Goal: Task Accomplishment & Management: Manage account settings

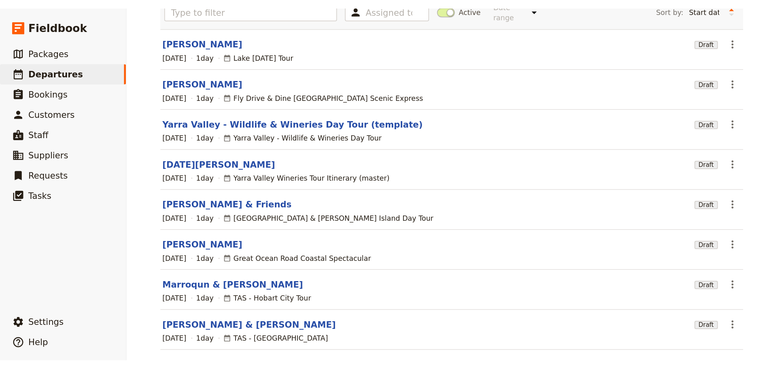
scroll to position [68, 0]
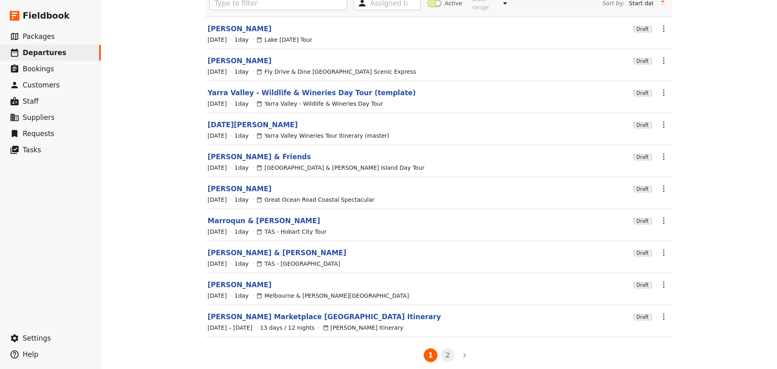
click at [446, 281] on button "2" at bounding box center [448, 355] width 14 height 14
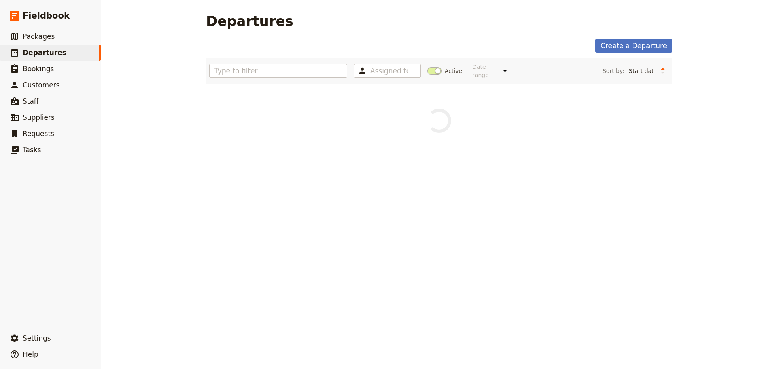
scroll to position [0, 0]
click at [29, 42] on link "​ Packages" at bounding box center [50, 36] width 101 height 16
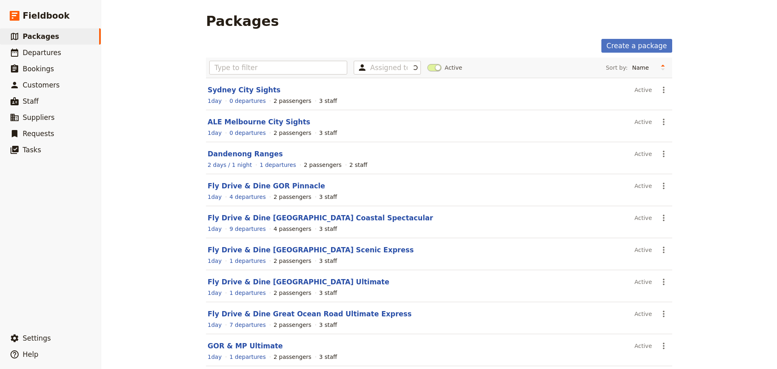
scroll to position [69, 0]
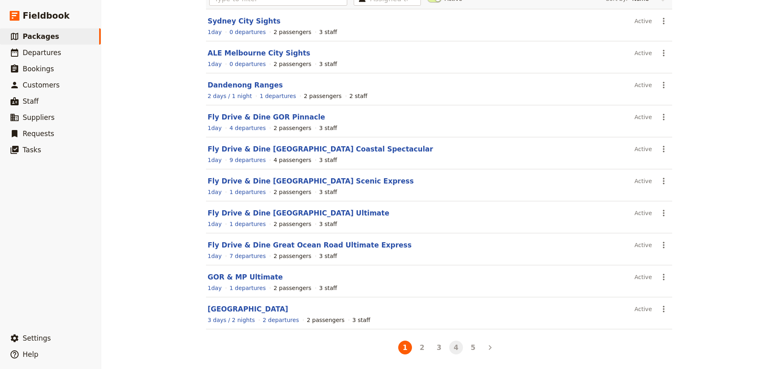
click at [455, 281] on button "4" at bounding box center [456, 347] width 14 height 14
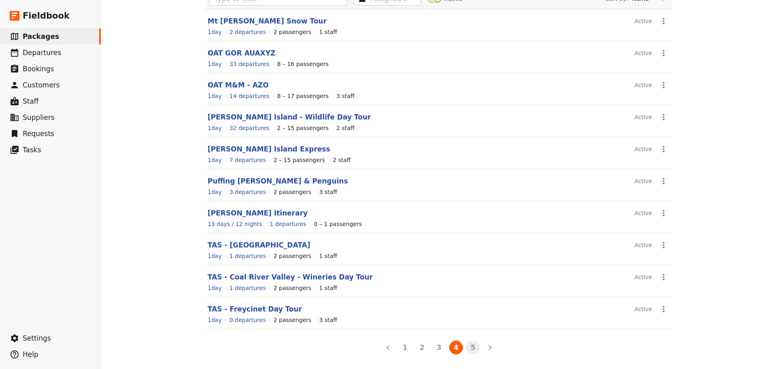
click at [473, 281] on button "5" at bounding box center [473, 347] width 14 height 14
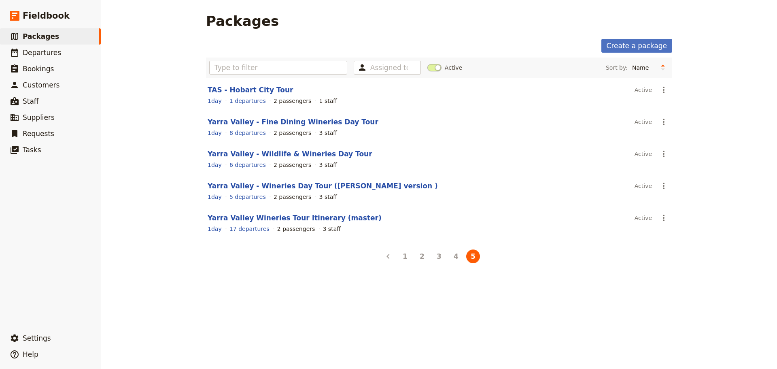
scroll to position [0, 0]
click at [455, 259] on button "4" at bounding box center [456, 256] width 14 height 14
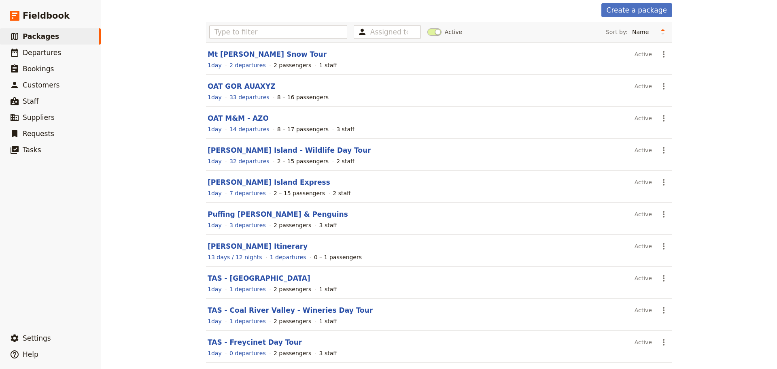
scroll to position [69, 0]
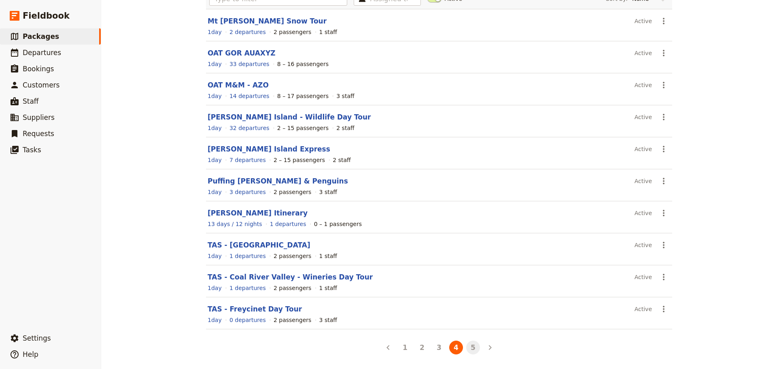
click at [470, 281] on button "5" at bounding box center [473, 347] width 14 height 14
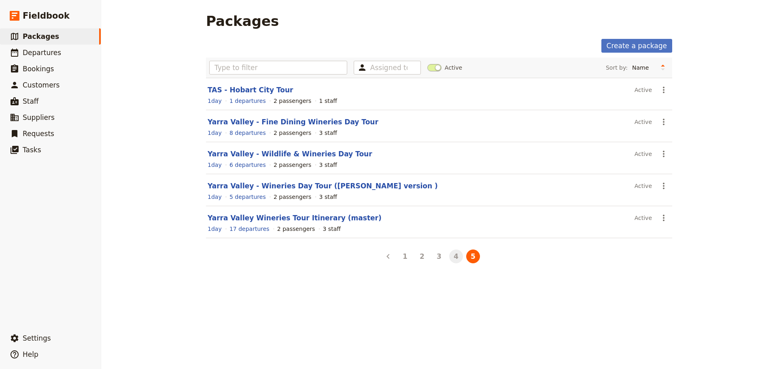
click at [456, 255] on button "4" at bounding box center [456, 256] width 14 height 14
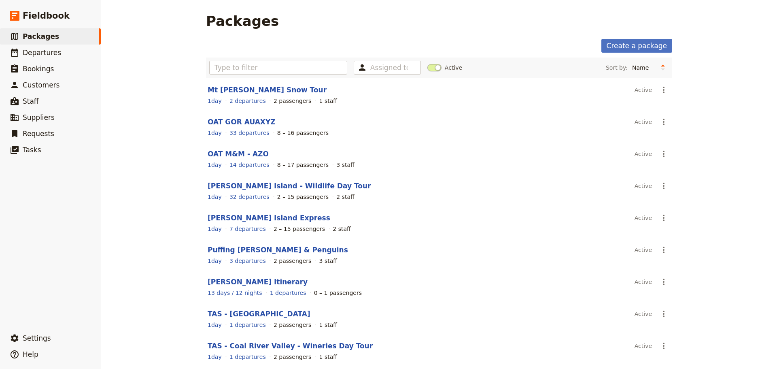
scroll to position [69, 0]
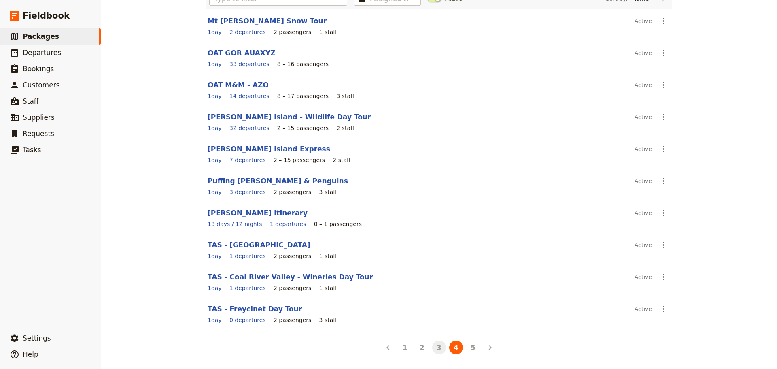
click at [439, 281] on button "3" at bounding box center [439, 347] width 14 height 14
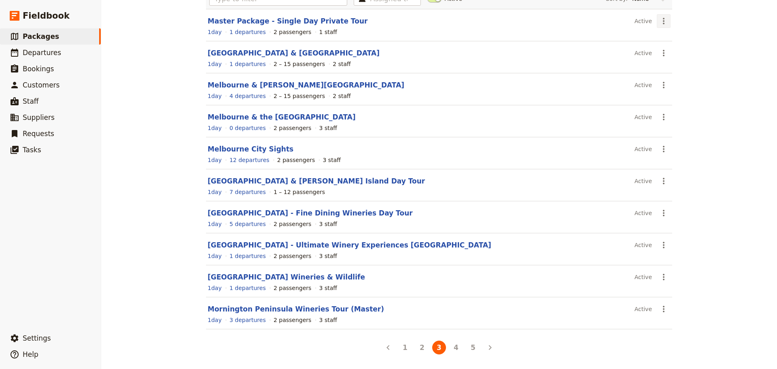
click at [621, 20] on icon "Actions" at bounding box center [664, 21] width 10 height 10
click at [621, 61] on span "Clone this package" at bounding box center [686, 61] width 54 height 8
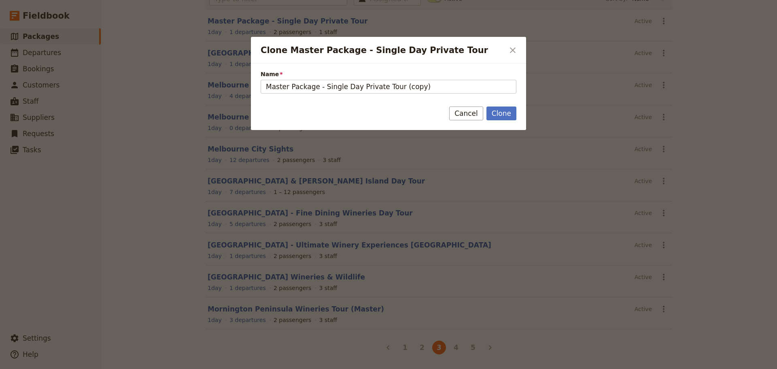
drag, startPoint x: 437, startPoint y: 83, endPoint x: 253, endPoint y: 85, distance: 184.6
click at [253, 85] on div "Name Master Package - Single Day Private Tour (copy)" at bounding box center [388, 79] width 275 height 31
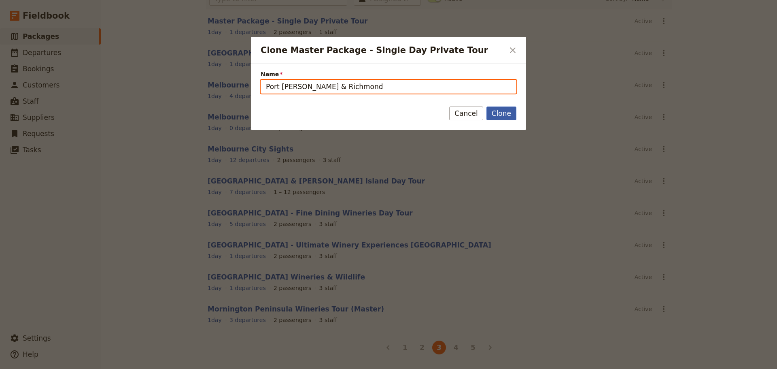
type input "Port Arthur & Richmond"
click at [506, 113] on button "Clone" at bounding box center [501, 113] width 30 height 14
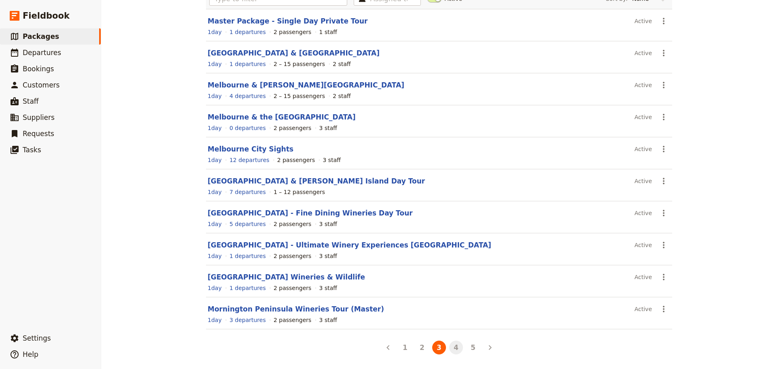
click at [451, 281] on button "4" at bounding box center [456, 347] width 14 height 14
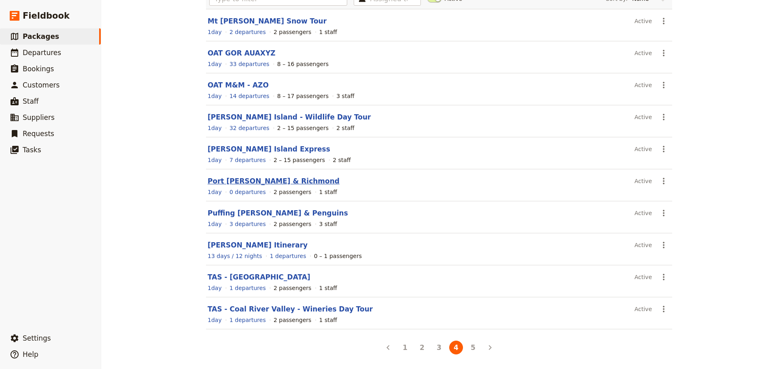
click at [260, 179] on link "Port Arthur & Richmond" at bounding box center [274, 181] width 132 height 8
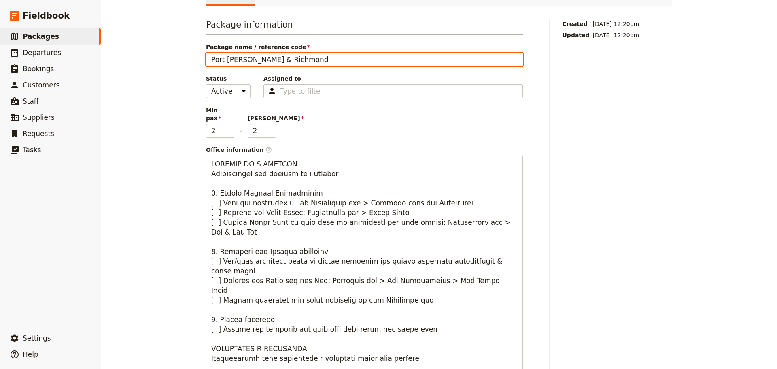
click at [209, 59] on input "Port Arthur & Richmond" at bounding box center [364, 60] width 317 height 14
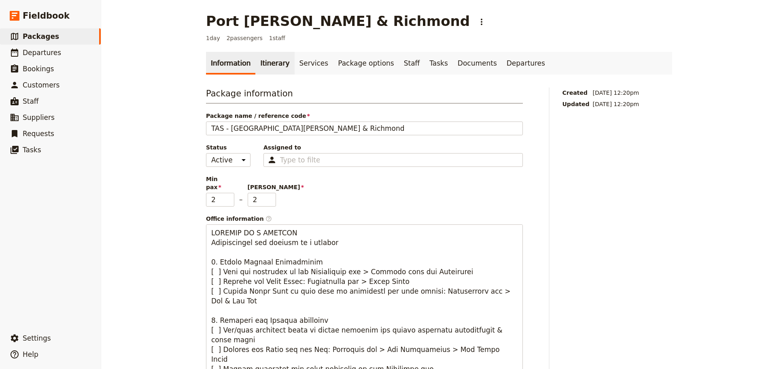
click at [273, 61] on link "Itinerary" at bounding box center [274, 63] width 39 height 23
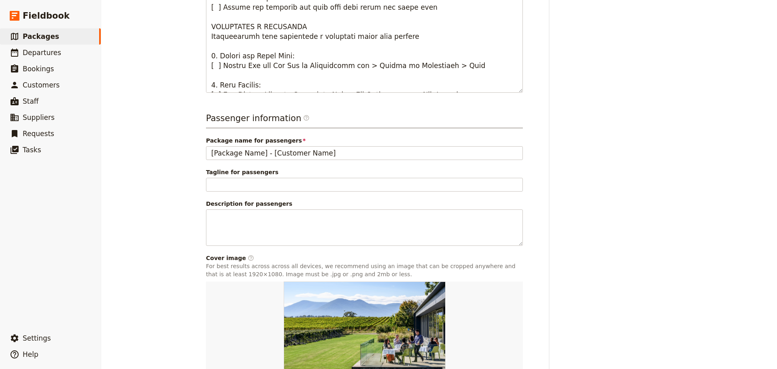
scroll to position [449, 0]
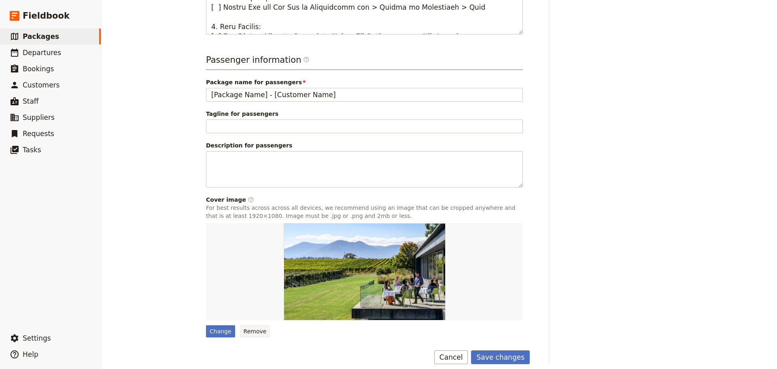
click at [260, 281] on button "Remove" at bounding box center [255, 331] width 30 height 12
type input "Port Arthur & Richmond"
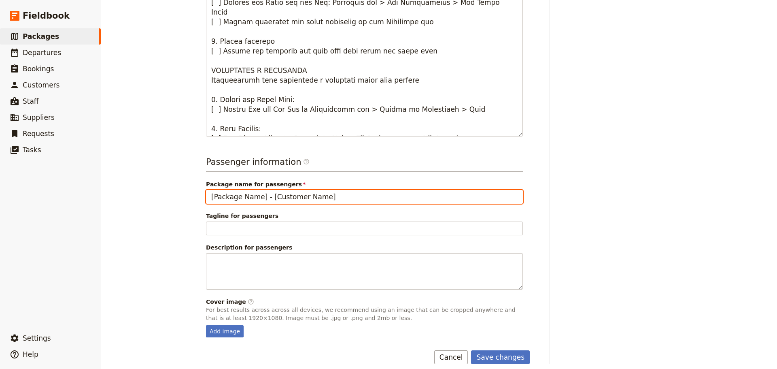
drag, startPoint x: 336, startPoint y: 188, endPoint x: 183, endPoint y: 193, distance: 153.5
click at [183, 193] on div "Port Arthur & Richmond ​ 1 day 2 passengers 1 staff Information Itinerary Servi…" at bounding box center [439, 184] width 676 height 369
type input "P"
type input "TAS - Port Arthur & Richmond"
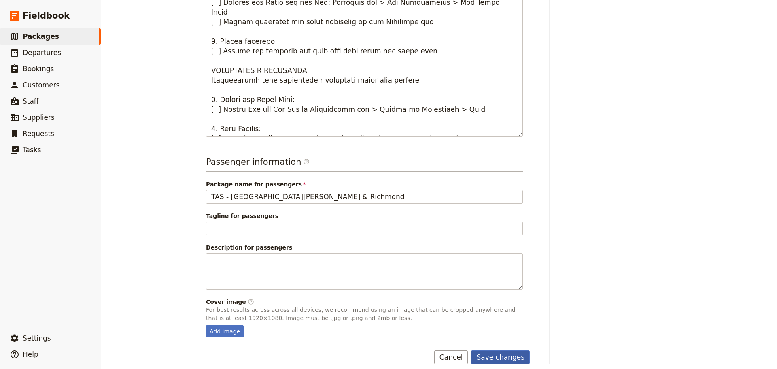
click at [498, 281] on button "Save changes" at bounding box center [500, 357] width 59 height 14
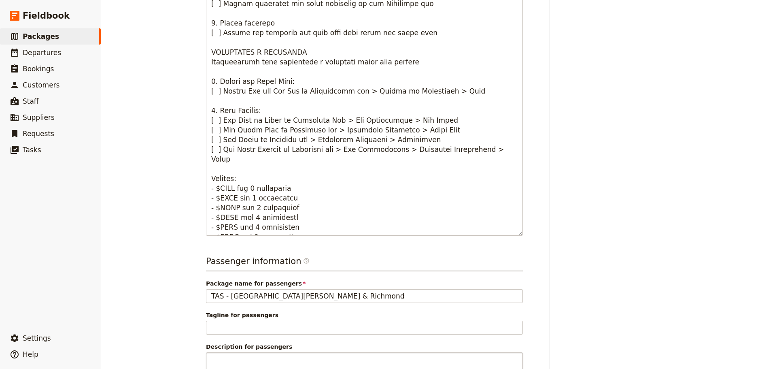
scroll to position [324, 0]
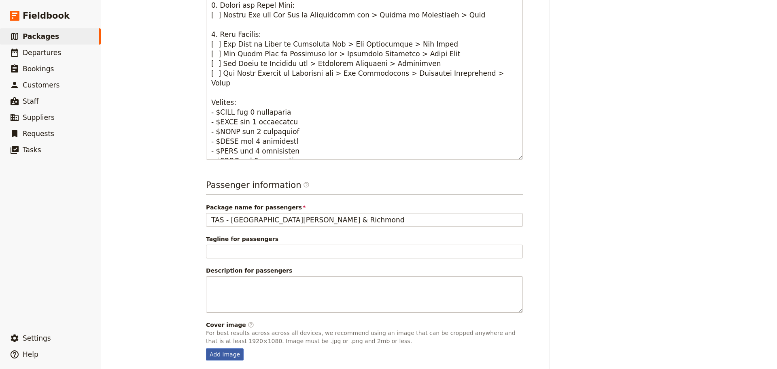
click at [216, 281] on div "Add image" at bounding box center [225, 354] width 38 height 12
click at [206, 281] on input "Add image" at bounding box center [206, 348] width 0 height 0
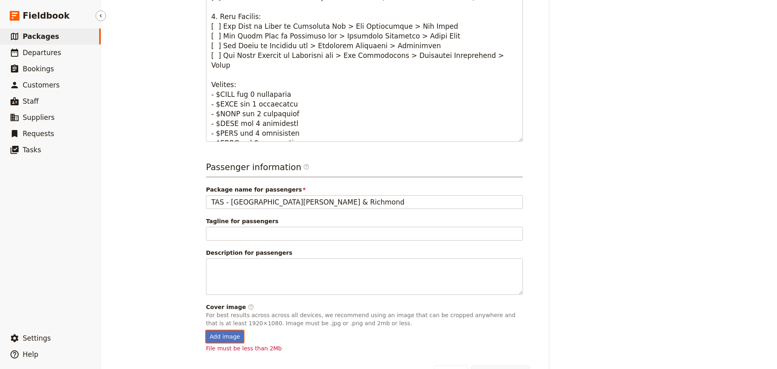
scroll to position [357, 0]
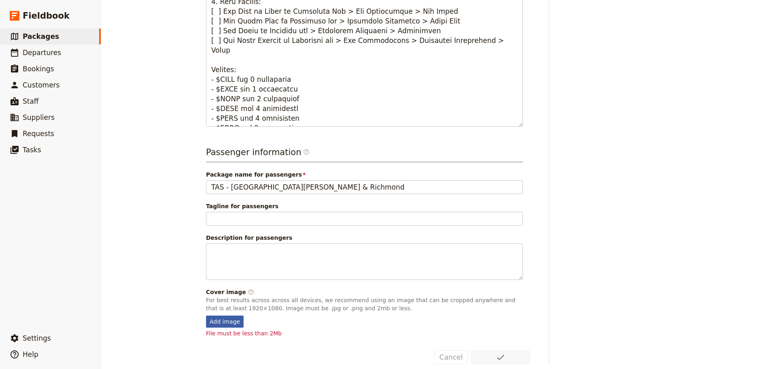
click at [209, 281] on div "Add image" at bounding box center [225, 321] width 38 height 12
click at [206, 281] on input "Add image" at bounding box center [206, 315] width 0 height 0
click at [217, 281] on div "Add image" at bounding box center [225, 321] width 38 height 12
click at [206, 281] on input "Add image" at bounding box center [206, 315] width 0 height 0
click at [217, 281] on div "Add image" at bounding box center [225, 321] width 38 height 12
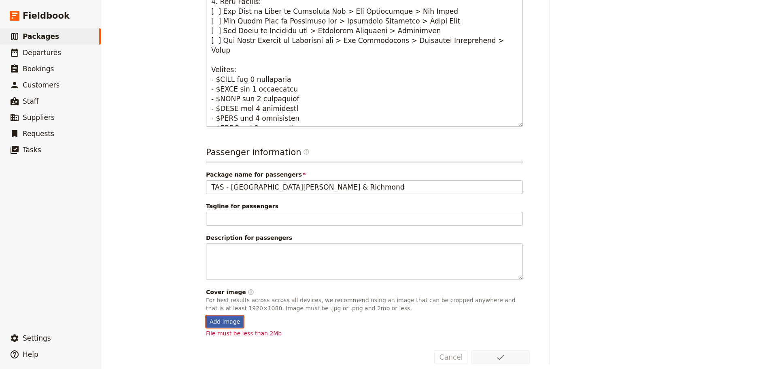
click at [206, 281] on input "Add image" at bounding box center [206, 315] width 0 height 0
click at [225, 281] on div "Add image" at bounding box center [225, 321] width 38 height 12
click at [206, 281] on input "Add image" at bounding box center [206, 315] width 0 height 0
click at [223, 281] on div "Add image" at bounding box center [225, 321] width 38 height 12
click at [206, 281] on input "Add image" at bounding box center [206, 315] width 0 height 0
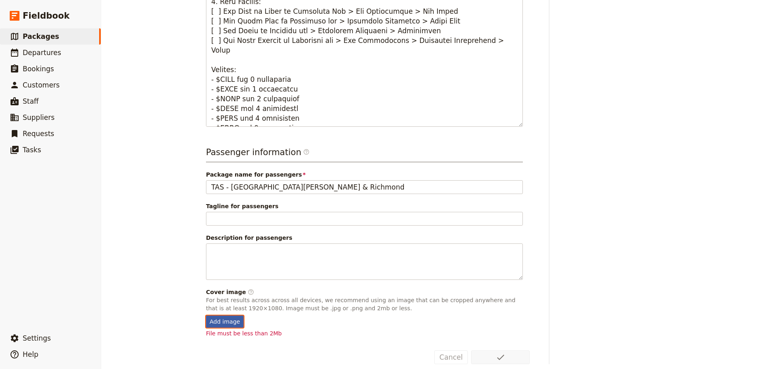
type input "C:\fakepath\Port Arthur Historic Site image credit Alastair Bett.jpg"
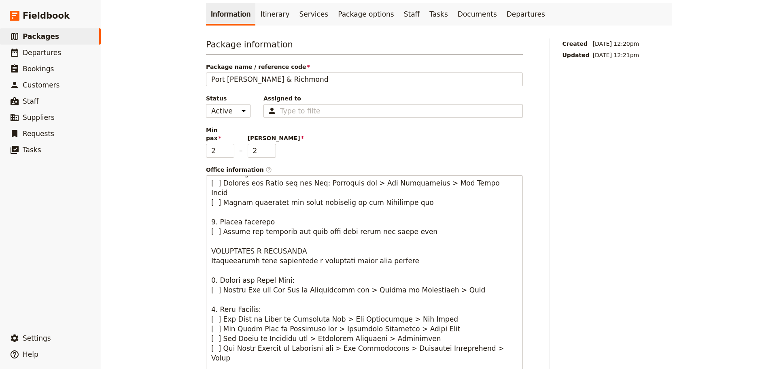
scroll to position [0, 0]
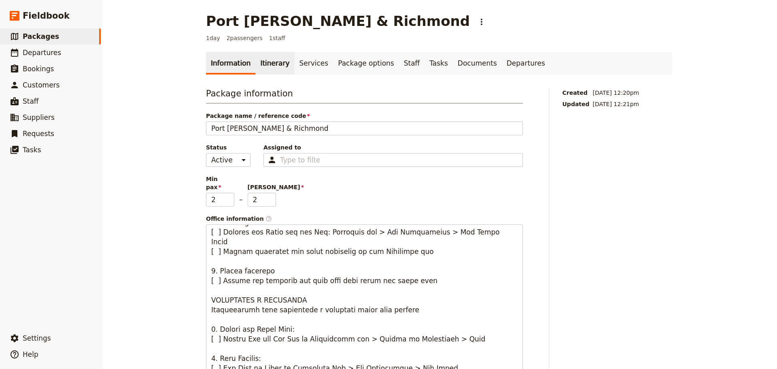
click at [261, 58] on link "Itinerary" at bounding box center [274, 63] width 39 height 23
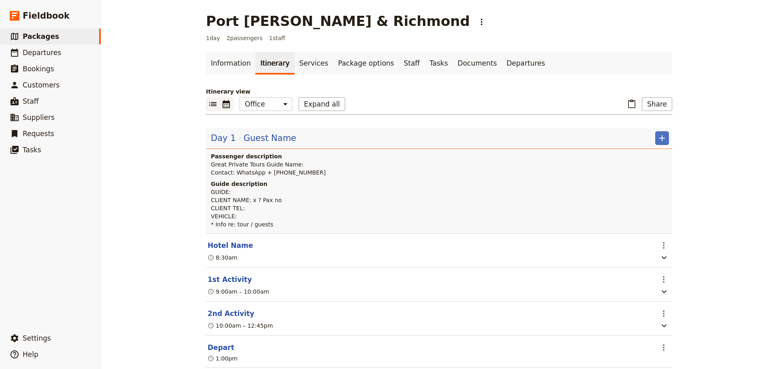
click at [223, 102] on icon "Calendar view" at bounding box center [226, 104] width 7 height 8
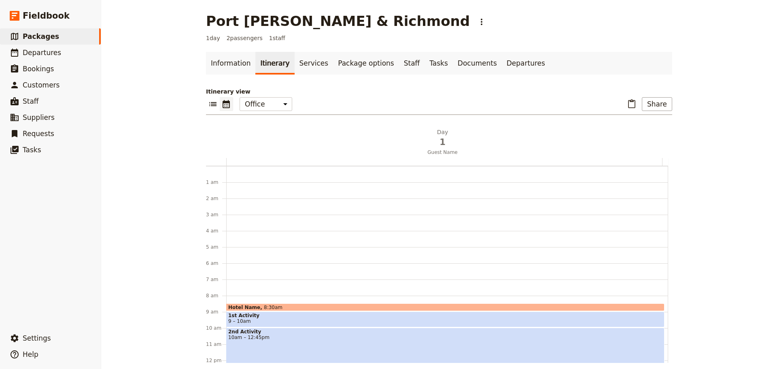
scroll to position [105, 0]
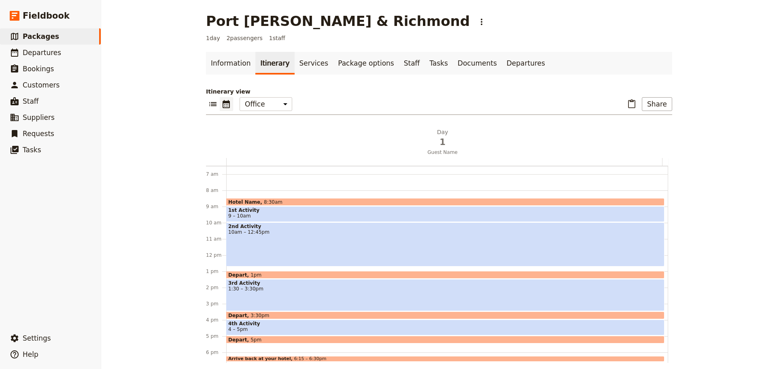
click at [273, 201] on div "Hotel Name 8:30am" at bounding box center [445, 202] width 438 height 8
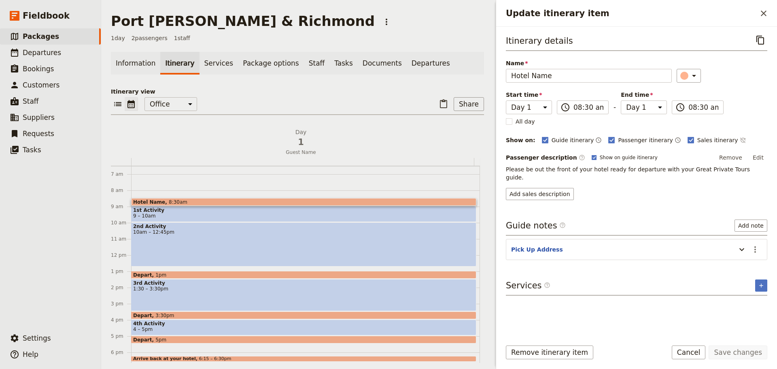
click at [592, 157] on rect "Update itinerary item" at bounding box center [594, 157] width 4 height 4
click at [591, 154] on input "Show on guide itinerary" at bounding box center [591, 154] width 0 height 0
checkbox input "false"
click at [621, 138] on icon "Time not shown on sales itinerary" at bounding box center [742, 140] width 5 height 5
click at [621, 281] on button "Save changes" at bounding box center [738, 352] width 59 height 14
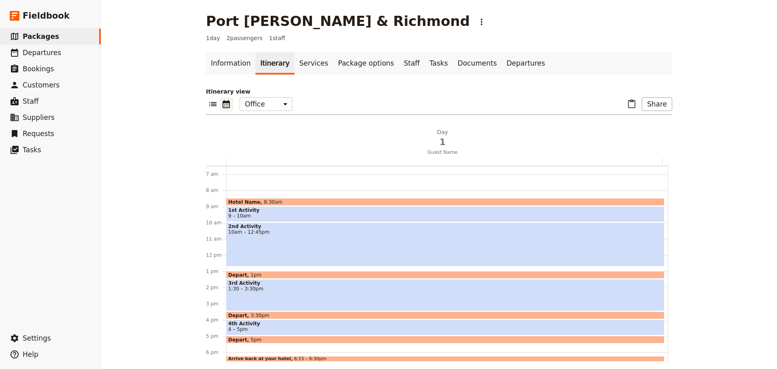
click at [274, 212] on span "1st Activity" at bounding box center [445, 210] width 434 height 6
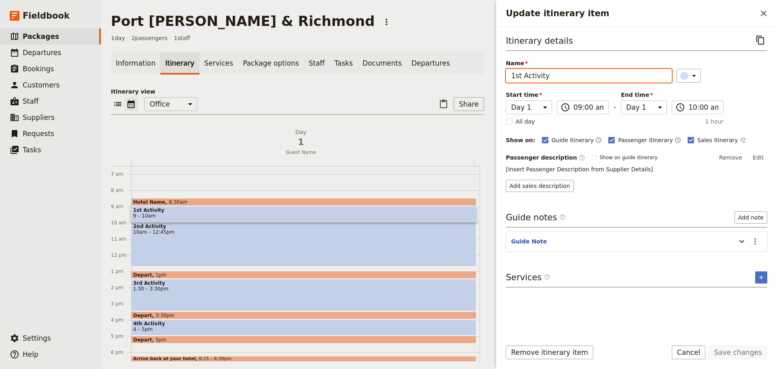
drag, startPoint x: 475, startPoint y: 79, endPoint x: 460, endPoint y: 79, distance: 14.6
click at [460, 79] on div "Port Arthur & Richmond ​ 1 day 2 passengers 1 staff Information Itinerary Servi…" at bounding box center [439, 184] width 676 height 369
type input "Richmond"
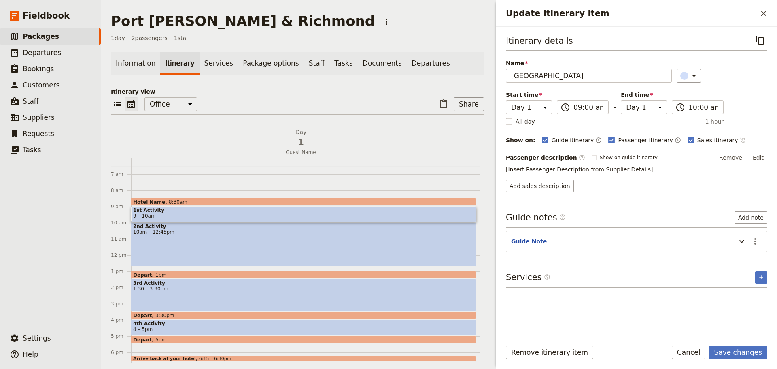
click at [621, 140] on icon "Time not shown on sales itinerary" at bounding box center [742, 140] width 5 height 5
click at [621, 281] on button "Save changes" at bounding box center [738, 352] width 59 height 14
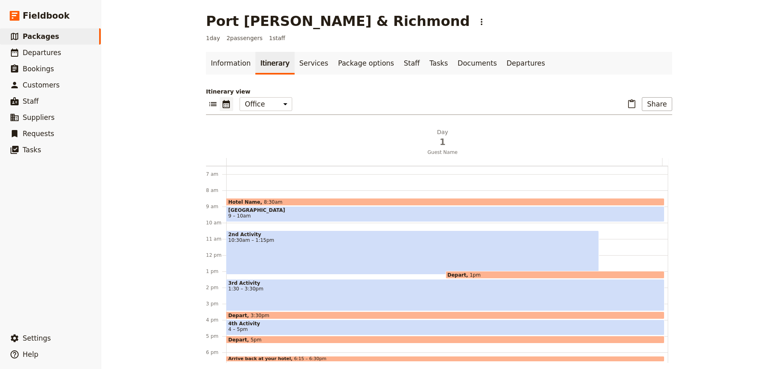
click at [293, 240] on span "10:30am – 1:15pm" at bounding box center [412, 240] width 369 height 6
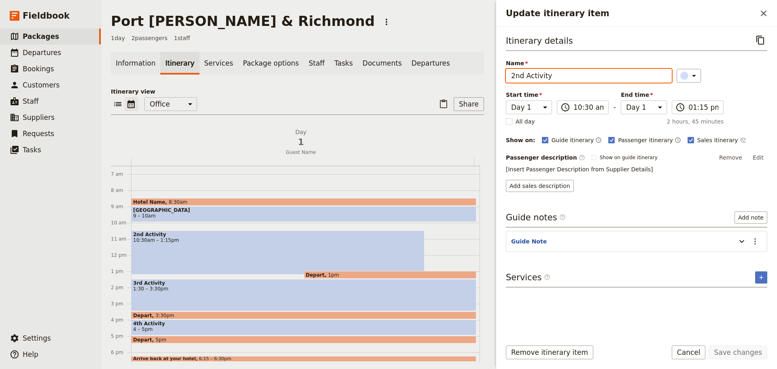
drag, startPoint x: 562, startPoint y: 74, endPoint x: 456, endPoint y: 79, distance: 106.1
click at [455, 76] on div "Port Arthur & Richmond ​ 1 day 2 passengers 1 staff Information Itinerary Servi…" at bounding box center [439, 184] width 676 height 369
type input "Port Arthur Historical Site"
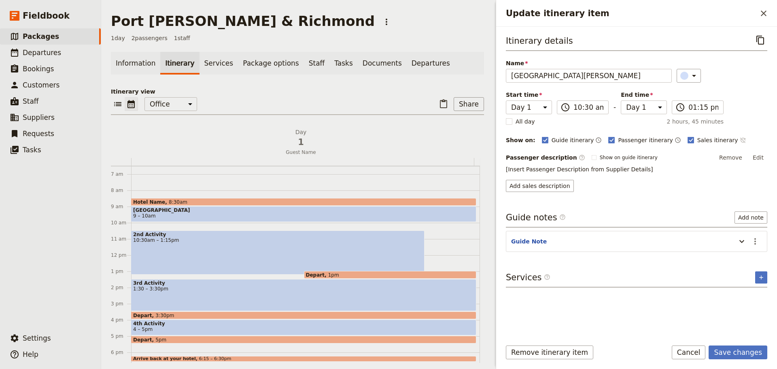
click at [621, 138] on icon "Time not shown on sales itinerary" at bounding box center [743, 140] width 6 height 6
click at [621, 281] on button "Save changes" at bounding box center [738, 352] width 59 height 14
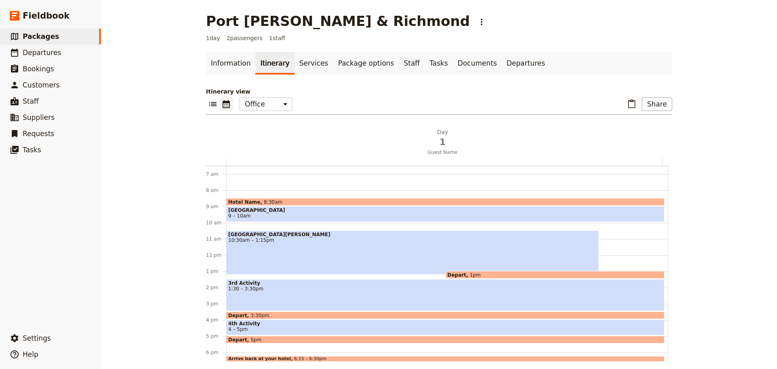
click at [250, 250] on div "Port Arthur Historical Site 10:30am – 1:15pm" at bounding box center [412, 252] width 373 height 44
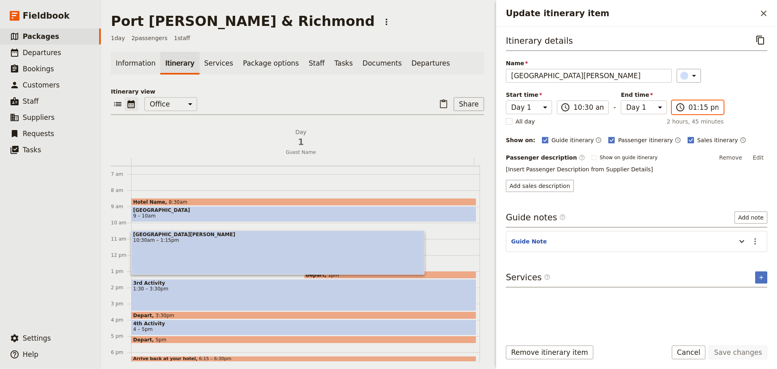
click at [621, 105] on input "01:15 pm" at bounding box center [703, 107] width 30 height 10
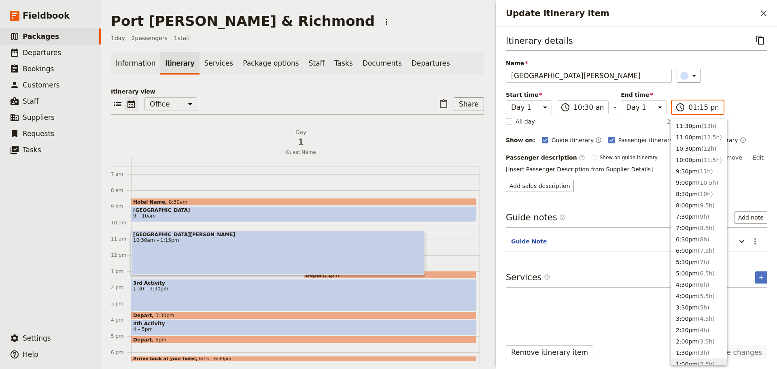
scroll to position [240, 0]
click at [621, 134] on button "12:30pm ( 2h )" at bounding box center [699, 135] width 56 height 11
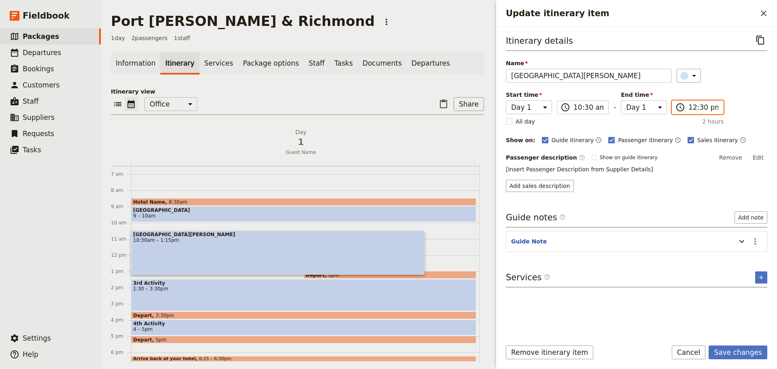
click at [621, 110] on input "12:30 pm" at bounding box center [703, 107] width 30 height 10
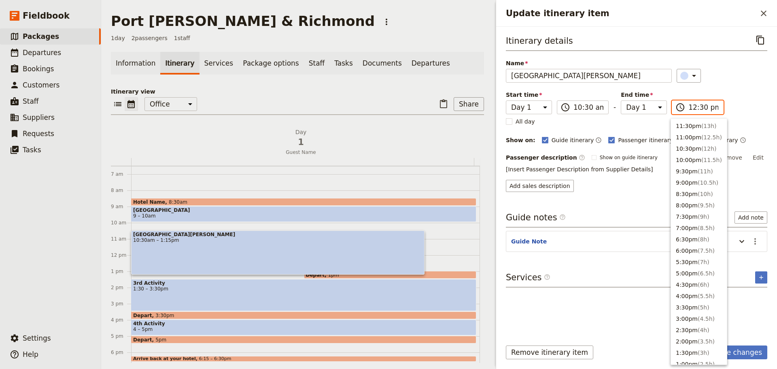
scroll to position [251, 0]
type input "12:15 pm"
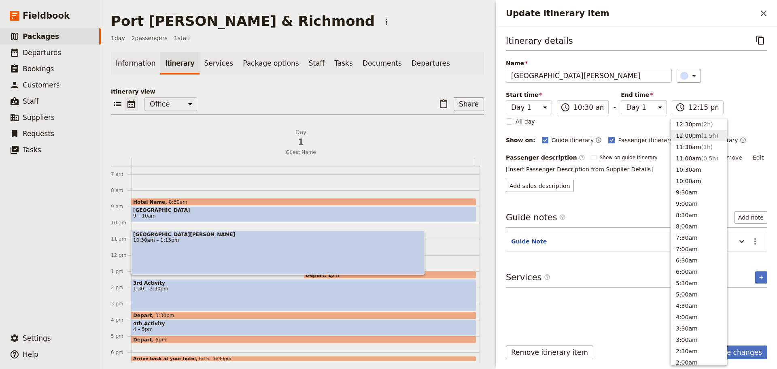
click at [621, 82] on div "​" at bounding box center [722, 76] width 91 height 14
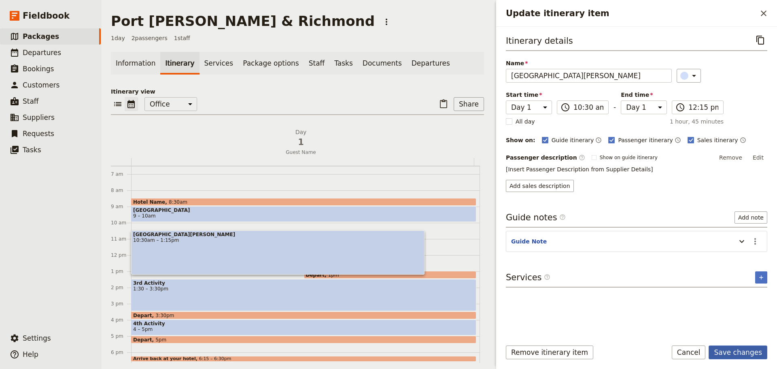
click at [621, 281] on button "Save changes" at bounding box center [738, 352] width 59 height 14
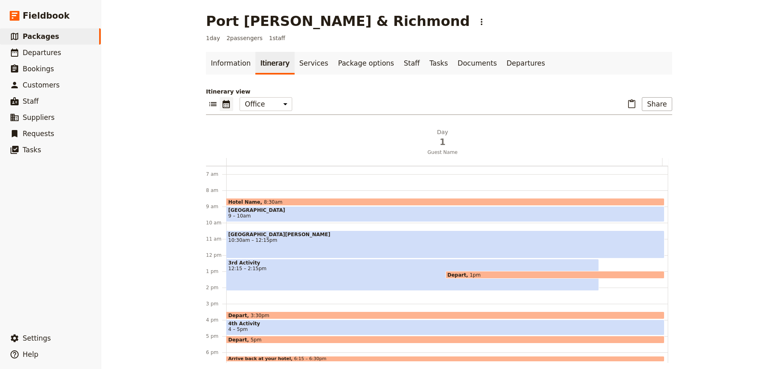
click at [246, 263] on span "3rd Activity" at bounding box center [412, 263] width 369 height 6
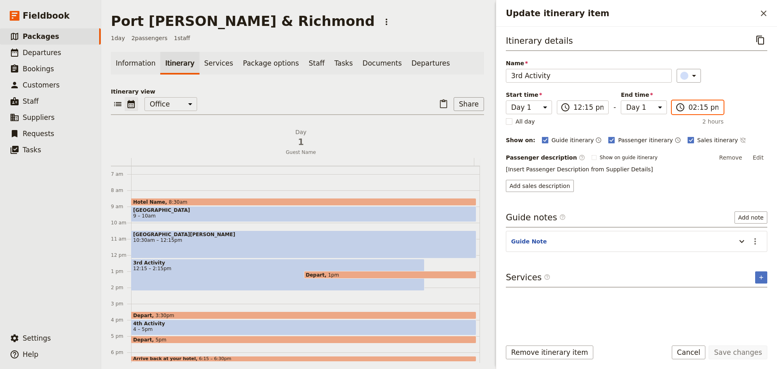
click at [621, 106] on input "02:15 pm" at bounding box center [703, 107] width 30 height 10
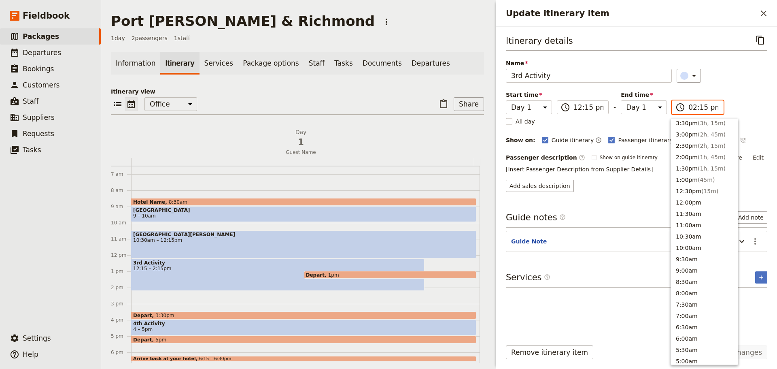
scroll to position [202, 0]
click at [621, 173] on button "12:30pm ( 15m )" at bounding box center [704, 172] width 67 height 11
type input "12:30 pm"
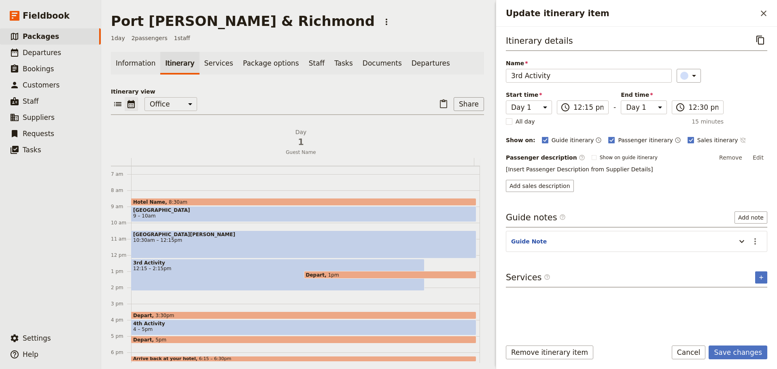
click at [621, 142] on icon "Time not shown on sales itinerary" at bounding box center [743, 140] width 6 height 6
drag, startPoint x: 563, startPoint y: 76, endPoint x: 434, endPoint y: 69, distance: 128.5
click at [430, 72] on div "Port Arthur & Richmond ​ 1 day 2 passengers 1 staff Information Itinerary Servi…" at bounding box center [439, 184] width 676 height 369
type input "O"
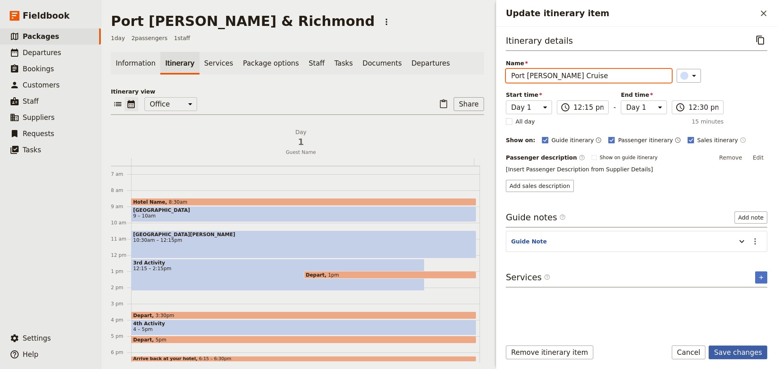
type input "Port Arthur Harbour Cruise"
click at [621, 281] on button "Save changes" at bounding box center [738, 352] width 59 height 14
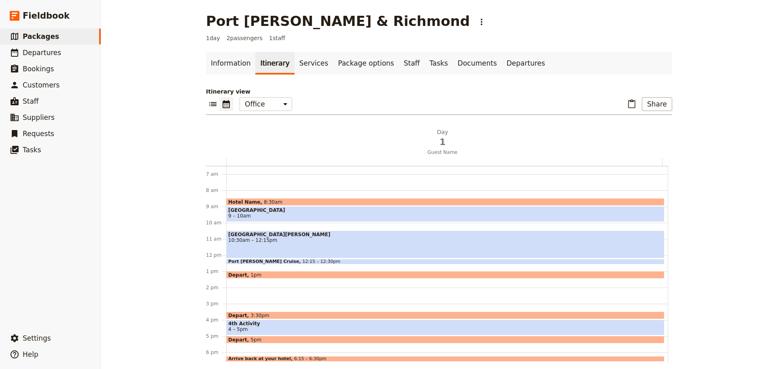
click at [251, 273] on span "1pm" at bounding box center [256, 274] width 11 height 5
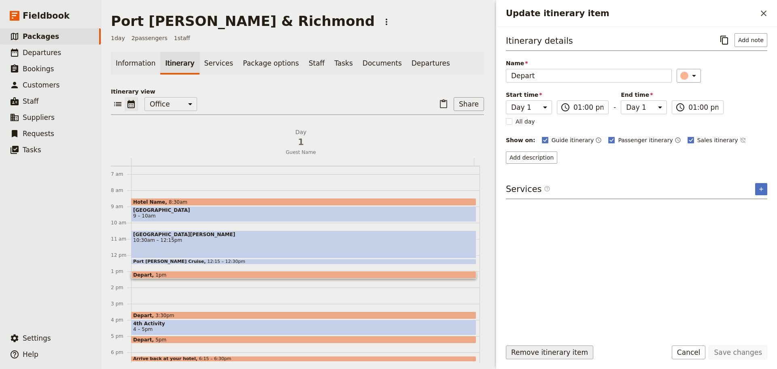
click at [539, 281] on button "Remove itinerary item" at bounding box center [549, 352] width 87 height 14
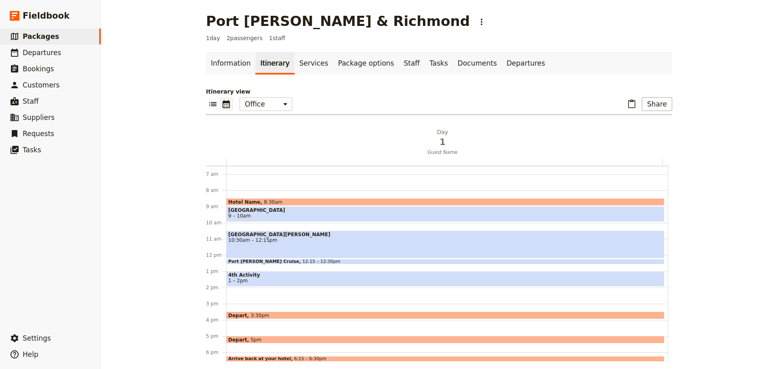
click at [254, 274] on span "4th Activity" at bounding box center [445, 275] width 434 height 6
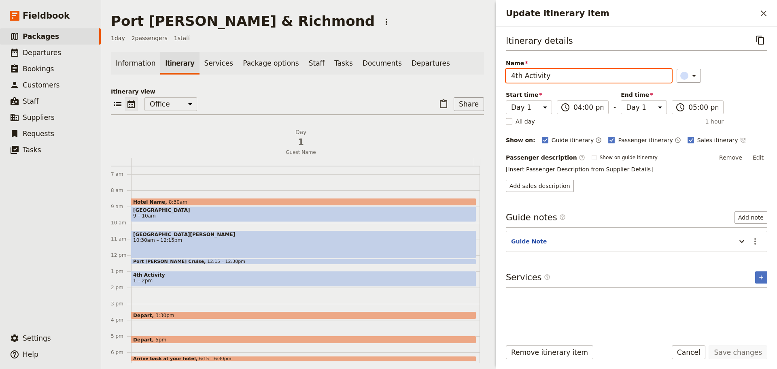
drag, startPoint x: 551, startPoint y: 78, endPoint x: 476, endPoint y: 78, distance: 74.5
click at [477, 78] on div "Port Arthur & Richmond ​ 1 day 2 passengers 1 staff Information Itinerary Servi…" at bounding box center [439, 184] width 676 height 369
type input "Lavender Farm Lunch"
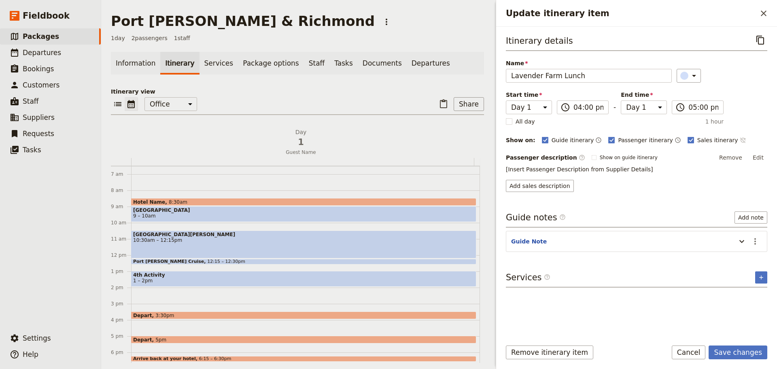
click at [621, 139] on icon "Time not shown on sales itinerary" at bounding box center [743, 140] width 6 height 6
click at [621, 281] on button "Save changes" at bounding box center [738, 352] width 59 height 14
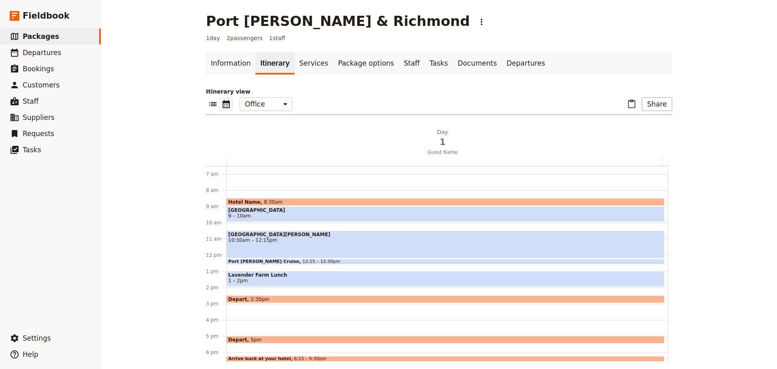
drag, startPoint x: 261, startPoint y: 355, endPoint x: 267, endPoint y: 319, distance: 36.1
click at [267, 281] on div "Hotel Name 8:30am Richmond 9 – 10am Port Arthur Historical Site 10:30am – 12:15…" at bounding box center [447, 255] width 442 height 389
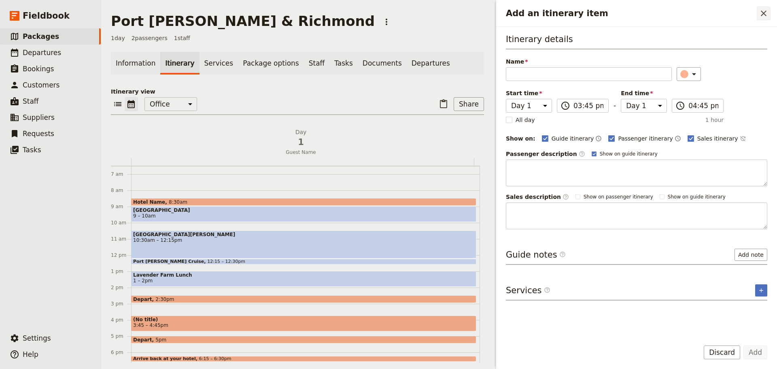
click at [621, 17] on button "​" at bounding box center [764, 13] width 14 height 14
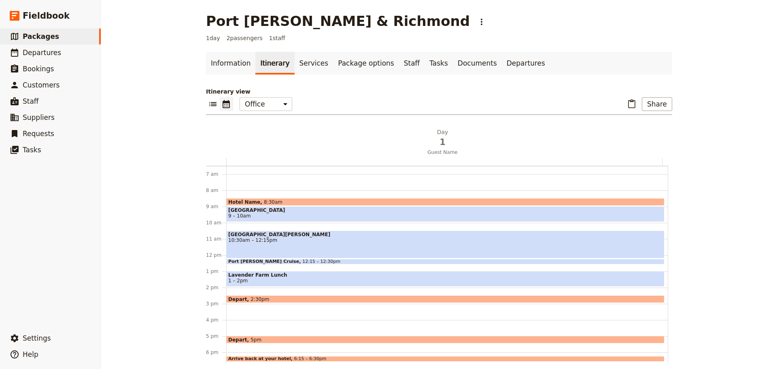
click at [240, 281] on span "Depart" at bounding box center [239, 339] width 22 height 5
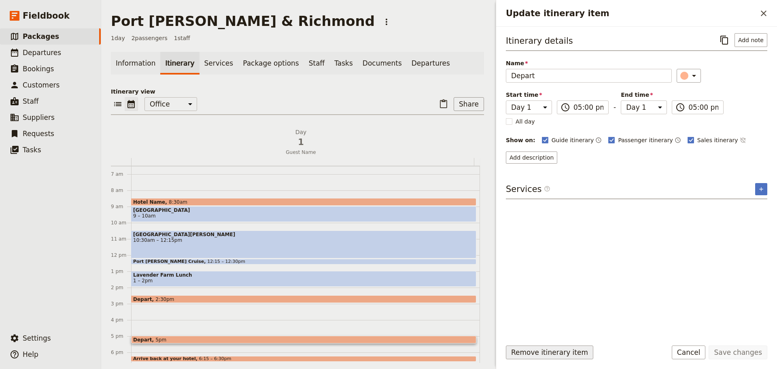
click at [530, 281] on button "Remove itinerary item" at bounding box center [549, 352] width 87 height 14
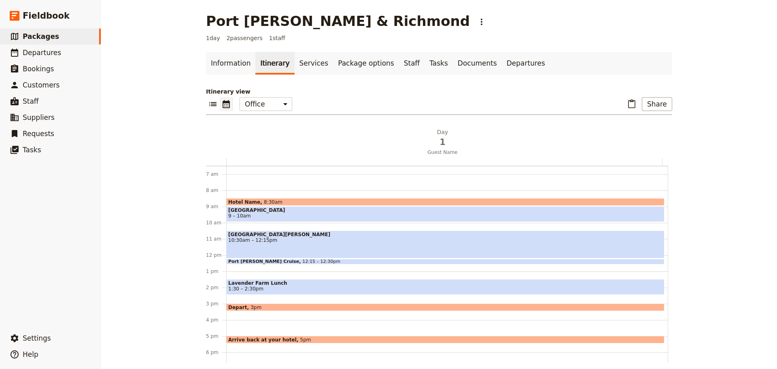
click at [258, 238] on span "10:30am – 12:15pm" at bounding box center [445, 240] width 434 height 6
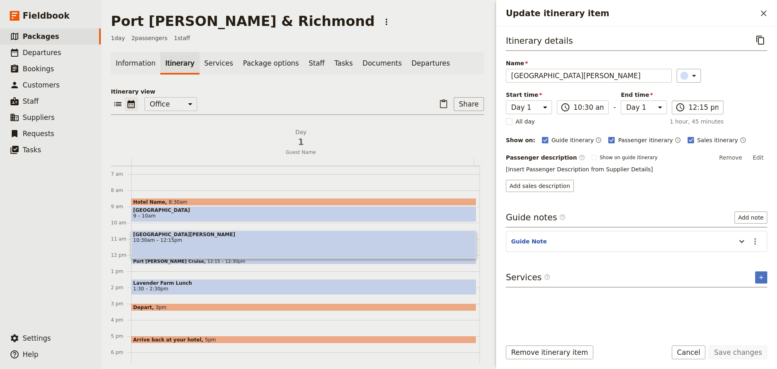
click at [621, 113] on label "​ 12:15 pm" at bounding box center [698, 107] width 52 height 14
click at [621, 112] on input "12:15 pm" at bounding box center [703, 107] width 30 height 10
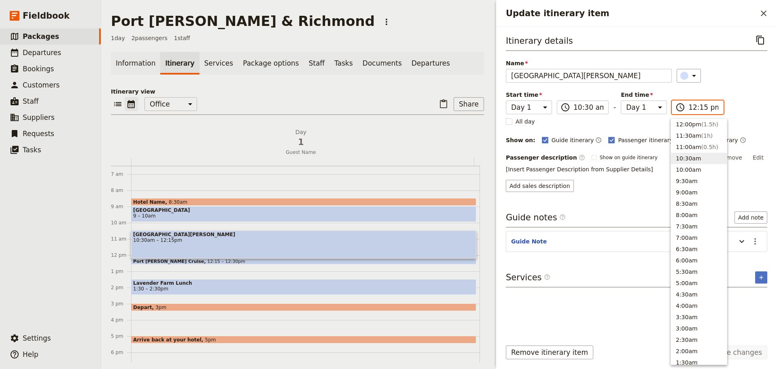
scroll to position [222, 0]
click at [621, 132] on span "( 3h )" at bounding box center [704, 130] width 12 height 6
type input "01:30 pm"
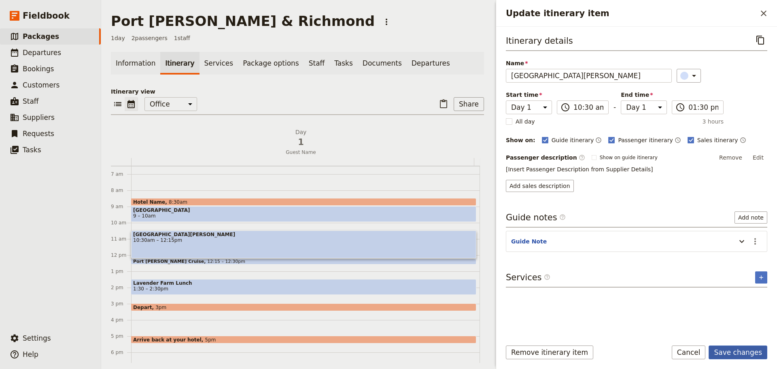
click at [621, 281] on button "Save changes" at bounding box center [738, 352] width 59 height 14
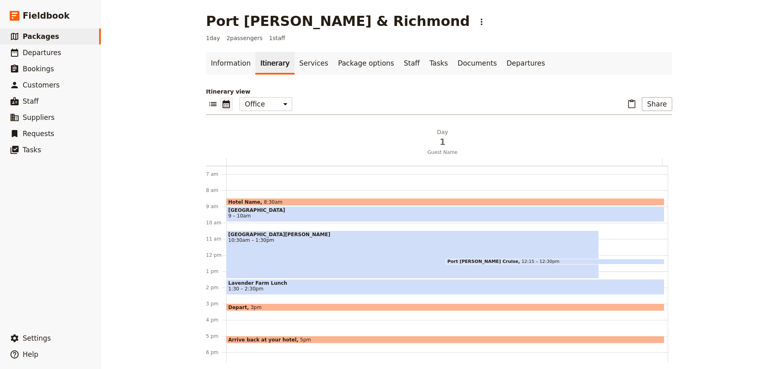
click at [295, 243] on div "Port Arthur Historical Site 10:30am – 1:30pm" at bounding box center [412, 254] width 373 height 48
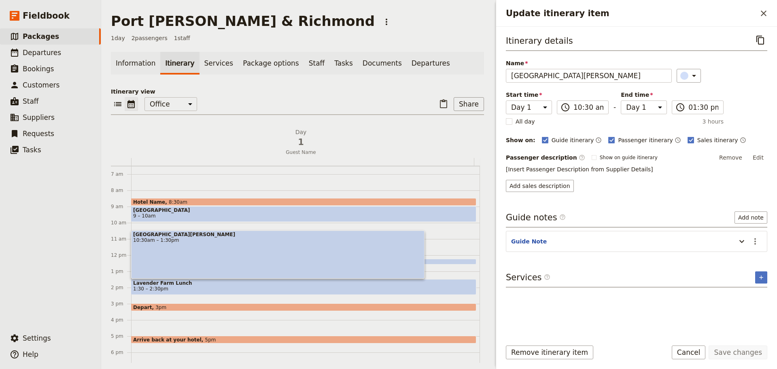
click at [189, 242] on span "10:30am – 1:30pm" at bounding box center [277, 240] width 289 height 6
click at [621, 157] on button "Edit" at bounding box center [758, 157] width 18 height 12
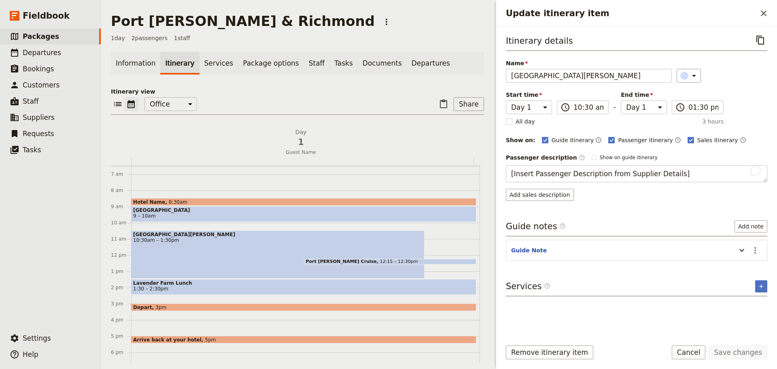
drag, startPoint x: 680, startPoint y: 171, endPoint x: 485, endPoint y: 181, distance: 194.9
click at [485, 181] on div "Port Arthur & Richmond ​ 1 day 2 passengers 1 staff Information Itinerary Servi…" at bounding box center [439, 184] width 676 height 369
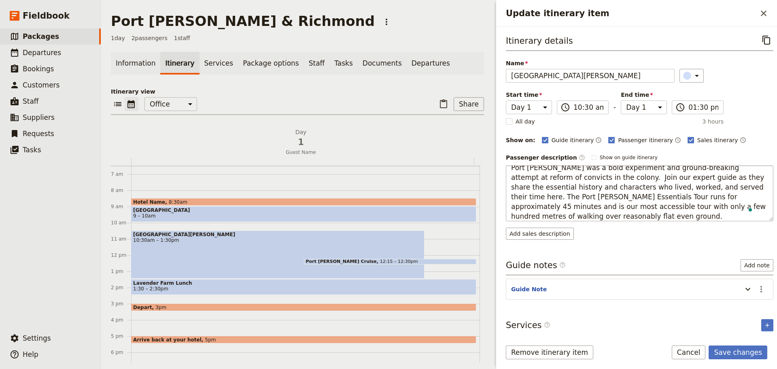
scroll to position [6, 0]
click at [602, 178] on textarea "Port Arthur was a bold experiment and ground-breaking attempt at reform of conv…" at bounding box center [640, 193] width 268 height 56
type textarea "Port Arthur was a bold experiment and ground-breaking attempt at reform of conv…"
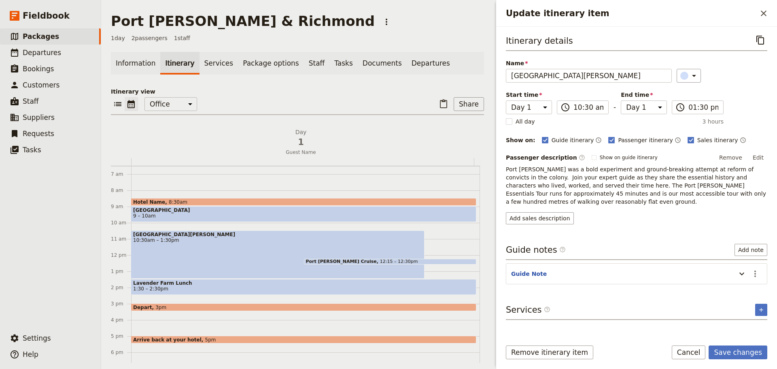
click at [621, 281] on div "Itinerary details ​ Name Port Arthur Historical Site ​ Start time Day 1 10:30 ​…" at bounding box center [636, 182] width 261 height 299
click at [621, 269] on icon "Actions" at bounding box center [755, 274] width 10 height 10
click at [621, 281] on span "Edit note" at bounding box center [731, 283] width 25 height 8
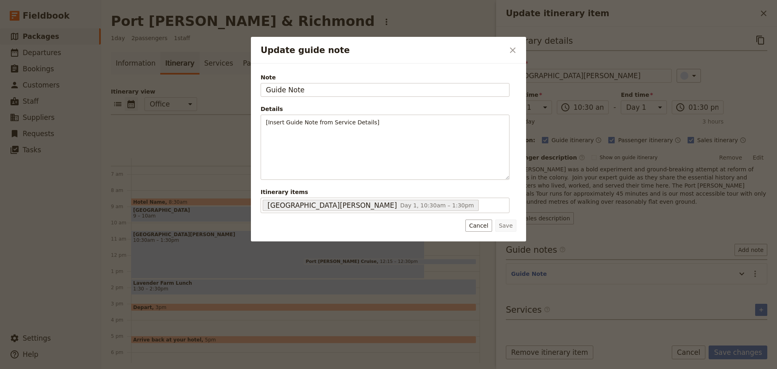
drag, startPoint x: 344, startPoint y: 91, endPoint x: 215, endPoint y: 84, distance: 129.7
click at [215, 281] on div "Update guide note ​ Note Guide Note Details [Insert Guide Note from Service Det…" at bounding box center [388, 369] width 777 height 0
type input "Port Arthur Essentials Tour"
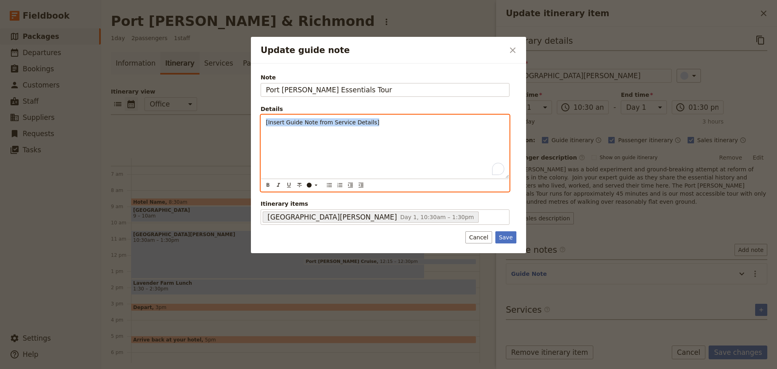
drag, startPoint x: 366, startPoint y: 123, endPoint x: 258, endPoint y: 122, distance: 108.1
click at [258, 122] on div "Note Port Arthur Essentials Tour Details [Insert Guide Note from Service Detail…" at bounding box center [388, 158] width 275 height 189
click at [328, 186] on icon "Bulleted list" at bounding box center [329, 185] width 6 height 6
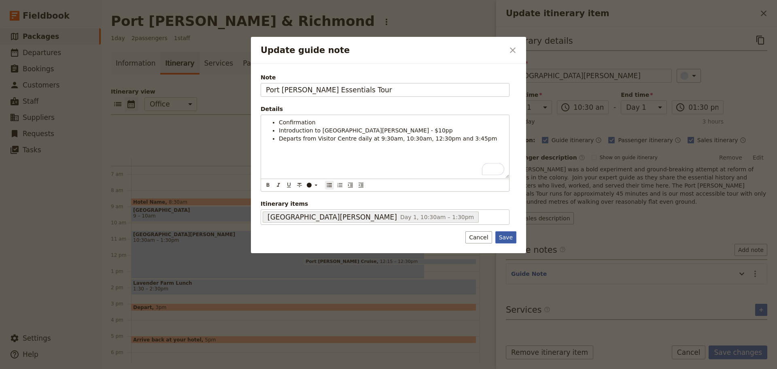
click at [510, 239] on button "Save" at bounding box center [505, 237] width 21 height 12
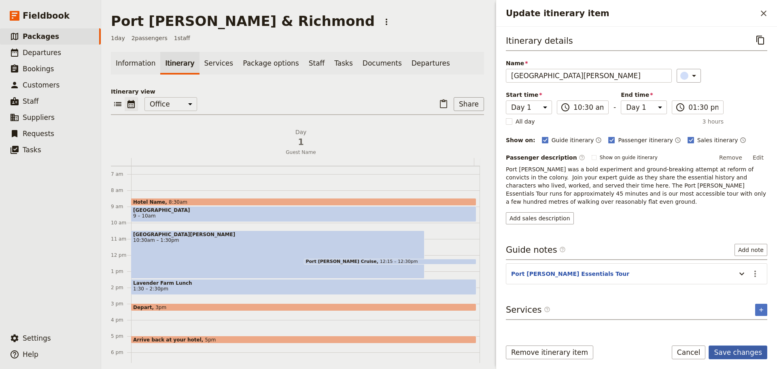
click at [621, 281] on button "Save changes" at bounding box center [738, 352] width 59 height 14
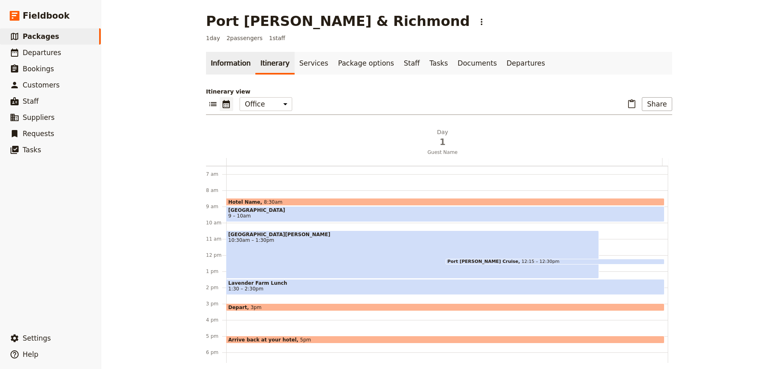
click at [228, 62] on link "Information" at bounding box center [230, 63] width 49 height 23
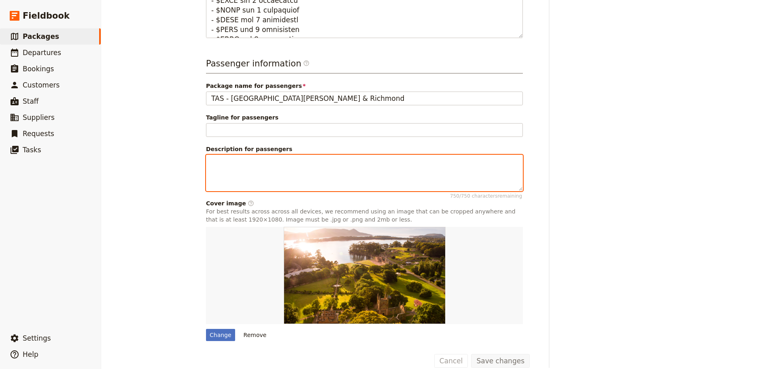
scroll to position [445, 0]
paste textarea "Port Arthur Historic Site is one of Tasmania’s most important and fascinating h…"
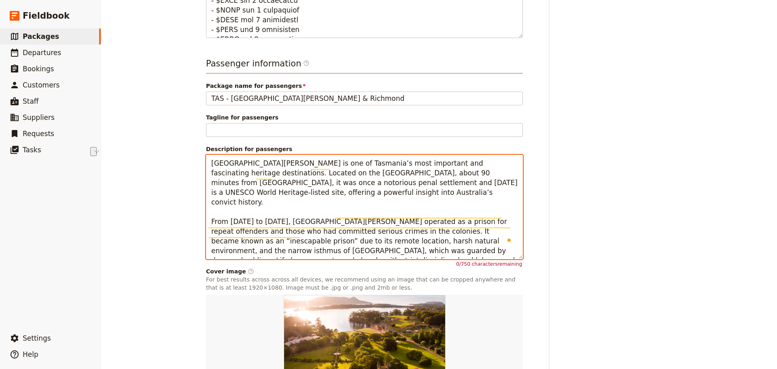
drag, startPoint x: 392, startPoint y: 164, endPoint x: 202, endPoint y: 167, distance: 189.8
click at [202, 167] on html "Fieldbook ​ ​ Fieldbook ​ ​ Packages ​ Departures ​ Bookings ​ Customers ​ Staf…" at bounding box center [388, 184] width 777 height 369
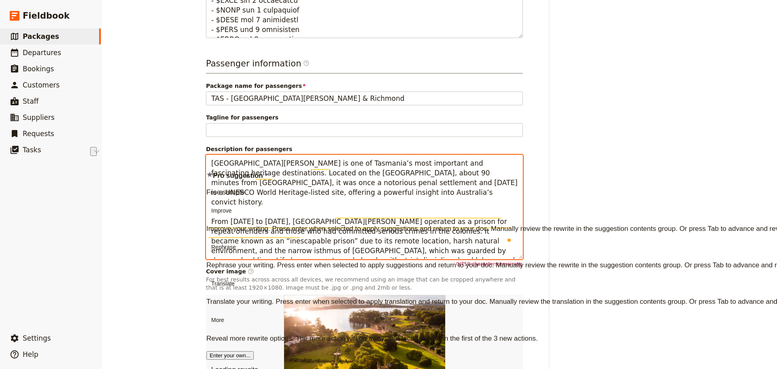
type textarea "Port Arthur Historic Site is one of Tasmania’s most important and fascinating h…"
click at [351, 164] on textarea "Port Arthur Historic Site is one of Tasmania’s most important and fascinating h…" at bounding box center [364, 207] width 317 height 104
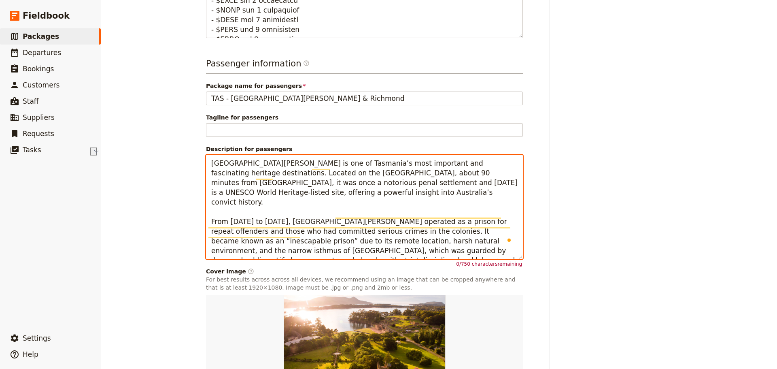
drag, startPoint x: 410, startPoint y: 165, endPoint x: 198, endPoint y: 161, distance: 211.7
click at [198, 161] on main "Port Arthur & Richmond ​ 1 day 2 passengers 1 staff Information Itinerary Servi…" at bounding box center [439, 2] width 486 height 894
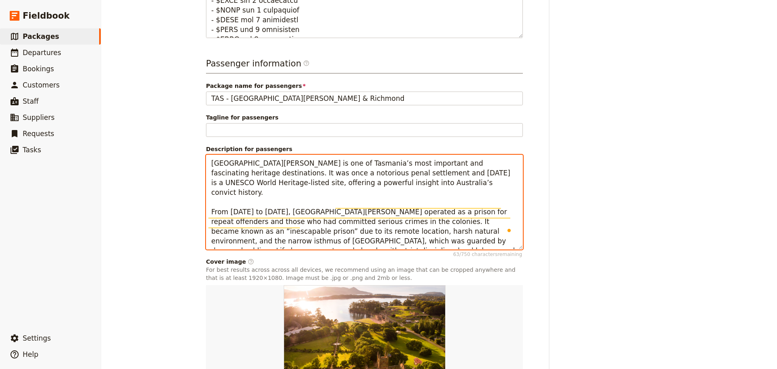
click at [357, 233] on textarea "Port Arthur Historic Site is one of Tasmania’s most important and fascinating h…" at bounding box center [364, 202] width 317 height 95
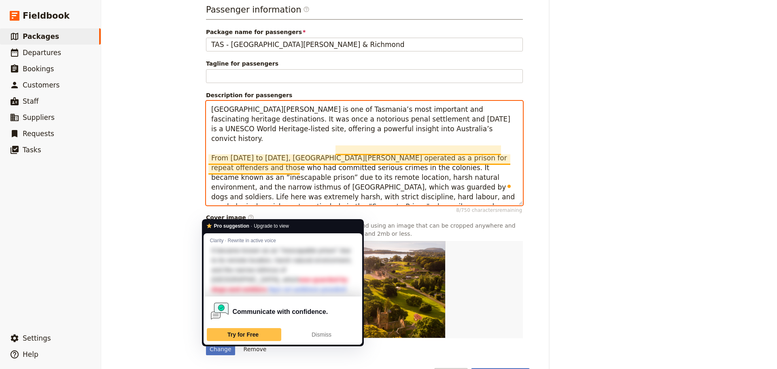
scroll to position [517, 0]
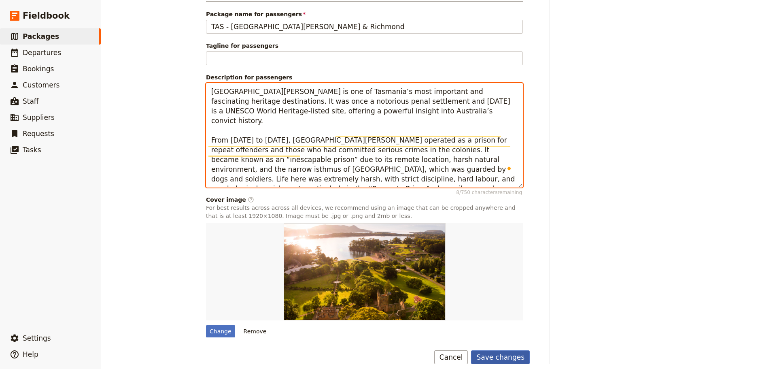
type textarea "Port Arthur Historic Site is one of Tasmania’s most important and fascinating h…"
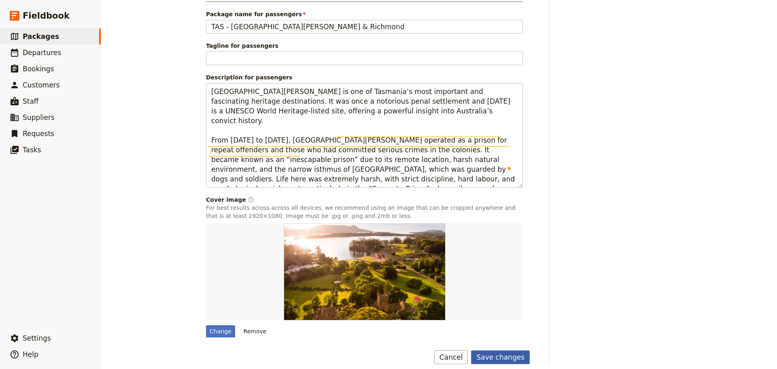
click at [512, 281] on button "Save changes" at bounding box center [500, 357] width 59 height 14
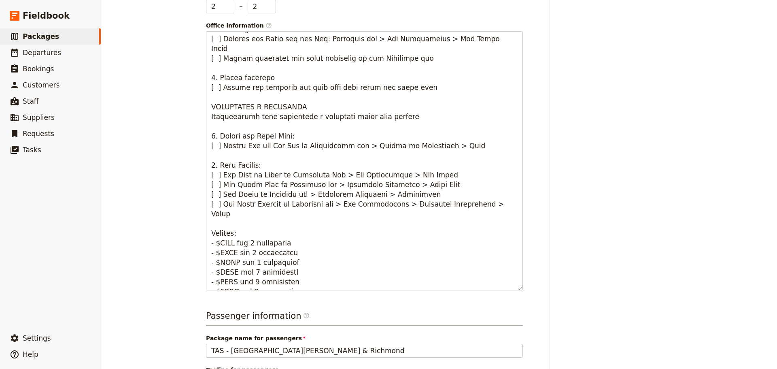
scroll to position [0, 0]
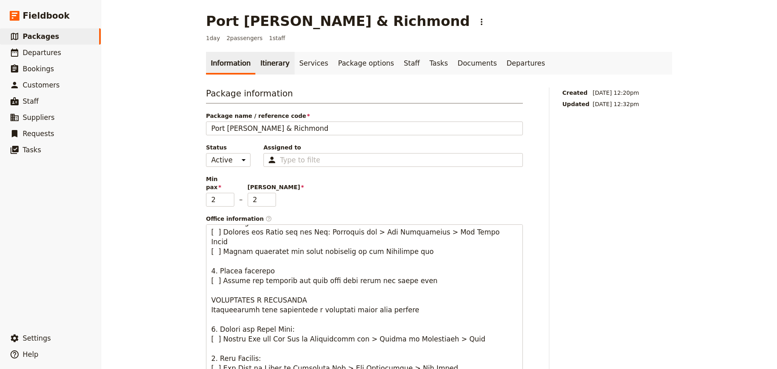
click at [264, 63] on link "Itinerary" at bounding box center [274, 63] width 39 height 23
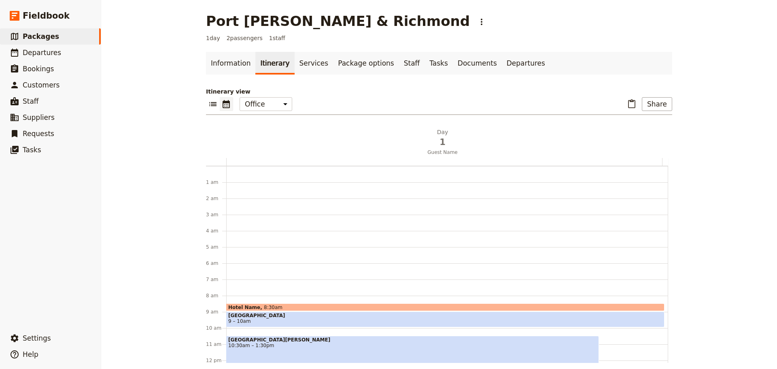
scroll to position [105, 0]
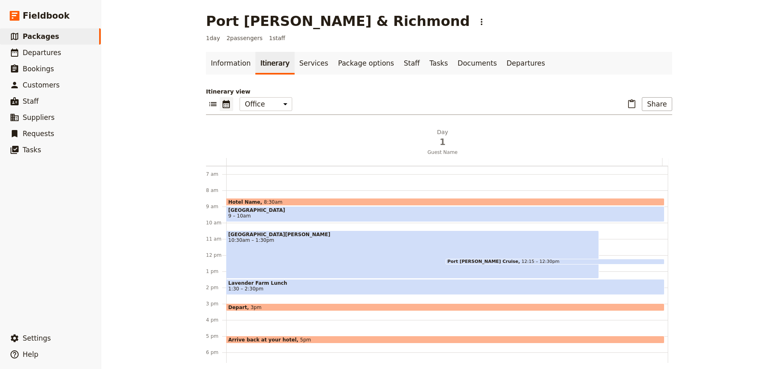
click at [289, 244] on div "Port Arthur Historical Site 10:30am – 1:30pm" at bounding box center [412, 254] width 373 height 48
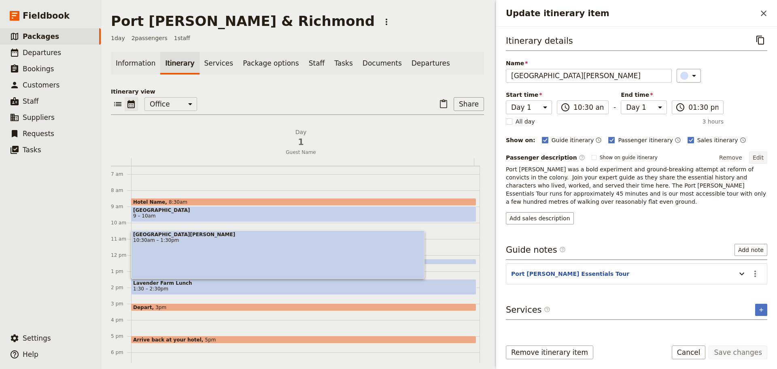
click at [621, 159] on button "Edit" at bounding box center [758, 157] width 18 height 12
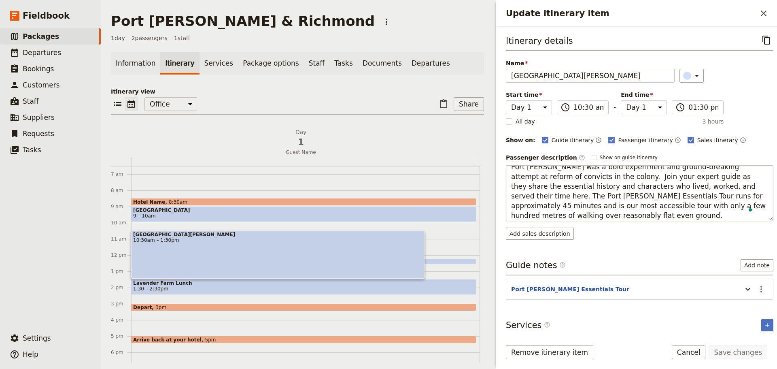
scroll to position [10, 0]
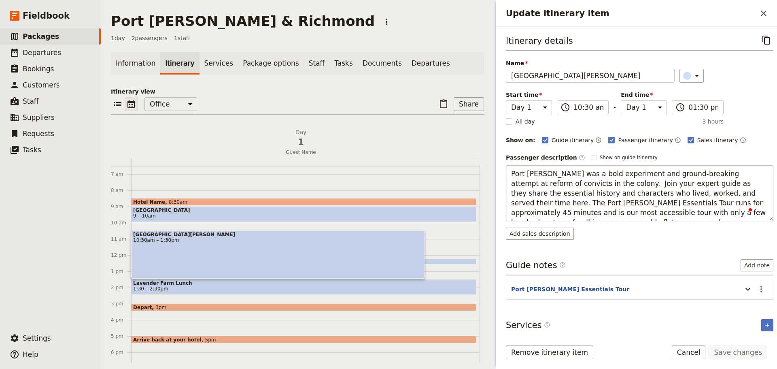
click at [582, 185] on textarea "Port Arthur was a bold experiment and ground-breaking attempt at reform of conv…" at bounding box center [640, 193] width 268 height 56
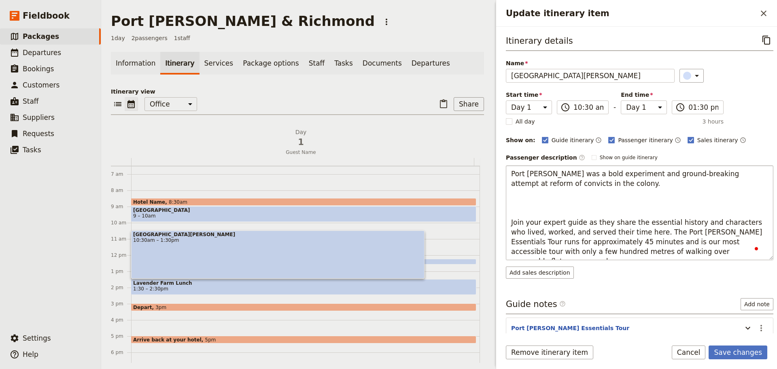
click at [537, 200] on textarea "Port Arthur was a bold experiment and ground-breaking attempt at reform of conv…" at bounding box center [640, 212] width 268 height 95
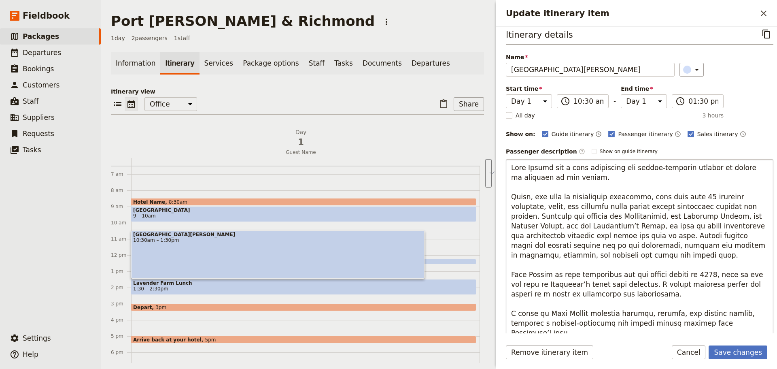
drag, startPoint x: 576, startPoint y: 253, endPoint x: 576, endPoint y: 239, distance: 14.2
click at [576, 239] on textarea "To enrich screen reader interactions, please activate Accessibility in Grammarl…" at bounding box center [640, 269] width 268 height 221
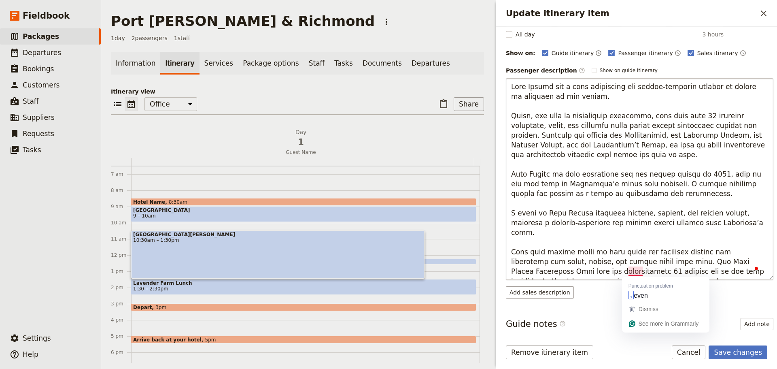
click at [609, 214] on textarea "To enrich screen reader interactions, please activate Accessibility in Grammarl…" at bounding box center [640, 179] width 268 height 202
drag, startPoint x: 678, startPoint y: 273, endPoint x: 506, endPoint y: 243, distance: 174.1
click at [506, 243] on textarea "To enrich screen reader interactions, please activate Accessibility in Grammarl…" at bounding box center [640, 179] width 268 height 202
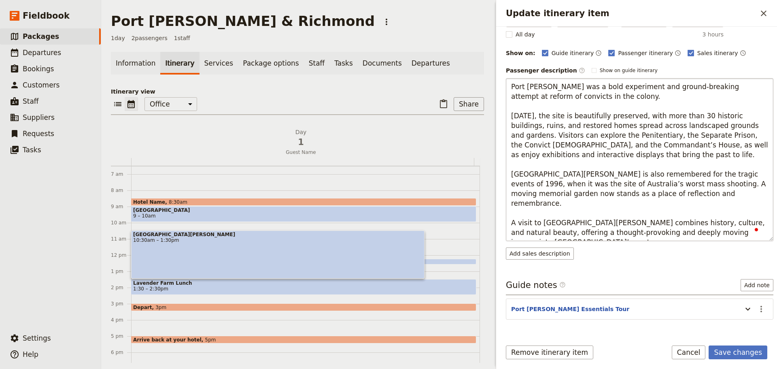
type textarea "Port Arthur was a bold experiment and ground-breaking attempt at reform of conv…"
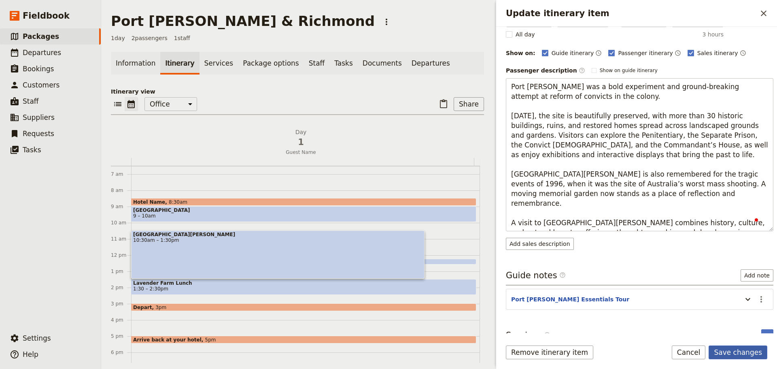
click at [621, 281] on button "Save changes" at bounding box center [738, 352] width 59 height 14
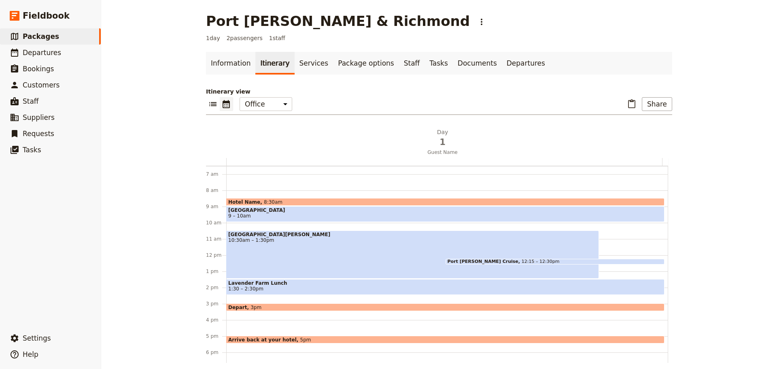
click at [329, 253] on div "Port Arthur Historical Site 10:30am – 1:30pm" at bounding box center [412, 254] width 373 height 48
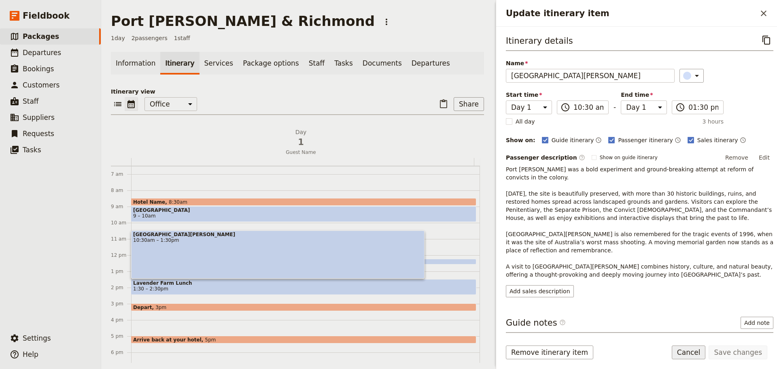
click at [621, 281] on button "Cancel" at bounding box center [689, 352] width 34 height 14
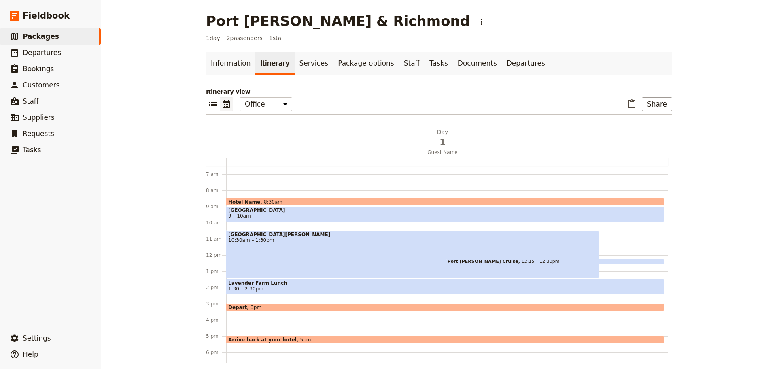
click at [274, 246] on div "Port Arthur Historical Site 10:30am – 1:30pm" at bounding box center [412, 254] width 373 height 48
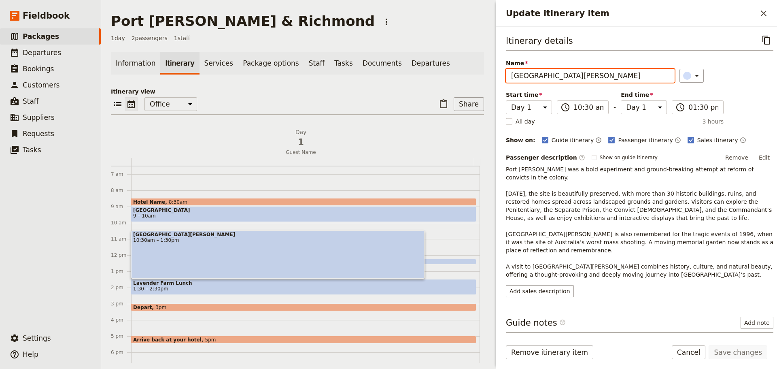
drag, startPoint x: 592, startPoint y: 79, endPoint x: 749, endPoint y: 143, distance: 170.1
click at [547, 78] on input "Port Arthur Historical Site" at bounding box center [590, 76] width 169 height 14
click at [621, 13] on icon "Close drawer" at bounding box center [764, 14] width 6 height 6
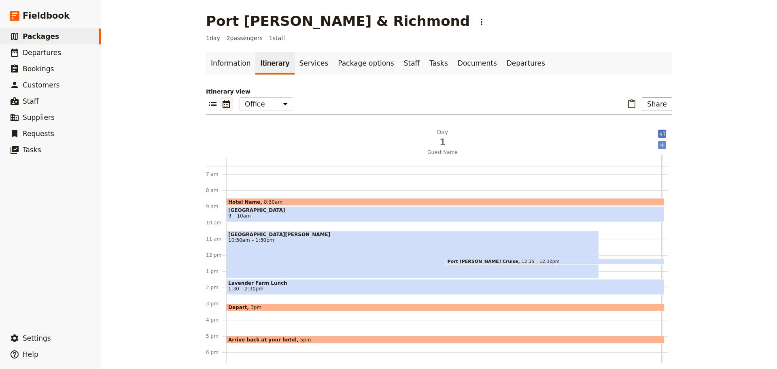
click at [621, 146] on icon "Add after day 1" at bounding box center [662, 144] width 5 height 5
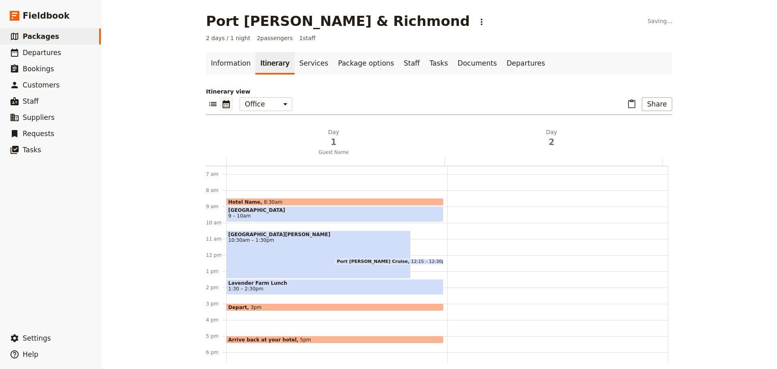
click at [488, 201] on div at bounding box center [557, 255] width 221 height 389
select select "2"
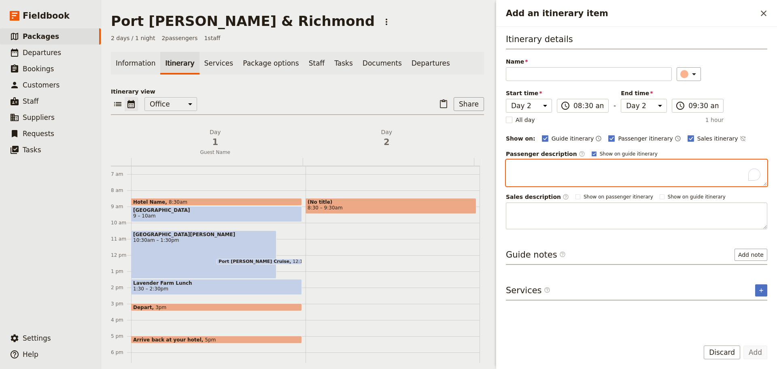
paste textarea "Join your expert guide as they share the essential history and characters who l…"
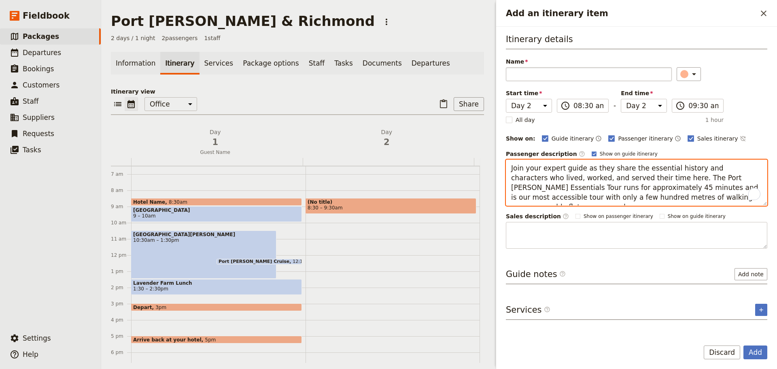
type textarea "Join your expert guide as they share the essential history and characters who l…"
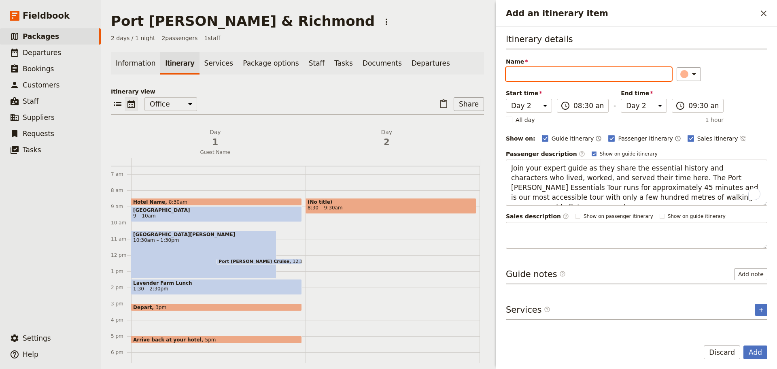
click at [545, 75] on input "Name" at bounding box center [589, 74] width 166 height 14
type input "Port Arthur Essentials Tour"
click at [592, 152] on rect "Add an itinerary item" at bounding box center [594, 153] width 4 height 4
click at [591, 151] on input "Show on guide itinerary" at bounding box center [591, 150] width 0 height 0
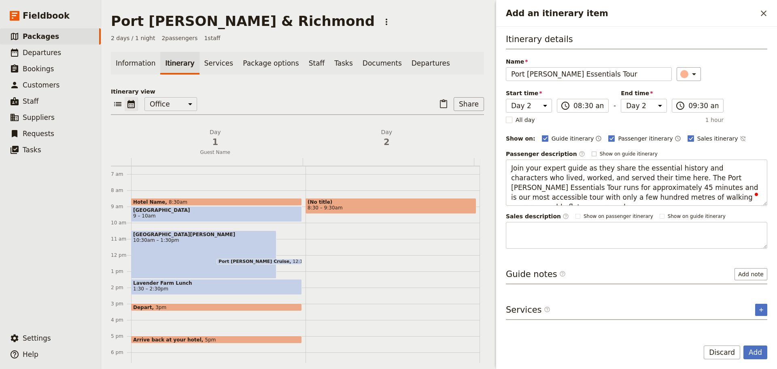
checkbox input "false"
click at [621, 138] on icon "Time not shown on sales itinerary" at bounding box center [742, 138] width 5 height 5
click at [621, 76] on button "​" at bounding box center [689, 74] width 24 height 14
click at [621, 113] on div "button" at bounding box center [689, 110] width 8 height 8
click at [621, 281] on button "Add" at bounding box center [755, 352] width 24 height 14
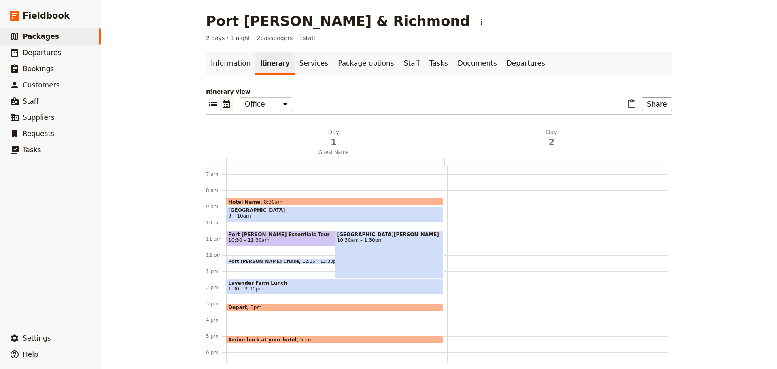
drag, startPoint x: 353, startPoint y: 246, endPoint x: 348, endPoint y: 246, distance: 4.5
click at [352, 246] on div "Port Arthur Historical Site 10:30am – 1:30pm" at bounding box center [389, 254] width 109 height 48
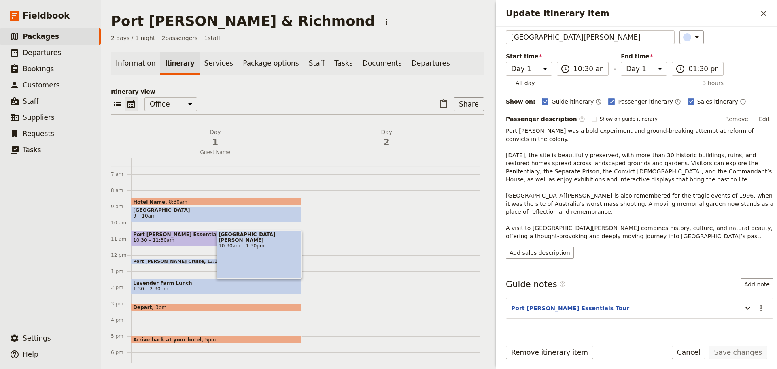
scroll to position [43, 0]
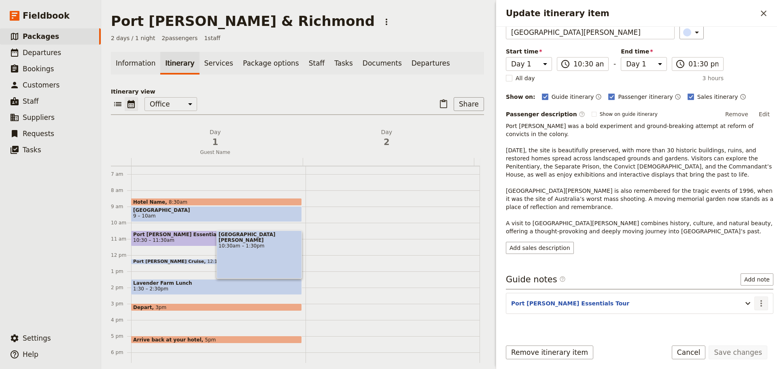
drag, startPoint x: 749, startPoint y: 287, endPoint x: 761, endPoint y: 289, distance: 12.2
click at [621, 281] on button "​" at bounding box center [761, 303] width 14 height 14
click at [621, 281] on span "Edit note" at bounding box center [731, 304] width 25 height 8
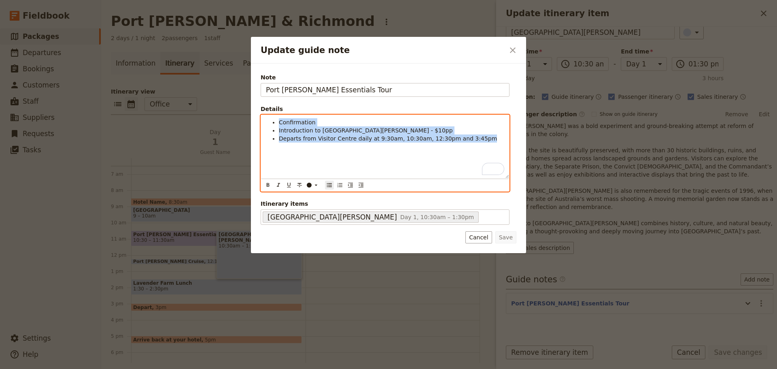
drag, startPoint x: 479, startPoint y: 140, endPoint x: 255, endPoint y: 120, distance: 225.1
click at [255, 120] on div "Note Port Arthur Essentials Tour Details Confirmation Introduction to Port Arth…" at bounding box center [388, 158] width 275 height 189
drag, startPoint x: 293, startPoint y: 125, endPoint x: 280, endPoint y: 136, distance: 16.9
click at [280, 137] on span "Departs from Visitor Centre daily at 9:30am, 10:30am, 12:30pm and 3:45pm" at bounding box center [388, 138] width 218 height 6
drag, startPoint x: 330, startPoint y: 148, endPoint x: 242, endPoint y: 133, distance: 89.5
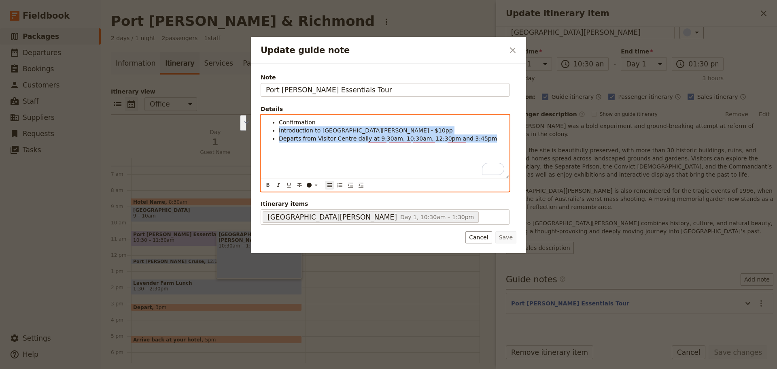
click at [242, 281] on div "Update guide note ​ Note Port Arthur Essentials Tour Details Confirmation Intro…" at bounding box center [388, 369] width 777 height 0
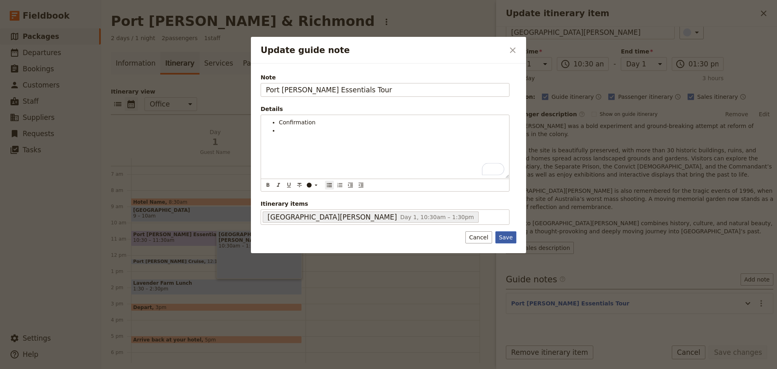
click at [502, 236] on button "Save" at bounding box center [505, 237] width 21 height 12
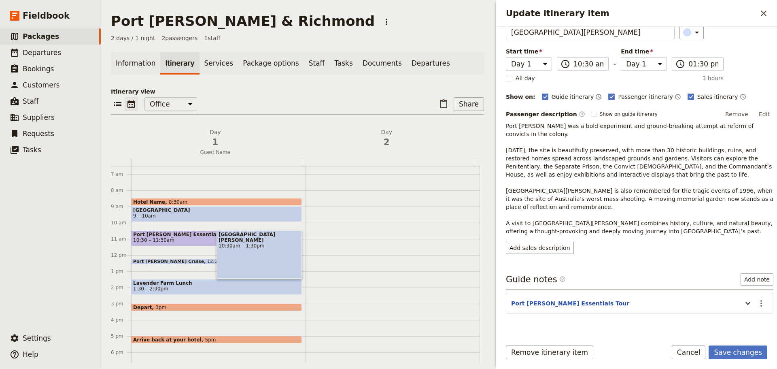
click at [174, 238] on span "10:30 – 11:30am" at bounding box center [203, 240] width 141 height 6
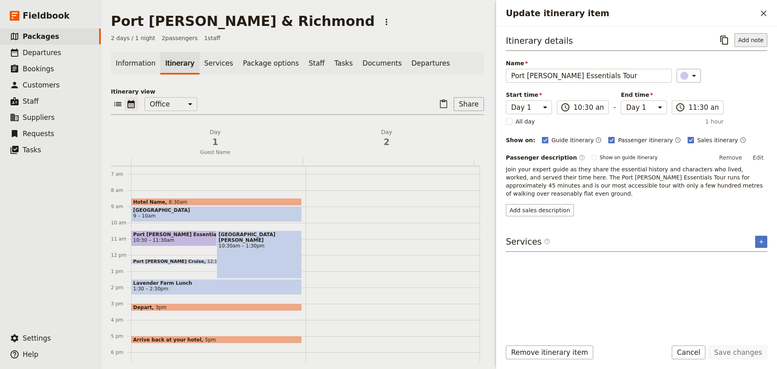
click at [621, 46] on button "Add note" at bounding box center [751, 40] width 33 height 14
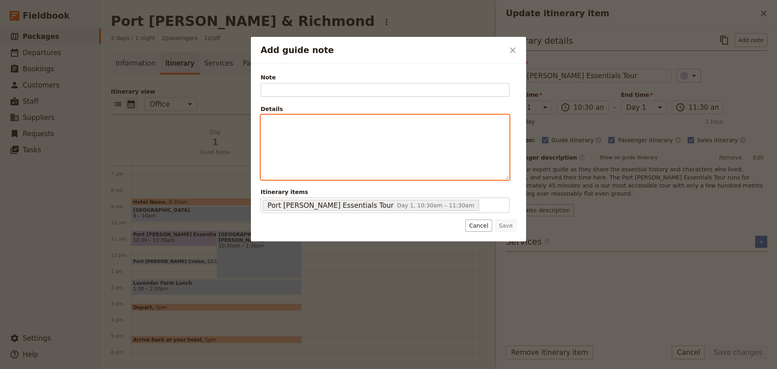
drag, startPoint x: 293, startPoint y: 92, endPoint x: 278, endPoint y: 133, distance: 43.8
click at [282, 143] on div "Add guide note" at bounding box center [385, 147] width 248 height 64
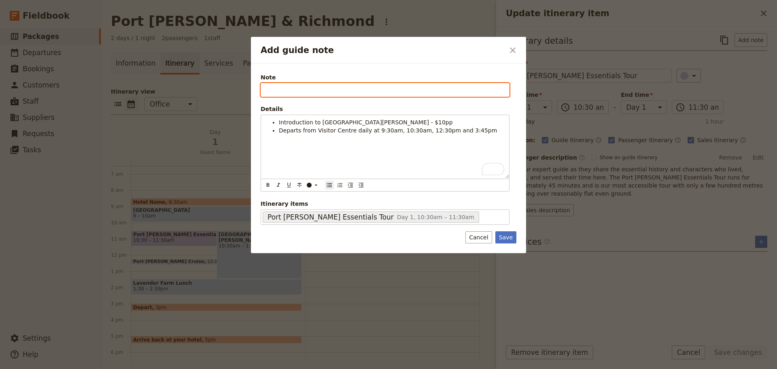
click at [299, 89] on input "Note" at bounding box center [385, 90] width 249 height 14
type input "Port Arthur Esse"
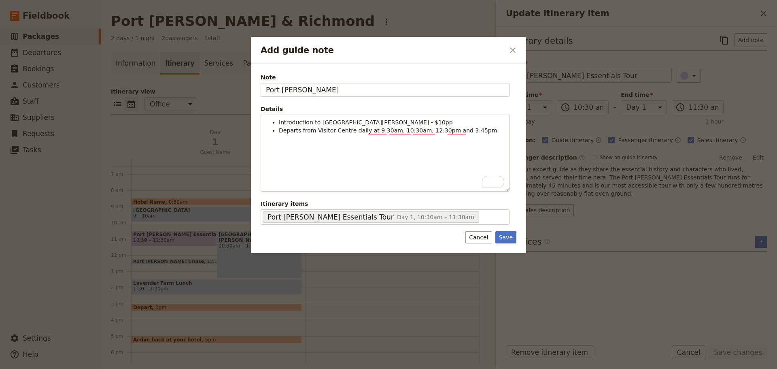
click at [486, 239] on button "Cancel" at bounding box center [478, 237] width 26 height 12
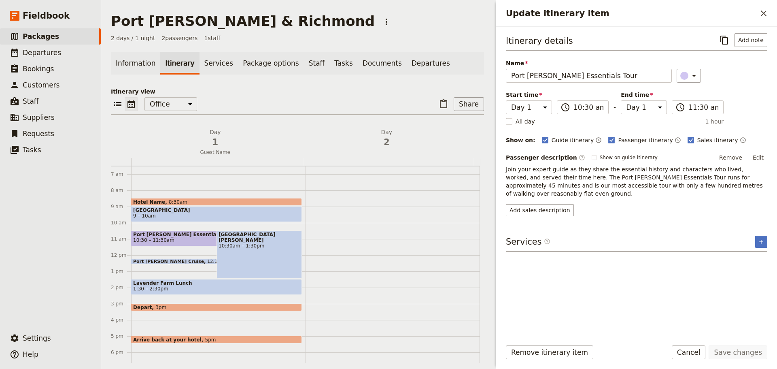
click at [164, 231] on div "Port Arthur Essentials Tour 10:30 – 11:30am" at bounding box center [203, 238] width 145 height 16
click at [621, 40] on button "Add note" at bounding box center [751, 40] width 33 height 14
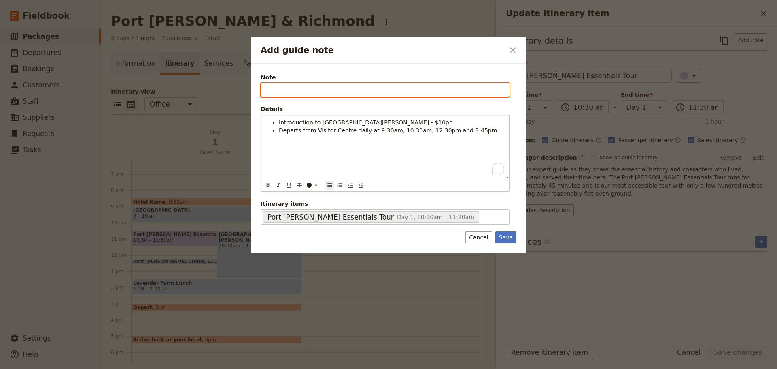
click at [311, 91] on input "Note" at bounding box center [385, 90] width 249 height 14
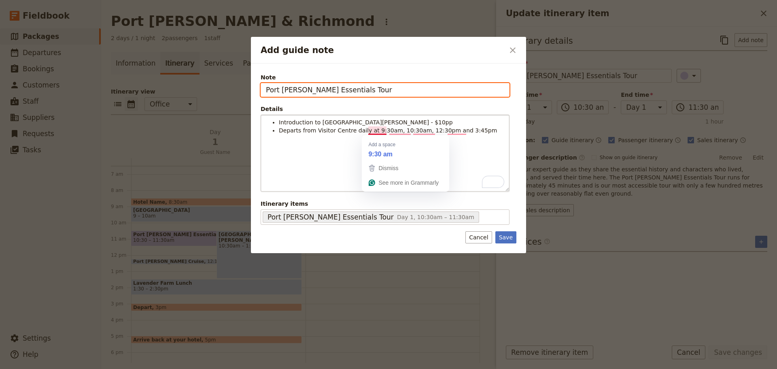
type input "Port Arthur Essentials Tour"
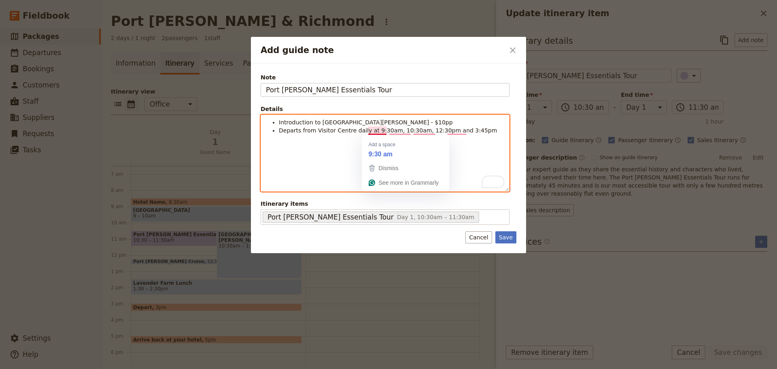
click at [376, 121] on li "Introduction to Port Arthur - $10pp" at bounding box center [391, 122] width 225 height 8
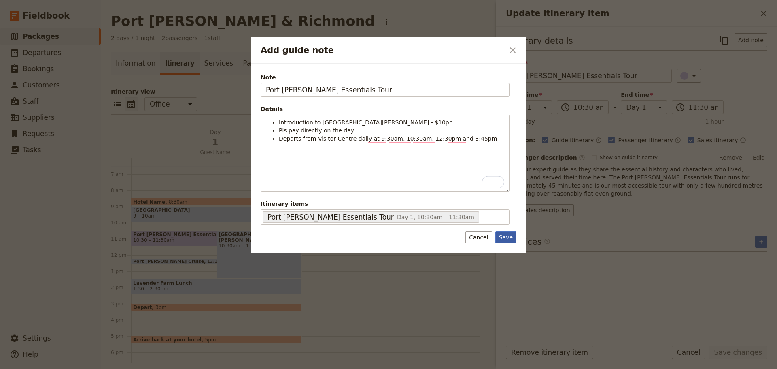
click at [504, 234] on button "Save" at bounding box center [505, 237] width 21 height 12
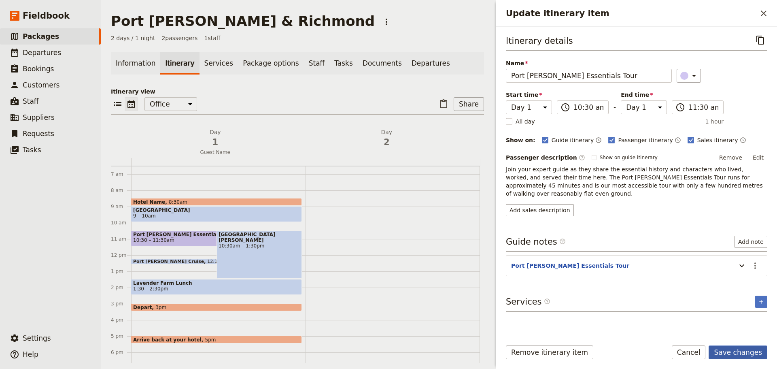
click at [621, 281] on button "Save changes" at bounding box center [738, 352] width 59 height 14
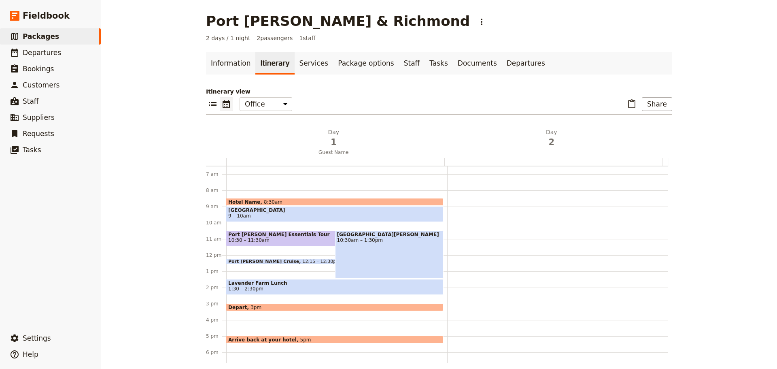
click at [249, 259] on div "Port Arthur Harbour Cruise 12:15 – 12:30pm" at bounding box center [318, 262] width 185 height 6
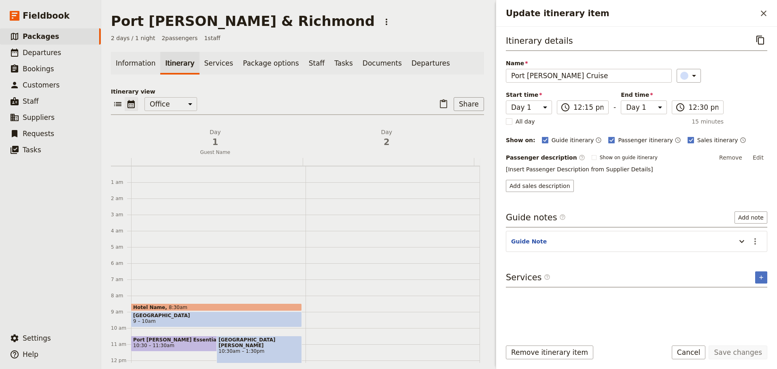
scroll to position [105, 0]
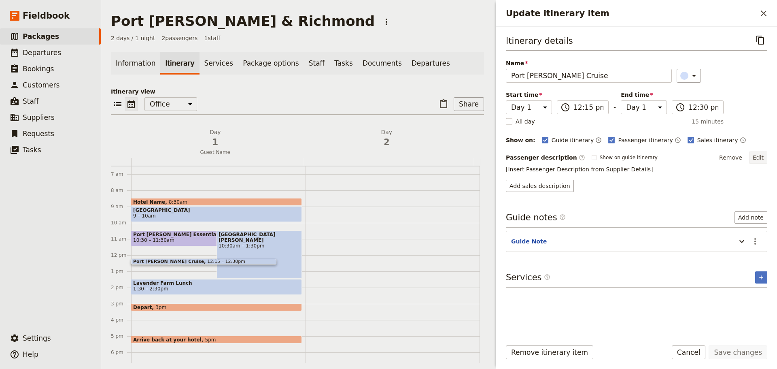
click at [760, 158] on button "Edit" at bounding box center [758, 157] width 18 height 12
drag, startPoint x: 762, startPoint y: 158, endPoint x: 766, endPoint y: 160, distance: 4.7
click at [762, 159] on button "Edit" at bounding box center [758, 157] width 18 height 12
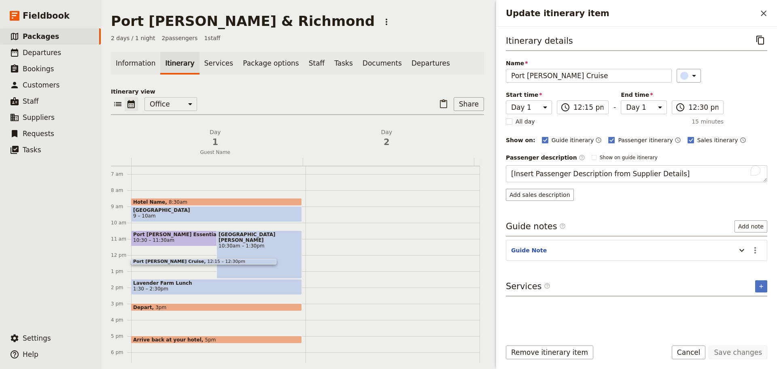
drag, startPoint x: 674, startPoint y: 176, endPoint x: 401, endPoint y: 176, distance: 272.4
click at [401, 176] on div "[GEOGRAPHIC_DATA][PERSON_NAME] ​ 2 days / 1 night 2 passengers 1 staff Informat…" at bounding box center [439, 184] width 676 height 369
type textarea "This 20-minute cruise"
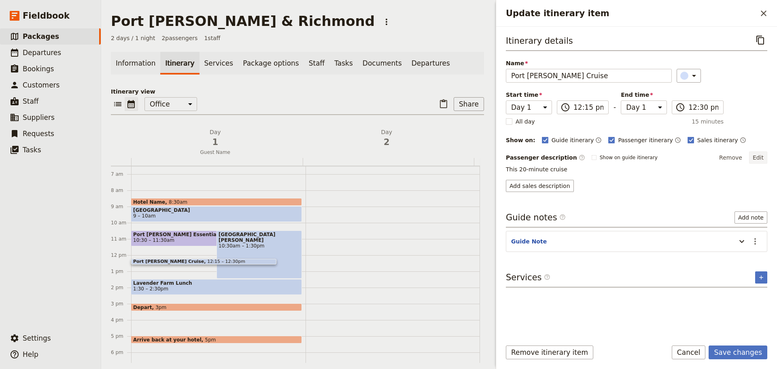
click at [761, 156] on button "Edit" at bounding box center [758, 157] width 18 height 12
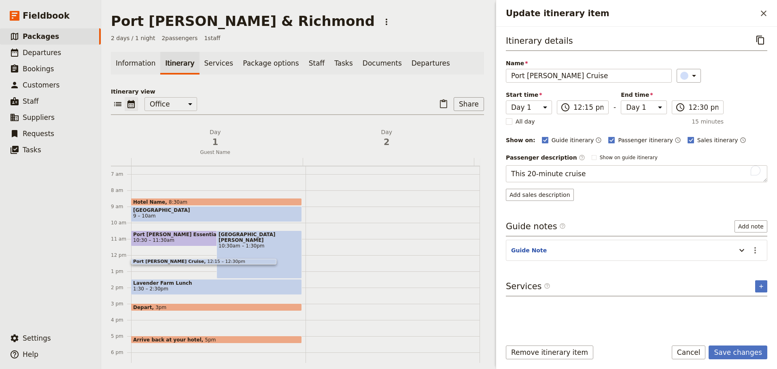
drag, startPoint x: 595, startPoint y: 173, endPoint x: 487, endPoint y: 173, distance: 107.7
click at [487, 173] on div "Port Arthur & Richmond ​ 2 days / 1 night 2 passengers 1 staff Information Itin…" at bounding box center [439, 184] width 676 height 369
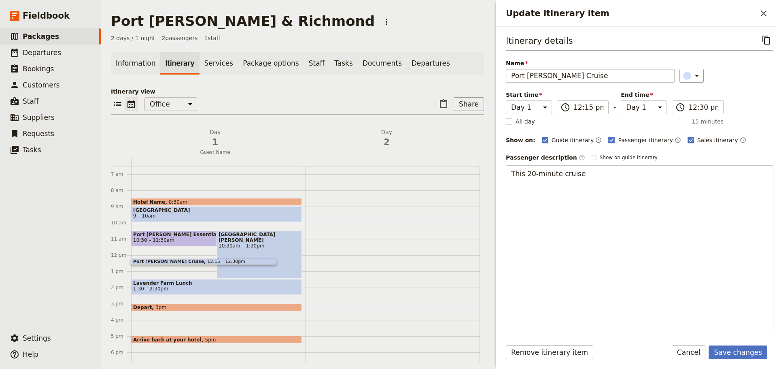
type textarea "The Port Arthur Harbour Cruise is included with your entry ticket and is a wond…"
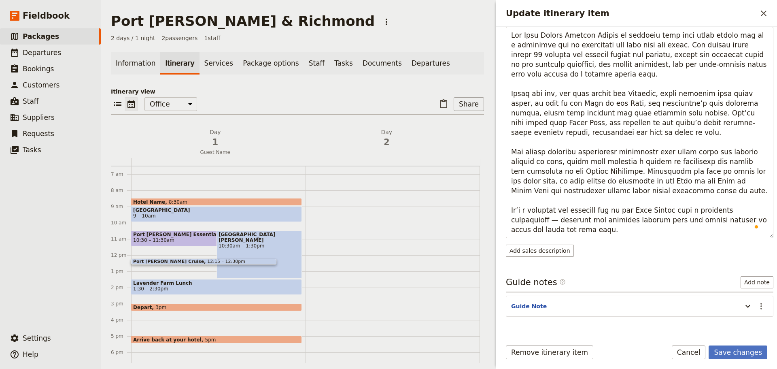
scroll to position [164, 0]
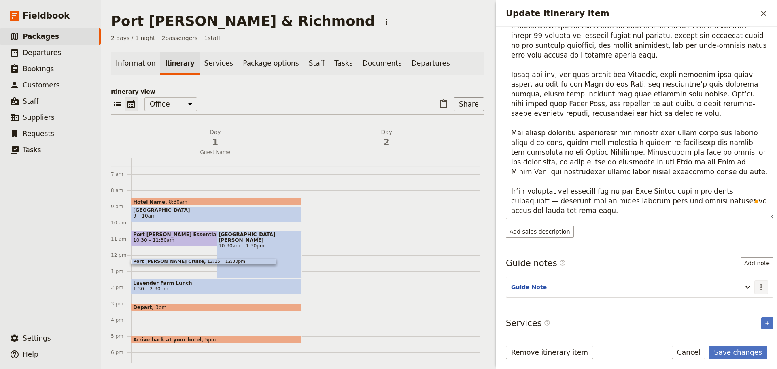
click at [753, 278] on section "Guide Note ​" at bounding box center [640, 286] width 268 height 21
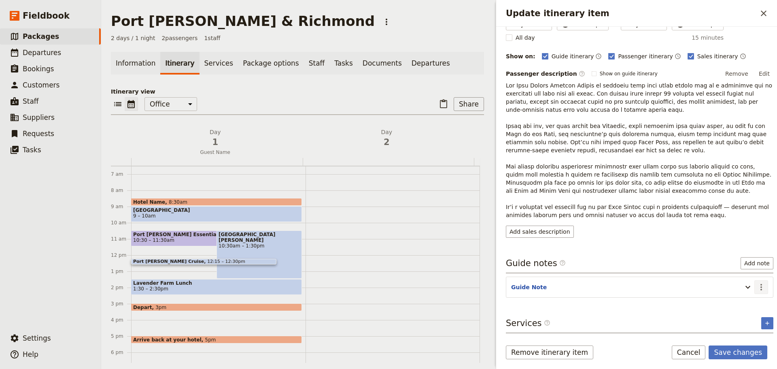
click at [760, 289] on icon "Actions" at bounding box center [761, 287] width 2 height 6
click at [745, 305] on span "Edit note" at bounding box center [731, 304] width 25 height 8
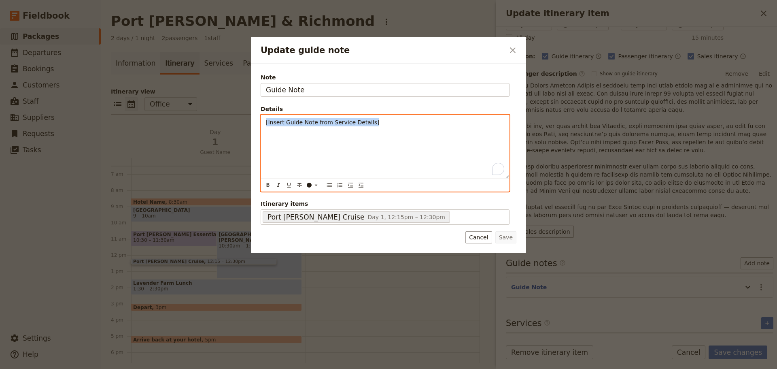
drag, startPoint x: 384, startPoint y: 123, endPoint x: 181, endPoint y: 123, distance: 204.0
click at [181, 368] on div "Update guide note ​ Note Guide Note Details [Insert Guide Note from Service Det…" at bounding box center [388, 369] width 777 height 0
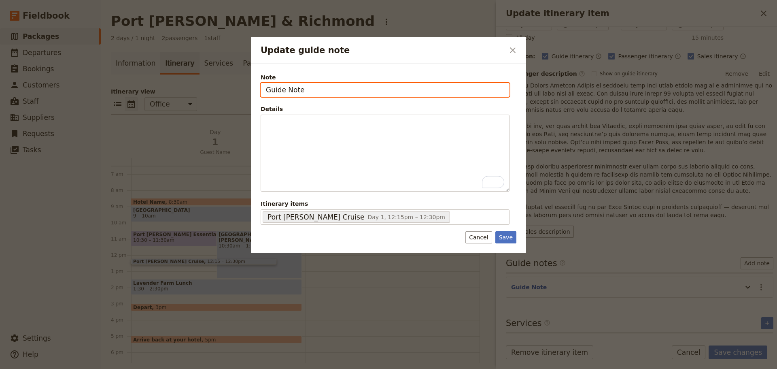
drag, startPoint x: 328, startPoint y: 87, endPoint x: 213, endPoint y: 91, distance: 115.0
click at [214, 368] on div "Update guide note ​ Note Guide Note Details ​ ​ ​ ​ ​ ​ ​ ​ ​ Itinerary items P…" at bounding box center [388, 369] width 777 height 0
type input "Included in admission price"
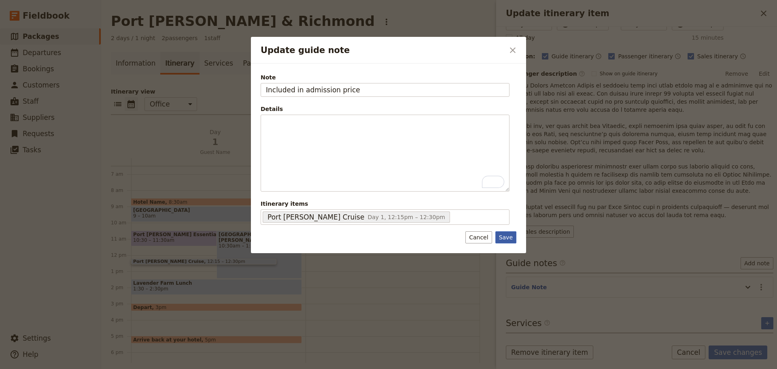
click at [506, 238] on button "Save" at bounding box center [505, 237] width 21 height 12
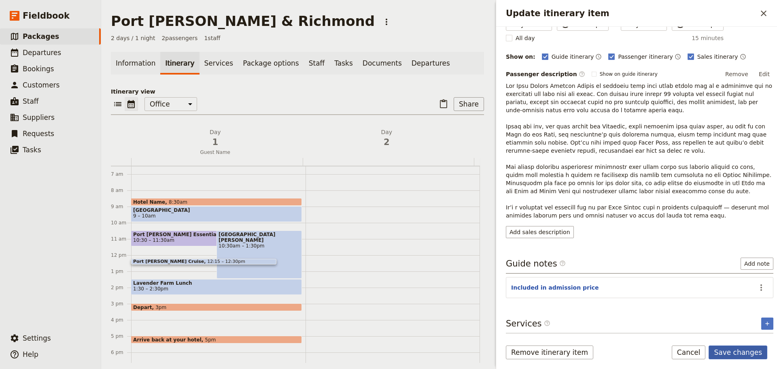
click at [748, 352] on button "Save changes" at bounding box center [738, 352] width 59 height 14
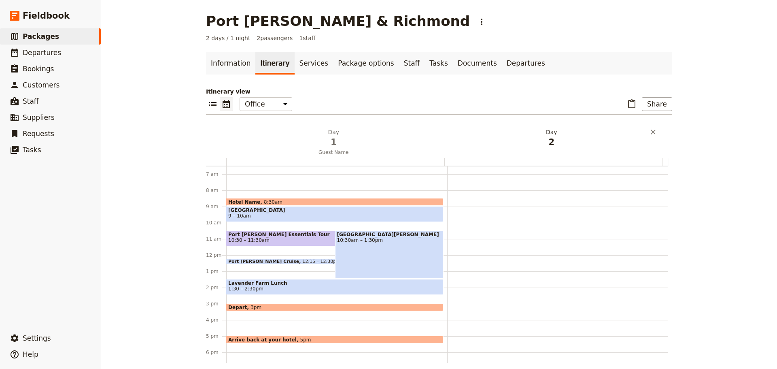
click at [646, 132] on h2 "Day 2" at bounding box center [552, 138] width 208 height 20
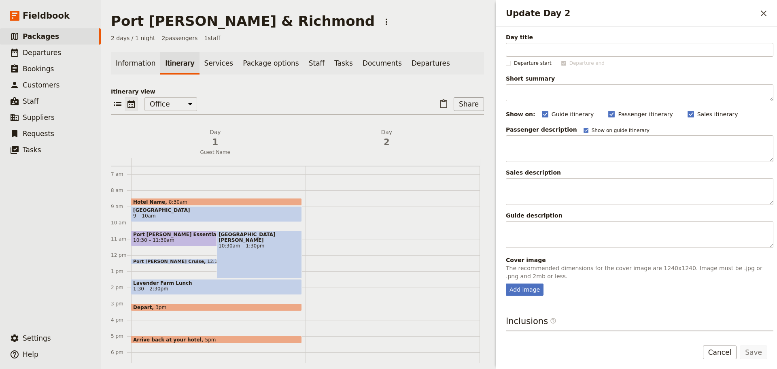
click at [650, 131] on div "Passenger description Show on guide itinerary" at bounding box center [640, 129] width 268 height 8
click at [767, 15] on icon "Close drawer" at bounding box center [764, 13] width 10 height 10
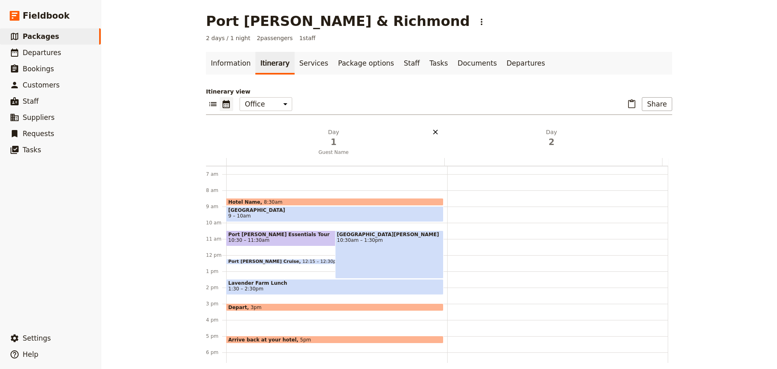
click at [650, 129] on icon "Delete day undefined" at bounding box center [653, 132] width 8 height 8
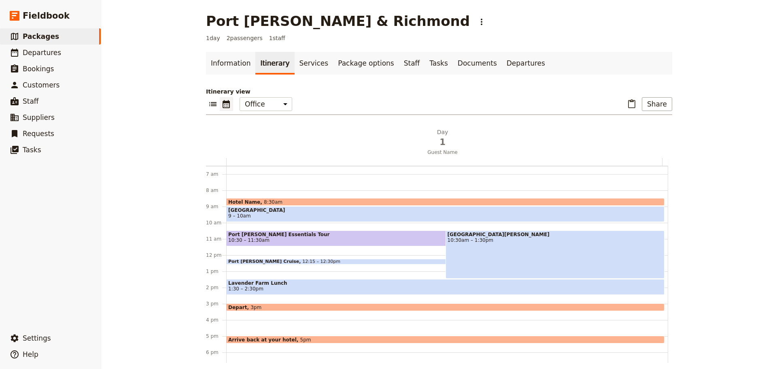
click at [273, 285] on span "Lavender Farm Lunch" at bounding box center [445, 283] width 434 height 6
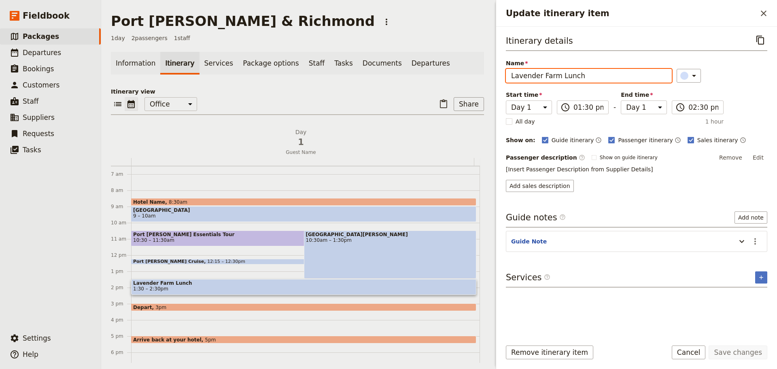
drag, startPoint x: 480, startPoint y: 75, endPoint x: 448, endPoint y: 72, distance: 31.7
click at [448, 72] on div "Port Arthur & Richmond ​ 1 day 2 passengers 1 staff Information Itinerary Servi…" at bounding box center [439, 184] width 676 height 369
type input "Port Arthur Lavender"
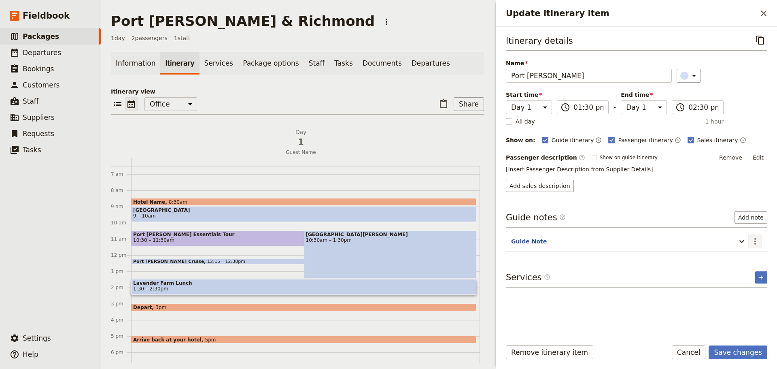
click at [755, 242] on icon "Actions" at bounding box center [755, 241] width 10 height 10
click at [739, 267] on span "Remove note" at bounding box center [738, 270] width 38 height 8
click at [745, 40] on button "Add note" at bounding box center [751, 40] width 33 height 14
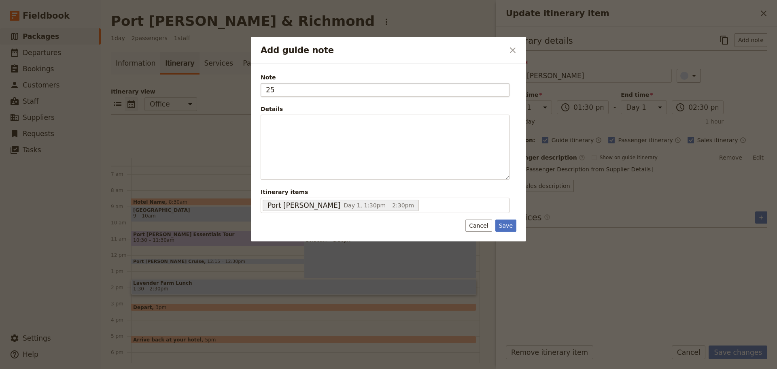
type input "2"
type input "6555 Arthur Hwy, Port Arthur. Tel: 6250 3058"
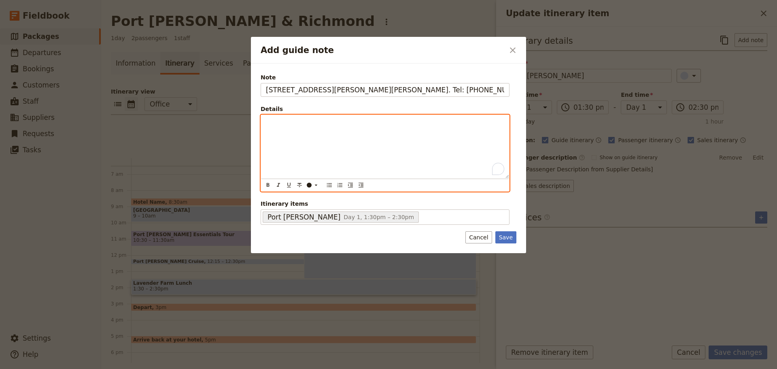
click at [361, 128] on div "To enrich screen reader interactions, please activate Accessibility in Grammarl…" at bounding box center [385, 146] width 248 height 63
click at [330, 186] on icon "Bulleted list" at bounding box center [329, 185] width 6 height 6
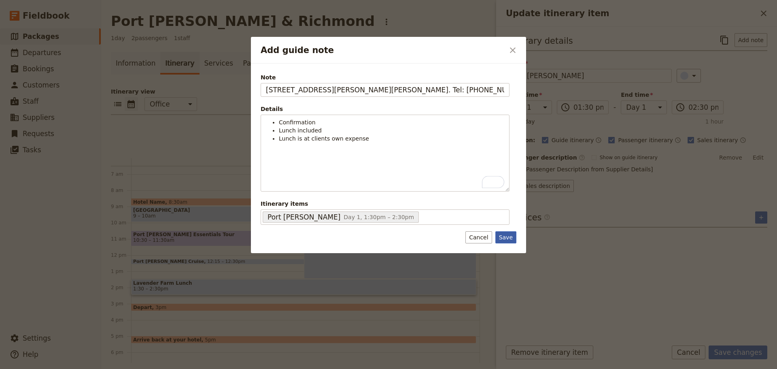
click at [506, 233] on button "Save" at bounding box center [505, 237] width 21 height 12
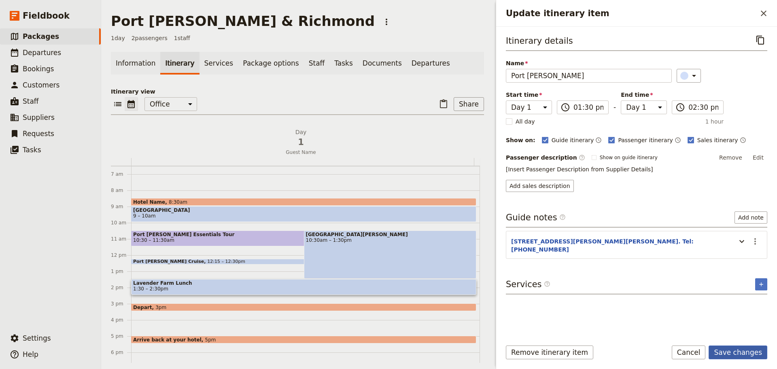
click at [735, 349] on button "Save changes" at bounding box center [738, 352] width 59 height 14
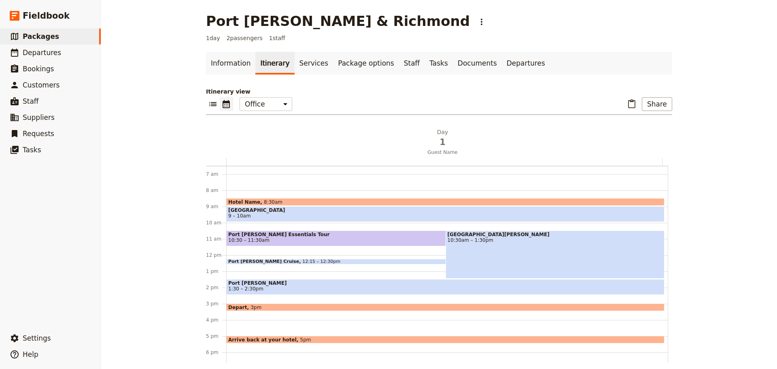
drag, startPoint x: 246, startPoint y: 283, endPoint x: 255, endPoint y: 278, distance: 10.3
click at [246, 283] on span "Port Arthur Lavender" at bounding box center [445, 283] width 434 height 6
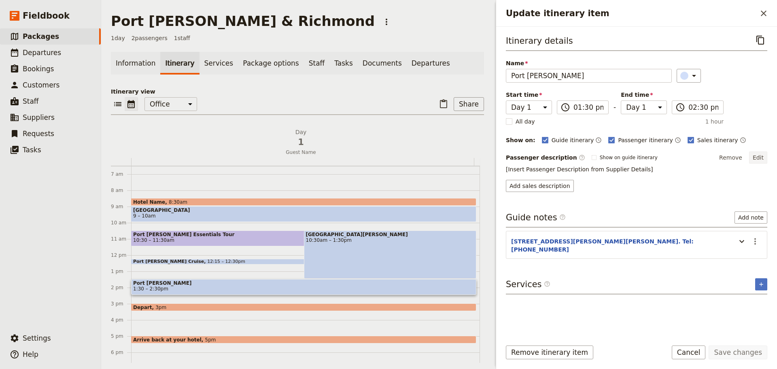
click at [758, 154] on button "Edit" at bounding box center [758, 157] width 18 height 12
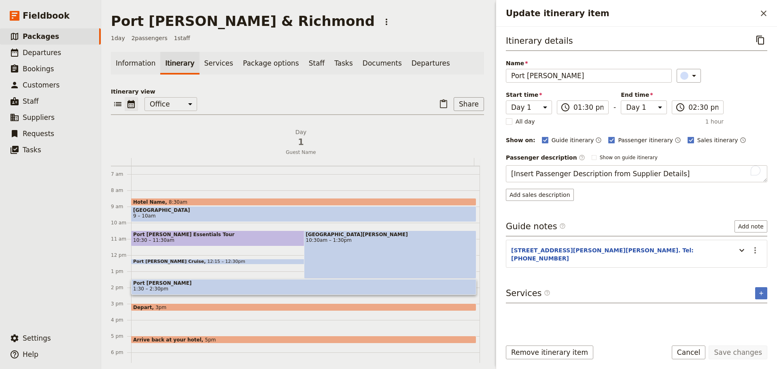
drag, startPoint x: 659, startPoint y: 176, endPoint x: 428, endPoint y: 172, distance: 231.1
click at [428, 172] on div "Port Arthur & Richmond ​ 1 day 2 passengers 1 staff Information Itinerary Servi…" at bounding box center [439, 184] width 676 height 369
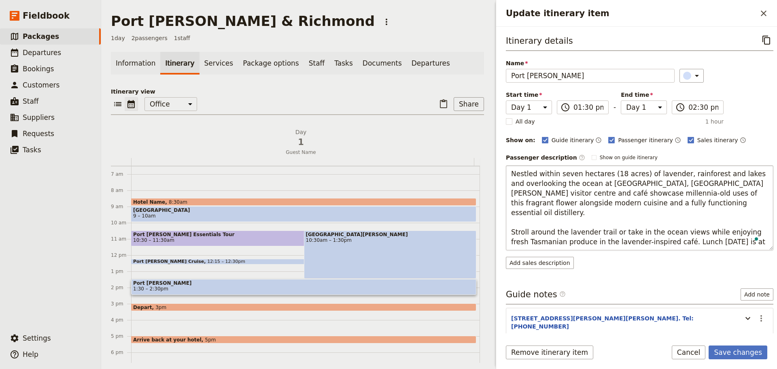
type textarea "Nestled within seven hectares (18 acres) of lavender, rainforest and lakes and …"
click at [729, 345] on button "Save changes" at bounding box center [738, 352] width 59 height 14
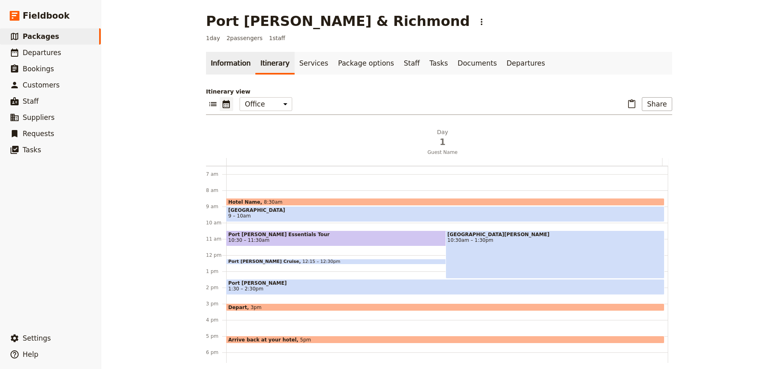
drag, startPoint x: 220, startPoint y: 69, endPoint x: 213, endPoint y: 70, distance: 6.9
click at [220, 68] on link "Information" at bounding box center [230, 63] width 49 height 23
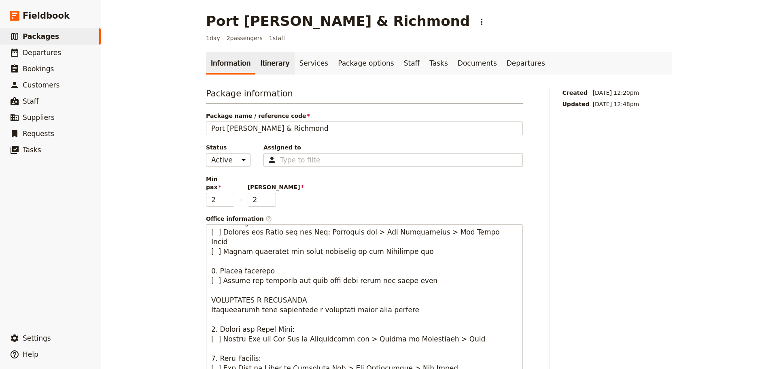
click at [255, 61] on link "Itinerary" at bounding box center [274, 63] width 39 height 23
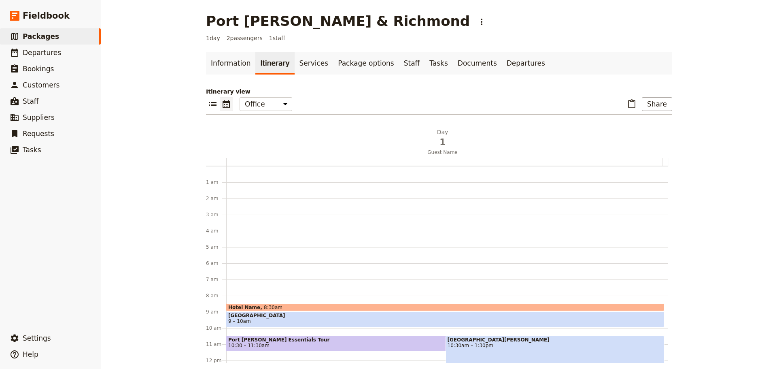
scroll to position [105, 0]
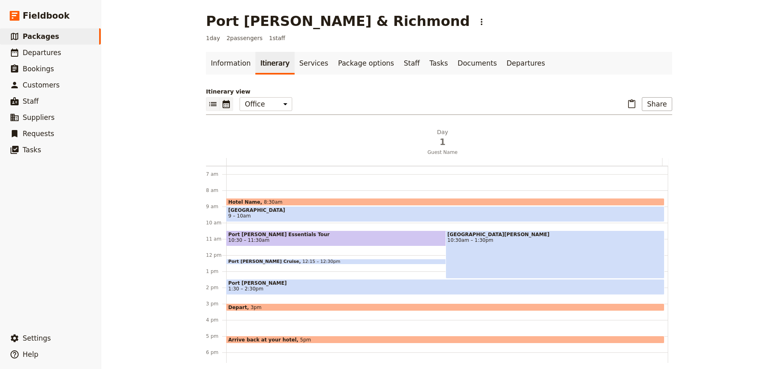
click at [208, 97] on button "​" at bounding box center [213, 104] width 14 height 14
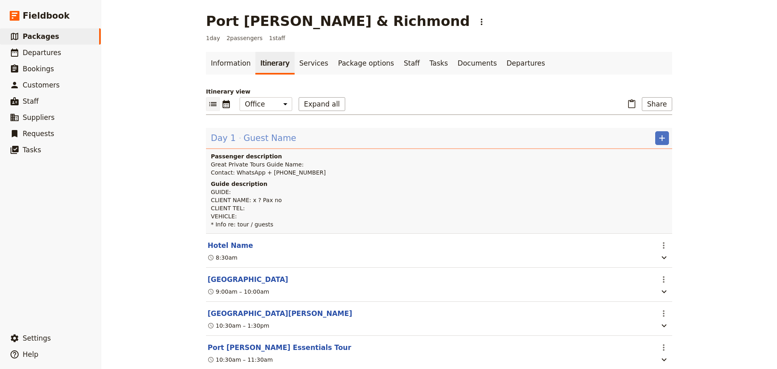
click at [229, 137] on span "Day 1" at bounding box center [223, 138] width 25 height 12
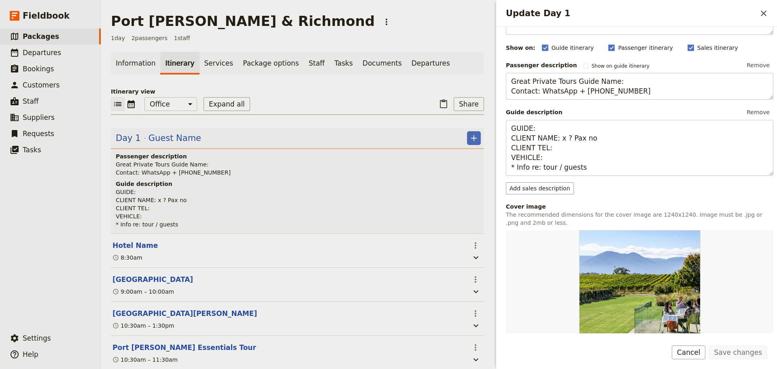
scroll to position [212, 0]
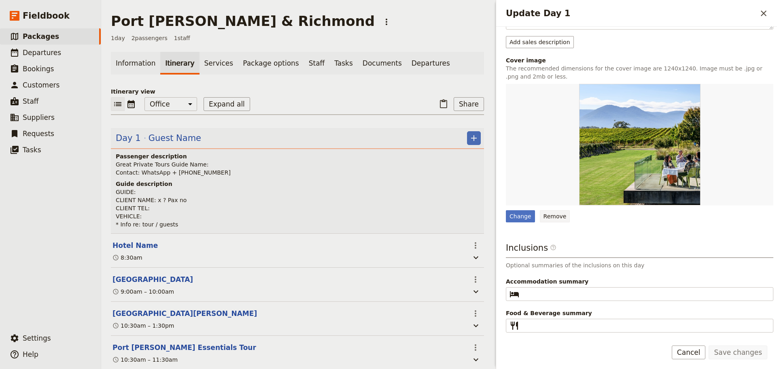
click at [547, 217] on button "Remove" at bounding box center [555, 216] width 30 height 12
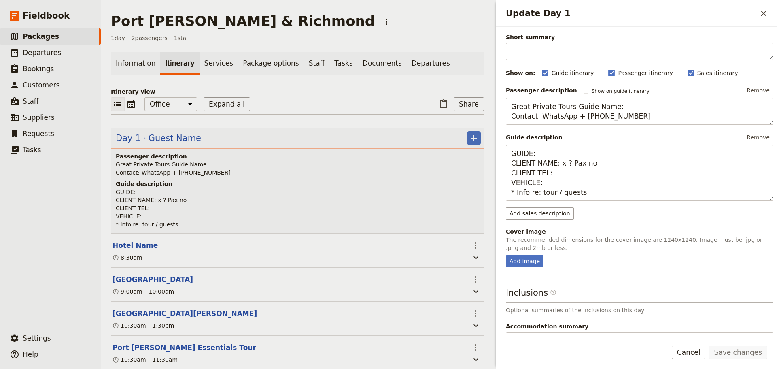
scroll to position [86, 0]
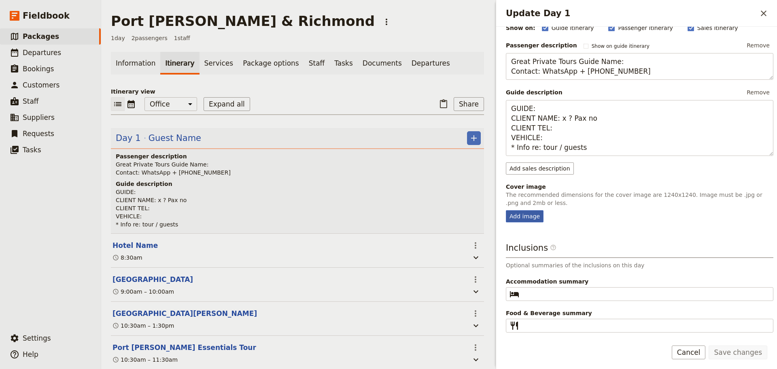
click at [516, 214] on div "Add image" at bounding box center [525, 216] width 38 height 12
click at [506, 210] on input "Add image" at bounding box center [505, 210] width 0 height 0
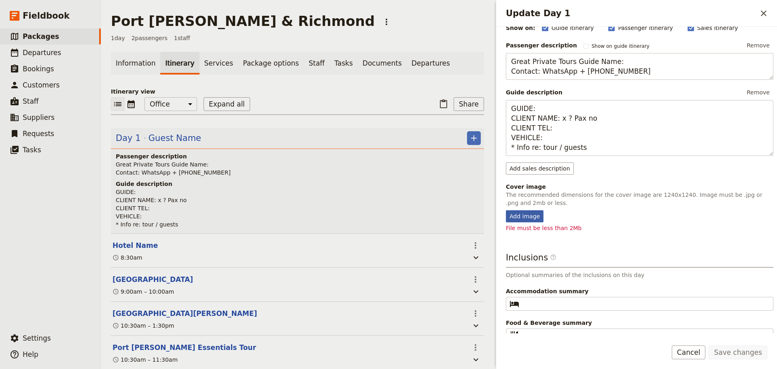
click at [527, 214] on div "Add image" at bounding box center [525, 216] width 38 height 12
click at [506, 210] on input "Add image" at bounding box center [505, 210] width 0 height 0
type input "C:\fakepath\Port Arthur Historic Site Dockyards.JPG"
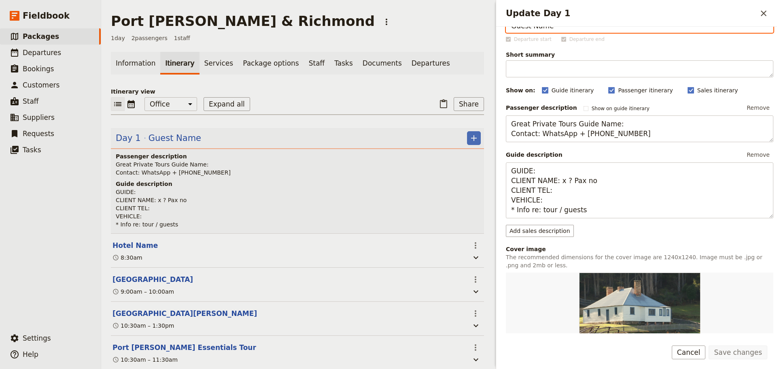
scroll to position [0, 0]
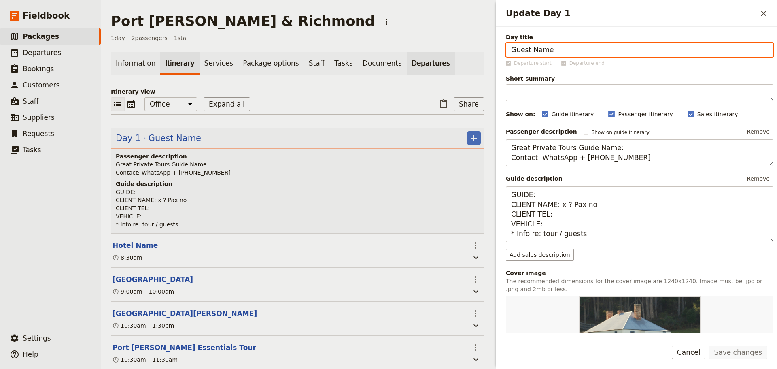
click at [407, 60] on link "Departures" at bounding box center [431, 63] width 48 height 23
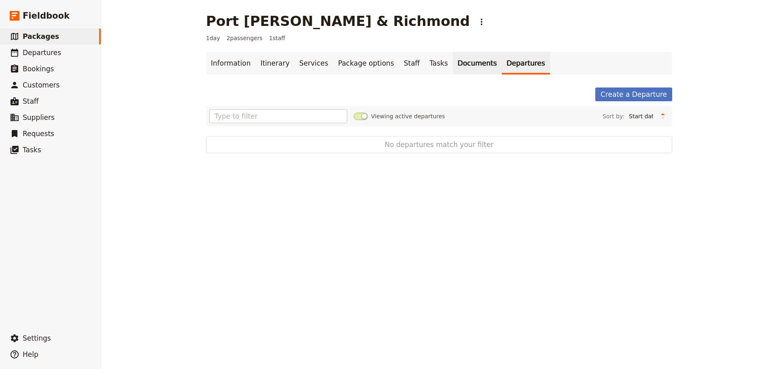
click at [453, 57] on link "Documents" at bounding box center [477, 63] width 49 height 23
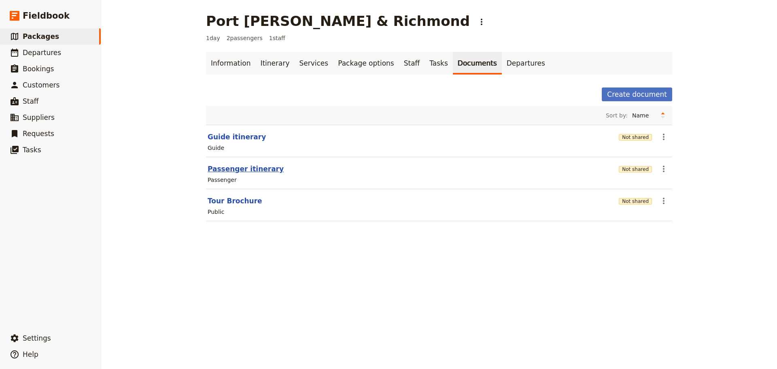
click at [224, 172] on button "Passenger itinerary" at bounding box center [246, 169] width 76 height 10
select select "PASSENGER"
select select "RUN_SHEET"
select select "DEFAULT"
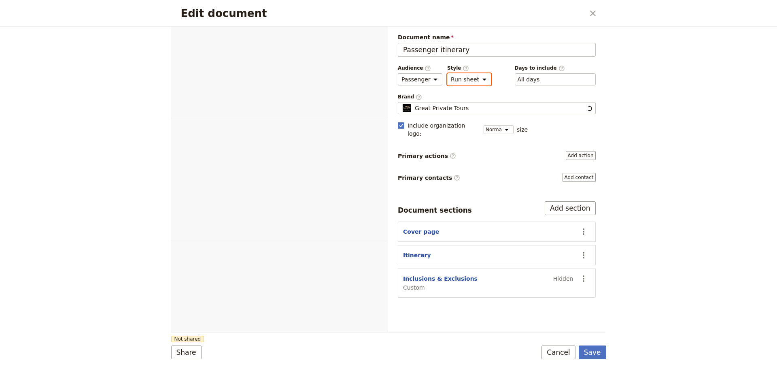
click at [479, 81] on select "Brochure Run sheet" at bounding box center [469, 79] width 44 height 12
select select "BROCHURE"
click at [447, 73] on select "Brochure Run sheet" at bounding box center [469, 79] width 44 height 12
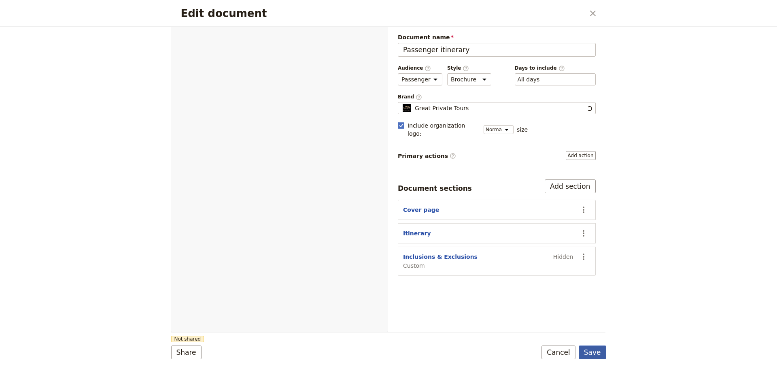
click at [593, 347] on button "Save" at bounding box center [593, 352] width 28 height 14
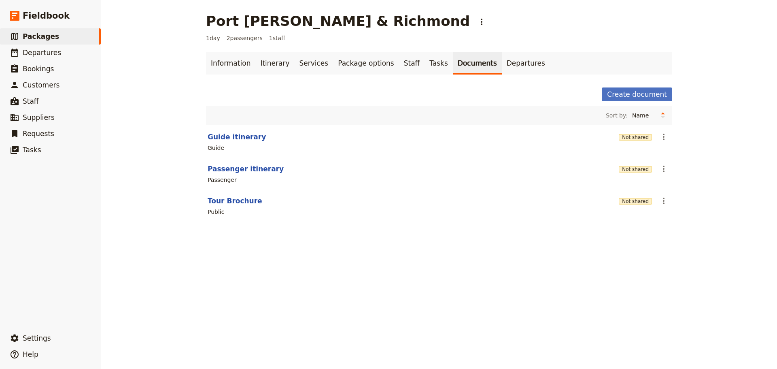
click at [232, 168] on button "Passenger itinerary" at bounding box center [246, 169] width 76 height 10
select select "PASSENGER"
select select "DEFAULT"
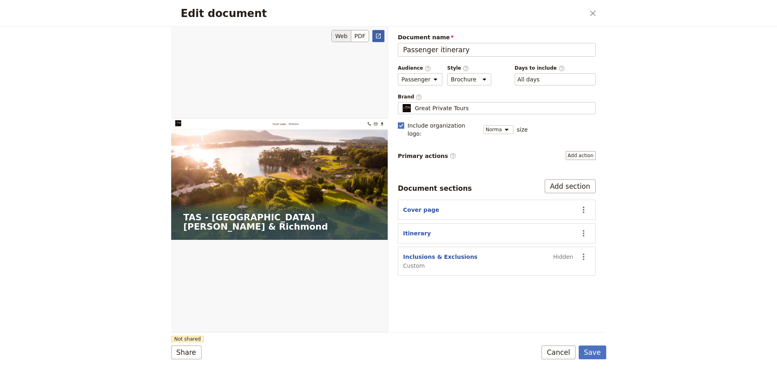
click at [378, 34] on icon "Open full preview" at bounding box center [378, 36] width 5 height 5
click at [567, 351] on button "Cancel" at bounding box center [559, 352] width 34 height 14
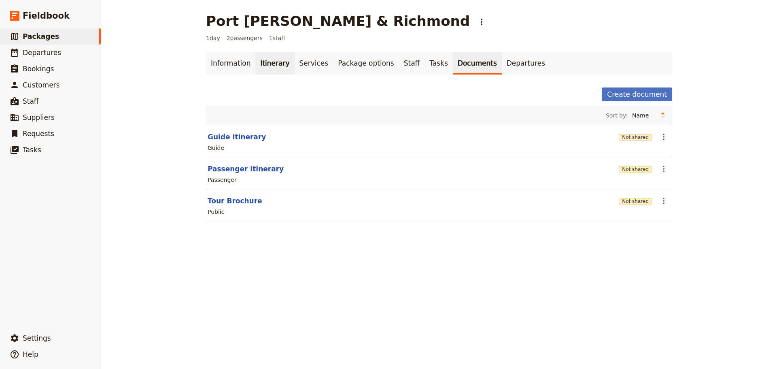
click at [266, 64] on link "Itinerary" at bounding box center [274, 63] width 39 height 23
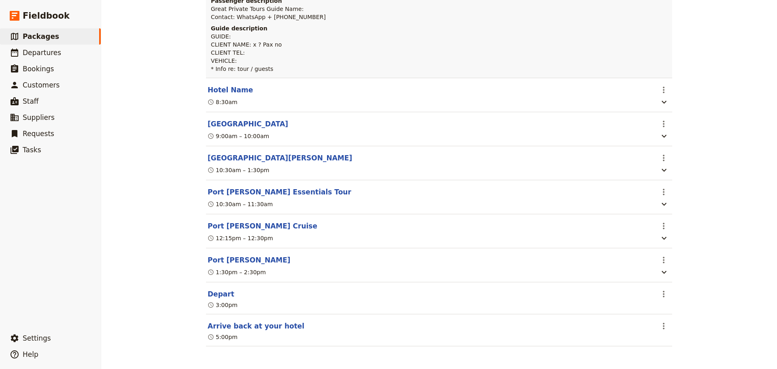
scroll to position [160, 0]
click at [234, 256] on button "Port Arthur Lavender" at bounding box center [249, 260] width 83 height 10
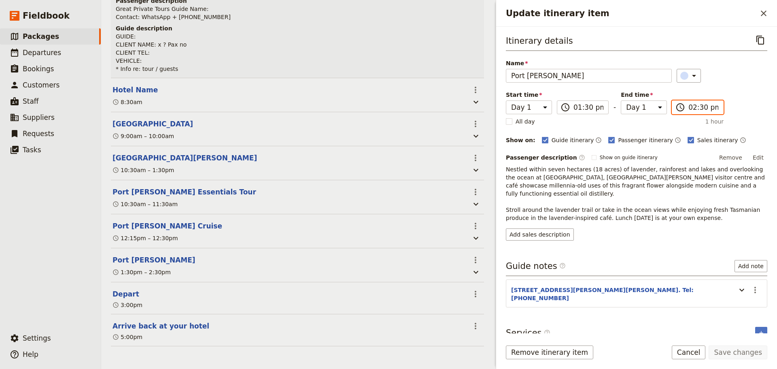
click at [705, 111] on input "02:30 pm" at bounding box center [703, 107] width 30 height 10
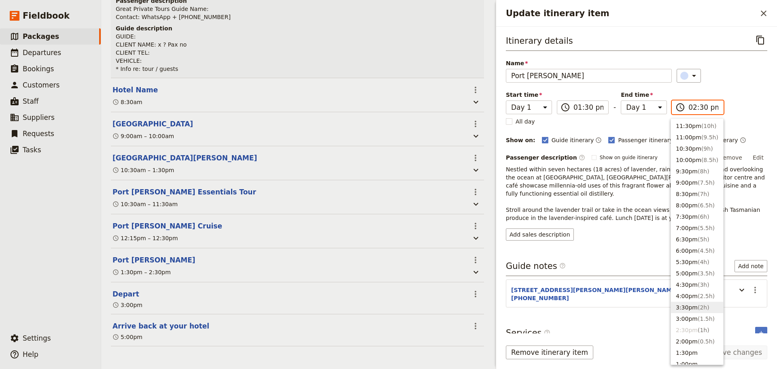
click at [684, 312] on button "3:30pm ( 2h )" at bounding box center [697, 307] width 52 height 11
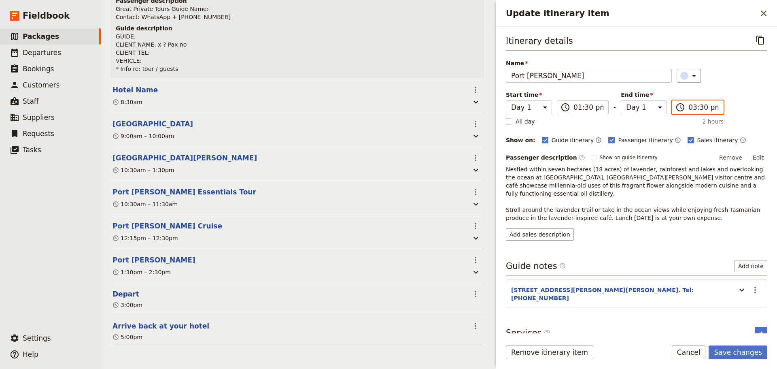
click at [690, 103] on input "03:30 pm" at bounding box center [703, 107] width 30 height 10
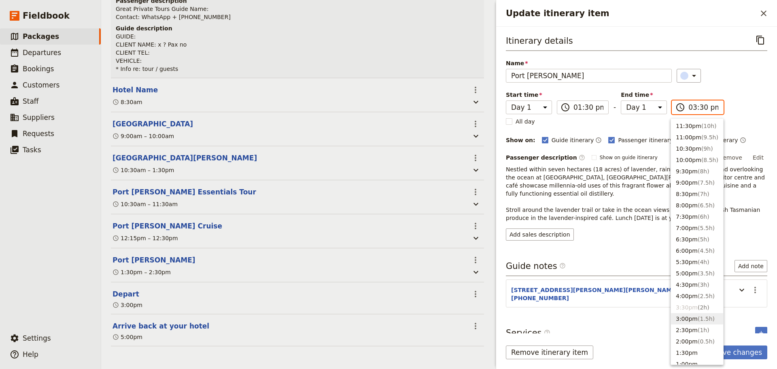
click at [694, 320] on button "3:00pm ( 1.5h )" at bounding box center [697, 318] width 52 height 11
type input "03:00 pm"
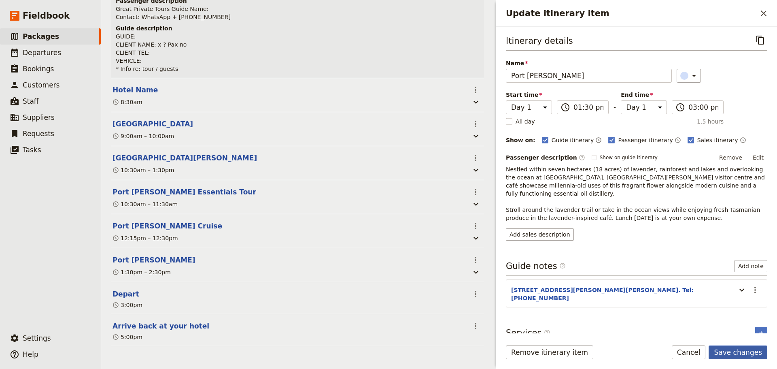
click at [726, 353] on button "Save changes" at bounding box center [738, 352] width 59 height 14
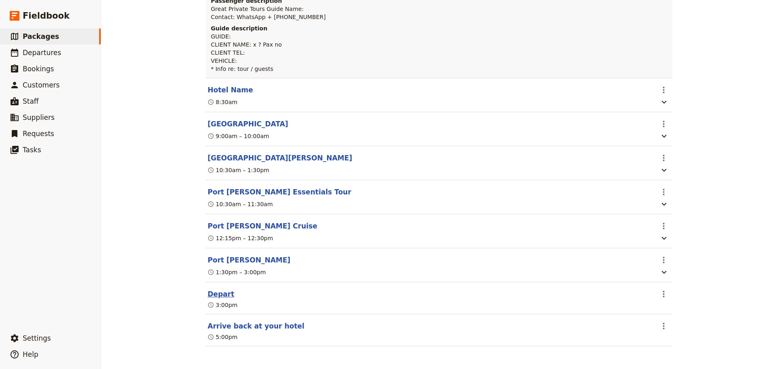
click at [217, 295] on button "Depart" at bounding box center [221, 294] width 27 height 10
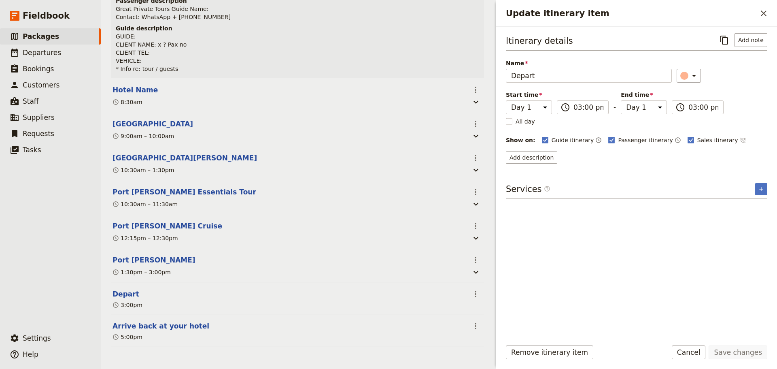
click at [721, 138] on div "Guide itinerary ​ Passenger itinerary ​ Sales itinerary ​" at bounding box center [654, 140] width 225 height 10
click at [740, 140] on icon "Time not shown on sales itinerary" at bounding box center [743, 140] width 6 height 6
click at [742, 351] on button "Save changes" at bounding box center [738, 352] width 59 height 14
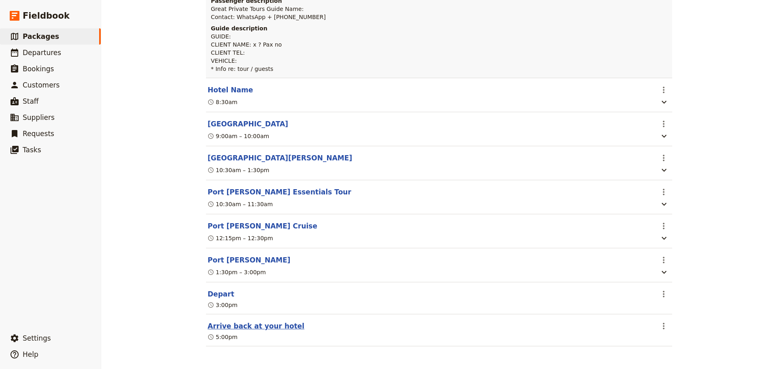
click at [253, 325] on button "Arrive back at your hotel" at bounding box center [256, 326] width 97 height 10
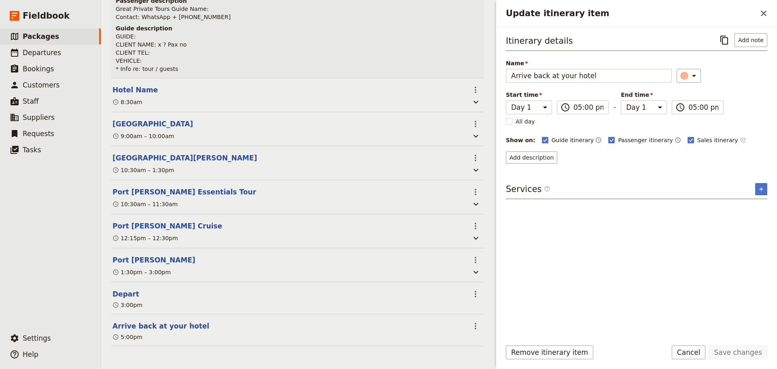
click at [740, 138] on icon "Time not shown on sales itinerary" at bounding box center [743, 140] width 6 height 6
click at [746, 348] on button "Save changes" at bounding box center [738, 352] width 59 height 14
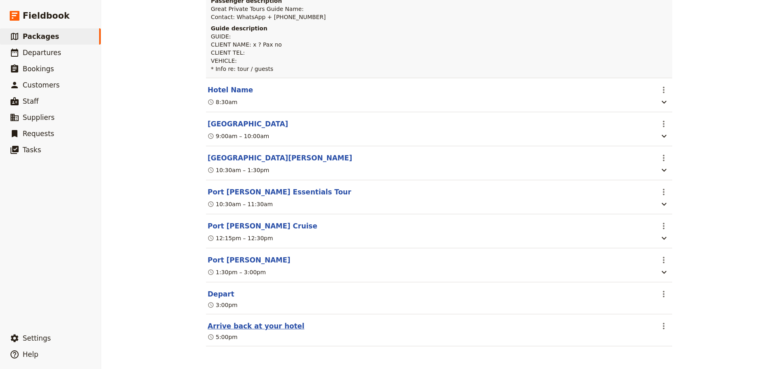
click at [229, 327] on button "Arrive back at your hotel" at bounding box center [256, 326] width 97 height 10
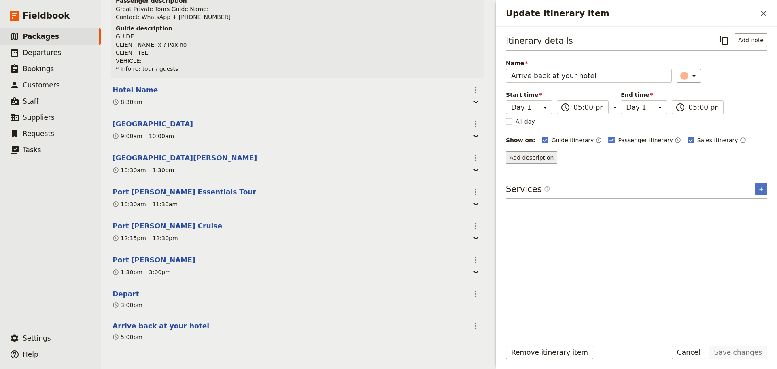
click at [539, 160] on button "Add description" at bounding box center [531, 157] width 51 height 12
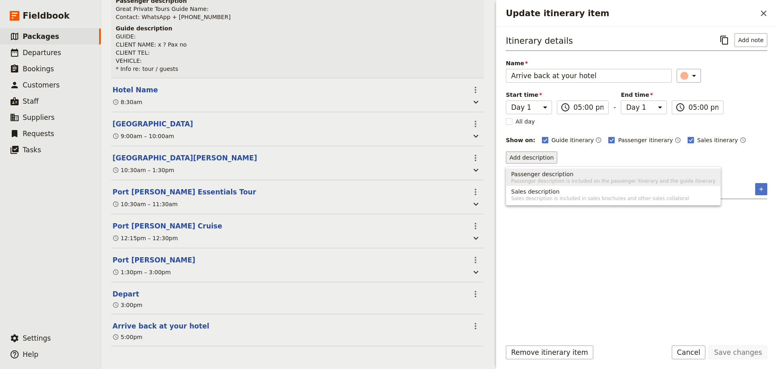
click at [568, 176] on span "Passenger description" at bounding box center [613, 174] width 204 height 8
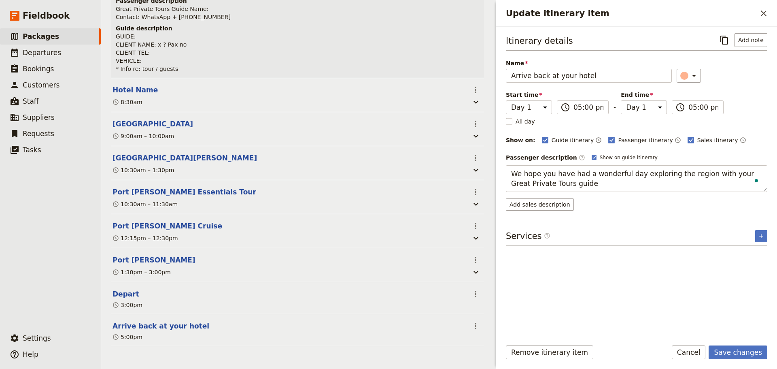
type textarea "We hope you have had a wonderful day exploring the region with your Great Priva…"
click at [743, 349] on button "Save changes" at bounding box center [738, 352] width 59 height 14
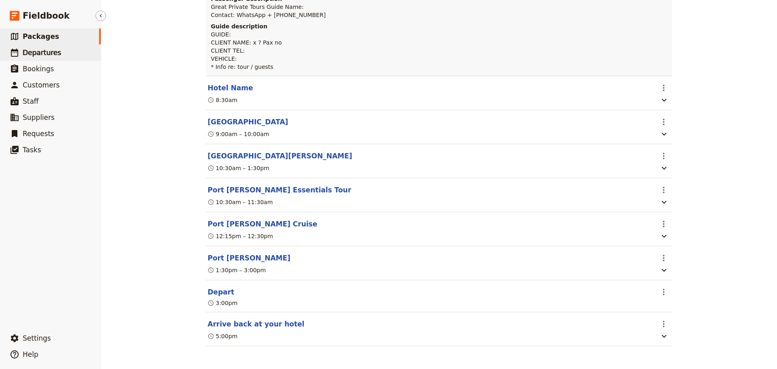
click at [48, 56] on span "Departures" at bounding box center [42, 53] width 38 height 8
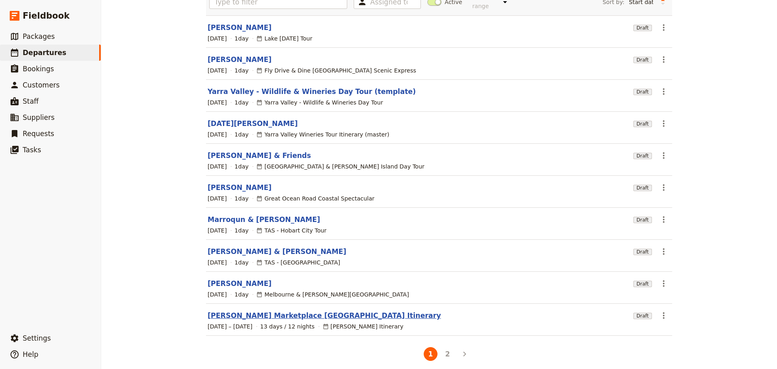
click at [283, 310] on link "[PERSON_NAME] Marketplace [GEOGRAPHIC_DATA] Itinerary" at bounding box center [325, 315] width 234 height 10
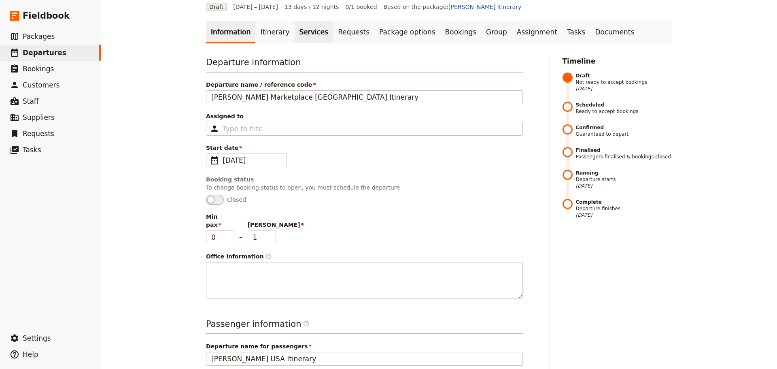
scroll to position [28, 0]
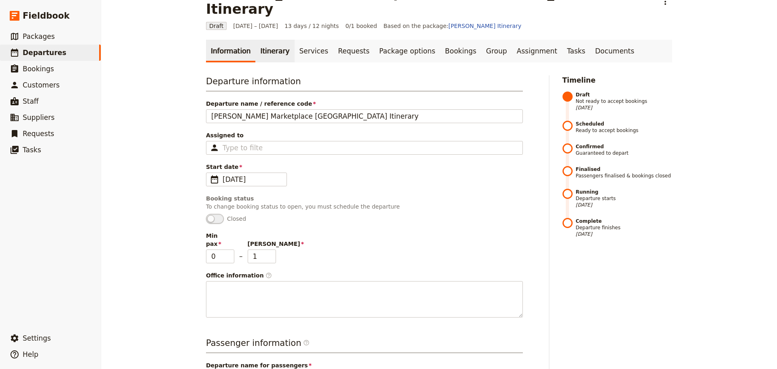
click at [272, 40] on link "Itinerary" at bounding box center [274, 51] width 39 height 23
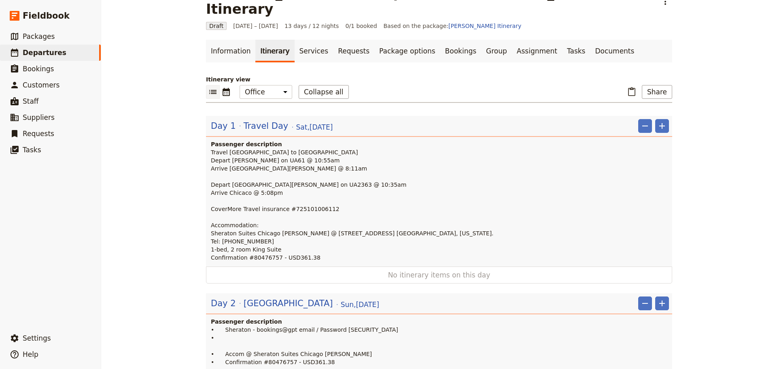
scroll to position [231, 0]
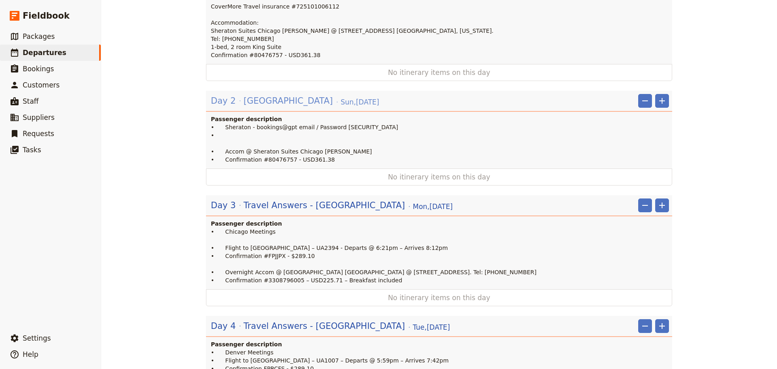
click at [341, 97] on span "Sun , 7 Sep 2025" at bounding box center [360, 102] width 38 height 10
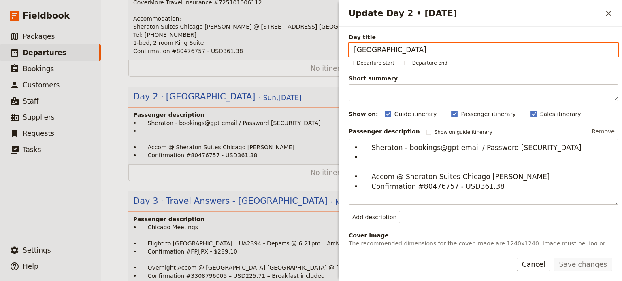
scroll to position [230, 0]
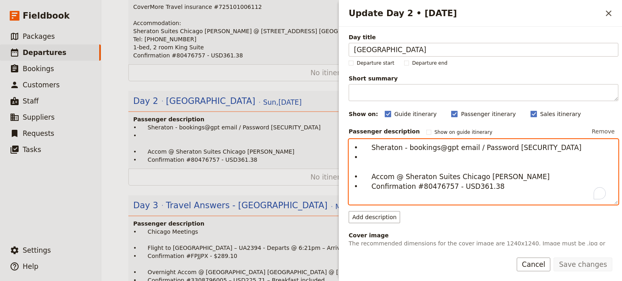
click at [374, 157] on textarea "• Sheraton - bookings@gpt email / Password Sustain@2025 • • Accom @ Sheraton Su…" at bounding box center [483, 172] width 270 height 66
click at [372, 168] on textarea "• Sheraton - bookings@gpt email / Password Sustain@2025 • • Accom @ Sheraton Su…" at bounding box center [483, 172] width 270 height 66
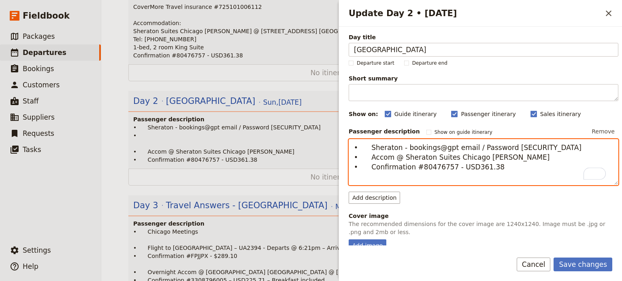
click at [504, 167] on textarea "• Sheraton - bookings@gpt email / Password Sustain@2025 • Accom @ Sheraton Suit…" at bounding box center [483, 162] width 270 height 46
type textarea "• Sheraton - bookings@gpt email / Password Sustain@2025 • Accom @ Sheraton Suit…"
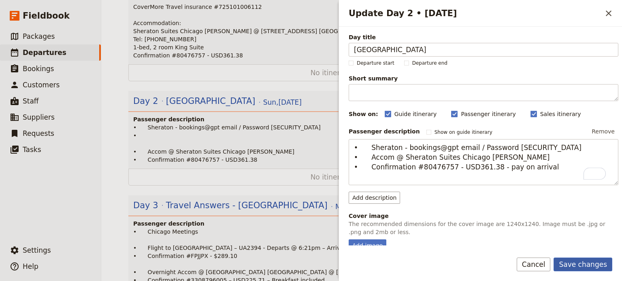
click at [597, 268] on button "Save changes" at bounding box center [582, 265] width 59 height 14
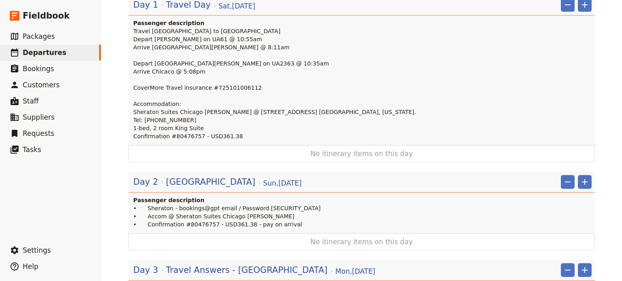
scroll to position [109, 0]
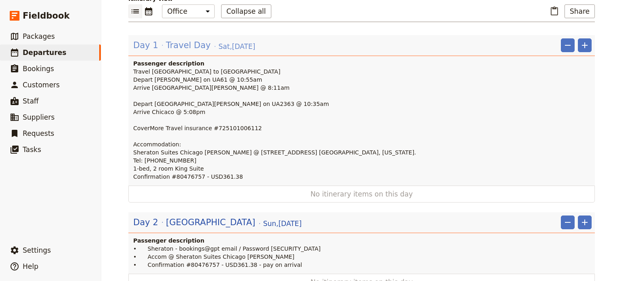
click at [167, 39] on span "Travel Day" at bounding box center [188, 45] width 45 height 12
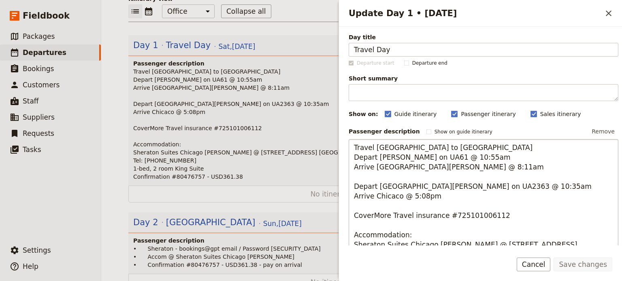
scroll to position [81, 0]
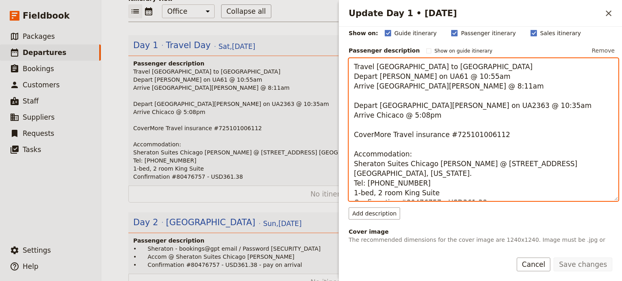
click at [476, 198] on textarea "Travel Melbourne to Chicago Depart MEL on UA61 @ 10:55am Arrive San Fran @ 8:11…" at bounding box center [483, 129] width 270 height 143
type textarea "Travel Melbourne to Chicago Depart MEL on UA61 @ 10:55am Arrive San Fran @ 8:11…"
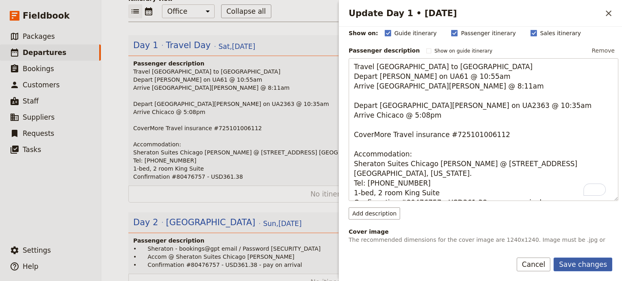
click at [581, 267] on button "Save changes" at bounding box center [582, 265] width 59 height 14
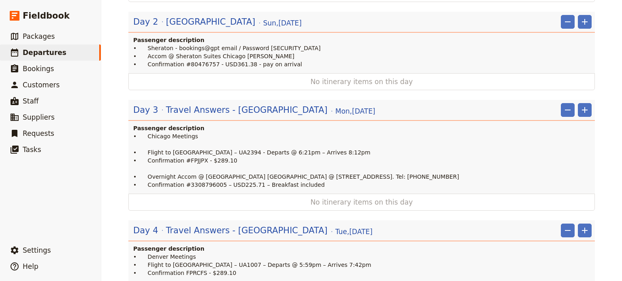
scroll to position [311, 0]
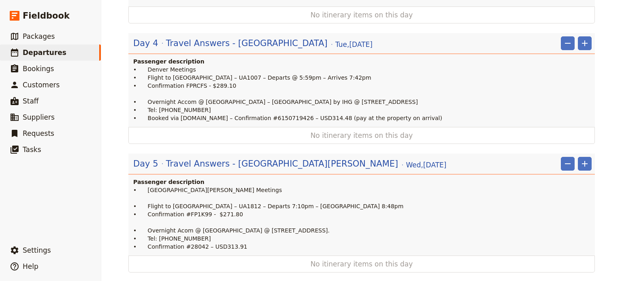
scroll to position [514, 0]
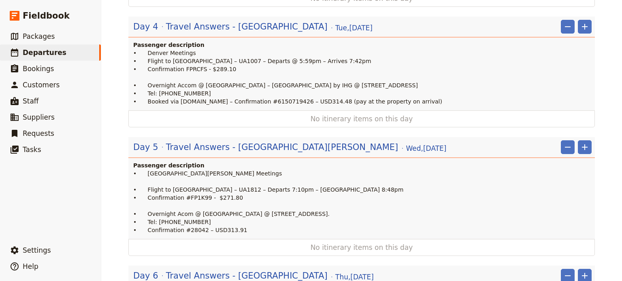
click at [177, 51] on p "• Denver Meetings • Flight to [GEOGRAPHIC_DATA] – UA1007 – Departs @ 5:59pm – A…" at bounding box center [362, 77] width 458 height 57
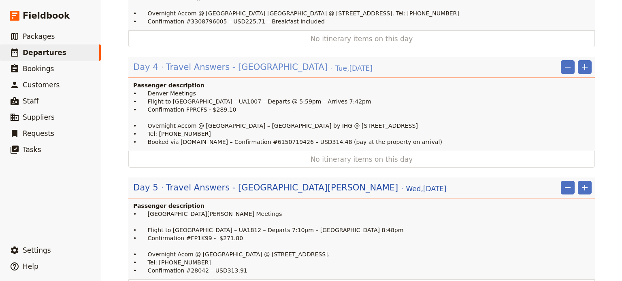
click at [220, 61] on span "Travel Answers - [GEOGRAPHIC_DATA]" at bounding box center [246, 67] width 161 height 12
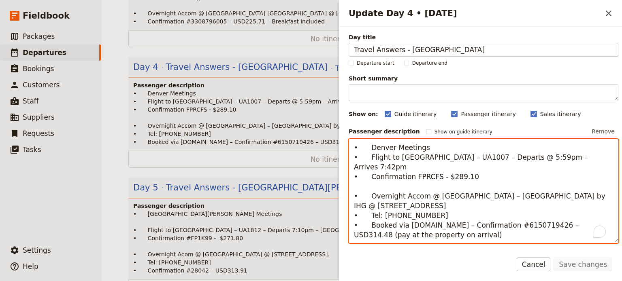
click at [411, 168] on textarea "• Denver Meetings • Flight to [GEOGRAPHIC_DATA] – UA1007 – Departs @ 5:59pm – A…" at bounding box center [483, 191] width 270 height 104
click at [472, 171] on textarea "• Denver Meetings • Flight to [GEOGRAPHIC_DATA] – UA1007 – Departs @ 5:59pm – A…" at bounding box center [483, 191] width 270 height 104
click at [476, 164] on textarea "• Denver Meetings • Flight to [GEOGRAPHIC_DATA] – UA1007 – Departs @ 5:59pm – A…" at bounding box center [483, 191] width 270 height 104
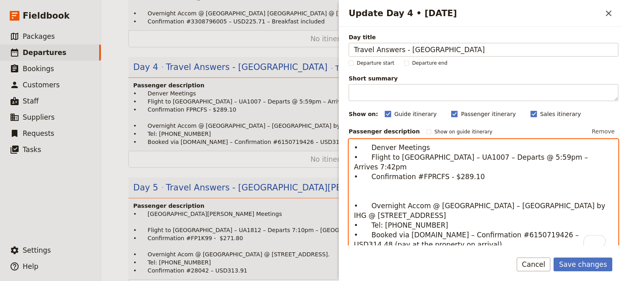
paste textarea "0162324054500"
click at [355, 178] on textarea "• Denver Meetings • Flight to [GEOGRAPHIC_DATA] – UA1007 – Departs @ 5:59pm – A…" at bounding box center [483, 196] width 270 height 114
type textarea "• Denver Meetings • Flight to [GEOGRAPHIC_DATA] – UA1007 – Departs @ 5:59pm – A…"
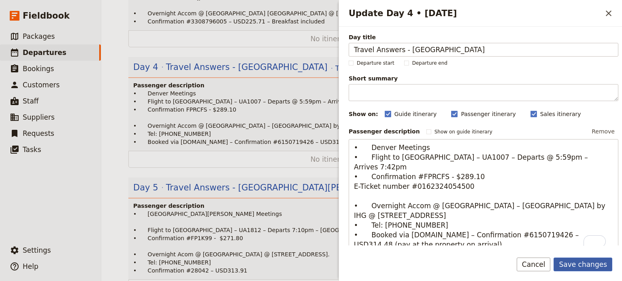
click at [586, 263] on button "Save changes" at bounding box center [582, 265] width 59 height 14
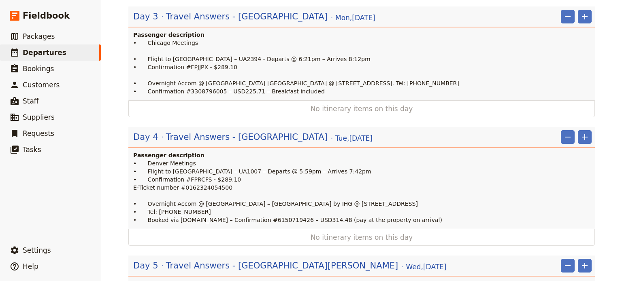
scroll to position [514, 0]
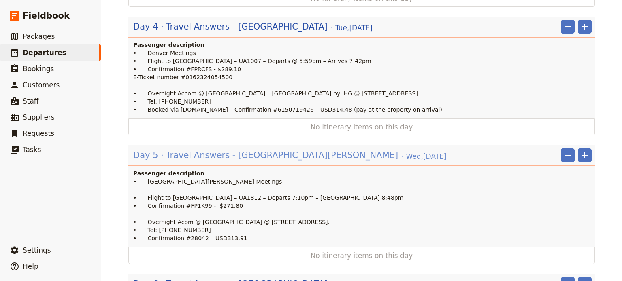
click at [193, 149] on span "Travel Answers - San Fransisco" at bounding box center [282, 155] width 232 height 12
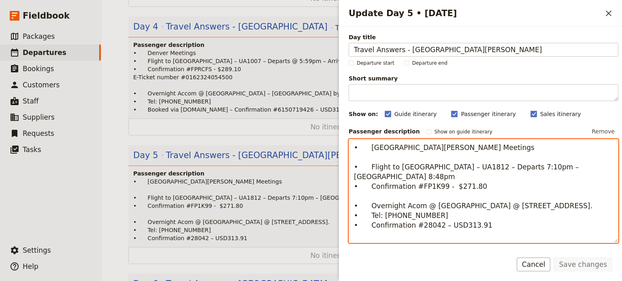
click at [385, 155] on textarea "• San Fran Meetings • Flight to San Diego – UA1812 – Departs 7:10pm – Arrrives …" at bounding box center [483, 191] width 270 height 104
click at [372, 149] on textarea "• San Fran Meetings • Flight to San Diego – UA1812 – Departs 7:10pm – Arrrives …" at bounding box center [483, 191] width 270 height 104
click at [371, 149] on textarea "• San Fran Meetings • Flight to San Diego – UA1812 – Departs 7:10pm – Arrrives …" at bounding box center [483, 191] width 270 height 104
click at [369, 149] on textarea "• San Fran Meetings • Flight to San Diego – UA1812 – Departs 7:10pm – Arrrives …" at bounding box center [483, 191] width 270 height 104
click at [510, 173] on textarea "• AM - San Fran Meetings • Flight to San Diego – UA1812 – Departs 7:10pm – Arrr…" at bounding box center [483, 191] width 270 height 104
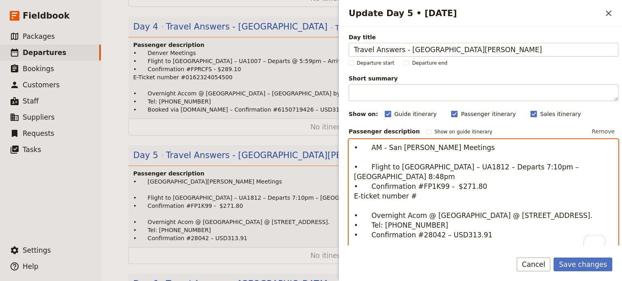
click at [416, 184] on textarea "• AM - San Fran Meetings • Flight to San Diego – UA1812 – Departs 7:10pm – Arrr…" at bounding box center [483, 196] width 270 height 114
paste textarea "0162324055890"
click at [504, 187] on textarea "• AM - San Fran Meetings • Flight to San Diego – UA1812 – Departs 7:10pm – Arrr…" at bounding box center [483, 196] width 270 height 114
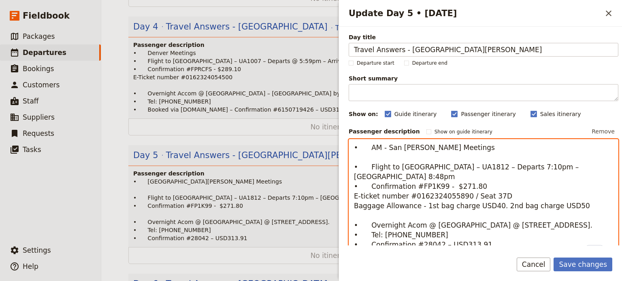
click at [413, 197] on textarea "• AM - San Fran Meetings • Flight to San Diego – UA1812 – Departs 7:10pm – Arrr…" at bounding box center [483, 201] width 270 height 124
click at [414, 199] on textarea "• AM - San Fran Meetings • Flight to San Diego – UA1812 – Departs 7:10pm – Arrr…" at bounding box center [483, 201] width 270 height 124
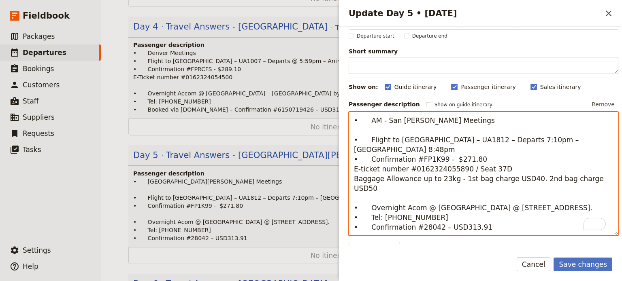
scroll to position [40, 0]
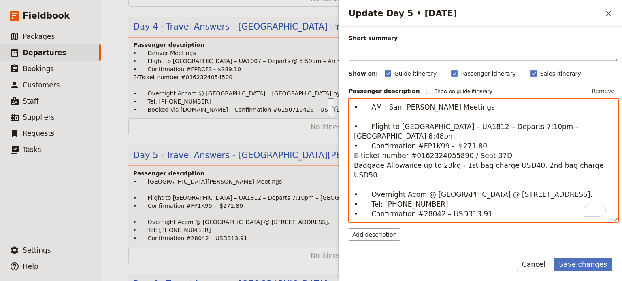
drag, startPoint x: 451, startPoint y: 200, endPoint x: 377, endPoint y: 190, distance: 74.4
click at [346, 192] on div "Day title Travel Answers - San Fransisco Departure start Departure end Short su…" at bounding box center [480, 136] width 283 height 219
click at [364, 167] on textarea "• AM - San Fran Meetings • Flight to San Diego – UA1812 – Departs 7:10pm – Arrr…" at bounding box center [483, 161] width 270 height 124
paste textarea "• Tel: +1 619 677 1161 • Confirmation #28042 – USD313.91"
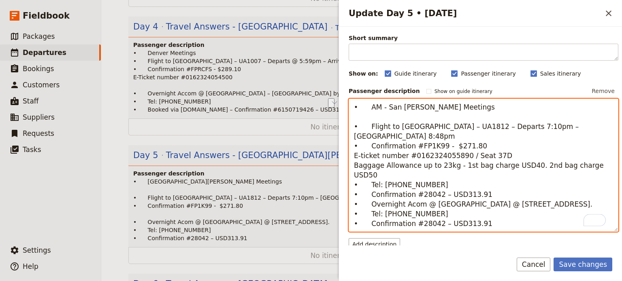
drag, startPoint x: 497, startPoint y: 146, endPoint x: 347, endPoint y: 149, distance: 150.6
click at [347, 149] on div "Day title Travel Answers - San Fransisco Departure start Departure end Short su…" at bounding box center [480, 136] width 283 height 219
drag, startPoint x: 442, startPoint y: 166, endPoint x: 368, endPoint y: 168, distance: 73.7
click at [368, 168] on textarea "• AM - San Fran Meetings • Flight to San Diego – UA1812 – Departs 7:10pm – Arrr…" at bounding box center [483, 166] width 270 height 134
paste textarea "E-ticket number #0162324055890 / Seat 37D"
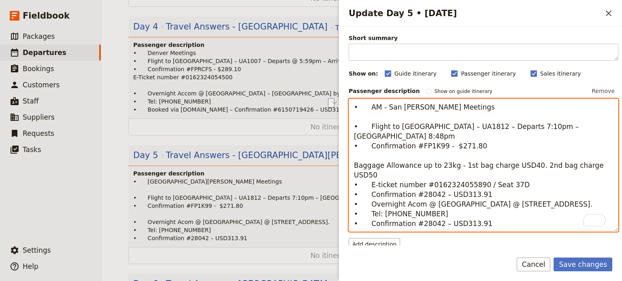
drag, startPoint x: 557, startPoint y: 155, endPoint x: 347, endPoint y: 155, distance: 210.0
click at [347, 155] on div "Day title Travel Answers - San Fransisco Departure start Departure end Short su…" at bounding box center [480, 136] width 283 height 219
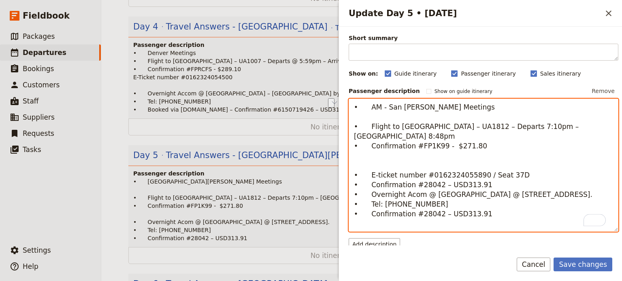
drag, startPoint x: 481, startPoint y: 176, endPoint x: 369, endPoint y: 178, distance: 111.7
click at [369, 178] on textarea "• AM - San Fran Meetings • Flight to San Diego – UA1812 – Departs 7:10pm – Arrr…" at bounding box center [483, 166] width 270 height 134
paste textarea "Baggage Allowance up to 23kg - 1st bag charge USD40. 2nd bag charge USD50"
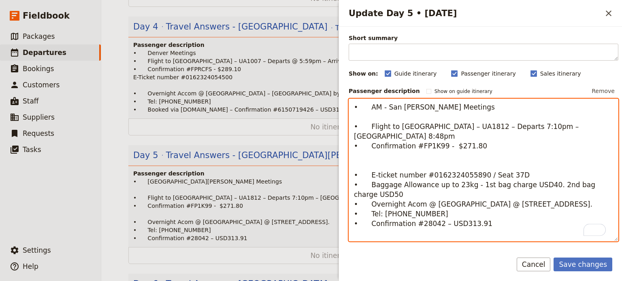
click at [386, 156] on textarea "• AM - San Fran Meetings • Flight to San Diego – UA1812 – Departs 7:10pm – Arrr…" at bounding box center [483, 170] width 270 height 143
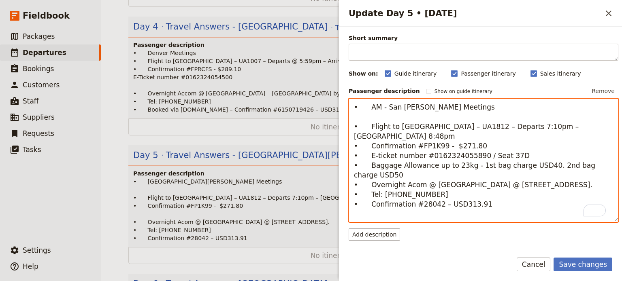
click at [399, 161] on textarea "• AM - San Fran Meetings • Flight to San Diego – UA1812 – Departs 7:10pm – Arrr…" at bounding box center [483, 161] width 270 height 124
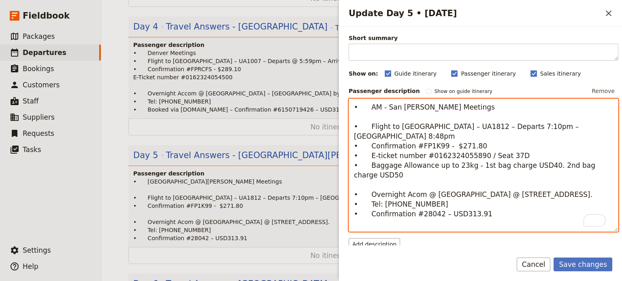
type textarea "• AM - San Fran Meetings • Flight to San Diego – UA1812 – Departs 7:10pm – Arrr…"
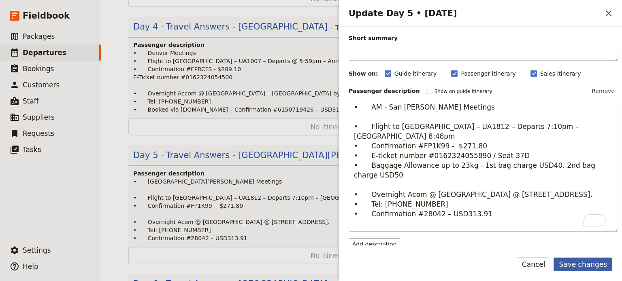
click at [590, 265] on button "Save changes" at bounding box center [582, 265] width 59 height 14
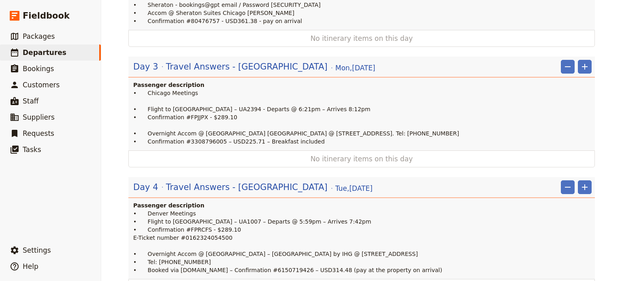
scroll to position [352, 0]
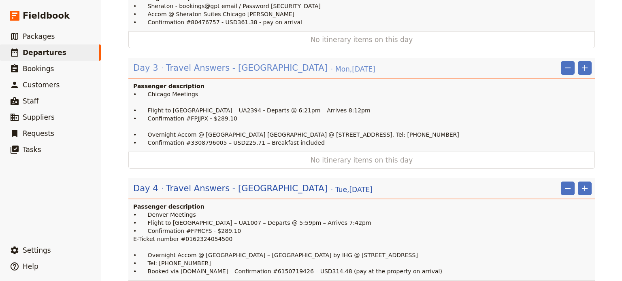
click at [183, 62] on span "Travel Answers - Chicago" at bounding box center [246, 68] width 161 height 12
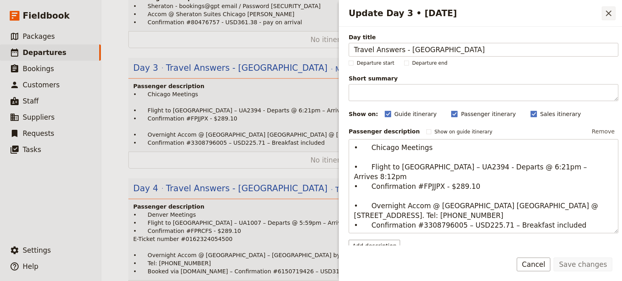
click at [603, 14] on button "​" at bounding box center [608, 13] width 14 height 14
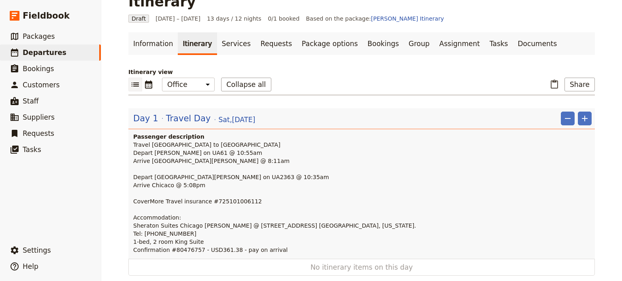
scroll to position [28, 0]
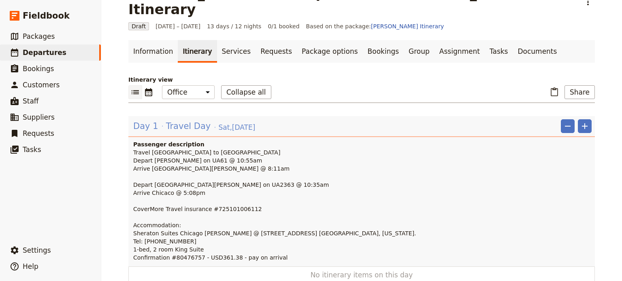
click at [198, 119] on div "Day 1 Travel Day Sat , 6 Sep 2025" at bounding box center [193, 126] width 123 height 14
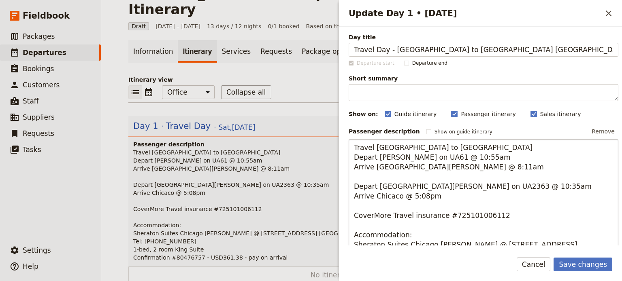
type input "Travel Day - Melbourne to Chicagovia San Franscisco"
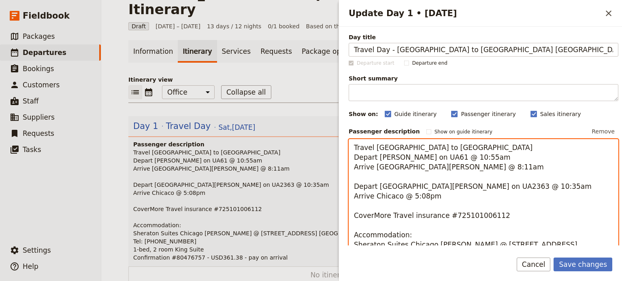
drag, startPoint x: 444, startPoint y: 147, endPoint x: 325, endPoint y: 147, distance: 118.6
click at [325, 147] on div "Steve Marketplace USA Itinerary ​ Draft 6 – 18 Sep 2025 13 days / 12 nights 0/1…" at bounding box center [361, 140] width 520 height 281
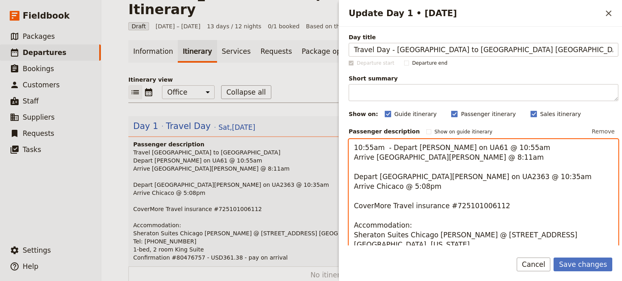
click at [428, 151] on textarea "10:55am - Depart MEL on UA61 @ 10:55am Arrive San Fran @ 8:11am Depart San Fran…" at bounding box center [483, 206] width 270 height 134
click at [450, 146] on textarea "10:55am - Depart MEL - UA61 @ 10:55am Arrive San Fran @ 8:11am Depart San Fran …" at bounding box center [483, 206] width 270 height 134
click at [353, 157] on textarea "10:55am - Depart MEL - UA61 Arrive San Fran @ 8:11am Depart San Fran on UA2363 …" at bounding box center [483, 206] width 270 height 134
drag, startPoint x: 472, startPoint y: 159, endPoint x: 433, endPoint y: 160, distance: 39.3
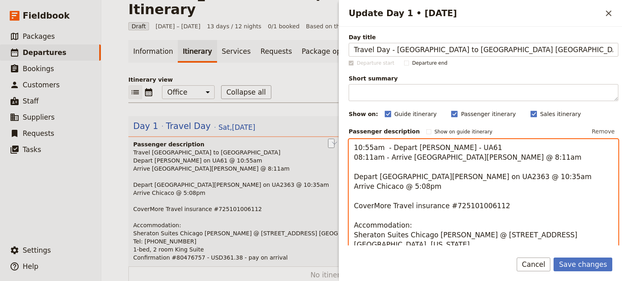
click at [433, 160] on textarea "10:55am - Depart MEL - UA61 08:11am - Arrive San Fran @ 8:11am Depart San Fran …" at bounding box center [483, 206] width 270 height 134
click at [355, 176] on textarea "10:55am - Depart MEL - UA61 08:11am - Arrive San Fran Depart San Fran on UA2363…" at bounding box center [483, 206] width 270 height 134
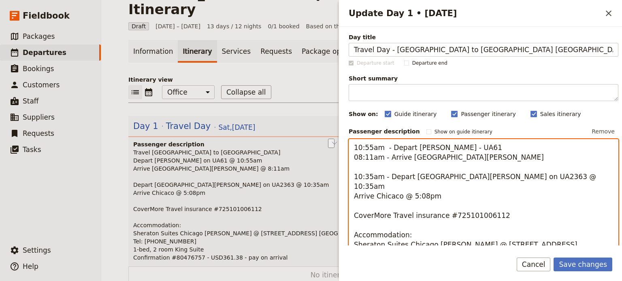
drag, startPoint x: 500, startPoint y: 177, endPoint x: 473, endPoint y: 180, distance: 27.7
click at [473, 180] on textarea "10:55am - Depart MEL - UA61 08:11am - Arrive San Fran 10:35am - Depart San Fran…" at bounding box center [483, 206] width 270 height 134
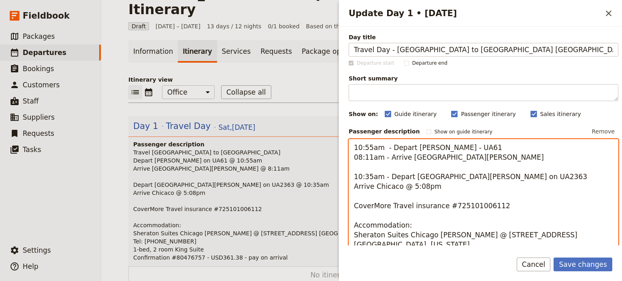
drag, startPoint x: 414, startPoint y: 187, endPoint x: 407, endPoint y: 187, distance: 6.5
click at [407, 187] on textarea "10:55am - Depart MEL - UA61 08:11am - Arrive San Fran 10:35am - Depart San Fran…" at bounding box center [483, 206] width 270 height 134
click at [352, 187] on textarea "10:55am - Depart MEL - UA61 08:11am - Arrive San Fran 10:35am - Depart San Fran…" at bounding box center [483, 206] width 270 height 134
paste textarea "5:08pm"
click at [445, 188] on textarea "10:55am - Depart MEL - UA61 08:11am - Arrive San Fran 10:35am - Depart San Fran…" at bounding box center [483, 206] width 270 height 134
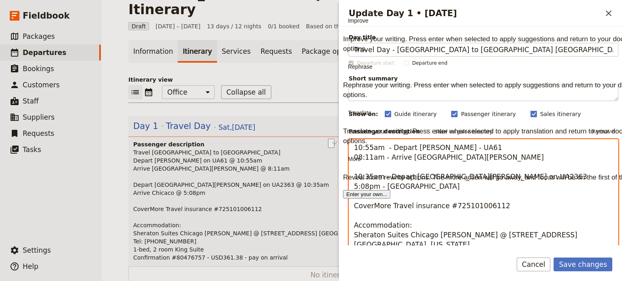
drag, startPoint x: 503, startPoint y: 204, endPoint x: 340, endPoint y: 205, distance: 163.1
click at [339, 205] on div "Update Day 1 • 6 Sep ​ Day title Travel Day - Melbourne to Chicagovia San Frans…" at bounding box center [479, 140] width 283 height 281
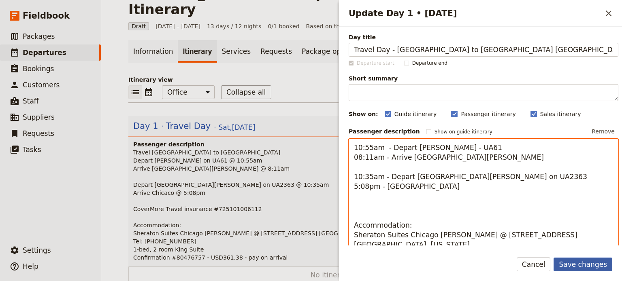
type textarea "10:55am - Depart MEL - UA61 08:11am - Arrive San Fran 10:35am - Depart San Fran…"
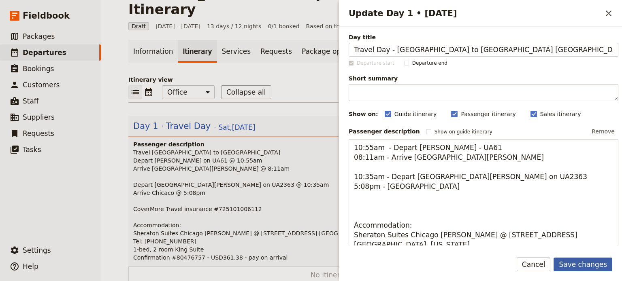
click at [588, 262] on button "Save changes" at bounding box center [582, 265] width 59 height 14
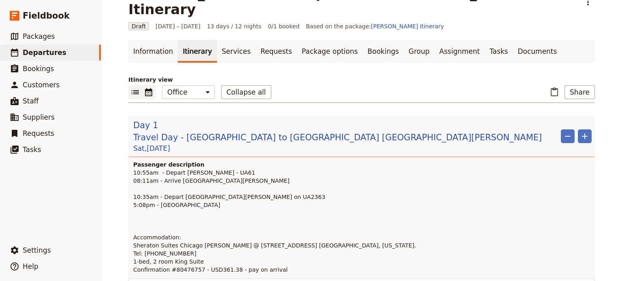
click at [147, 88] on icon "Calendar view" at bounding box center [148, 92] width 7 height 8
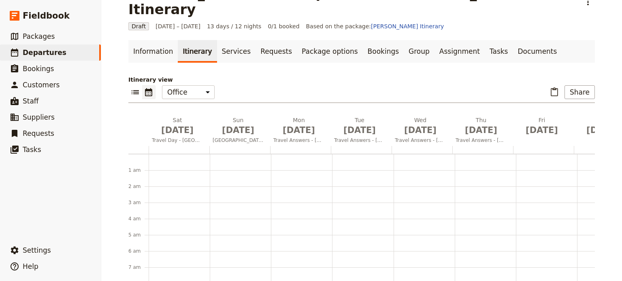
scroll to position [105, 0]
click at [128, 85] on button "​" at bounding box center [135, 92] width 14 height 14
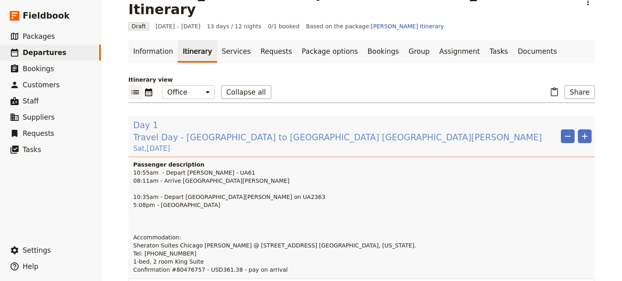
click at [232, 132] on span "Travel Day - Melbourne to Chicagovia San Franscisco" at bounding box center [337, 138] width 408 height 12
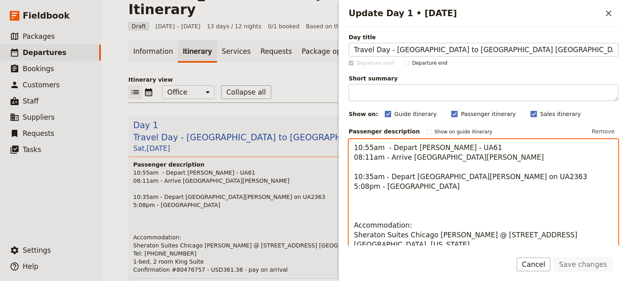
click at [368, 204] on textarea "10:55am - Depart MEL - UA61 08:11am - Arrive San Fran 10:35am - Depart San Fran…" at bounding box center [483, 206] width 270 height 134
paste textarea "CoverMore Travel insurance #725101006112"
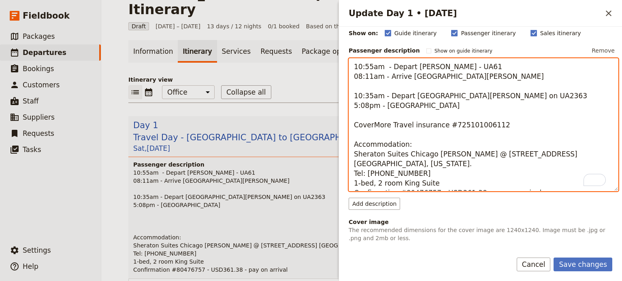
scroll to position [81, 0]
type textarea "10:55am - Depart MEL - UA61 08:11am - Arrive San Fran 10:35am - Depart San Fran…"
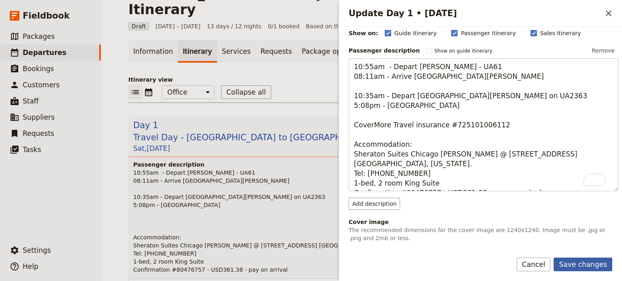
click at [574, 262] on button "Save changes" at bounding box center [582, 265] width 59 height 14
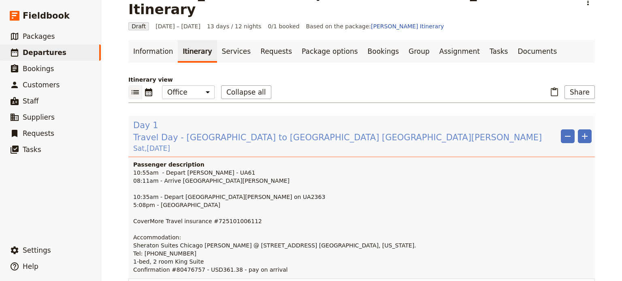
click at [261, 132] on span "Travel Day - Melbourne to Chicagovia San Franscisco" at bounding box center [337, 138] width 408 height 12
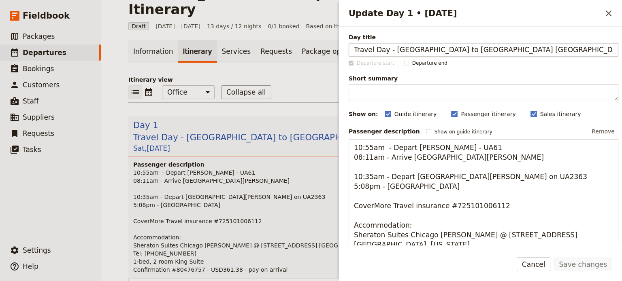
click at [458, 52] on input "Travel Day - Melbourne to Chicagovia San Franscisco" at bounding box center [483, 50] width 270 height 14
click at [460, 51] on input "Travel Day - Melbourne to Chicagovia San Franscisco" at bounding box center [483, 50] width 270 height 14
type input "Travel Day - Melbourne to Chicago via San Franscisco"
click at [576, 266] on button "Save changes" at bounding box center [582, 265] width 59 height 14
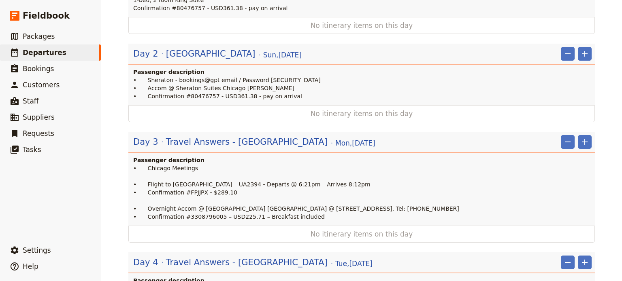
scroll to position [352, 0]
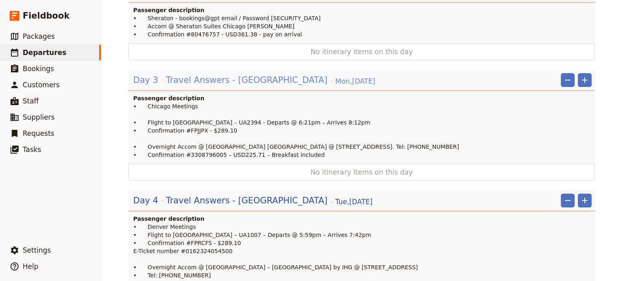
click at [199, 74] on span "Travel Answers - Chicago" at bounding box center [246, 80] width 161 height 12
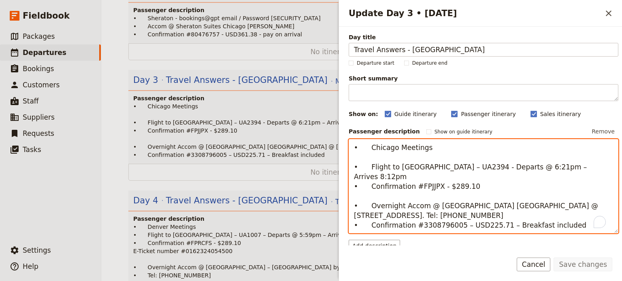
click at [578, 210] on textarea "• Chicago Meetings • Flight to Denver – UA2394 - Departs @ 6:21pm – Arrives 8:1…" at bounding box center [483, 186] width 270 height 95
type textarea "• Chicago Meetings • Flight to Denver – UA2394 - Departs @ 6:21pm – Arrives 8:1…"
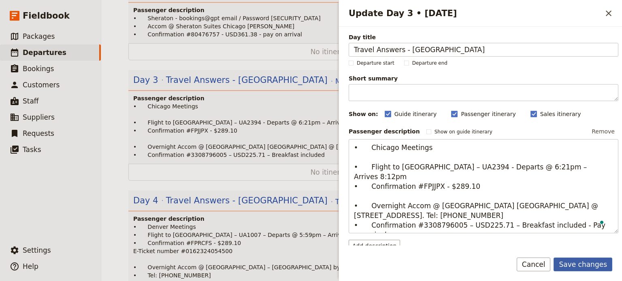
click at [593, 265] on button "Save changes" at bounding box center [582, 265] width 59 height 14
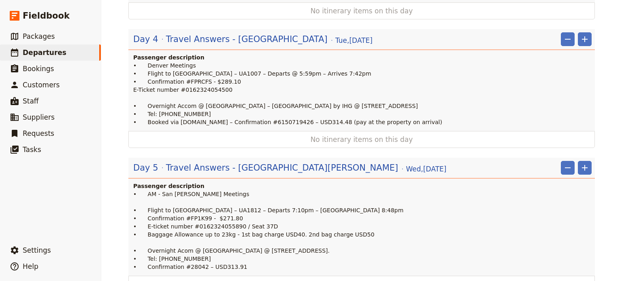
scroll to position [595, 0]
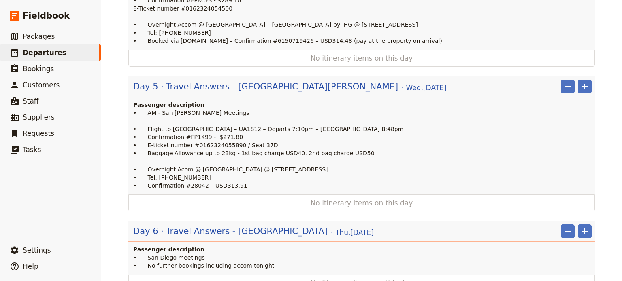
click at [236, 148] on p "• AM - San Fran Meetings • Flight to San Diego – UA1812 – Departs 7:10pm – Arrr…" at bounding box center [362, 149] width 458 height 81
click at [406, 83] on span "Wed , 10 Sep 2025" at bounding box center [426, 88] width 40 height 10
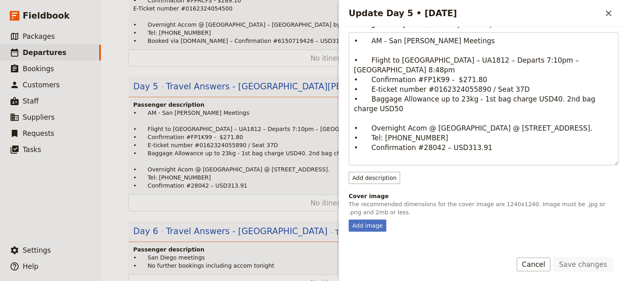
scroll to position [202, 0]
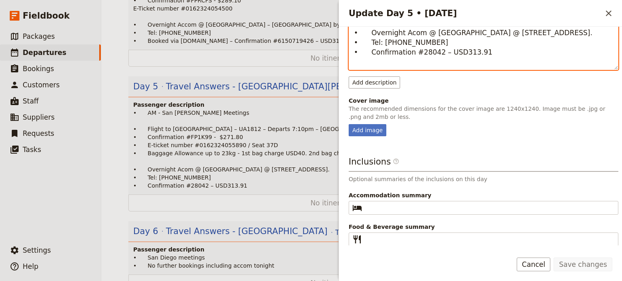
click at [488, 54] on textarea "• AM - San Fran Meetings • Flight to San Diego – UA1812 – Departs 7:10pm – Arrr…" at bounding box center [483, 4] width 270 height 134
type textarea "• AM - San Fran Meetings • Flight to San Diego – UA1812 – Departs 7:10pm – Arrr…"
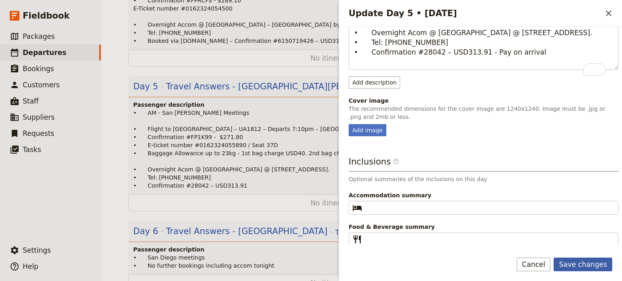
click at [586, 263] on button "Save changes" at bounding box center [582, 265] width 59 height 14
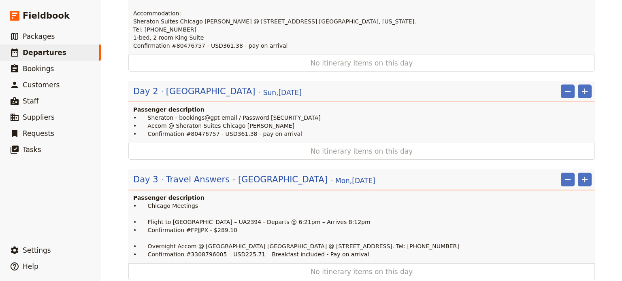
scroll to position [352, 0]
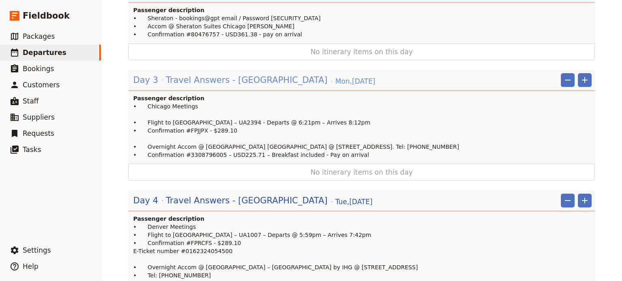
click at [202, 74] on span "Travel Answers - Chicago" at bounding box center [246, 80] width 161 height 12
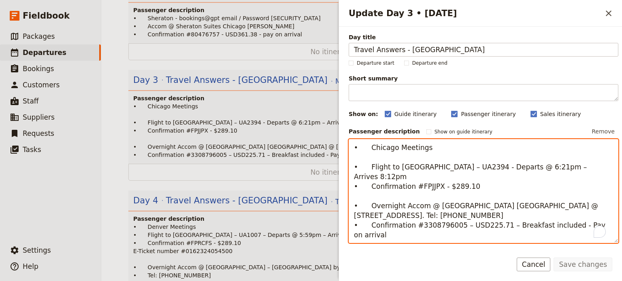
click at [369, 147] on textarea "• Chicago Meetings • Flight to Denver – UA2394 - Departs @ 6:21pm – Arrives 8:1…" at bounding box center [483, 191] width 270 height 104
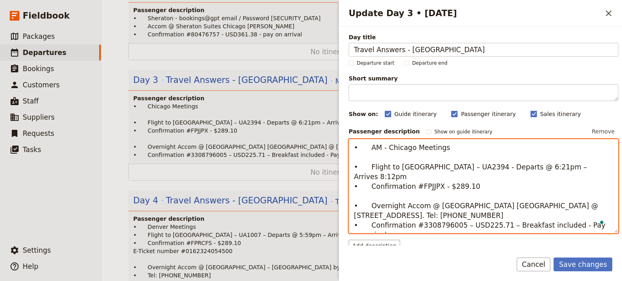
click at [425, 167] on textarea "• AM - Chicago Meetings • Flight to Denver – UA2394 - Departs @ 6:21pm – Arrive…" at bounding box center [483, 186] width 270 height 95
drag, startPoint x: 563, startPoint y: 166, endPoint x: 344, endPoint y: 166, distance: 219.8
click at [344, 166] on div "Day title Travel Answers - Chicago Departure start Departure end Short summary …" at bounding box center [480, 136] width 283 height 219
click at [487, 164] on textarea "• AM - Chicago Meetings • Flight to Denver – UA2394 - Departs @ 6:21pm – Arrive…" at bounding box center [483, 186] width 270 height 95
click at [566, 167] on textarea "• AM - Chicago Meetings • Flight to Denver – UA2394 - Departs @ 6:21pm – Arrive…" at bounding box center [483, 186] width 270 height 95
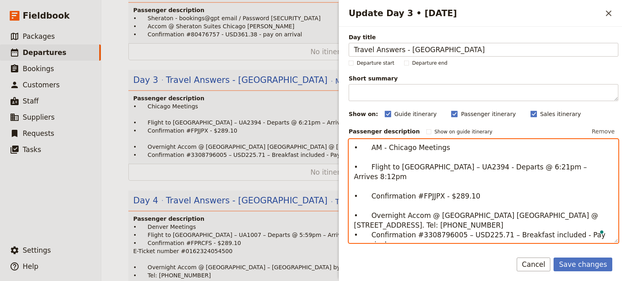
paste textarea "• Flight to Denver – UA2394 - Departs @ 6:21pm – Arrives 8:12pm"
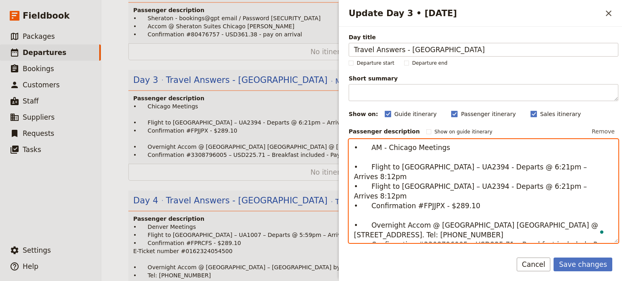
click at [368, 176] on textarea "• AM - Chicago Meetings • Flight to Denver – UA2394 - Departs @ 6:21pm – Arrive…" at bounding box center [483, 191] width 270 height 104
drag, startPoint x: 512, startPoint y: 168, endPoint x: 457, endPoint y: 166, distance: 55.5
click at [457, 166] on textarea "• AM - Chicago Meetings • Flight to Denver – UA2394 - Departs @ 6:21pm – Arrive…" at bounding box center [483, 191] width 270 height 104
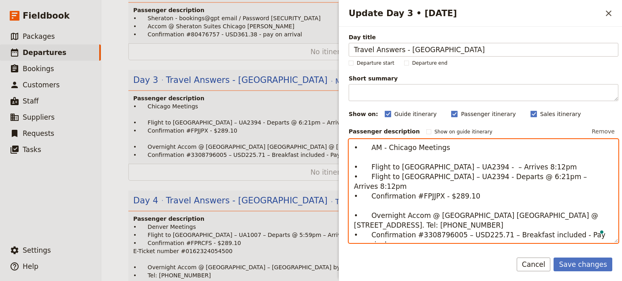
click at [372, 178] on textarea "• AM - Chicago Meetings • Flight to Denver – UA2394 - – Arrives 8:12pm • Flight…" at bounding box center [483, 191] width 270 height 104
click at [369, 178] on textarea "• AM - Chicago Meetings • Flight to Denver – UA2394 - – Arrives 8:12pm • Flight…" at bounding box center [483, 191] width 270 height 104
drag, startPoint x: 369, startPoint y: 176, endPoint x: 380, endPoint y: 188, distance: 16.3
click at [373, 188] on textarea "• AM - Chicago Meetings • Flight to Denver – UA2394 - – Arrives 8:12pm • Flight…" at bounding box center [483, 191] width 270 height 104
drag, startPoint x: 423, startPoint y: 176, endPoint x: 370, endPoint y: 176, distance: 53.4
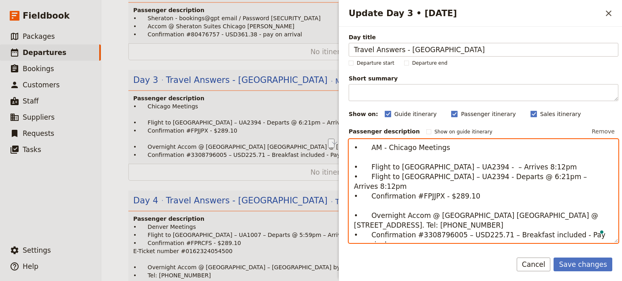
click at [370, 176] on textarea "• AM - Chicago Meetings • Flight to Denver – UA2394 - – Arrives 8:12pm • Flight…" at bounding box center [483, 191] width 270 height 104
paste textarea "Departs @ 6:21pm"
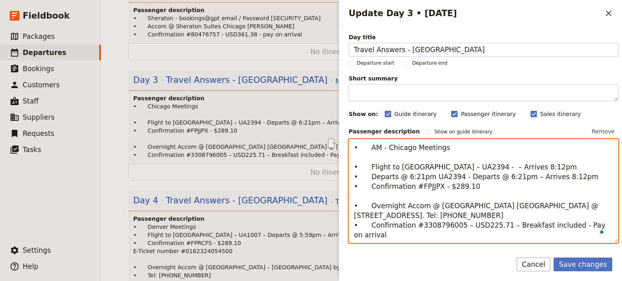
drag, startPoint x: 520, startPoint y: 175, endPoint x: 428, endPoint y: 176, distance: 91.9
click at [428, 176] on textarea "• AM - Chicago Meetings • Flight to Denver – UA2394 - – Arrives 8:12pm • Depart…" at bounding box center [483, 191] width 270 height 104
click at [401, 177] on textarea "• AM - Chicago Meetings • Flight to Denver – UA2394 - – Arrives 8:12pm • Depart…" at bounding box center [483, 191] width 270 height 104
drag, startPoint x: 503, startPoint y: 166, endPoint x: 448, endPoint y: 168, distance: 54.7
click at [448, 168] on textarea "• AM - Chicago Meetings • Flight to Denver – UA2394 - – Arrives 8:12pm • Depart…" at bounding box center [483, 191] width 270 height 104
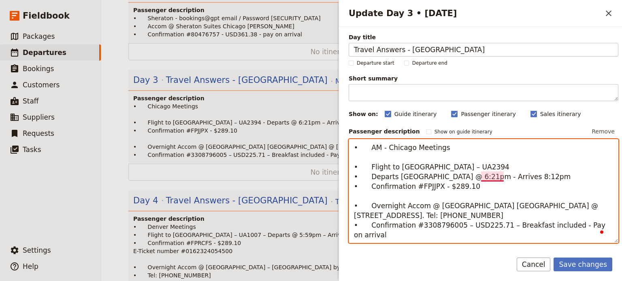
click at [482, 176] on textarea "• AM - Chicago Meetings • Flight to Denver – UA2394 • Departs Chicago @ 6:21pm …" at bounding box center [483, 191] width 270 height 104
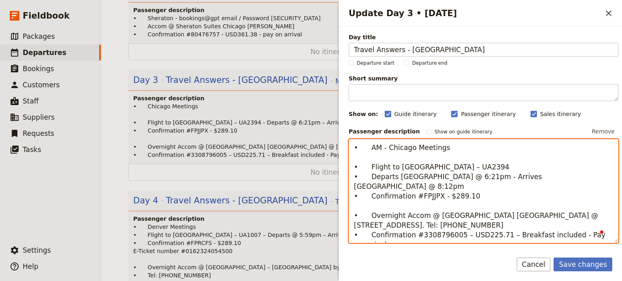
click at [477, 187] on textarea "• AM - Chicago Meetings • Flight to Denver – UA2394 • Departs Chicago @ 6:21pm …" at bounding box center [483, 191] width 270 height 104
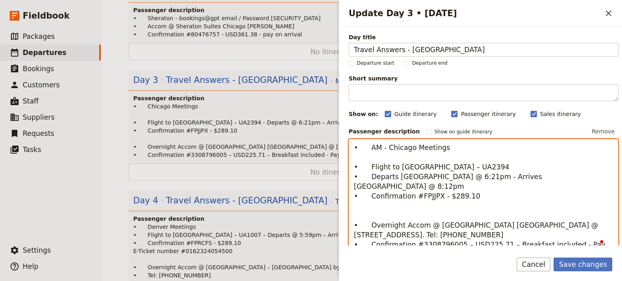
paste textarea "Departs @ 6:21pm"
drag, startPoint x: 465, startPoint y: 185, endPoint x: 341, endPoint y: 190, distance: 124.7
click at [341, 190] on div "Update Day 3 • 8 Sep ​ Day title Travel Answers - Chicago Departure start Depar…" at bounding box center [479, 140] width 283 height 281
drag, startPoint x: 387, startPoint y: 200, endPoint x: 348, endPoint y: 200, distance: 38.0
click at [348, 200] on textarea "• AM - Chicago Meetings • Flight to Denver – UA2394 • Departs Chicago @ 6:21pm …" at bounding box center [483, 196] width 270 height 114
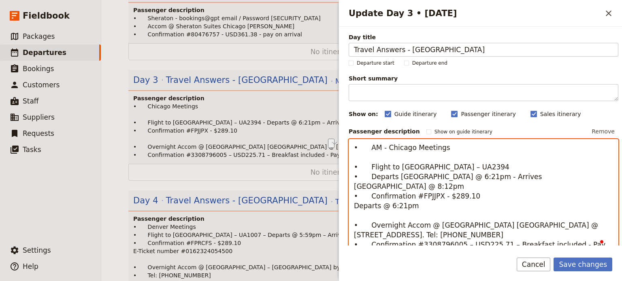
paste textarea "• Confirmation #FPJJPX - $289.10"
drag, startPoint x: 466, startPoint y: 198, endPoint x: 370, endPoint y: 198, distance: 96.7
click at [370, 198] on textarea "• AM - Chicago Meetings • Flight to Denver – UA2394 • Departs Chicago @ 6:21pm …" at bounding box center [483, 196] width 270 height 114
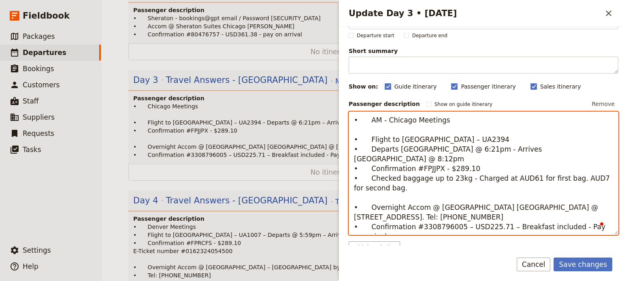
scroll to position [81, 0]
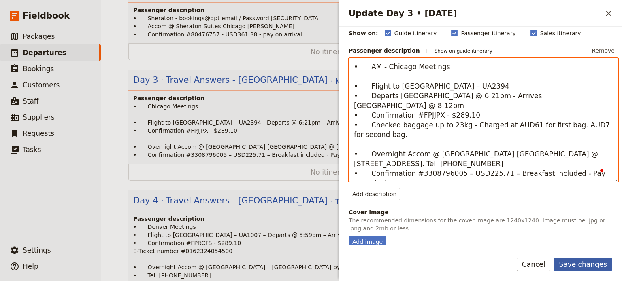
type textarea "• AM - Chicago Meetings • Flight to Denver – UA2394 • Departs Chicago @ 6:21pm …"
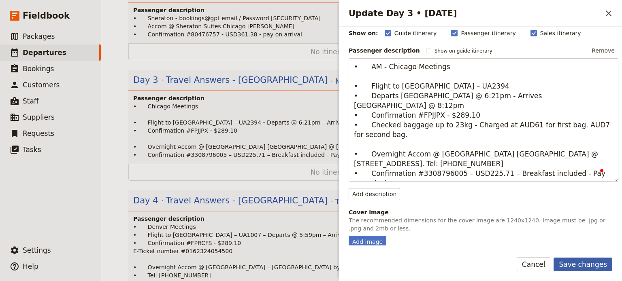
click at [586, 267] on button "Save changes" at bounding box center [582, 265] width 59 height 14
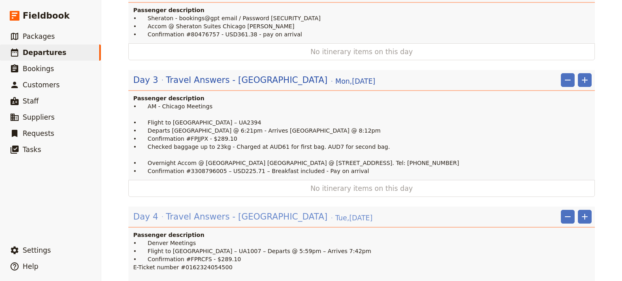
click at [193, 211] on span "Travel Answers - Denver" at bounding box center [246, 217] width 161 height 12
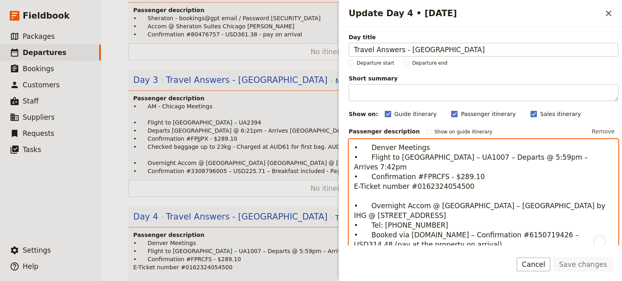
drag, startPoint x: 471, startPoint y: 167, endPoint x: 329, endPoint y: 167, distance: 142.5
click at [329, 167] on div "Steve Marketplace USA Itinerary ​ Draft 6 – 18 Sep 2025 13 days / 12 nights 0/1…" at bounding box center [361, 140] width 520 height 281
click at [474, 166] on textarea "• Denver Meetings • Flight to San Francisco – UA1007 – Departs @ 5:59pm – Arriv…" at bounding box center [483, 196] width 270 height 114
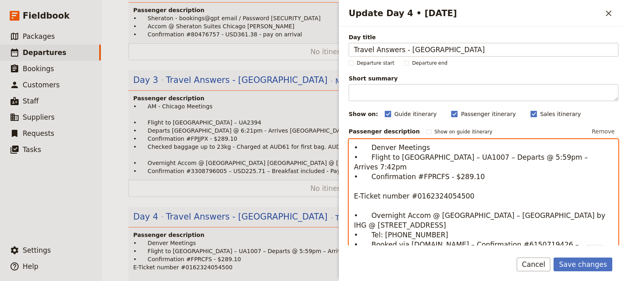
paste textarea "• Confirmation #FPRCFS - $289.10"
drag, startPoint x: 412, startPoint y: 185, endPoint x: 356, endPoint y: 187, distance: 55.9
click at [353, 189] on textarea "• Denver Meetings • Flight to San Francisco – UA1007 – Departs @ 5:59pm – Arriv…" at bounding box center [483, 201] width 270 height 124
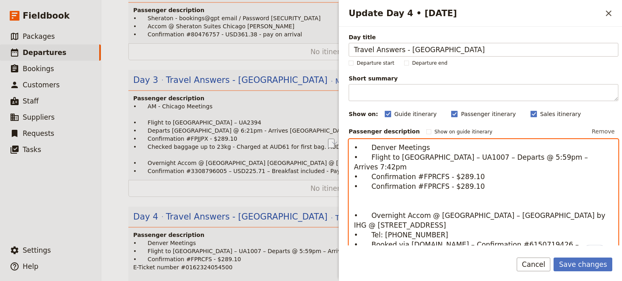
drag, startPoint x: 471, startPoint y: 177, endPoint x: 370, endPoint y: 177, distance: 101.6
click at [369, 178] on textarea "• Denver Meetings • Flight to San Francisco – UA1007 – Departs @ 5:59pm – Arriv…" at bounding box center [483, 201] width 270 height 124
paste textarea "E-Ticket number #016232405450"
click at [378, 196] on textarea "• Denver Meetings • Flight to San Francisco – UA1007 – Departs @ 5:59pm – Arriv…" at bounding box center [483, 201] width 270 height 124
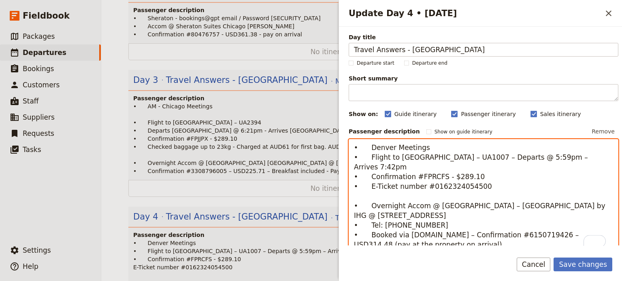
click at [366, 148] on textarea "• Denver Meetings • Flight to San Francisco – UA1007 – Departs @ 5:59pm – Arriv…" at bounding box center [483, 196] width 270 height 114
type textarea "• AM - Denver Meetings • Flight to San Francisco – UA1007 – Departs @ 5:59pm – …"
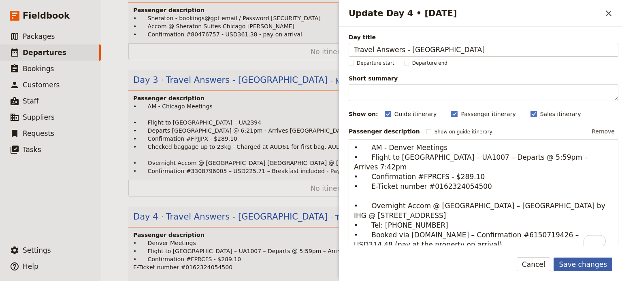
click at [589, 262] on button "Save changes" at bounding box center [582, 265] width 59 height 14
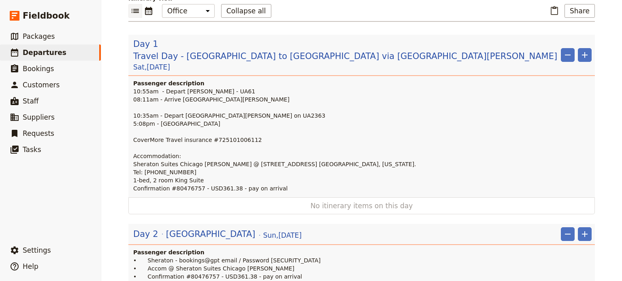
scroll to position [109, 0]
click at [177, 229] on span "Chicago" at bounding box center [210, 235] width 89 height 12
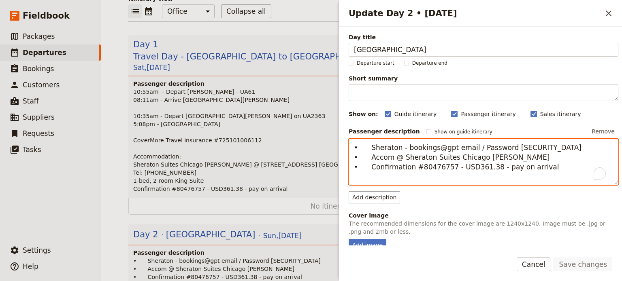
drag, startPoint x: 551, startPoint y: 149, endPoint x: 367, endPoint y: 148, distance: 184.1
click at [367, 148] on textarea "• Sheraton - bookings@gpt email / Password Sustain@2025 • Accom @ Sheraton Suit…" at bounding box center [483, 162] width 270 height 46
click at [214, 146] on p "10:55am - Depart MEL - UA61 08:11am - Arrive San Fran 10:35am - Depart San Fran…" at bounding box center [362, 140] width 458 height 105
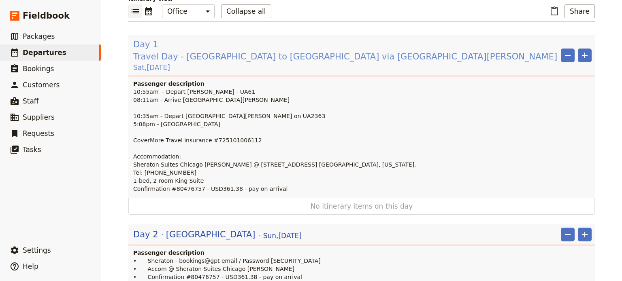
click at [203, 51] on span "Travel Day - Melbourne to Chicago via San Franscisco" at bounding box center [345, 57] width 424 height 12
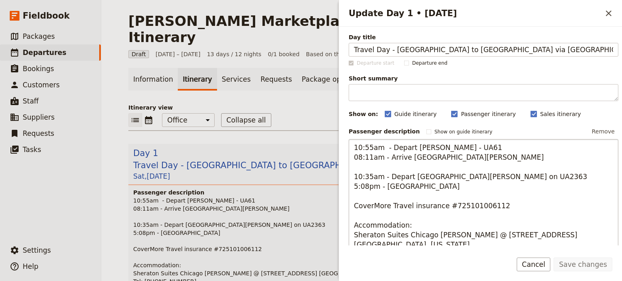
scroll to position [81, 0]
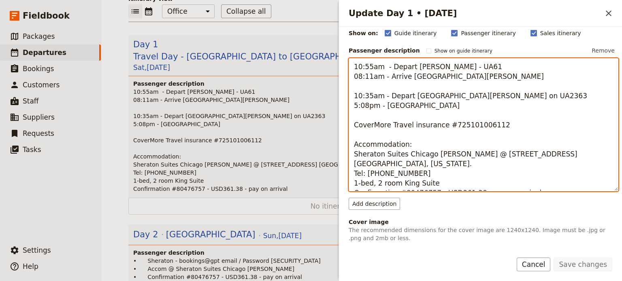
click at [411, 142] on textarea "10:55am - Depart [PERSON_NAME] - UA61 08:11am - Arrive [GEOGRAPHIC_DATA][PERSON…" at bounding box center [483, 125] width 270 height 134
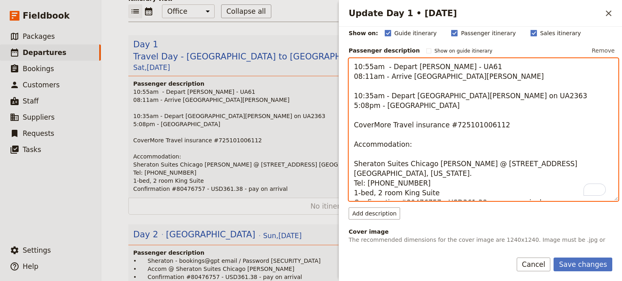
paste textarea "Sheraton - bookings@gpt email / Password Sustain@2025"
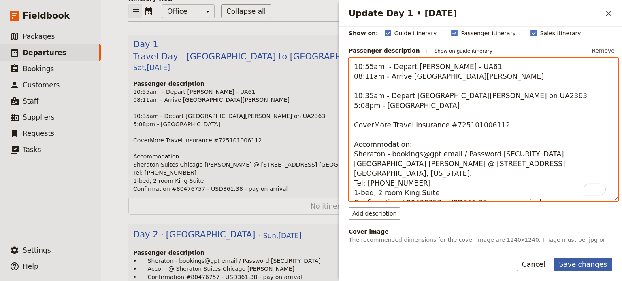
type textarea "10:55am - Depart MEL - UA61 08:11am - Arrive San Fran 10:35am - Depart San Fran…"
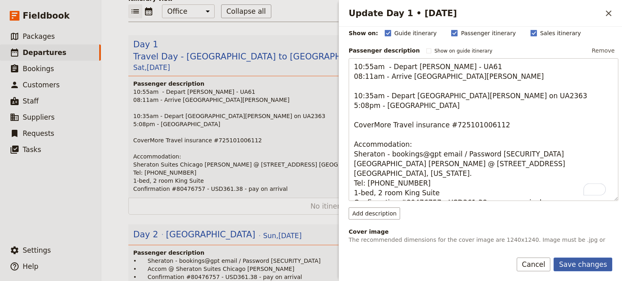
click at [581, 259] on button "Save changes" at bounding box center [582, 265] width 59 height 14
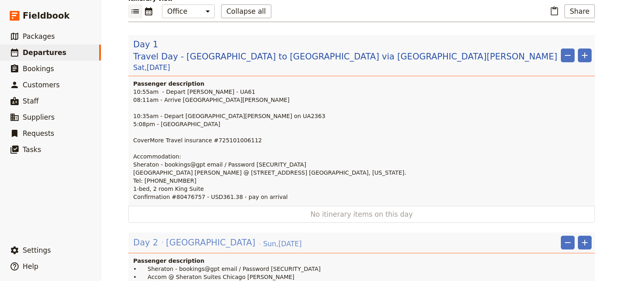
click at [175, 237] on span "[GEOGRAPHIC_DATA]" at bounding box center [210, 243] width 89 height 12
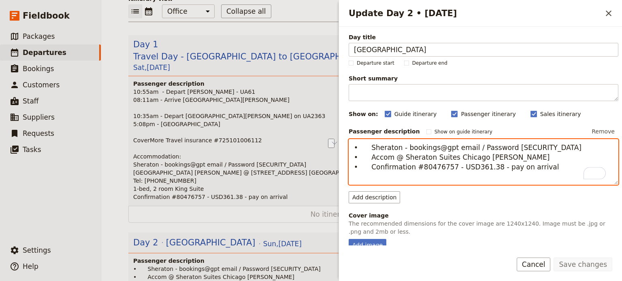
drag, startPoint x: 554, startPoint y: 148, endPoint x: 369, endPoint y: 149, distance: 184.6
click at [369, 149] on textarea "• Sheraton - bookings@gpt email / Password [SECURITY_DATA] • Accom @ Sheraton S…" at bounding box center [483, 162] width 270 height 46
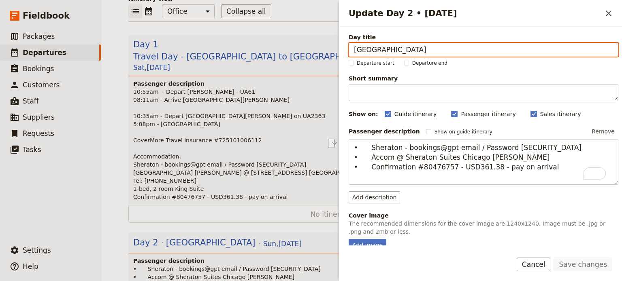
click at [396, 48] on input "[GEOGRAPHIC_DATA]" at bounding box center [483, 50] width 270 height 14
type input "Chicago - day at leisure"
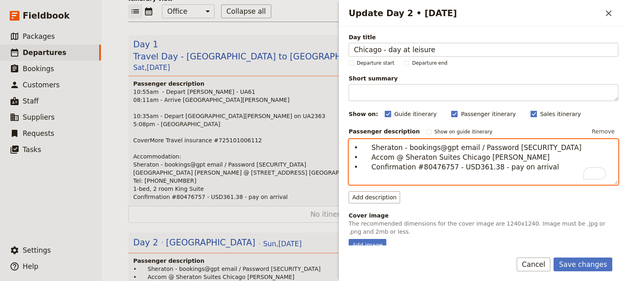
drag, startPoint x: 559, startPoint y: 150, endPoint x: 361, endPoint y: 143, distance: 198.0
click at [361, 143] on textarea "• Sheraton - bookings@gpt email / Password [SECURITY_DATA] • Accom @ Sheraton S…" at bounding box center [483, 162] width 270 height 46
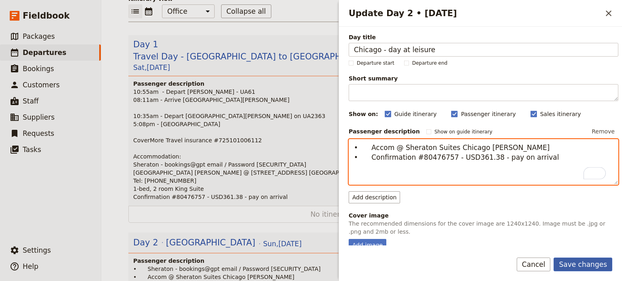
type textarea "• Accom @ Sheraton Suites Chicago O’Hare • Confirmation #80476757 - USD361.38 -…"
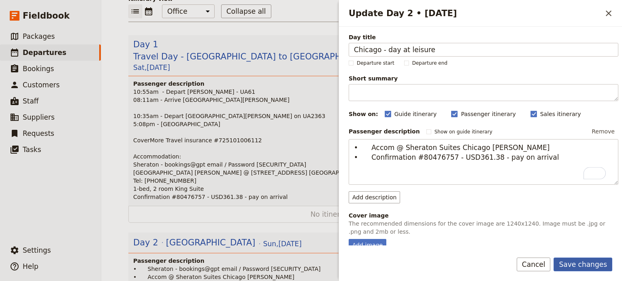
click at [579, 261] on button "Save changes" at bounding box center [582, 265] width 59 height 14
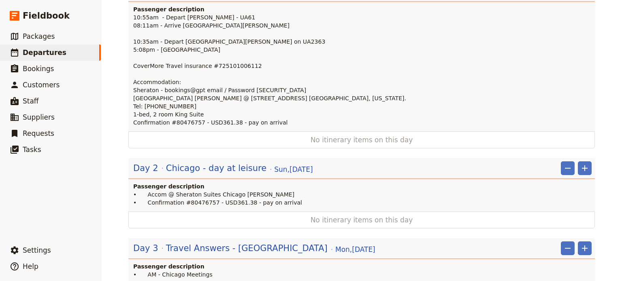
scroll to position [230, 0]
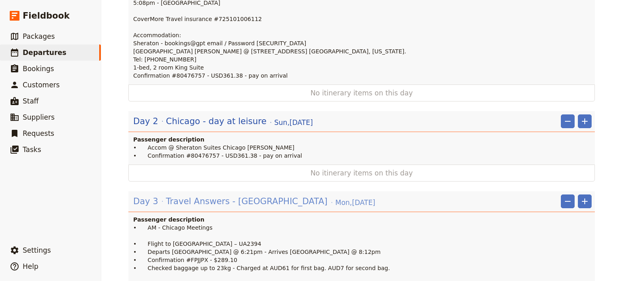
click at [233, 195] on span "Travel Answers - [GEOGRAPHIC_DATA]" at bounding box center [246, 201] width 161 height 12
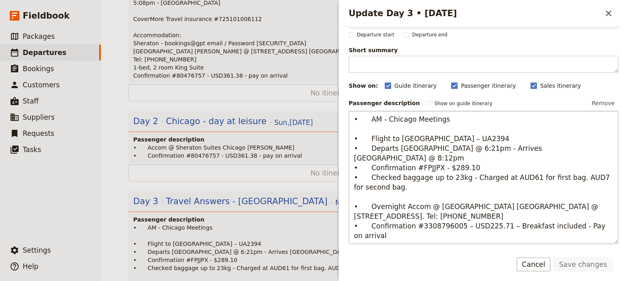
scroll to position [81, 0]
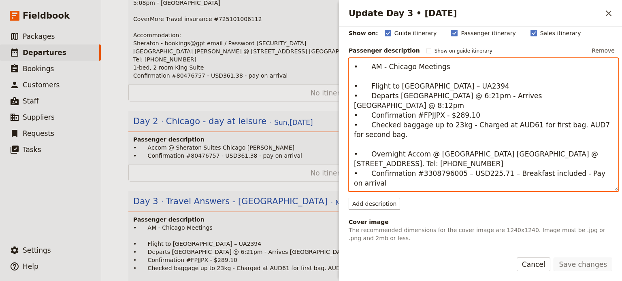
click at [369, 95] on textarea "• AM - Chicago Meetings • Flight to [GEOGRAPHIC_DATA] – UA2394 • Departs [GEOGR…" at bounding box center [483, 125] width 270 height 134
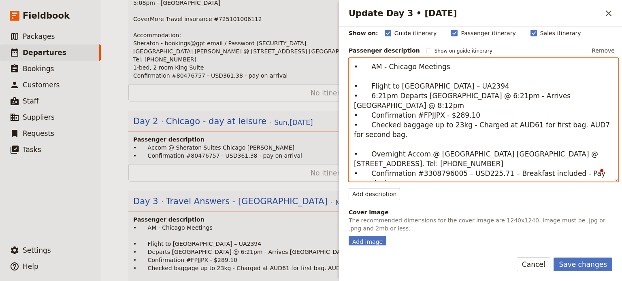
click at [416, 96] on textarea "• AM - Chicago Meetings • Flight to Denver – UA2394 • 6:21pm Departs Chicago @ …" at bounding box center [483, 120] width 270 height 124
drag, startPoint x: 478, startPoint y: 93, endPoint x: 442, endPoint y: 92, distance: 36.1
click at [442, 92] on textarea "• AM - Chicago Meetings • Flight to Denver – UA2394 • 6:21pm Depart Chicago @ 6…" at bounding box center [483, 120] width 270 height 124
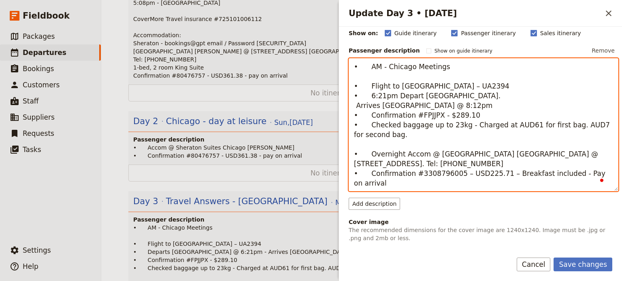
click at [449, 95] on textarea "• AM - Chicago Meetings • Flight to Denver – UA2394 • 6:21pm Depart Chicago. Ar…" at bounding box center [483, 125] width 270 height 134
drag, startPoint x: 446, startPoint y: 95, endPoint x: 342, endPoint y: 95, distance: 104.4
click at [342, 95] on div "Day title Travel Answers - Chicago Departure start Departure end Short summary …" at bounding box center [480, 136] width 283 height 219
click at [452, 91] on textarea "• AM - Chicago Meetings • Flight to Denver – UA2394 • 6:21 pm Depart Chicago Ar…" at bounding box center [483, 125] width 270 height 134
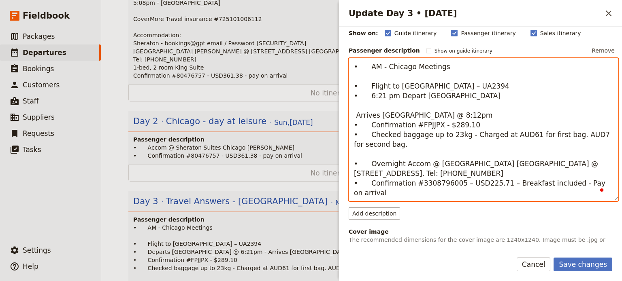
paste textarea "• 6:21pm Depart Chicago"
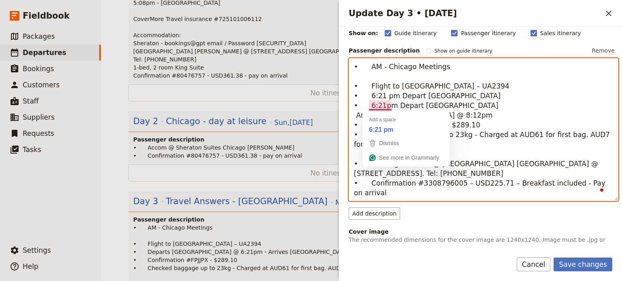
click at [464, 102] on textarea "• AM - Chicago Meetings • Flight to Denver – UA2394 • 6:21 pm Depart Chicago • …" at bounding box center [483, 129] width 270 height 143
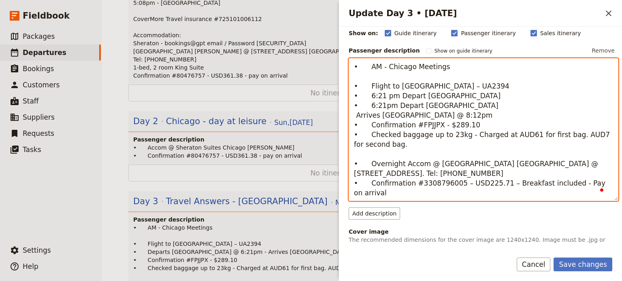
drag, startPoint x: 423, startPoint y: 115, endPoint x: 411, endPoint y: 115, distance: 12.1
click at [411, 115] on textarea "• AM - Chicago Meetings • Flight to Denver – UA2394 • 6:21 pm Depart Chicago • …" at bounding box center [483, 129] width 270 height 143
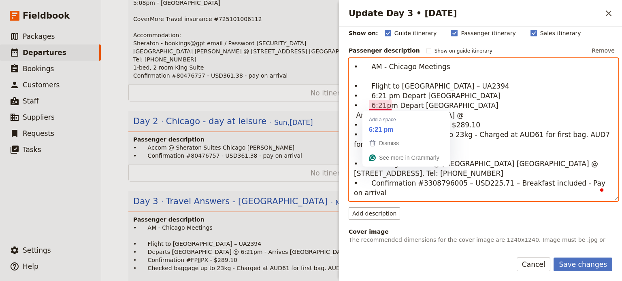
drag, startPoint x: 393, startPoint y: 106, endPoint x: 368, endPoint y: 108, distance: 25.1
click at [368, 108] on textarea "• AM - Chicago Meetings • Flight to Denver – UA2394 • 6:21 pm Depart Chicago • …" at bounding box center [483, 129] width 270 height 143
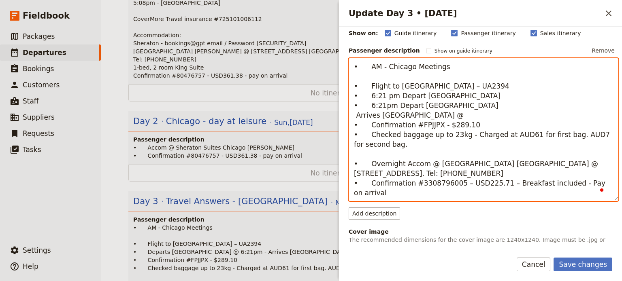
paste textarea "8:12pm"
click at [358, 117] on textarea "• AM - Chicago Meetings • Flight to Denver – UA2394 • 6:21 pm Depart Chicago • …" at bounding box center [483, 129] width 270 height 143
click at [355, 119] on textarea "• AM - Chicago Meetings • Flight to Denver – UA2394 • 6:21 pm Depart Chicago • …" at bounding box center [483, 129] width 270 height 143
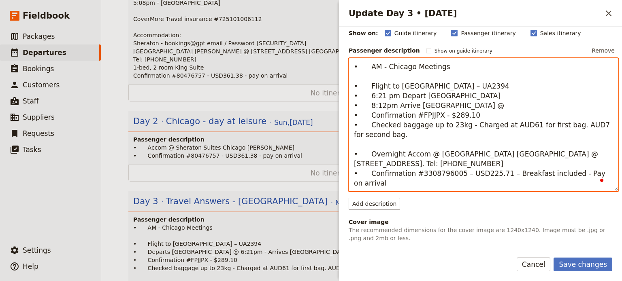
click at [448, 104] on textarea "• AM - Chicago Meetings • Flight to Denver – UA2394 • 6:21 pm Depart Chicago • …" at bounding box center [483, 125] width 270 height 134
click at [403, 136] on textarea "• AM - Chicago Meetings • Flight to Denver – UA2394 • 6:21 pm Depart Chicago • …" at bounding box center [483, 125] width 270 height 134
click at [486, 116] on textarea "• AM - Chicago Meetings • Flight to Denver – UA2394 • 6:21 pm Depart Chicago • …" at bounding box center [483, 125] width 270 height 134
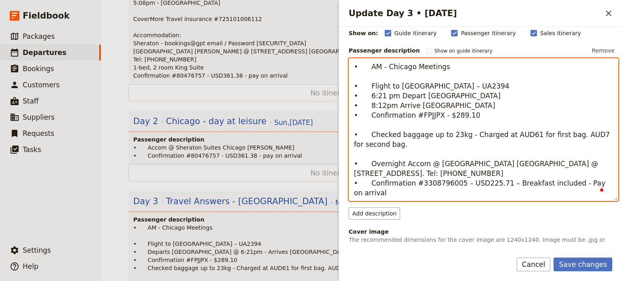
paste textarea "8:12pm"
drag, startPoint x: 455, startPoint y: 106, endPoint x: 346, endPoint y: 110, distance: 109.3
click at [346, 110] on div "Day title Travel Answers - Chicago Departure start Departure end Short summary …" at bounding box center [480, 136] width 283 height 219
click at [385, 117] on textarea "• AM - Chicago Meetings • Flight to Denver – UA2394 • 6:21 pm Depart Chicago • …" at bounding box center [483, 129] width 270 height 143
drag, startPoint x: 447, startPoint y: 106, endPoint x: 350, endPoint y: 106, distance: 97.5
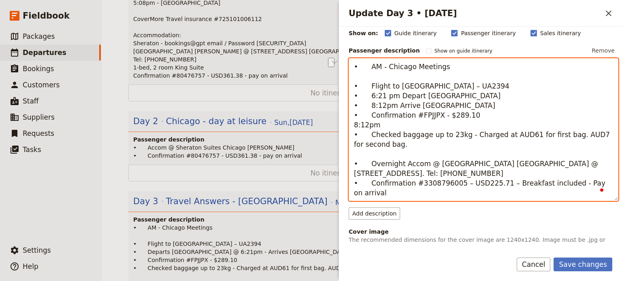
click at [343, 106] on div "Day title Travel Answers - Chicago Departure start Departure end Short summary …" at bounding box center [480, 136] width 283 height 219
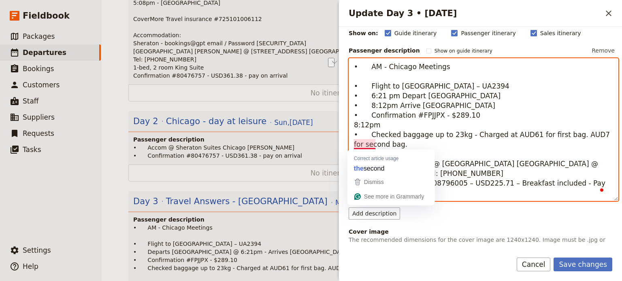
click at [356, 132] on textarea "• AM - Chicago Meetings • Flight to Denver – UA2394 • 6:21 pm Depart Chicago • …" at bounding box center [483, 129] width 270 height 143
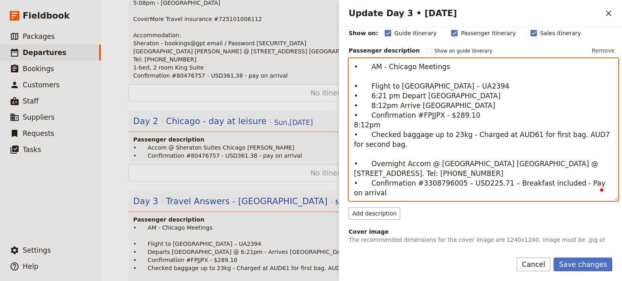
drag, startPoint x: 390, startPoint y: 127, endPoint x: 347, endPoint y: 127, distance: 42.9
click at [347, 127] on div "Day title Travel Answers - Chicago Departure start Departure end Short summary …" at bounding box center [480, 136] width 283 height 219
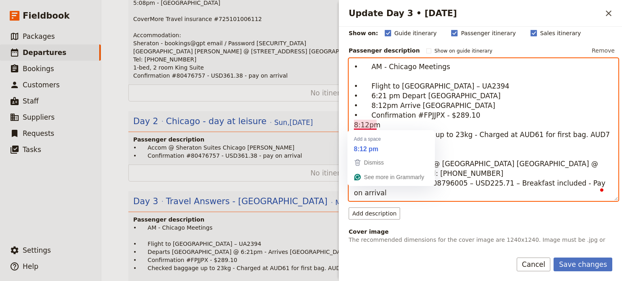
paste textarea "• 8:12pm Arrive Denver"
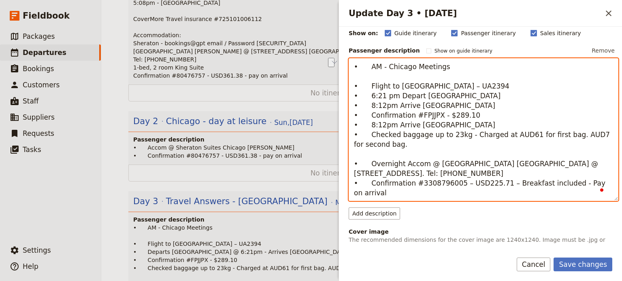
drag, startPoint x: 367, startPoint y: 126, endPoint x: 444, endPoint y: 129, distance: 76.5
click at [444, 129] on textarea "• AM - Chicago Meetings • Flight to Denver – UA2394 • 6:21 pm Depart Chicago • …" at bounding box center [483, 129] width 270 height 143
click at [432, 127] on textarea "• AM - Chicago Meetings • Flight to Denver – UA2394 • 6:21 pm Depart Chicago • …" at bounding box center [483, 129] width 270 height 143
paste textarea "0162324053390"
click at [421, 127] on textarea "• AM - Chicago Meetings • Flight to Denver – UA2394 • 6:21 pm Depart Chicago • …" at bounding box center [483, 129] width 270 height 143
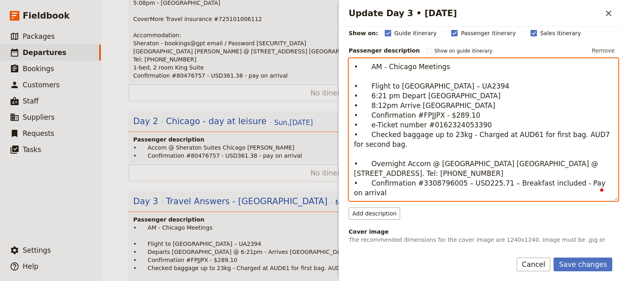
click at [515, 128] on textarea "• AM - Chicago Meetings • Flight to Denver – UA2394 • 6:21 pm Depart Chicago • …" at bounding box center [483, 129] width 270 height 143
click at [579, 137] on textarea "• AM - Chicago Meetings • Flight to Denver – UA2394 • 6:21 pm Depart Chicago • …" at bounding box center [483, 129] width 270 height 143
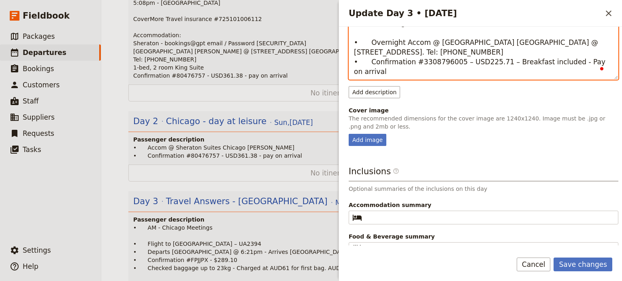
scroll to position [121, 0]
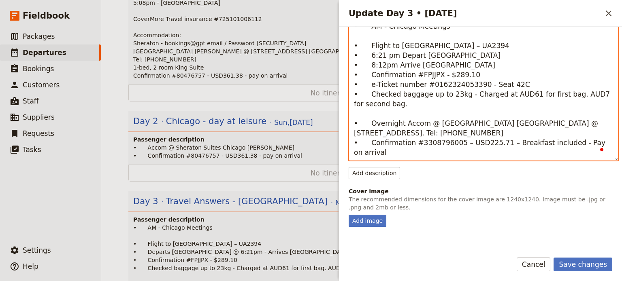
click at [511, 93] on textarea "• AM - Chicago Meetings • Flight to Denver – UA2394 • 6:21 pm Depart Chicago • …" at bounding box center [483, 89] width 270 height 143
click at [573, 93] on textarea "• AM - Chicago Meetings • Flight to Denver – UA2394 • 6:21 pm Depart Chicago • …" at bounding box center [483, 89] width 270 height 143
type textarea "• AM - Chicago Meetings • Flight to Denver – UA2394 • 6:21 pm Depart Chicago • …"
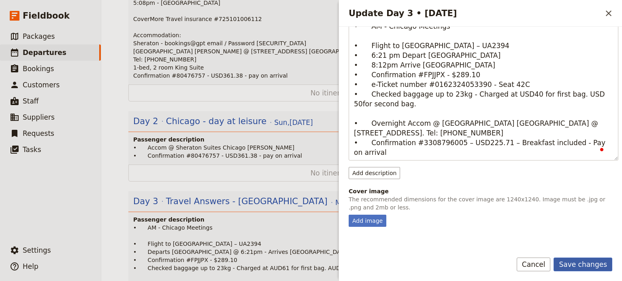
click at [588, 265] on button "Save changes" at bounding box center [582, 265] width 59 height 14
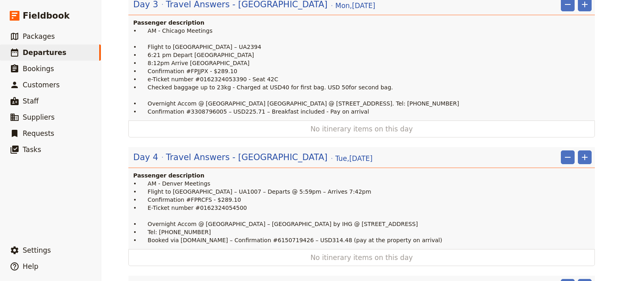
scroll to position [433, 0]
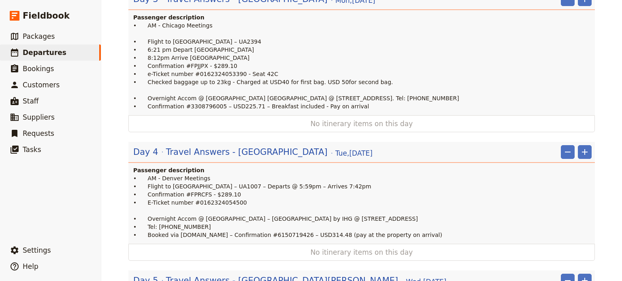
click at [215, 40] on p "• AM - Chicago Meetings • Flight to Denver – UA2394 • 6:21 pm Depart Chicago • …" at bounding box center [362, 65] width 458 height 89
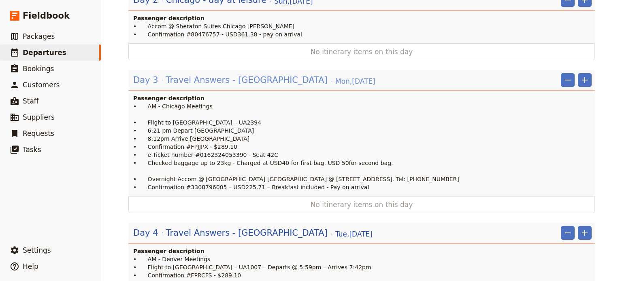
click at [215, 74] on span "Travel Answers - Chicago" at bounding box center [246, 80] width 161 height 12
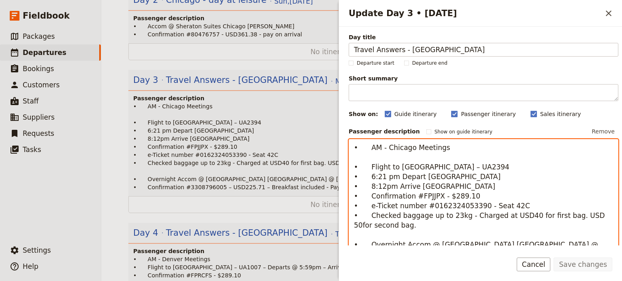
click at [584, 215] on textarea "• AM - Chicago Meetings • Flight to Denver – UA2394 • 6:21 pm Depart Chicago • …" at bounding box center [483, 215] width 270 height 153
drag, startPoint x: 401, startPoint y: 228, endPoint x: 346, endPoint y: 170, distance: 79.9
click at [346, 170] on div "Day title Travel Answers - Chicago Departure start Departure end Short summary …" at bounding box center [480, 136] width 283 height 219
type textarea "• AM - Chicago Meetings • Flight to Denver – UA2394 • 6:21 pm Depart Chicago • …"
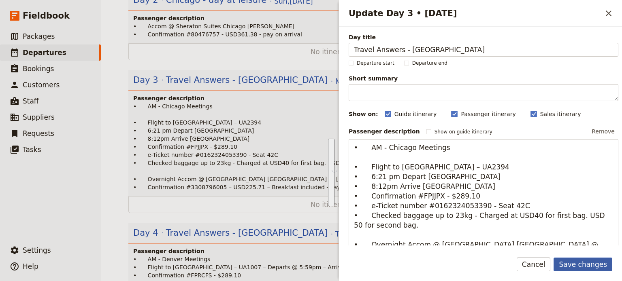
click at [578, 267] on button "Save changes" at bounding box center [582, 265] width 59 height 14
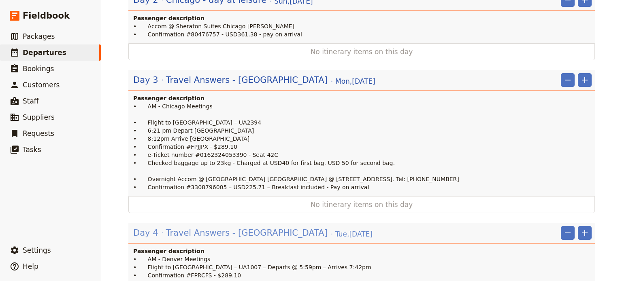
click at [228, 227] on span "Travel Answers - Denver" at bounding box center [246, 233] width 161 height 12
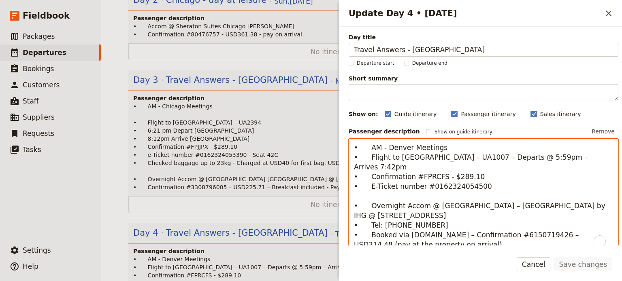
click at [395, 186] on textarea "• AM - Denver Meetings • Flight to San Francisco – UA1007 – Departs @ 5:59pm – …" at bounding box center [483, 196] width 270 height 114
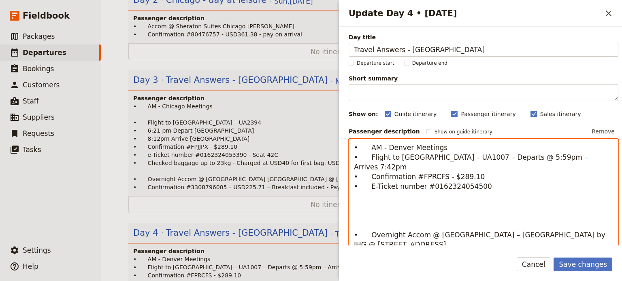
click at [370, 194] on textarea "• AM - Denver Meetings • Flight to San Francisco – UA1007 – Departs @ 5:59pm – …" at bounding box center [483, 210] width 270 height 143
paste textarea "• Flight to Denver – UA2394 • 6:21 pm Depart Chicago • 8:12pm Arrive Denver • C…"
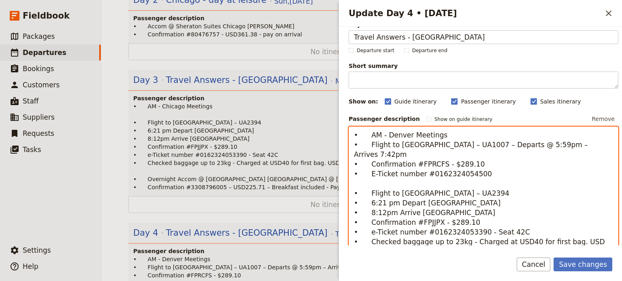
scroll to position [13, 0]
click at [476, 143] on textarea "• AM - Denver Meetings • Flight to San Francisco – UA1007 – Departs @ 5:59pm – …" at bounding box center [483, 226] width 270 height 198
drag, startPoint x: 525, startPoint y: 144, endPoint x: 505, endPoint y: 144, distance: 19.8
click at [505, 144] on textarea "• AM - Denver Meetings • Flight to San Francisco – UA1007 Departs @ 5:59pm – Ar…" at bounding box center [483, 226] width 270 height 198
drag, startPoint x: 377, startPoint y: 193, endPoint x: 367, endPoint y: 193, distance: 9.7
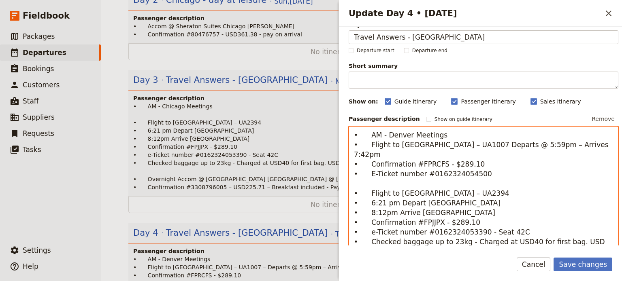
click at [367, 193] on textarea "• AM - Denver Meetings • Flight to San Francisco – UA1007 Departs @ 5:59pm – Ar…" at bounding box center [483, 226] width 270 height 198
paste textarea "5:59pm"
click at [405, 184] on textarea "• AM - Denver Meetings • Flight to San Francisco – UA1007 Departs @ 5:59pm – Ar…" at bounding box center [483, 226] width 270 height 198
drag, startPoint x: 471, startPoint y: 184, endPoint x: 439, endPoint y: 184, distance: 32.4
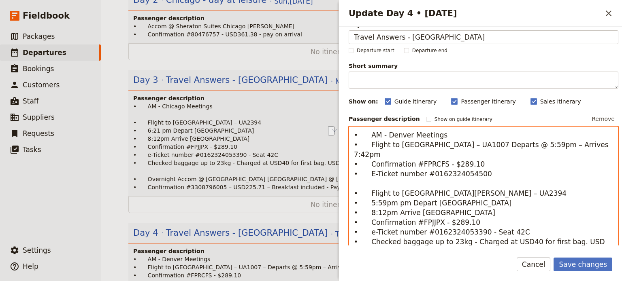
click at [439, 184] on textarea "• AM - Denver Meetings • Flight to San Francisco – UA1007 Departs @ 5:59pm – Ar…" at bounding box center [483, 226] width 270 height 198
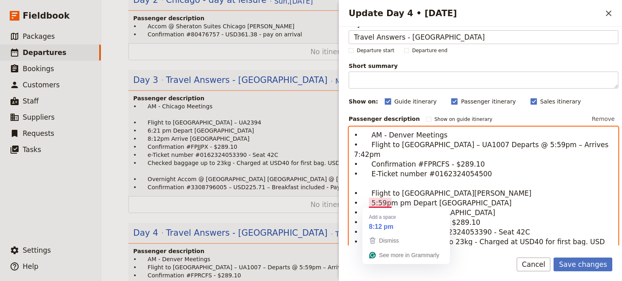
click at [370, 204] on textarea "• AM - Denver Meetings • Flight to San Francisco – UA1007 Departs @ 5:59pm – Ar…" at bounding box center [483, 226] width 270 height 198
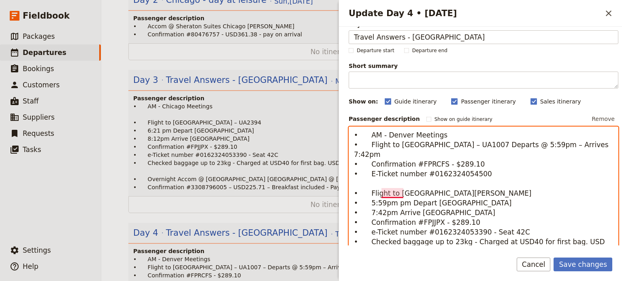
click at [398, 197] on textarea "• AM - Denver Meetings • Flight to San Francisco – UA1007 Departs @ 5:59pm – Ar…" at bounding box center [483, 226] width 270 height 198
click at [426, 203] on textarea "• AM - Denver Meetings • Flight to San Francisco – UA1007 Departs @ 5:59pm – Ar…" at bounding box center [483, 226] width 270 height 198
drag, startPoint x: 481, startPoint y: 152, endPoint x: 370, endPoint y: 153, distance: 110.9
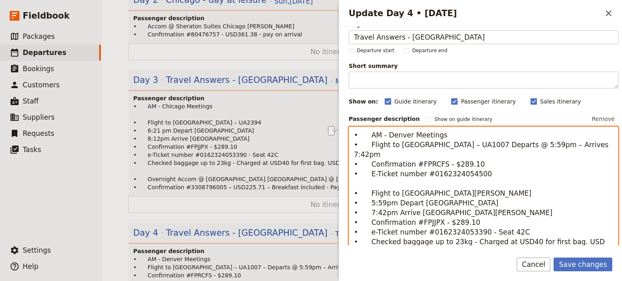
click at [370, 153] on textarea "• AM - Denver Meetings • Flight to San Francisco – UA1007 Departs @ 5:59pm – Ar…" at bounding box center [483, 226] width 270 height 198
drag, startPoint x: 476, startPoint y: 211, endPoint x: 365, endPoint y: 215, distance: 111.0
click at [365, 215] on textarea "• AM - Denver Meetings • Flight to San Francisco – UA1007 Departs @ 5:59pm – Ar…" at bounding box center [483, 226] width 270 height 198
paste textarea "RCFS"
click at [448, 221] on textarea "• AM - Denver Meetings • Flight to San Francisco – UA1007 Departs @ 5:59pm – Ar…" at bounding box center [483, 226] width 270 height 198
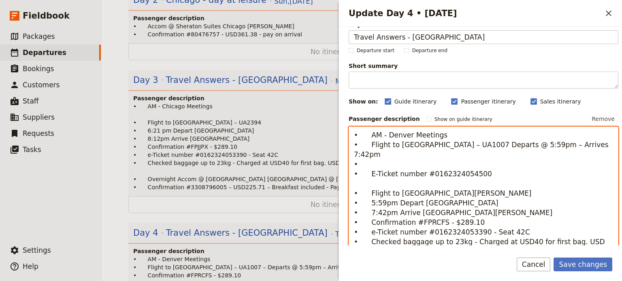
click at [448, 221] on textarea "• AM - Denver Meetings • Flight to San Francisco – UA1007 Departs @ 5:59pm – Ar…" at bounding box center [483, 226] width 270 height 198
paste textarea "45006"
click at [515, 222] on textarea "• AM - Denver Meetings • Flight to San Francisco – UA1007 Departs @ 5:59pm – Ar…" at bounding box center [483, 226] width 270 height 198
drag, startPoint x: 481, startPoint y: 163, endPoint x: 367, endPoint y: 162, distance: 113.7
click at [367, 162] on textarea "• AM - Denver Meetings • Flight to San Francisco – UA1007 Departs @ 5:59pm – Ar…" at bounding box center [483, 226] width 270 height 198
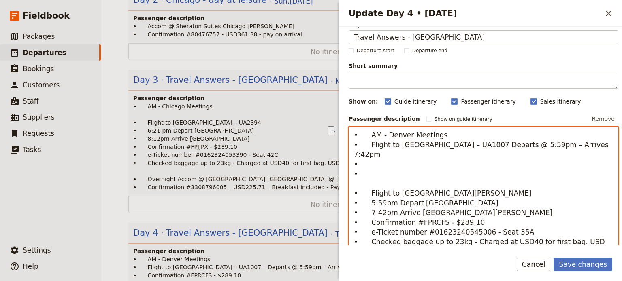
drag, startPoint x: 586, startPoint y: 142, endPoint x: 342, endPoint y: 144, distance: 244.1
click at [342, 144] on div "Day title Travel Answers - Denver Departure start Departure end Short summary 1…" at bounding box center [480, 136] width 283 height 219
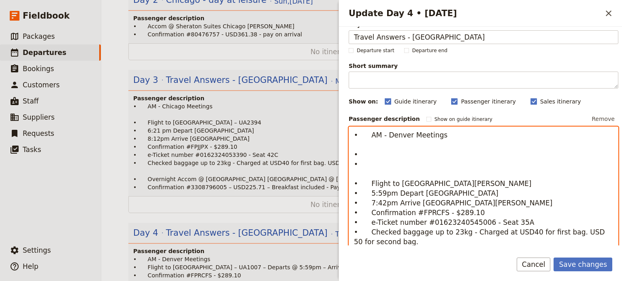
click at [371, 169] on textarea "• AM - Denver Meetings • • • Flight to San Fransisco • 5:59pm Depart Chicago • …" at bounding box center [483, 226] width 270 height 198
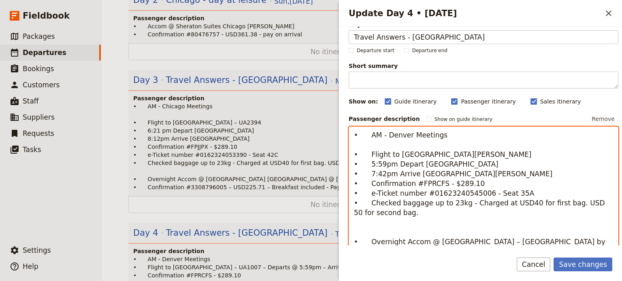
click at [421, 227] on textarea "• AM - Denver Meetings • Flight to San Fransisco • 5:59pm Depart Chicago • 7:42…" at bounding box center [483, 213] width 270 height 172
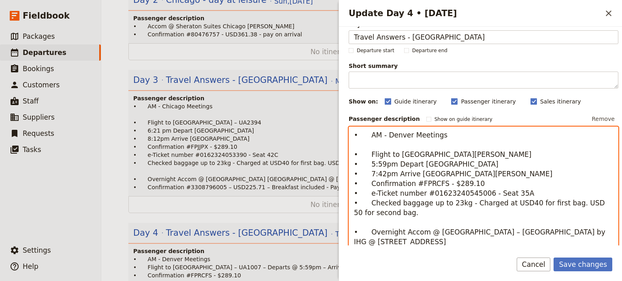
type textarea "• AM - Denver Meetings • Flight to San Fransisco • 5:59pm Depart Chicago • 7:42…"
drag, startPoint x: 380, startPoint y: 212, endPoint x: 335, endPoint y: 153, distance: 75.1
click at [338, 154] on div "Update Day 4 • 9 Sep ​ Day title Travel Answers - Denver Departure start Depart…" at bounding box center [479, 140] width 283 height 281
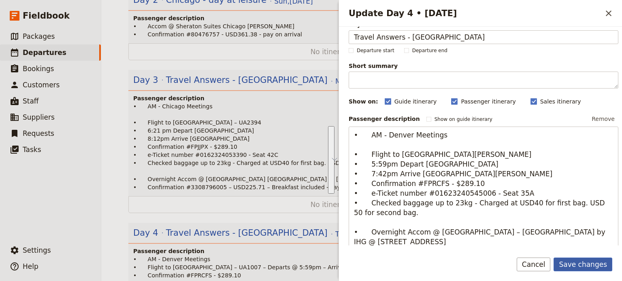
click at [581, 264] on button "Save changes" at bounding box center [582, 265] width 59 height 14
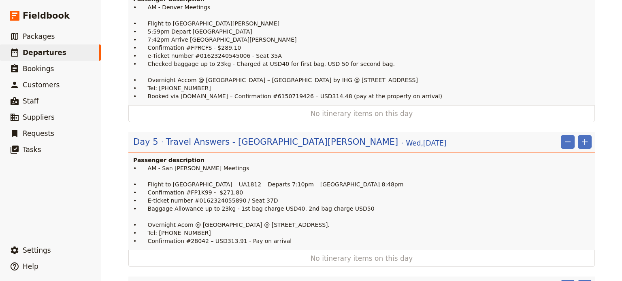
scroll to position [635, 0]
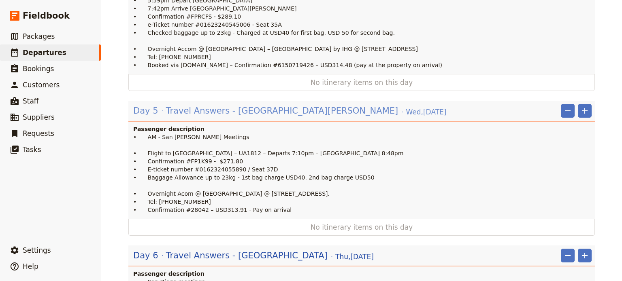
click at [199, 105] on span "Travel Answers - San Fransisco" at bounding box center [282, 111] width 232 height 12
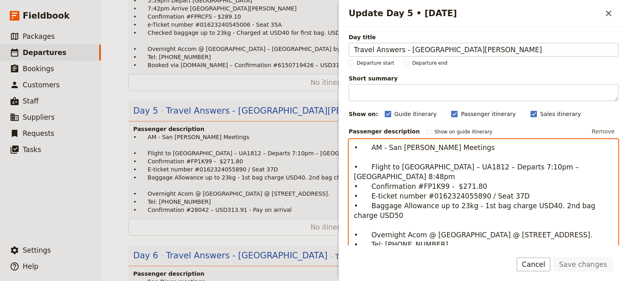
click at [384, 213] on textarea "• AM - San Fran Meetings • Flight to San Diego – UA1812 – Departs 7:10pm – Arrr…" at bounding box center [483, 206] width 270 height 134
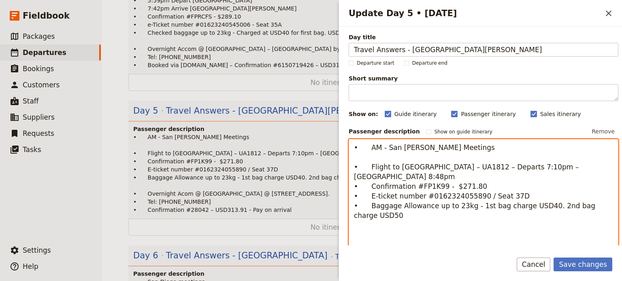
click at [371, 221] on textarea "• AM - San Fran Meetings • Flight to San Diego – UA1812 – Departs 7:10pm – Arrr…" at bounding box center [483, 215] width 270 height 153
paste textarea "• Flight to San Fransisco • 5:59pm Depart Chicago • 7:42pm Arrive San Fran • Co…"
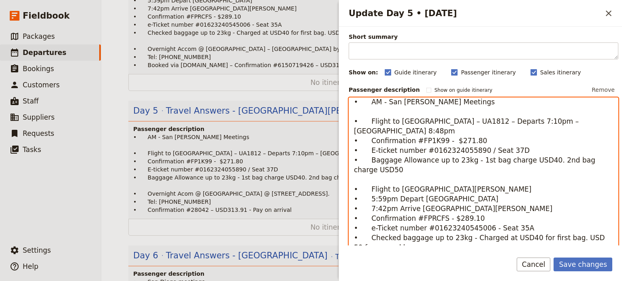
scroll to position [0, 0]
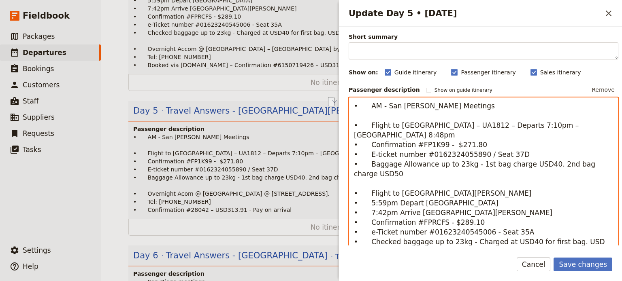
drag, startPoint x: 427, startPoint y: 124, endPoint x: 372, endPoint y: 124, distance: 55.0
click at [370, 124] on textarea "• AM - San Fran Meetings • Flight to San Diego – UA1812 – Departs 7:10pm – Arrr…" at bounding box center [483, 197] width 270 height 198
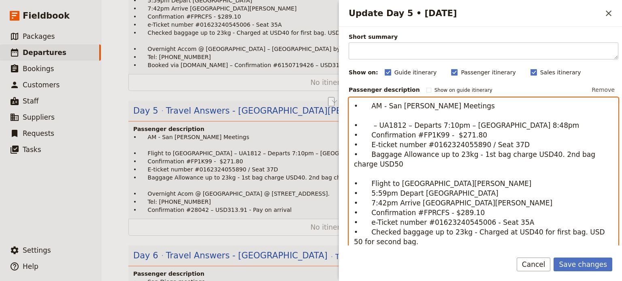
drag, startPoint x: 442, startPoint y: 183, endPoint x: 369, endPoint y: 185, distance: 72.9
click at [369, 185] on textarea "• AM - San Fran Meetings • – UA1812 – Departs 7:10pm – Arrrives 8:48pm • Confir…" at bounding box center [483, 197] width 270 height 198
paste textarea "Diego"
drag, startPoint x: 400, startPoint y: 127, endPoint x: 372, endPoint y: 127, distance: 28.7
click at [372, 127] on textarea "• AM - San Fran Meetings • – UA1812 – Departs 7:10pm – Arrrives 8:48pm • Confir…" at bounding box center [483, 197] width 270 height 198
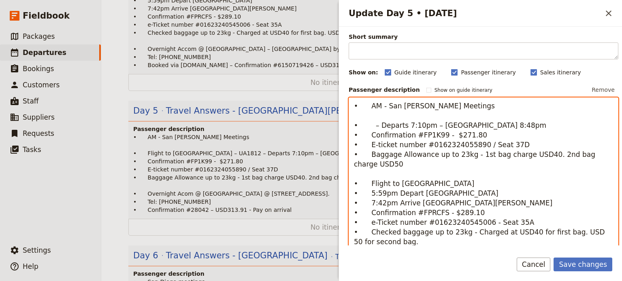
click at [433, 185] on textarea "• AM - San Fran Meetings • – Departs 7:10pm – Arrrives 8:48pm • Confirmation #F…" at bounding box center [483, 197] width 270 height 198
paste textarea "– UA1812"
type textarea "• AM - San Fran Meetings • – Departs 7:10pm – Arrrives 8:48pm • Confirmation #F…"
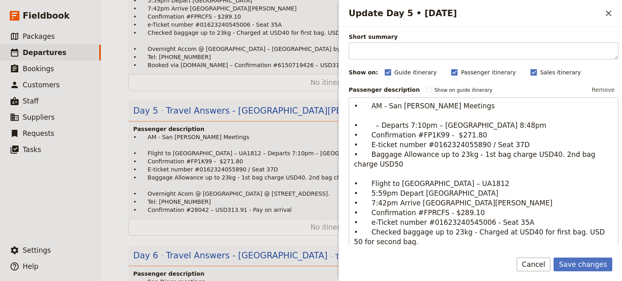
click at [537, 264] on button "Cancel" at bounding box center [533, 265] width 34 height 14
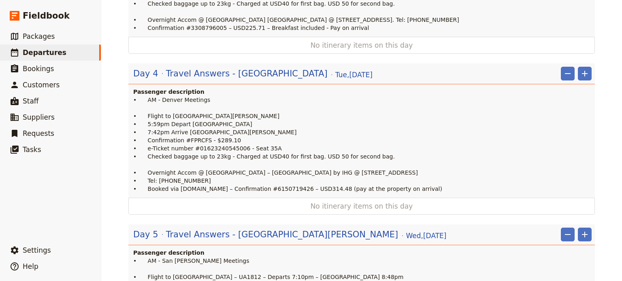
scroll to position [635, 0]
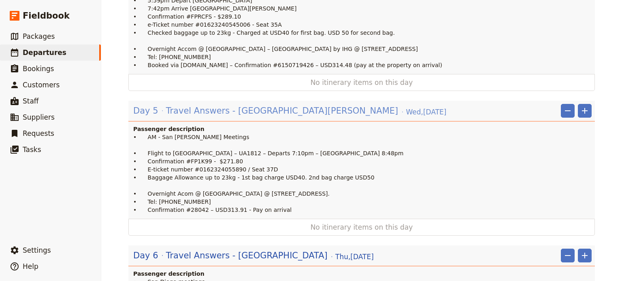
click at [234, 104] on div "Day 5 Travel Answers - San Fransisco Wed , 10 Sep 2025" at bounding box center [289, 111] width 314 height 14
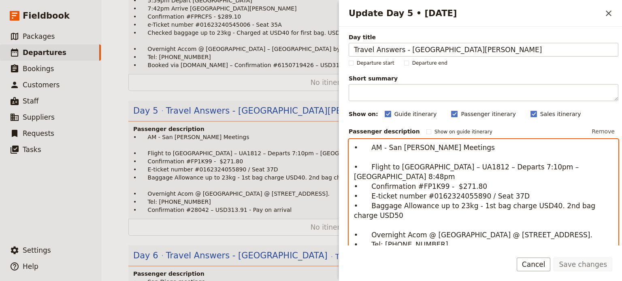
click at [361, 220] on textarea "• AM - San Fran Meetings • Flight to San Diego – UA1812 – Departs 7:10pm – Arrr…" at bounding box center [483, 206] width 270 height 134
click at [387, 203] on textarea "• AM - San Fran Meetings • Flight to San Diego – UA1812 – Departs 7:10pm – Arrr…" at bounding box center [483, 206] width 270 height 134
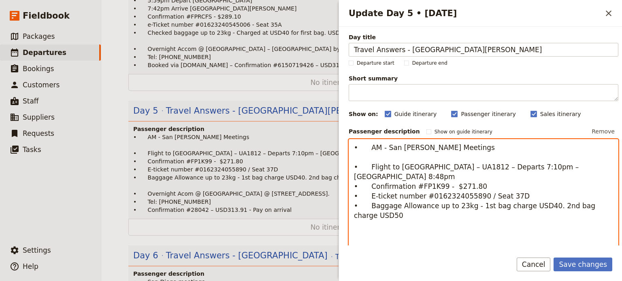
paste textarea "– UA1812"
drag, startPoint x: 365, startPoint y: 230, endPoint x: 351, endPoint y: 223, distance: 15.7
click at [351, 223] on textarea "• AM - San Fran Meetings • Flight to San Diego – UA1812 – Departs 7:10pm – Arrr…" at bounding box center [483, 215] width 270 height 153
click at [466, 166] on textarea "• AM - San Fran Meetings • Flight to San Diego – UA1812 – Departs 7:10pm – Arrr…" at bounding box center [483, 215] width 270 height 153
drag, startPoint x: 463, startPoint y: 168, endPoint x: 366, endPoint y: 164, distance: 97.2
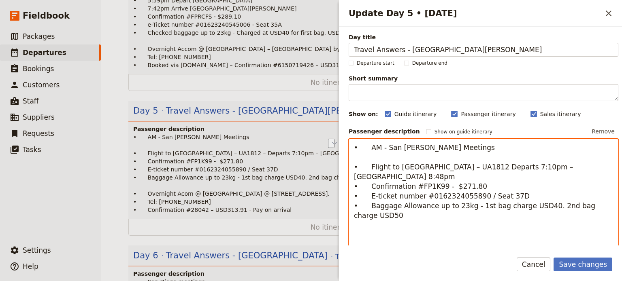
click at [366, 164] on textarea "• AM - San Fran Meetings • Flight to San Diego – UA1812 Departs 7:10pm – Arrriv…" at bounding box center [483, 215] width 270 height 153
click at [367, 178] on textarea "• AM - San Fran Meetings • Flight to San Diego – UA1812 Departs 7:10pm – Arrriv…" at bounding box center [483, 215] width 270 height 153
type textarea "• AM - San Fran Meetings • Flight to San Diego – UA1812 Departs 7:10pm – Arrriv…"
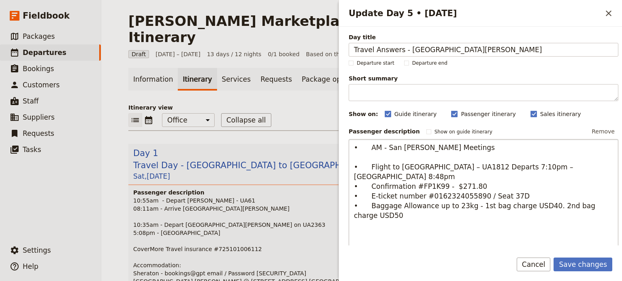
scroll to position [635, 0]
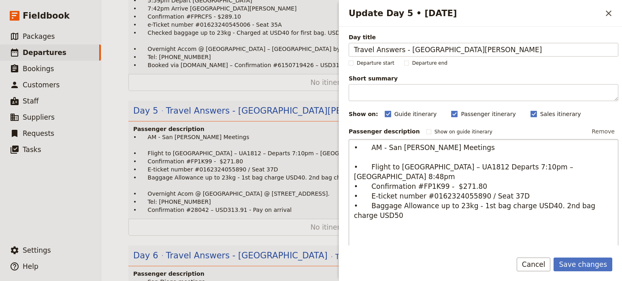
click at [574, 165] on textarea "• AM - San [PERSON_NAME] Meetings • Flight to [GEOGRAPHIC_DATA] – UA1812 Depart…" at bounding box center [483, 215] width 270 height 153
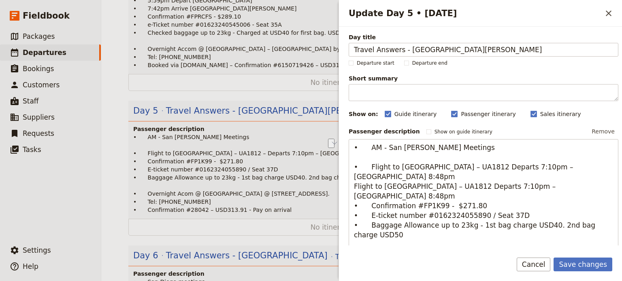
drag, startPoint x: 577, startPoint y: 165, endPoint x: 335, endPoint y: 166, distance: 241.6
click at [335, 166] on div "[PERSON_NAME] Marketplace [GEOGRAPHIC_DATA] Itinerary ​ Draft [DATE] – [DATE] 1…" at bounding box center [361, 140] width 520 height 281
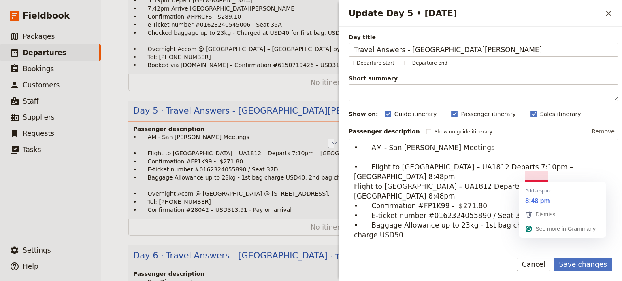
drag, startPoint x: 549, startPoint y: 177, endPoint x: 337, endPoint y: 181, distance: 212.5
click at [337, 181] on div "[PERSON_NAME] Marketplace [GEOGRAPHIC_DATA] Itinerary ​ Draft [DATE] – [DATE] 1…" at bounding box center [361, 140] width 520 height 281
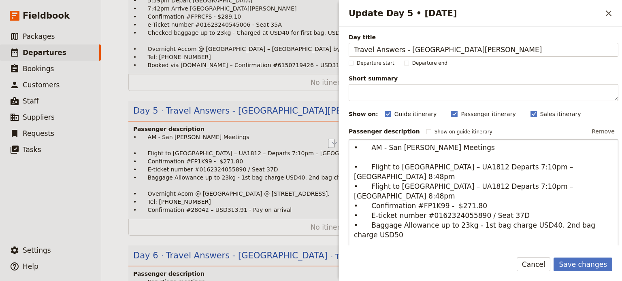
drag, startPoint x: 460, startPoint y: 176, endPoint x: 368, endPoint y: 177, distance: 92.3
click at [368, 177] on textarea "• AM - San [PERSON_NAME] Meetings • Flight to [GEOGRAPHIC_DATA] – UA1812 Depart…" at bounding box center [483, 220] width 270 height 163
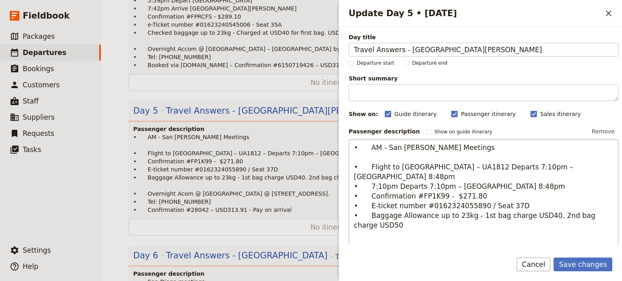
click at [416, 176] on textarea "• AM - San [PERSON_NAME] Meetings • Flight to [GEOGRAPHIC_DATA] – UA1812 Depart…" at bounding box center [483, 220] width 270 height 163
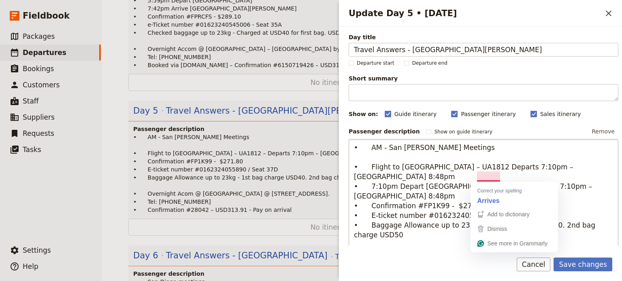
click at [498, 178] on textarea "• AM - San [PERSON_NAME] Meetings • Flight to [GEOGRAPHIC_DATA] – UA1812 Depart…" at bounding box center [483, 220] width 270 height 163
click at [501, 177] on textarea "• AM - San [PERSON_NAME] Meetings • Flight to [GEOGRAPHIC_DATA] – UA1812 Depart…" at bounding box center [483, 220] width 270 height 163
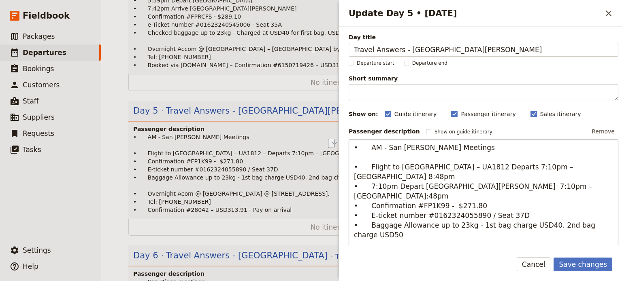
drag, startPoint x: 479, startPoint y: 178, endPoint x: 446, endPoint y: 180, distance: 32.9
click at [446, 180] on textarea "• AM - San [PERSON_NAME] Meetings • Flight to [GEOGRAPHIC_DATA] – UA1812 Depart…" at bounding box center [483, 220] width 270 height 163
click at [468, 179] on textarea "• AM - San [PERSON_NAME] Meetings • Flight to [GEOGRAPHIC_DATA] – UA1812 Depart…" at bounding box center [483, 220] width 270 height 163
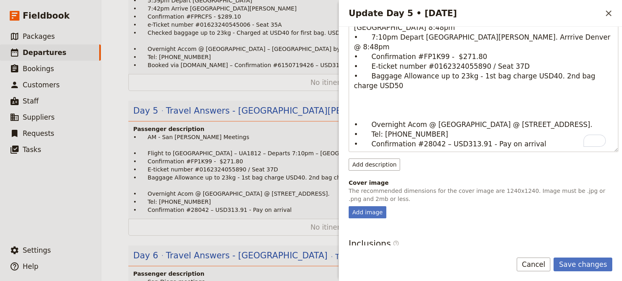
scroll to position [162, 0]
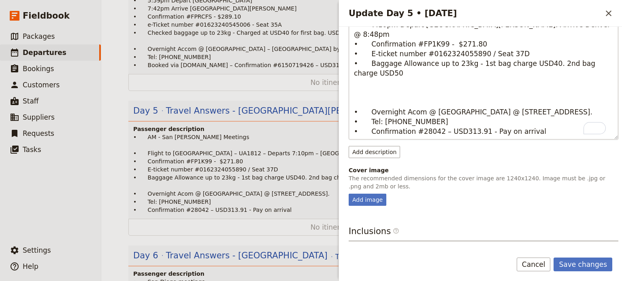
click at [381, 80] on textarea "• AM - San [PERSON_NAME] Meetings • Flight to [GEOGRAPHIC_DATA] – UA1812 Depart…" at bounding box center [483, 58] width 270 height 163
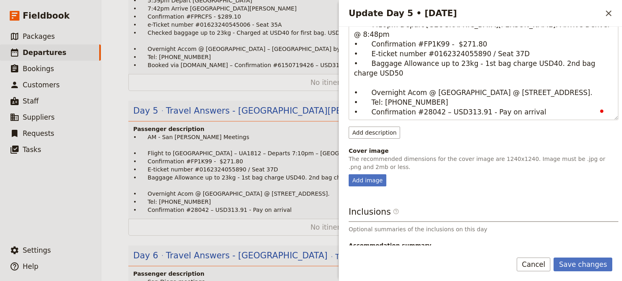
scroll to position [163, 0]
type textarea "• AM - San [PERSON_NAME] Meetings • Flight to [GEOGRAPHIC_DATA] – UA1812 Depart…"
click at [594, 264] on button "Save changes" at bounding box center [582, 265] width 59 height 14
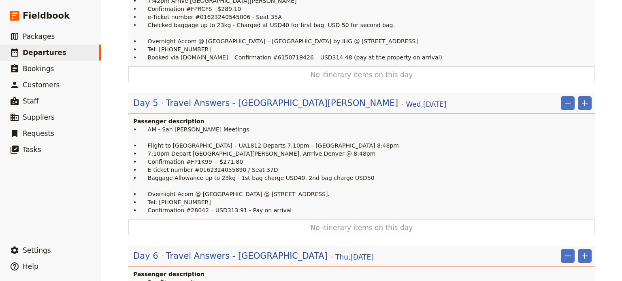
scroll to position [635, 0]
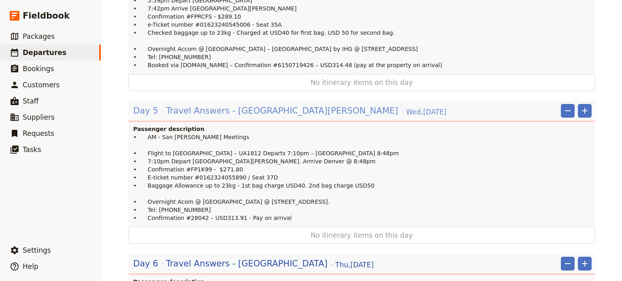
click at [254, 105] on span "Travel Answers - [GEOGRAPHIC_DATA][PERSON_NAME]" at bounding box center [282, 111] width 232 height 12
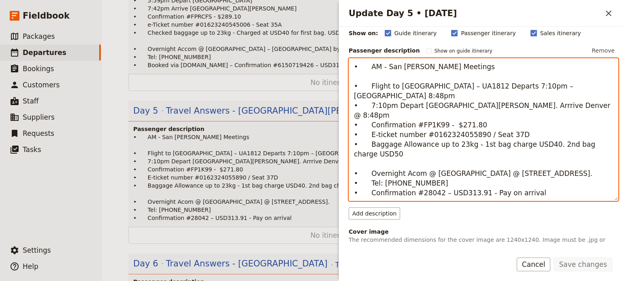
scroll to position [81, 0]
drag, startPoint x: 463, startPoint y: 87, endPoint x: 571, endPoint y: 87, distance: 108.1
click at [571, 87] on textarea "• AM - San [PERSON_NAME] Meetings • Flight to [GEOGRAPHIC_DATA] – UA1812 Depart…" at bounding box center [483, 129] width 270 height 143
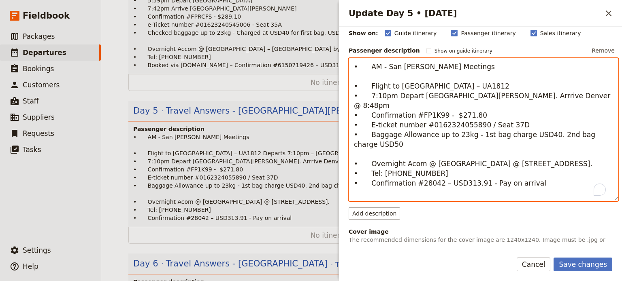
click at [452, 94] on textarea "• AM - San [PERSON_NAME] Meetings • Flight to [GEOGRAPHIC_DATA] – UA1812 • 7:10…" at bounding box center [483, 129] width 270 height 143
click at [477, 105] on textarea "• AM - San [PERSON_NAME] Meetings • Flight to [GEOGRAPHIC_DATA] – UA1812 • 7:10…" at bounding box center [483, 129] width 270 height 143
click at [448, 115] on textarea "• AM - San [PERSON_NAME] Meetings • Flight to [GEOGRAPHIC_DATA] – UA1812 • 7:10…" at bounding box center [483, 129] width 270 height 143
paste textarea "3"
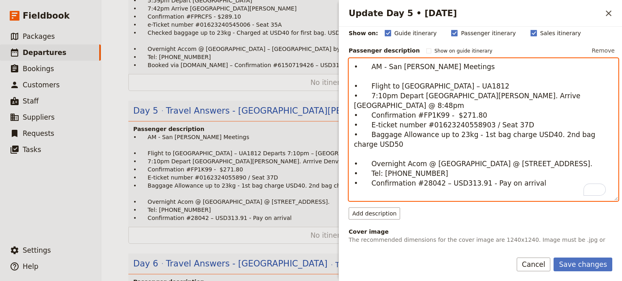
click at [529, 121] on textarea "• AM - San [PERSON_NAME] Meetings • Flight to [GEOGRAPHIC_DATA] – UA1812 • 7:10…" at bounding box center [483, 129] width 270 height 143
type textarea "• AM - San [PERSON_NAME] Meetings • Flight to [GEOGRAPHIC_DATA] – UA1812 • 7:10…"
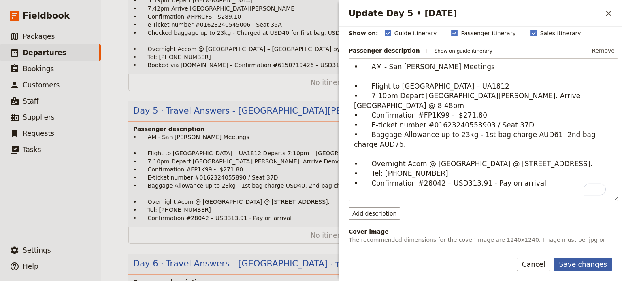
click at [588, 266] on button "Save changes" at bounding box center [582, 265] width 59 height 14
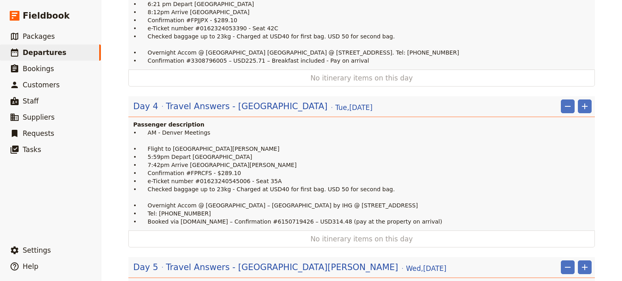
scroll to position [473, 0]
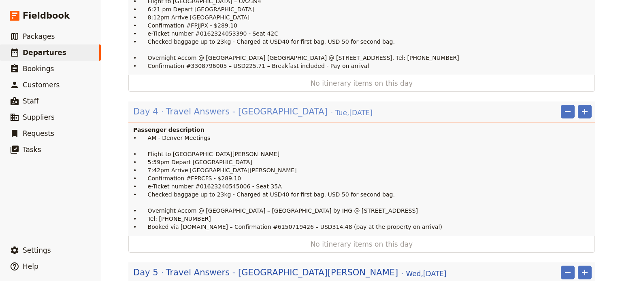
click at [186, 106] on span "Travel Answers - [GEOGRAPHIC_DATA]" at bounding box center [246, 112] width 161 height 12
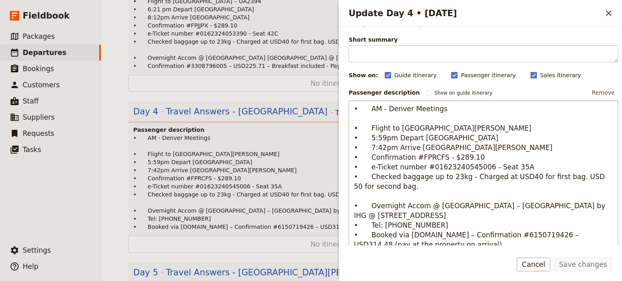
scroll to position [81, 0]
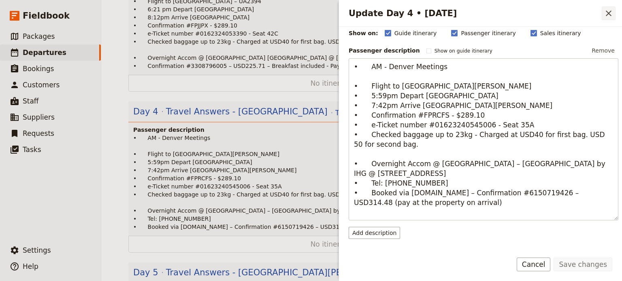
click at [609, 9] on icon "Close drawer" at bounding box center [608, 13] width 10 height 10
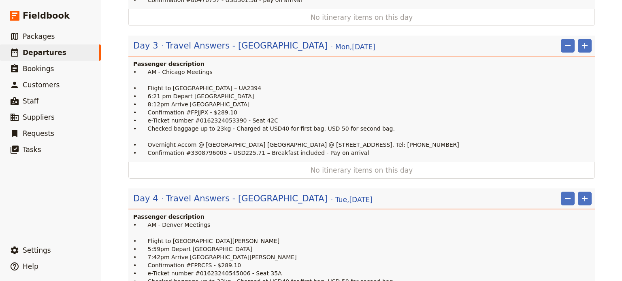
scroll to position [473, 0]
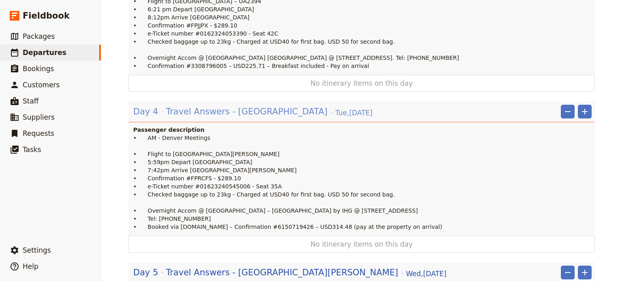
click at [204, 106] on span "Travel Answers - [GEOGRAPHIC_DATA]" at bounding box center [246, 112] width 161 height 12
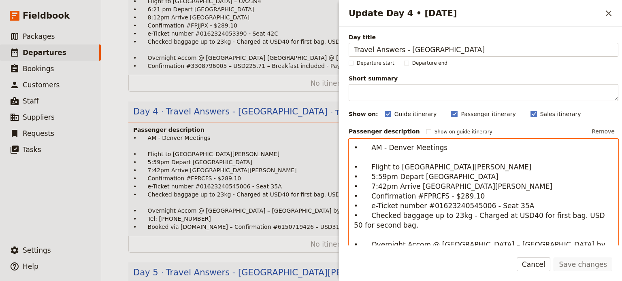
click at [427, 173] on textarea "• AM - Denver Meetings • Flight to [GEOGRAPHIC_DATA][PERSON_NAME] • 5:59pm Depa…" at bounding box center [483, 220] width 270 height 163
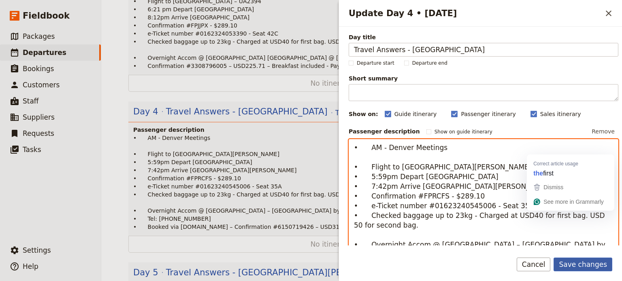
type textarea "• AM - Denver Meetings • Flight to [GEOGRAPHIC_DATA][PERSON_NAME] • 5:59pm Depa…"
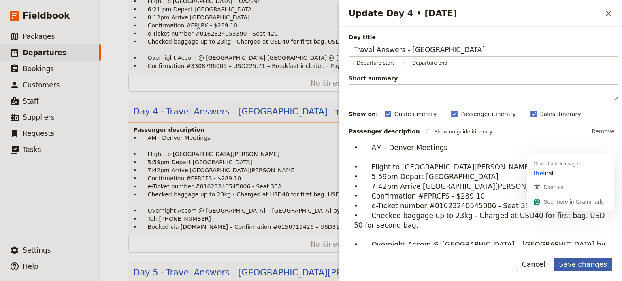
click at [576, 265] on button "Save changes" at bounding box center [582, 265] width 59 height 14
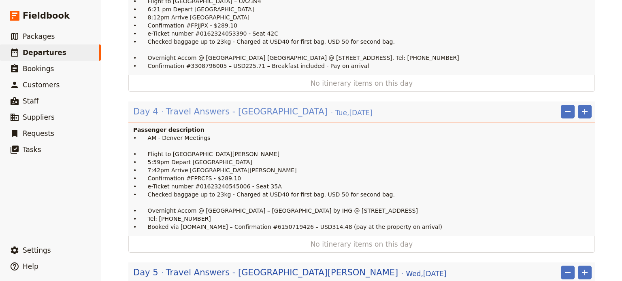
click at [216, 106] on span "Travel Answers - [GEOGRAPHIC_DATA]" at bounding box center [246, 112] width 161 height 12
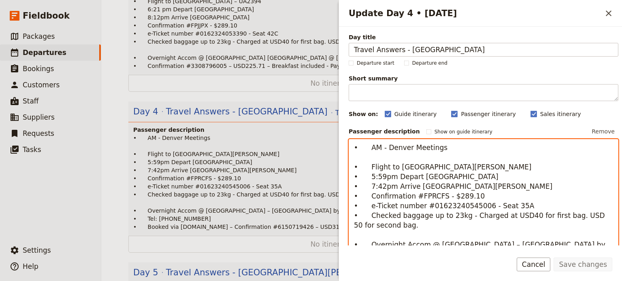
click at [446, 204] on textarea "• AM - Denver Meetings • Flight to [GEOGRAPHIC_DATA][PERSON_NAME] • 5:59pm Depa…" at bounding box center [483, 220] width 270 height 163
click at [447, 202] on textarea "• AM - Denver Meetings • Flight to [GEOGRAPHIC_DATA][PERSON_NAME] • 5:59pm Depa…" at bounding box center [483, 220] width 270 height 163
paste textarea "To enrich screen reader interactions, please activate Accessibility in Grammarl…"
type textarea "• AM - Denver Meetings • Flight to [GEOGRAPHIC_DATA][PERSON_NAME] • 5:59pm Depa…"
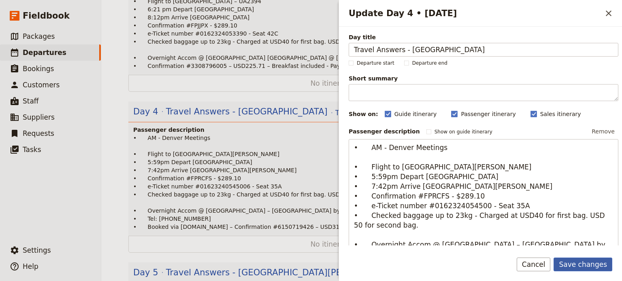
click at [583, 262] on button "Save changes" at bounding box center [582, 265] width 59 height 14
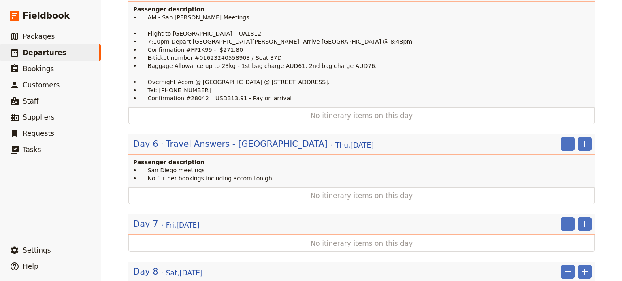
scroll to position [675, 0]
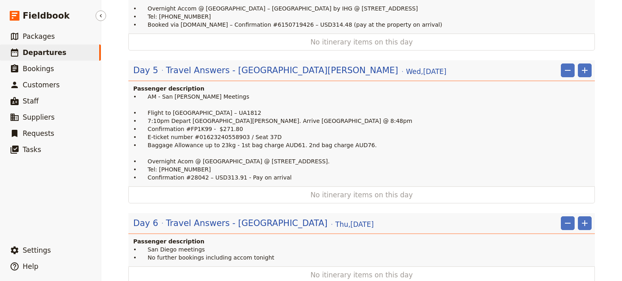
click at [29, 53] on span "Departures" at bounding box center [45, 53] width 44 height 8
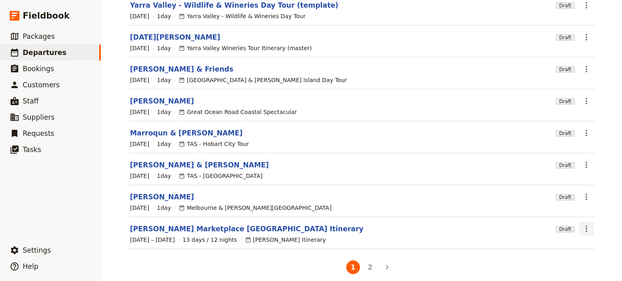
click at [585, 226] on icon "Actions" at bounding box center [586, 229] width 2 height 6
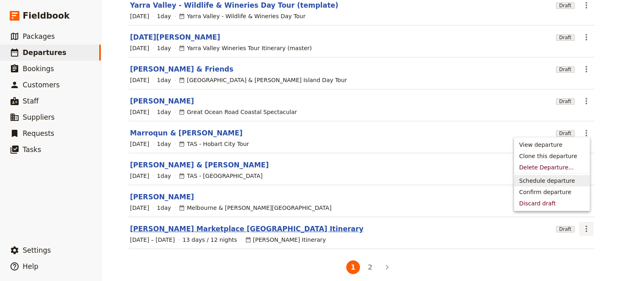
click at [192, 224] on link "[PERSON_NAME] Marketplace [GEOGRAPHIC_DATA] Itinerary" at bounding box center [247, 229] width 234 height 10
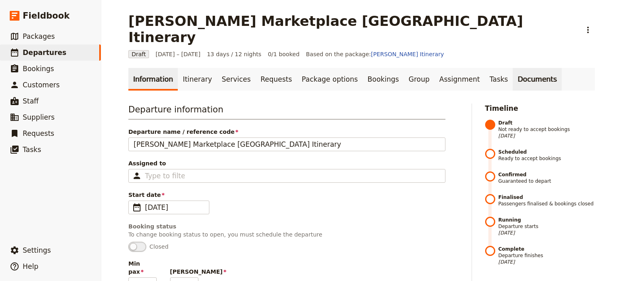
click at [512, 68] on link "Documents" at bounding box center [536, 79] width 49 height 23
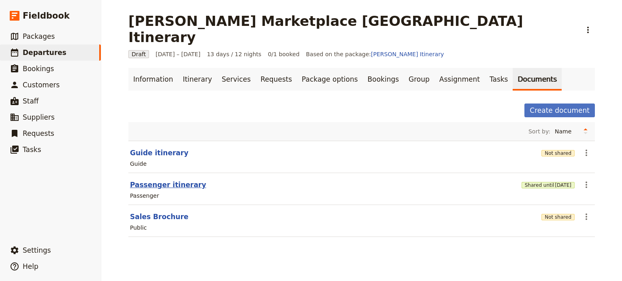
click at [143, 180] on button "Passenger itinerary" at bounding box center [168, 185] width 76 height 10
select select "PASSENGER"
select select "RUN_SHEET"
select select "DEFAULT"
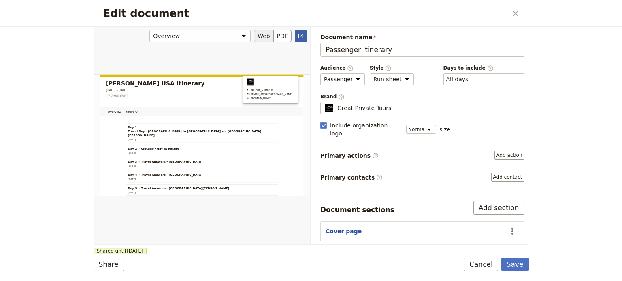
click at [303, 38] on icon "Open full preview" at bounding box center [300, 36] width 6 height 6
click at [489, 262] on button "Cancel" at bounding box center [481, 265] width 34 height 14
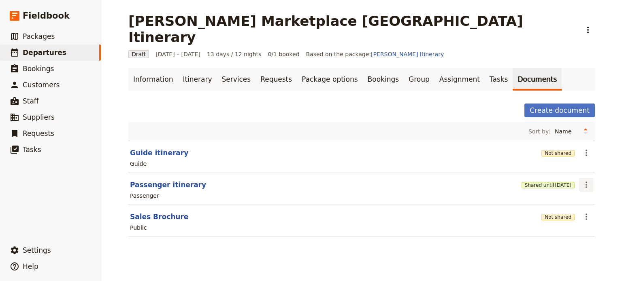
click at [581, 180] on icon "Actions" at bounding box center [586, 185] width 10 height 10
click at [554, 190] on button "Share" at bounding box center [560, 185] width 59 height 11
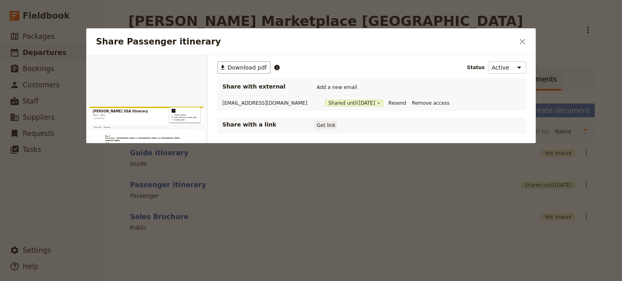
click at [325, 128] on button "Get link" at bounding box center [325, 125] width 23 height 9
click at [521, 40] on icon "Close dialog" at bounding box center [522, 42] width 6 height 6
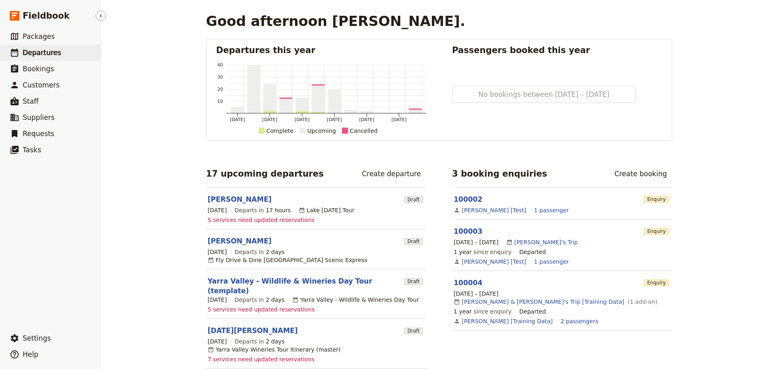
click at [47, 54] on span "Departures" at bounding box center [42, 53] width 38 height 8
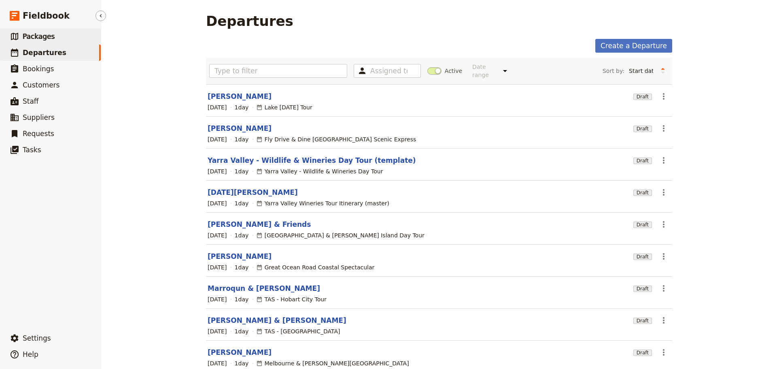
click at [53, 38] on link "​ Packages" at bounding box center [50, 36] width 101 height 16
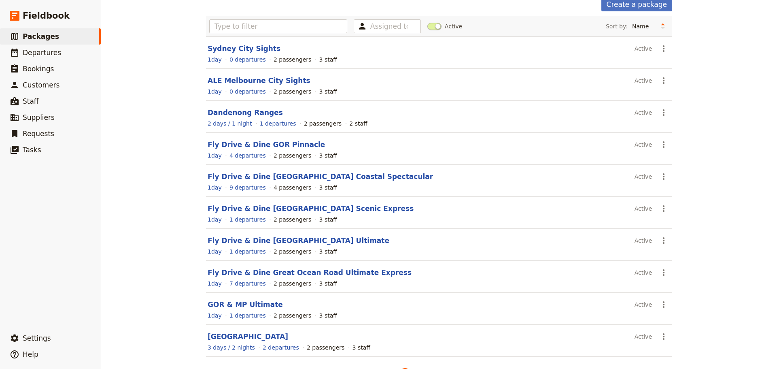
scroll to position [69, 0]
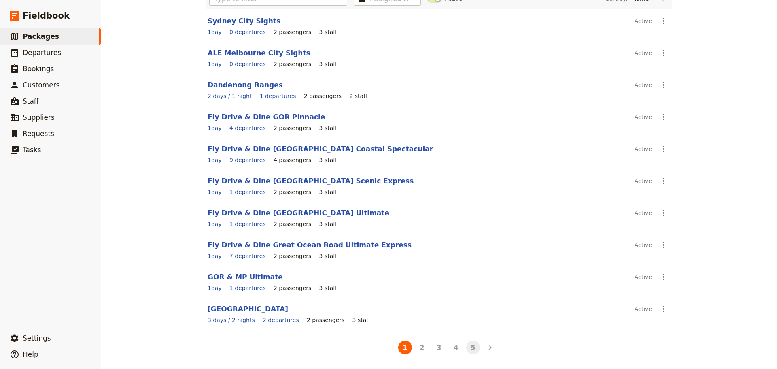
click at [471, 344] on button "5" at bounding box center [473, 347] width 14 height 14
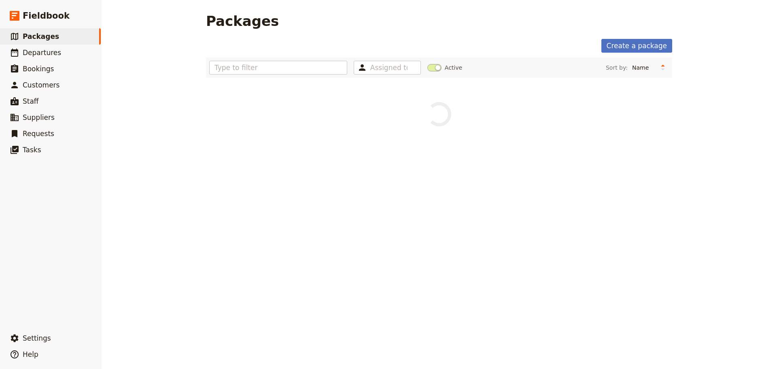
scroll to position [0, 0]
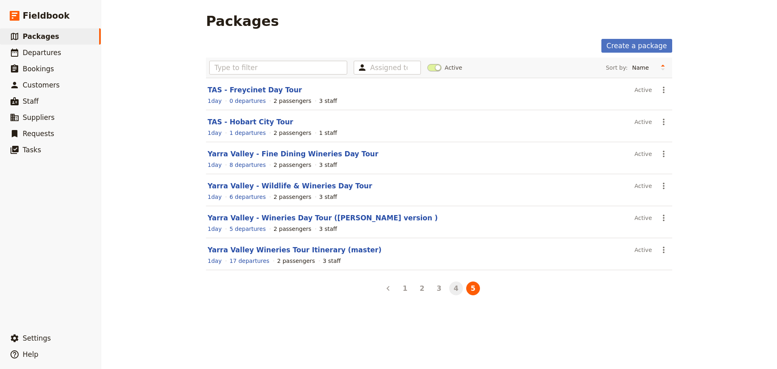
click at [454, 288] on button "4" at bounding box center [456, 288] width 14 height 14
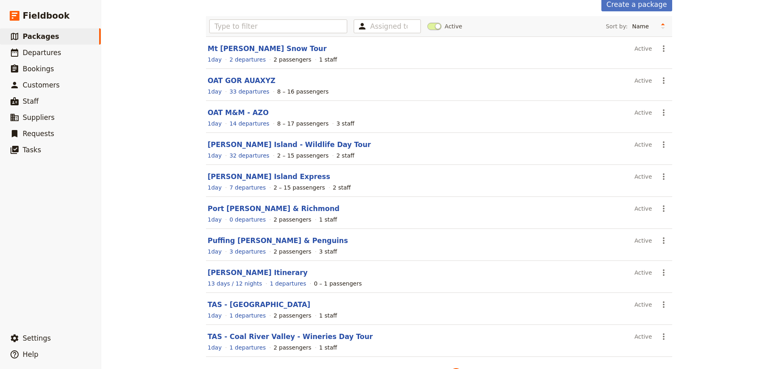
scroll to position [69, 0]
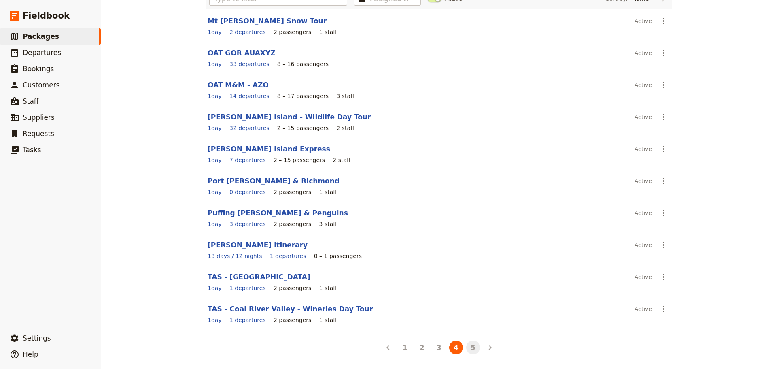
click at [469, 350] on button "5" at bounding box center [473, 347] width 14 height 14
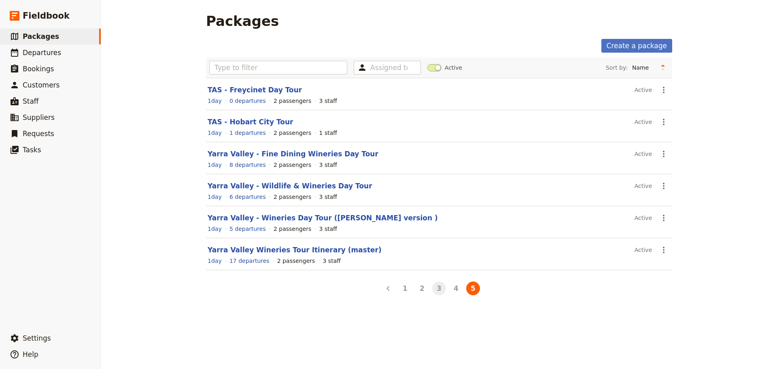
click at [437, 289] on button "3" at bounding box center [439, 288] width 14 height 14
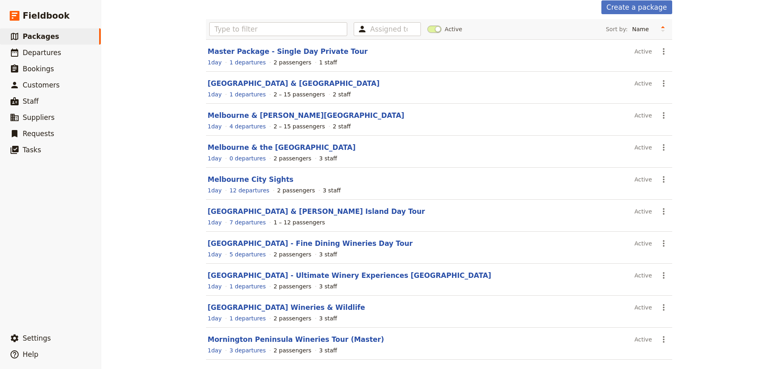
scroll to position [69, 0]
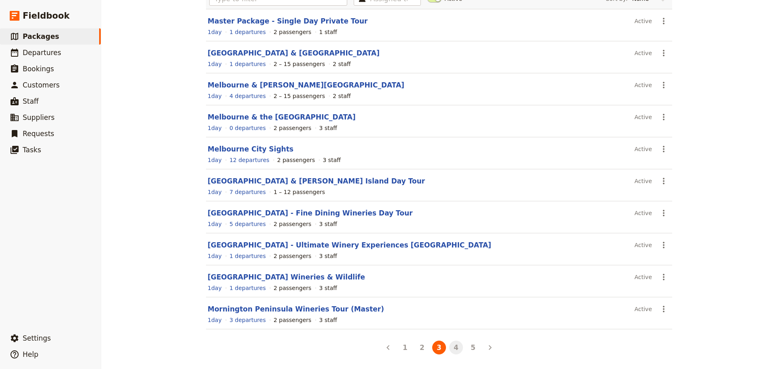
click at [452, 345] on button "4" at bounding box center [456, 347] width 14 height 14
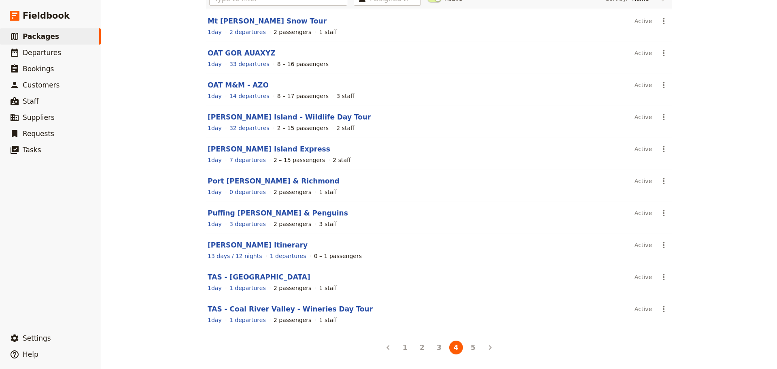
click at [238, 183] on link "Port Arthur & Richmond" at bounding box center [274, 181] width 132 height 8
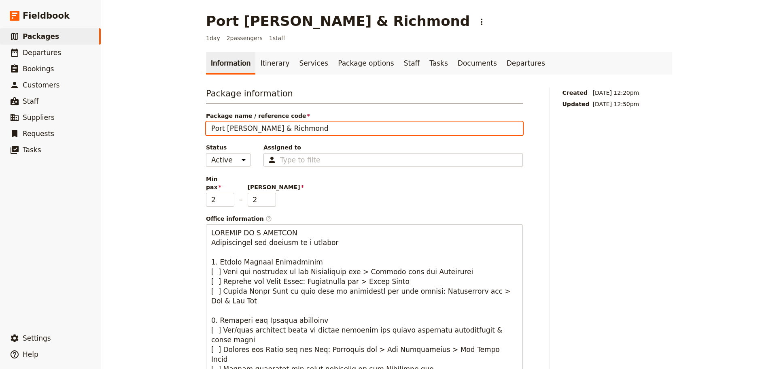
click at [208, 129] on input "Port Arthur & Richmond" at bounding box center [364, 128] width 317 height 14
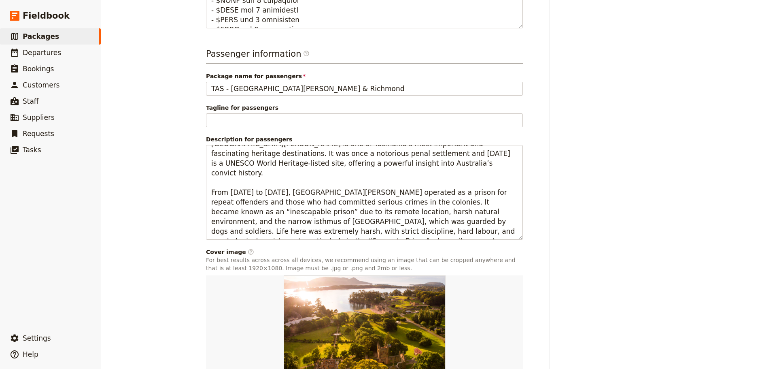
scroll to position [507, 0]
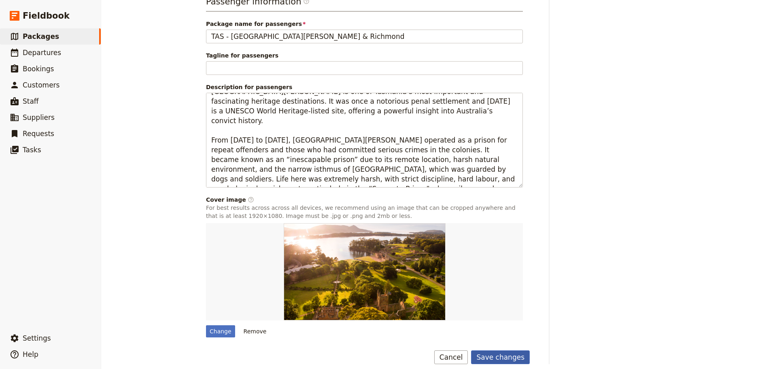
type input "TAS - [GEOGRAPHIC_DATA][PERSON_NAME] & Richmond"
click at [503, 350] on button "Save changes" at bounding box center [500, 357] width 59 height 14
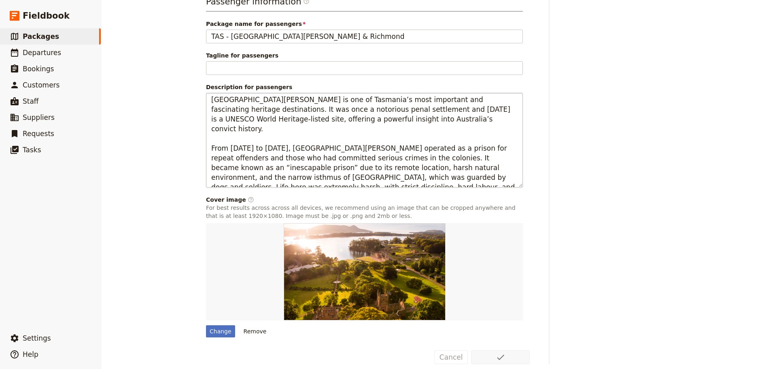
scroll to position [0, 0]
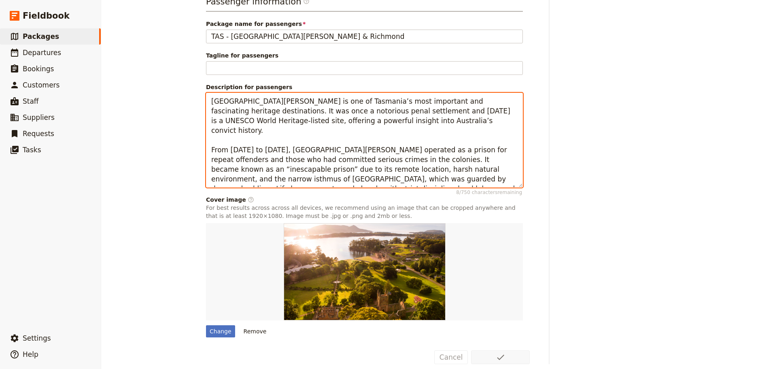
click at [253, 119] on textarea "Port Arthur Historic Site is one of Tasmania’s most important and fascinating h…" at bounding box center [364, 140] width 317 height 95
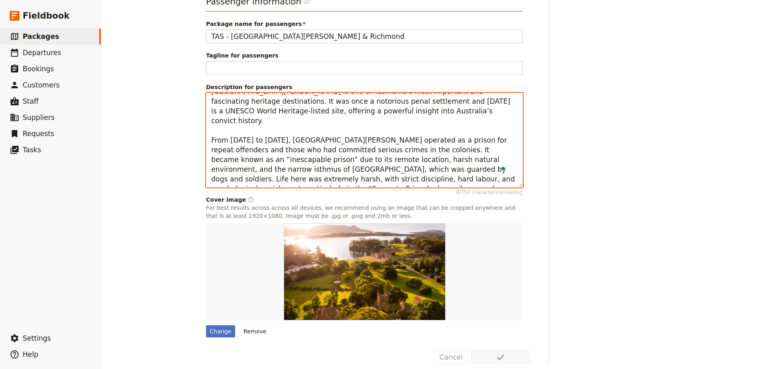
drag, startPoint x: 209, startPoint y: 93, endPoint x: 430, endPoint y: 154, distance: 229.6
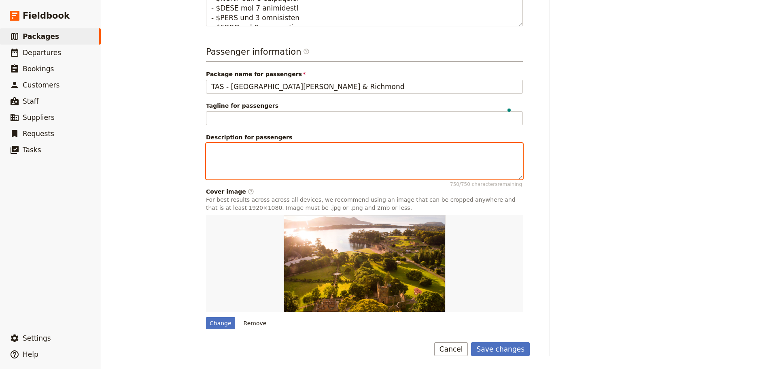
scroll to position [449, 0]
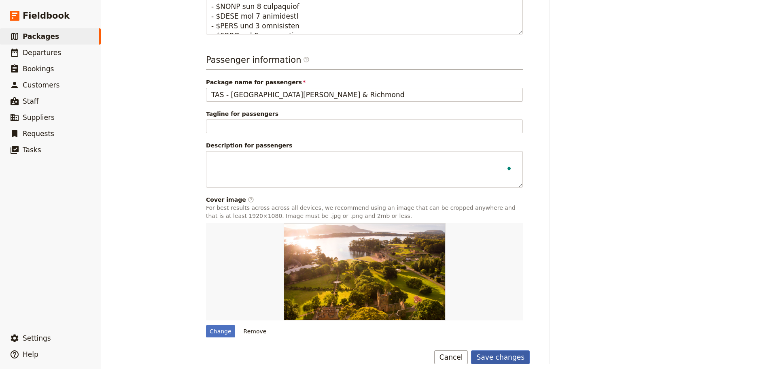
click at [511, 350] on button "Save changes" at bounding box center [500, 357] width 59 height 14
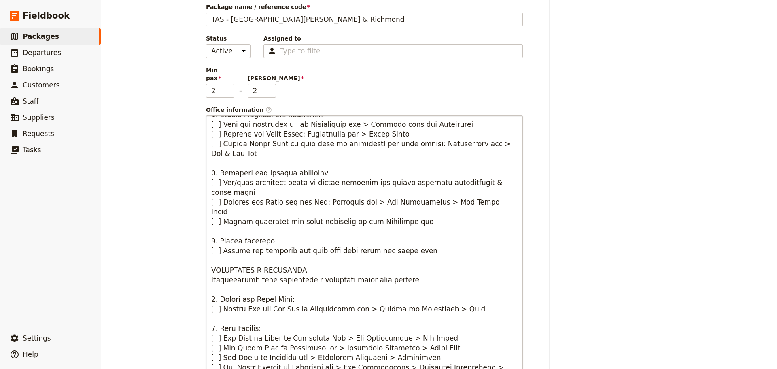
scroll to position [0, 0]
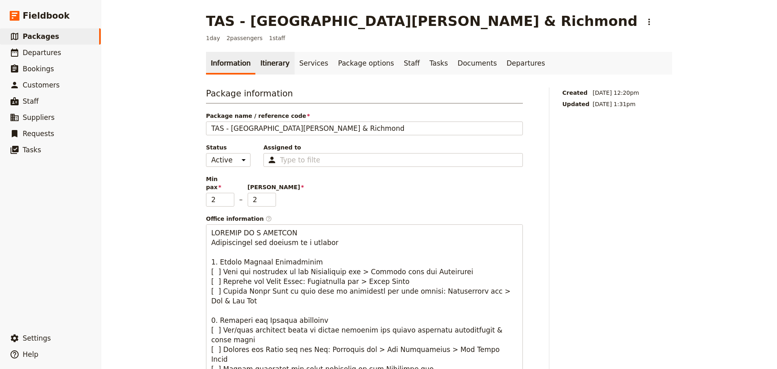
click at [266, 69] on link "Itinerary" at bounding box center [274, 63] width 39 height 23
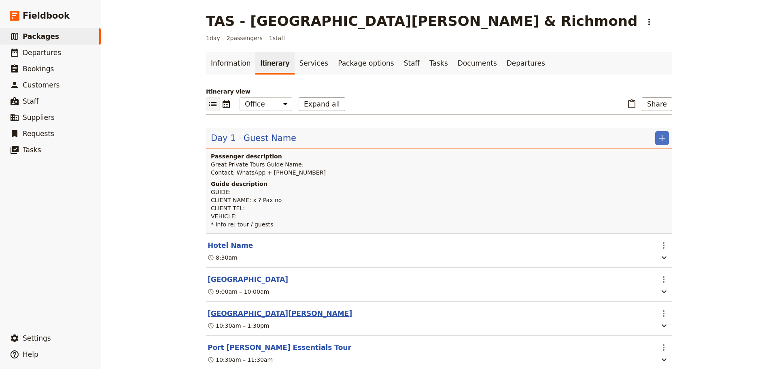
click at [227, 316] on button "[GEOGRAPHIC_DATA][PERSON_NAME]" at bounding box center [280, 313] width 144 height 10
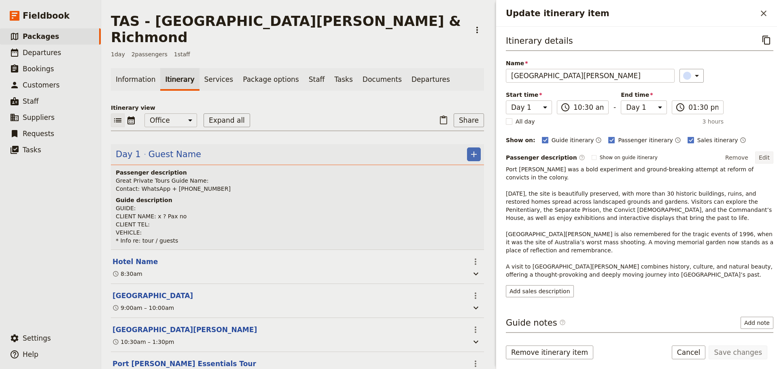
click at [758, 158] on button "Edit" at bounding box center [764, 157] width 18 height 12
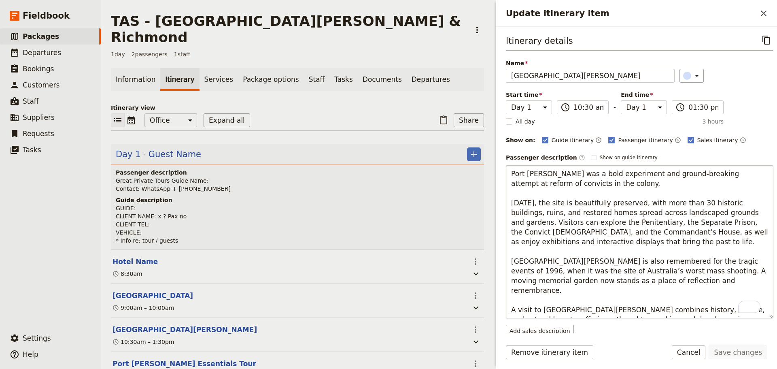
click at [597, 186] on textarea "Port Arthur was a bold experiment and ground-breaking attempt at reform of conv…" at bounding box center [640, 241] width 268 height 153
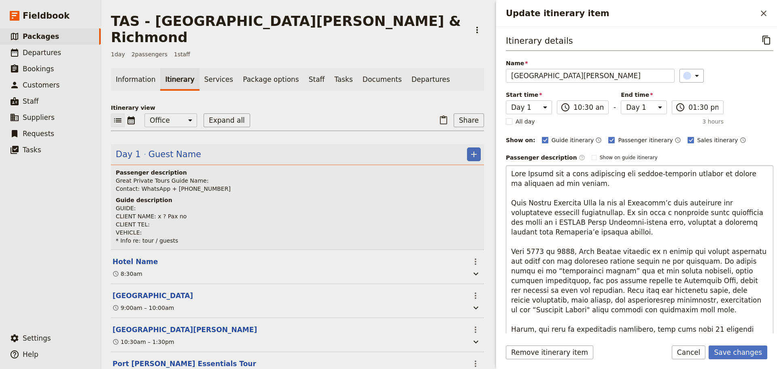
click at [610, 183] on textarea "To enrich screen reader interactions, please activate Accessibility in Grammarl…" at bounding box center [640, 294] width 268 height 259
drag, startPoint x: 588, startPoint y: 185, endPoint x: 504, endPoint y: 175, distance: 83.9
click at [504, 175] on div "Itinerary details ​ Name Port Arthur Historical Site ​ Start time Day 1 10:30 ​…" at bounding box center [636, 180] width 281 height 306
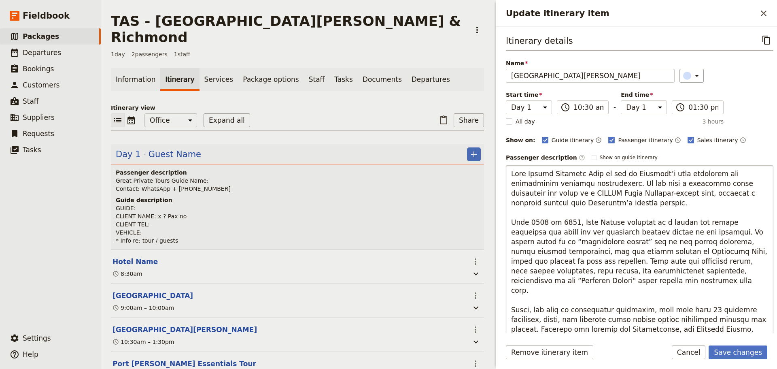
click at [513, 192] on textarea "To enrich screen reader interactions, please activate Accessibility in Grammarl…" at bounding box center [640, 294] width 268 height 259
click at [508, 194] on textarea "To enrich screen reader interactions, please activate Accessibility in Grammarl…" at bounding box center [640, 294] width 268 height 259
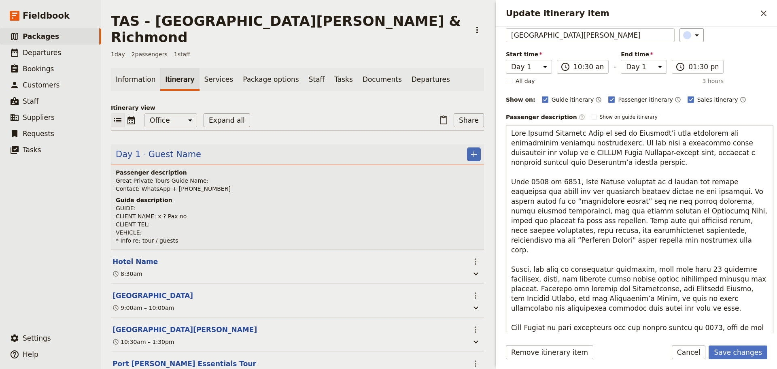
click at [549, 241] on textarea "To enrich screen reader interactions, please activate Accessibility in Grammarl…" at bounding box center [640, 250] width 268 height 250
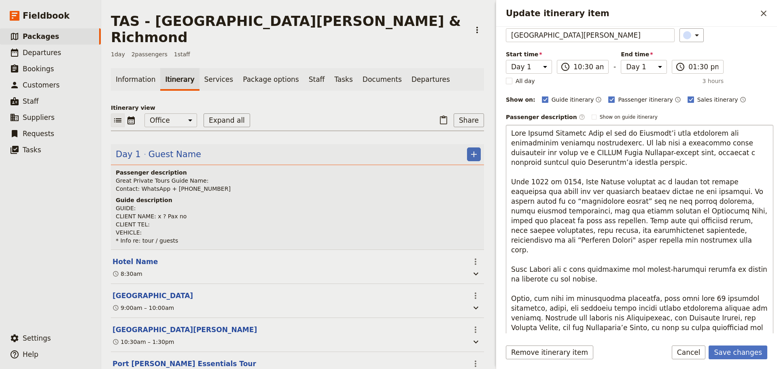
click at [562, 176] on textarea "To enrich screen reader interactions, please activate Accessibility in Grammarl…" at bounding box center [640, 254] width 268 height 259
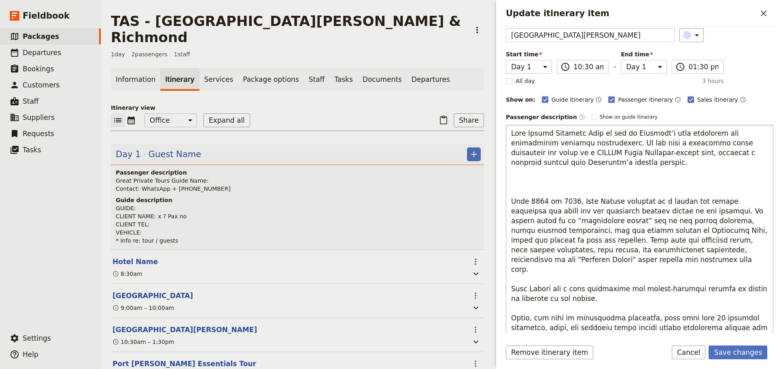
click at [541, 182] on textarea "To enrich screen reader interactions, please activate Accessibility in Grammarl…" at bounding box center [640, 254] width 268 height 259
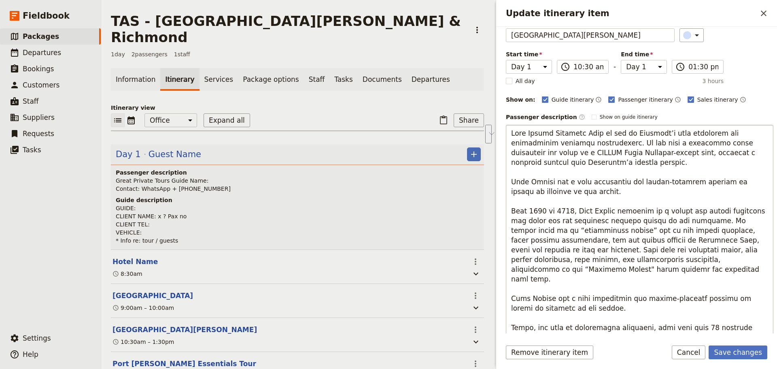
drag, startPoint x: 561, startPoint y: 307, endPoint x: 509, endPoint y: 284, distance: 57.4
click at [509, 284] on textarea "To enrich screen reader interactions, please activate Accessibility in Grammarl…" at bounding box center [640, 254] width 268 height 259
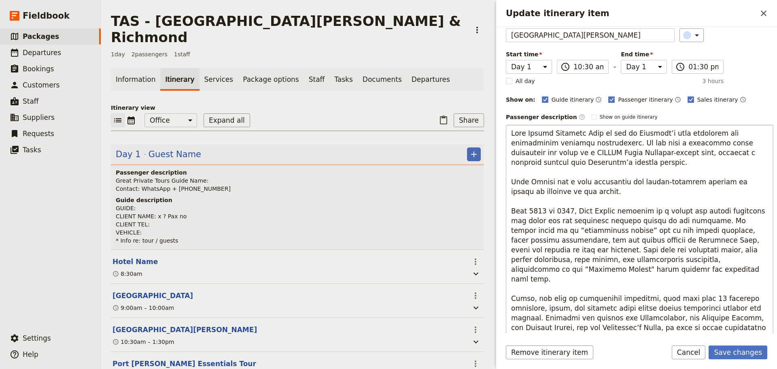
click at [601, 193] on textarea "To enrich screen reader interactions, please activate Accessibility in Grammarl…" at bounding box center [640, 254] width 268 height 259
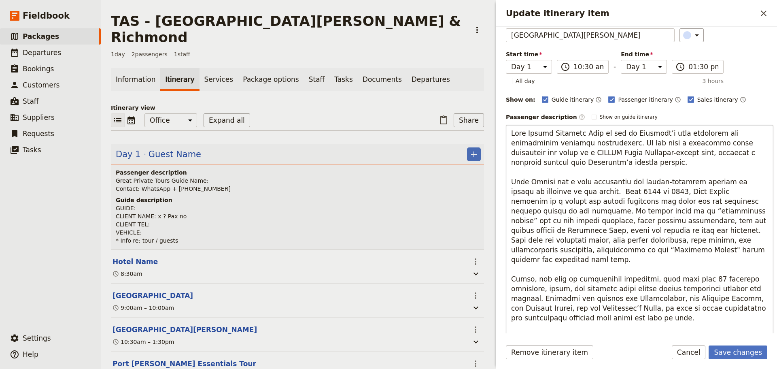
type textarea "Port Arthur Historic Site is one of Tasmania’s most important and fascinating h…"
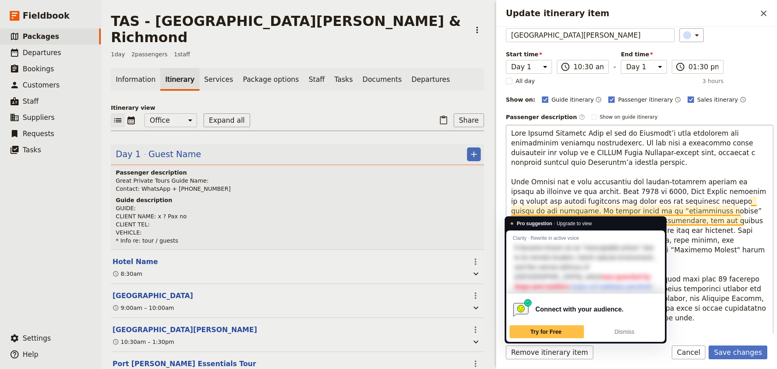
click at [653, 160] on textarea "To enrich screen reader interactions, please activate Accessibility in Grammarl…" at bounding box center [640, 254] width 268 height 259
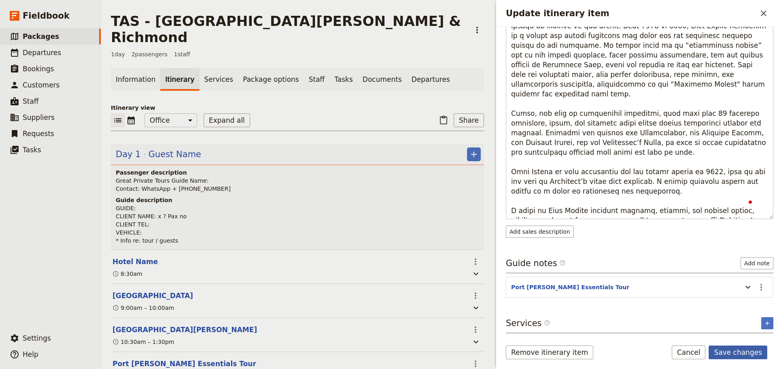
click at [729, 342] on form "Itinerary details ​ Name Port Arthur Historical Site ​ Start time Day 1 10:30 ​…" at bounding box center [636, 198] width 281 height 342
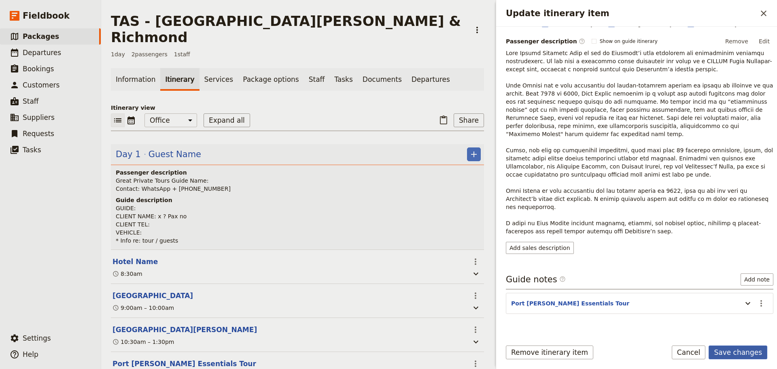
click at [735, 351] on button "Save changes" at bounding box center [738, 352] width 59 height 14
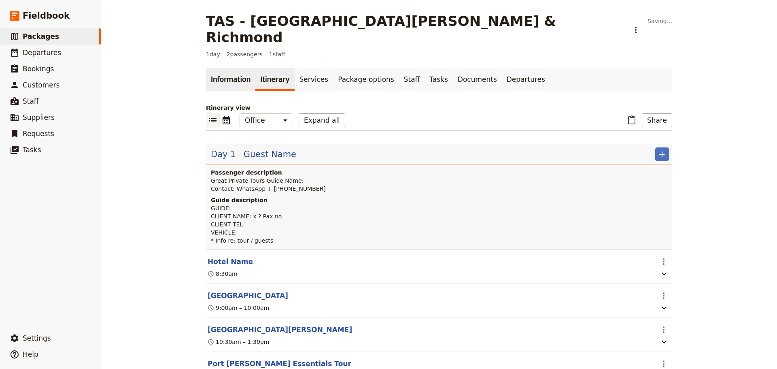
click at [225, 68] on link "Information" at bounding box center [230, 79] width 49 height 23
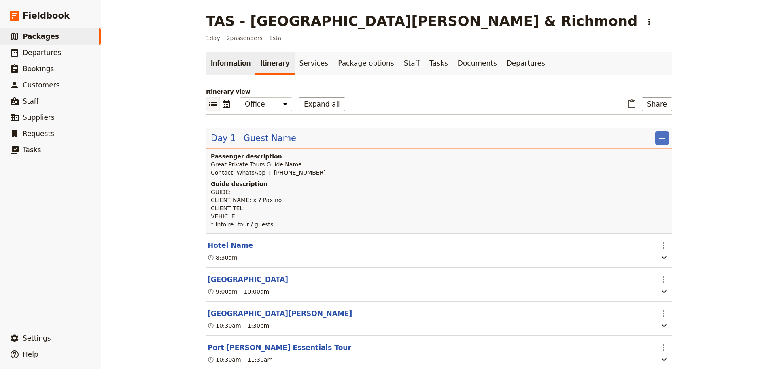
click at [230, 68] on link "Information" at bounding box center [230, 63] width 49 height 23
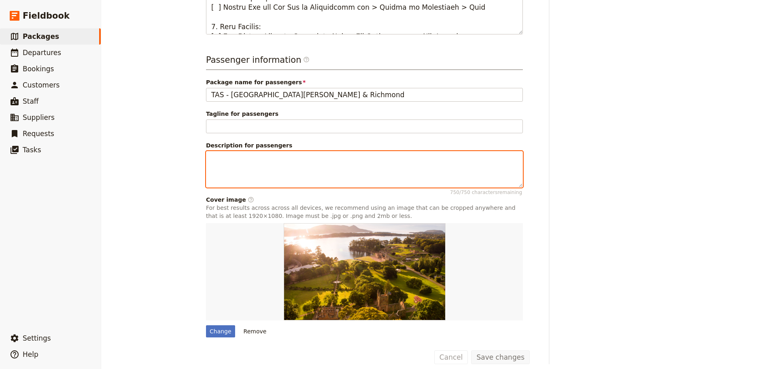
scroll to position [449, 0]
paste textarea "A day of immersing yourself in the rich history of Tasmania awaits. On our way …"
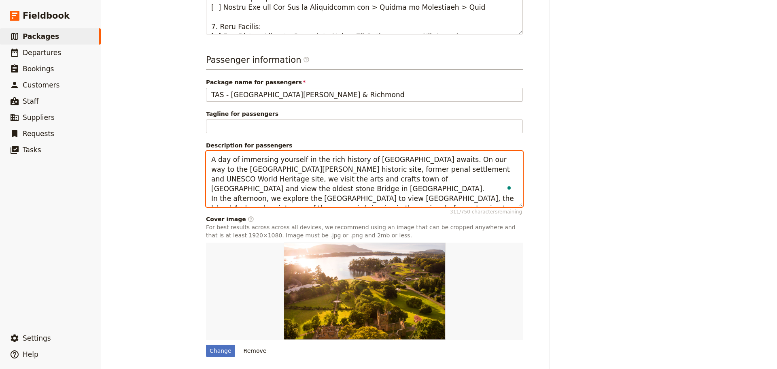
click at [423, 171] on textarea "A day of immersing yourself in the rich history of Tasmania awaits. On our way …" at bounding box center [364, 179] width 317 height 56
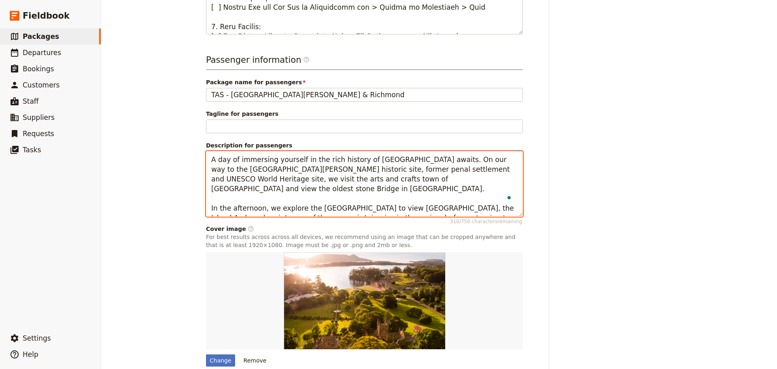
drag, startPoint x: 214, startPoint y: 149, endPoint x: 201, endPoint y: 151, distance: 13.0
drag, startPoint x: 444, startPoint y: 162, endPoint x: 264, endPoint y: 162, distance: 180.1
click at [264, 162] on textarea "Enjoy the day, immersing yourself in the rich history of Tasmania awaits. On ou…" at bounding box center [364, 184] width 317 height 66
click at [404, 160] on textarea "Enjoy the day, immersing yourself in the rich history of Tasmania awaits. On ou…" at bounding box center [364, 184] width 317 height 66
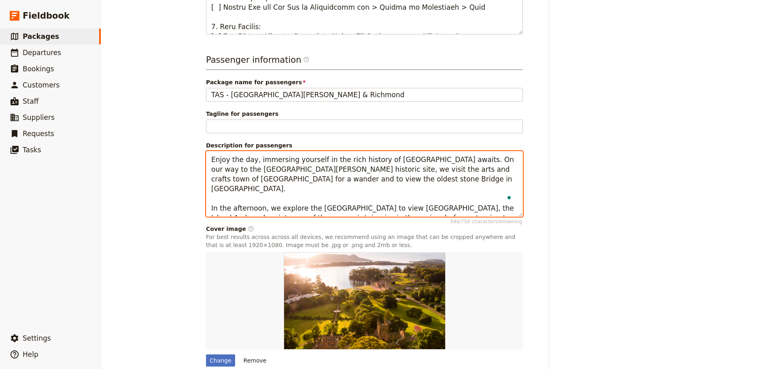
click at [428, 152] on textarea "Enjoy the day, immersing yourself in the rich history of Tasmania awaits. On ou…" at bounding box center [364, 184] width 317 height 66
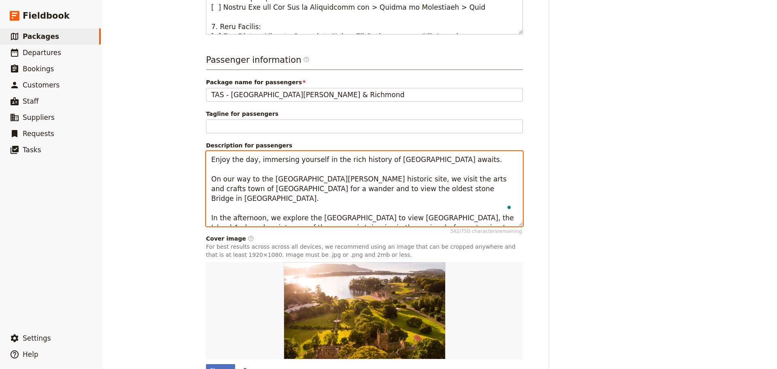
click at [380, 182] on textarea "Enjoy the day, immersing yourself in the rich history of Tasmania awaits. On ou…" at bounding box center [364, 188] width 317 height 75
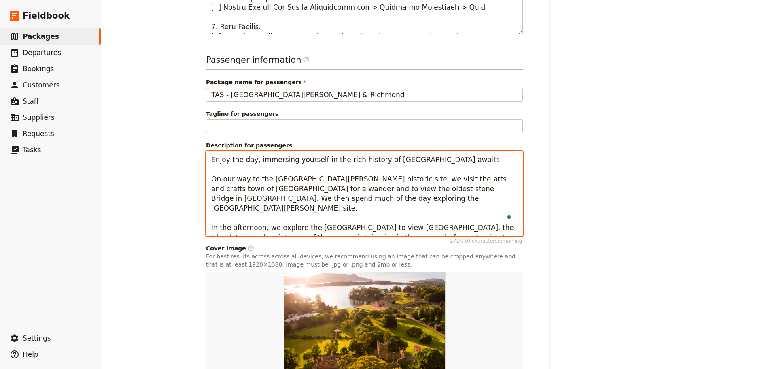
click at [266, 211] on textarea "Enjoy the day, immersing yourself in the rich history of Tasmania awaits. On ou…" at bounding box center [364, 193] width 317 height 85
click at [429, 209] on textarea "Enjoy the day, immersing yourself in the rich history of Tasmania awaits. On ou…" at bounding box center [364, 193] width 317 height 85
drag, startPoint x: 481, startPoint y: 218, endPoint x: 484, endPoint y: 209, distance: 9.5
click at [484, 209] on textarea "Enjoy the day, immersing yourself in the rich history of Tasmania awaits. On ou…" at bounding box center [364, 193] width 317 height 85
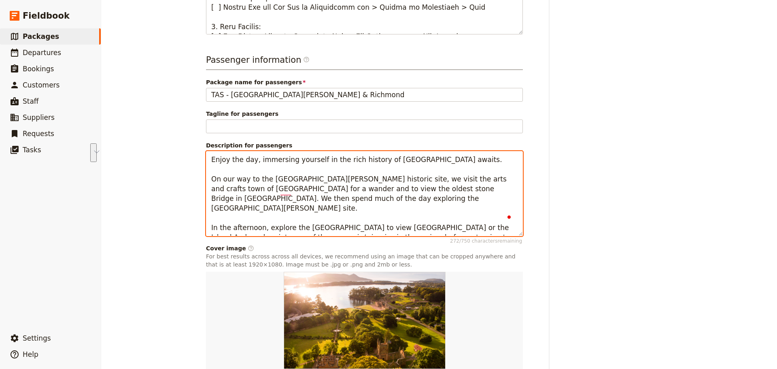
click at [484, 213] on textarea "Enjoy the day, immersing yourself in the rich history of Tasmania awaits. On ou…" at bounding box center [364, 193] width 317 height 85
drag, startPoint x: 486, startPoint y: 211, endPoint x: 351, endPoint y: 226, distance: 135.6
click at [351, 226] on textarea "Enjoy the day, immersing yourself in the rich history of Tasmania awaits. On ou…" at bounding box center [364, 193] width 317 height 85
click at [282, 218] on textarea "Enjoy the day, immersing yourself in the rich history of Tasmania awaits. On ou…" at bounding box center [364, 193] width 317 height 85
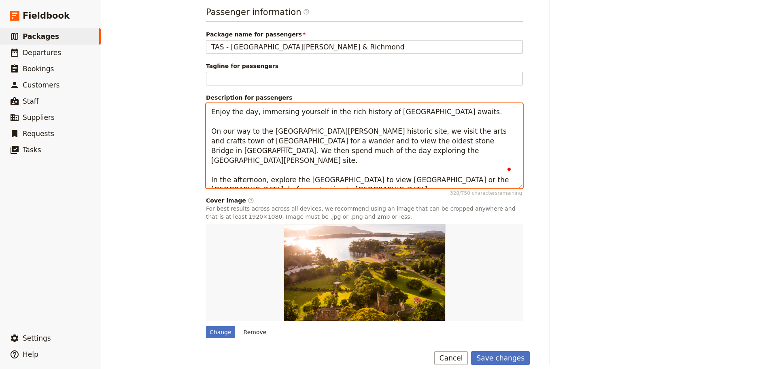
scroll to position [497, 0]
type textarea "Enjoy the day, immersing yourself in the rich history of Tasmania awaits. On ou…"
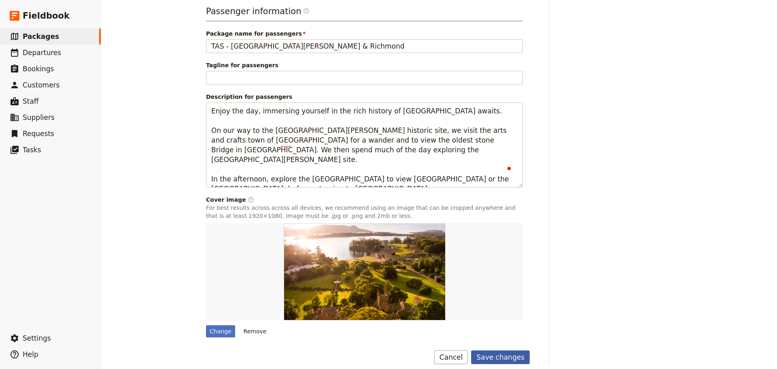
click at [491, 350] on button "Save changes" at bounding box center [500, 357] width 59 height 14
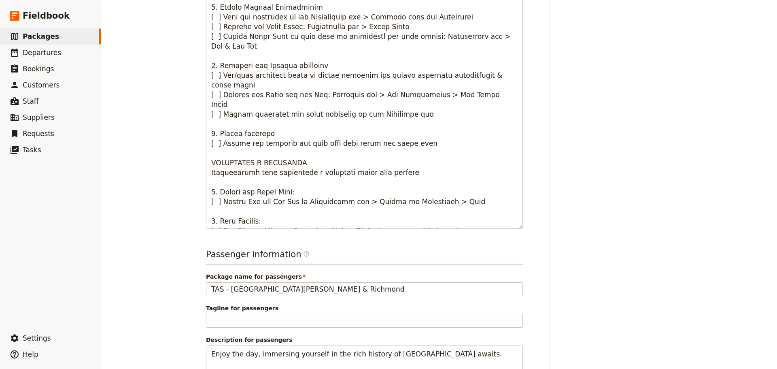
scroll to position [0, 0]
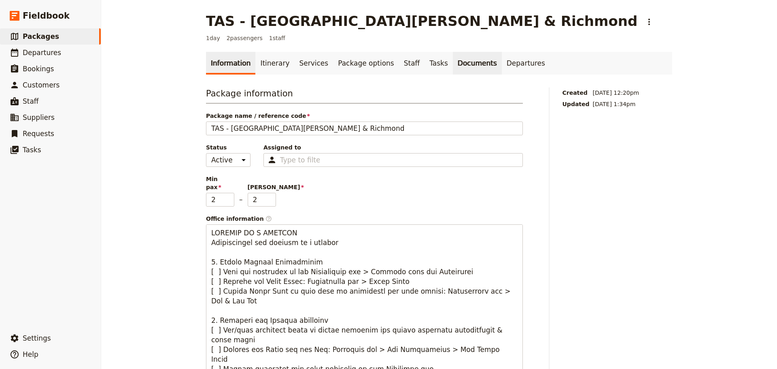
click at [458, 66] on link "Documents" at bounding box center [477, 63] width 49 height 23
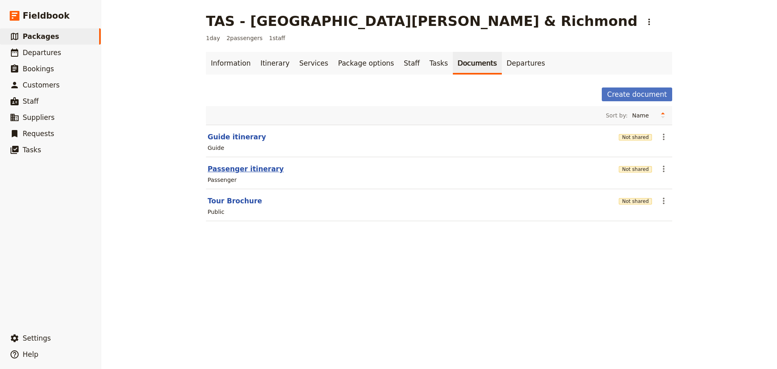
click at [227, 166] on button "Passenger itinerary" at bounding box center [246, 169] width 76 height 10
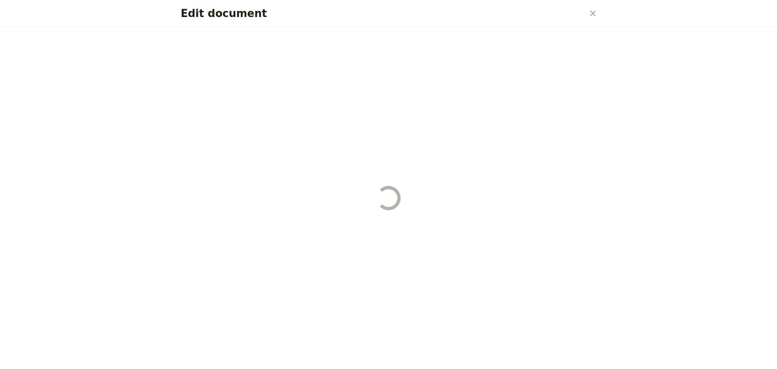
select select "PASSENGER"
select select "DEFAULT"
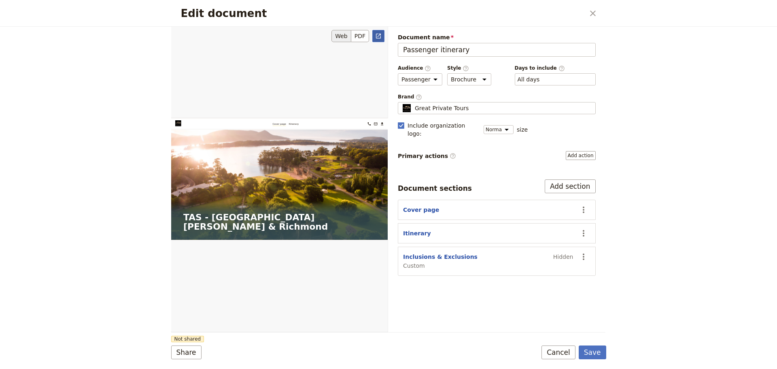
click at [376, 36] on icon "Open full preview" at bounding box center [378, 36] width 5 height 5
click at [566, 348] on button "Cancel" at bounding box center [559, 352] width 34 height 14
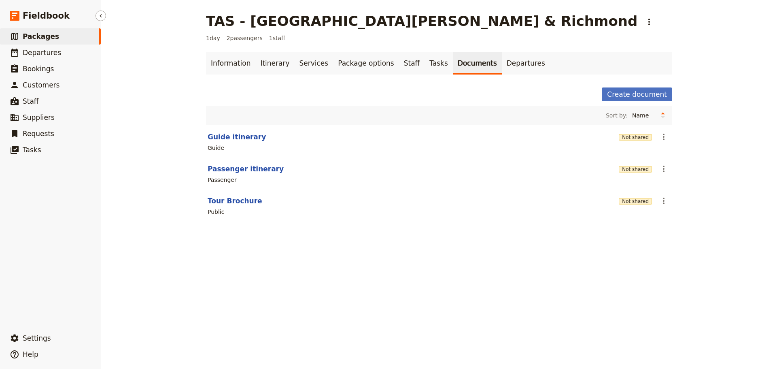
click at [76, 40] on link "​ Packages" at bounding box center [50, 36] width 101 height 16
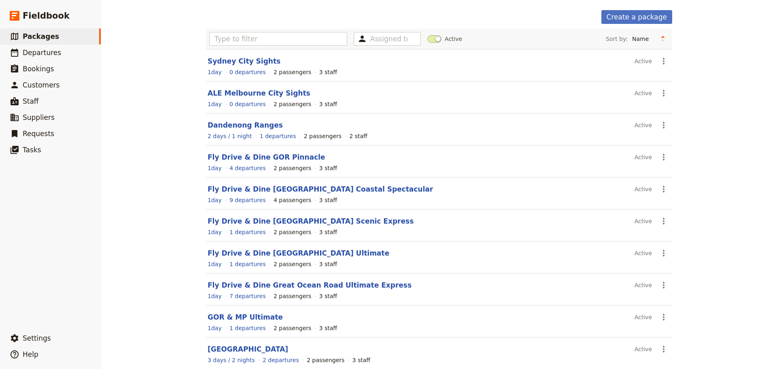
scroll to position [69, 0]
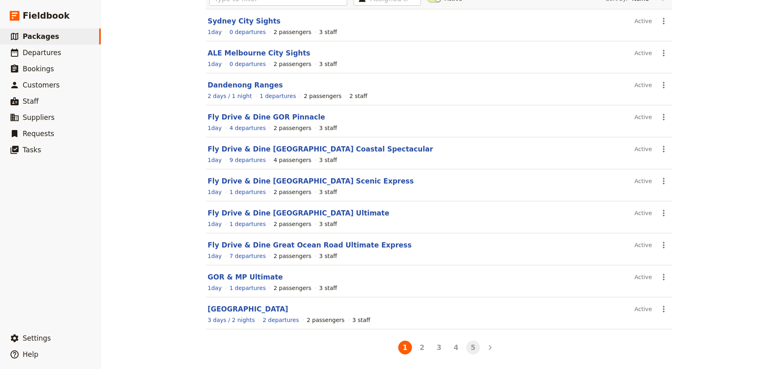
click at [473, 350] on button "5" at bounding box center [473, 347] width 14 height 14
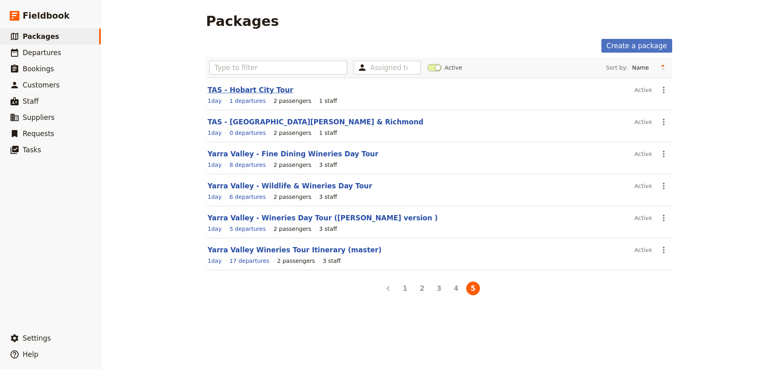
click at [227, 88] on link "TAS - Hobart City Tour" at bounding box center [250, 90] width 85 height 8
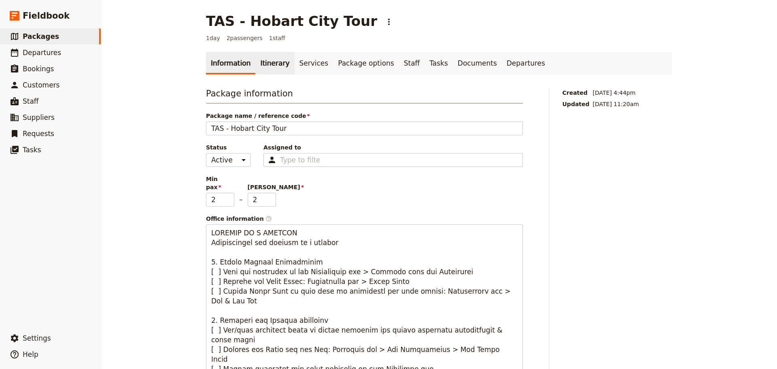
click at [260, 66] on link "Itinerary" at bounding box center [274, 63] width 39 height 23
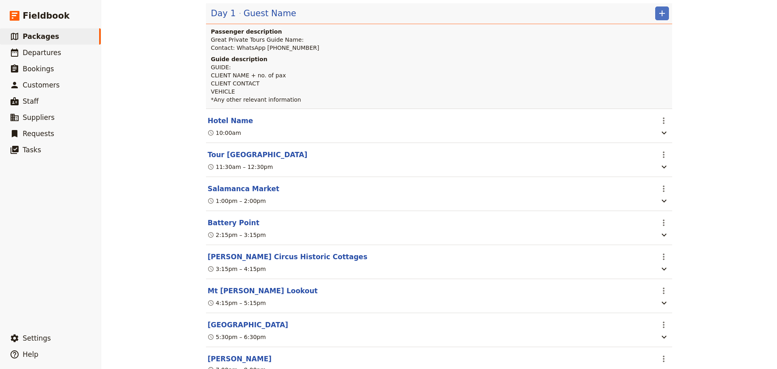
scroll to position [81, 0]
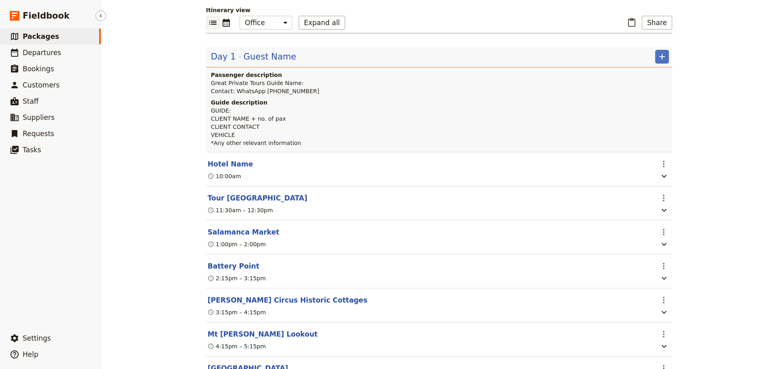
click at [53, 37] on link "​ Packages" at bounding box center [50, 36] width 101 height 16
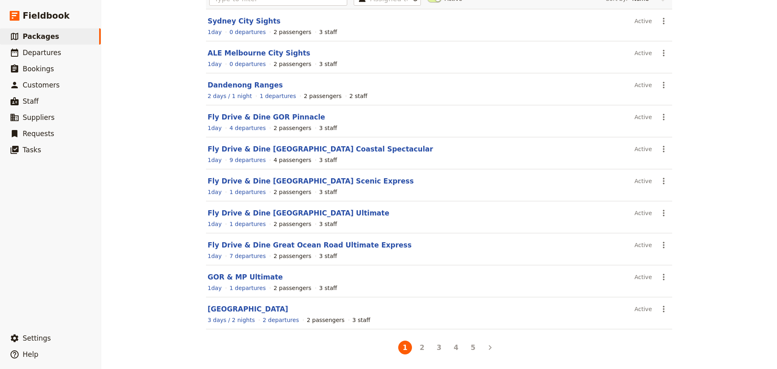
scroll to position [69, 0]
click at [454, 350] on button "4" at bounding box center [456, 347] width 14 height 14
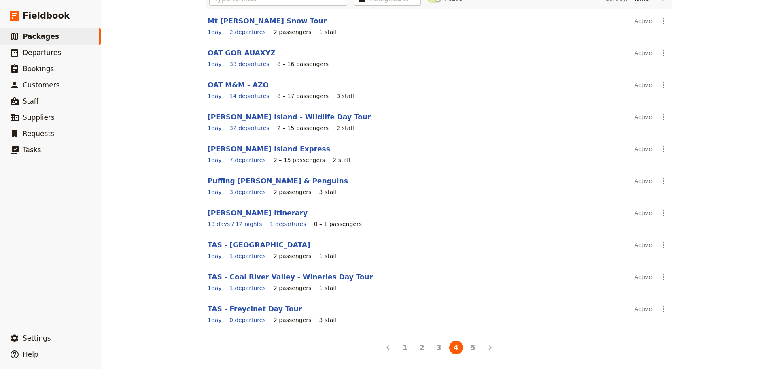
click at [232, 277] on link "TAS - Coal River Valley - Wineries Day Tour" at bounding box center [290, 277] width 165 height 8
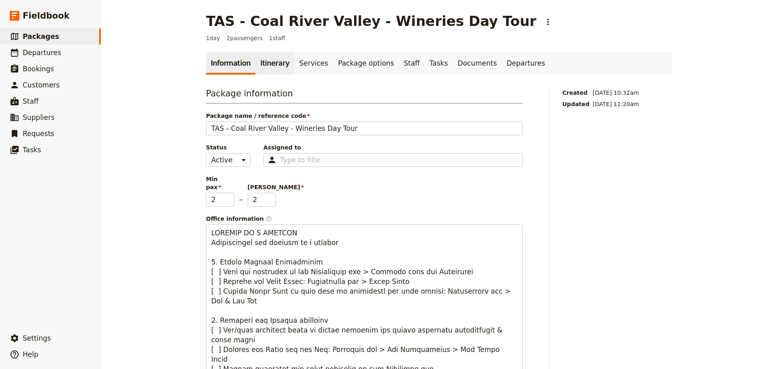
click at [263, 68] on link "Itinerary" at bounding box center [274, 63] width 39 height 23
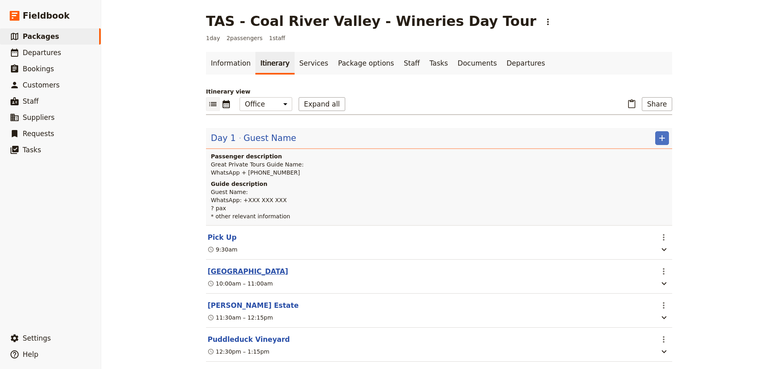
click at [234, 269] on button "[GEOGRAPHIC_DATA]" at bounding box center [248, 271] width 81 height 10
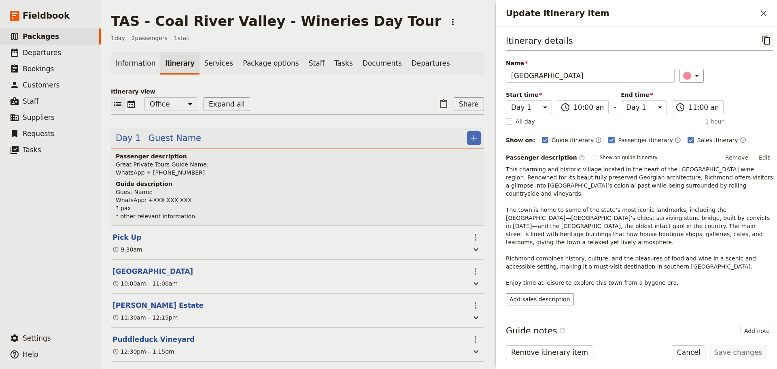
click at [762, 41] on icon "Copy itinerary item" at bounding box center [766, 40] width 8 height 9
click at [765, 14] on icon "Close drawer" at bounding box center [764, 14] width 6 height 6
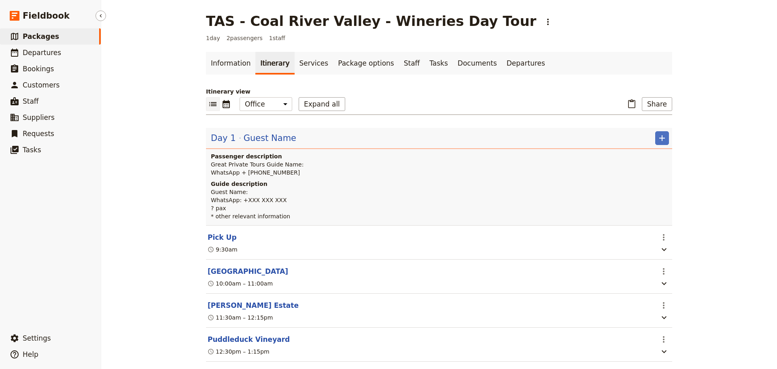
click at [48, 39] on span "Packages" at bounding box center [41, 36] width 36 height 8
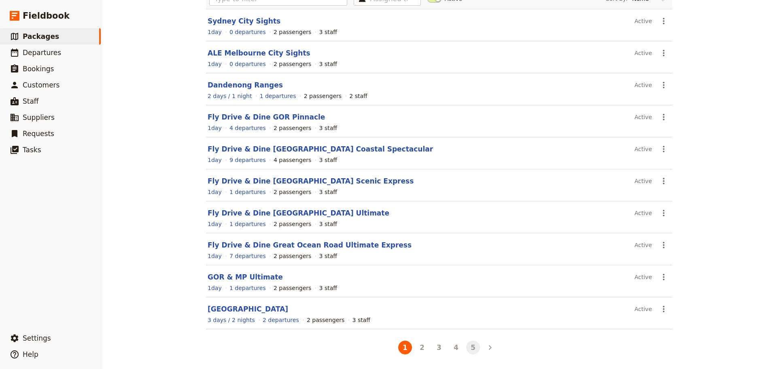
click at [469, 352] on button "5" at bounding box center [473, 347] width 14 height 14
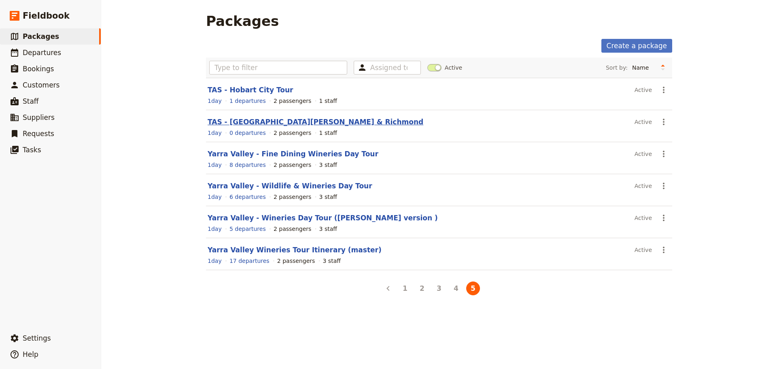
click at [233, 120] on link "TAS - [GEOGRAPHIC_DATA][PERSON_NAME] & Richmond" at bounding box center [316, 122] width 216 height 8
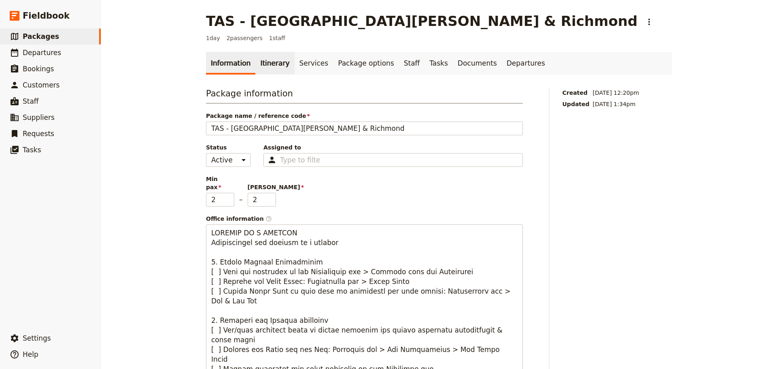
click at [256, 68] on link "Itinerary" at bounding box center [274, 63] width 39 height 23
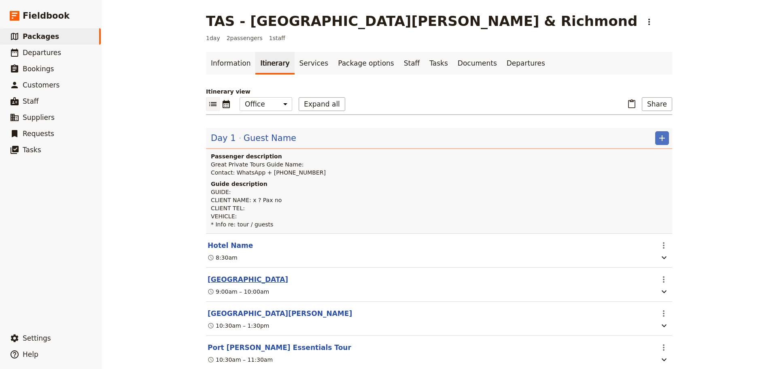
click at [212, 280] on button "Richmond" at bounding box center [248, 279] width 81 height 10
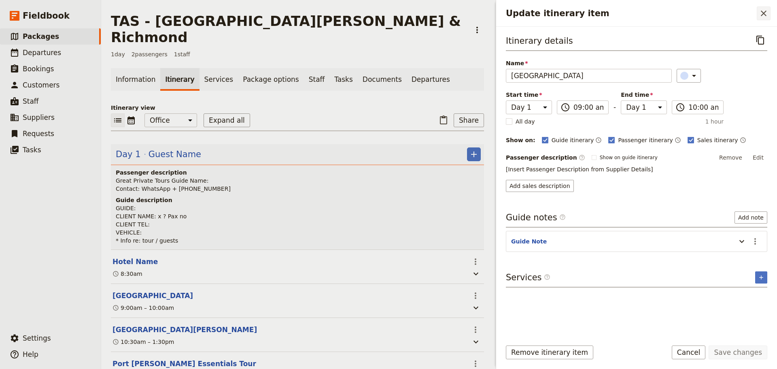
click at [763, 11] on icon "Close drawer" at bounding box center [764, 13] width 10 height 10
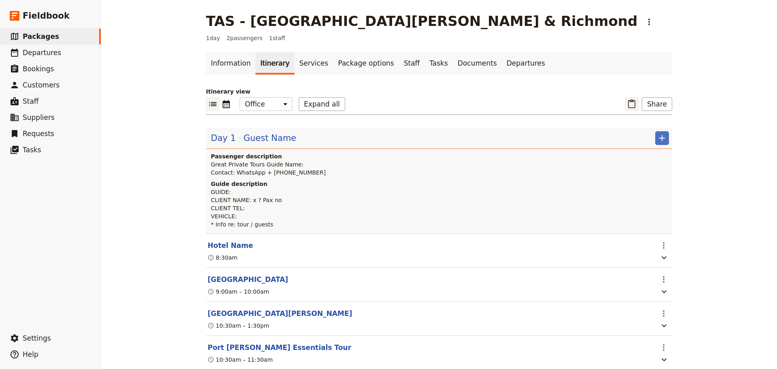
click at [633, 102] on icon "Paste itinerary item" at bounding box center [632, 104] width 10 height 10
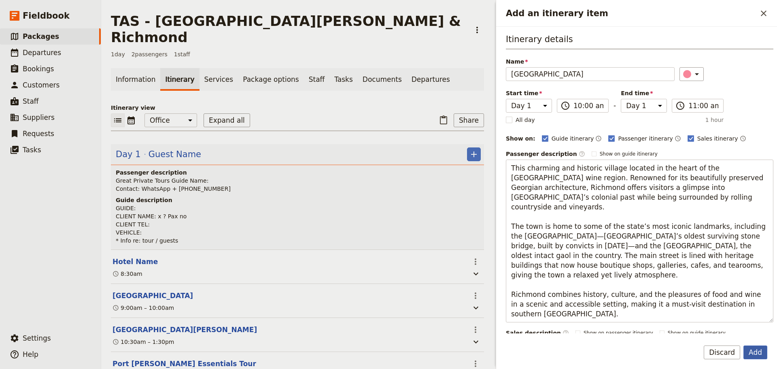
click at [758, 348] on button "Add" at bounding box center [755, 352] width 24 height 14
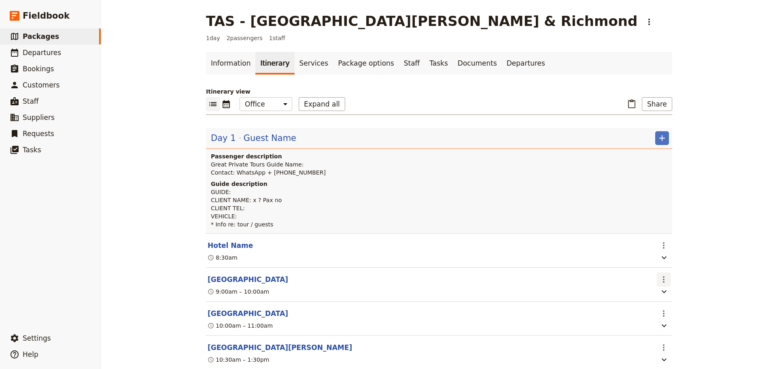
click at [664, 280] on icon "Actions" at bounding box center [664, 279] width 10 height 10
click at [680, 306] on span "Delete this itinerary item" at bounding box center [694, 309] width 71 height 8
click at [232, 279] on button "[GEOGRAPHIC_DATA]" at bounding box center [248, 279] width 81 height 10
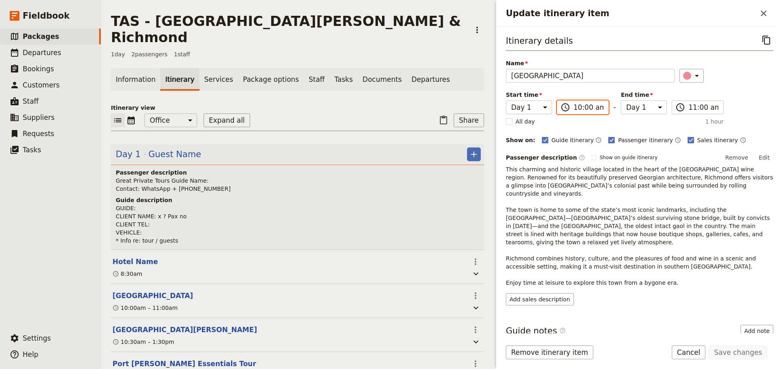
click at [582, 102] on input "10:00 am" at bounding box center [588, 107] width 30 height 10
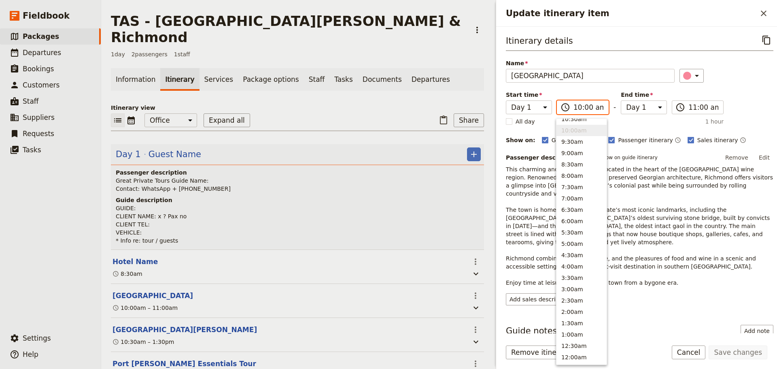
scroll to position [297, 0]
click at [571, 156] on button "9:00am" at bounding box center [581, 157] width 50 height 11
type input "09:00 am"
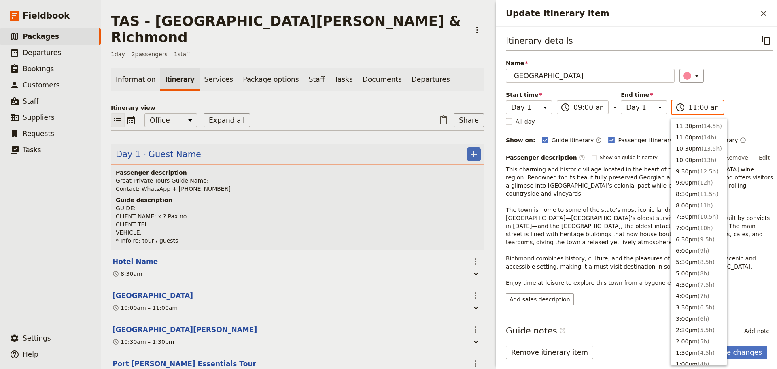
click at [702, 106] on input "11:00 am" at bounding box center [703, 107] width 30 height 10
click at [693, 144] on button "10:00am ( 1h )" at bounding box center [699, 146] width 56 height 11
type input "10:00 am"
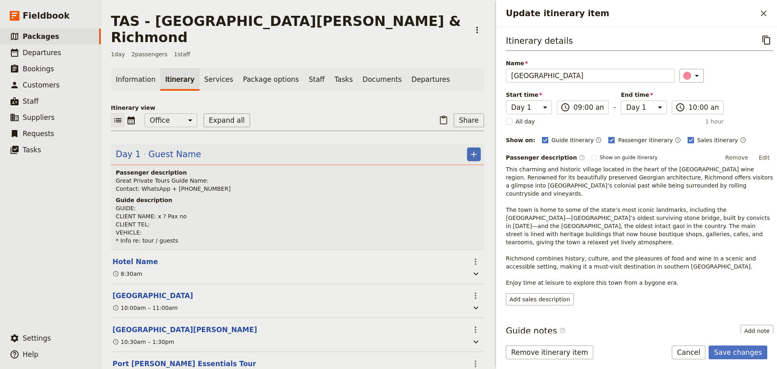
click at [590, 167] on p "This charming and historic village located in the heart of the Coal River Valle…" at bounding box center [640, 225] width 268 height 121
click at [759, 155] on button "Edit" at bounding box center [764, 157] width 18 height 12
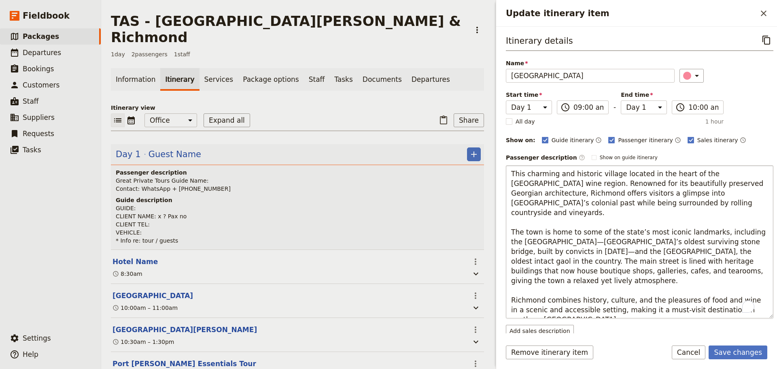
click at [614, 176] on textarea "This charming and historic village located in the heart of the Coal River Valle…" at bounding box center [640, 241] width 268 height 153
type textarea "This charming and historic village is located in the heart of the Coal River Va…"
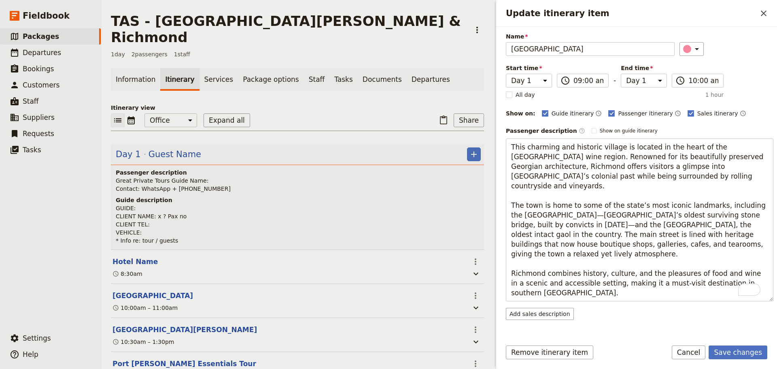
scroll to position [40, 0]
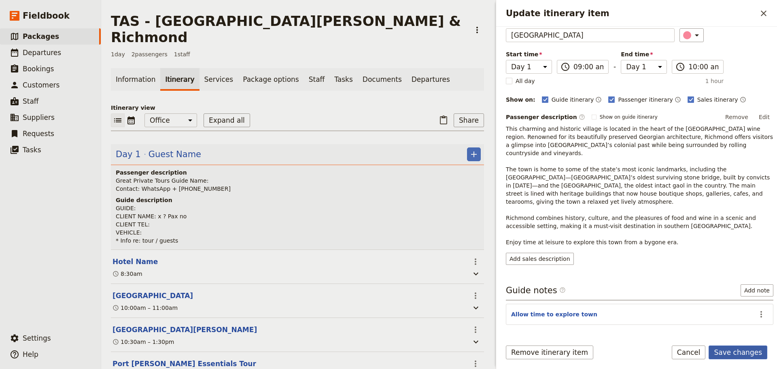
click at [748, 346] on button "Save changes" at bounding box center [738, 352] width 59 height 14
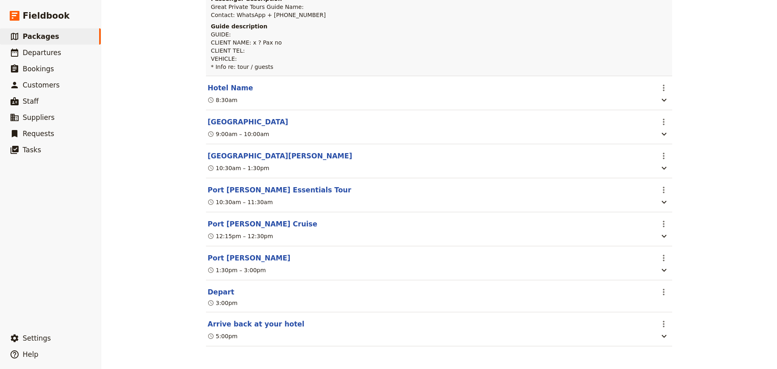
scroll to position [81, 0]
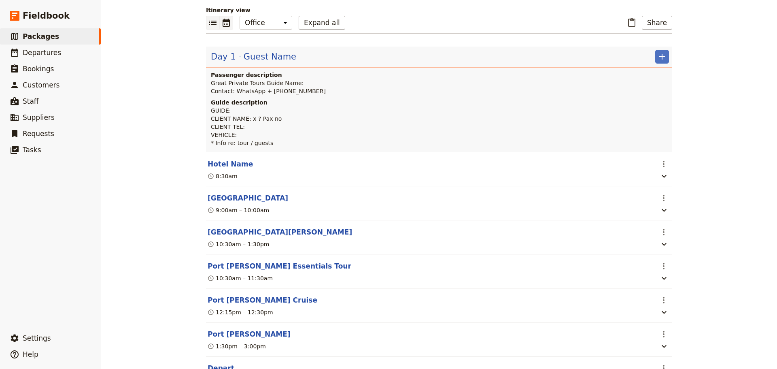
click at [228, 20] on button "​" at bounding box center [226, 23] width 13 height 14
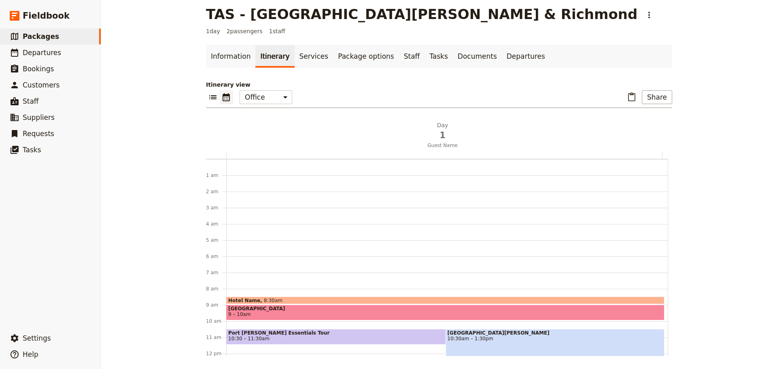
scroll to position [105, 0]
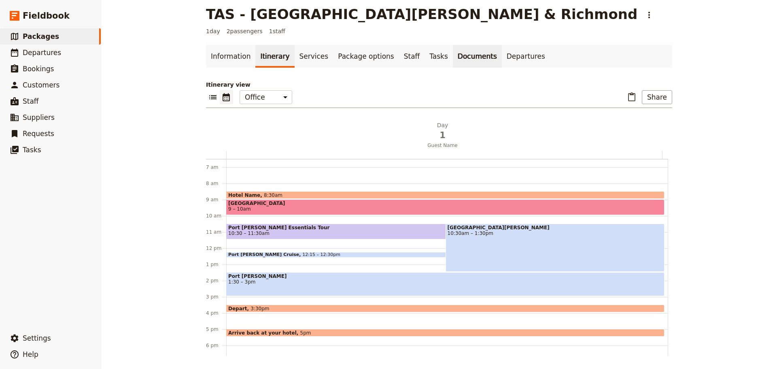
drag, startPoint x: 452, startPoint y: 59, endPoint x: 441, endPoint y: 59, distance: 11.3
click at [453, 59] on link "Documents" at bounding box center [477, 56] width 49 height 23
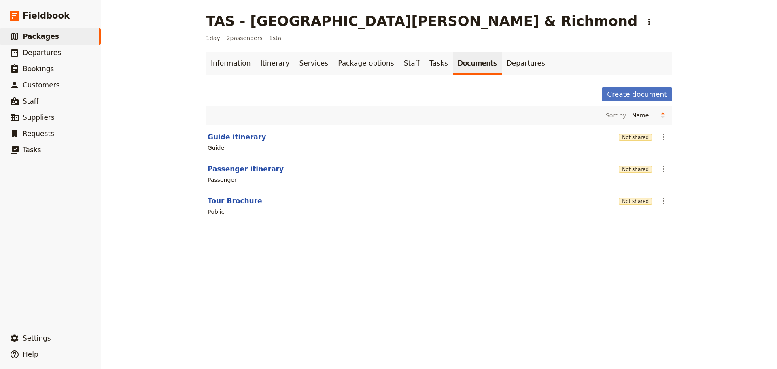
click at [232, 135] on button "Guide itinerary" at bounding box center [237, 137] width 58 height 10
select select "STAFF"
select select "RUN_SHEET"
select select "DEFAULT"
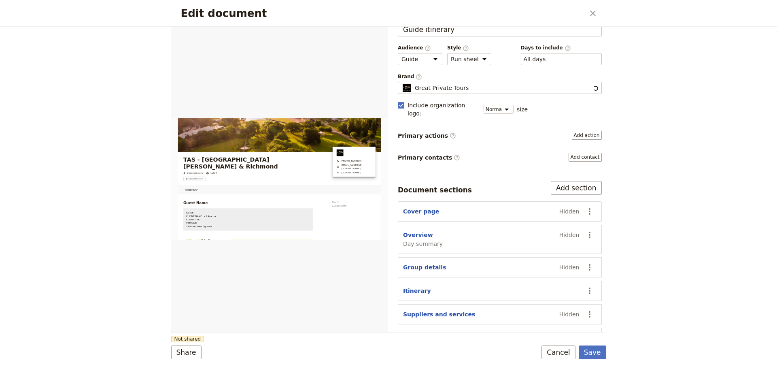
scroll to position [31, 0]
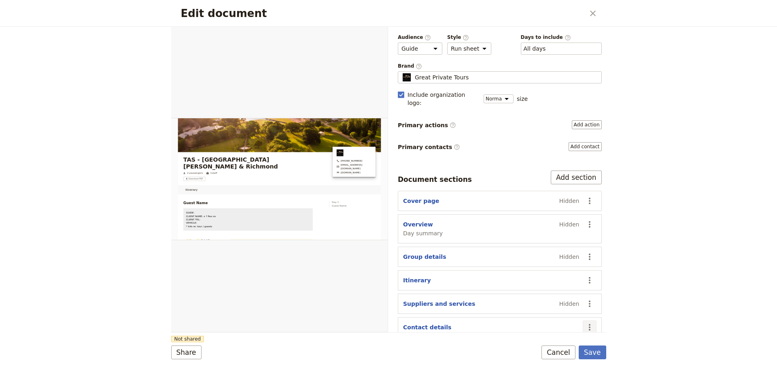
click at [585, 322] on icon "Actions" at bounding box center [590, 327] width 10 height 10
click at [565, 302] on span "Hide section" at bounding box center [552, 300] width 66 height 8
click at [597, 354] on button "Save" at bounding box center [593, 352] width 28 height 14
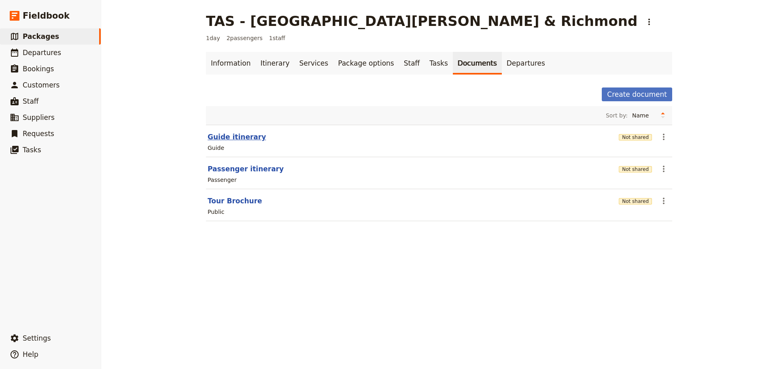
click at [221, 137] on button "Guide itinerary" at bounding box center [237, 137] width 58 height 10
select select "STAFF"
select select "RUN_SHEET"
select select "DEFAULT"
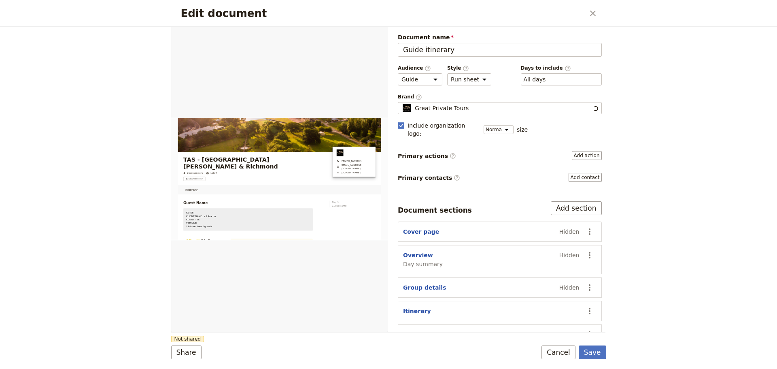
scroll to position [0, 0]
click at [381, 36] on icon "Open full preview" at bounding box center [378, 36] width 5 height 5
click at [555, 349] on button "Cancel" at bounding box center [559, 352] width 34 height 14
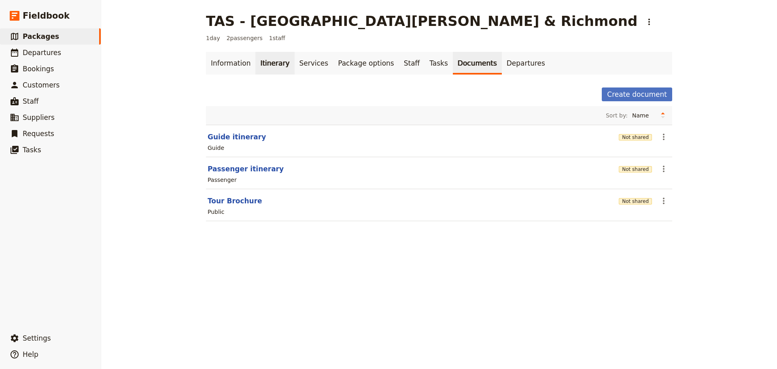
click at [255, 59] on link "Itinerary" at bounding box center [274, 63] width 39 height 23
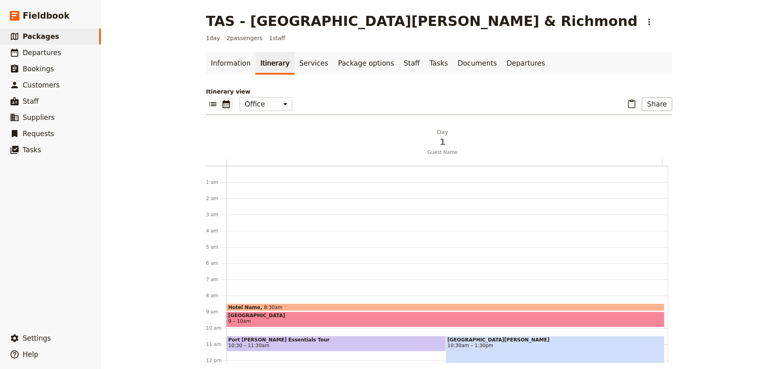
scroll to position [105, 0]
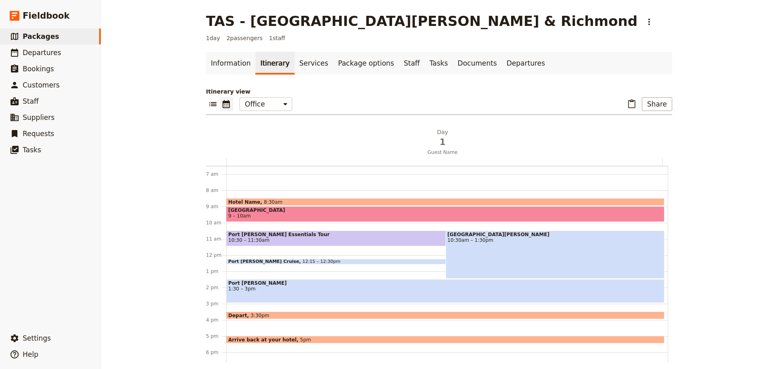
click at [525, 239] on span "10:30am – 1:30pm" at bounding box center [555, 240] width 215 height 6
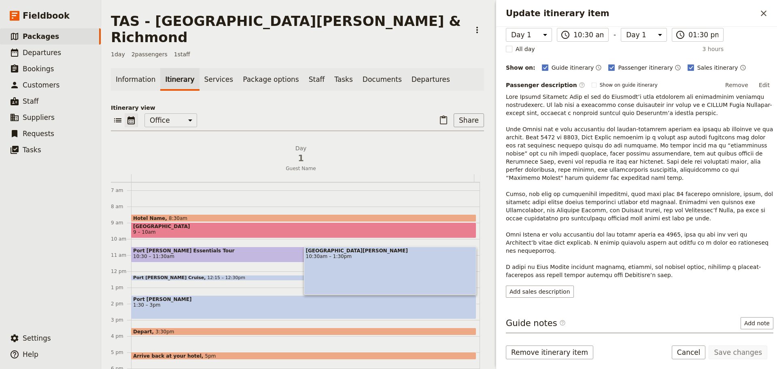
scroll to position [116, 0]
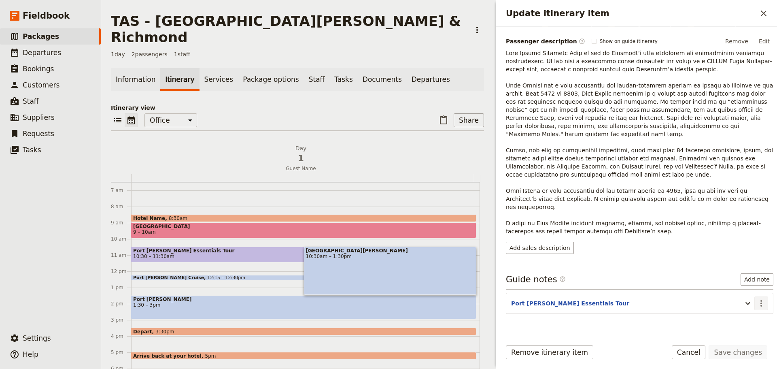
click at [758, 298] on icon "Actions" at bounding box center [761, 303] width 10 height 10
click at [747, 306] on span "Edit note" at bounding box center [738, 304] width 38 height 8
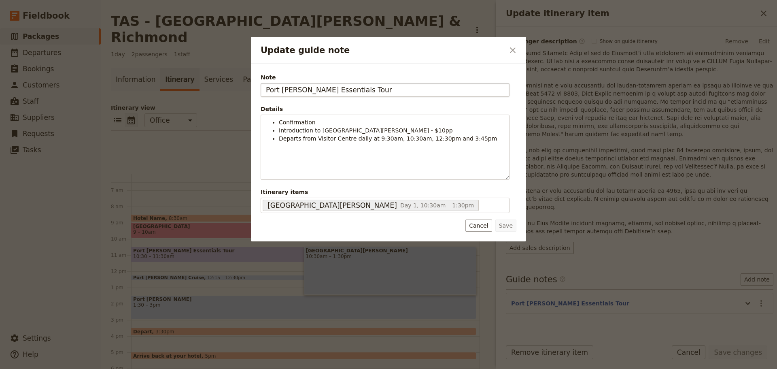
drag, startPoint x: 363, startPoint y: 90, endPoint x: 301, endPoint y: 83, distance: 62.3
click at [301, 83] on input "Port Arthur Essentials Tour" at bounding box center [385, 90] width 249 height 14
type input "Port Arthur Admission"
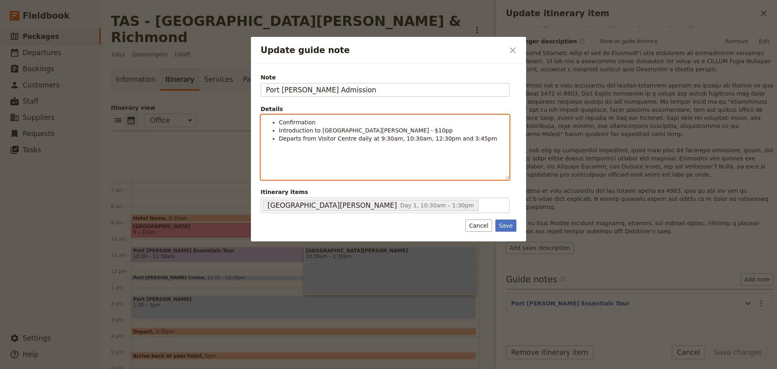
click at [327, 123] on li "Confirmation" at bounding box center [391, 122] width 225 height 8
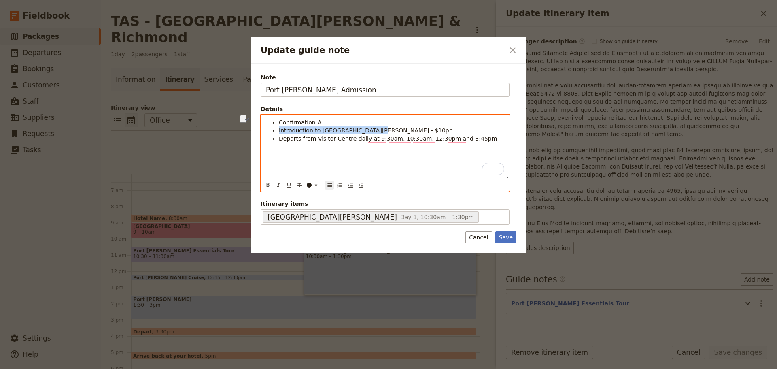
drag, startPoint x: 371, startPoint y: 130, endPoint x: 276, endPoint y: 132, distance: 94.7
click at [276, 132] on ul "Confirmation # Introduction to Port Arthur - $10pp Departs from Visitor Centre …" at bounding box center [385, 130] width 238 height 24
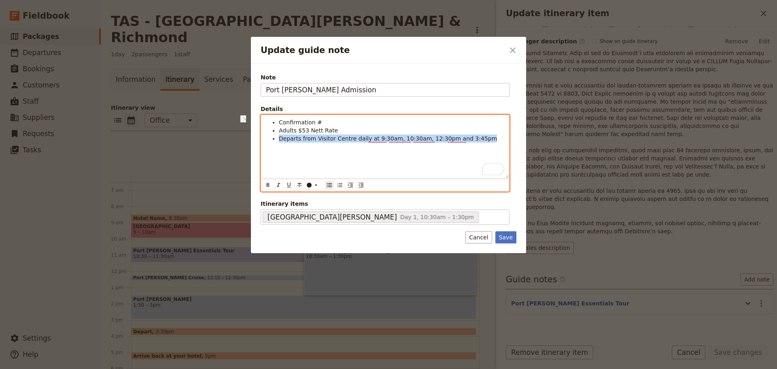
drag, startPoint x: 474, startPoint y: 141, endPoint x: 267, endPoint y: 141, distance: 206.8
click at [267, 141] on ul "Confirmation # Adults $53 Nett Rate Departs from Visitor Centre daily at 9:30am…" at bounding box center [385, 130] width 238 height 24
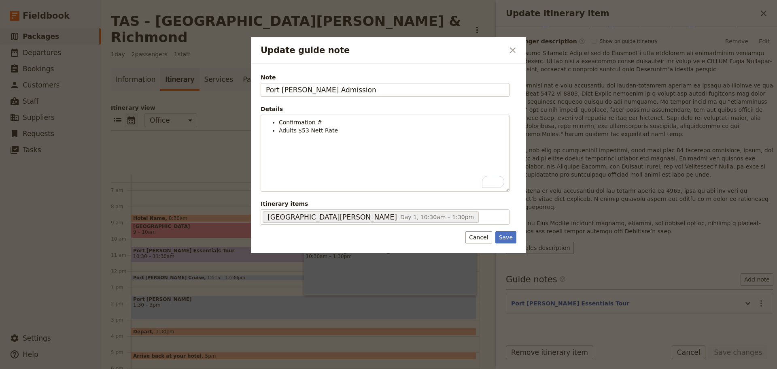
drag, startPoint x: 17, startPoint y: 314, endPoint x: 24, endPoint y: 112, distance: 202.5
click at [24, 112] on div at bounding box center [388, 184] width 777 height 369
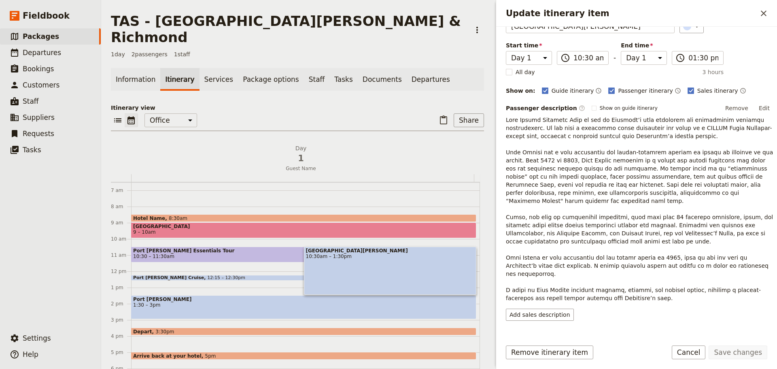
scroll to position [0, 0]
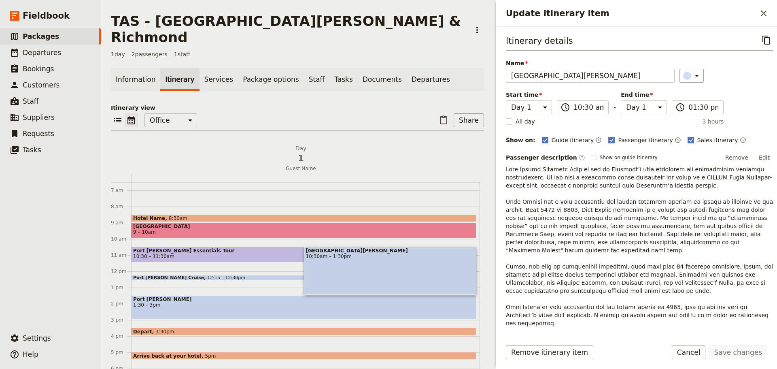
click at [633, 231] on p "Update itinerary item" at bounding box center [640, 258] width 268 height 186
click at [762, 11] on icon "Close drawer" at bounding box center [764, 14] width 6 height 6
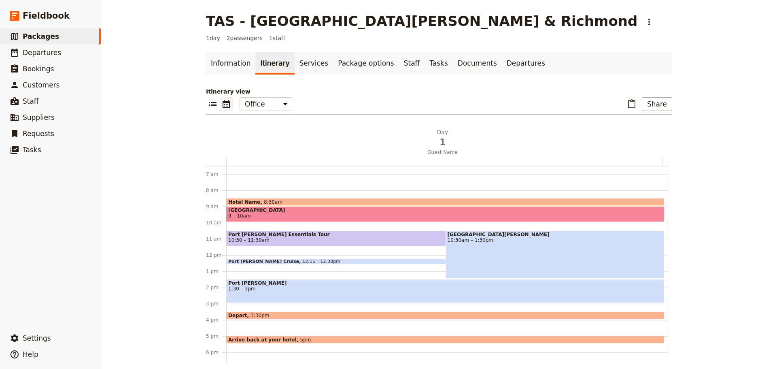
click at [514, 242] on span "10:30am – 1:30pm" at bounding box center [555, 240] width 215 height 6
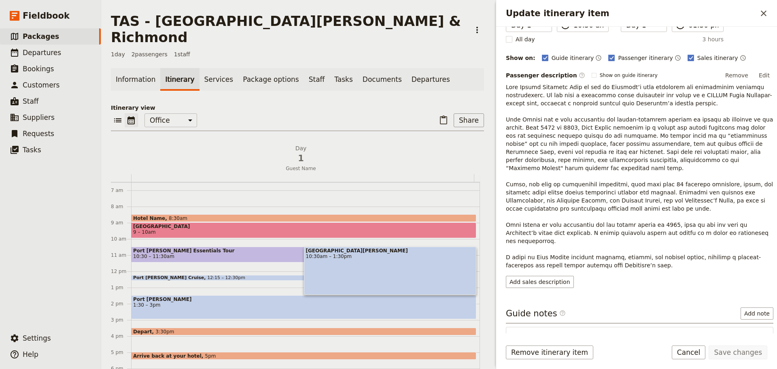
scroll to position [116, 0]
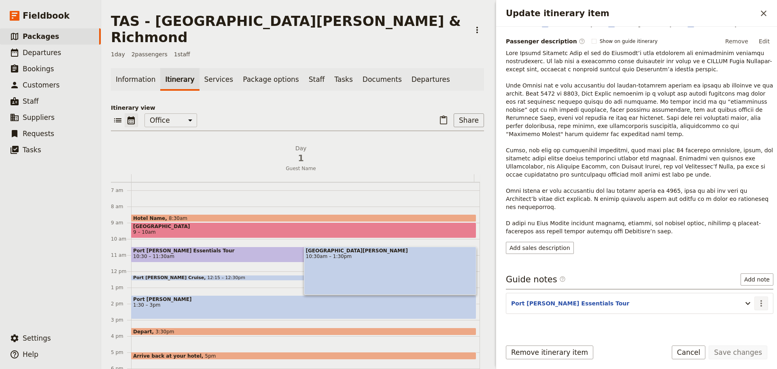
click at [756, 298] on icon "Actions" at bounding box center [761, 303] width 10 height 10
click at [747, 302] on span "Edit note" at bounding box center [738, 304] width 38 height 8
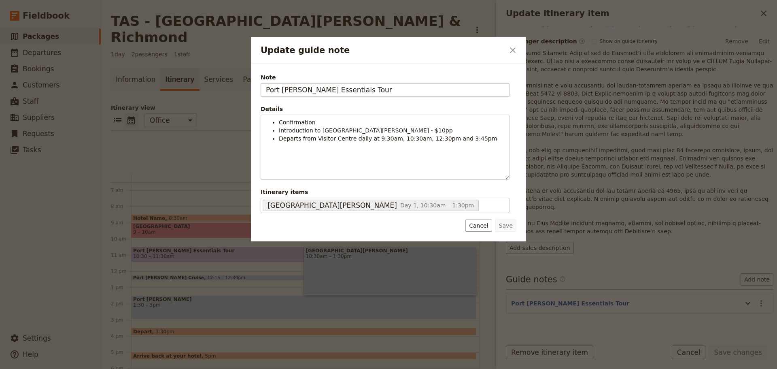
drag, startPoint x: 359, startPoint y: 89, endPoint x: 301, endPoint y: 90, distance: 57.9
click at [301, 90] on input "Port Arthur Essentials Tour" at bounding box center [385, 90] width 249 height 14
type input "Port Arthur Admission"
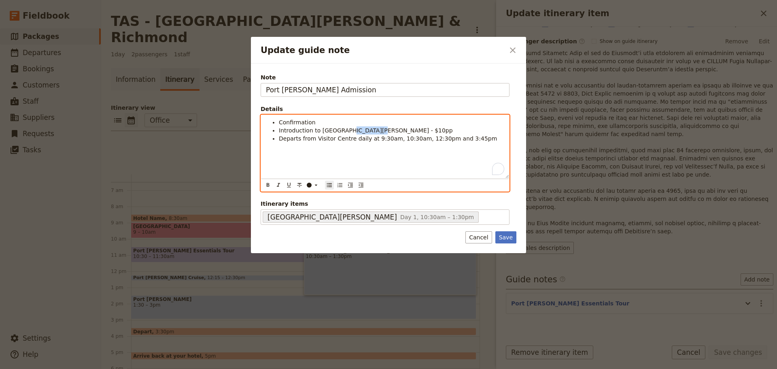
drag, startPoint x: 365, startPoint y: 130, endPoint x: 340, endPoint y: 130, distance: 24.7
click at [340, 130] on li "Introduction to Port Arthur - $10pp" at bounding box center [391, 130] width 225 height 8
click at [342, 125] on li "Confirmation" at bounding box center [391, 122] width 225 height 8
drag, startPoint x: 370, startPoint y: 131, endPoint x: 274, endPoint y: 134, distance: 96.4
click at [279, 134] on li "Introduction to Port Arthur - $10pp" at bounding box center [391, 130] width 225 height 8
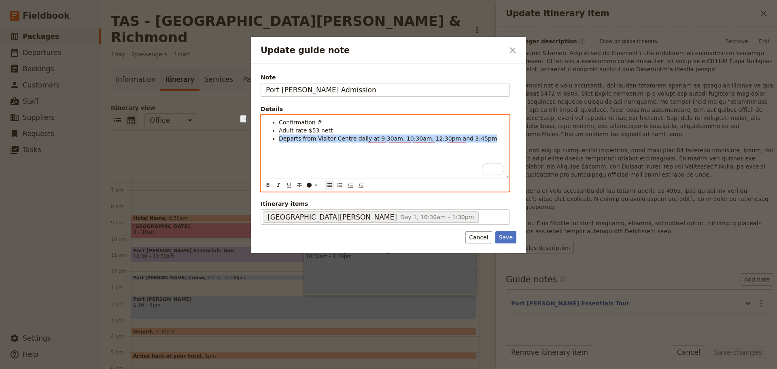
drag, startPoint x: 336, startPoint y: 141, endPoint x: 235, endPoint y: 143, distance: 100.8
click at [235, 368] on div "Update guide note ​ Note Port Arthur Admission Details Confirmation # Adult rat…" at bounding box center [388, 369] width 777 height 0
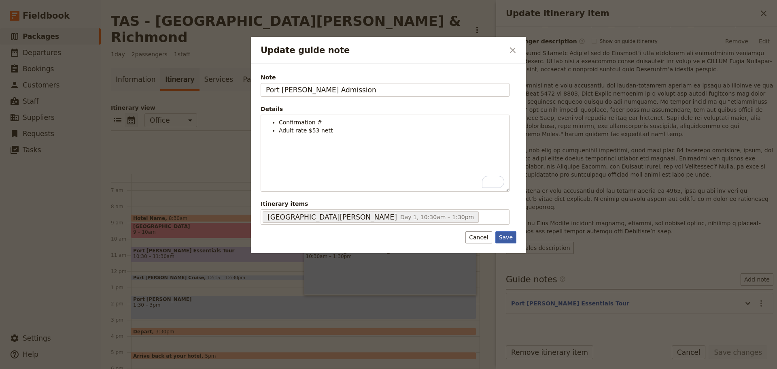
click at [505, 234] on button "Save" at bounding box center [505, 237] width 21 height 12
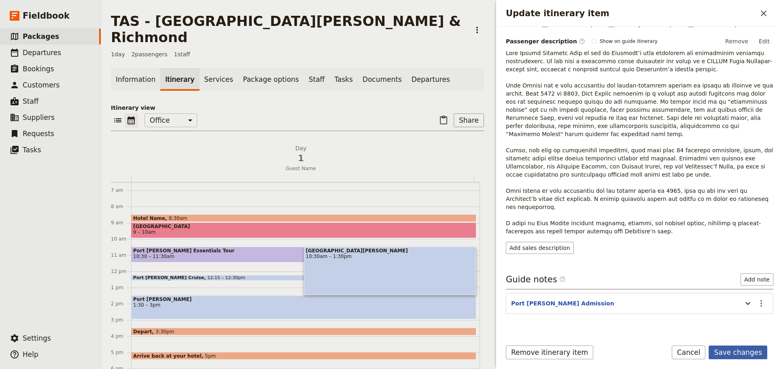
click at [755, 356] on button "Save changes" at bounding box center [738, 352] width 59 height 14
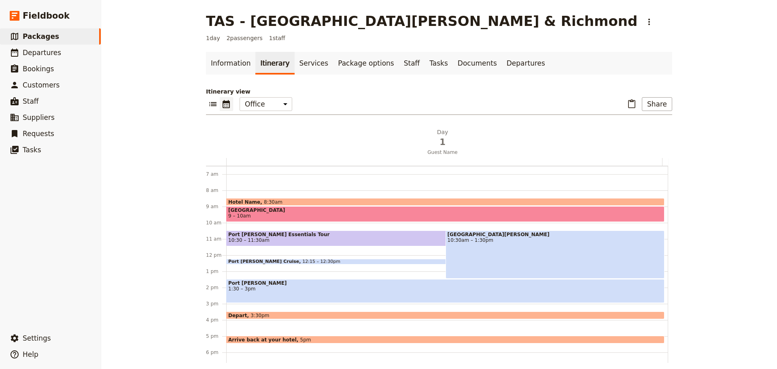
click at [576, 260] on div "Port Arthur Historical Site 10:30am – 1:30pm" at bounding box center [555, 254] width 219 height 48
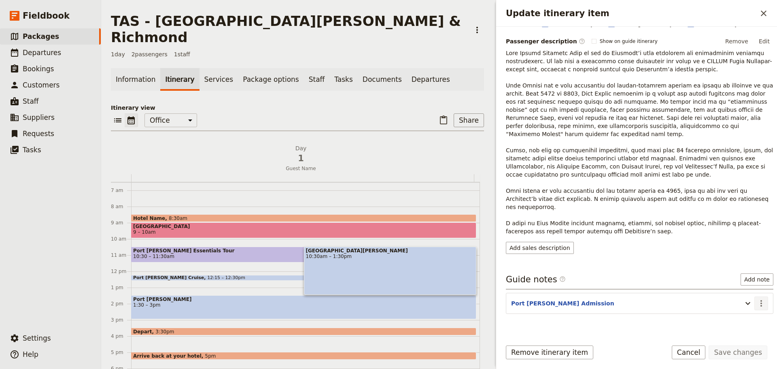
click at [758, 298] on icon "Actions" at bounding box center [761, 303] width 10 height 10
click at [753, 302] on span "Edit note" at bounding box center [738, 304] width 38 height 8
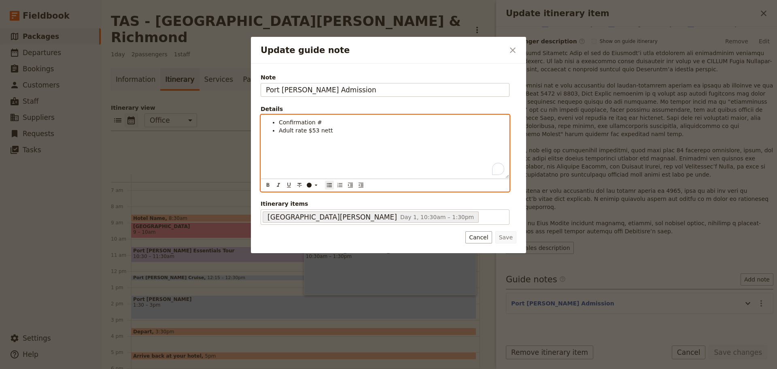
click at [294, 132] on span "Adult rate $53 nett" at bounding box center [306, 130] width 54 height 6
click at [346, 130] on li "Adult reatil rate $53 nett" at bounding box center [391, 130] width 225 height 8
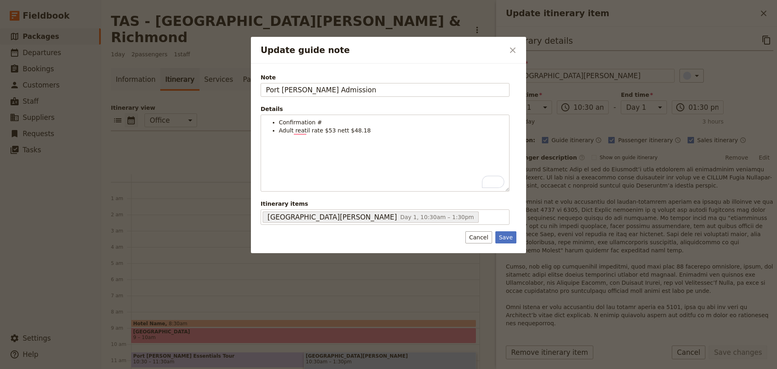
scroll to position [116, 0]
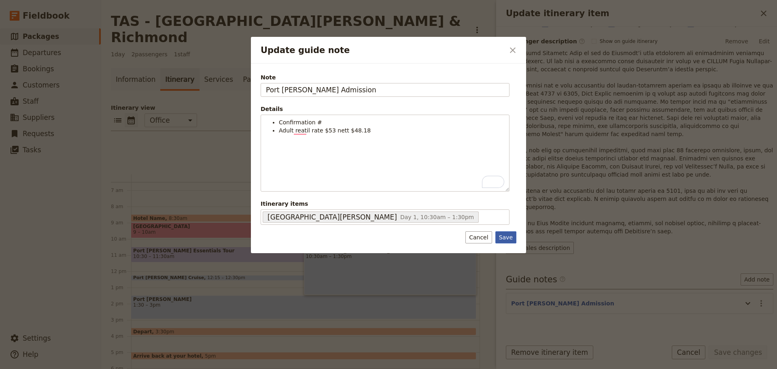
click at [505, 233] on button "Save" at bounding box center [505, 237] width 21 height 12
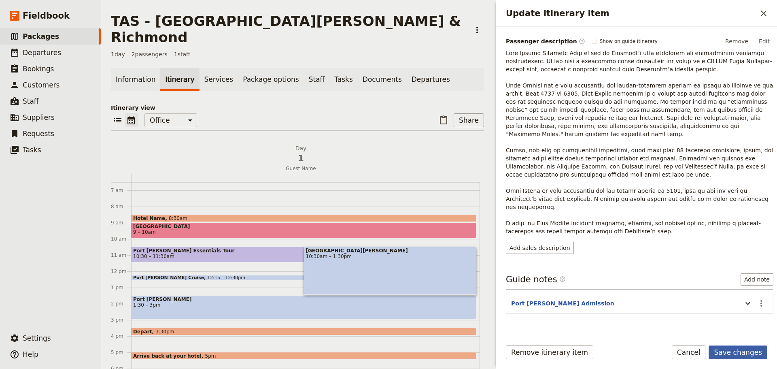
click at [734, 347] on button "Save changes" at bounding box center [738, 352] width 59 height 14
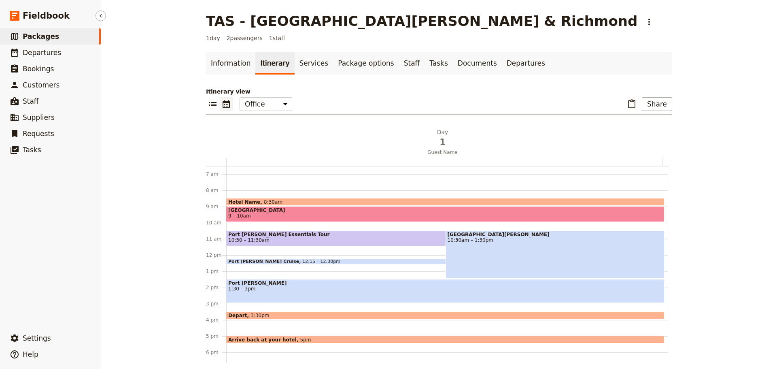
click at [48, 35] on span "Packages" at bounding box center [41, 36] width 36 height 8
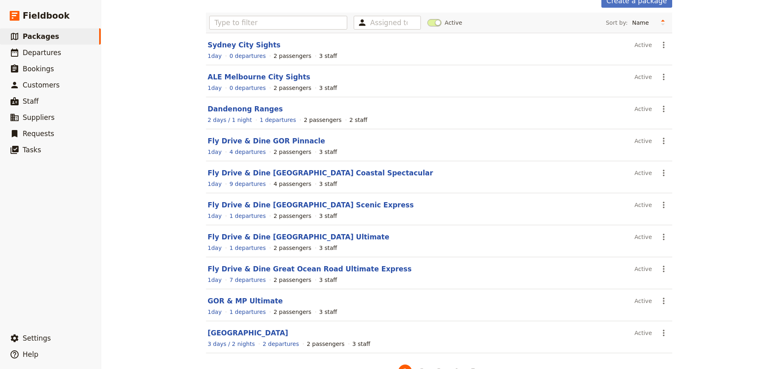
scroll to position [69, 0]
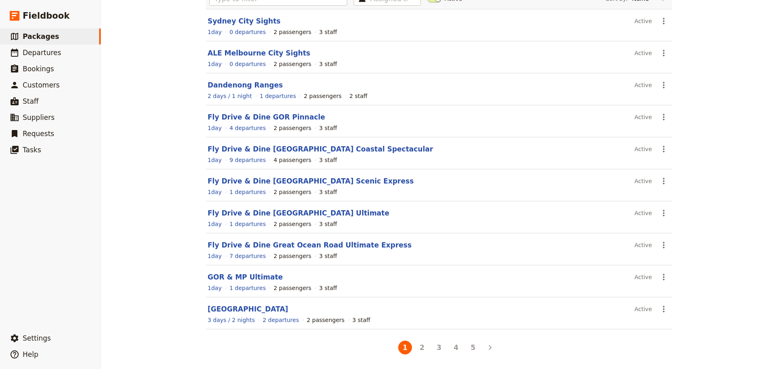
click at [466, 348] on button "5" at bounding box center [473, 347] width 14 height 14
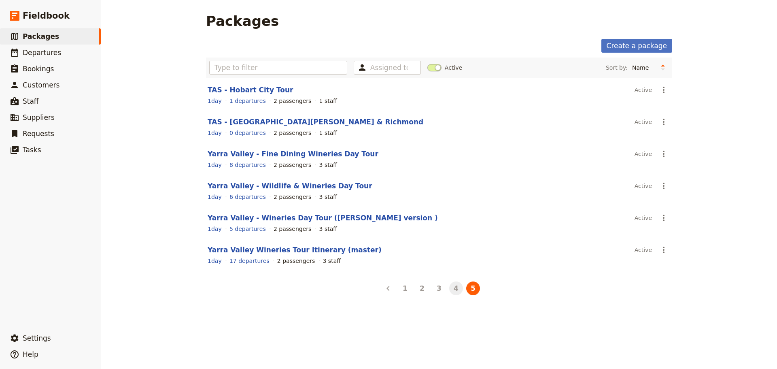
click at [454, 293] on button "4" at bounding box center [456, 288] width 14 height 14
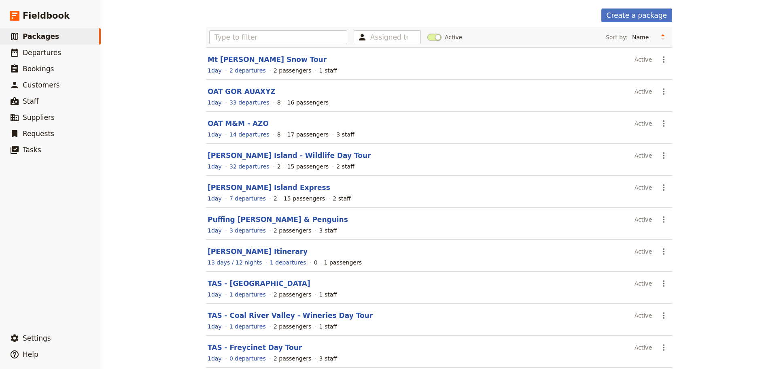
scroll to position [69, 0]
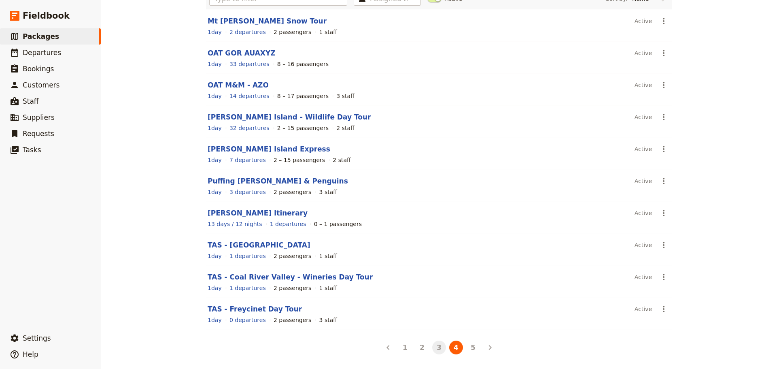
click at [435, 349] on button "3" at bounding box center [439, 347] width 14 height 14
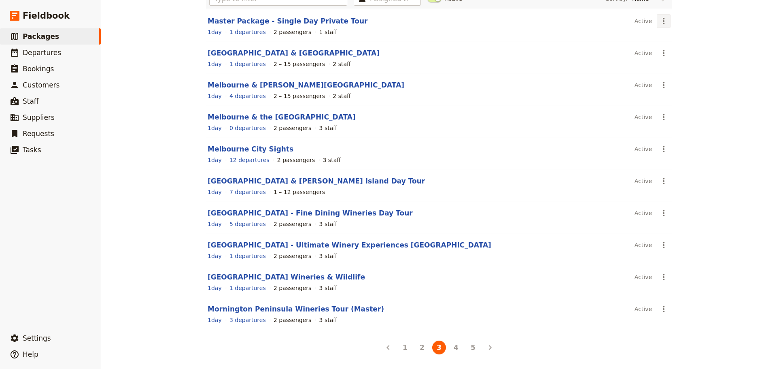
click at [659, 17] on icon "Actions" at bounding box center [664, 21] width 10 height 10
click at [673, 59] on span "Clone this package" at bounding box center [686, 61] width 54 height 8
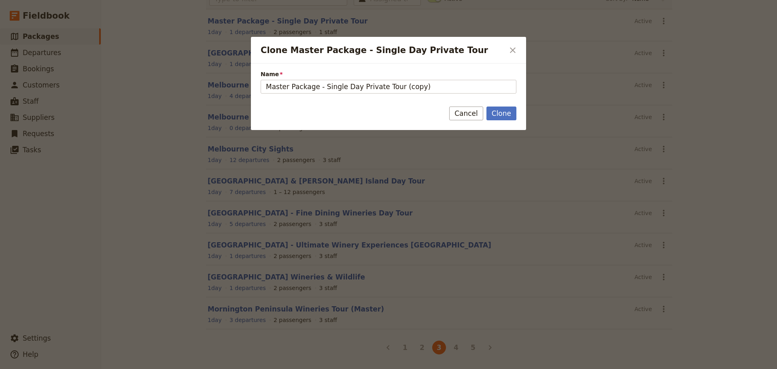
drag, startPoint x: 433, startPoint y: 85, endPoint x: 243, endPoint y: 88, distance: 189.8
click at [248, 368] on div "Clone Master Package - Single Day Private Tour ​ Name Master Package - Single D…" at bounding box center [388, 369] width 777 height 0
type input "TAS - Bruny Island Gourmet Explorer"
click at [483, 110] on button "Cancel" at bounding box center [466, 113] width 34 height 14
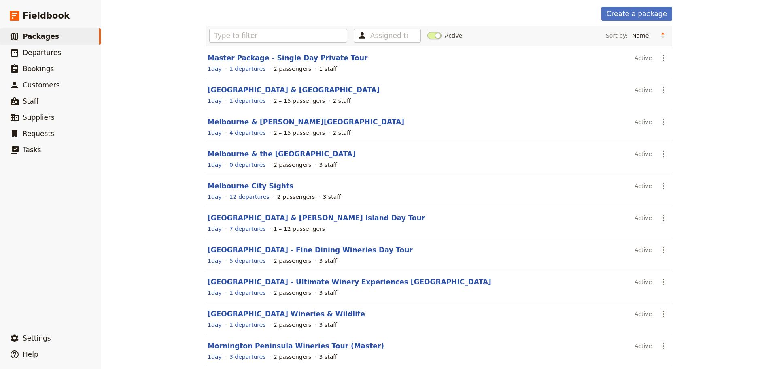
scroll to position [0, 0]
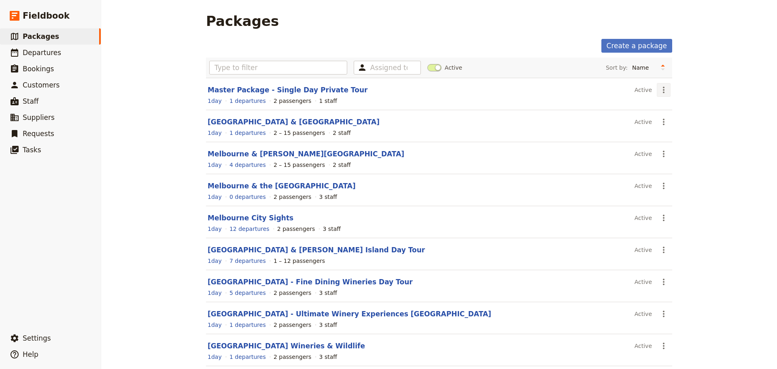
click at [663, 84] on button "​" at bounding box center [664, 90] width 14 height 14
click at [671, 126] on button "Clone this package" at bounding box center [689, 130] width 71 height 11
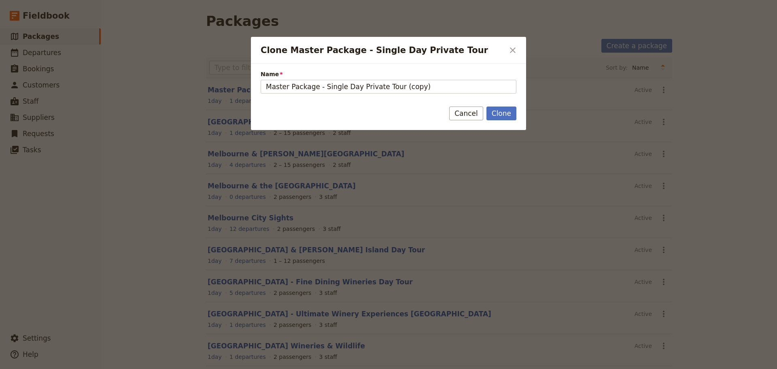
drag, startPoint x: 440, startPoint y: 88, endPoint x: 223, endPoint y: 83, distance: 217.0
click at [223, 368] on div "Clone Master Package - Single Day Private Tour ​ Name Master Package - Single D…" at bounding box center [388, 369] width 777 height 0
type input "TAS - Bruny Island Gourmet Explorer"
click at [506, 111] on button "Clone" at bounding box center [501, 113] width 30 height 14
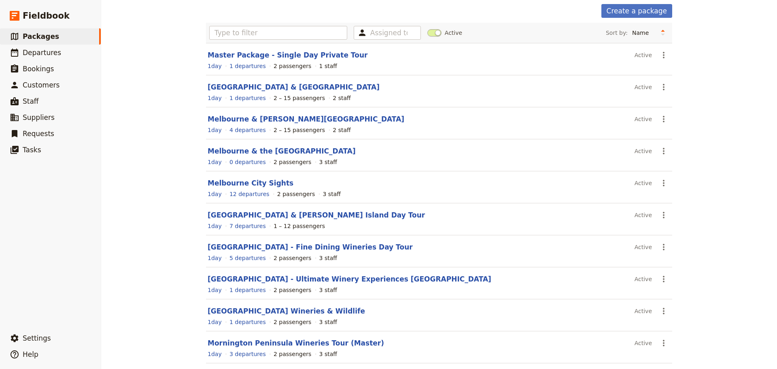
scroll to position [69, 0]
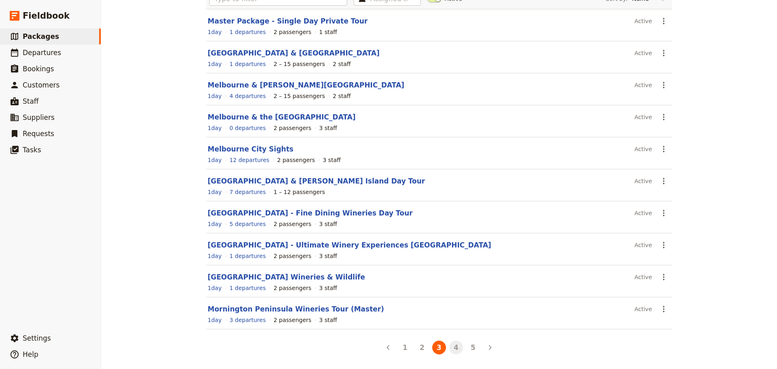
click at [454, 343] on button "4" at bounding box center [456, 347] width 14 height 14
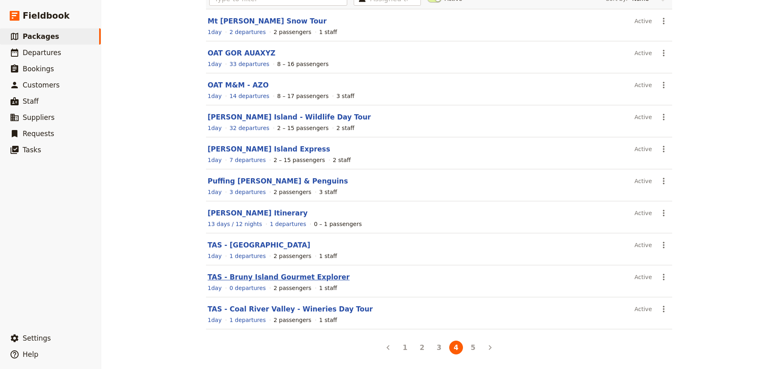
click at [265, 277] on link "TAS - Bruny Island Gourmet Explorer" at bounding box center [279, 277] width 142 height 8
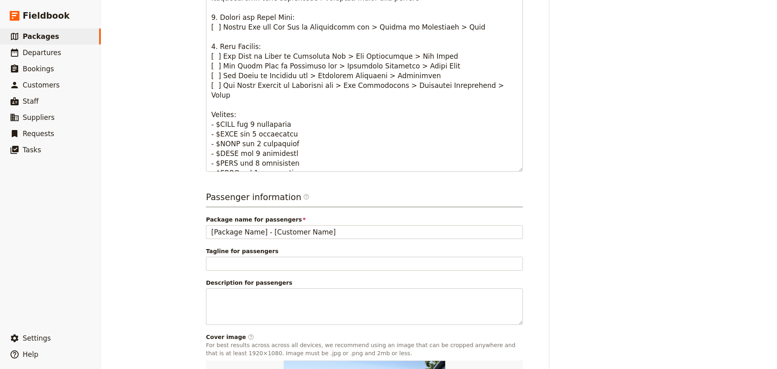
scroll to position [449, 0]
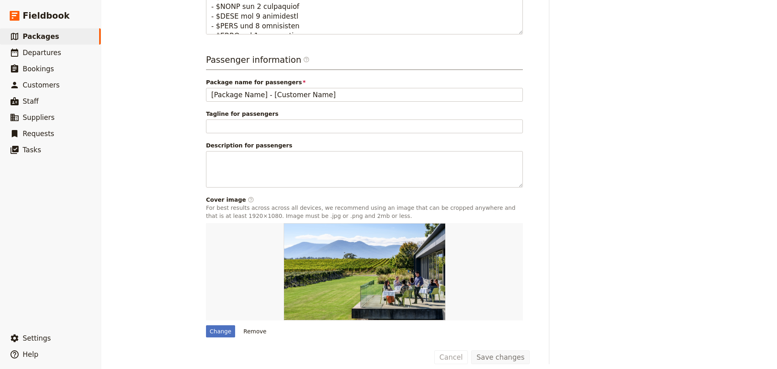
click at [251, 325] on button "Remove" at bounding box center [255, 331] width 30 height 12
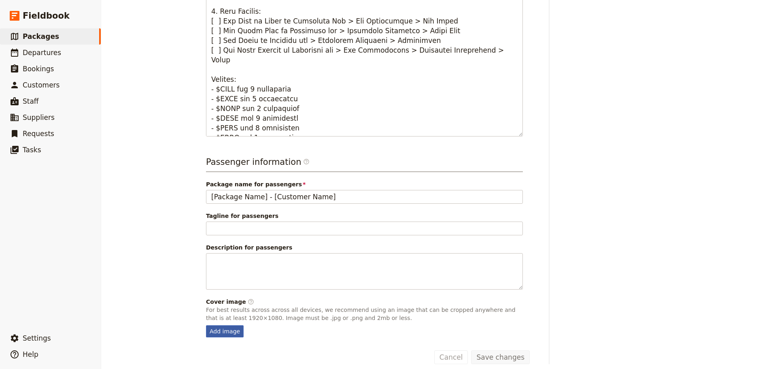
click at [220, 325] on div "Add image" at bounding box center [225, 331] width 38 height 12
click at [206, 325] on input "Add image" at bounding box center [206, 325] width 0 height 0
click at [218, 325] on div "Add image" at bounding box center [225, 331] width 38 height 12
click at [206, 325] on input "Add image" at bounding box center [206, 325] width 0 height 0
type input "C:\fakepath\The Neck from the Air. M.C to TA.jpg"
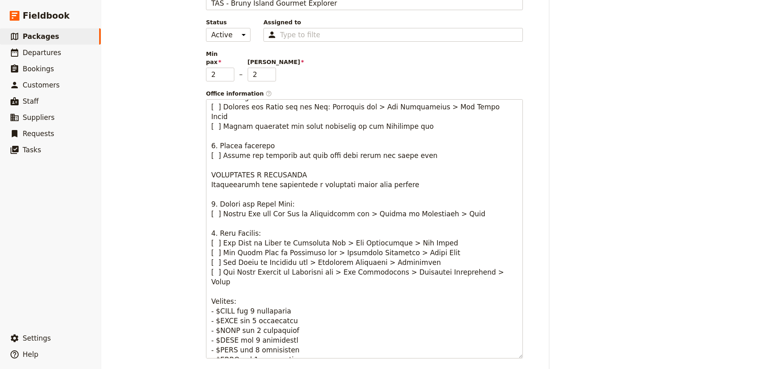
scroll to position [368, 0]
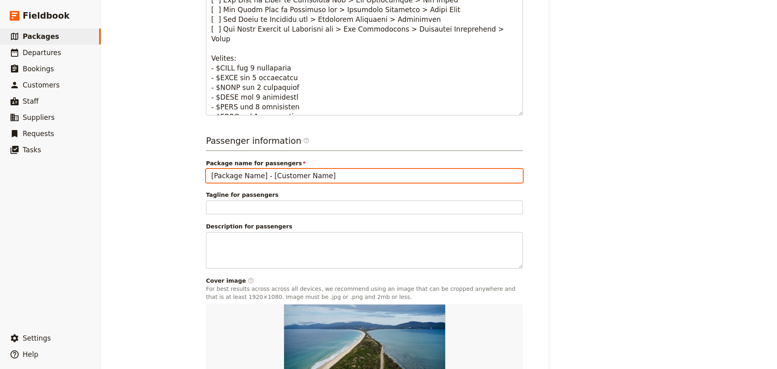
drag, startPoint x: 334, startPoint y: 165, endPoint x: 161, endPoint y: 170, distance: 172.9
click at [161, 170] on div "TAS - [GEOGRAPHIC_DATA] Gourmet Explorer ​ 1 day 2 passengers 1 staff Informati…" at bounding box center [439, 184] width 676 height 369
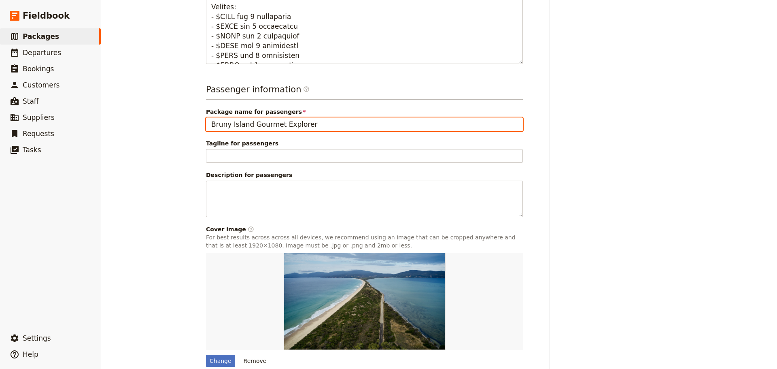
scroll to position [449, 0]
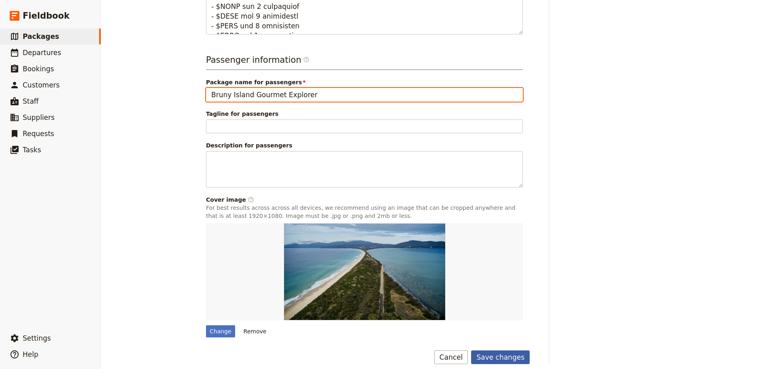
type input "Bruny Island Gourmet Explorer"
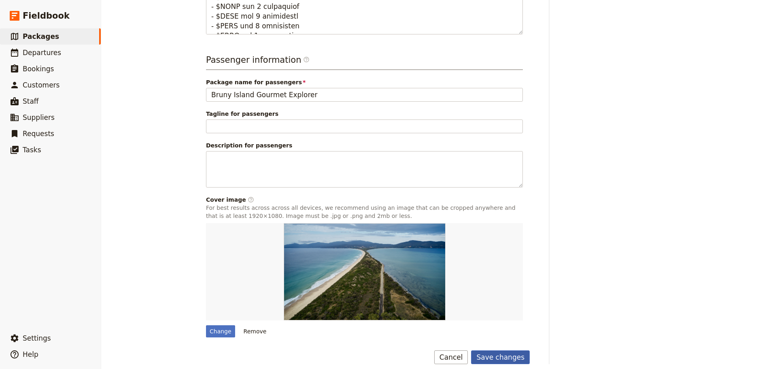
click at [515, 350] on button "Save changes" at bounding box center [500, 357] width 59 height 14
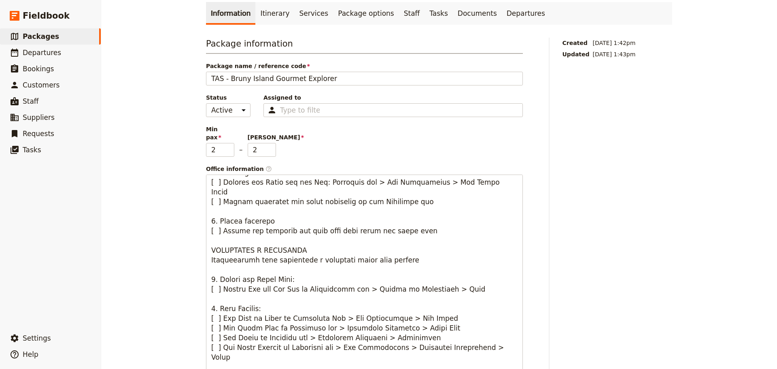
scroll to position [0, 0]
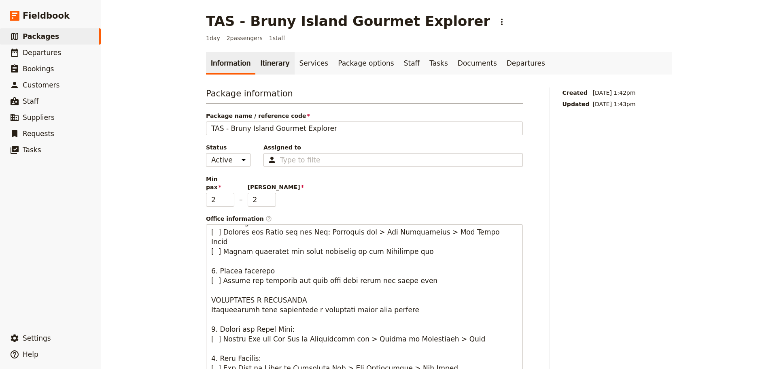
click at [266, 60] on link "Itinerary" at bounding box center [274, 63] width 39 height 23
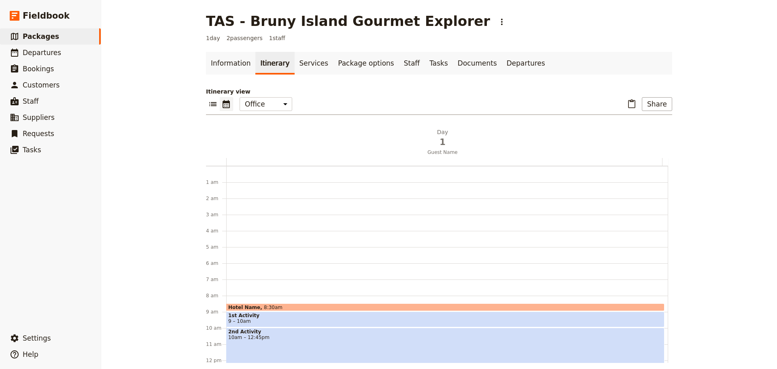
scroll to position [105, 0]
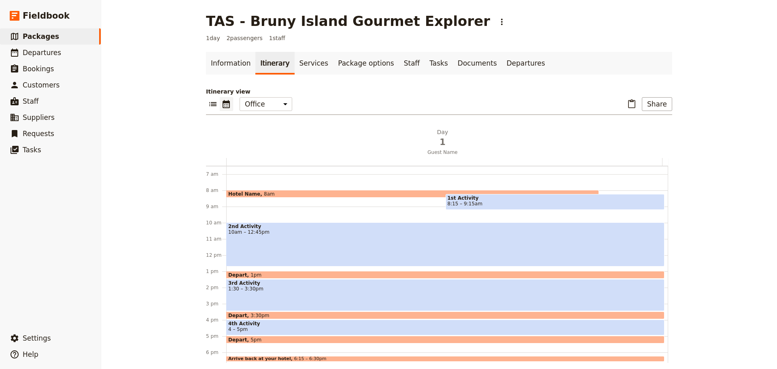
click at [500, 198] on span "1st Activity" at bounding box center [555, 198] width 215 height 6
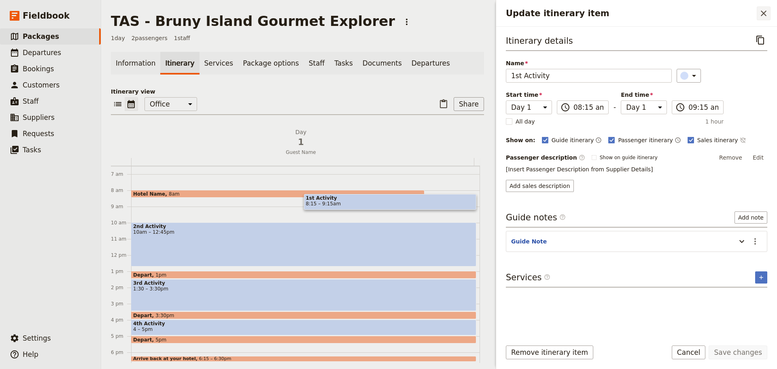
click at [764, 15] on icon "Close drawer" at bounding box center [764, 13] width 10 height 10
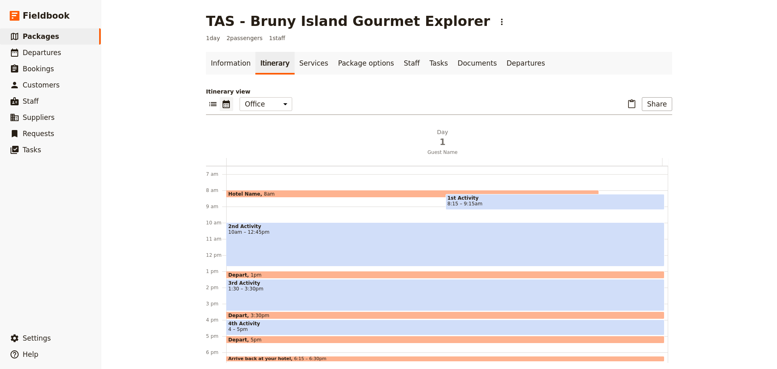
click at [348, 193] on div "Hotel Name 8am" at bounding box center [412, 194] width 373 height 8
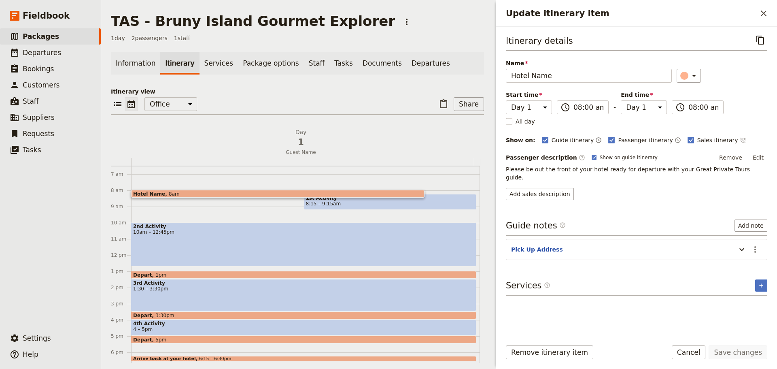
drag, startPoint x: 719, startPoint y: 142, endPoint x: 760, endPoint y: 150, distance: 42.0
click at [740, 142] on icon "Time not shown on sales itinerary" at bounding box center [743, 140] width 6 height 6
click at [758, 151] on button "Edit" at bounding box center [758, 157] width 18 height 12
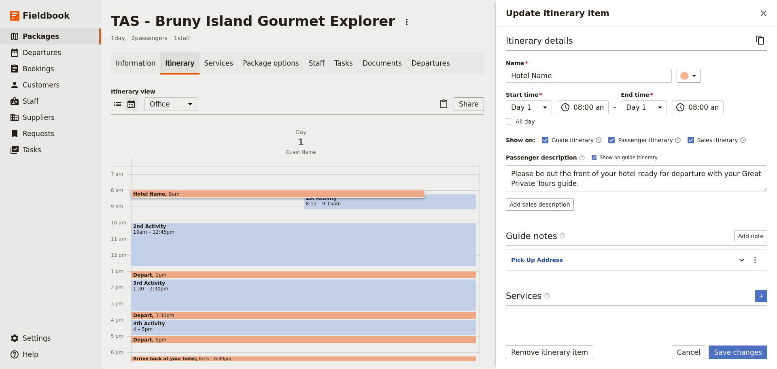
click at [758, 153] on div "Edit" at bounding box center [758, 157] width 18 height 12
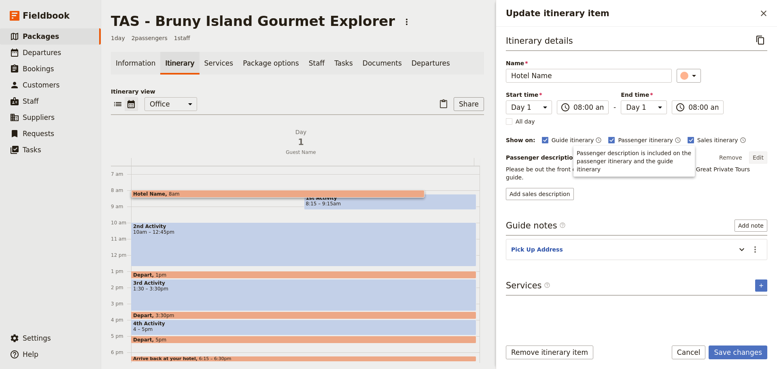
click at [762, 155] on button "Edit" at bounding box center [758, 157] width 18 height 12
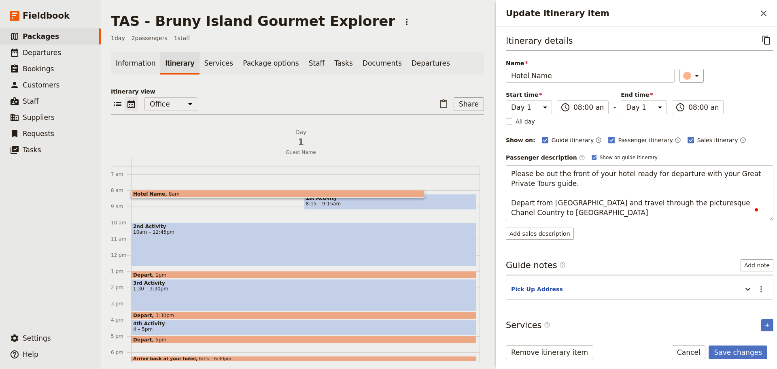
type textarea "Please be out the front of your hotel ready for departure with your Great Priva…"
click at [749, 346] on button "Save changes" at bounding box center [738, 352] width 59 height 14
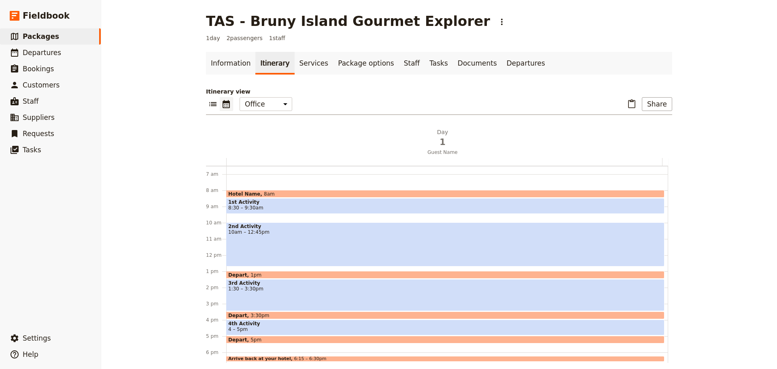
click at [346, 201] on span "1st Activity" at bounding box center [445, 202] width 434 height 6
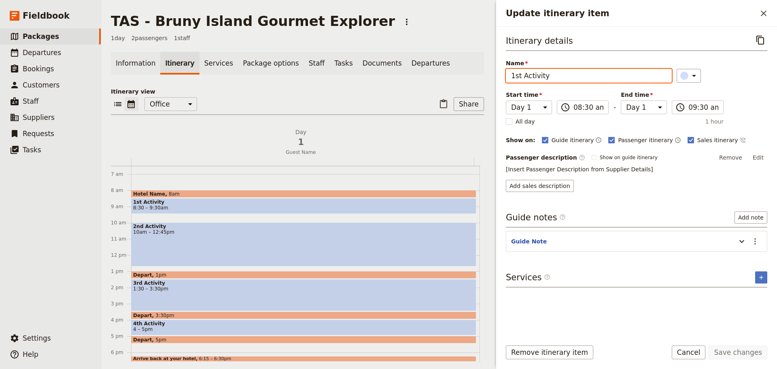
drag, startPoint x: 554, startPoint y: 79, endPoint x: 455, endPoint y: 71, distance: 100.2
click at [482, 76] on div "TAS - [GEOGRAPHIC_DATA] Gourmet Explorer ​ 1 day 2 passengers 1 staff Informati…" at bounding box center [439, 184] width 676 height 369
type input "Kettering"
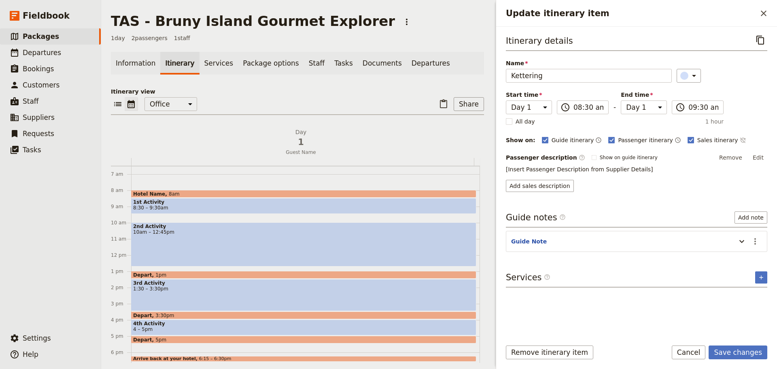
click at [721, 138] on div "Guide itinerary ​ Passenger itinerary ​ Sales itinerary ​" at bounding box center [654, 140] width 225 height 10
click at [740, 140] on icon "Time not shown on sales itinerary" at bounding box center [743, 140] width 6 height 6
click at [757, 156] on button "Edit" at bounding box center [758, 157] width 18 height 12
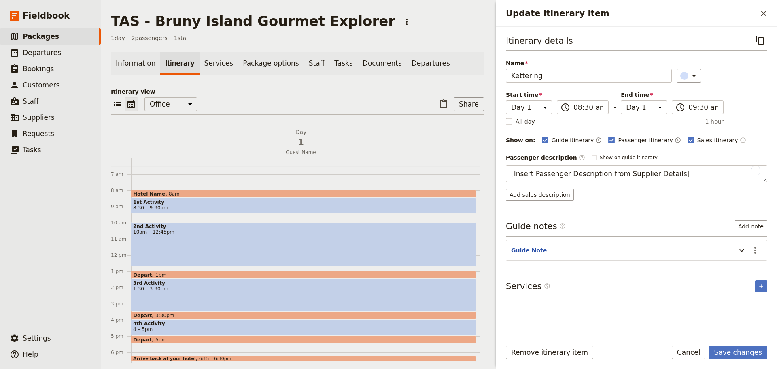
drag, startPoint x: 685, startPoint y: 174, endPoint x: 494, endPoint y: 172, distance: 191.0
click at [494, 172] on div "Update itinerary item ​ Itinerary details ​ Name Kettering ​ Start time Day 1 0…" at bounding box center [635, 184] width 283 height 369
type textarea "Arrive in Kettering and board the ferry that will take you across to [GEOGRAPHI…"
click at [757, 248] on section "Guide Note ​" at bounding box center [636, 250] width 261 height 21
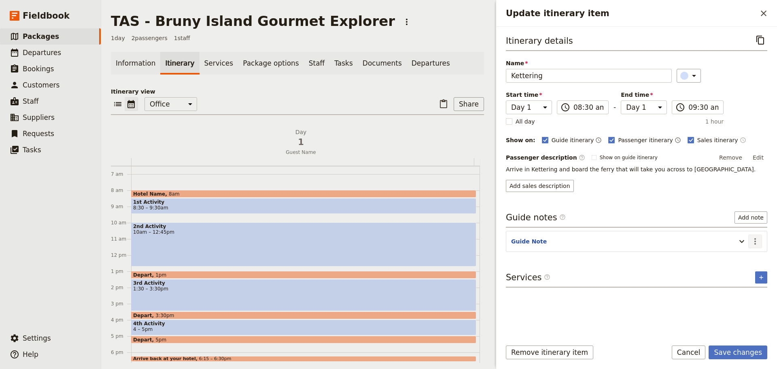
click at [753, 244] on icon "Actions" at bounding box center [755, 241] width 10 height 10
click at [745, 259] on span "Edit note" at bounding box center [731, 259] width 25 height 8
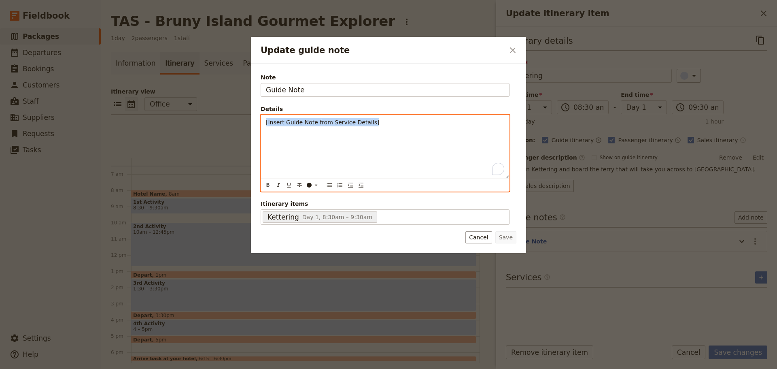
drag, startPoint x: 376, startPoint y: 125, endPoint x: 263, endPoint y: 120, distance: 113.8
click at [263, 120] on div "[Insert Guide Note from Service Details]" at bounding box center [385, 146] width 248 height 63
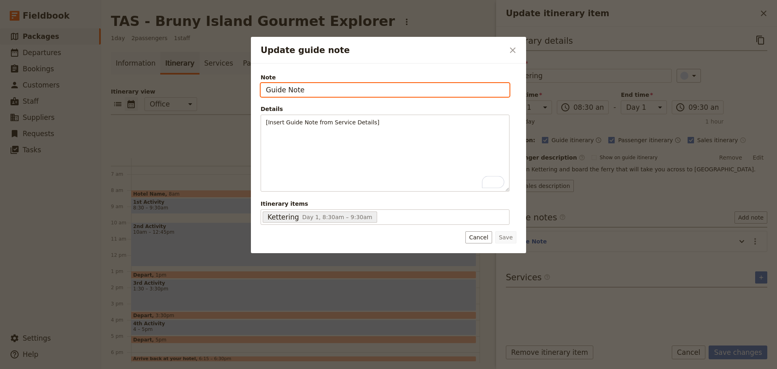
drag, startPoint x: 321, startPoint y: 92, endPoint x: 181, endPoint y: 82, distance: 140.4
click at [181, 368] on div "Update guide note ​ Note Guide Note Details [Insert Guide Note from Service Det…" at bounding box center [388, 369] width 777 height 0
type input "SeaLink Ferries"
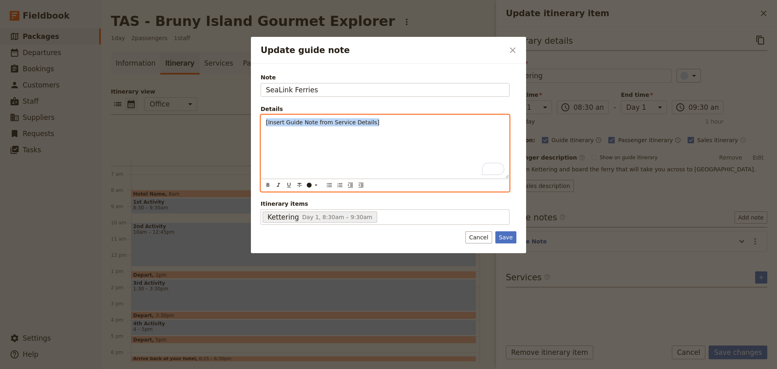
drag, startPoint x: 308, startPoint y: 112, endPoint x: 201, endPoint y: 108, distance: 106.9
click at [201, 368] on div "Update guide note ​ Note SeaLink Ferries Details [Insert Guide Note from Servic…" at bounding box center [388, 369] width 777 height 0
click at [394, 135] on div "To enrich screen reader interactions, please activate Accessibility in Grammarl…" at bounding box center [385, 146] width 248 height 63
click at [327, 187] on icon "Bulleted list" at bounding box center [329, 185] width 6 height 6
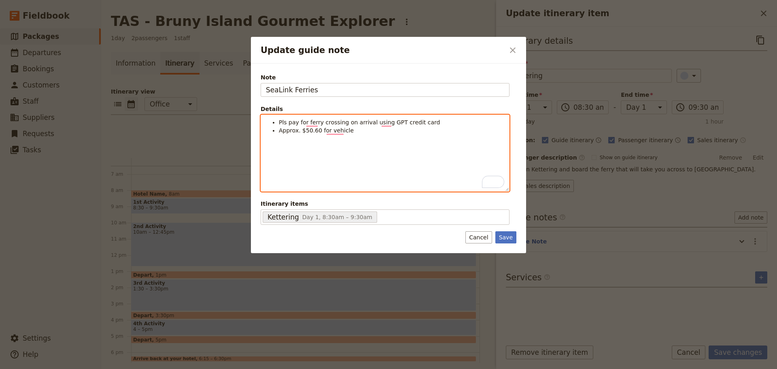
click at [279, 121] on span "Pls pay for ferry crossing on arrival using GPT credit card" at bounding box center [359, 122] width 161 height 6
click at [281, 125] on li "To enrich screen reader interactions, please activate Accessibility in Grammarl…" at bounding box center [391, 122] width 225 height 8
click at [335, 121] on span "Departure time either 8:50am or 9:10am" at bounding box center [337, 122] width 117 height 6
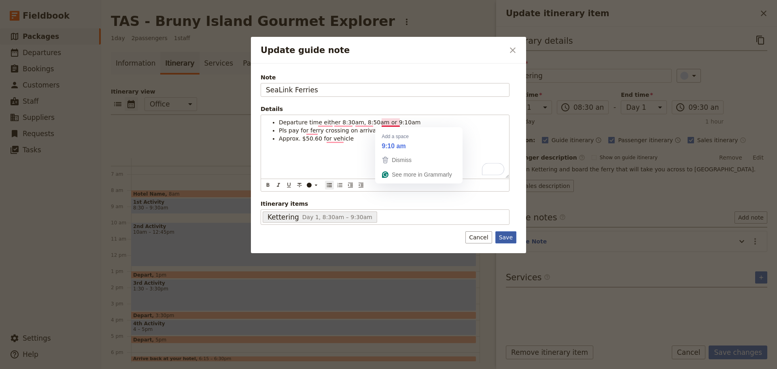
click at [514, 239] on button "Save" at bounding box center [505, 237] width 21 height 12
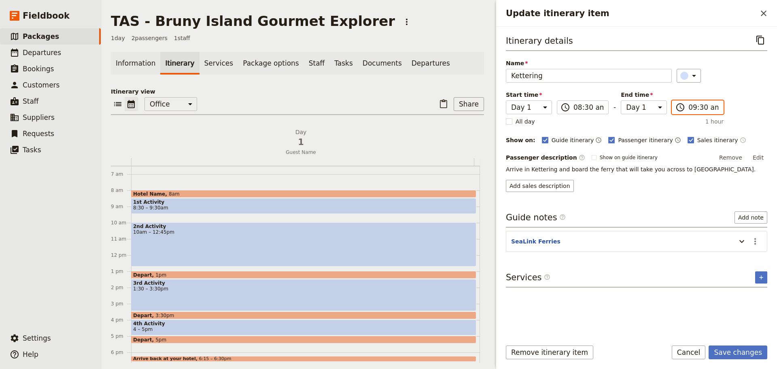
click at [707, 109] on input "09:30 am" at bounding box center [703, 107] width 30 height 10
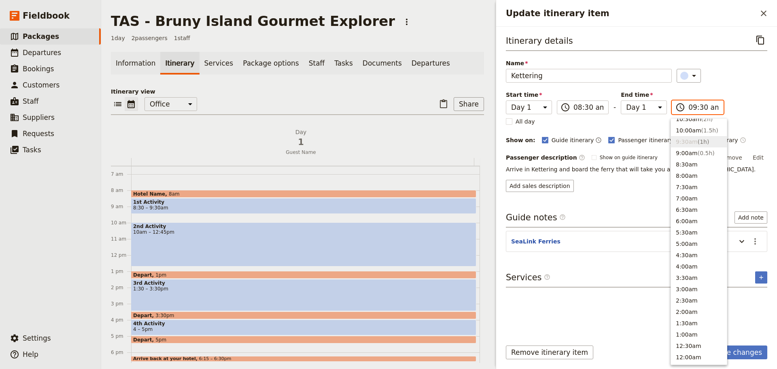
scroll to position [297, 0]
click at [698, 161] on span "( 0.5h )" at bounding box center [706, 158] width 17 height 6
type input "09:00 am"
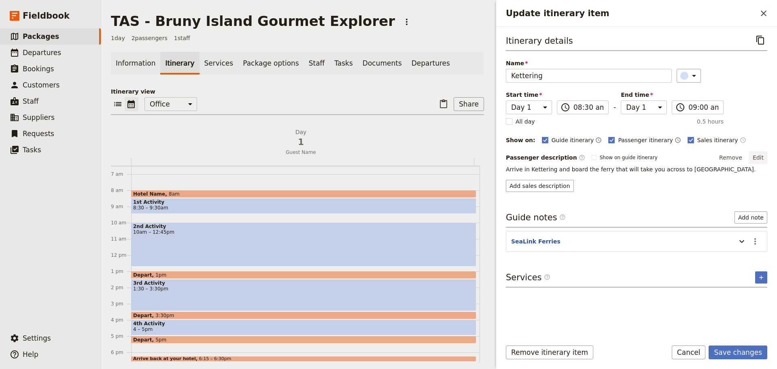
click at [758, 155] on button "Edit" at bounding box center [758, 157] width 18 height 12
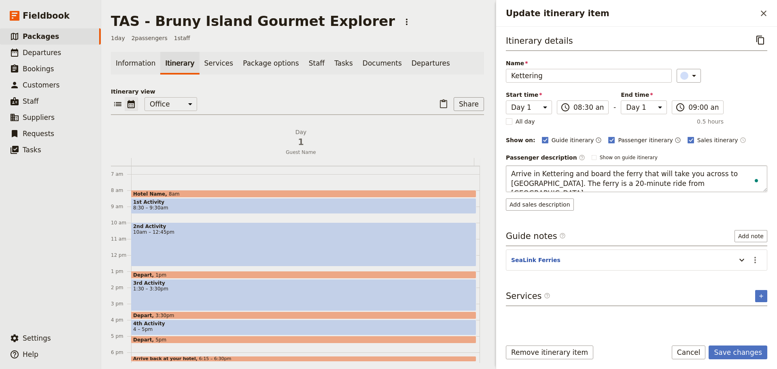
click at [550, 186] on textarea "Arrive in Kettering and board the ferry that will take you across to [GEOGRAPHI…" at bounding box center [636, 178] width 261 height 27
type textarea "Arrive in Kettering and board the ferry that will take you across to [GEOGRAPHI…"
click at [753, 259] on section "SeaLink Ferries ​" at bounding box center [636, 259] width 261 height 21
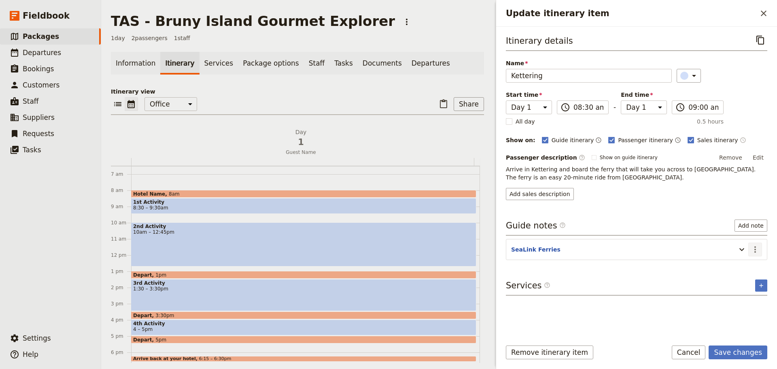
click at [760, 248] on button "​" at bounding box center [755, 249] width 14 height 14
click at [751, 265] on span "Edit note" at bounding box center [738, 267] width 38 height 8
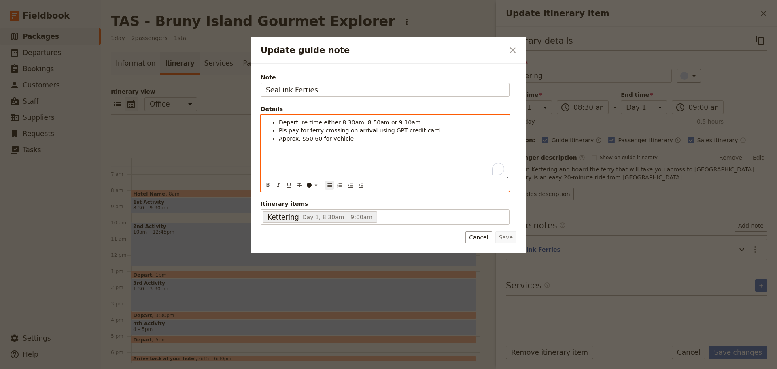
click at [369, 136] on li "Approx. $50.60 for vehicle" at bounding box center [391, 138] width 225 height 8
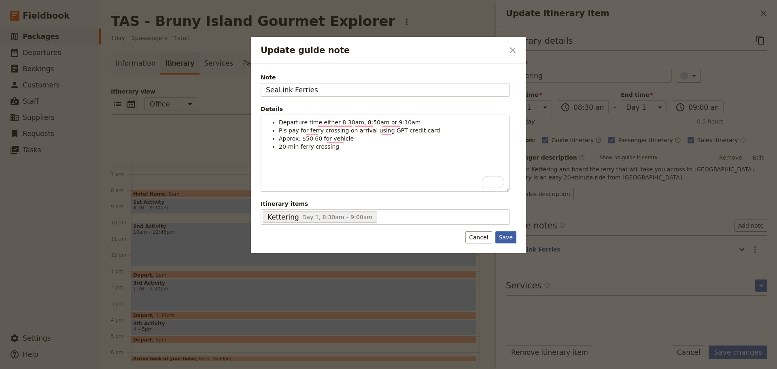
click at [512, 235] on button "Save" at bounding box center [505, 237] width 21 height 12
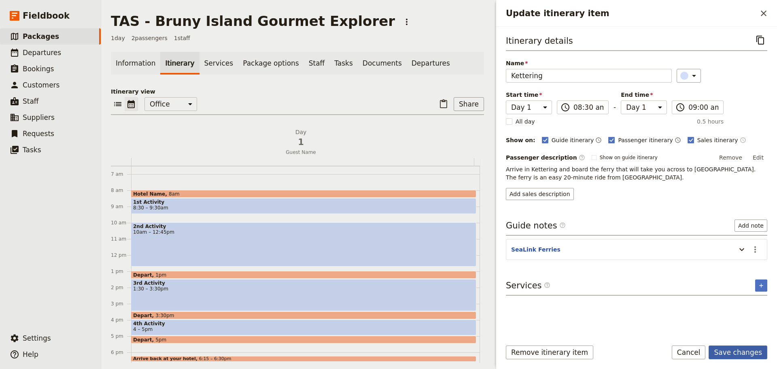
click at [733, 351] on button "Save changes" at bounding box center [738, 352] width 59 height 14
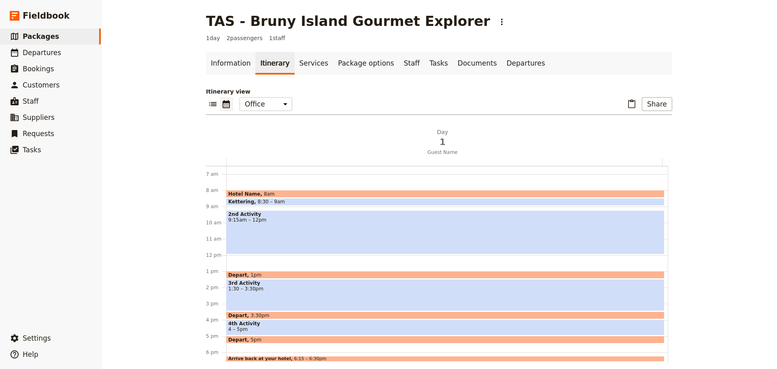
click at [297, 221] on span "9:15am – 12pm" at bounding box center [445, 220] width 434 height 6
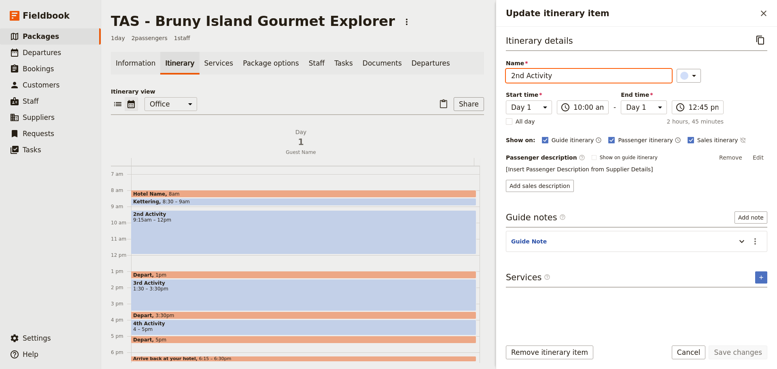
drag, startPoint x: 554, startPoint y: 73, endPoint x: 499, endPoint y: 74, distance: 55.0
click at [499, 74] on div "Itinerary details ​ Name 2nd Activity ​ Start time Day 1 10:00 ​ 10:00 am - End…" at bounding box center [636, 180] width 281 height 306
drag, startPoint x: 588, startPoint y: 76, endPoint x: 561, endPoint y: 76, distance: 27.1
click at [588, 76] on input "2nd Activity" at bounding box center [589, 76] width 166 height 14
type input "Get Shucked Oysters"
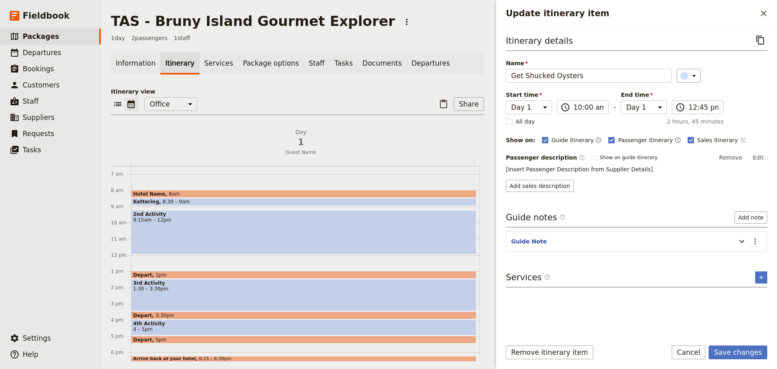
click at [740, 140] on icon "Time not shown on sales itinerary" at bounding box center [743, 140] width 6 height 6
click at [761, 158] on button "Edit" at bounding box center [758, 157] width 18 height 12
click at [763, 151] on div "Itinerary details ​ Name Get Shucked Oysters ​ Start time Day 1 10:00 ​ 10:00 a…" at bounding box center [636, 112] width 261 height 159
click at [762, 153] on button "Edit" at bounding box center [758, 157] width 18 height 12
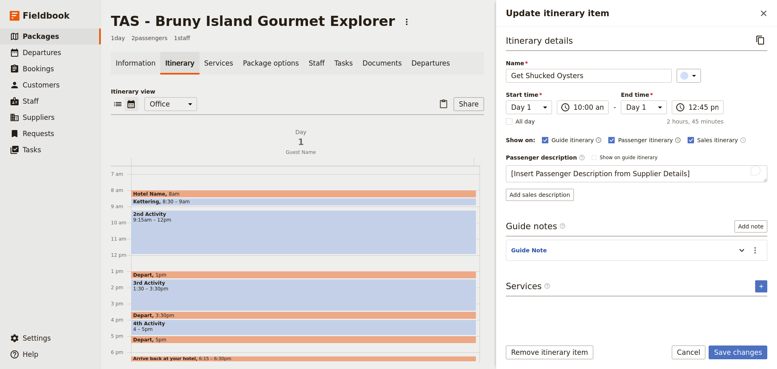
drag, startPoint x: 693, startPoint y: 176, endPoint x: 501, endPoint y: 175, distance: 191.8
click at [498, 177] on div "Itinerary details ​ Name Get Shucked Oysters ​ Start time Day 1 10:00 ​ 10:00 a…" at bounding box center [636, 180] width 281 height 306
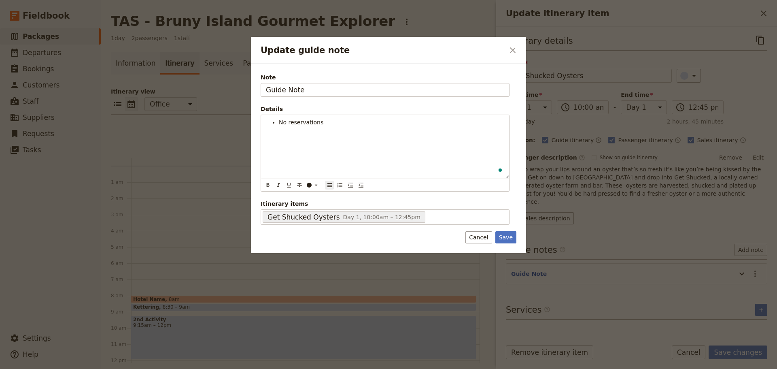
scroll to position [105, 0]
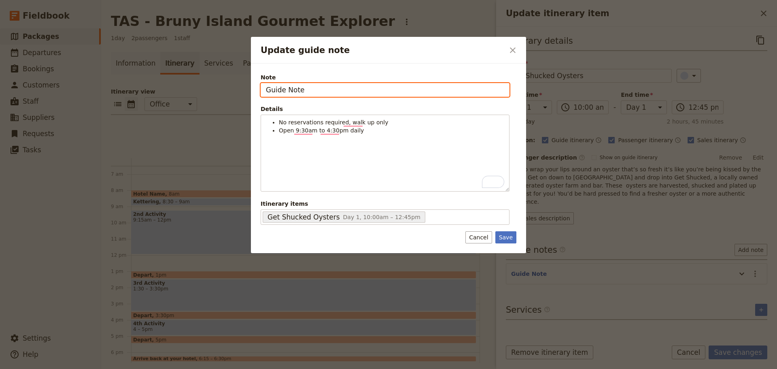
drag, startPoint x: 307, startPoint y: 89, endPoint x: 207, endPoint y: 87, distance: 100.0
click at [207, 368] on div "Update guide note ​ Note Guide Note Details No reservations required, walk up o…" at bounding box center [388, 369] width 777 height 0
click at [482, 91] on input "Lease [STREET_ADDRESS]. Tel:" at bounding box center [385, 90] width 249 height 14
paste input "0448 324 862"
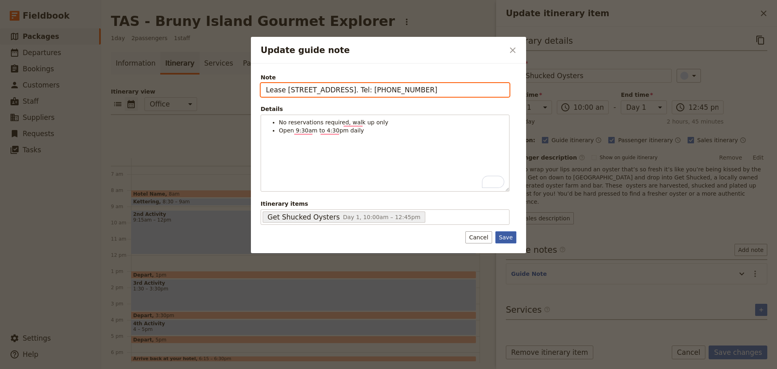
type input "Lease [STREET_ADDRESS]. Tel: [PHONE_NUMBER]"
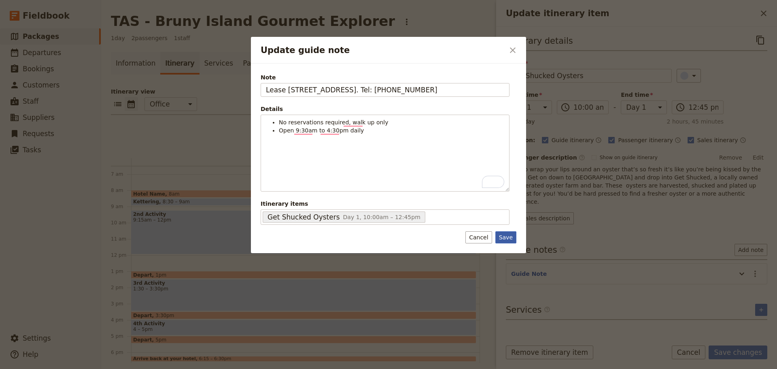
click at [508, 237] on button "Save" at bounding box center [505, 237] width 21 height 12
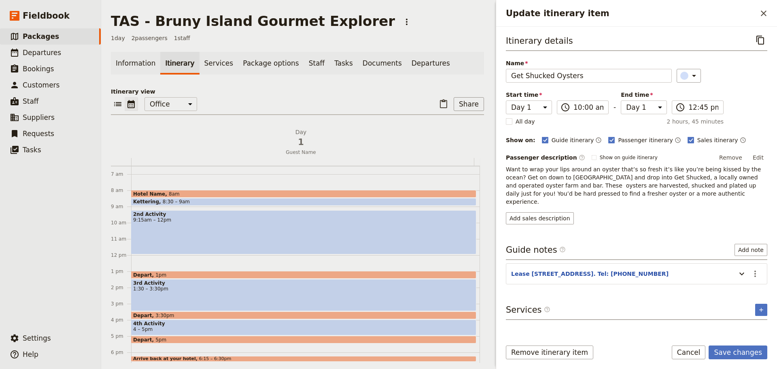
click at [756, 156] on button "Edit" at bounding box center [758, 157] width 18 height 12
click at [764, 157] on button "Edit" at bounding box center [758, 157] width 18 height 12
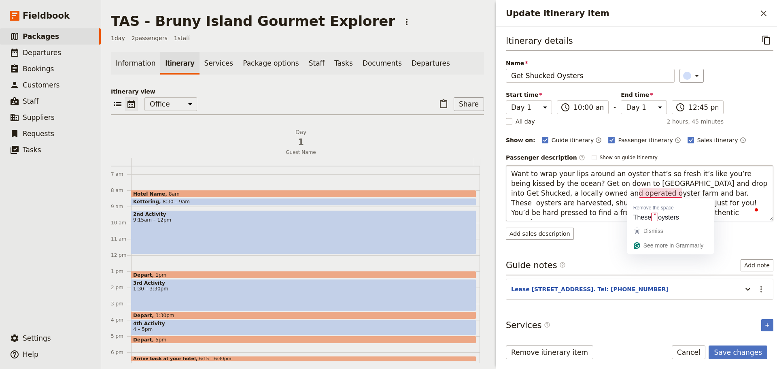
click at [642, 195] on textarea "Want to wrap your lips around an oyster that’s so fresh it’s like you’re being …" at bounding box center [640, 193] width 268 height 56
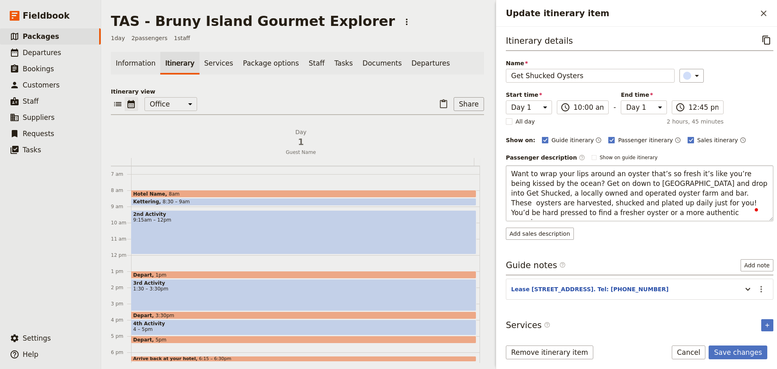
click at [640, 196] on textarea "Want to wrap your lips around an oyster that’s so fresh it’s like you’re being …" at bounding box center [640, 193] width 268 height 56
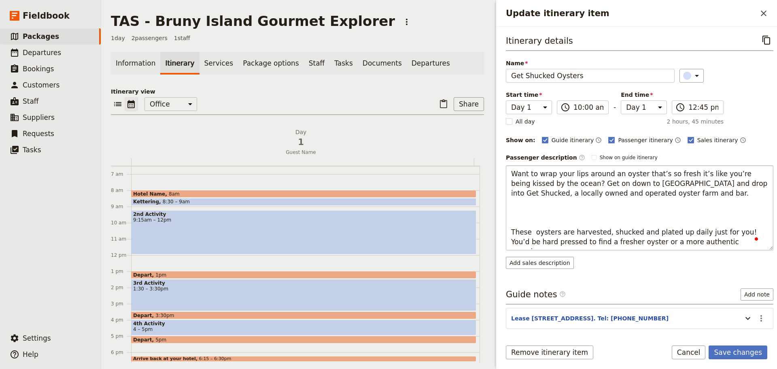
click at [525, 210] on textarea "Want to wrap your lips around an oyster that’s so fresh it’s like you’re being …" at bounding box center [640, 207] width 268 height 85
type textarea "Want to wrap your lips around an oyster that’s so fresh it’s like you’re being …"
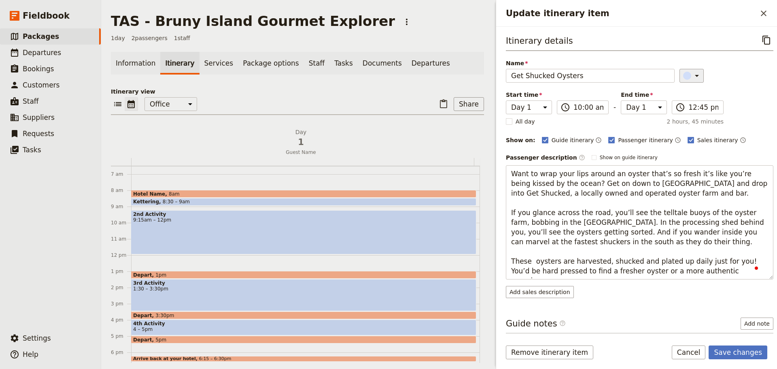
click at [692, 79] on icon "Update itinerary item" at bounding box center [697, 76] width 10 height 10
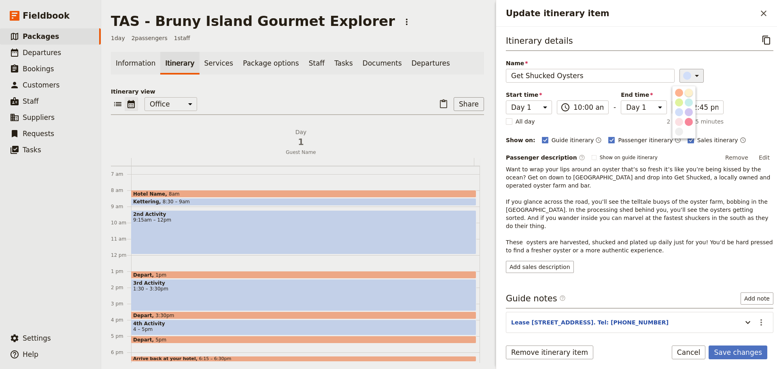
click at [689, 91] on div "button" at bounding box center [689, 93] width 8 height 8
click at [737, 353] on button "Save changes" at bounding box center [738, 352] width 59 height 14
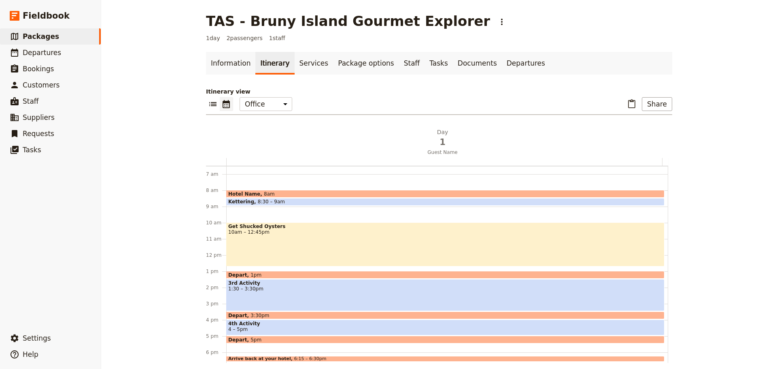
click at [319, 253] on div "Get Shucked Oysters 10am – 12:45pm" at bounding box center [445, 244] width 438 height 44
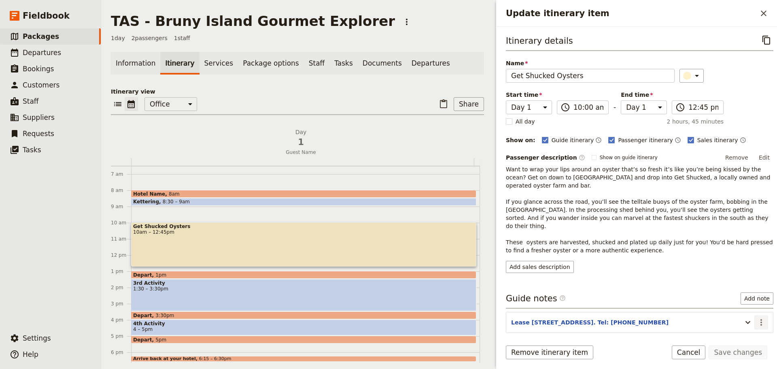
click at [756, 317] on icon "Actions" at bounding box center [761, 322] width 10 height 10
click at [748, 323] on span "Edit note" at bounding box center [738, 323] width 38 height 8
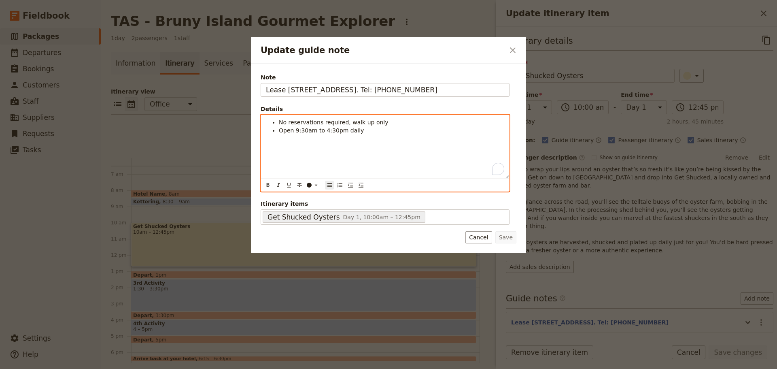
click at [361, 130] on li "Open 9:30am to 4:30pm daily" at bounding box center [391, 130] width 225 height 8
click at [332, 141] on span "Pls purchase a dozen oysters per 2 pax" at bounding box center [334, 138] width 111 height 6
click at [431, 138] on li "Pls purchase a dozen freshly shucked oysters per 2 pax" at bounding box center [391, 138] width 225 height 8
click at [374, 142] on span "Pls purchase a dozen freshly shucked oysters per 2 pax (approx $32)" at bounding box center [377, 138] width 196 height 6
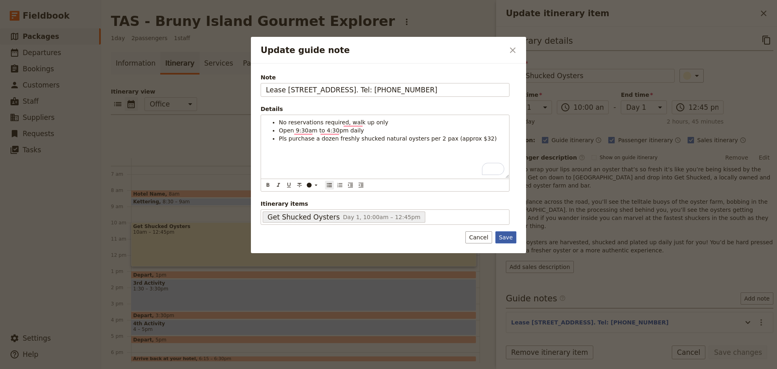
click at [503, 238] on button "Save" at bounding box center [505, 237] width 21 height 12
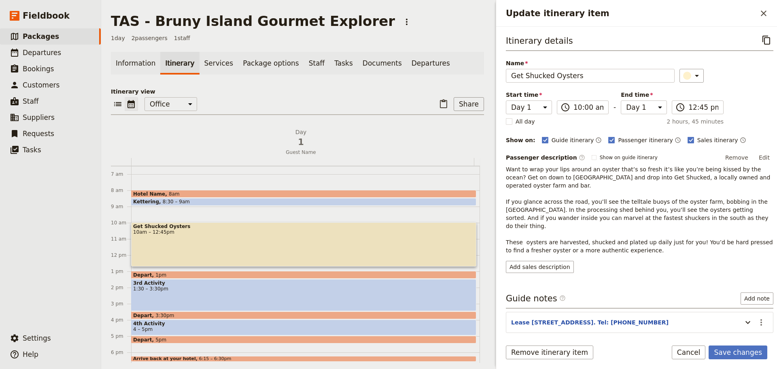
click at [187, 235] on div "Get Shucked Oysters 10am – 12:45pm" at bounding box center [303, 244] width 345 height 44
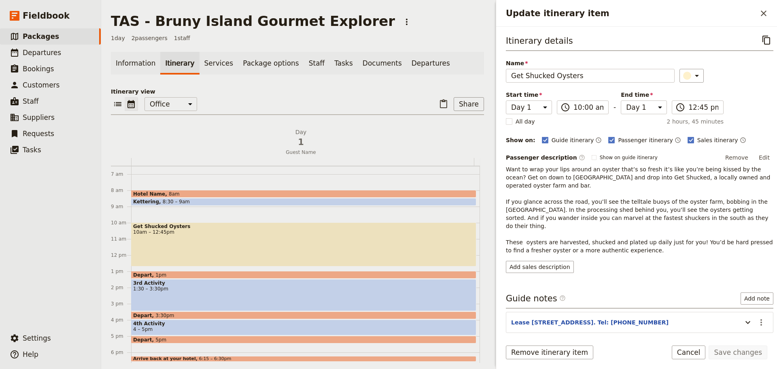
drag, startPoint x: 182, startPoint y: 234, endPoint x: 186, endPoint y: 215, distance: 19.0
click at [186, 215] on div "Hotel Name 8am Kettering 8:30 – 9am Get Shucked Oysters 10am – 12:45pm Depart 1…" at bounding box center [305, 255] width 349 height 389
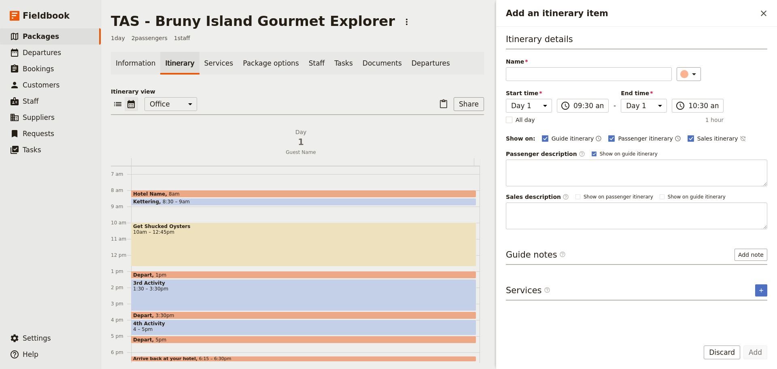
drag, startPoint x: 230, startPoint y: 238, endPoint x: 234, endPoint y: 217, distance: 21.8
click at [234, 217] on div "Hotel Name 8am Kettering 8:30 – 9am Get Shucked Oysters 10am – 12:45pm Depart 1…" at bounding box center [305, 255] width 349 height 389
click at [764, 13] on icon "Close drawer" at bounding box center [764, 14] width 6 height 6
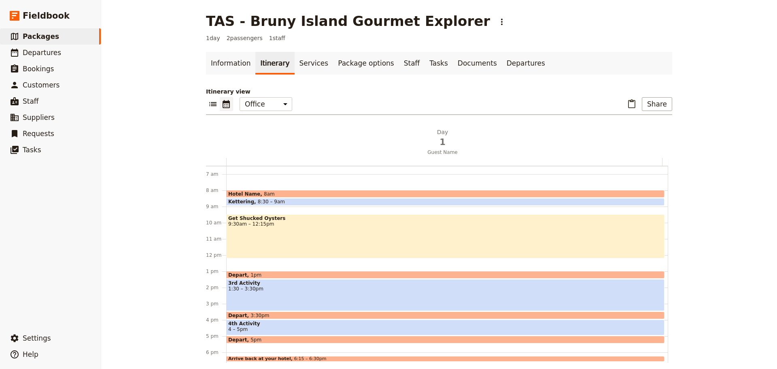
click at [314, 222] on span "9:30am – 12:15pm" at bounding box center [445, 224] width 434 height 6
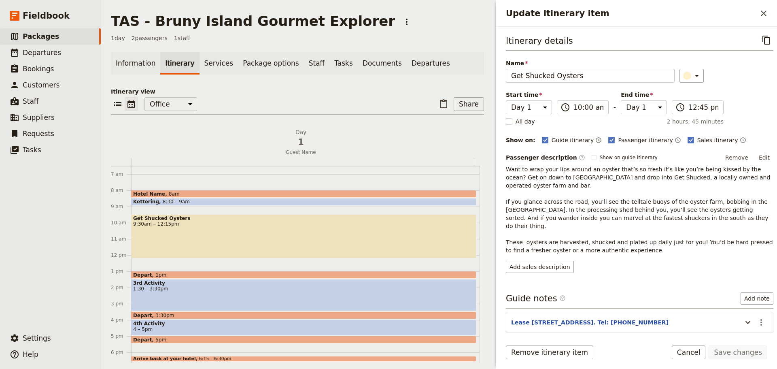
click at [198, 231] on div "Get Shucked Oysters 9:30am – 12:15pm" at bounding box center [303, 236] width 345 height 44
click at [708, 106] on input "12:15 pm" at bounding box center [703, 107] width 30 height 10
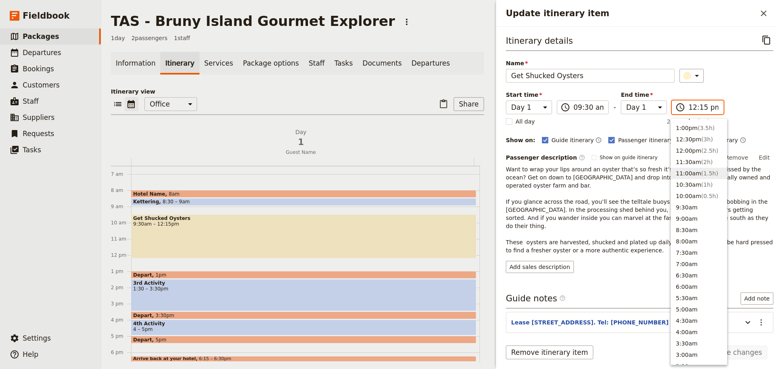
scroll to position [222, 0]
click at [702, 209] on span "( 0.5h )" at bounding box center [709, 210] width 17 height 6
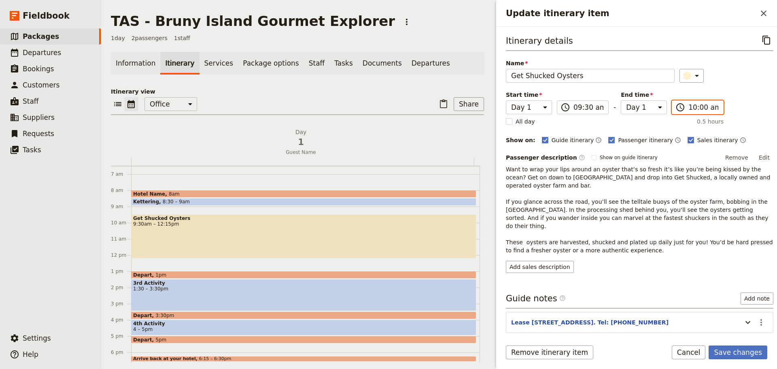
click at [699, 108] on input "10:00 am" at bounding box center [703, 107] width 30 height 10
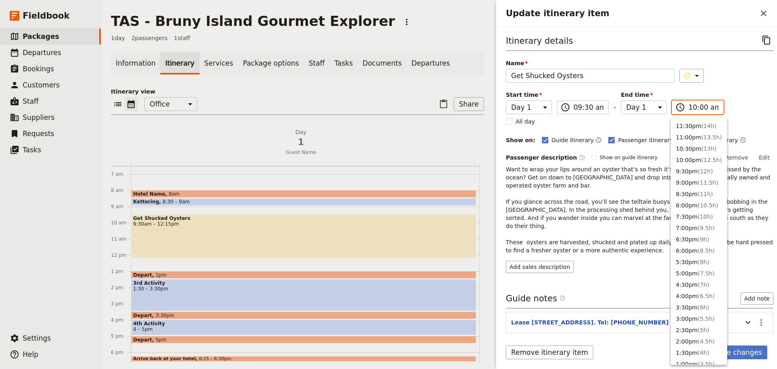
scroll to position [302, 0]
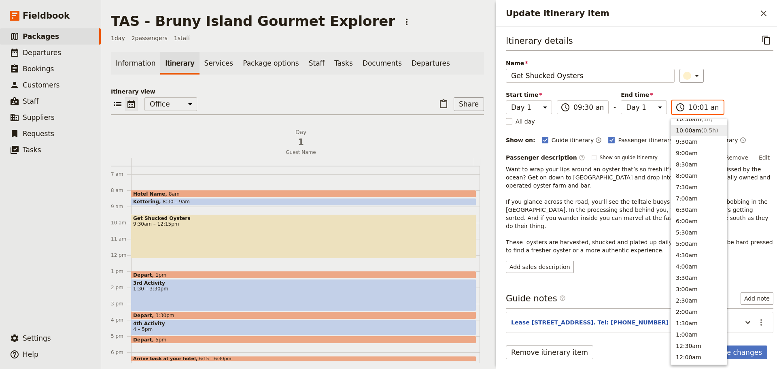
type input "10:15 am"
click at [720, 80] on div "​" at bounding box center [727, 76] width 94 height 14
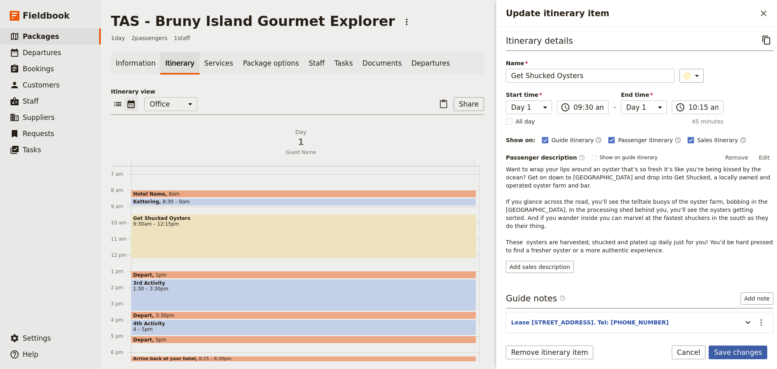
click at [731, 350] on button "Save changes" at bounding box center [738, 352] width 59 height 14
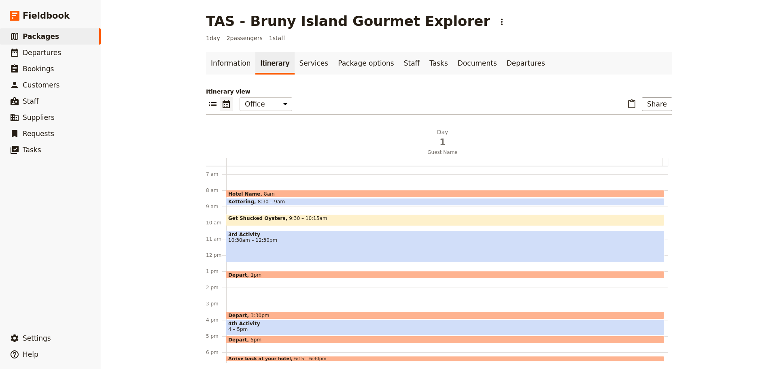
click at [299, 236] on span "3rd Activity" at bounding box center [445, 235] width 434 height 6
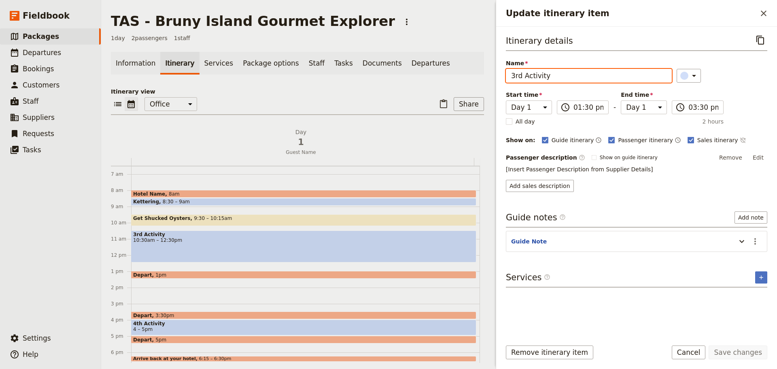
drag, startPoint x: 561, startPoint y: 76, endPoint x: 459, endPoint y: 68, distance: 101.8
click at [459, 68] on div "TAS - [GEOGRAPHIC_DATA] Gourmet Explorer ​ 1 day 2 passengers 1 staff Informati…" at bounding box center [439, 184] width 676 height 369
type input "Bruny Island Cheese"
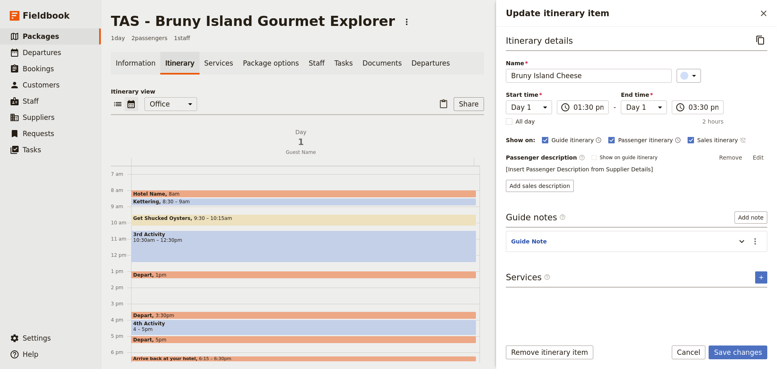
click at [740, 136] on button "​" at bounding box center [743, 140] width 6 height 10
click at [759, 239] on icon "Actions" at bounding box center [755, 241] width 10 height 10
click at [743, 261] on span "Edit note" at bounding box center [731, 259] width 25 height 8
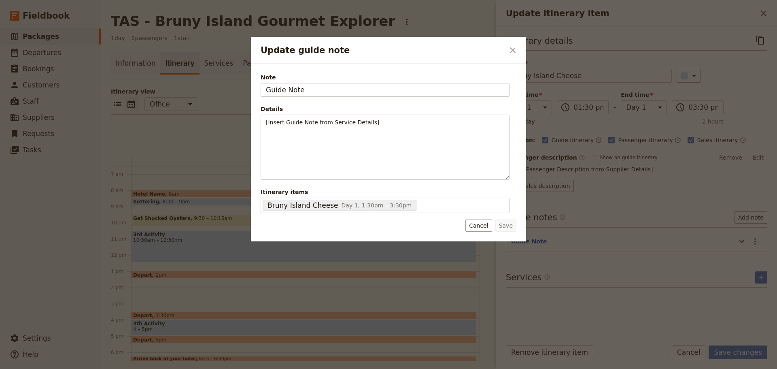
drag, startPoint x: 314, startPoint y: 92, endPoint x: 232, endPoint y: 84, distance: 83.3
click at [232, 368] on div "Update guide note ​ Note Guide Note Details [Insert Guide Note from Service Det…" at bounding box center [388, 369] width 777 height 0
type input "1807 [GEOGRAPHIC_DATA],"
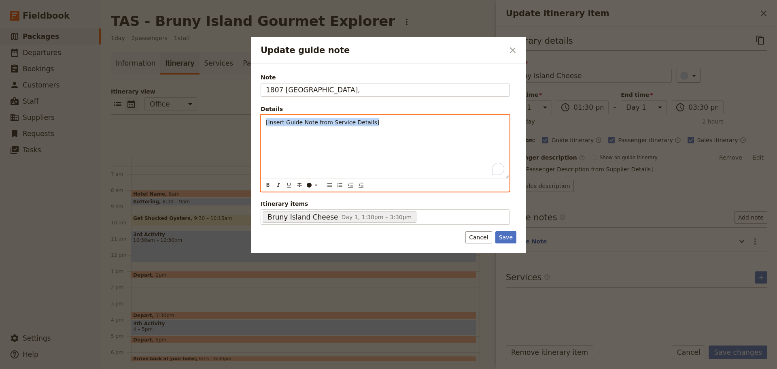
drag, startPoint x: 363, startPoint y: 124, endPoint x: 225, endPoint y: 122, distance: 137.6
click at [225, 368] on div "Update guide note ​ Note [STREET_ADDRESS], Details [Insert Guide Note from Serv…" at bounding box center [388, 369] width 777 height 0
click at [329, 186] on icon "Bulleted list" at bounding box center [329, 185] width 6 height 6
click at [417, 132] on li "Pls purchase a cheese plate for guests to share" at bounding box center [391, 130] width 225 height 8
click at [424, 132] on li "Pls purchase a cheese plate for guests to share" at bounding box center [391, 130] width 225 height 8
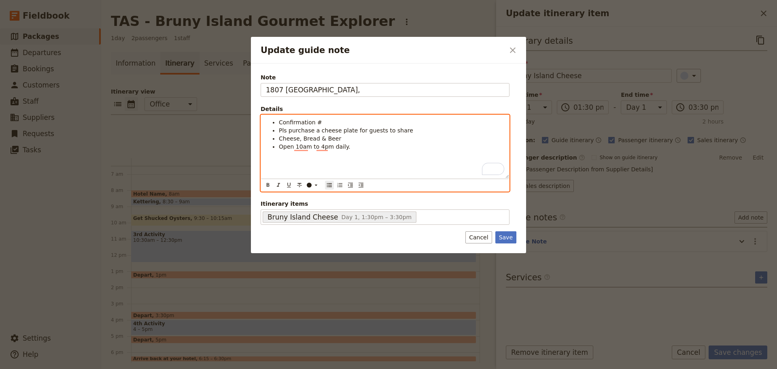
click at [343, 139] on li "Cheese, Bread & Beer" at bounding box center [391, 138] width 225 height 8
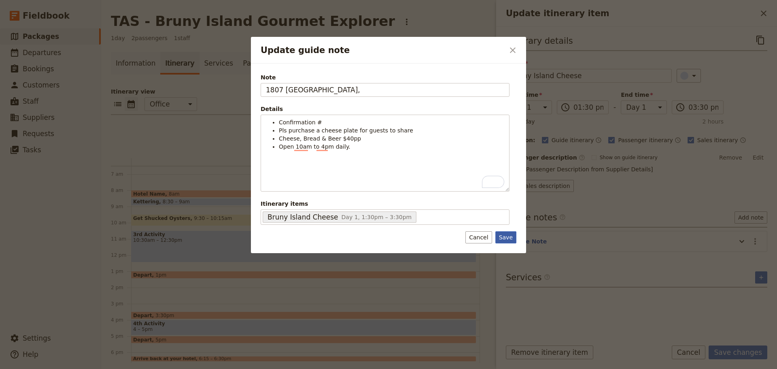
click at [512, 236] on button "Save" at bounding box center [505, 237] width 21 height 12
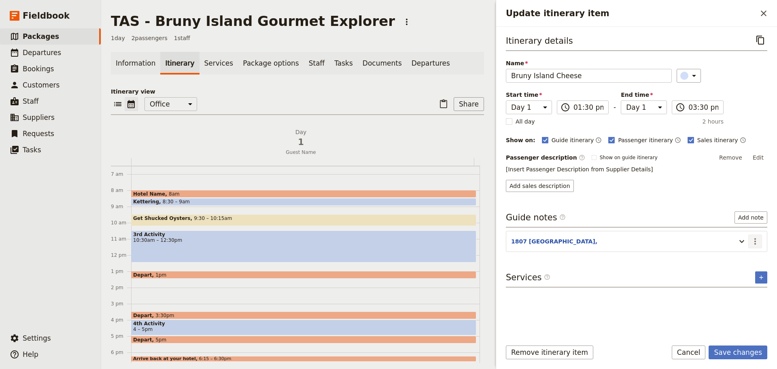
click at [755, 242] on icon "Actions" at bounding box center [755, 241] width 2 height 6
click at [752, 257] on span "Edit note" at bounding box center [738, 259] width 38 height 8
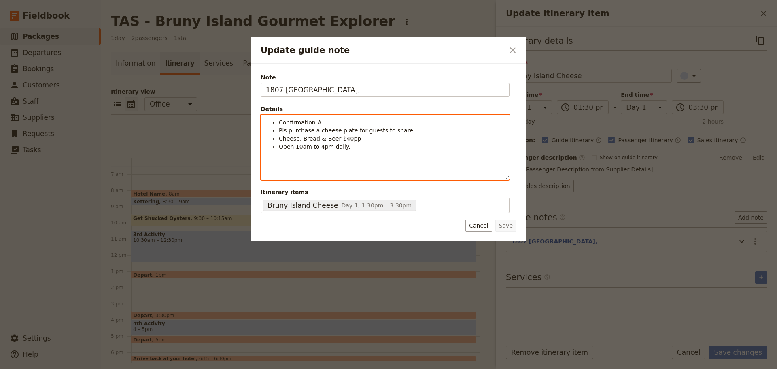
click at [408, 127] on li "Pls purchase a cheese plate for guests to share" at bounding box center [391, 130] width 225 height 8
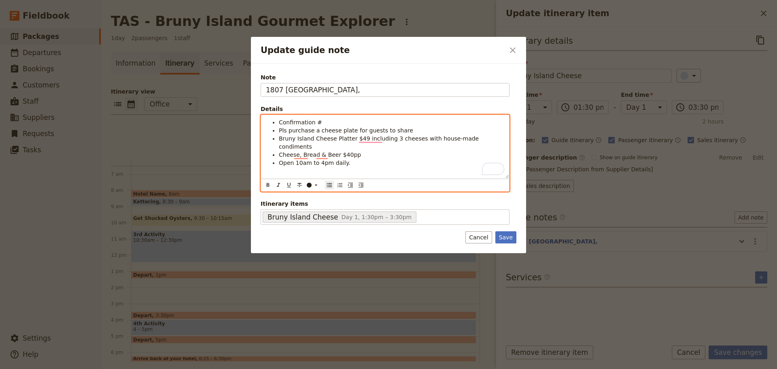
click at [409, 139] on span "Bruny Island Cheese Platter $49 including 3 cheeses with house-made condiments" at bounding box center [380, 142] width 202 height 15
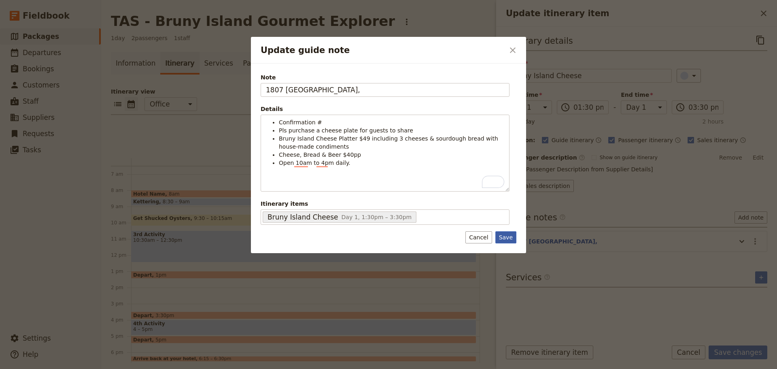
click at [509, 242] on button "Save" at bounding box center [505, 237] width 21 height 12
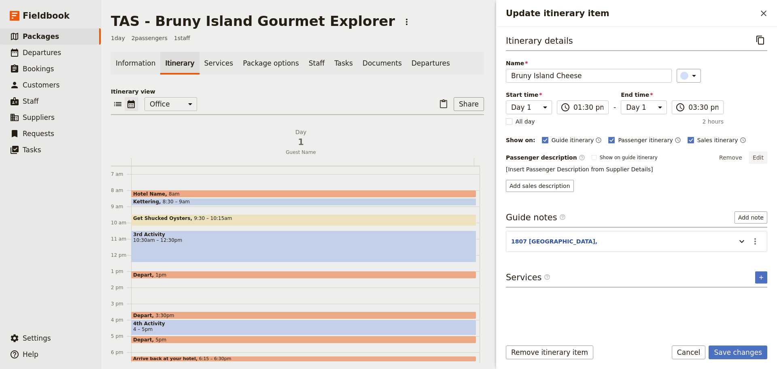
click at [760, 154] on button "Edit" at bounding box center [758, 157] width 18 height 12
click at [765, 154] on button "Edit" at bounding box center [758, 157] width 18 height 12
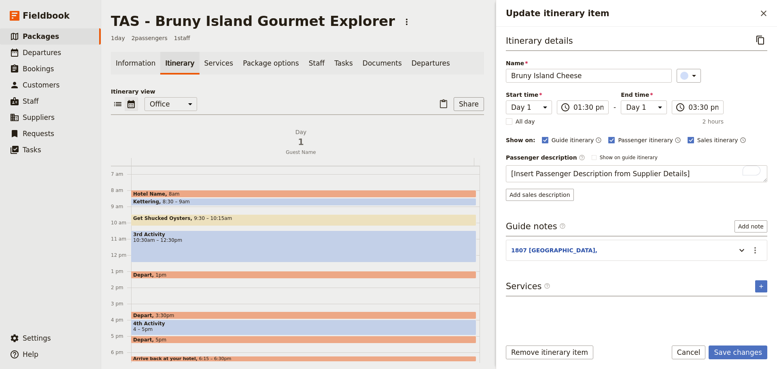
drag, startPoint x: 673, startPoint y: 177, endPoint x: 508, endPoint y: 164, distance: 165.3
click at [488, 164] on div "TAS - [GEOGRAPHIC_DATA] Gourmet Explorer ​ 1 day 2 passengers 1 staff Informati…" at bounding box center [439, 184] width 676 height 369
type textarea "Lore ip d sitame conse ad elit seddoeiusm. Te inc u laboreetdol magnaali. En ad…"
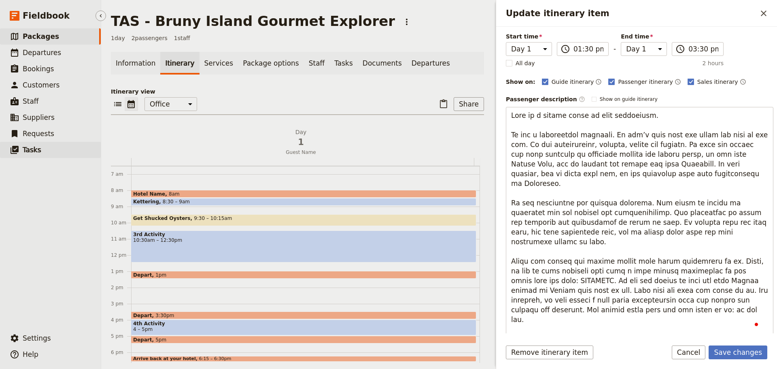
scroll to position [61, 0]
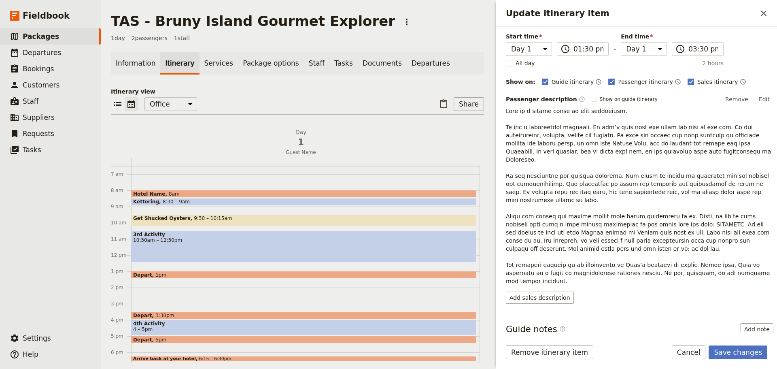
click at [763, 92] on div "Itinerary details ​ Name [GEOGRAPHIC_DATA] Cheese ​ Start time Day 1 13:30 ​ 01…" at bounding box center [640, 139] width 268 height 329
click at [766, 97] on button "Edit" at bounding box center [764, 99] width 18 height 12
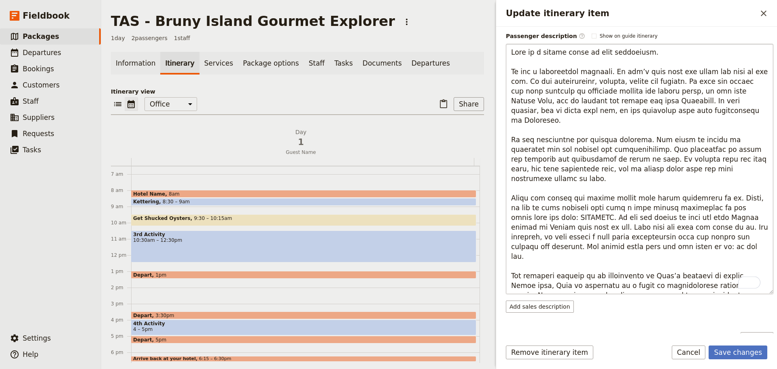
scroll to position [162, 0]
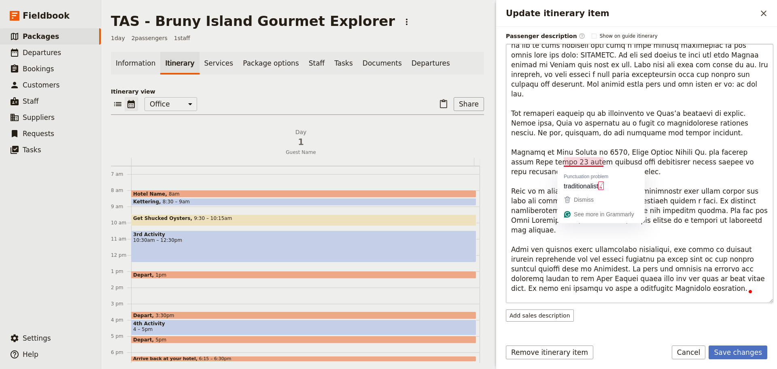
click at [730, 187] on textarea "To enrich screen reader interactions, please activate Accessibility in Grammarl…" at bounding box center [640, 173] width 268 height 259
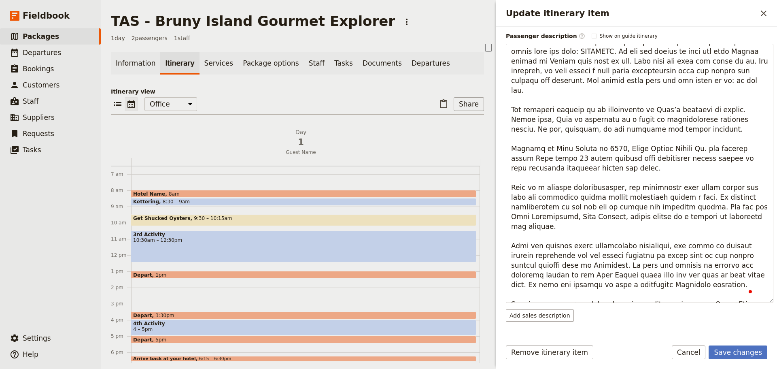
drag, startPoint x: 644, startPoint y: 286, endPoint x: 504, endPoint y: 121, distance: 216.3
click at [504, 121] on div "Itinerary details ​ Name [GEOGRAPHIC_DATA] Cheese ​ Start time Day 1 13:30 ​ 01…" at bounding box center [636, 180] width 281 height 306
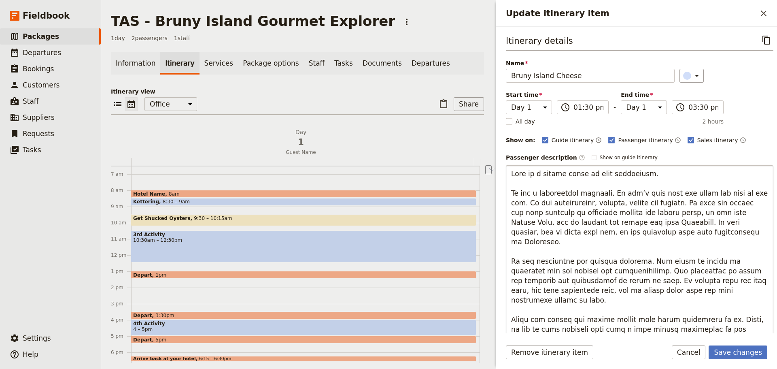
drag, startPoint x: 645, startPoint y: 173, endPoint x: 510, endPoint y: 175, distance: 134.4
click at [510, 175] on textarea "To enrich screen reader interactions, please activate Accessibility in Grammarl…" at bounding box center [640, 290] width 268 height 250
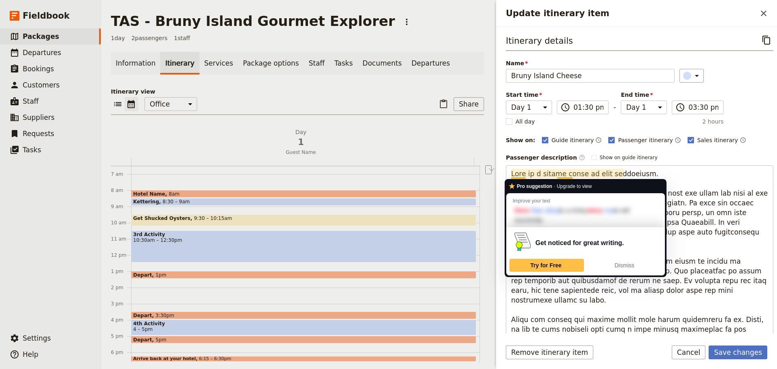
type textarea "Founded by [PERSON_NAME] in [DATE], Bruny Island Cheese Co. was started after […"
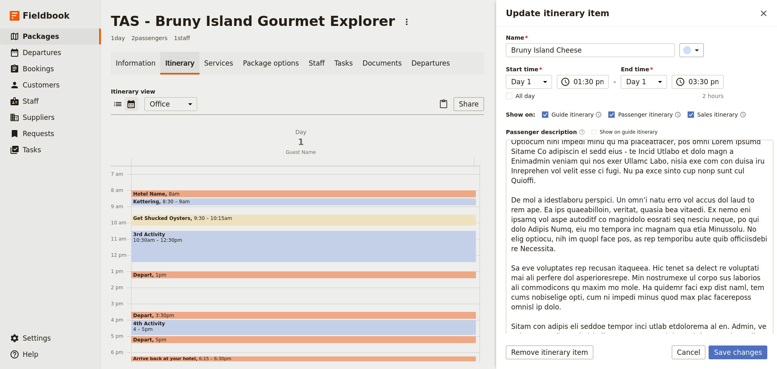
drag, startPoint x: 700, startPoint y: 217, endPoint x: 505, endPoint y: 182, distance: 198.2
click at [505, 182] on div "Itinerary details ​ Name [GEOGRAPHIC_DATA] Cheese ​ Start time Day 1 13:30 ​ 01…" at bounding box center [636, 180] width 281 height 306
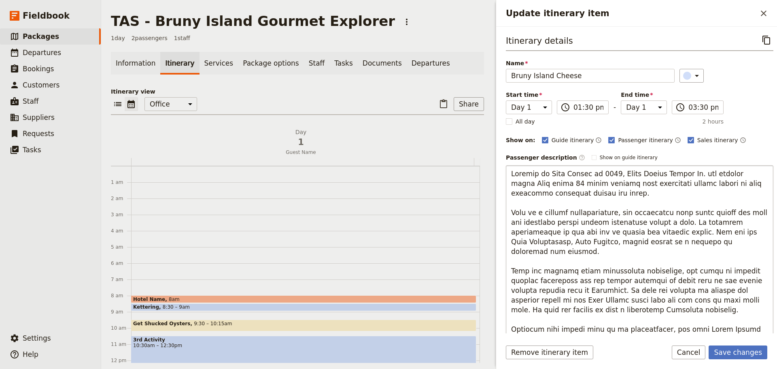
scroll to position [127, 0]
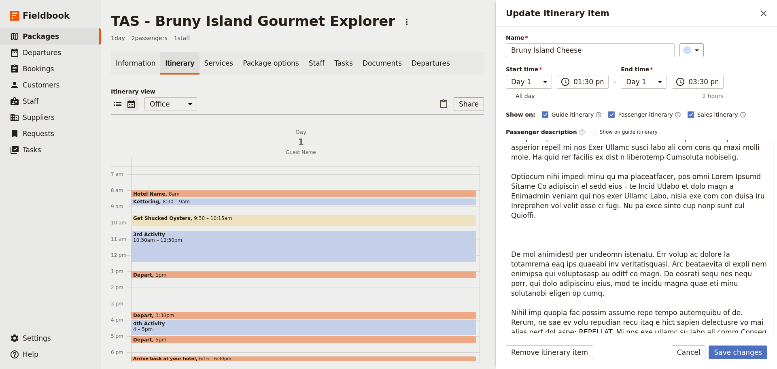
drag, startPoint x: 605, startPoint y: 257, endPoint x: 501, endPoint y: 232, distance: 106.7
click at [501, 232] on div "Itinerary details ​ Name Bruny Island Cheese ​ Start time Day 1 13:30 ​ 01:30 p…" at bounding box center [636, 180] width 281 height 306
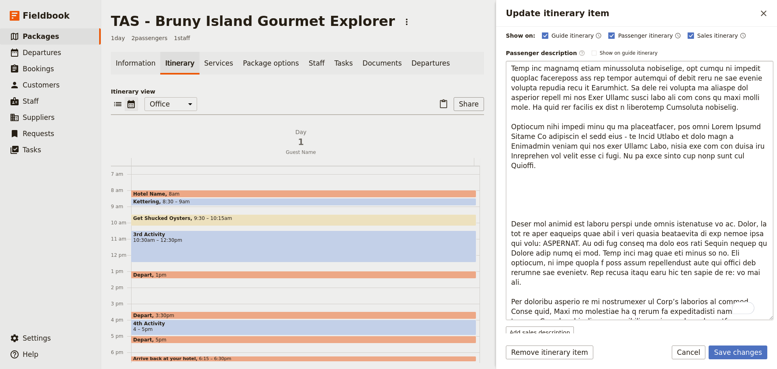
scroll to position [0, 0]
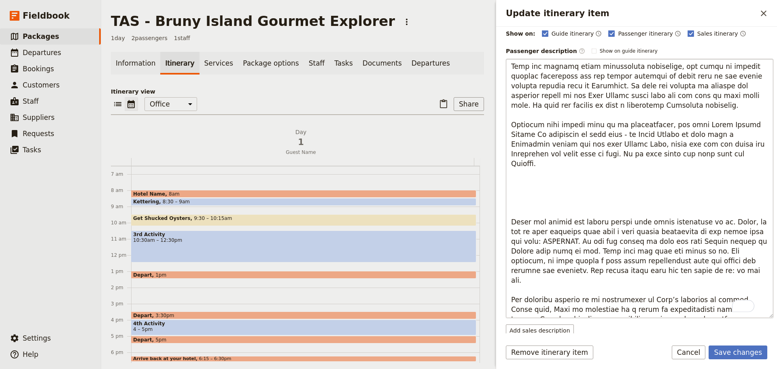
drag, startPoint x: 639, startPoint y: 253, endPoint x: 509, endPoint y: 155, distance: 162.8
click at [509, 155] on textarea "To enrich screen reader interactions, please activate Accessibility in Grammarl…" at bounding box center [640, 188] width 268 height 259
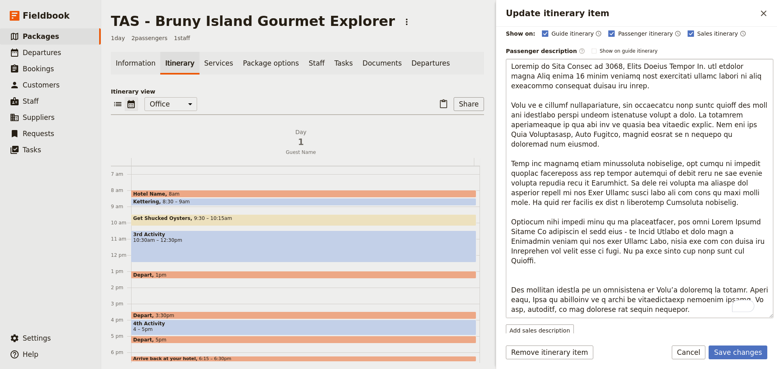
scroll to position [1, 0]
drag, startPoint x: 518, startPoint y: 308, endPoint x: 509, endPoint y: 254, distance: 54.6
click at [509, 254] on textarea "To enrich screen reader interactions, please activate Accessibility in Grammarl…" at bounding box center [640, 188] width 268 height 259
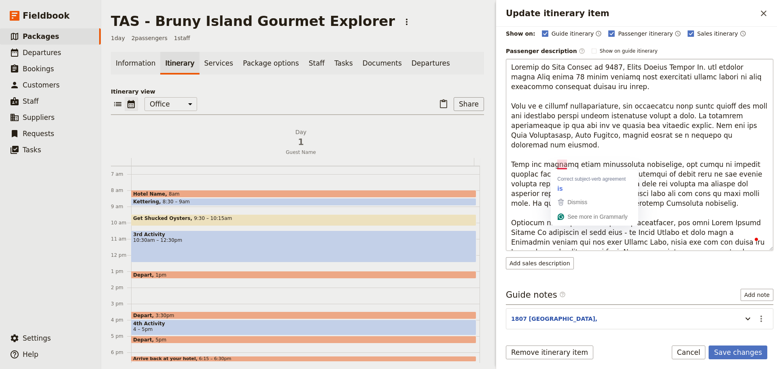
click at [684, 146] on textarea "To enrich screen reader interactions, please activate Accessibility in Grammarl…" at bounding box center [640, 155] width 268 height 192
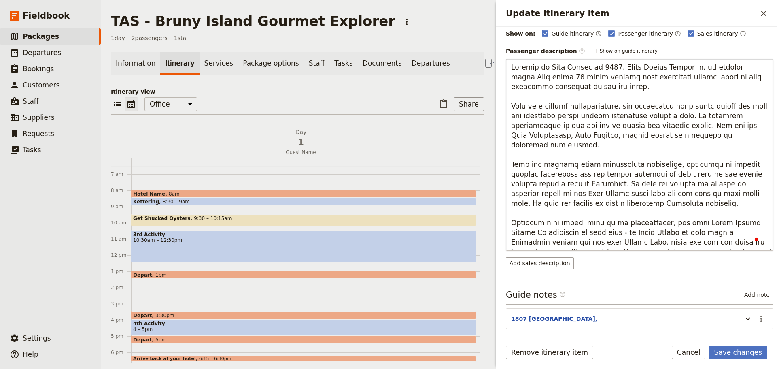
drag, startPoint x: 652, startPoint y: 243, endPoint x: 538, endPoint y: 244, distance: 114.1
click at [542, 244] on textarea "To enrich screen reader interactions, please activate Accessibility in Grammarl…" at bounding box center [640, 155] width 268 height 192
type textarea "Founded by Nick Haddow in 2003, Bruny Island Cheese Co. was started after Nick …"
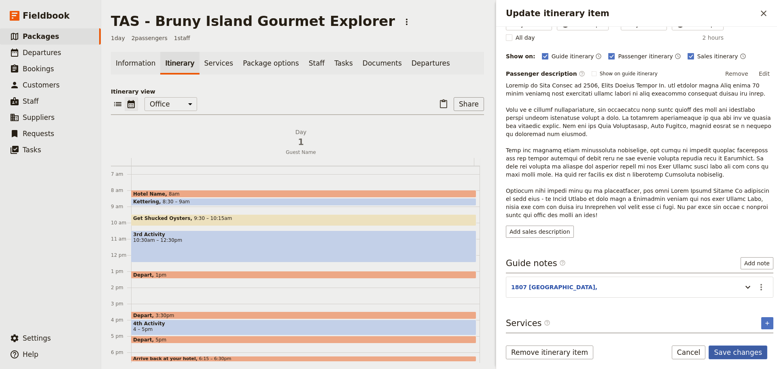
click at [739, 345] on button "Save changes" at bounding box center [738, 352] width 59 height 14
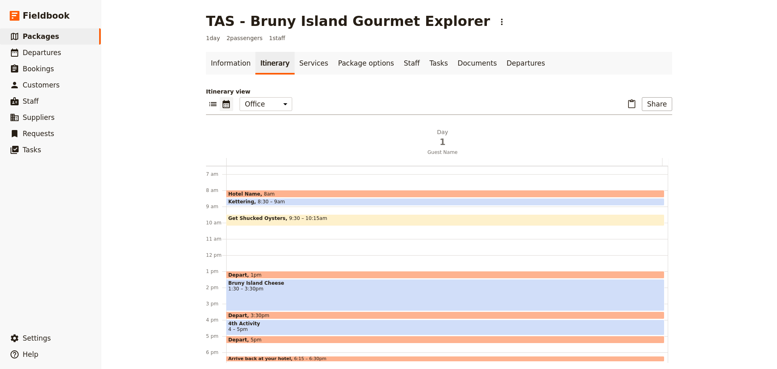
click at [333, 290] on span "1:30 – 3:30pm" at bounding box center [445, 289] width 434 height 6
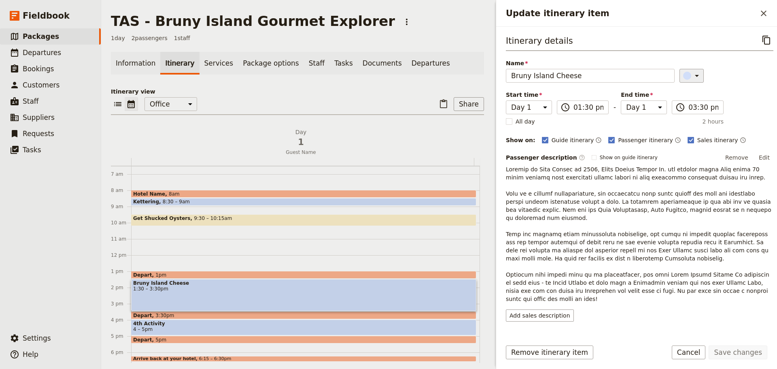
click at [683, 73] on div "Update itinerary item" at bounding box center [687, 76] width 8 height 8
click at [689, 92] on div "button" at bounding box center [689, 93] width 8 height 8
click at [736, 350] on button "Save changes" at bounding box center [738, 352] width 59 height 14
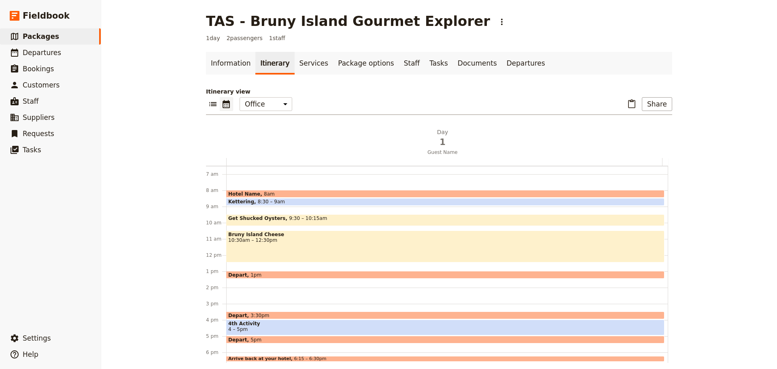
click at [308, 237] on span "10:30am – 12:30pm" at bounding box center [445, 240] width 434 height 6
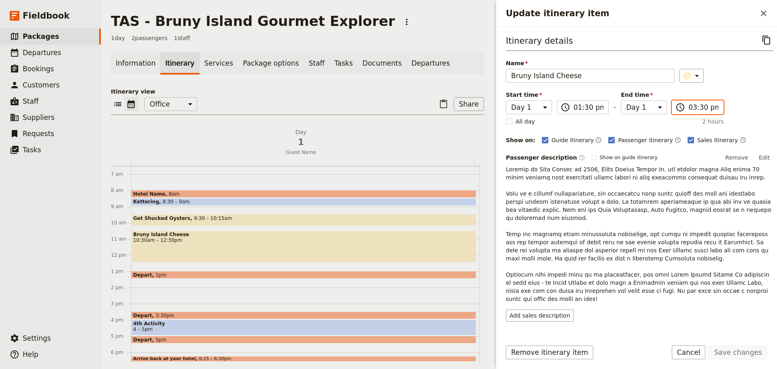
click at [689, 105] on input "03:30 pm" at bounding box center [703, 107] width 30 height 10
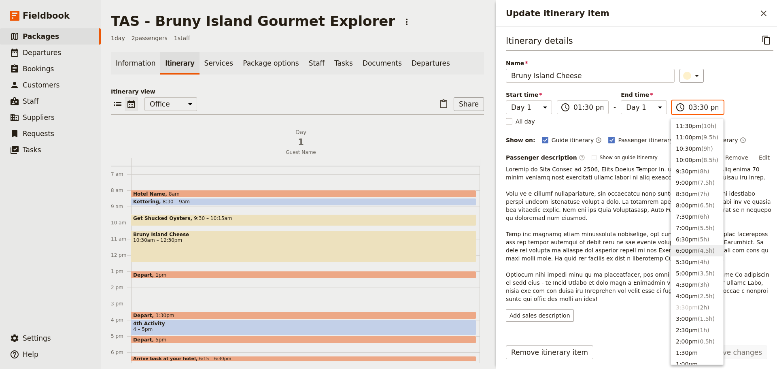
click at [219, 237] on span "10:30am – 12:30pm" at bounding box center [303, 240] width 341 height 6
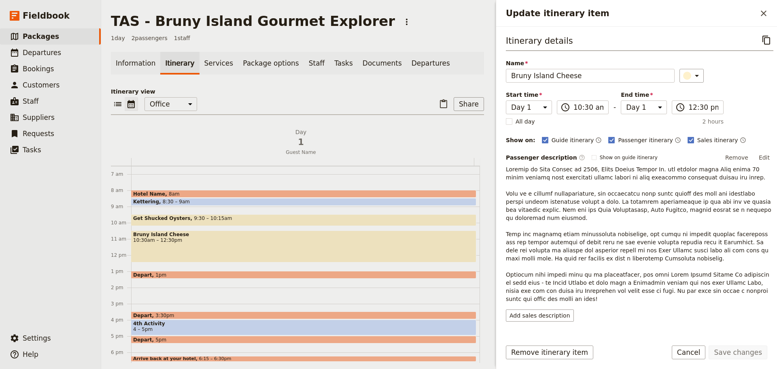
click at [220, 238] on span "10:30am – 12:30pm" at bounding box center [303, 240] width 341 height 6
click at [706, 105] on input "12:30 pm" at bounding box center [703, 107] width 30 height 10
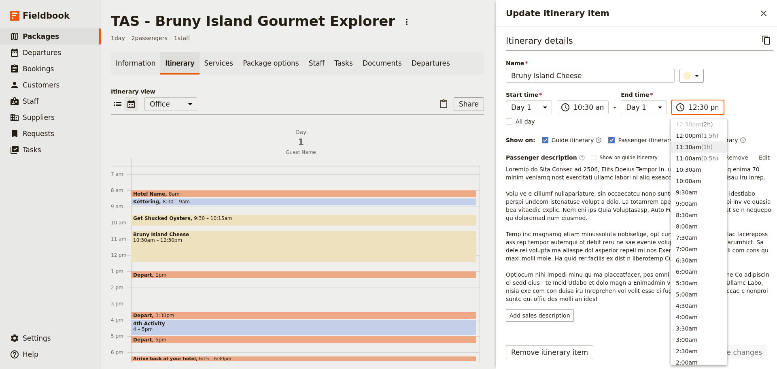
click at [691, 149] on button "11:30am ( 1h )" at bounding box center [699, 146] width 56 height 11
type input "11:30 am"
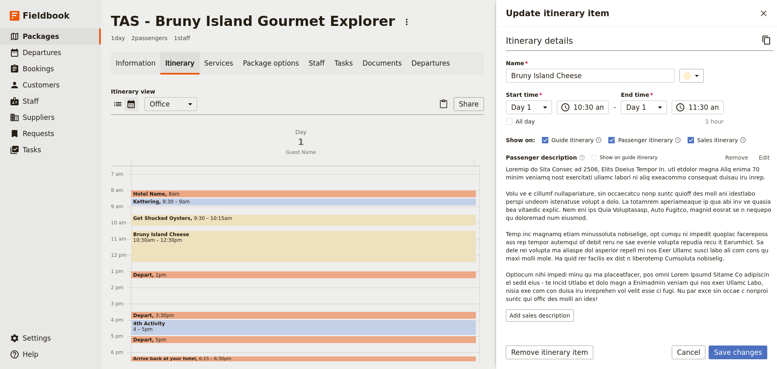
click at [736, 103] on div "Itinerary details ​ Name Bruny Island Cheese ​ Start time Day 1 10:30 ​ 10:30 a…" at bounding box center [640, 177] width 268 height 288
click at [736, 353] on button "Save changes" at bounding box center [738, 352] width 59 height 14
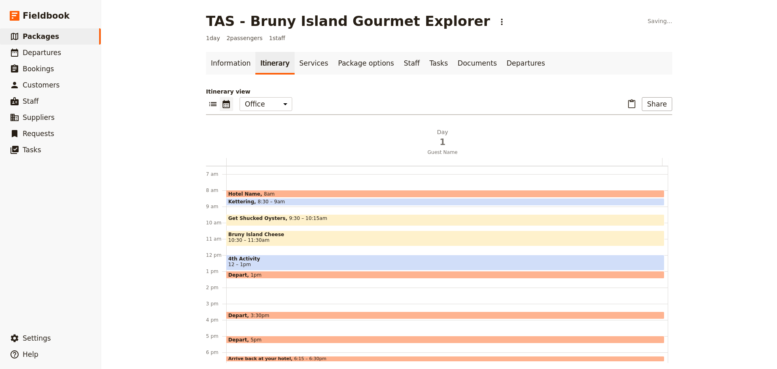
click at [271, 257] on span "4th Activity" at bounding box center [445, 259] width 434 height 6
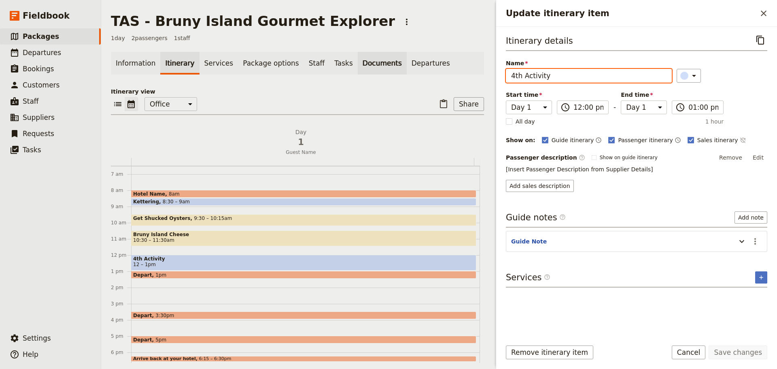
drag, startPoint x: 565, startPoint y: 74, endPoint x: 376, endPoint y: 63, distance: 188.9
click at [376, 63] on div "TAS - Bruny Island Gourmet Explorer ​ 1 day 2 passengers 1 staff Information It…" at bounding box center [439, 184] width 676 height 369
type input "b"
type input "Bruny Island Honey"
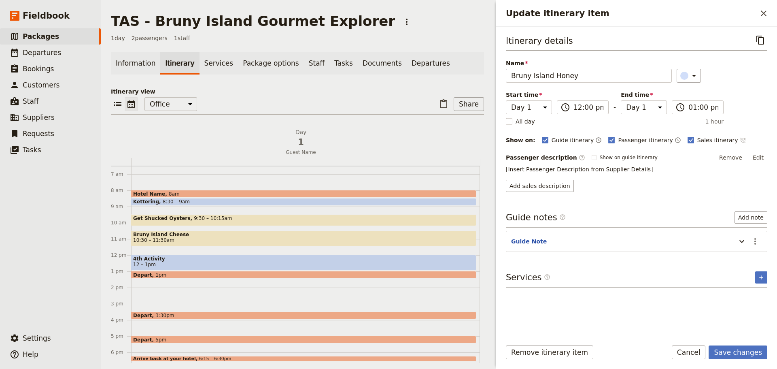
click at [740, 140] on icon "Time not shown on sales itinerary" at bounding box center [742, 140] width 5 height 5
click at [755, 240] on icon "Actions" at bounding box center [755, 241] width 2 height 6
click at [741, 259] on span "Edit note" at bounding box center [731, 259] width 25 height 8
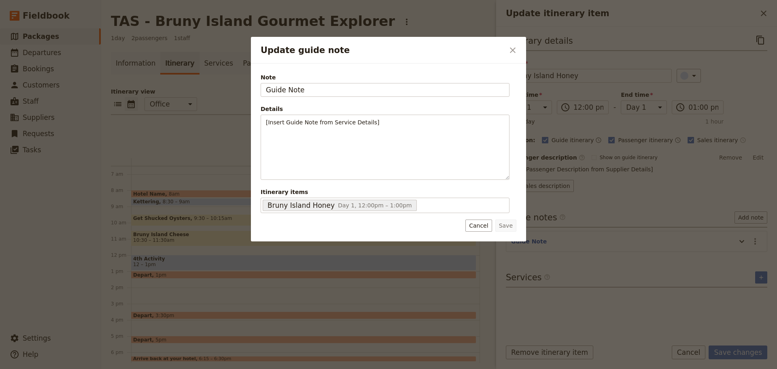
drag, startPoint x: 330, startPoint y: 89, endPoint x: 244, endPoint y: 89, distance: 85.4
click at [244, 368] on div "Update guide note ​ Note Guide Note Details [Insert Guide Note from Service Det…" at bounding box center [388, 369] width 777 height 0
type input "2184 Bruny Island Main Rd Great Bay. Tel: 0475 893 506"
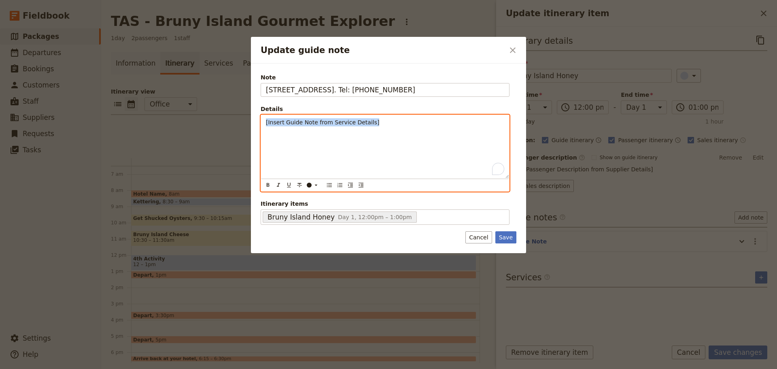
drag, startPoint x: 376, startPoint y: 123, endPoint x: 219, endPoint y: 124, distance: 157.0
click at [219, 368] on div "Update guide note ​ Note 2184 Bruny Island Main Rd Great Bay. Tel: 0475 893 506…" at bounding box center [388, 369] width 777 height 0
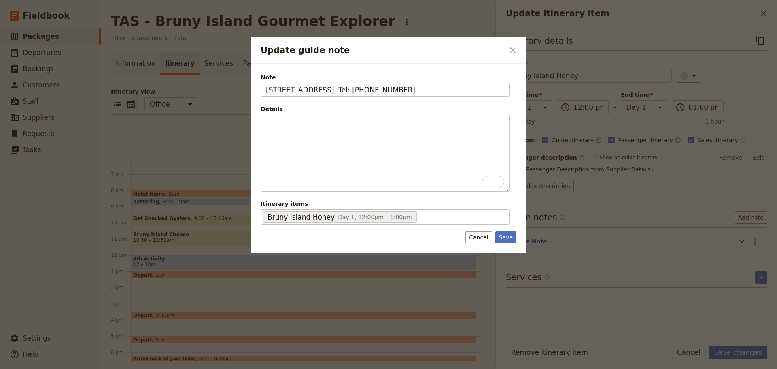
drag, startPoint x: 501, startPoint y: 238, endPoint x: 529, endPoint y: 229, distance: 28.9
click at [502, 238] on button "Save" at bounding box center [505, 237] width 21 height 12
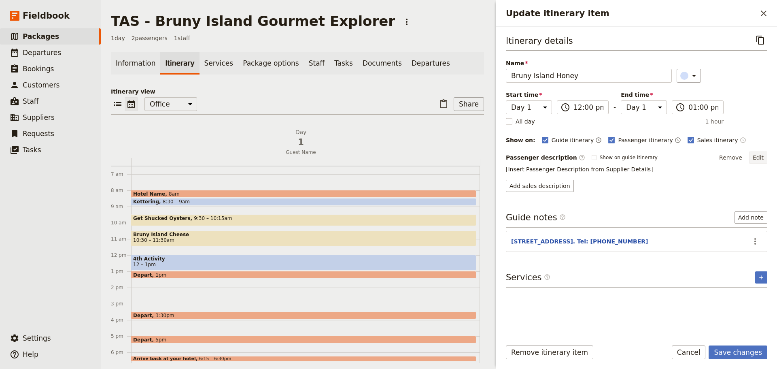
click at [756, 156] on button "Edit" at bounding box center [758, 157] width 18 height 12
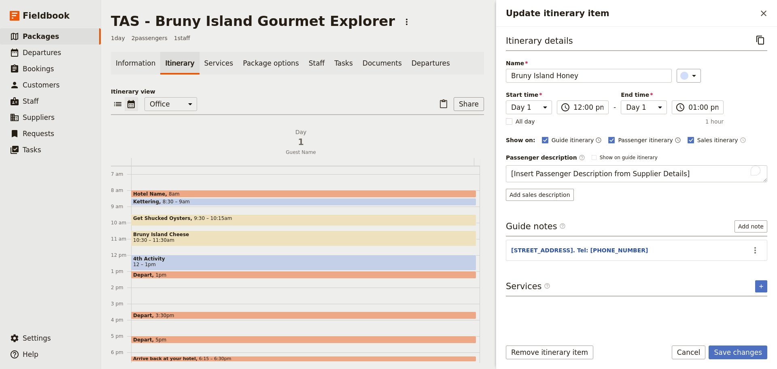
drag, startPoint x: 685, startPoint y: 174, endPoint x: 448, endPoint y: 176, distance: 236.8
click at [448, 176] on div "TAS - Bruny Island Gourmet Explorer ​ 1 day 2 passengers 1 staff Information It…" at bounding box center [439, 184] width 676 height 369
type textarea "The Honey Pot and Bruny Island Honey are home to a life long collaboration betw…"
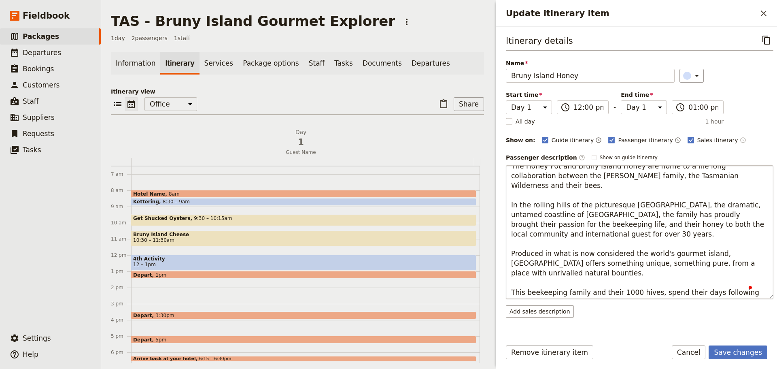
scroll to position [10, 0]
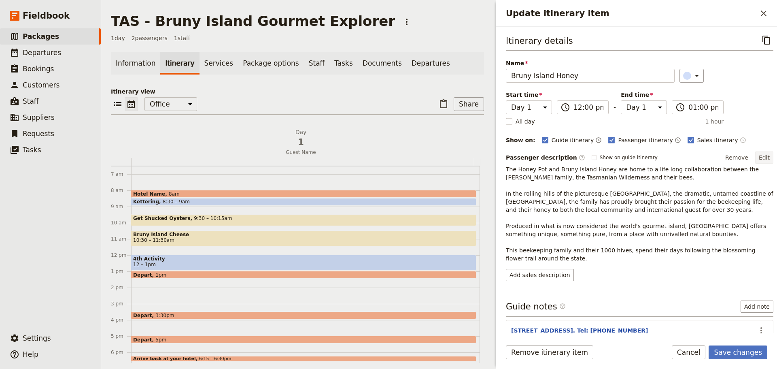
click at [757, 158] on button "Edit" at bounding box center [764, 157] width 18 height 12
click at [755, 155] on button "Edit" at bounding box center [764, 157] width 18 height 12
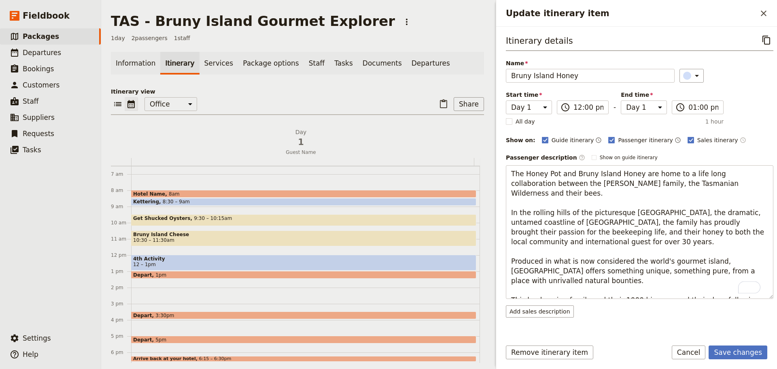
click at [494, 201] on div "Update itinerary item ​ Itinerary details ​ Name Bruny Island Honey ​ Start tim…" at bounding box center [635, 184] width 283 height 369
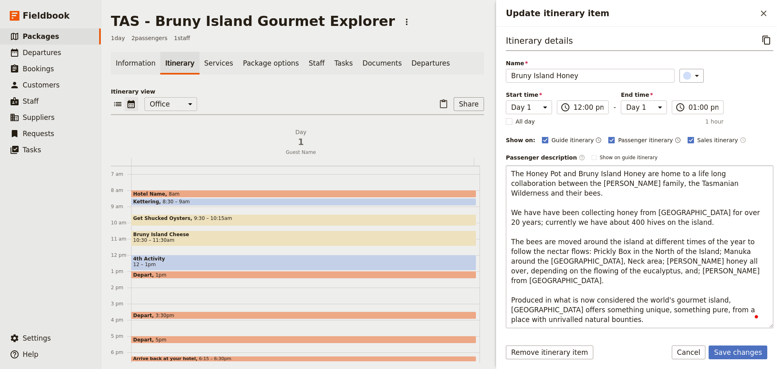
drag, startPoint x: 520, startPoint y: 202, endPoint x: 509, endPoint y: 203, distance: 11.0
click at [509, 203] on textarea "The Honey Pot and Bruny Island Honey are home to a life long collaboration betw…" at bounding box center [640, 246] width 268 height 163
click at [756, 204] on textarea "The Honey Pot and Bruny Island Honey are home to a life long collaboration betw…" at bounding box center [640, 246] width 268 height 163
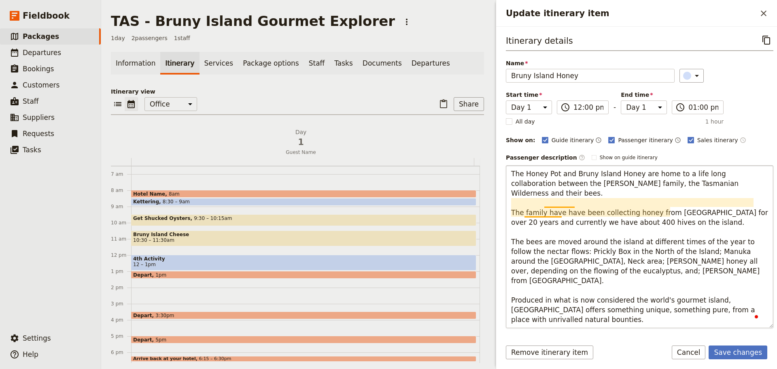
click at [554, 213] on textarea "The Honey Pot and Bruny Island Honey are home to a life long collaboration betw…" at bounding box center [640, 246] width 268 height 163
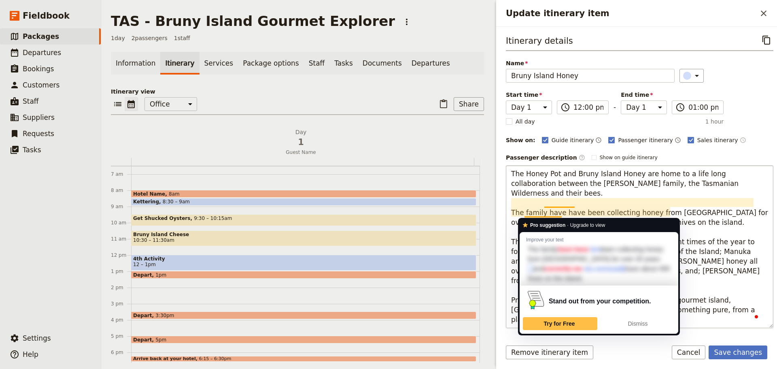
click at [554, 213] on textarea "The Honey Pot and Bruny Island Honey are home to a life long collaboration betw…" at bounding box center [640, 246] width 268 height 163
type textarea "The Honey Pot and Bruny Island Honey are home to a life long collaboration betw…"
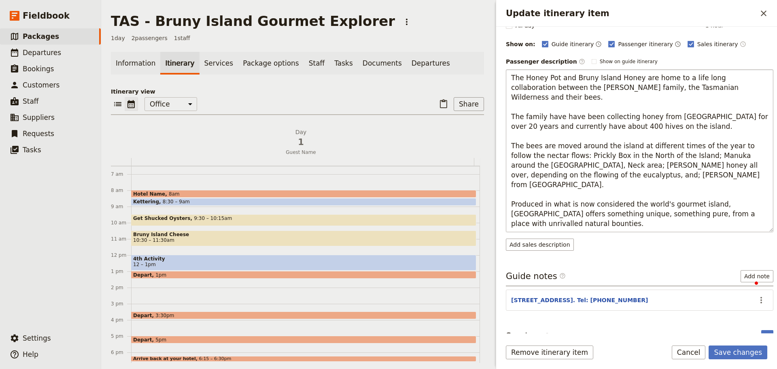
scroll to position [115, 0]
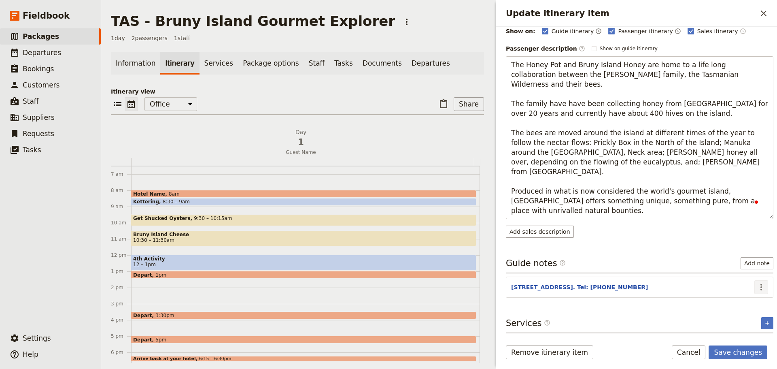
click at [756, 285] on icon "Actions" at bounding box center [761, 287] width 10 height 10
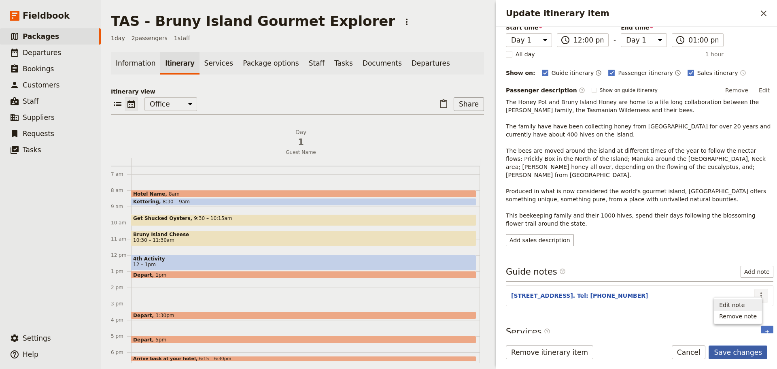
click at [741, 349] on button "Save changes" at bounding box center [738, 352] width 59 height 14
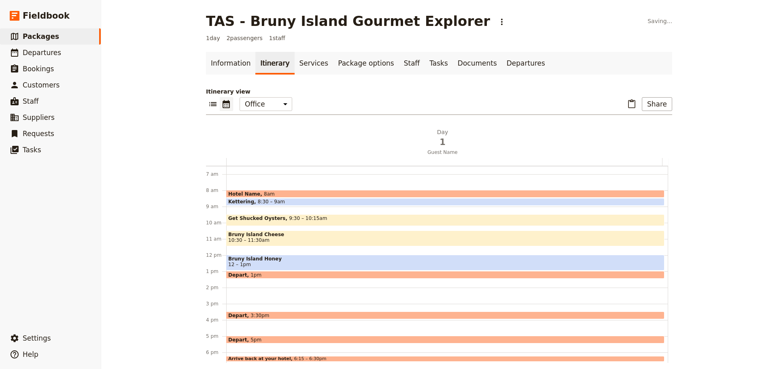
click at [378, 259] on span "Bruny Island Honey" at bounding box center [445, 259] width 434 height 6
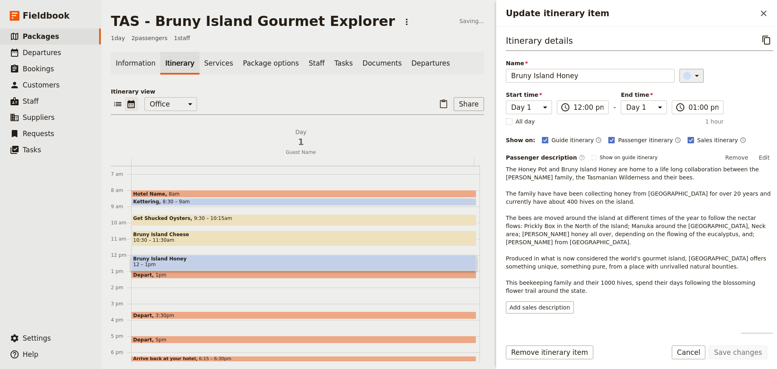
click at [692, 71] on icon "Update itinerary item" at bounding box center [697, 76] width 10 height 10
click at [691, 89] on div "button" at bounding box center [689, 93] width 8 height 8
click at [746, 352] on button "Save changes" at bounding box center [738, 352] width 59 height 14
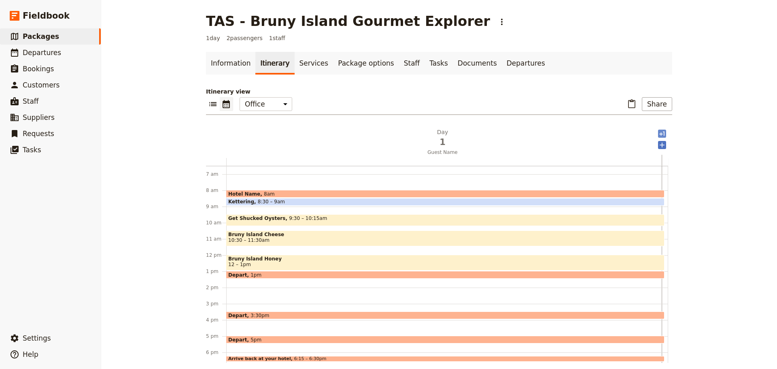
click at [659, 134] on icon "Add after day 1" at bounding box center [661, 133] width 5 height 4
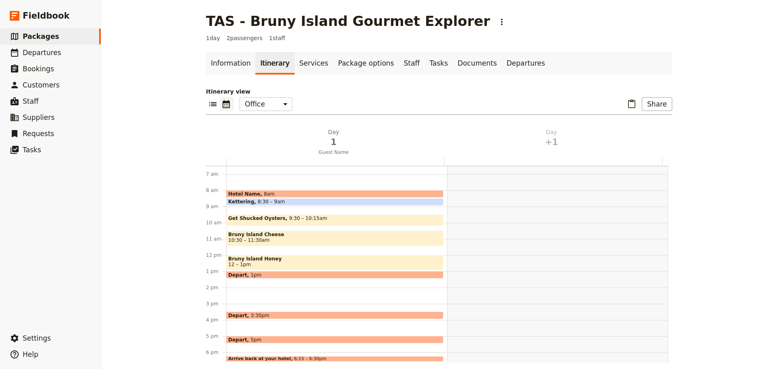
click at [251, 274] on span "1pm" at bounding box center [256, 274] width 11 height 5
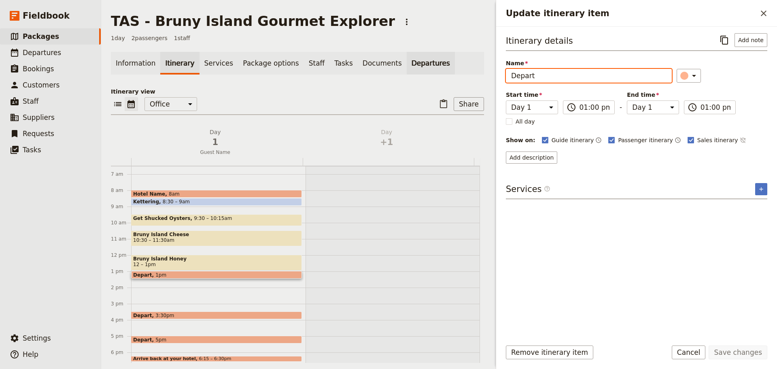
drag, startPoint x: 568, startPoint y: 76, endPoint x: 404, endPoint y: 62, distance: 164.9
click at [404, 63] on div "TAS - Bruny Island Gourmet Explorer ​ 1 day 2 passengers 1 staff Information It…" at bounding box center [439, 184] width 676 height 369
type input "The Neck"
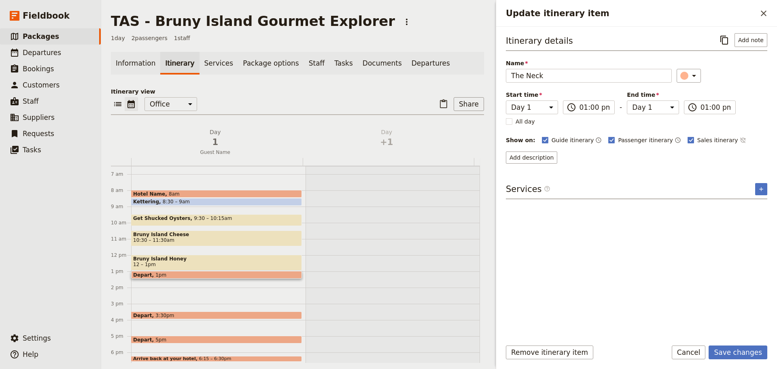
click at [727, 137] on div "Guide itinerary ​ Passenger itinerary ​ Sales itinerary ​" at bounding box center [654, 140] width 225 height 10
click at [692, 76] on icon "Update itinerary item" at bounding box center [694, 76] width 4 height 2
click at [676, 113] on div "button" at bounding box center [679, 112] width 8 height 8
click at [740, 142] on icon "Time not shown on sales itinerary" at bounding box center [742, 140] width 5 height 5
click at [518, 155] on button "Add description" at bounding box center [531, 157] width 51 height 12
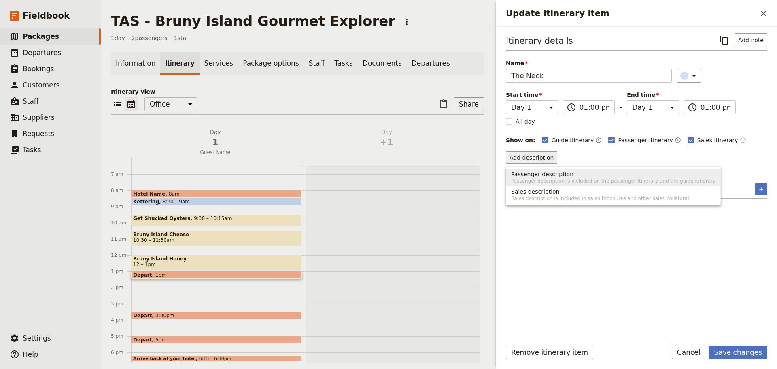
click at [528, 176] on span "Passenger description" at bounding box center [542, 174] width 62 height 8
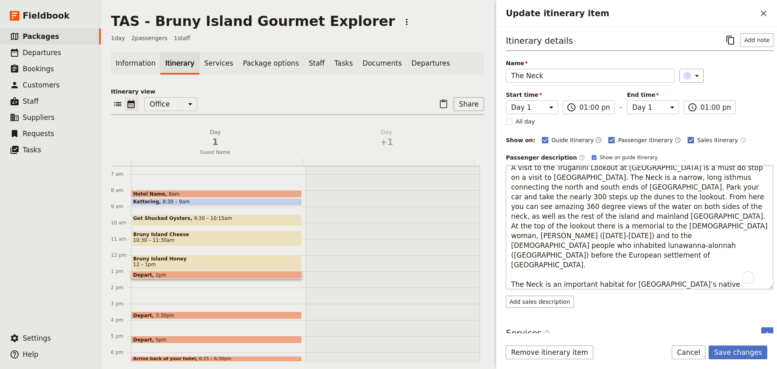
scroll to position [0, 0]
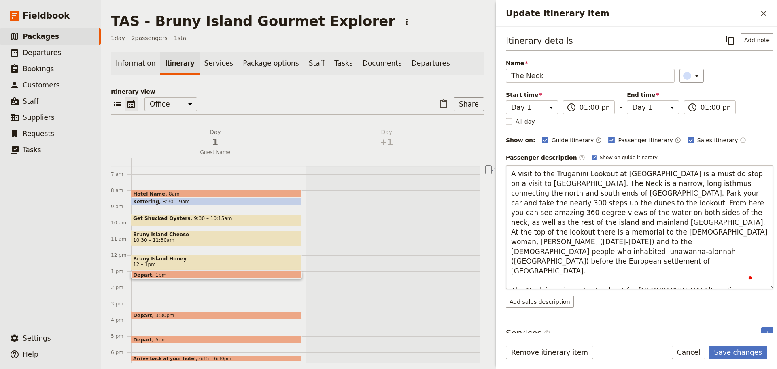
drag, startPoint x: 617, startPoint y: 189, endPoint x: 560, endPoint y: 196, distance: 57.6
click at [560, 196] on textarea "A visit to the Truganini Lookout at The Neck is a must do stop on a visit to Br…" at bounding box center [640, 227] width 268 height 124
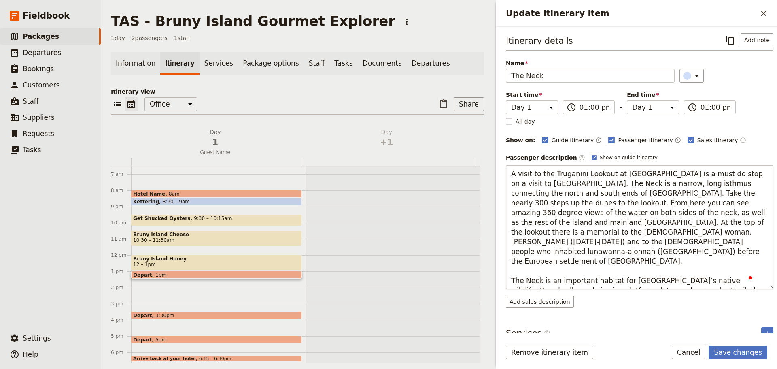
click at [561, 191] on textarea "A visit to the Truganini Lookout at The Neck is a must do stop on a visit to Br…" at bounding box center [640, 227] width 268 height 124
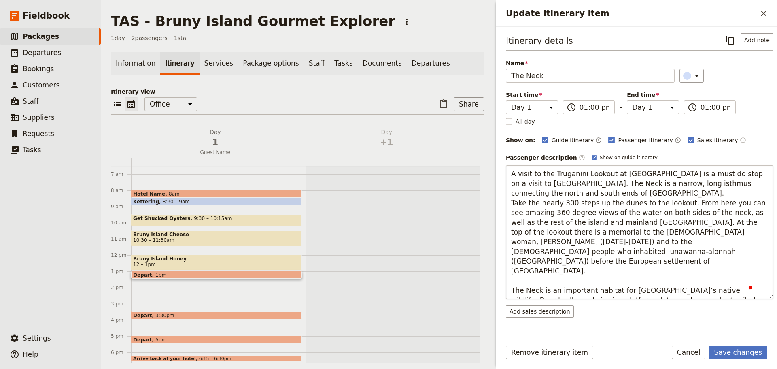
type textarea "A visit to the Truganini Lookout at The Neck is a must do stop on a visit to Br…"
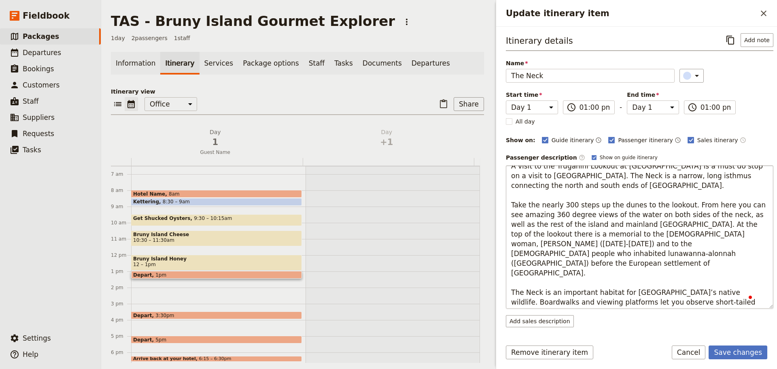
scroll to position [10, 0]
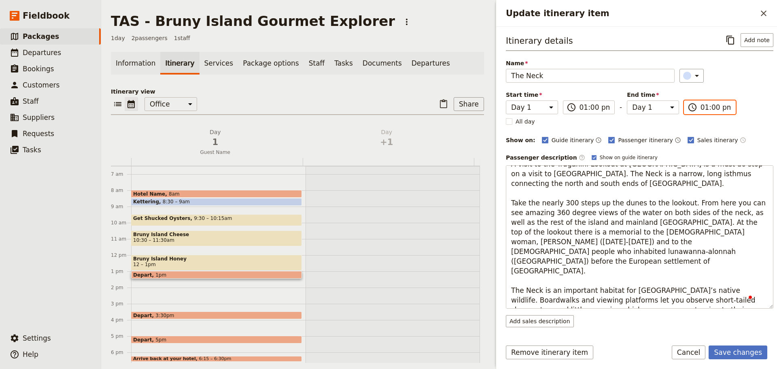
click at [701, 104] on input "01:00 pm" at bounding box center [716, 107] width 30 height 10
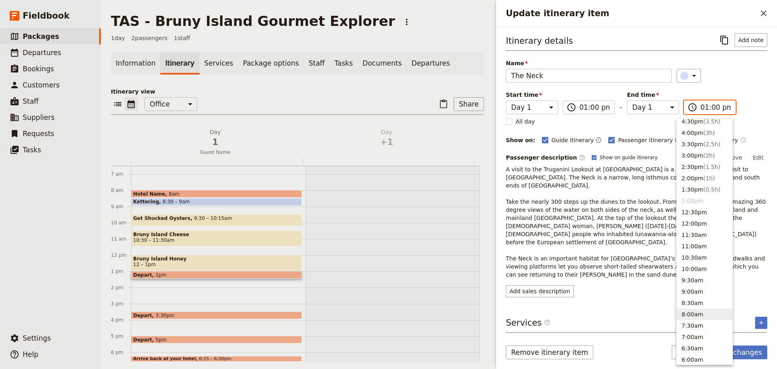
scroll to position [159, 0]
click at [709, 181] on span "( 1h )" at bounding box center [709, 182] width 12 height 6
type input "02:00 pm"
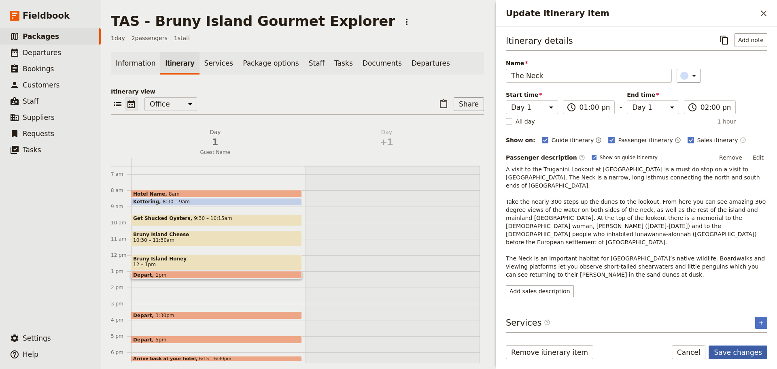
click at [743, 354] on button "Save changes" at bounding box center [738, 352] width 59 height 14
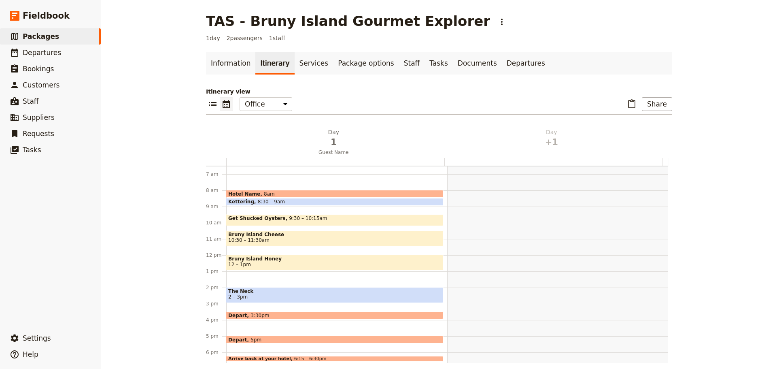
drag, startPoint x: 261, startPoint y: 314, endPoint x: 263, endPoint y: 310, distance: 4.4
click at [261, 314] on div "Depart 3:30pm" at bounding box center [334, 315] width 217 height 8
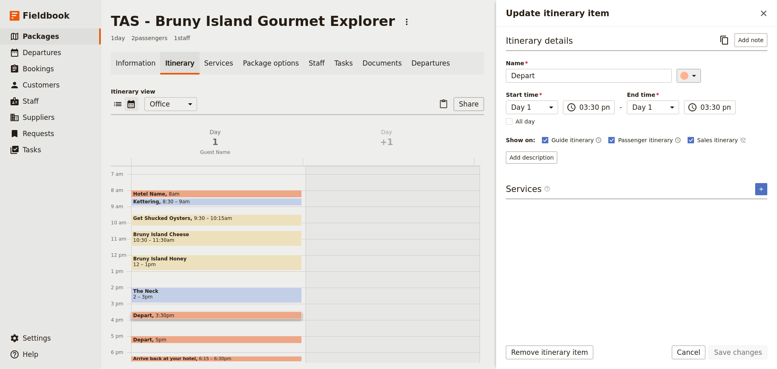
click at [692, 76] on icon "Update itinerary item" at bounding box center [694, 76] width 10 height 10
click at [682, 110] on div "button" at bounding box center [679, 112] width 8 height 8
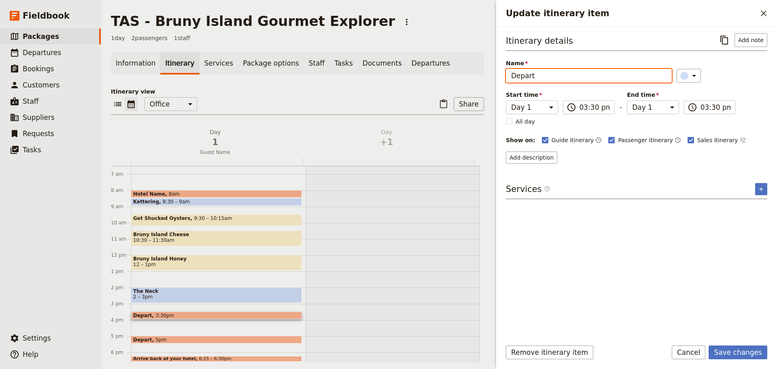
drag, startPoint x: 581, startPoint y: 76, endPoint x: 370, endPoint y: 75, distance: 210.9
click at [371, 76] on div "TAS - Bruny Island Gourmet Explorer ​ 1 day 2 passengers 1 staff Information It…" at bounding box center [439, 184] width 676 height 369
type input "Adventure Bay"
click at [740, 138] on icon "Time not shown on sales itinerary" at bounding box center [743, 140] width 6 height 6
click at [524, 157] on button "Add description" at bounding box center [531, 157] width 51 height 12
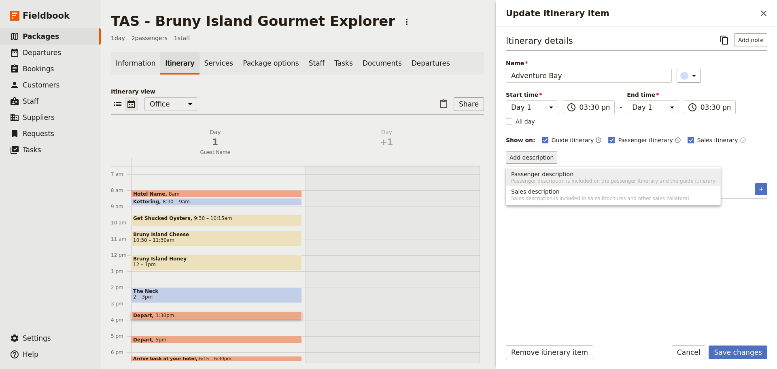
click at [534, 171] on span "Passenger description" at bounding box center [542, 174] width 62 height 8
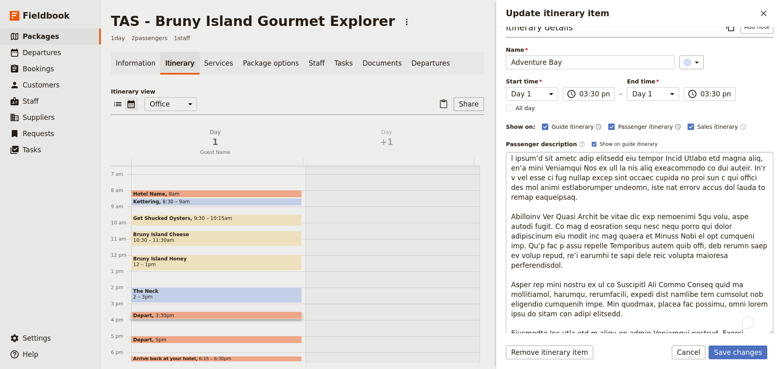
scroll to position [0, 0]
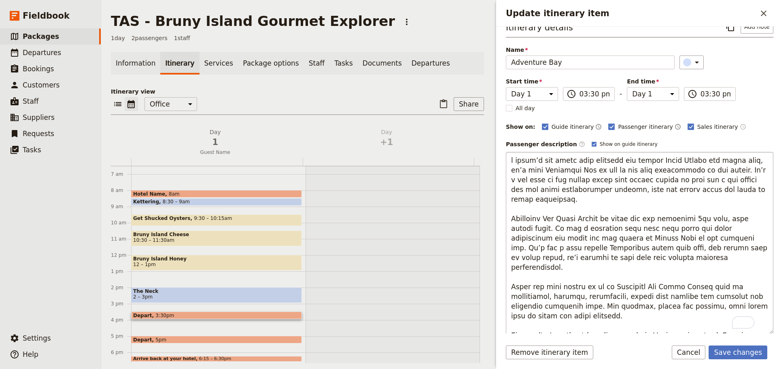
click at [511, 161] on textarea "To enrich screen reader interactions, please activate Accessibility in Grammarl…" at bounding box center [640, 243] width 268 height 182
type textarea "If there’s one thing that everyone who visits Bruny Island can agree upon, it’s…"
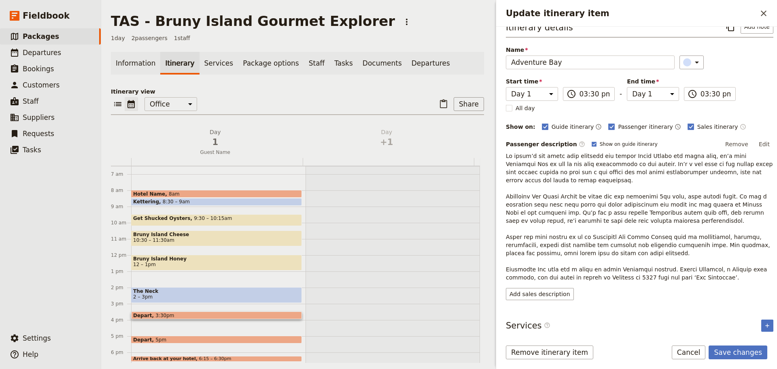
scroll to position [7, 0]
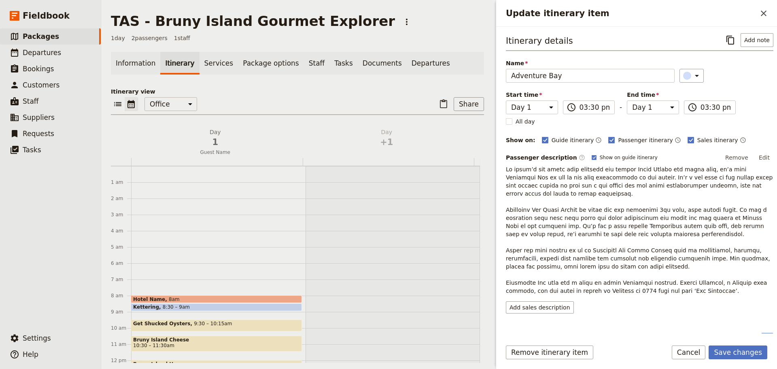
scroll to position [7, 0]
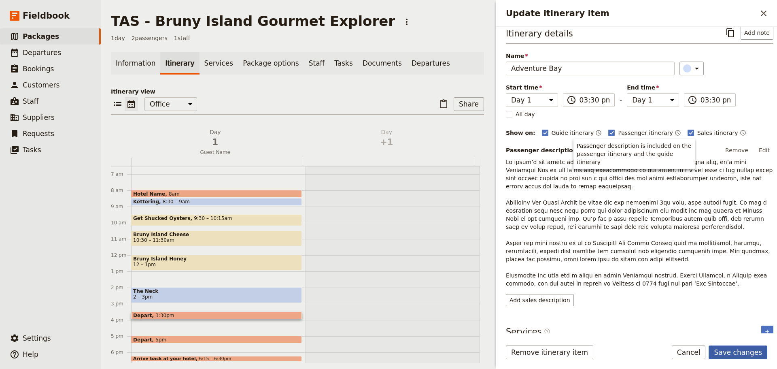
click at [735, 348] on button "Save changes" at bounding box center [738, 352] width 59 height 14
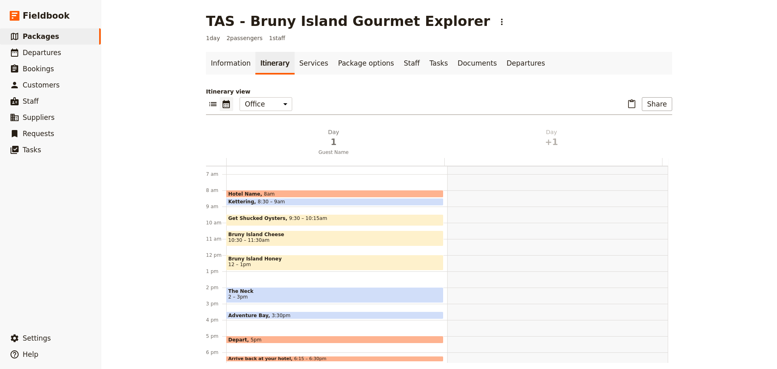
click at [285, 313] on div "Adventure Bay 3:30pm" at bounding box center [334, 315] width 217 height 8
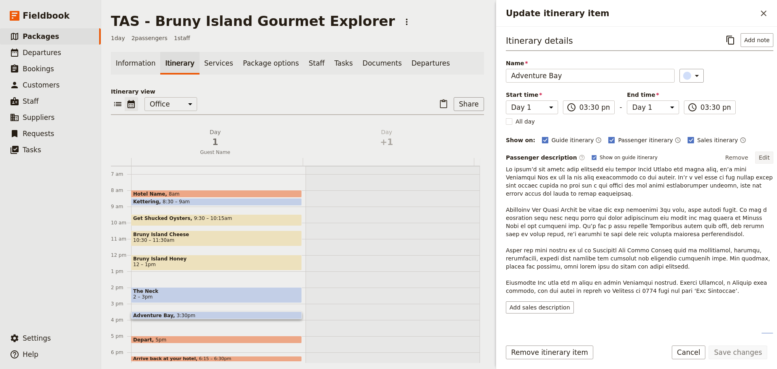
click at [756, 159] on button "Edit" at bounding box center [764, 157] width 18 height 12
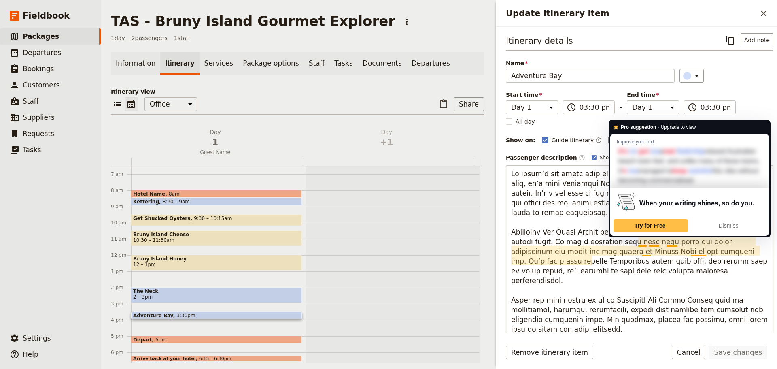
click at [552, 187] on textarea "To enrich screen reader interactions, please activate Accessibility in Grammarl…" at bounding box center [640, 256] width 268 height 182
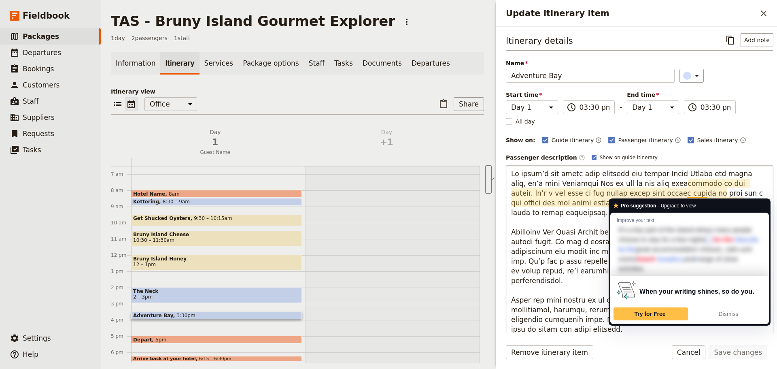
drag, startPoint x: 753, startPoint y: 203, endPoint x: 688, endPoint y: 183, distance: 67.3
click at [688, 183] on textarea "To enrich screen reader interactions, please activate Accessibility in Grammarl…" at bounding box center [640, 256] width 268 height 182
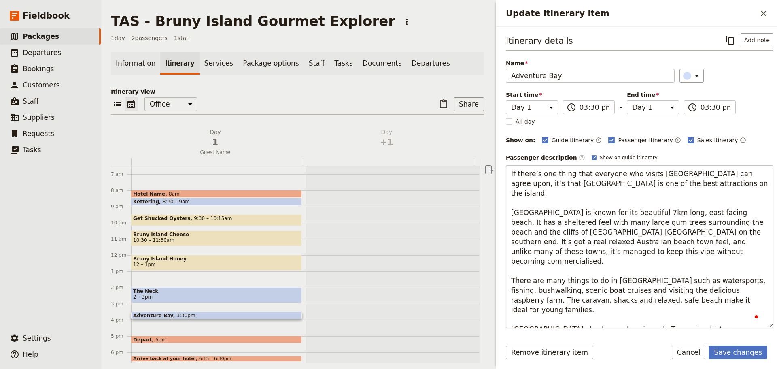
drag, startPoint x: 605, startPoint y: 202, endPoint x: 509, endPoint y: 198, distance: 96.4
click at [509, 198] on textarea "If there’s one thing that everyone who visits [GEOGRAPHIC_DATA] can agree upon,…" at bounding box center [640, 246] width 268 height 163
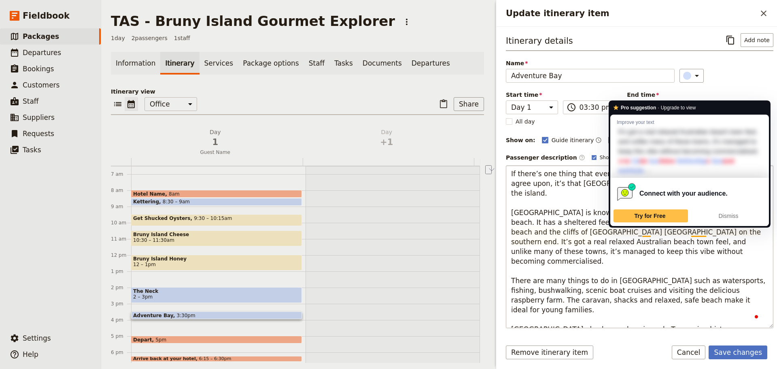
click at [647, 227] on textarea "If there’s one thing that everyone who visits [GEOGRAPHIC_DATA] can agree upon,…" at bounding box center [640, 246] width 268 height 163
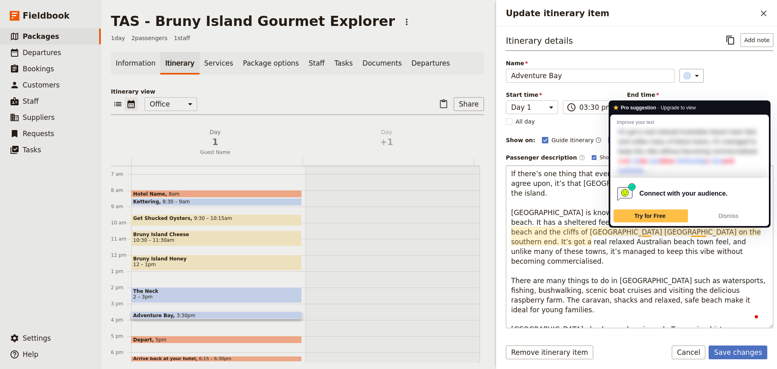
click at [580, 252] on textarea "If there’s one thing that everyone who visits [GEOGRAPHIC_DATA] can agree upon,…" at bounding box center [640, 246] width 268 height 163
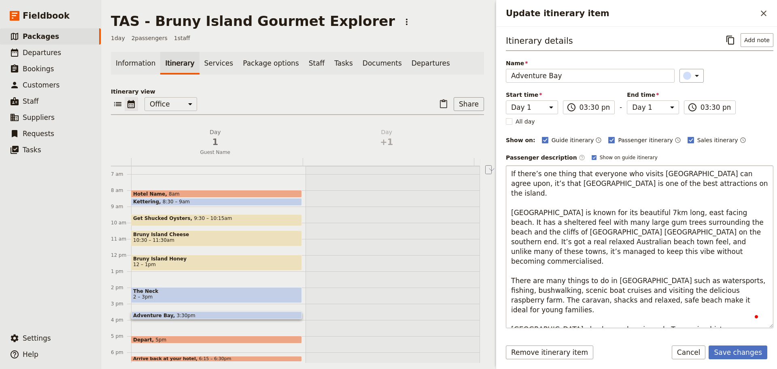
drag, startPoint x: 605, startPoint y: 204, endPoint x: 510, endPoint y: 204, distance: 95.1
click at [510, 204] on textarea "If there’s one thing that everyone who visits [GEOGRAPHIC_DATA] can agree upon,…" at bounding box center [640, 246] width 268 height 163
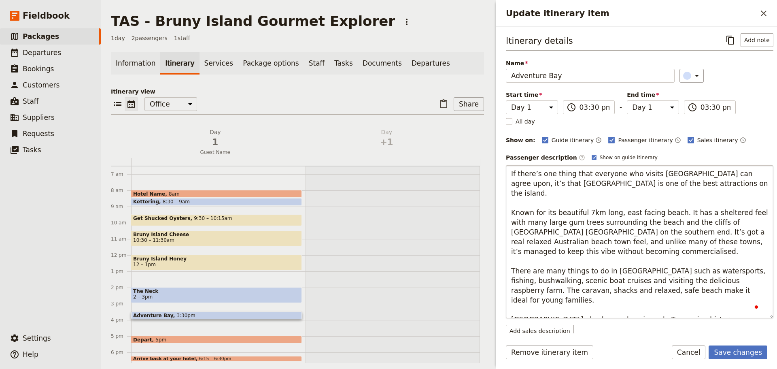
click at [672, 202] on textarea "If there’s one thing that everyone who visits [GEOGRAPHIC_DATA] can agree upon,…" at bounding box center [640, 241] width 268 height 153
click at [673, 202] on textarea "If there’s one thing that everyone who visits [GEOGRAPHIC_DATA] can agree upon,…" at bounding box center [640, 241] width 268 height 153
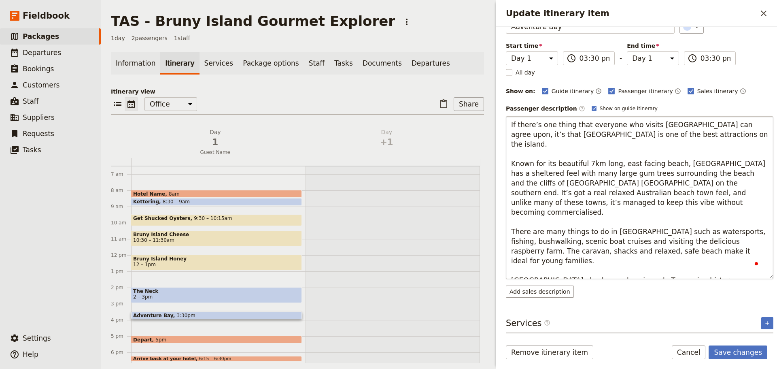
scroll to position [0, 0]
click at [541, 197] on textarea "If there’s one thing that everyone who visits [GEOGRAPHIC_DATA] can agree upon,…" at bounding box center [640, 197] width 268 height 163
drag, startPoint x: 747, startPoint y: 227, endPoint x: 491, endPoint y: 205, distance: 256.8
click at [491, 205] on div "TAS - [GEOGRAPHIC_DATA] Gourmet Explorer ​ 1 day 2 passengers 1 staff Informati…" at bounding box center [439, 184] width 676 height 369
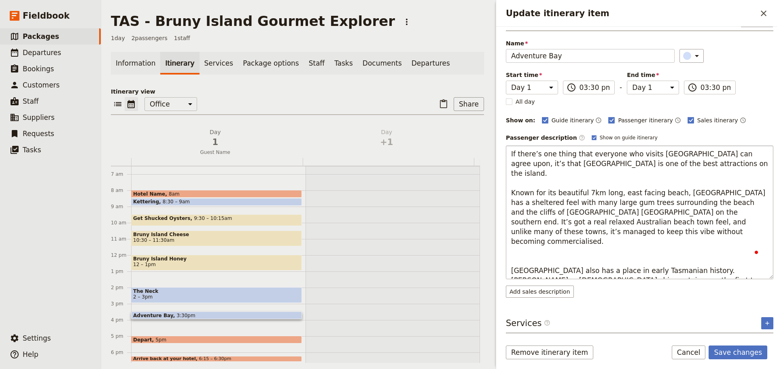
scroll to position [25, 0]
click at [546, 229] on textarea "If there’s one thing that everyone who visits [GEOGRAPHIC_DATA] can agree upon,…" at bounding box center [640, 212] width 268 height 134
type textarea "If there’s one thing that everyone who visits [GEOGRAPHIC_DATA] can agree upon,…"
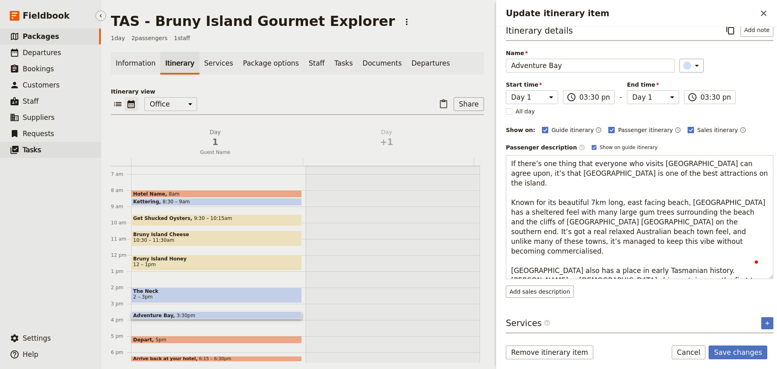
scroll to position [0, 0]
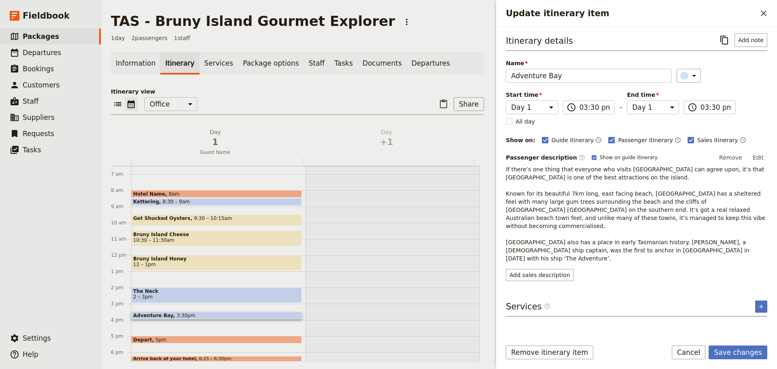
click at [683, 226] on p "If there’s one thing that everyone who visits [GEOGRAPHIC_DATA] can agree upon,…" at bounding box center [636, 213] width 261 height 97
click at [758, 155] on button "Edit" at bounding box center [758, 157] width 18 height 12
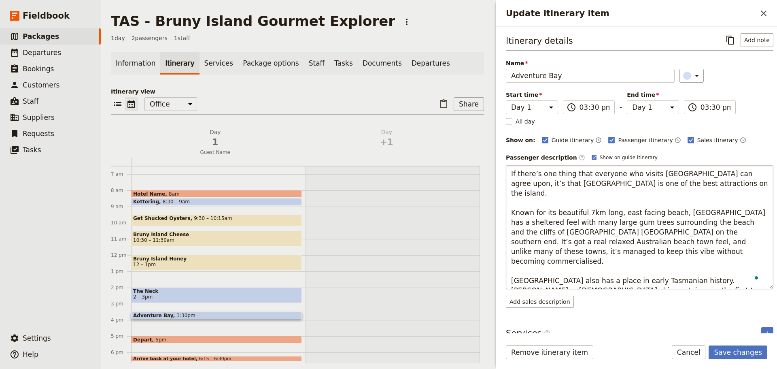
drag, startPoint x: 561, startPoint y: 281, endPoint x: 511, endPoint y: 250, distance: 58.5
click at [511, 250] on textarea "If there’s one thing that everyone who visits [GEOGRAPHIC_DATA] can agree upon,…" at bounding box center [640, 227] width 268 height 124
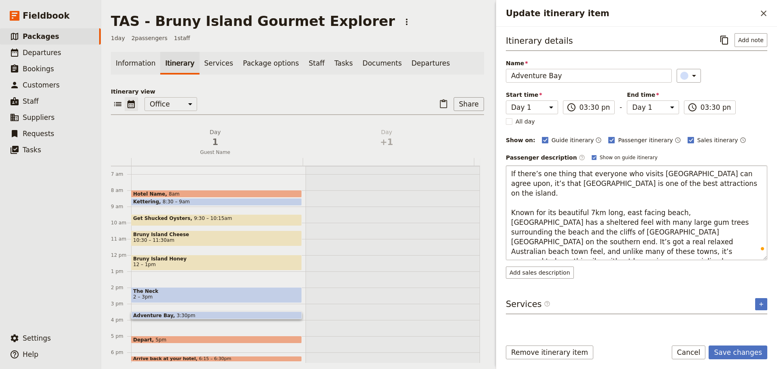
type textarea "If there’s one thing that everyone who visits [GEOGRAPHIC_DATA] can agree upon,…"
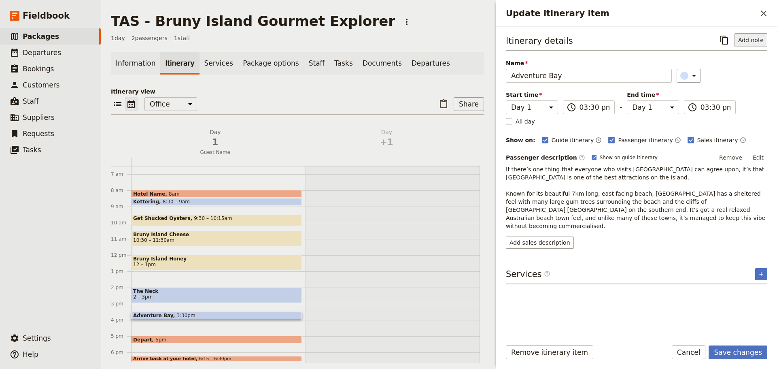
click at [751, 36] on button "Add note" at bounding box center [751, 40] width 33 height 14
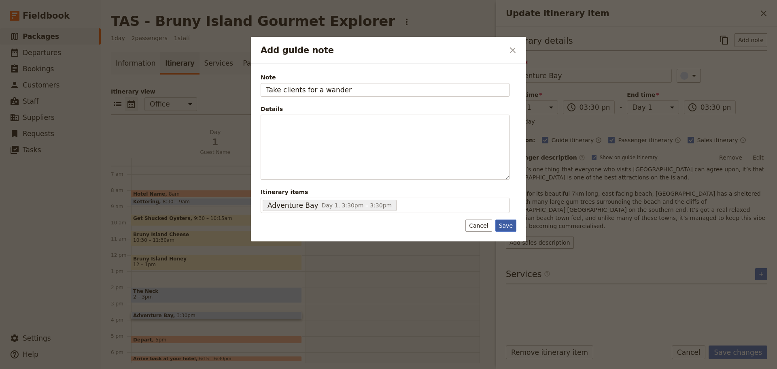
type input "Take clients for a wander"
drag, startPoint x: 505, startPoint y: 223, endPoint x: 512, endPoint y: 231, distance: 10.3
click at [505, 224] on button "Save" at bounding box center [505, 225] width 21 height 12
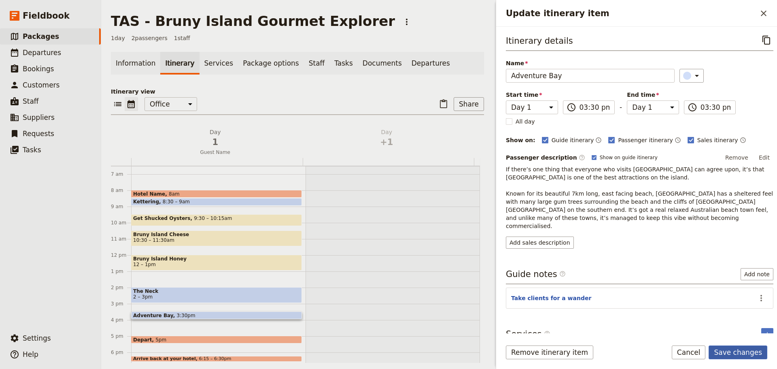
drag, startPoint x: 731, startPoint y: 353, endPoint x: 735, endPoint y: 349, distance: 5.5
click at [731, 353] on button "Save changes" at bounding box center [738, 352] width 59 height 14
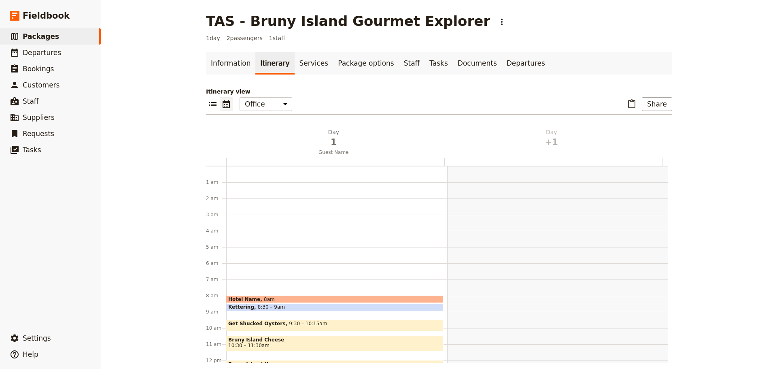
scroll to position [162, 0]
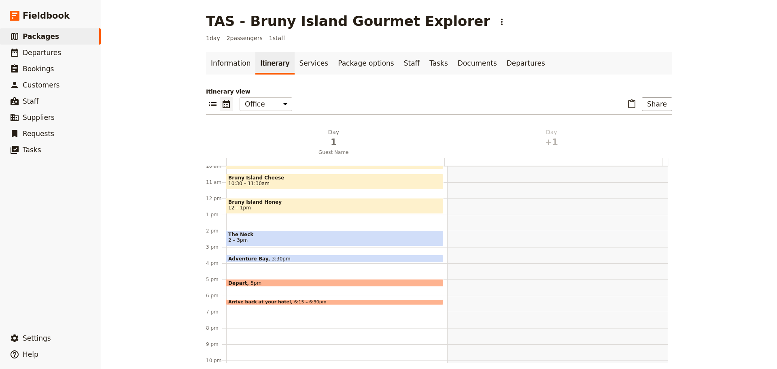
click at [272, 258] on span "3:30pm" at bounding box center [281, 258] width 19 height 5
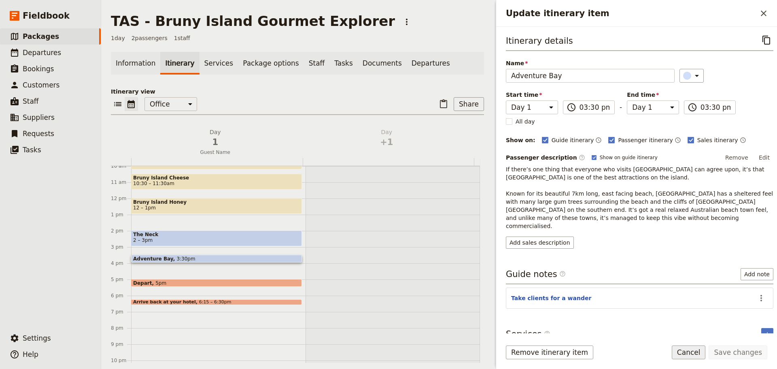
click at [690, 349] on button "Cancel" at bounding box center [689, 352] width 34 height 14
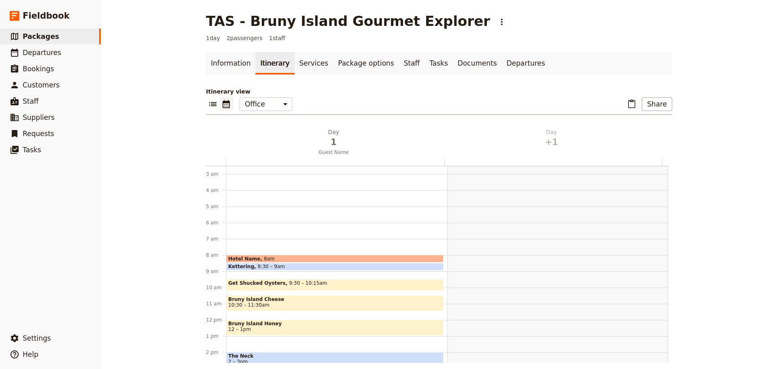
scroll to position [81, 0]
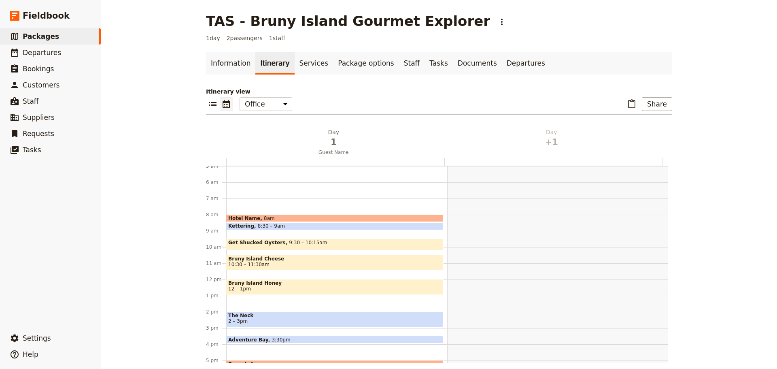
click at [287, 260] on span "Bruny Island Cheese" at bounding box center [334, 259] width 213 height 6
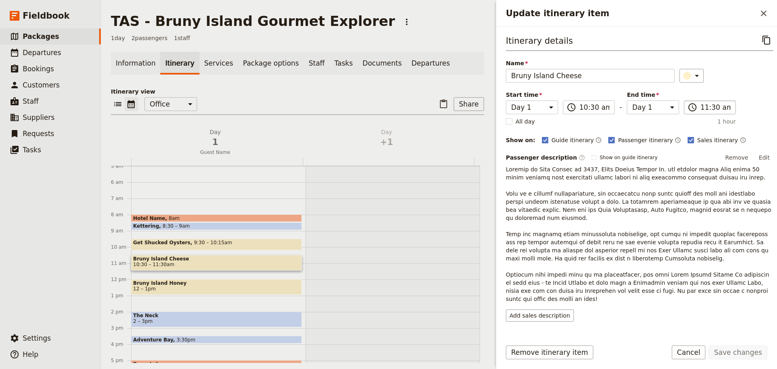
drag, startPoint x: 696, startPoint y: 102, endPoint x: 702, endPoint y: 105, distance: 7.1
click at [696, 102] on label "​ 11:30 am" at bounding box center [710, 107] width 52 height 14
click at [701, 102] on input "11:30 am" at bounding box center [716, 107] width 30 height 10
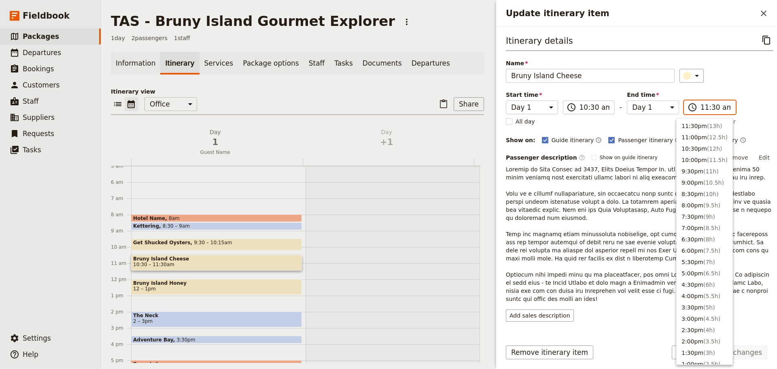
scroll to position [274, 0]
click at [703, 107] on input "11:30 am" at bounding box center [716, 107] width 30 height 10
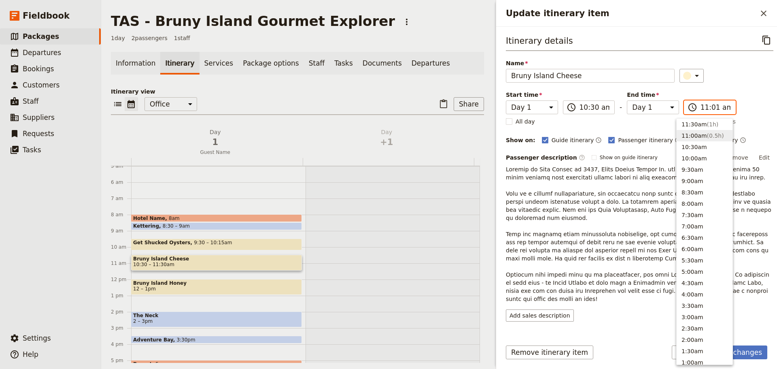
type input "11:15 am"
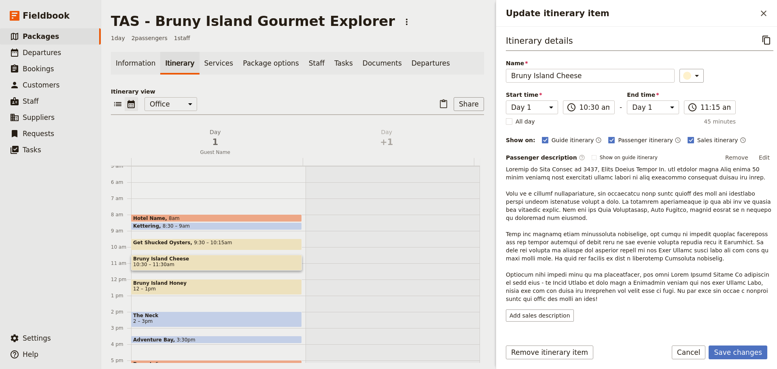
click at [707, 87] on div "Itinerary details ​ Name [GEOGRAPHIC_DATA] Cheese ​ Start time Day 1 Day +1 10:…" at bounding box center [640, 177] width 268 height 288
click at [739, 350] on button "Save changes" at bounding box center [738, 352] width 59 height 14
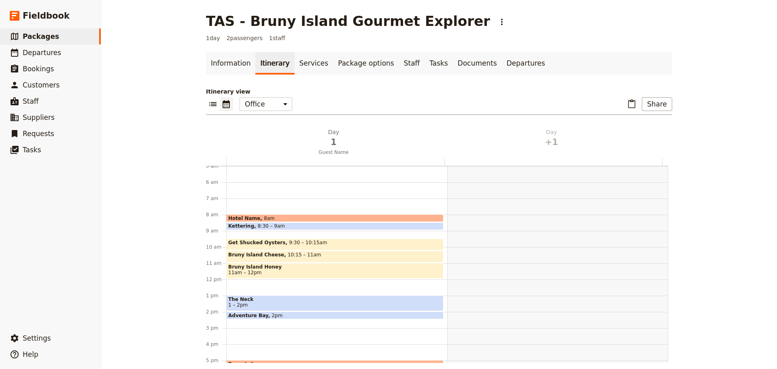
click at [271, 313] on div "Adventure Bay 2pm" at bounding box center [334, 315] width 217 height 8
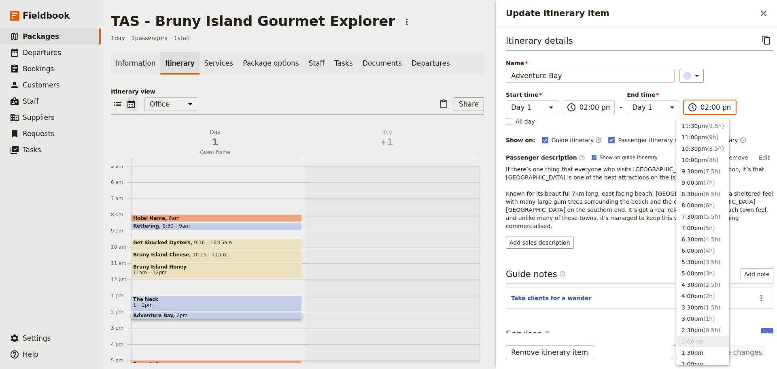
click at [702, 106] on input "02:00 pm" at bounding box center [716, 107] width 30 height 10
click at [687, 314] on button "3:00pm ( 1h )" at bounding box center [703, 318] width 52 height 11
type input "03:00 pm"
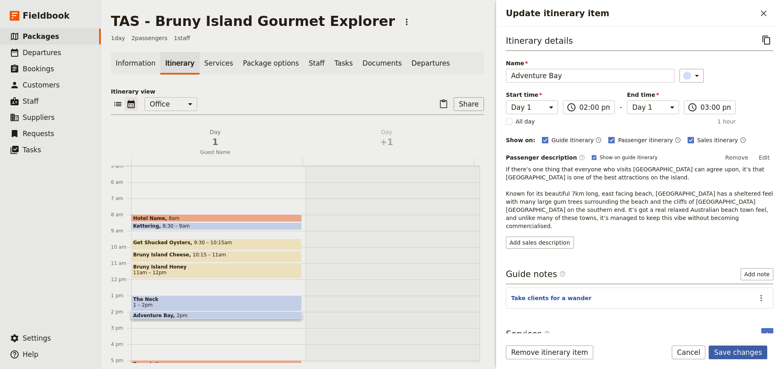
click at [748, 357] on button "Save changes" at bounding box center [738, 352] width 59 height 14
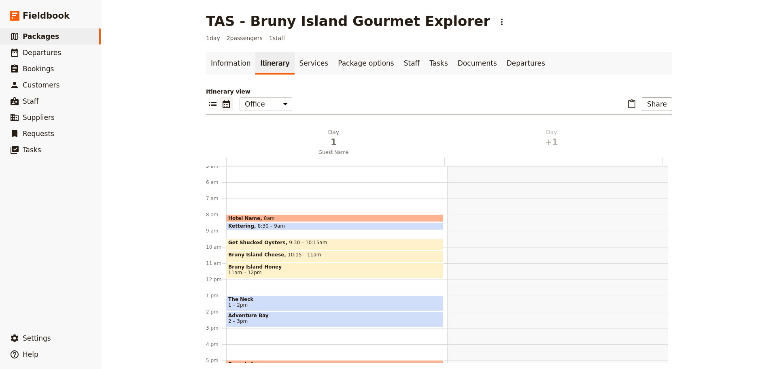
scroll to position [162, 0]
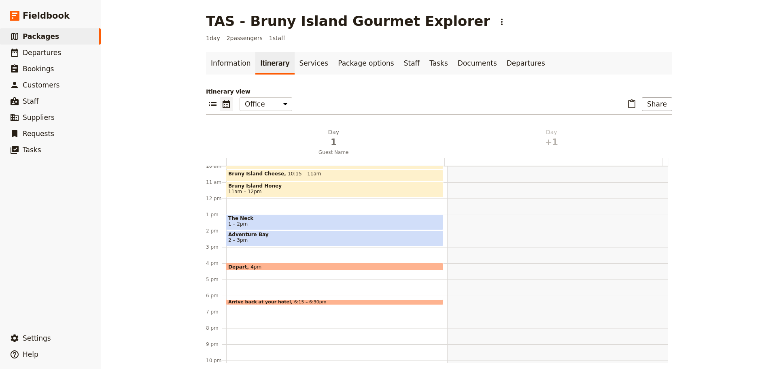
click at [259, 264] on div "Depart 4pm" at bounding box center [334, 267] width 217 height 8
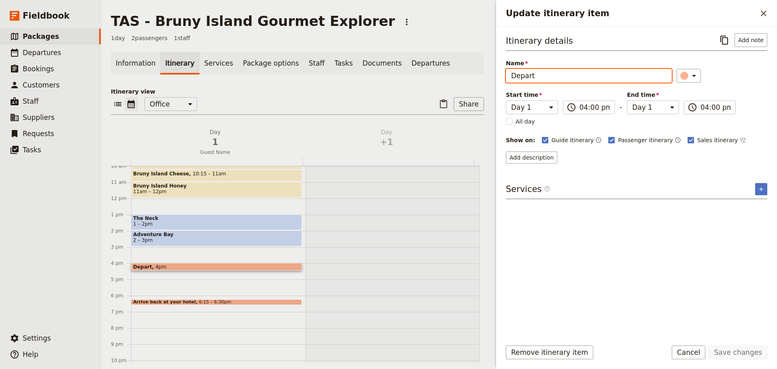
click at [590, 77] on input "Depart" at bounding box center [589, 76] width 166 height 14
click at [740, 137] on icon "Time not shown on sales itinerary" at bounding box center [743, 140] width 6 height 6
click at [546, 79] on input "Depart" at bounding box center [589, 76] width 166 height 14
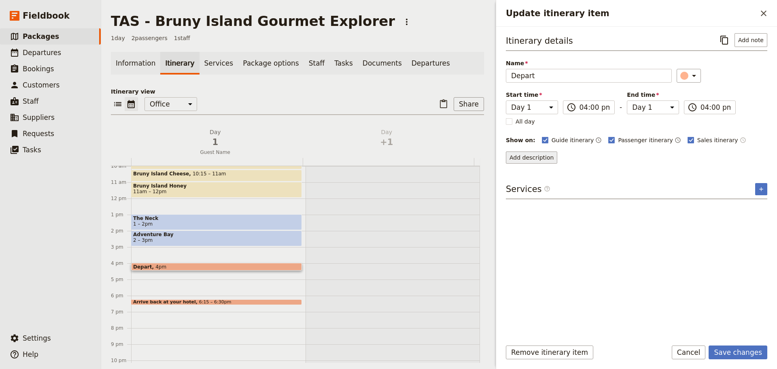
click at [537, 155] on button "Add description" at bounding box center [531, 157] width 51 height 12
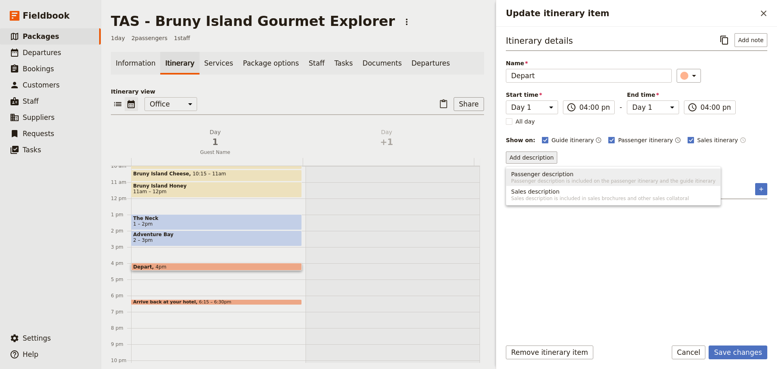
click at [535, 176] on span "Passenger description" at bounding box center [542, 174] width 62 height 8
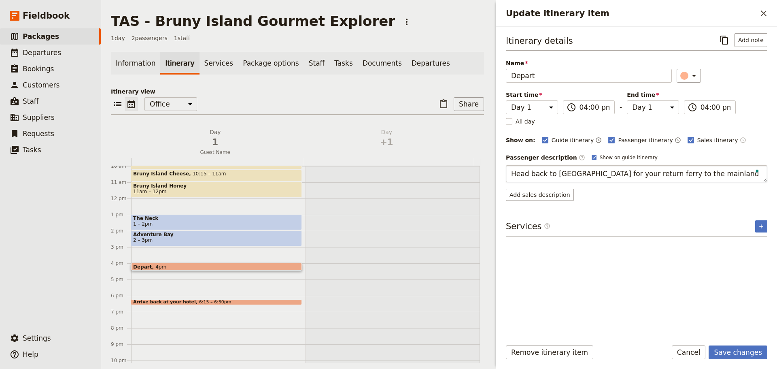
type textarea "Head back to [GEOGRAPHIC_DATA] for your return ferry to the mainland."
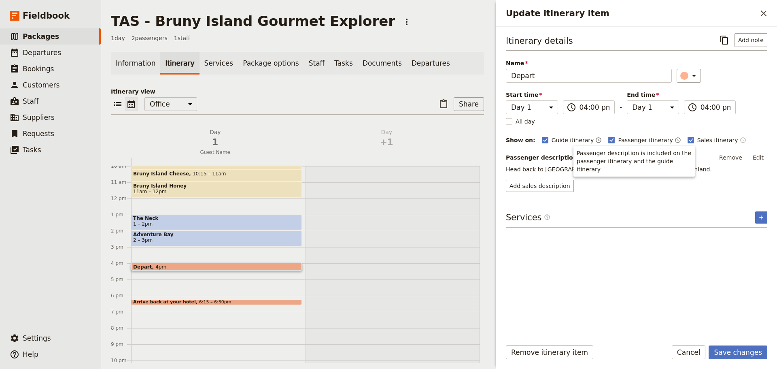
click at [577, 155] on body "Fieldbook ​ ​ Fieldbook ​ ​ Packages ​ Departures ​ Bookings ​ Customers ​ Staf…" at bounding box center [388, 184] width 777 height 369
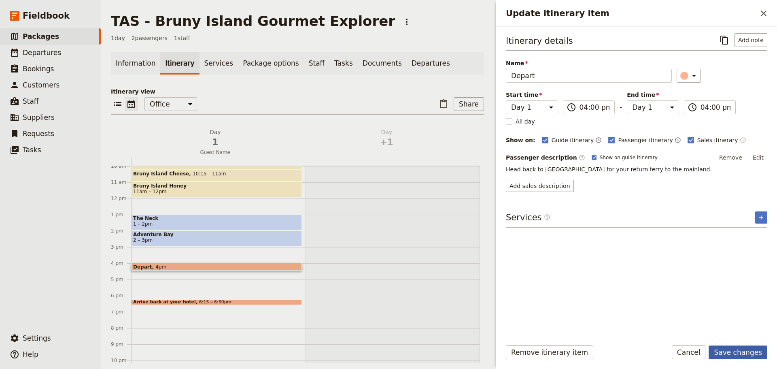
click at [738, 348] on button "Save changes" at bounding box center [738, 352] width 59 height 14
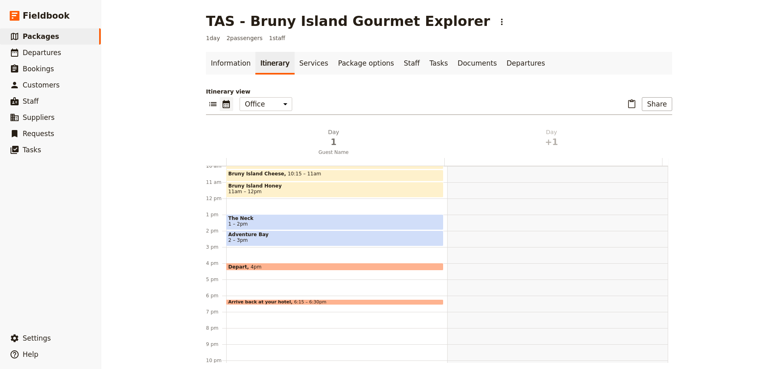
click at [271, 265] on div "Depart 4pm" at bounding box center [334, 267] width 217 height 8
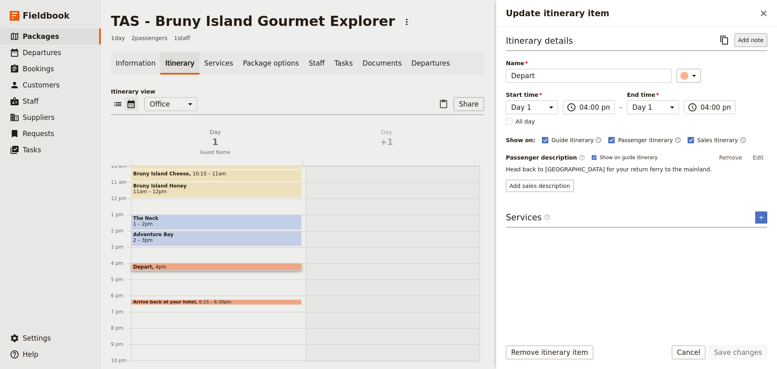
click at [750, 40] on button "Add note" at bounding box center [751, 40] width 33 height 14
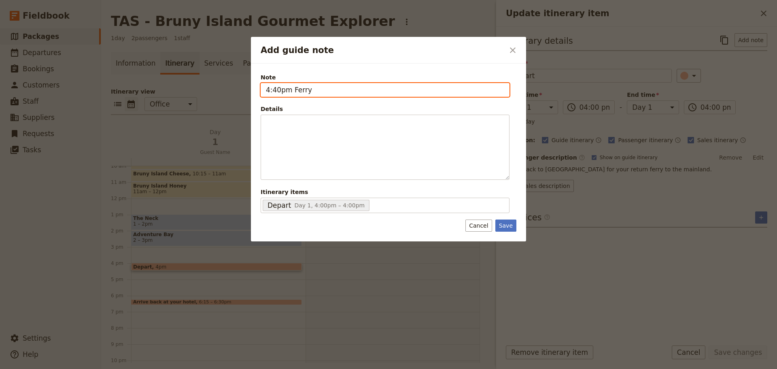
click at [291, 92] on input "4:40pm Ferry" at bounding box center [385, 90] width 249 height 14
click at [371, 91] on input "4:20pm / 4:40pm / 5pm Ferry" at bounding box center [385, 90] width 249 height 14
type input "4:20pm / 4:40pm / 5pm Ferry crossing"
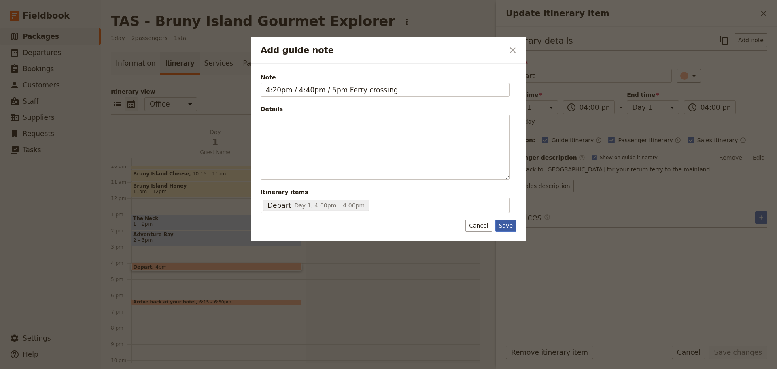
click at [505, 223] on button "Save" at bounding box center [505, 225] width 21 height 12
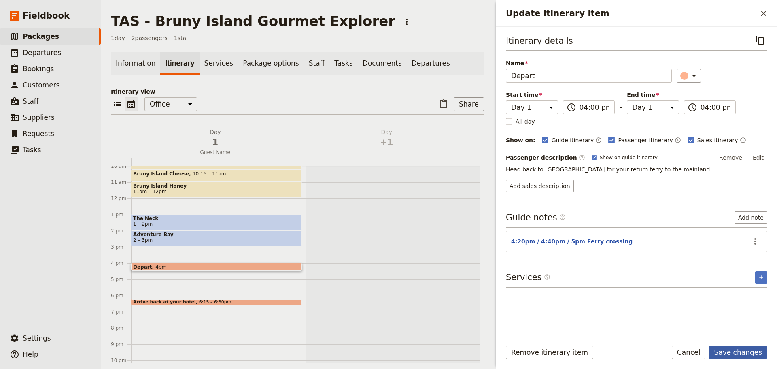
click at [745, 351] on button "Save changes" at bounding box center [738, 352] width 59 height 14
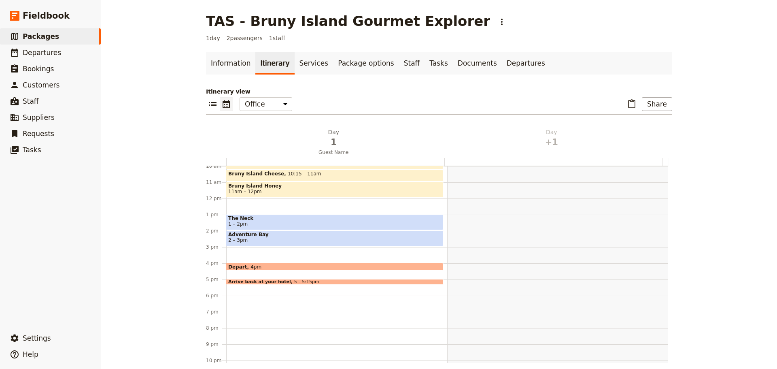
click at [268, 281] on div "Arrive back at your hotel 5 – 5:15pm" at bounding box center [334, 282] width 217 height 6
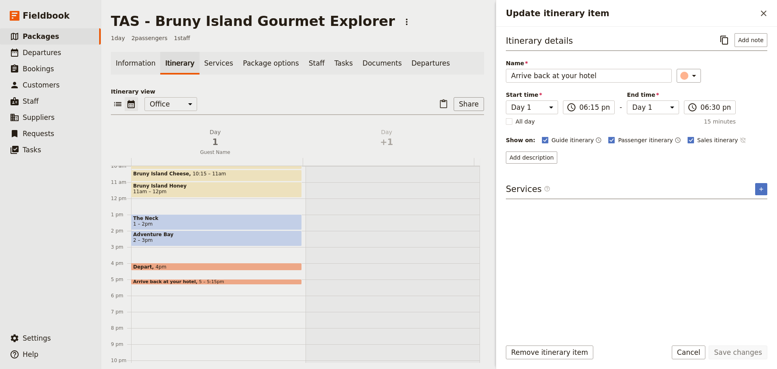
click at [740, 142] on icon "Time not shown on sales itinerary" at bounding box center [743, 140] width 6 height 6
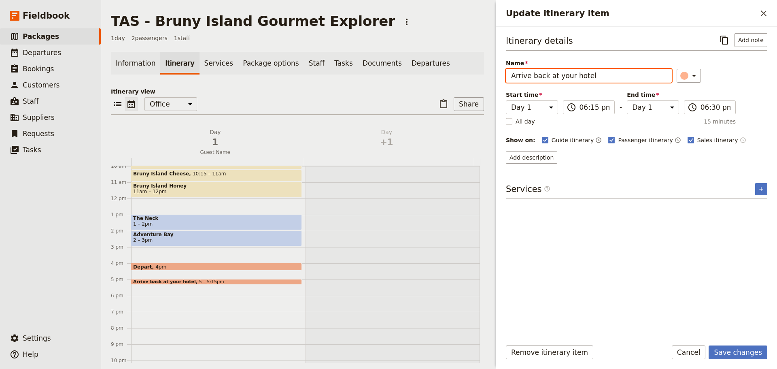
drag, startPoint x: 592, startPoint y: 74, endPoint x: 449, endPoint y: 75, distance: 143.3
click at [449, 75] on div "TAS - Bruny Island Gourmet Explorer ​ 1 day 2 passengers 1 staff Information It…" at bounding box center [439, 184] width 676 height 369
type input "Hobart"
click at [532, 157] on button "Add description" at bounding box center [531, 157] width 51 height 12
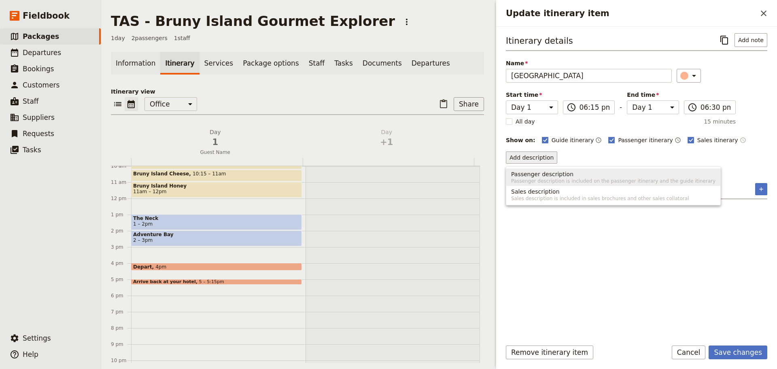
click at [572, 179] on span "Passenger description is included on the passenger itinerary and the guide itin…" at bounding box center [613, 181] width 204 height 6
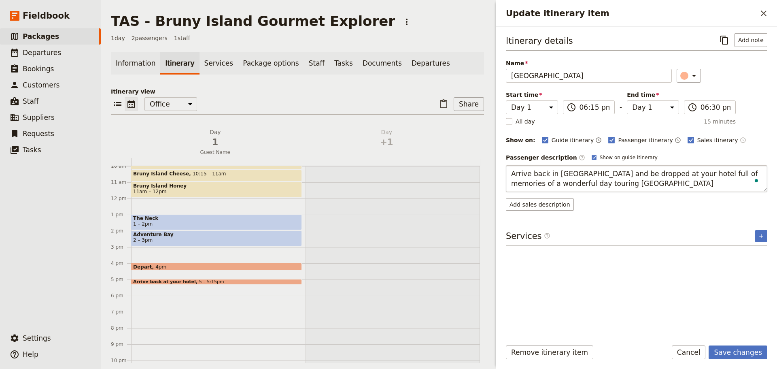
type textarea "Arrive back in Hobart and be dropped at your hotel full of memories of a wonder…"
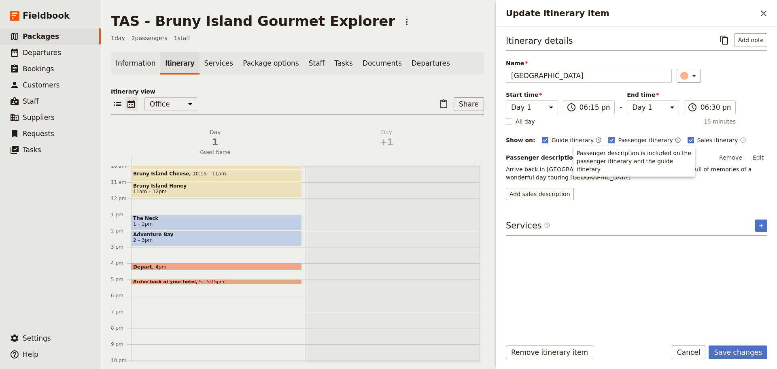
click at [579, 157] on body "Fieldbook ​ ​ Fieldbook ​ ​ Packages ​ Departures ​ Bookings ​ Customers ​ Staf…" at bounding box center [388, 184] width 777 height 369
click at [735, 351] on button "Save changes" at bounding box center [738, 352] width 59 height 14
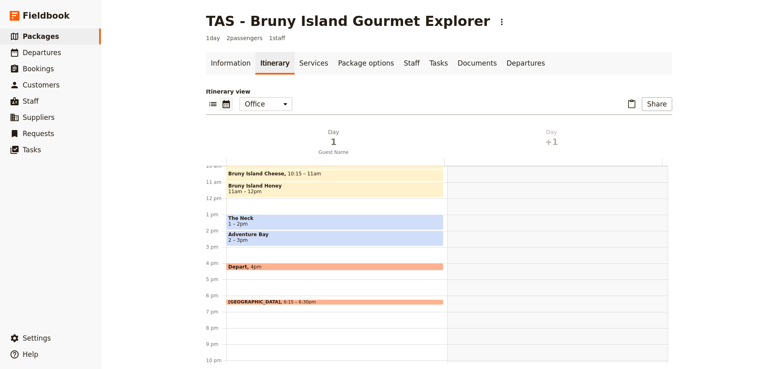
drag, startPoint x: 285, startPoint y: 298, endPoint x: 288, endPoint y: 289, distance: 10.1
click at [288, 289] on div "Hotel Name 8am Kettering 8:30 – 9am Get Shucked Oysters 9:30 – 10:15am Bruny Is…" at bounding box center [336, 198] width 221 height 389
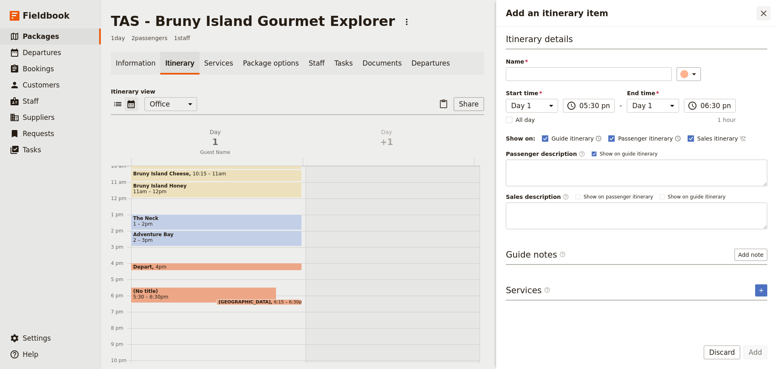
click at [765, 8] on button "​" at bounding box center [764, 13] width 14 height 14
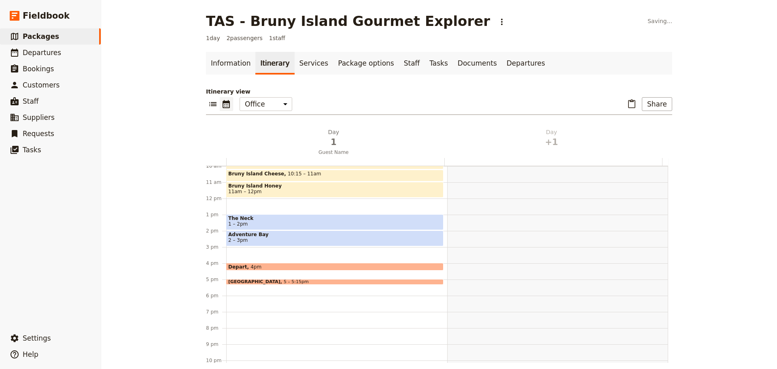
click at [309, 282] on span at bounding box center [335, 282] width 217 height 3
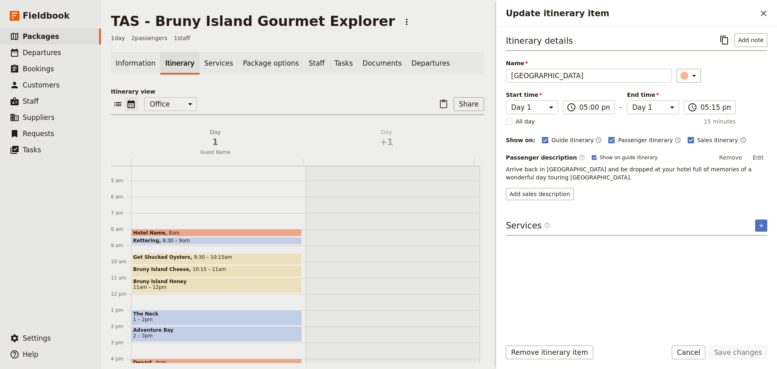
scroll to position [0, 0]
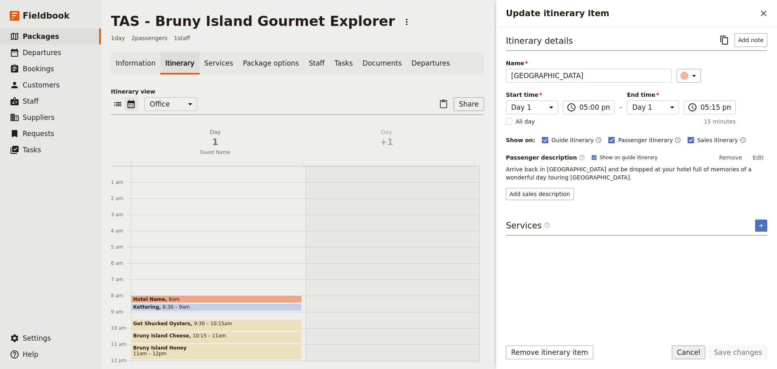
click at [694, 356] on button "Cancel" at bounding box center [689, 352] width 34 height 14
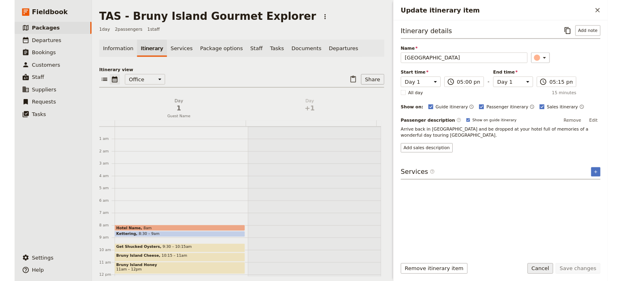
scroll to position [179, 0]
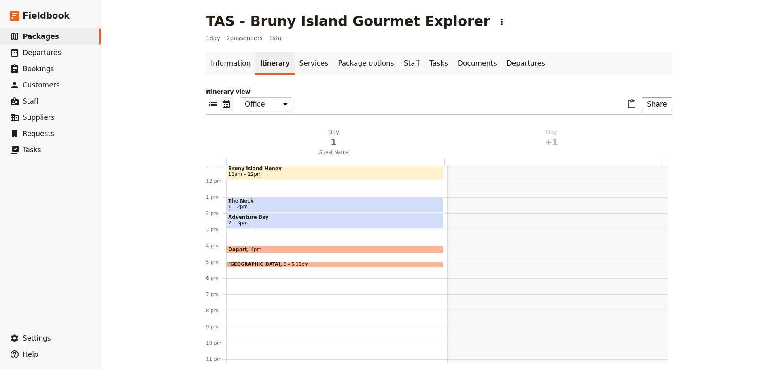
click at [334, 262] on div "Hobart 5 – 5:15pm" at bounding box center [334, 264] width 217 height 6
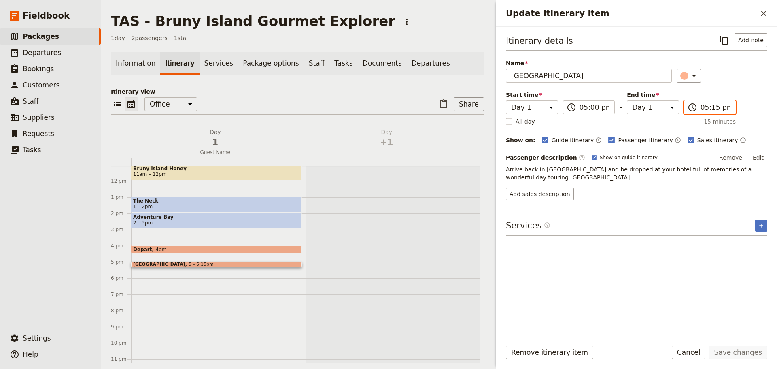
click at [701, 110] on input "05:15 pm" at bounding box center [716, 107] width 30 height 10
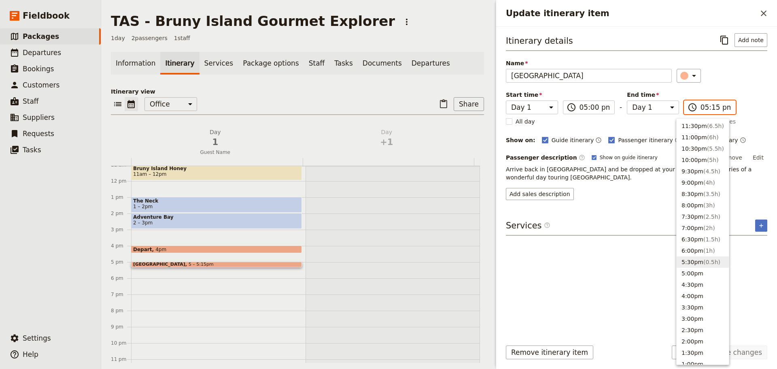
click at [699, 259] on button "5:30pm ( 0.5h )" at bounding box center [703, 261] width 52 height 11
type input "05:30 pm"
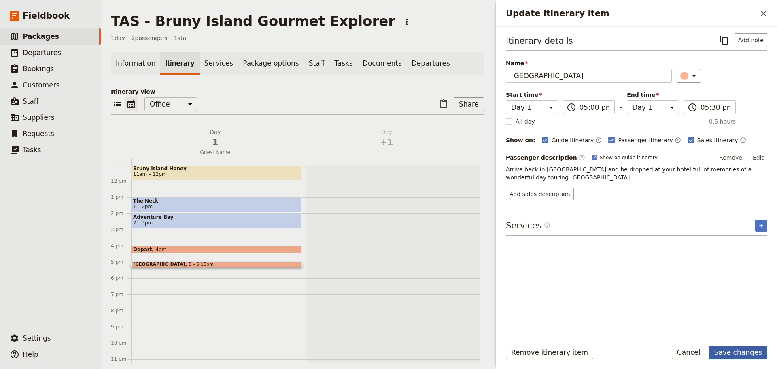
click at [732, 352] on button "Save changes" at bounding box center [738, 352] width 59 height 14
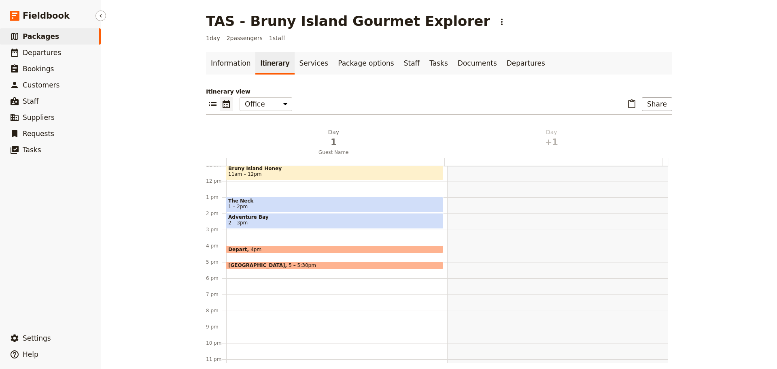
click at [60, 39] on link "​ Packages" at bounding box center [50, 36] width 101 height 16
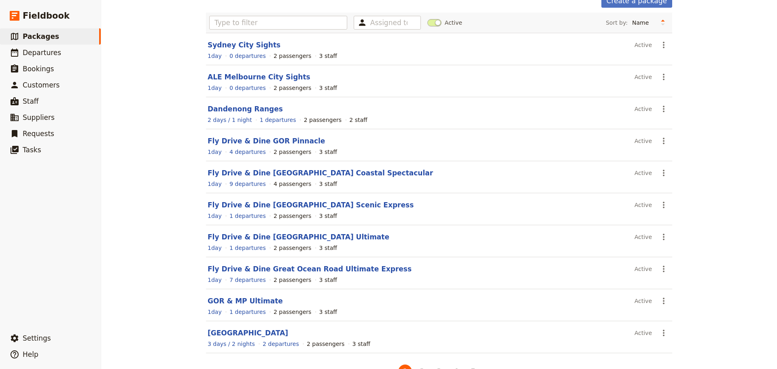
scroll to position [69, 0]
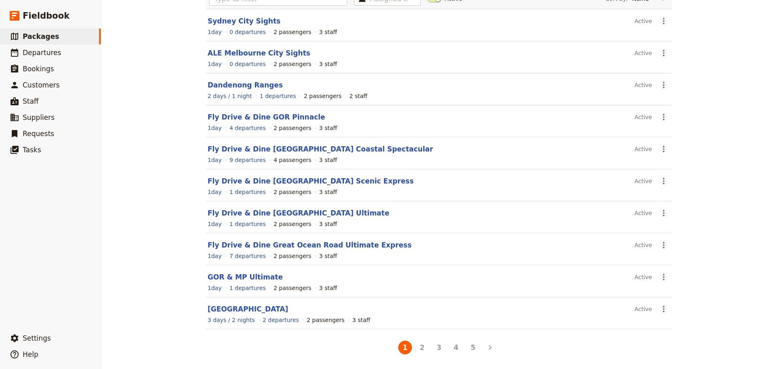
click at [416, 347] on button "2" at bounding box center [422, 347] width 14 height 14
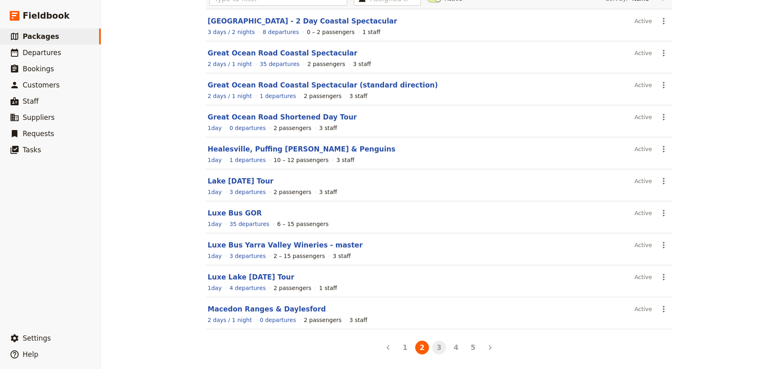
click at [432, 346] on button "3" at bounding box center [439, 347] width 14 height 14
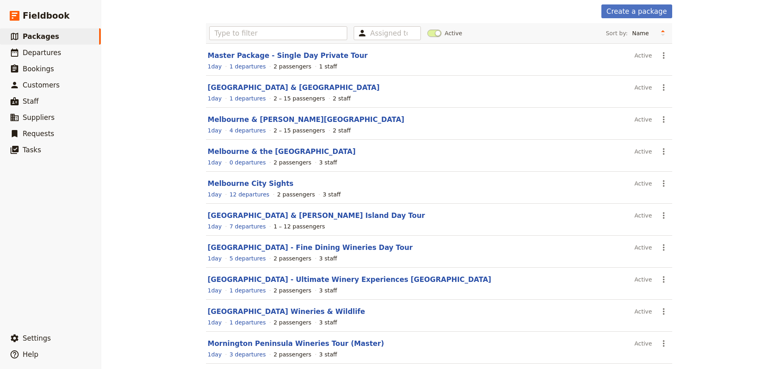
scroll to position [0, 0]
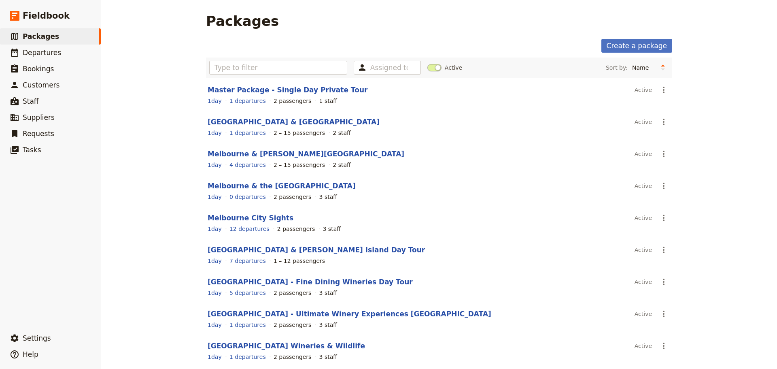
click at [230, 216] on link "Melbourne City Sights" at bounding box center [251, 218] width 86 height 8
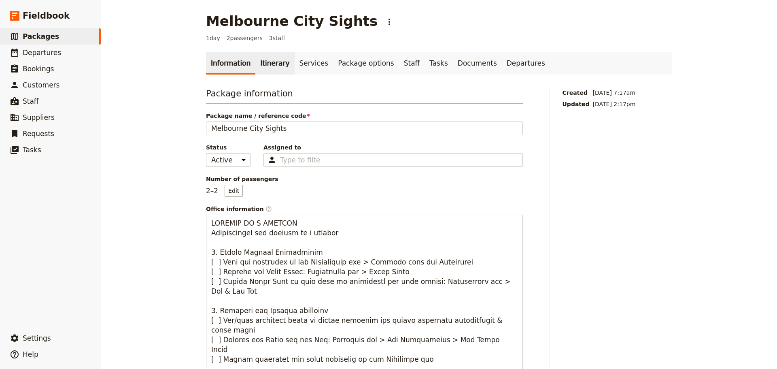
click at [265, 63] on link "Itinerary" at bounding box center [274, 63] width 39 height 23
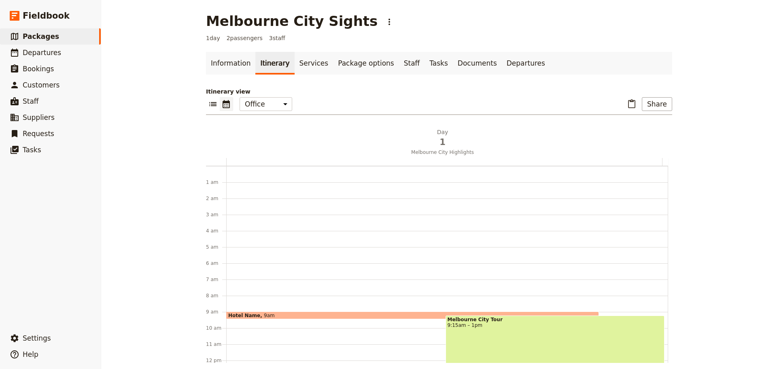
scroll to position [105, 0]
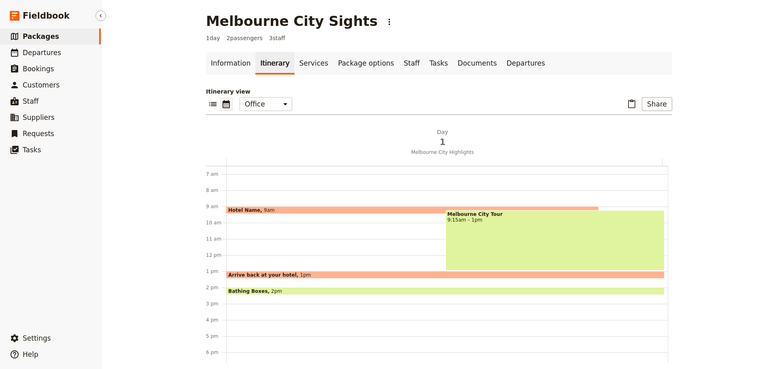
click at [36, 36] on span "Packages" at bounding box center [41, 36] width 36 height 8
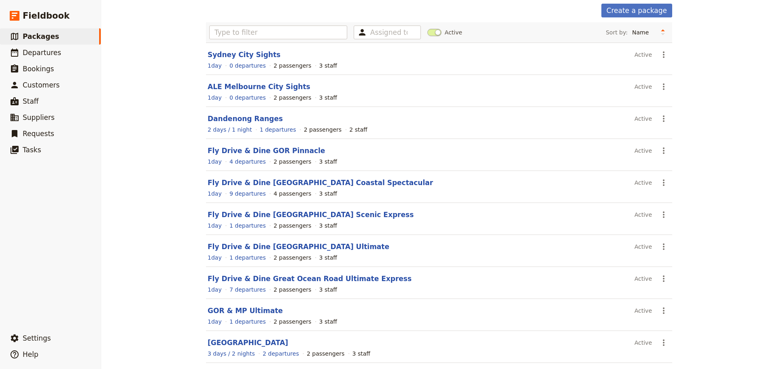
scroll to position [69, 0]
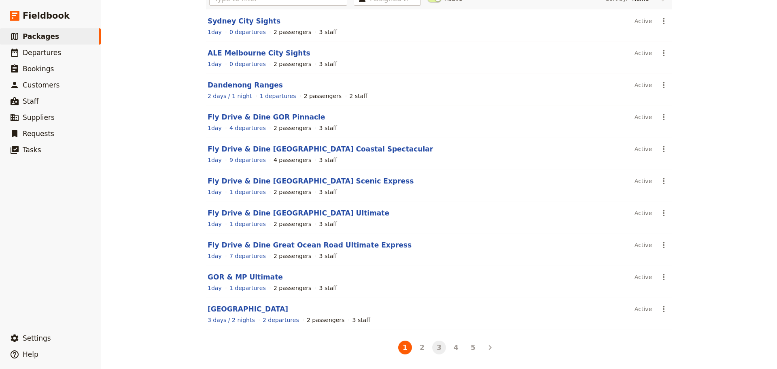
click at [435, 350] on button "3" at bounding box center [439, 347] width 14 height 14
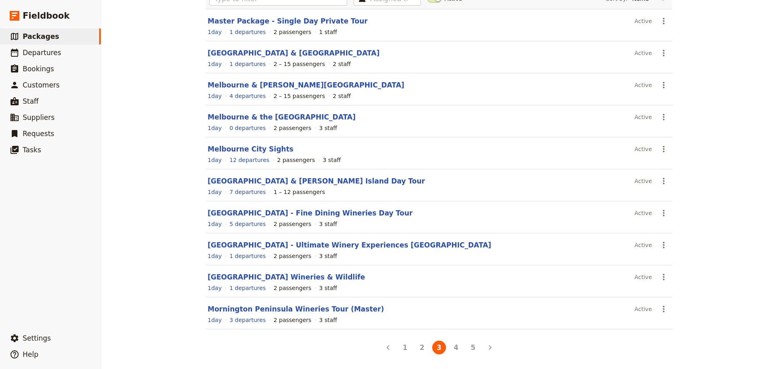
click at [264, 80] on section "Melbourne & Phillip Island Active ​ 1 day 4 departures 2 – 15 passengers 2 staff" at bounding box center [439, 89] width 466 height 32
click at [265, 82] on link "Melbourne & [PERSON_NAME][GEOGRAPHIC_DATA]" at bounding box center [306, 85] width 197 height 8
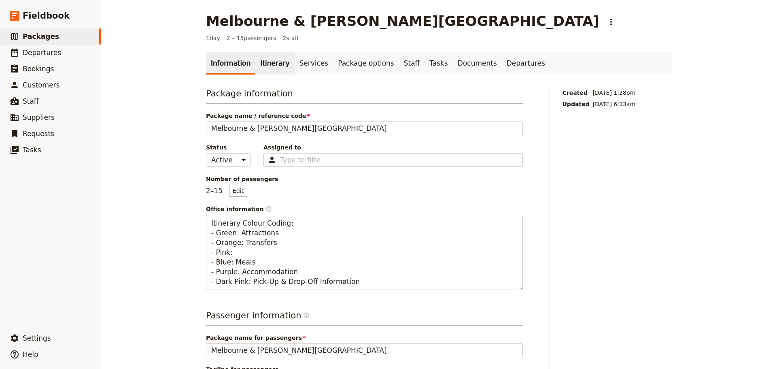
click at [265, 65] on link "Itinerary" at bounding box center [274, 63] width 39 height 23
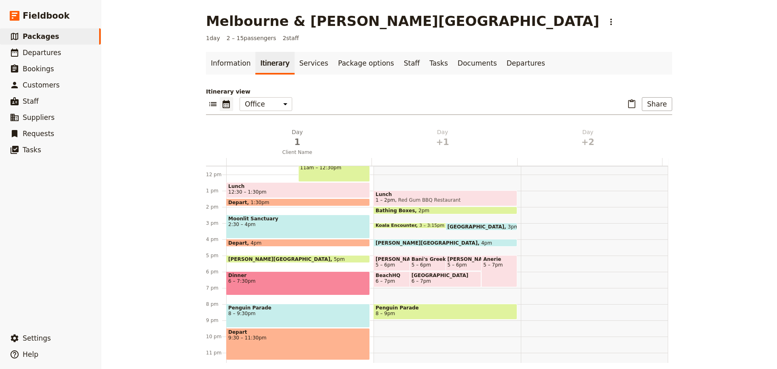
scroll to position [192, 0]
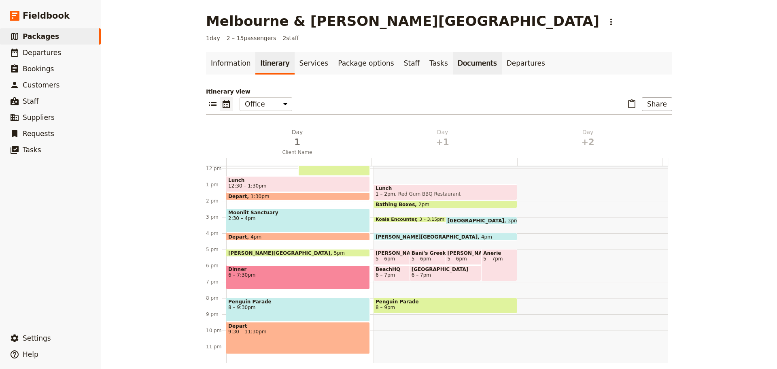
click at [462, 64] on link "Documents" at bounding box center [477, 63] width 49 height 23
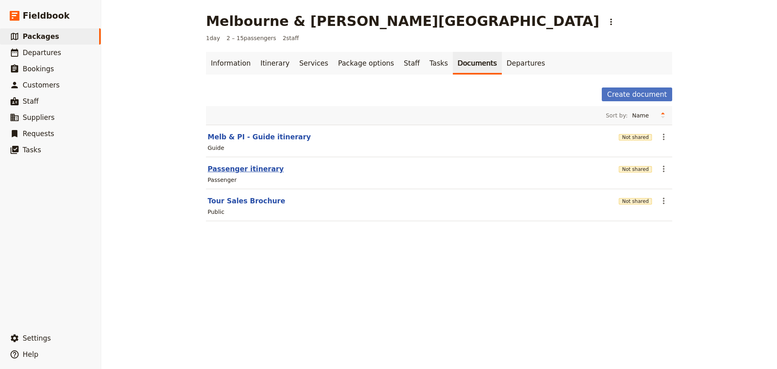
click at [222, 168] on button "Passenger itinerary" at bounding box center [246, 169] width 76 height 10
select select "PASSENGER"
select select "DEFAULT"
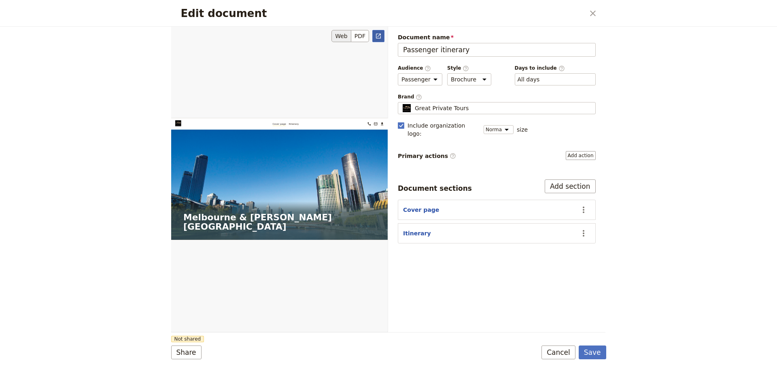
click at [375, 35] on icon "Open full preview" at bounding box center [378, 36] width 6 height 6
click at [563, 354] on button "Cancel" at bounding box center [559, 352] width 34 height 14
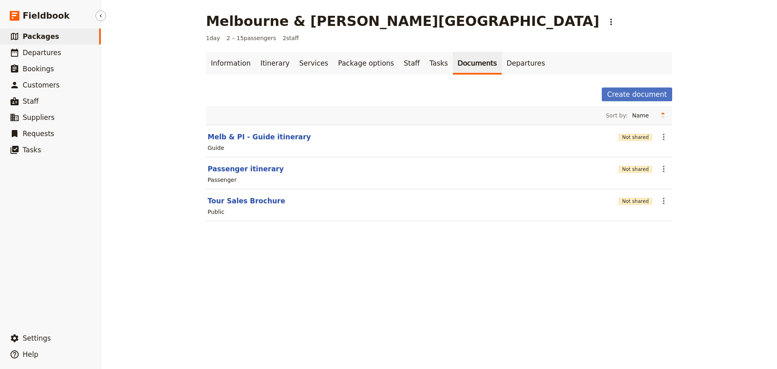
click at [49, 35] on span "Packages" at bounding box center [41, 36] width 36 height 8
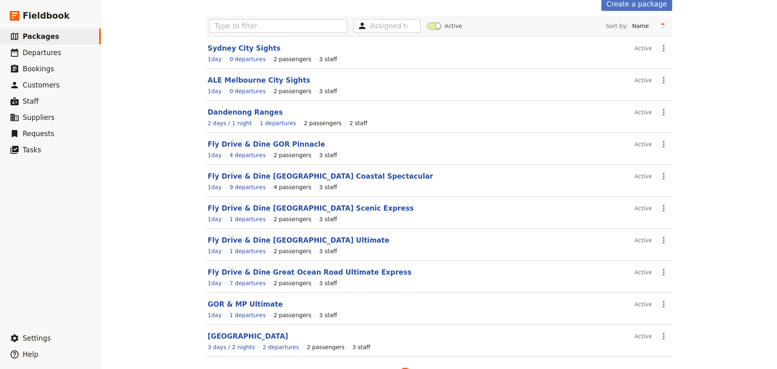
scroll to position [69, 0]
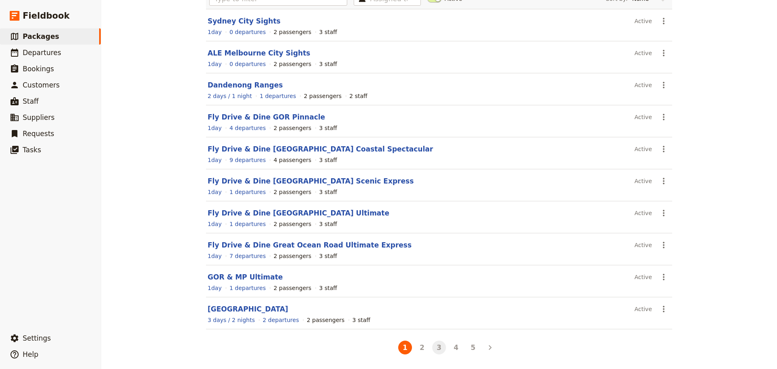
click at [433, 346] on button "3" at bounding box center [439, 347] width 14 height 14
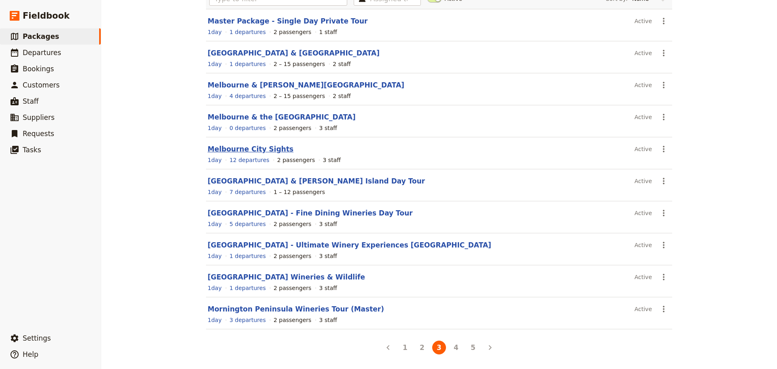
click at [263, 149] on link "Melbourne City Sights" at bounding box center [251, 149] width 86 height 8
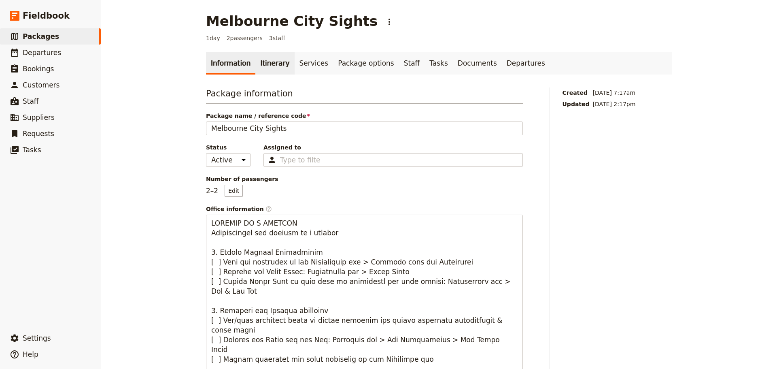
click at [269, 66] on link "Itinerary" at bounding box center [274, 63] width 39 height 23
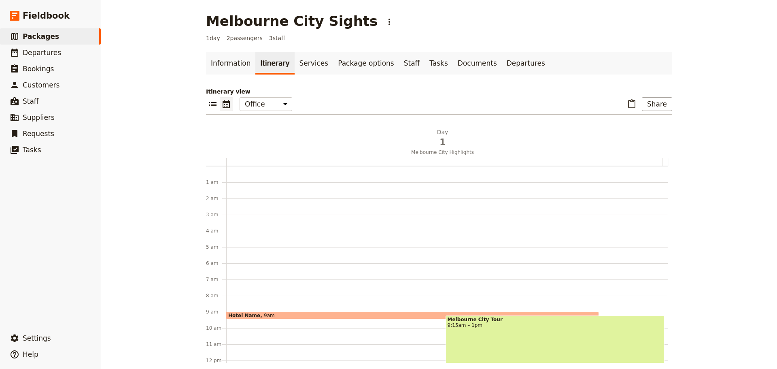
scroll to position [105, 0]
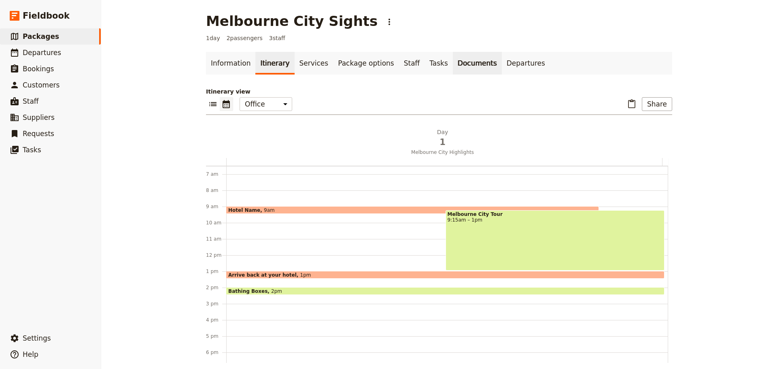
click at [453, 64] on link "Documents" at bounding box center [477, 63] width 49 height 23
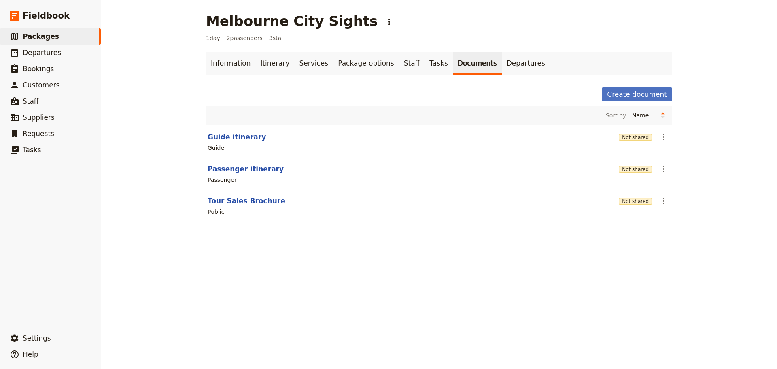
click at [240, 138] on button "Guide itinerary" at bounding box center [237, 137] width 58 height 10
select select "STAFF"
select select "RUN_SHEET"
select select "DEFAULT"
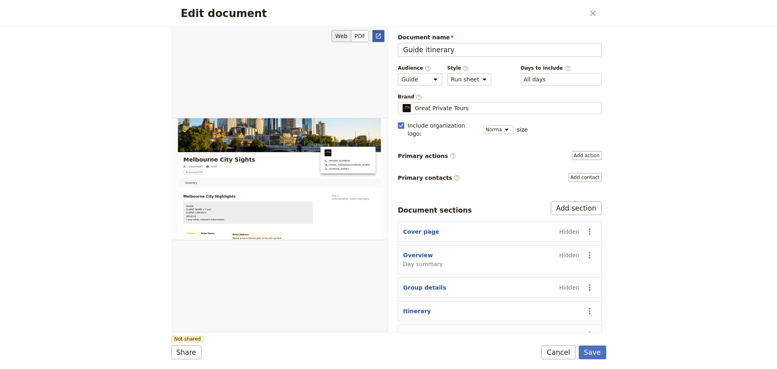
click at [377, 30] on link "​" at bounding box center [378, 36] width 12 height 12
click at [568, 352] on button "Cancel" at bounding box center [559, 352] width 34 height 14
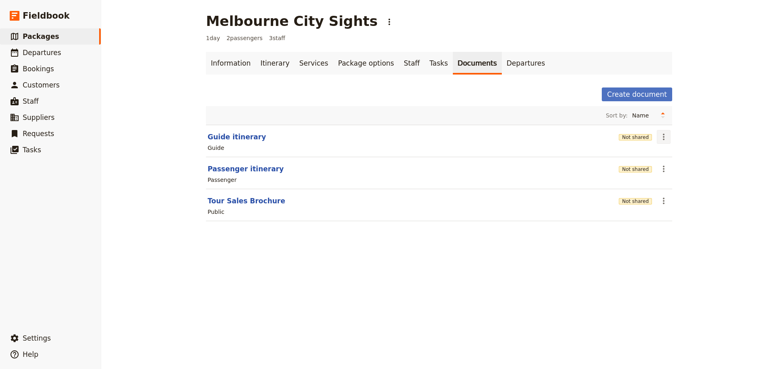
click at [660, 135] on icon "Actions" at bounding box center [664, 137] width 10 height 10
click at [694, 154] on span "Share" at bounding box center [683, 155] width 49 height 8
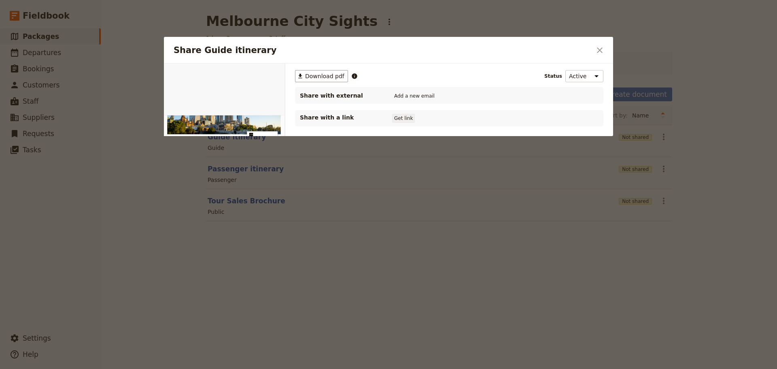
click at [404, 119] on button "Get link" at bounding box center [403, 118] width 23 height 9
click at [602, 49] on icon "Close dialog" at bounding box center [600, 50] width 10 height 10
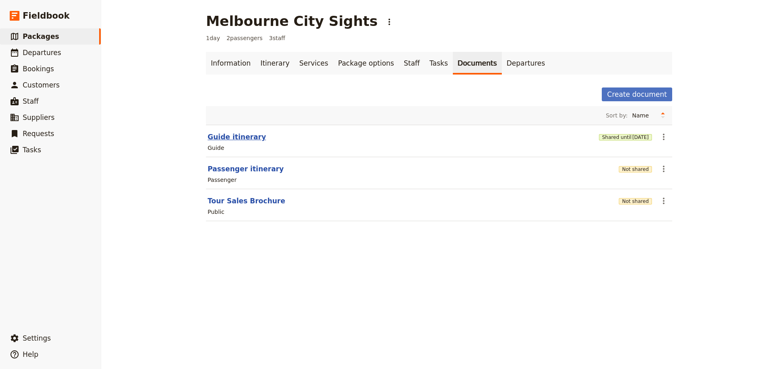
click at [218, 140] on button "Guide itinerary" at bounding box center [237, 137] width 58 height 10
select select "STAFF"
select select "RUN_SHEET"
select select "DEFAULT"
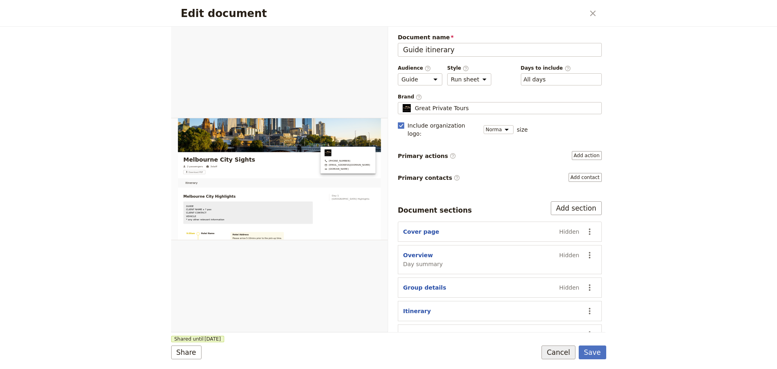
click at [563, 351] on button "Cancel" at bounding box center [559, 352] width 34 height 14
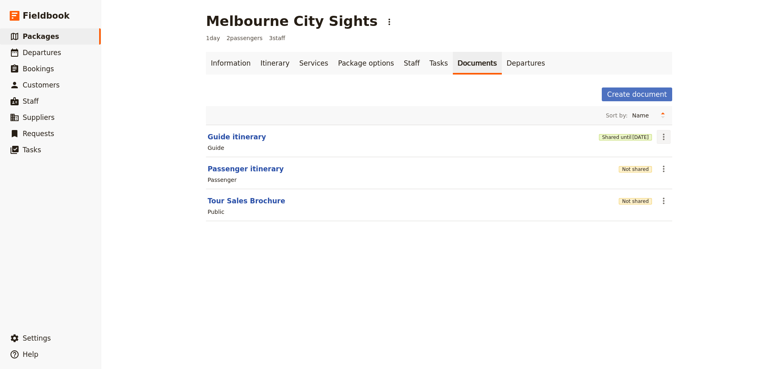
click at [663, 137] on icon "Actions" at bounding box center [664, 137] width 10 height 10
click at [675, 153] on span "Share" at bounding box center [683, 155] width 49 height 8
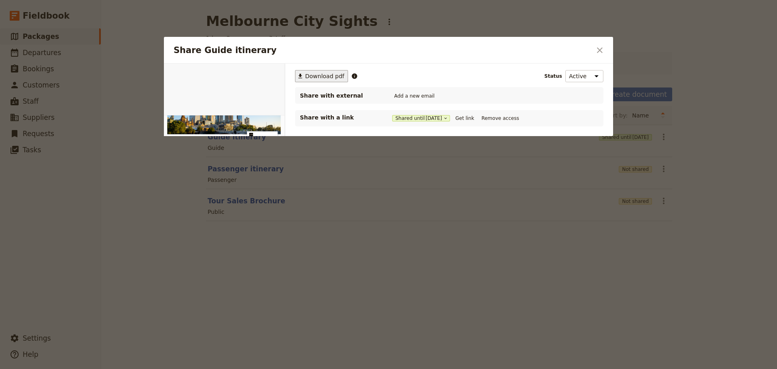
click at [314, 75] on span "Download pdf" at bounding box center [324, 76] width 39 height 8
drag, startPoint x: 604, startPoint y: 51, endPoint x: 536, endPoint y: 38, distance: 68.7
click at [603, 51] on icon "Close dialog" at bounding box center [600, 50] width 10 height 10
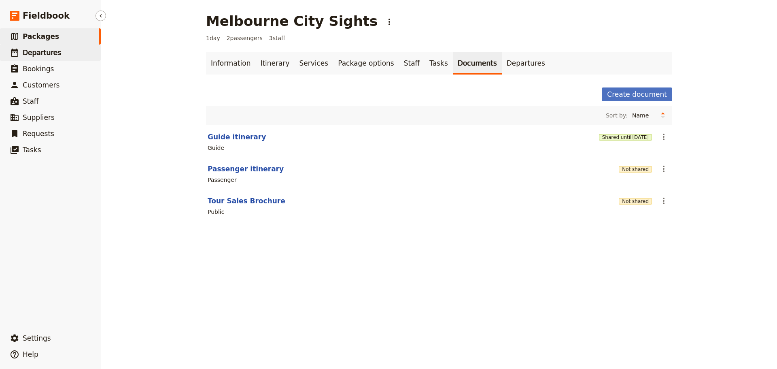
click at [41, 54] on span "Departures" at bounding box center [42, 53] width 38 height 8
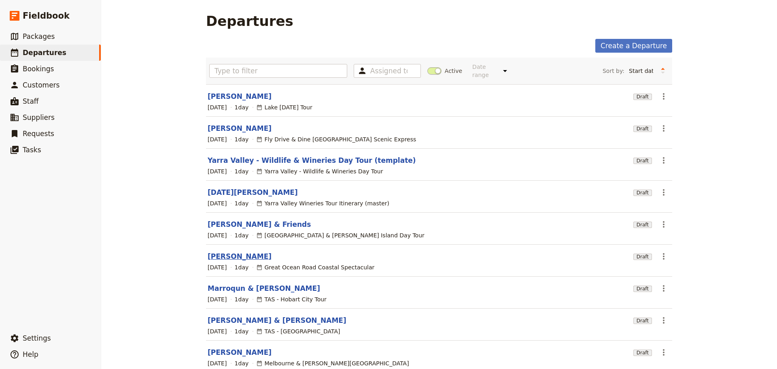
click at [217, 251] on link "[PERSON_NAME]" at bounding box center [240, 256] width 64 height 10
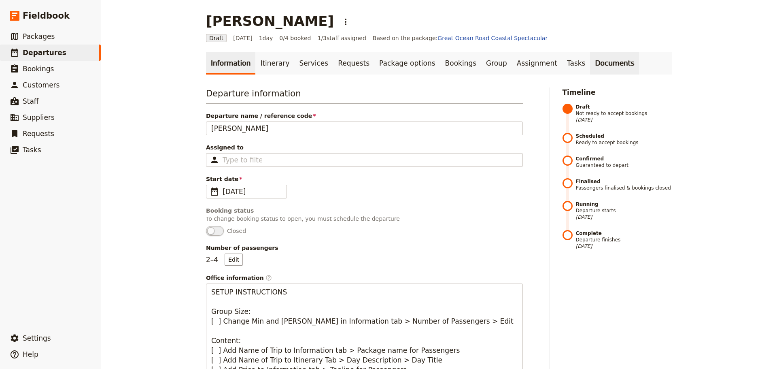
click at [590, 64] on link "Documents" at bounding box center [614, 63] width 49 height 23
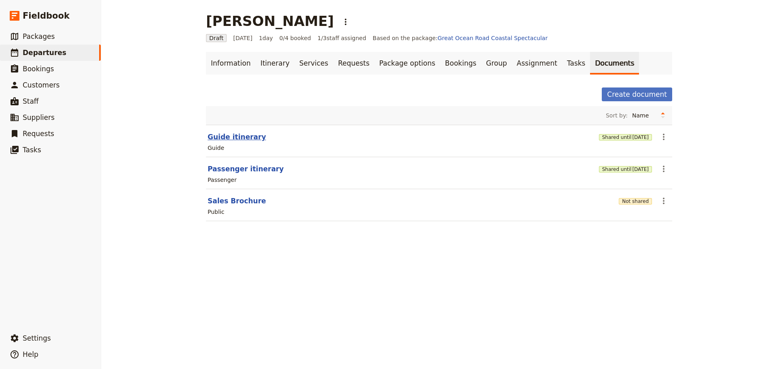
click at [229, 136] on button "Guide itinerary" at bounding box center [237, 137] width 58 height 10
select select "STAFF"
select select "RUN_SHEET"
select select "DEFAULT"
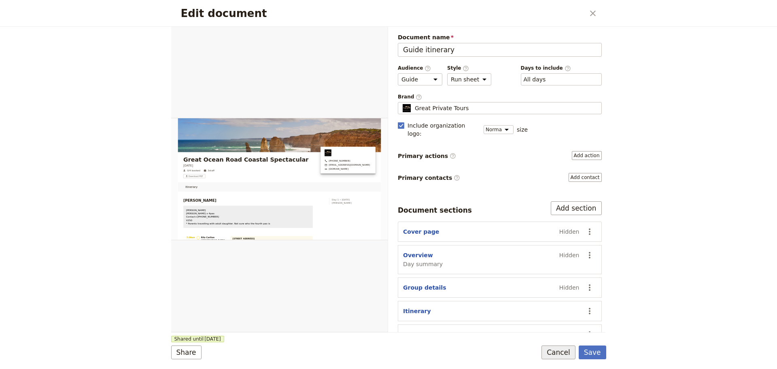
drag, startPoint x: 558, startPoint y: 345, endPoint x: 563, endPoint y: 349, distance: 6.6
click at [558, 346] on form "Web PDF ​ Document name Guide itinerary Preview Audience ​ Public Passenger Gui…" at bounding box center [388, 198] width 435 height 342
click at [562, 353] on button "Cancel" at bounding box center [559, 352] width 34 height 14
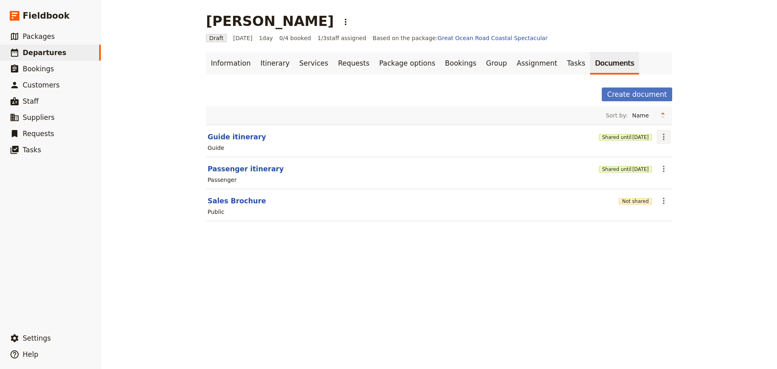
click at [664, 139] on icon "Actions" at bounding box center [664, 137] width 10 height 10
click at [666, 155] on span "Share" at bounding box center [667, 155] width 16 height 8
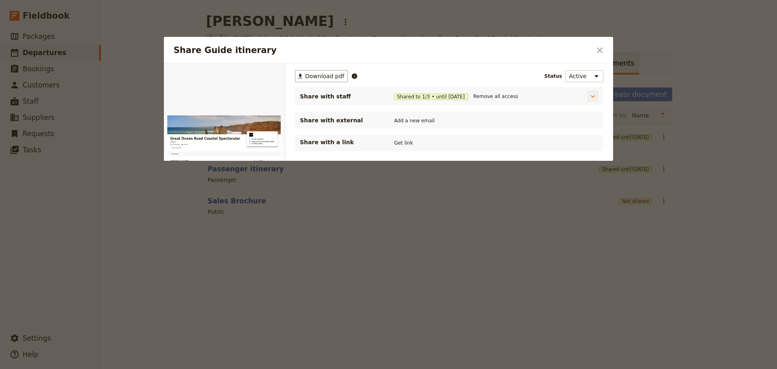
click at [458, 96] on span "[DATE]" at bounding box center [456, 96] width 17 height 6
click at [589, 94] on div "Share with staff Shared to 1 / 3 • until [DATE] Remove all access" at bounding box center [449, 96] width 299 height 12
click at [595, 96] on icon "Share Guide itinerary" at bounding box center [593, 96] width 8 height 8
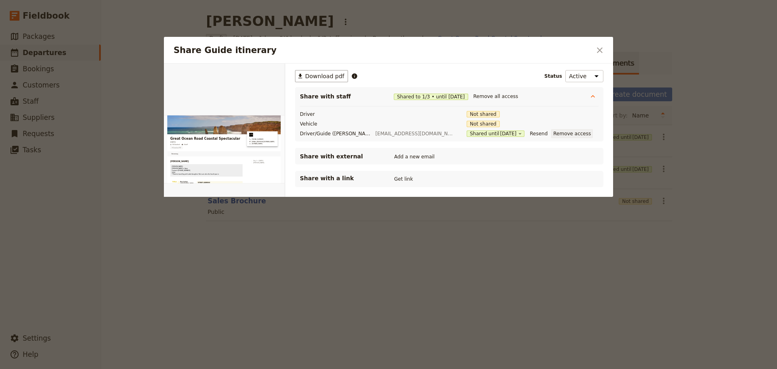
click at [551, 134] on button "Remove access" at bounding box center [572, 133] width 42 height 9
click at [503, 133] on button "Share" at bounding box center [512, 133] width 18 height 9
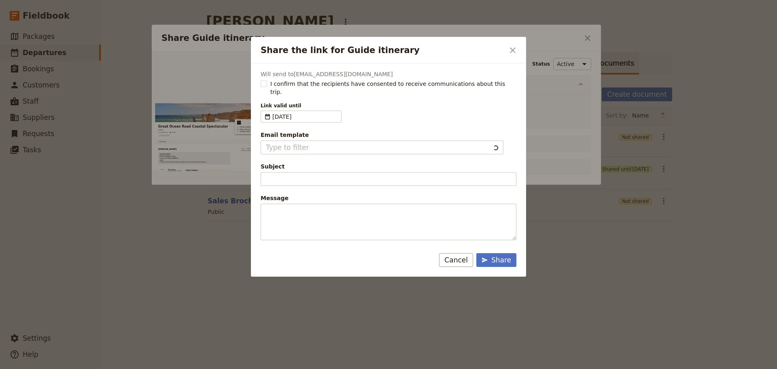
type input "Client Itinerary Template"
type input "Document shared with you: Guide itinerary - Great Ocean Road Coastal Spectacular"
type textarea "Good Morning / Afternoon, We are looking forward to welcoming you on our XYZ Da…"
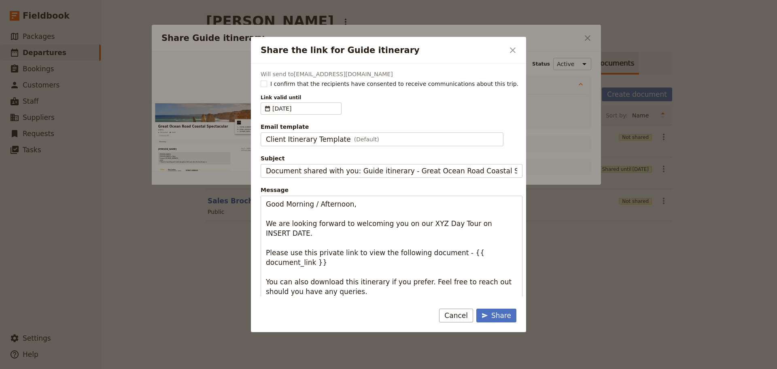
drag, startPoint x: 512, startPoint y: 50, endPoint x: 527, endPoint y: 43, distance: 16.8
click at [512, 50] on icon "Close dialog" at bounding box center [513, 50] width 10 height 10
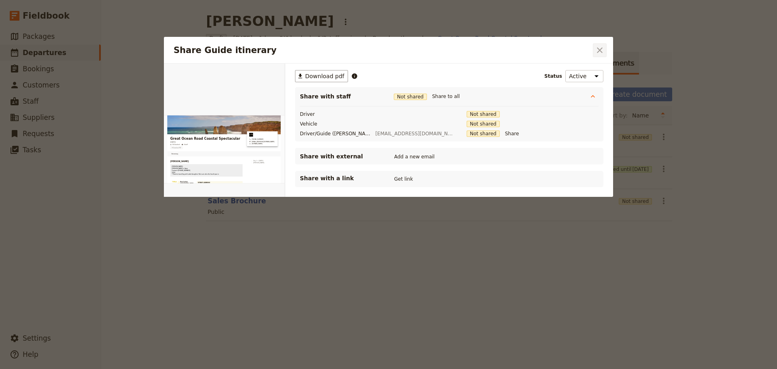
click at [603, 49] on icon "Close dialog" at bounding box center [600, 50] width 10 height 10
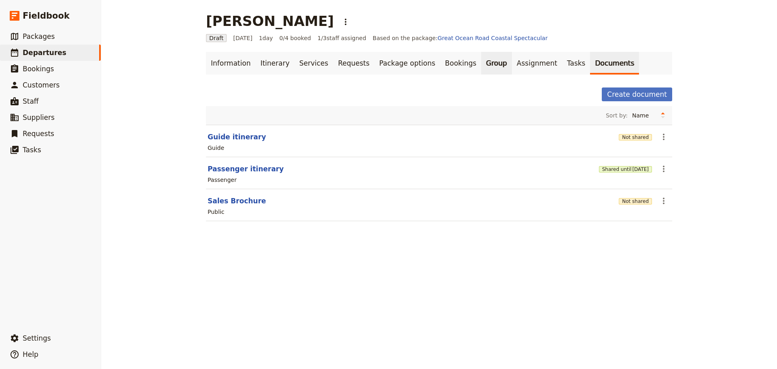
click at [481, 62] on link "Group" at bounding box center [496, 63] width 31 height 23
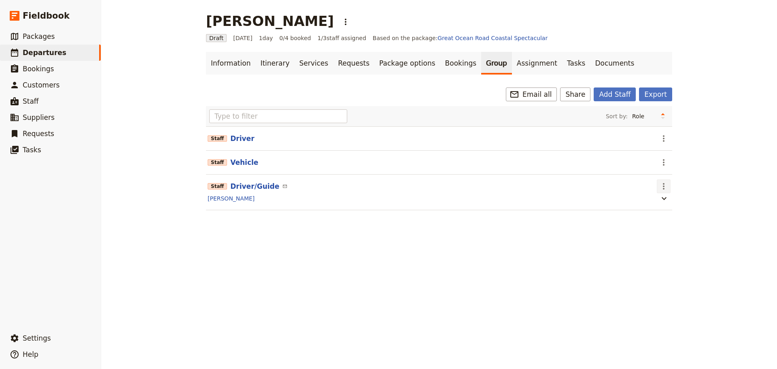
click at [663, 184] on icon "Actions" at bounding box center [664, 186] width 2 height 6
click at [664, 199] on button "Edit staff" at bounding box center [677, 203] width 47 height 11
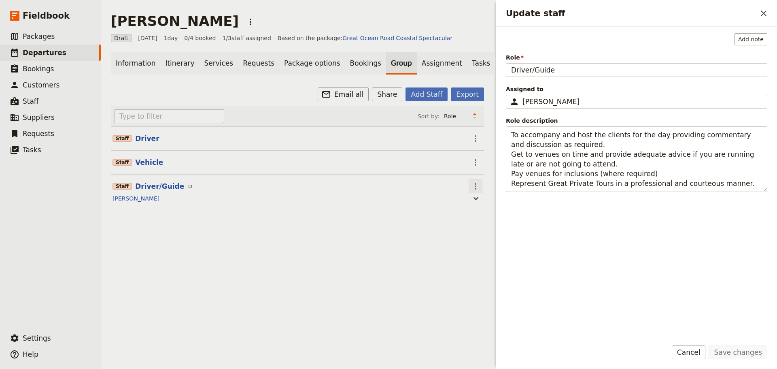
click at [471, 188] on icon "Actions" at bounding box center [476, 186] width 10 height 10
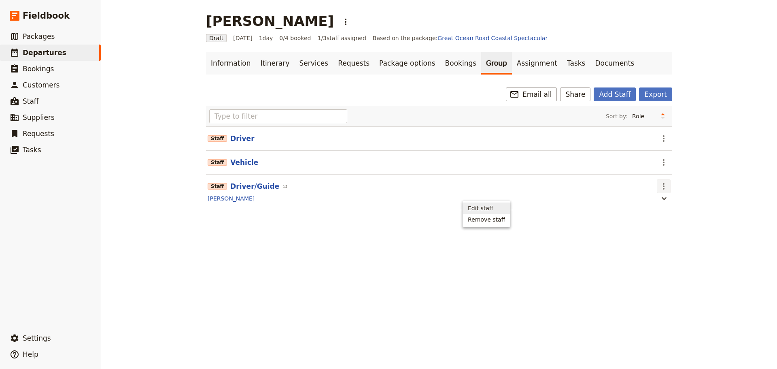
click at [480, 209] on span "Edit staff" at bounding box center [480, 208] width 25 height 8
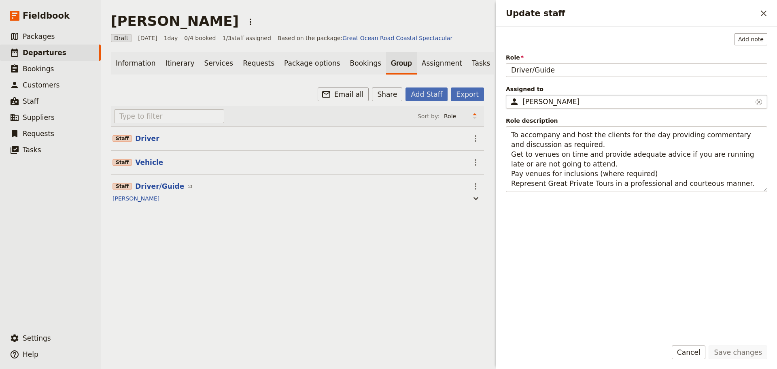
click at [595, 100] on div "[PERSON_NAME]" at bounding box center [637, 102] width 230 height 10
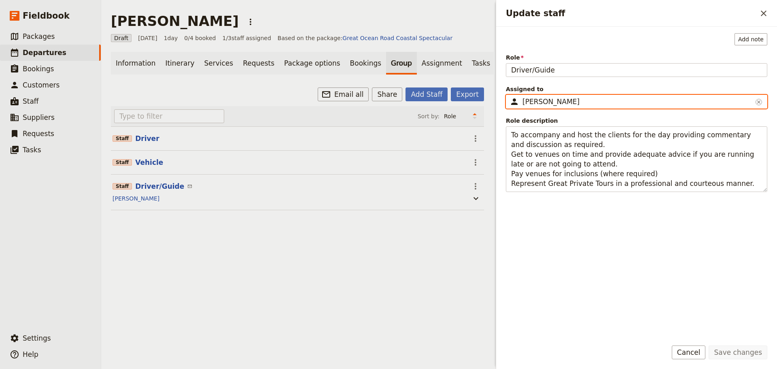
click at [510, 95] on input "[PERSON_NAME]" at bounding box center [509, 95] width 0 height 0
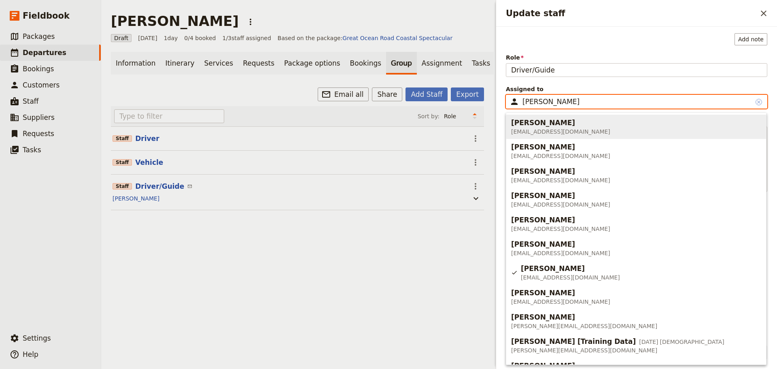
click at [759, 100] on icon "Clear input" at bounding box center [759, 102] width 6 height 6
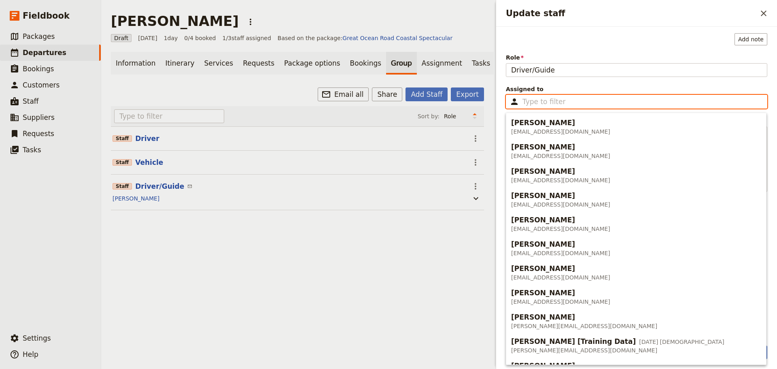
paste input "[EMAIL_ADDRESS][DOMAIN_NAME]"
type input "[EMAIL_ADDRESS][DOMAIN_NAME]"
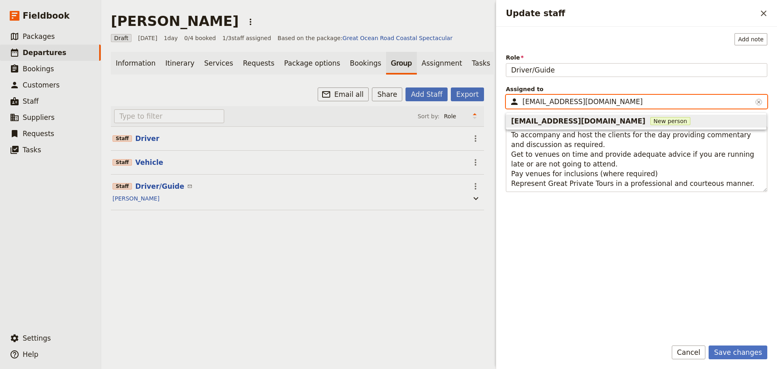
click at [650, 118] on span "New person" at bounding box center [670, 121] width 40 height 8
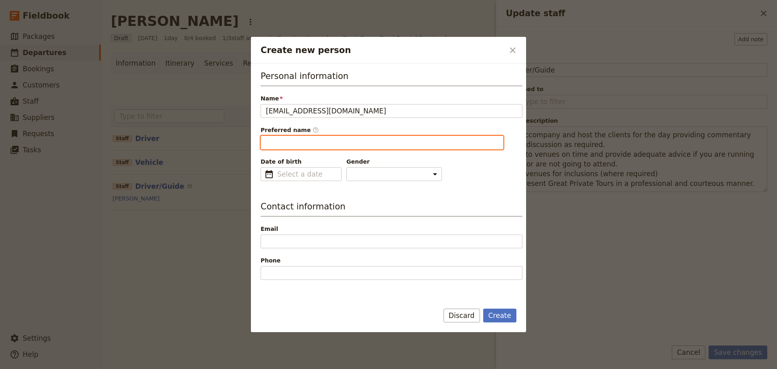
click at [306, 136] on input "Preferred name ​" at bounding box center [382, 143] width 243 height 14
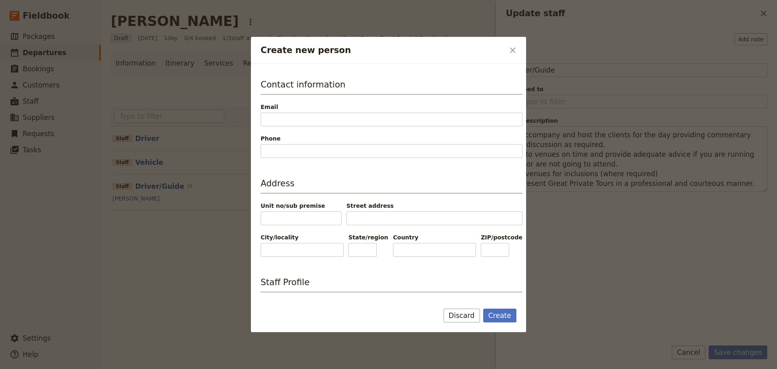
scroll to position [121, 0]
type input "[PERSON_NAME]"
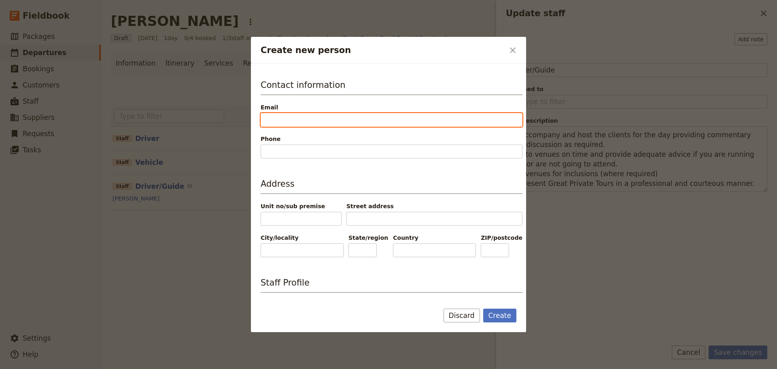
paste input "[EMAIL_ADDRESS][DOMAIN_NAME]"
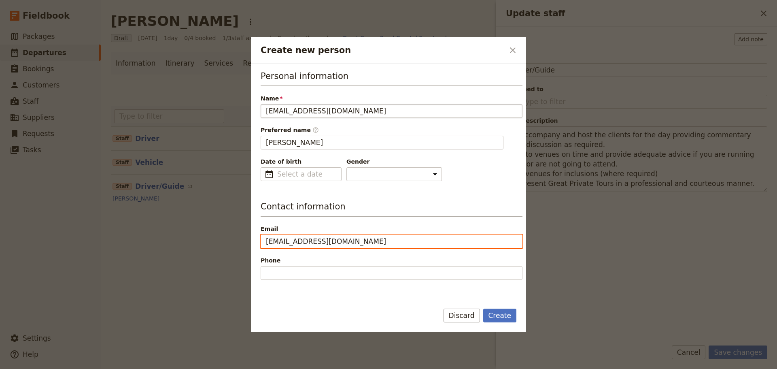
type input "[EMAIL_ADDRESS][DOMAIN_NAME]"
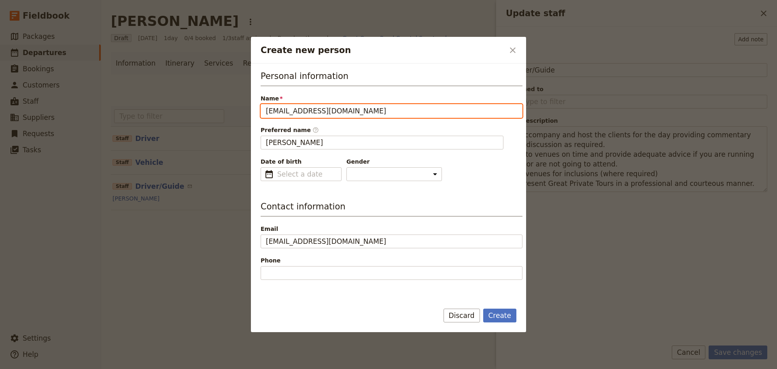
drag, startPoint x: 367, startPoint y: 106, endPoint x: 204, endPoint y: 108, distance: 162.3
click at [204, 368] on div "Create new person ​ Personal information Name [EMAIL_ADDRESS][DOMAIN_NAME] Pref…" at bounding box center [388, 369] width 777 height 0
type input "[PERSON_NAME]"
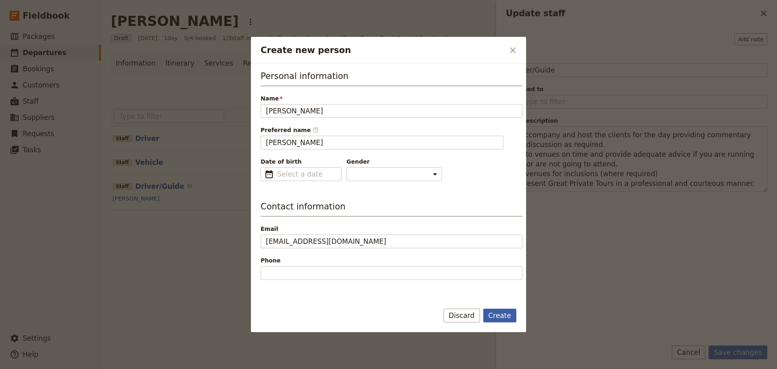
click at [499, 314] on button "Create" at bounding box center [500, 315] width 34 height 14
type input "[PERSON_NAME]"
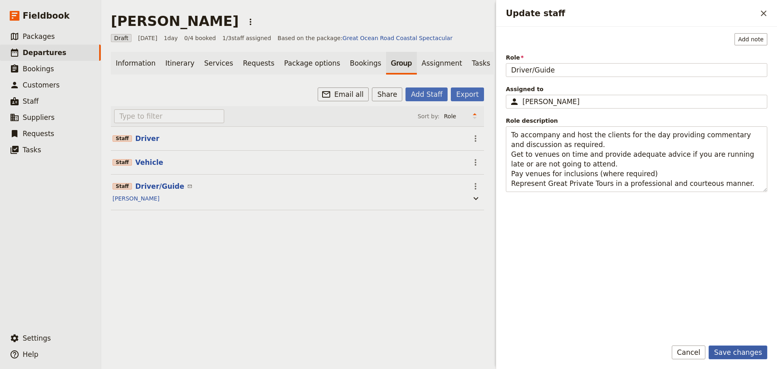
click at [747, 354] on button "Save changes" at bounding box center [738, 352] width 59 height 14
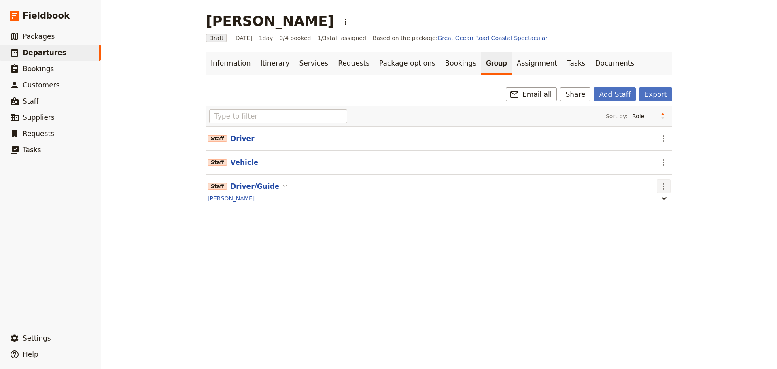
click at [665, 188] on icon "Actions" at bounding box center [664, 186] width 10 height 10
click at [669, 201] on span "Edit staff" at bounding box center [671, 204] width 25 height 8
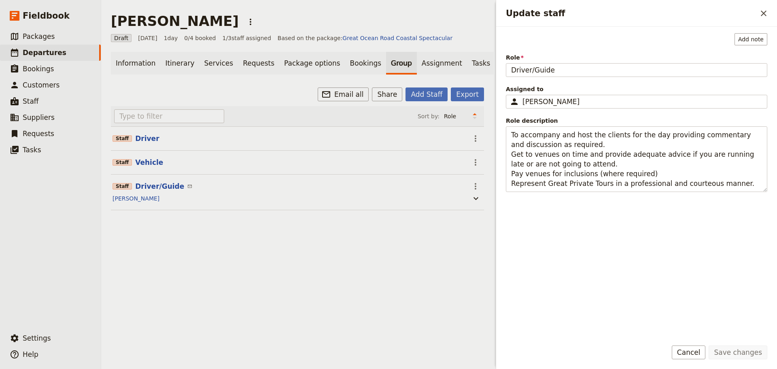
click at [696, 351] on button "Cancel" at bounding box center [689, 352] width 34 height 14
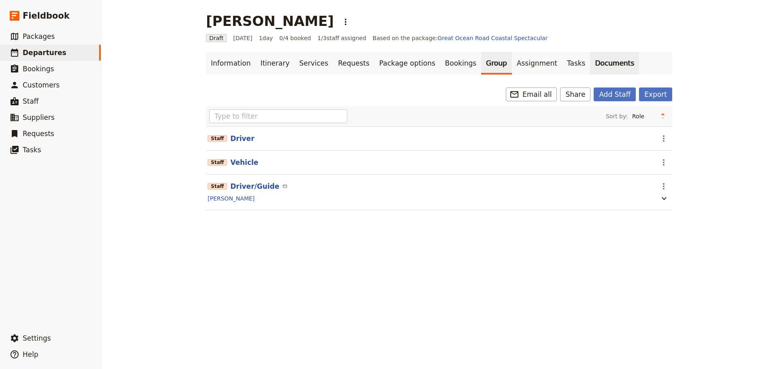
click at [590, 63] on link "Documents" at bounding box center [614, 63] width 49 height 23
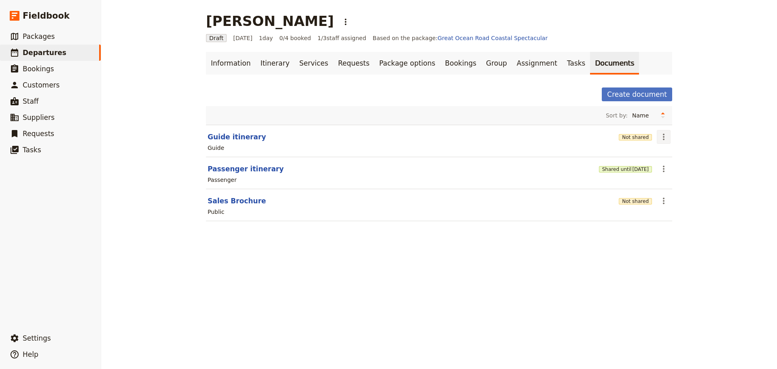
click at [661, 138] on icon "Actions" at bounding box center [664, 137] width 10 height 10
click at [667, 151] on button "Share" at bounding box center [683, 154] width 59 height 11
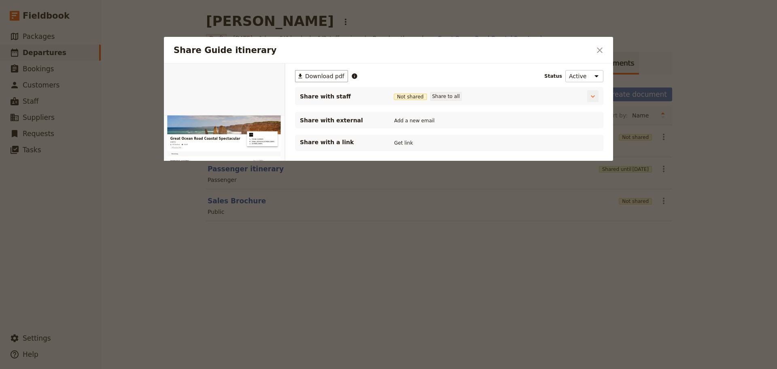
click at [444, 98] on button "Share to all" at bounding box center [446, 96] width 32 height 9
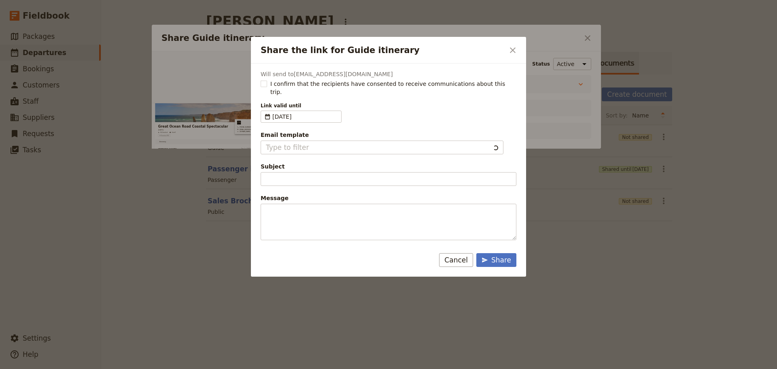
type input "Client Itinerary Template"
type input "Document shared with you: Guide itinerary - Great Ocean Road Coastal Spectacular"
type textarea "Good Morning / Afternoon, We are looking forward to welcoming you on our XYZ Da…"
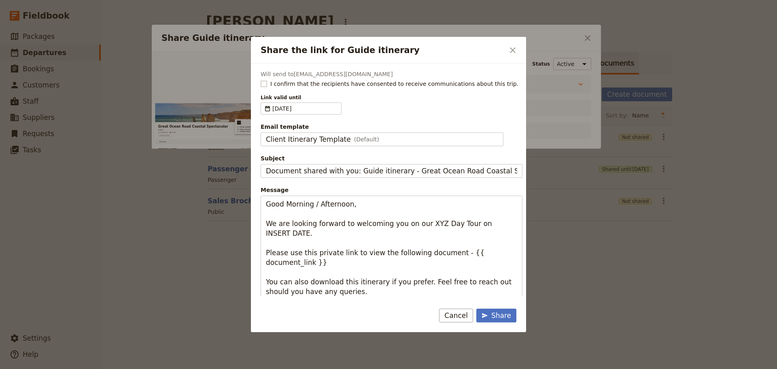
click at [266, 85] on rect "Share the link for Guide itinerary" at bounding box center [264, 84] width 6 height 6
click at [261, 80] on input "I confirm that the recipients have consented to receive communications about th…" at bounding box center [260, 79] width 0 height 0
checkbox input "true"
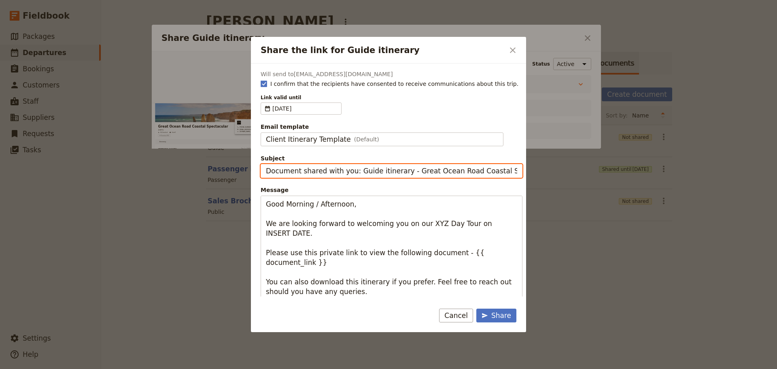
click at [348, 171] on input "Document shared with you: Guide itinerary - Great Ocean Road Coastal Spectacular" at bounding box center [392, 171] width 262 height 14
drag, startPoint x: 403, startPoint y: 172, endPoint x: 232, endPoint y: 172, distance: 170.4
click at [232, 368] on div "Share the link for Guide itinerary ​ Will send to [EMAIL_ADDRESS][DOMAIN_NAME] …" at bounding box center [388, 369] width 777 height 0
click at [435, 176] on input "Great Ocean Road Coastal Spectacular" at bounding box center [392, 171] width 262 height 14
click at [421, 170] on input "Great Ocean Road Coastal Spectacular - Sat" at bounding box center [392, 171] width 262 height 14
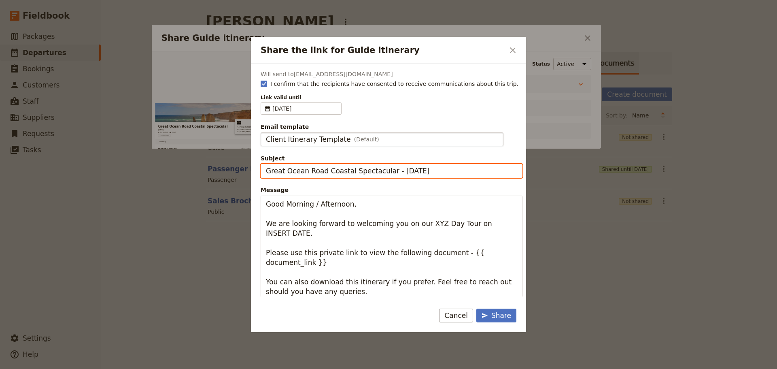
type input "Great Ocean Road Coastal Spectacular - [DATE]"
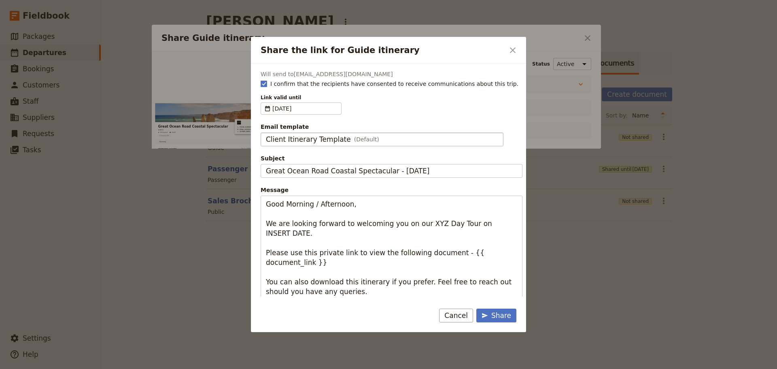
click at [321, 143] on span "Client Itinerary Template" at bounding box center [308, 139] width 85 height 10
click at [266, 133] on input "Client Itinerary Template" at bounding box center [265, 132] width 0 height 0
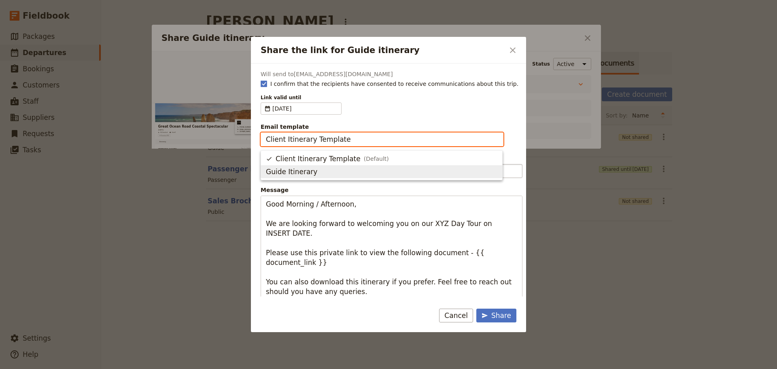
click at [306, 170] on span "Guide Itinerary" at bounding box center [291, 172] width 51 height 10
type input "Guide Itinerary"
type input "TOUR NAME & Date"
type textarea "Hi {{ contact_name }} Please find a link to your upcoming tour of Great Ocean R…"
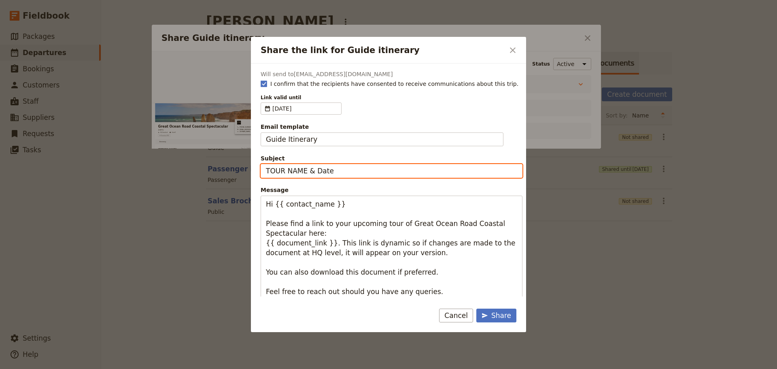
drag, startPoint x: 242, startPoint y: 161, endPoint x: 214, endPoint y: 162, distance: 27.5
click at [214, 368] on div "Share the link for Guide itinerary ​ Will send to [EMAIL_ADDRESS][DOMAIN_NAME] …" at bounding box center [388, 369] width 777 height 0
type input "GOR - [DATE]"
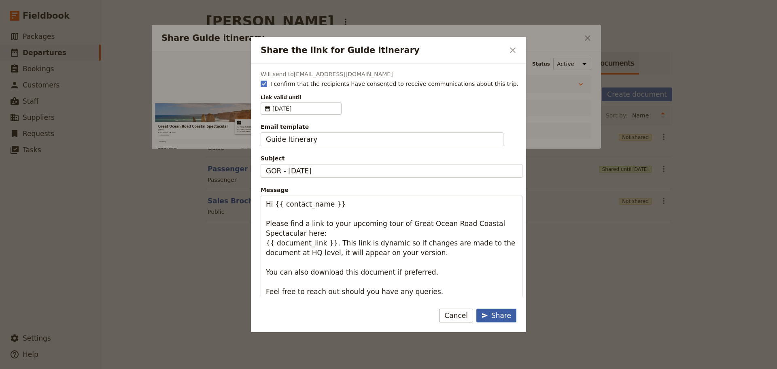
click at [494, 312] on div "Share" at bounding box center [497, 315] width 30 height 10
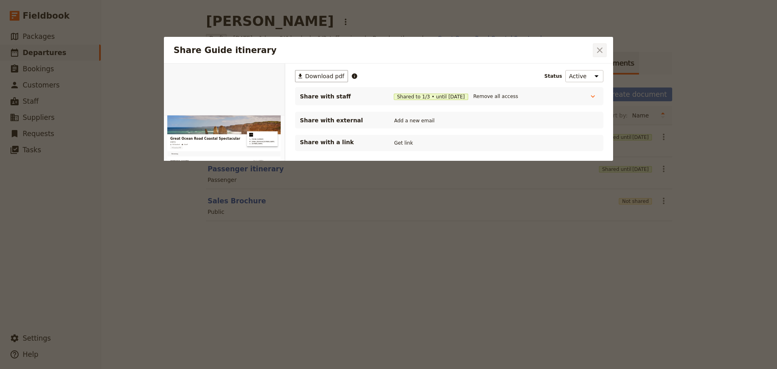
click at [597, 47] on icon "Close dialog" at bounding box center [600, 50] width 10 height 10
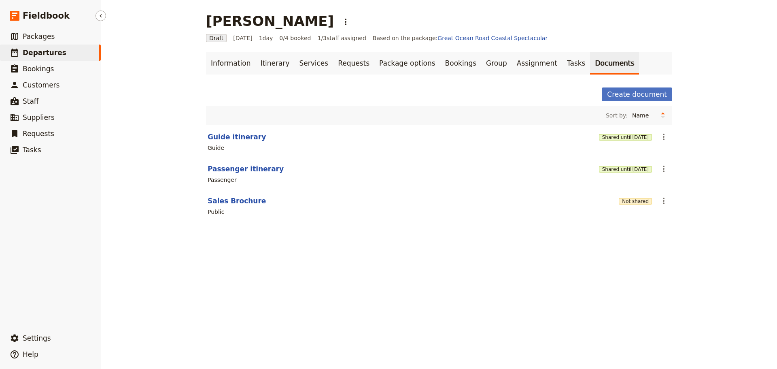
click at [34, 49] on span "Departures" at bounding box center [45, 53] width 44 height 8
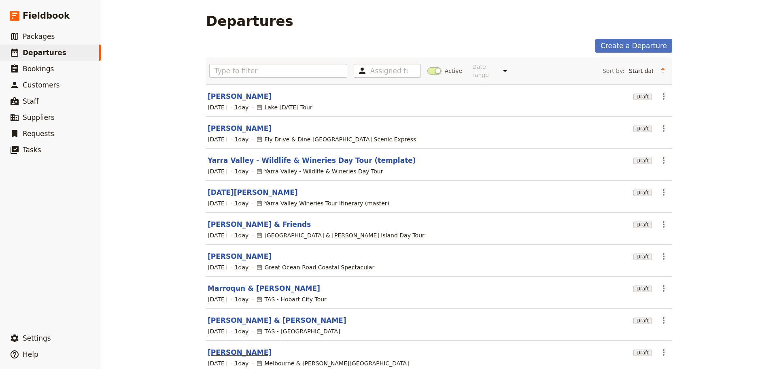
click at [217, 347] on link "[PERSON_NAME]" at bounding box center [240, 352] width 64 height 10
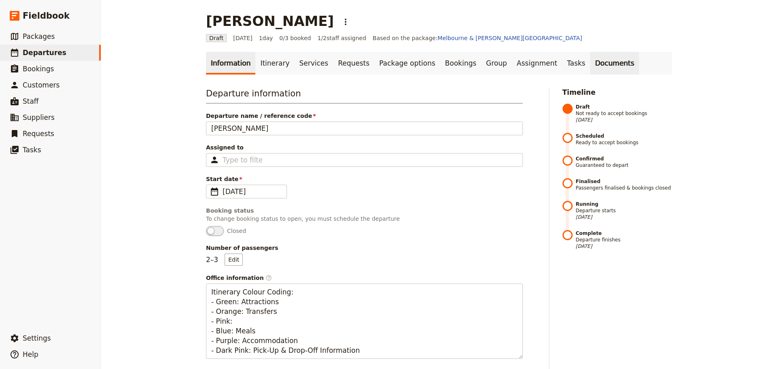
click at [590, 61] on link "Documents" at bounding box center [614, 63] width 49 height 23
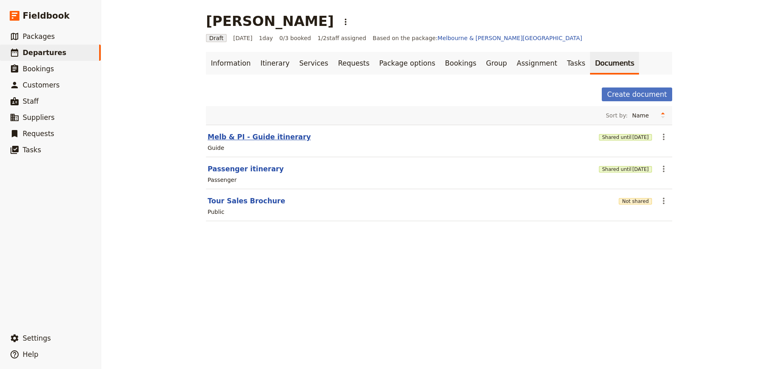
click at [256, 138] on button "Melb & PI - Guide itinerary" at bounding box center [259, 137] width 103 height 10
select select "STAFF"
select select "RUN_SHEET"
select select "DEFAULT"
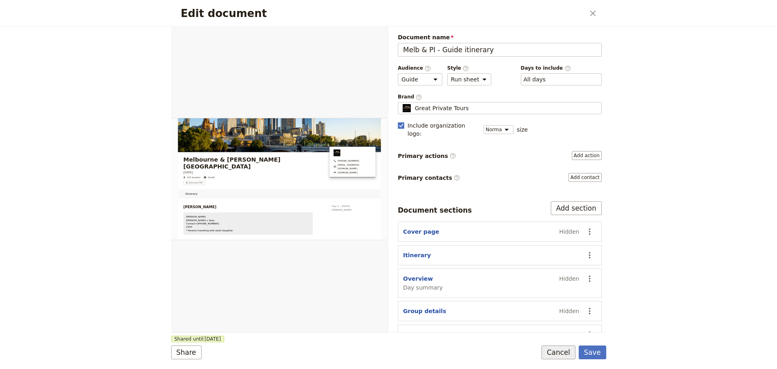
click at [556, 350] on button "Cancel" at bounding box center [559, 352] width 34 height 14
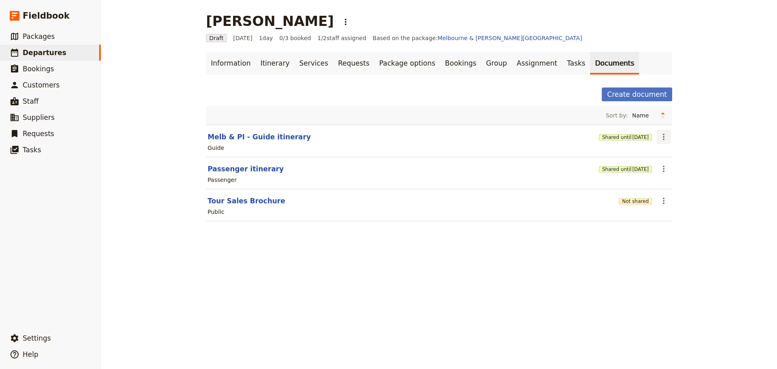
click at [659, 139] on icon "Actions" at bounding box center [664, 137] width 10 height 10
click at [512, 62] on link "Assignment" at bounding box center [537, 63] width 50 height 23
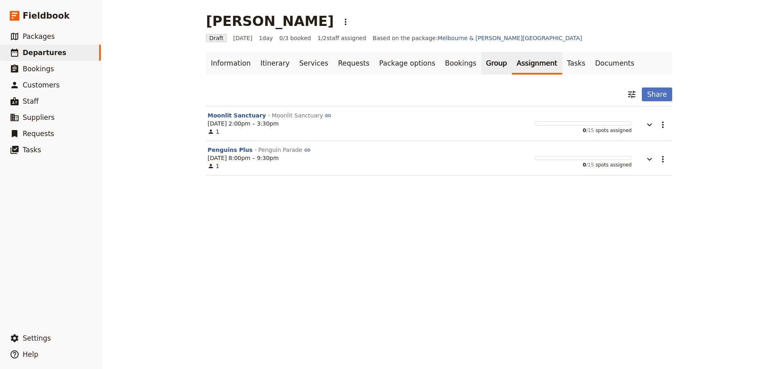
click at [481, 61] on link "Group" at bounding box center [496, 63] width 31 height 23
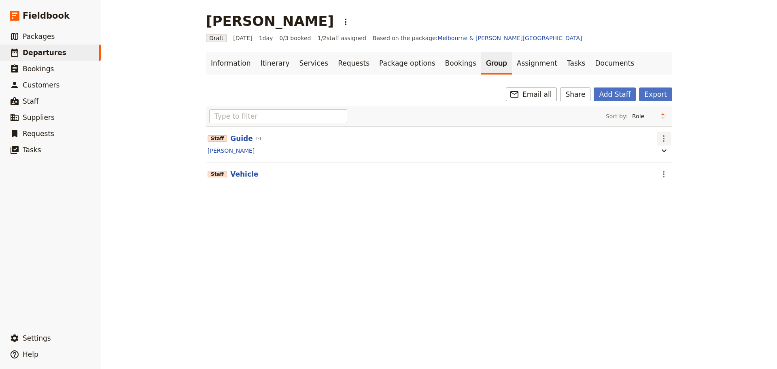
click at [666, 138] on button "​" at bounding box center [664, 139] width 14 height 14
click at [675, 157] on span "Edit staff" at bounding box center [671, 156] width 25 height 8
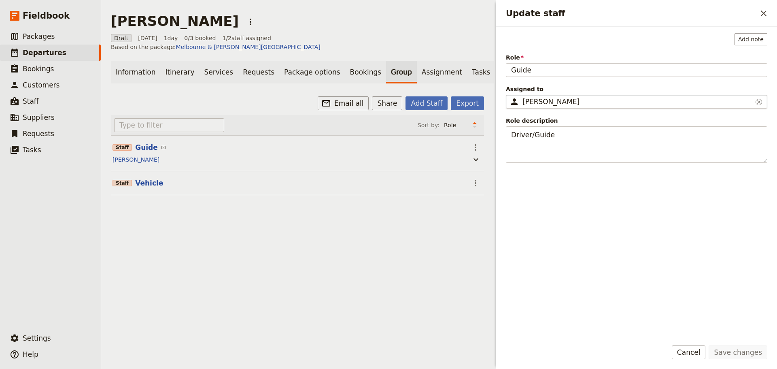
click at [582, 99] on div "[PERSON_NAME]" at bounding box center [637, 102] width 230 height 10
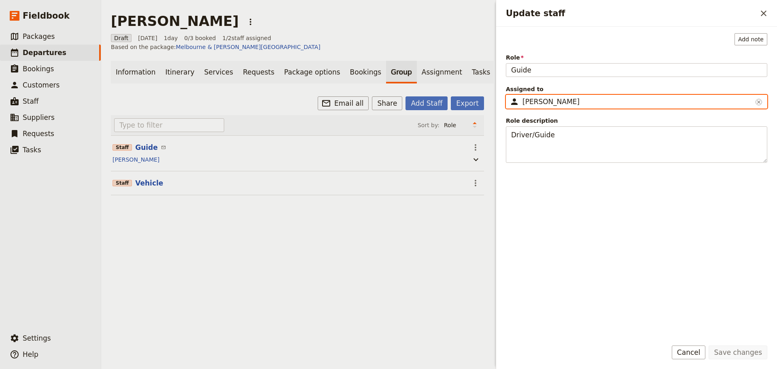
click at [510, 95] on input "[PERSON_NAME]" at bounding box center [509, 95] width 0 height 0
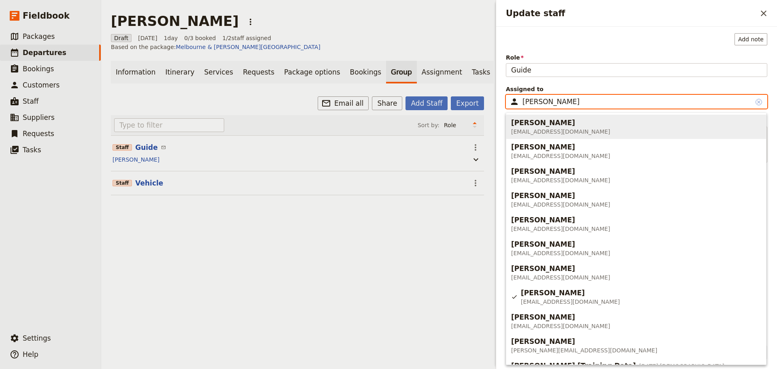
click at [760, 100] on icon "Clear input" at bounding box center [759, 102] width 6 height 6
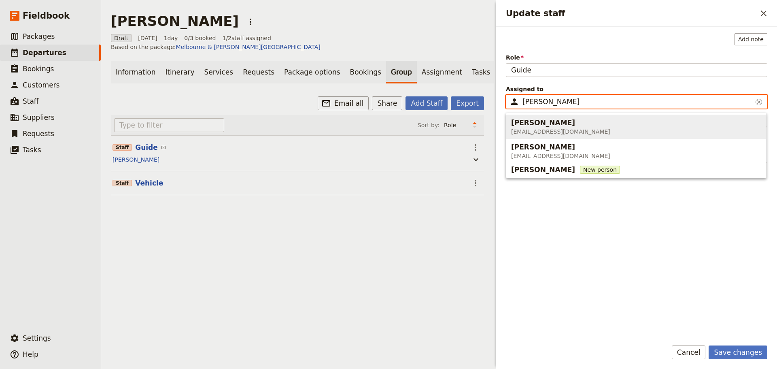
click at [548, 131] on span "[EMAIL_ADDRESS][DOMAIN_NAME]" at bounding box center [560, 131] width 99 height 8
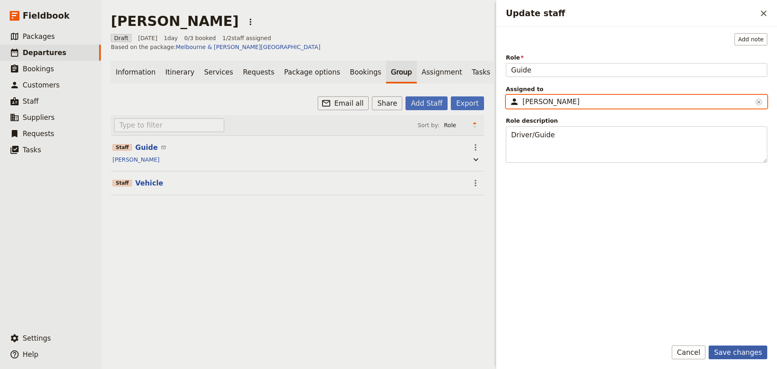
type input "[PERSON_NAME]"
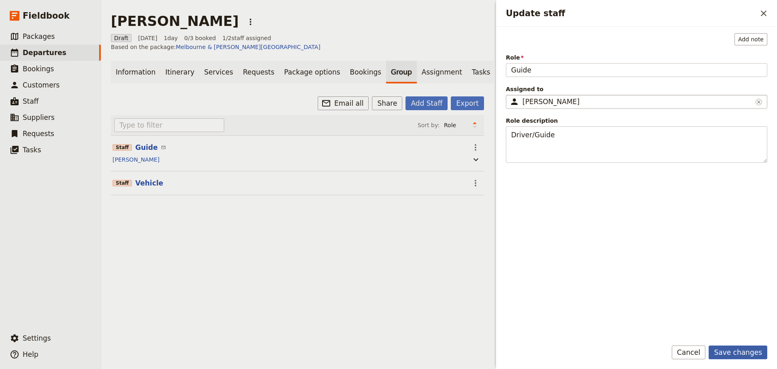
click at [737, 350] on button "Save changes" at bounding box center [738, 352] width 59 height 14
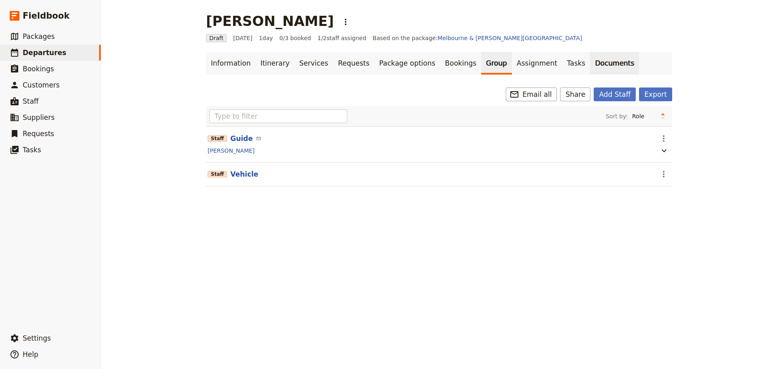
click at [590, 62] on link "Documents" at bounding box center [614, 63] width 49 height 23
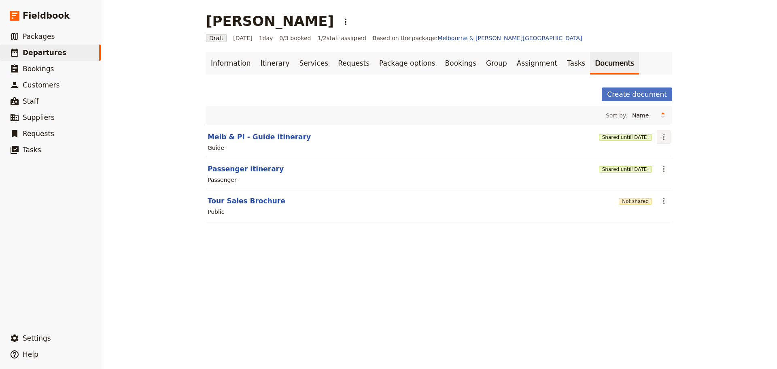
click at [660, 140] on icon "Actions" at bounding box center [664, 137] width 10 height 10
click at [665, 155] on span "Share" at bounding box center [667, 155] width 16 height 8
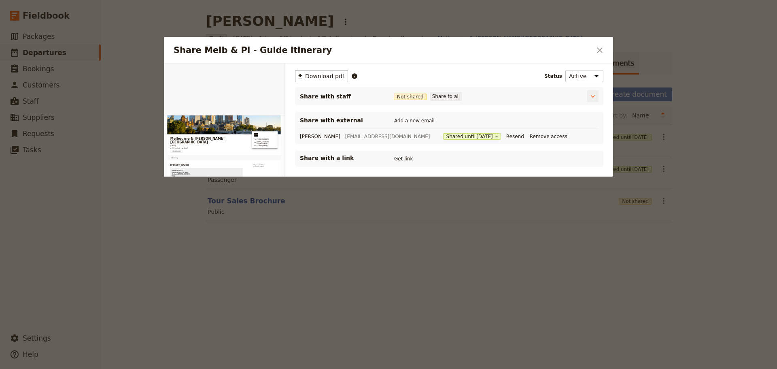
click at [442, 94] on button "Share to all" at bounding box center [446, 96] width 32 height 9
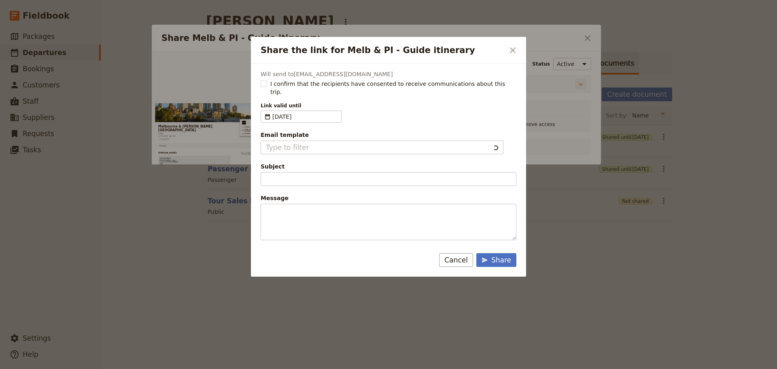
type input "Client Itinerary Template"
type input "Document shared with you: Melb & PI - Guide itinerary - [GEOGRAPHIC_DATA] & [PE…"
type textarea "Good Morning / Afternoon, We are looking forward to welcoming you on our XYZ Da…"
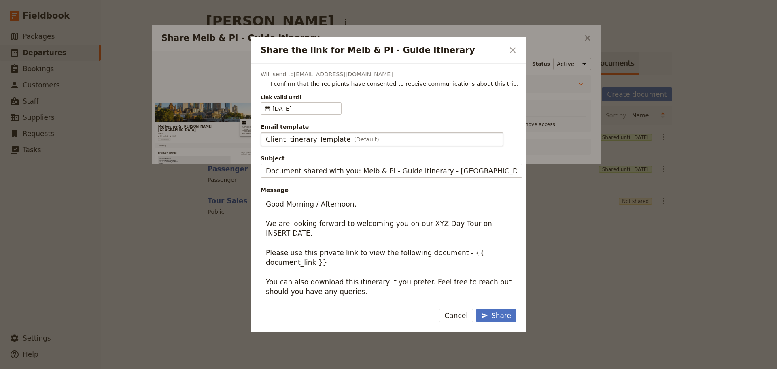
click at [392, 137] on div "Client Itinerary Template (Default)" at bounding box center [382, 139] width 232 height 10
click at [266, 133] on input "Client Itinerary Template" at bounding box center [265, 132] width 0 height 0
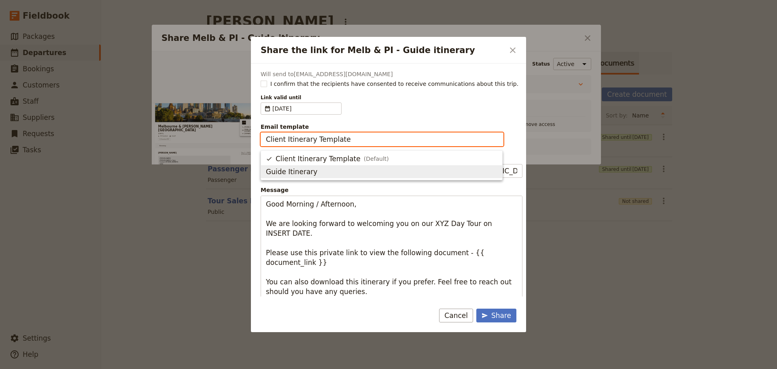
click at [342, 176] on button "Guide Itinerary" at bounding box center [381, 171] width 241 height 13
type input "Guide Itinerary"
type input "TOUR NAME & Date"
type textarea "Hi {{ contact_name }} Please find a link to your upcoming tour of [GEOGRAPHIC_D…"
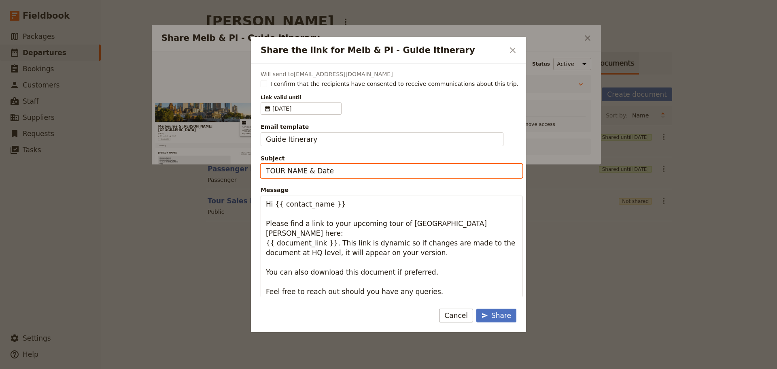
drag, startPoint x: 370, startPoint y: 174, endPoint x: 212, endPoint y: 172, distance: 157.8
click at [212, 368] on div "Share the link for Melb & PI - Guide itinerary ​ Will send to fiona.work.h3@gma…" at bounding box center [388, 369] width 777 height 0
drag, startPoint x: 401, startPoint y: 173, endPoint x: 386, endPoint y: 176, distance: 15.7
click at [401, 173] on input "TOUR NAME & Date" at bounding box center [392, 171] width 262 height 14
type input "City & Phillip Island - Sun 31 Aug"
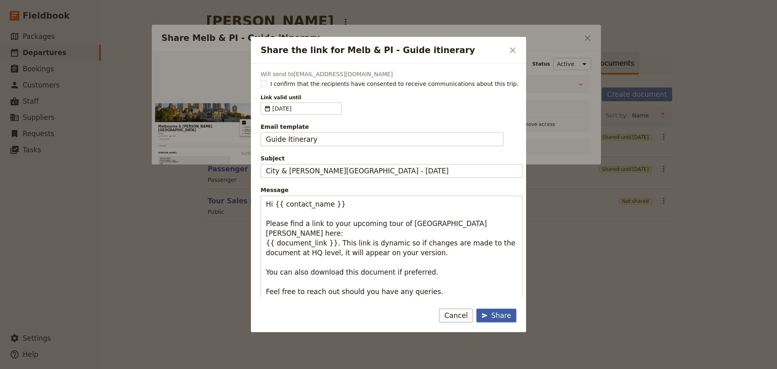
click at [498, 313] on div "Share" at bounding box center [497, 315] width 30 height 10
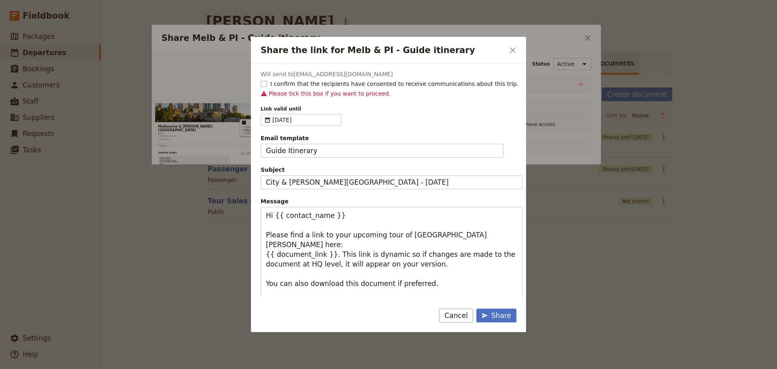
click at [264, 82] on rect "Share the link for Melb & PI - Guide itinerary" at bounding box center [264, 84] width 6 height 6
click at [261, 80] on input "I confirm that the recipients have consented to receive communications about th…" at bounding box center [260, 79] width 0 height 0
checkbox input "true"
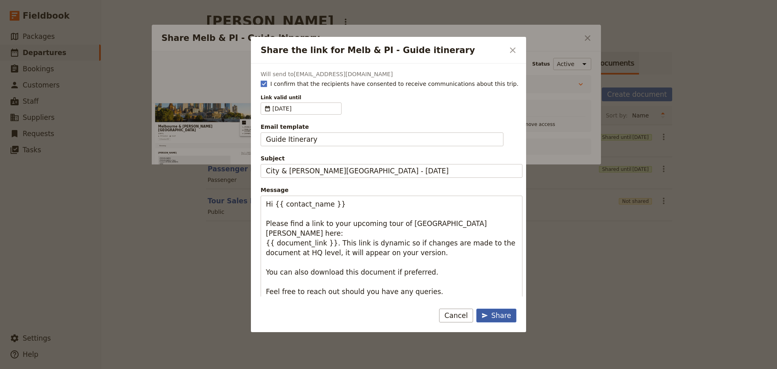
click at [503, 314] on div "Share" at bounding box center [497, 315] width 30 height 10
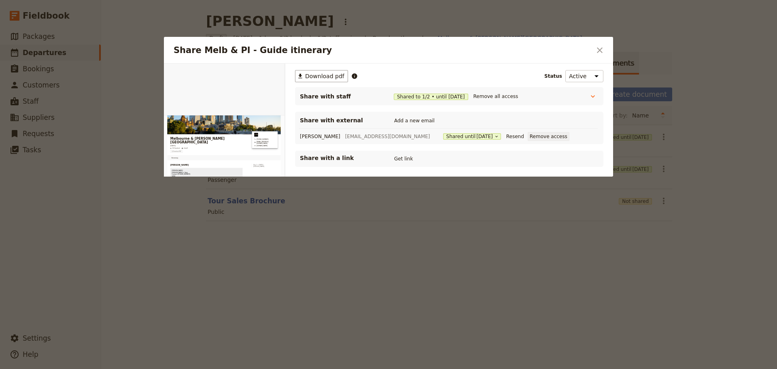
click at [528, 136] on button "Remove access" at bounding box center [549, 136] width 42 height 9
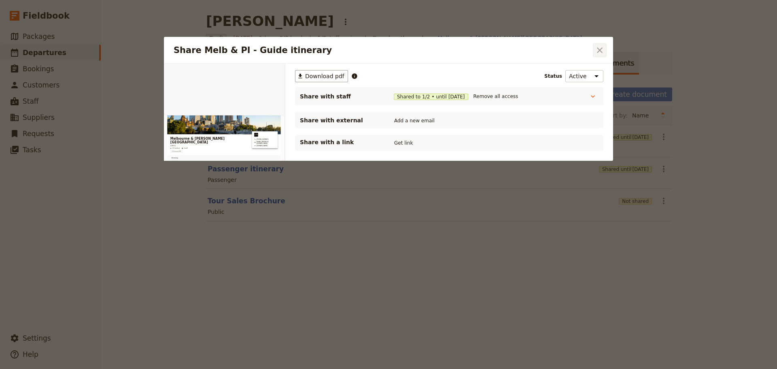
click at [603, 50] on icon "Close dialog" at bounding box center [600, 50] width 10 height 10
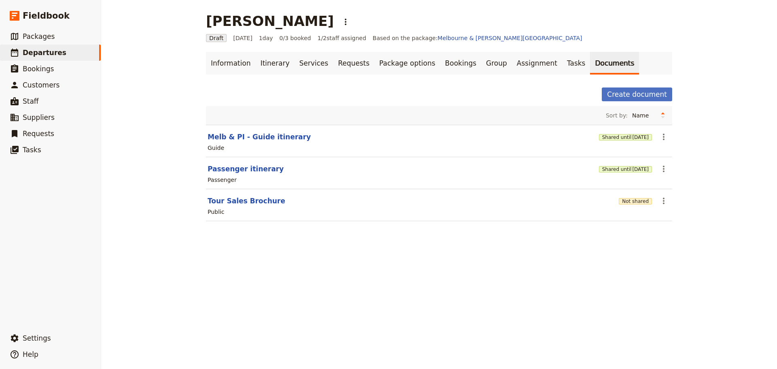
click at [240, 163] on section "Passenger itinerary Shared until 30 Sep 2025 ​ Passenger" at bounding box center [439, 173] width 466 height 32
click at [240, 171] on button "Passenger itinerary" at bounding box center [246, 169] width 76 height 10
select select "PASSENGER"
select select "DEFAULT"
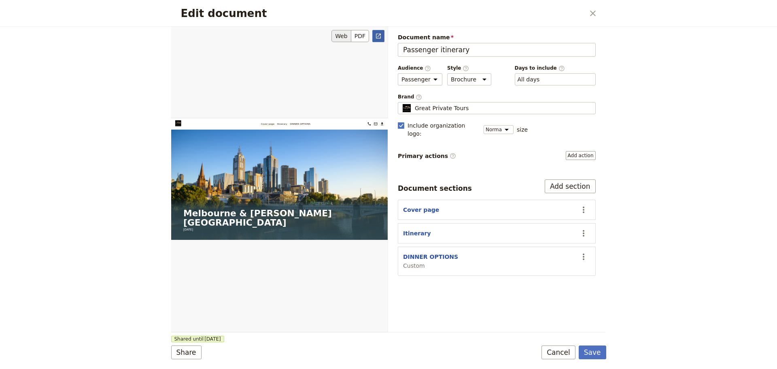
click at [376, 30] on link "​" at bounding box center [378, 36] width 12 height 12
click at [553, 349] on button "Cancel" at bounding box center [559, 352] width 34 height 14
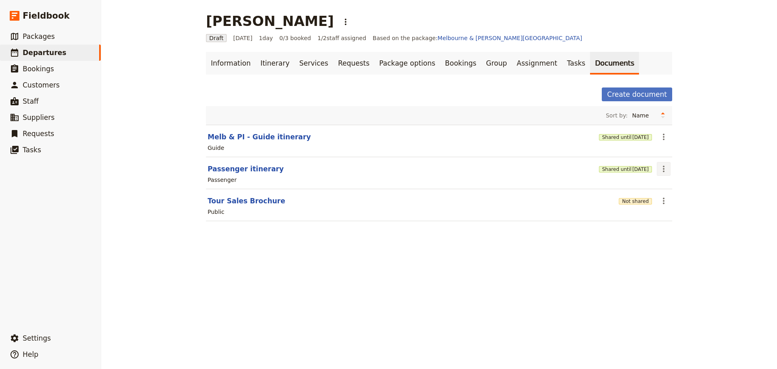
click at [663, 170] on icon "Actions" at bounding box center [664, 169] width 10 height 10
click at [672, 187] on span "Share" at bounding box center [667, 187] width 16 height 8
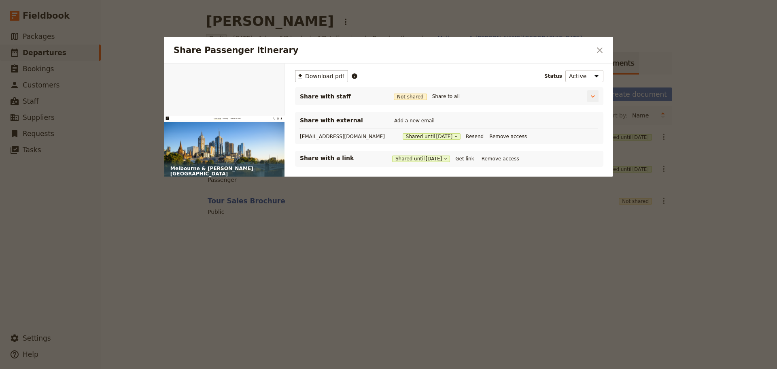
click at [418, 97] on span "Not shared" at bounding box center [410, 96] width 33 height 6
click at [440, 96] on button "Share to all" at bounding box center [446, 96] width 32 height 9
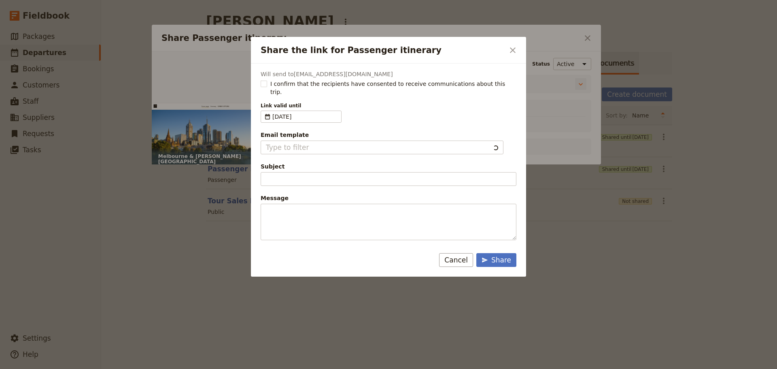
type input "Document shared with you: Passenger itinerary - Melbourne & Phillip Island"
type textarea "Good Morning / Afternoon, We are looking forward to welcoming you on our XYZ Da…"
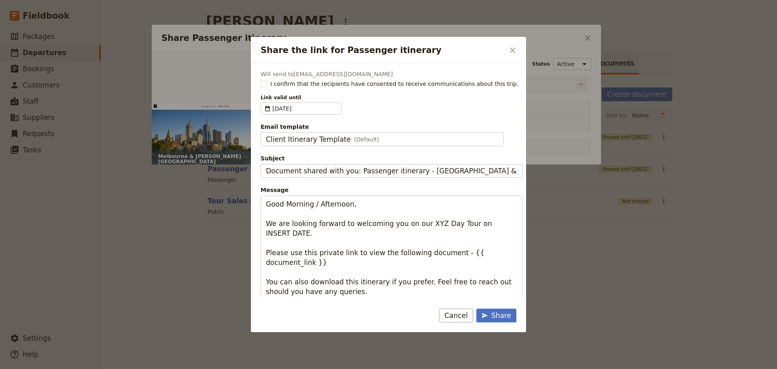
type input "Client Itinerary Template"
click at [264, 85] on rect "Share the link for Passenger itinerary" at bounding box center [264, 84] width 6 height 6
click at [261, 80] on input "I confirm that the recipients have consented to receive communications about th…" at bounding box center [260, 79] width 0 height 0
checkbox input "true"
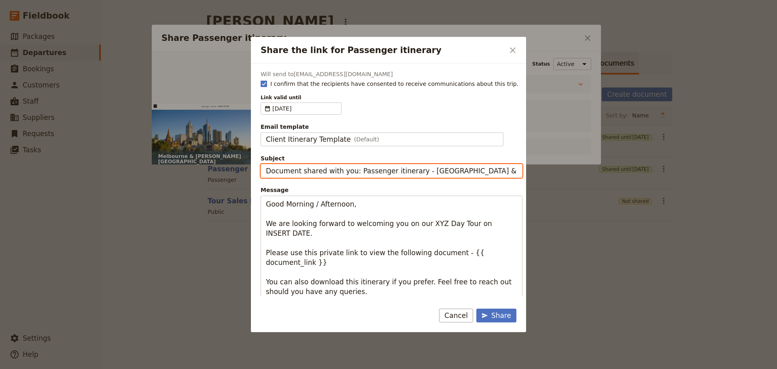
drag, startPoint x: 352, startPoint y: 174, endPoint x: 126, endPoint y: 178, distance: 226.3
click at [126, 368] on div "Share the link for Passenger itinerary ​ Will send to fiona.work.h3@gmail.com I…" at bounding box center [388, 369] width 777 height 0
type input "Passenger itinerary - Melbourne & Phillip Island"
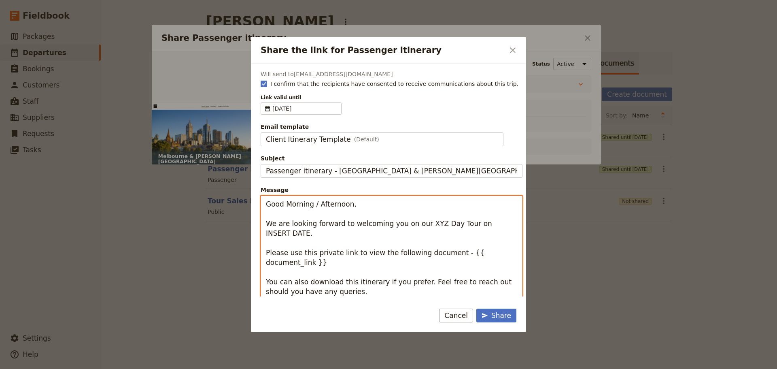
drag, startPoint x: 274, startPoint y: 228, endPoint x: 263, endPoint y: 204, distance: 25.9
click at [263, 204] on textarea "Good Morning / Afternoon, We are looking forward to welcoming you on our XYZ Da…" at bounding box center [392, 262] width 262 height 134
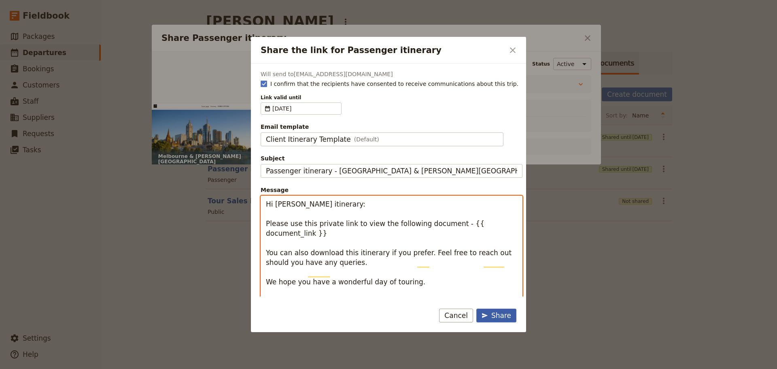
type textarea "Hi Fiona Passenger itinerary: Please use this private link to view the followin…"
click at [499, 312] on div "Share" at bounding box center [497, 315] width 30 height 10
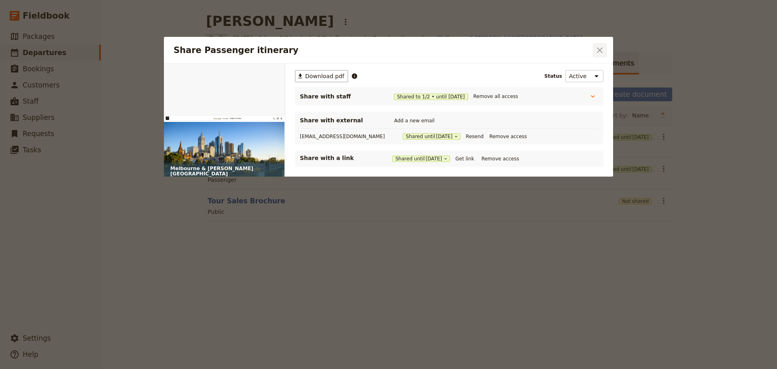
click at [601, 48] on icon "Close dialog" at bounding box center [600, 50] width 10 height 10
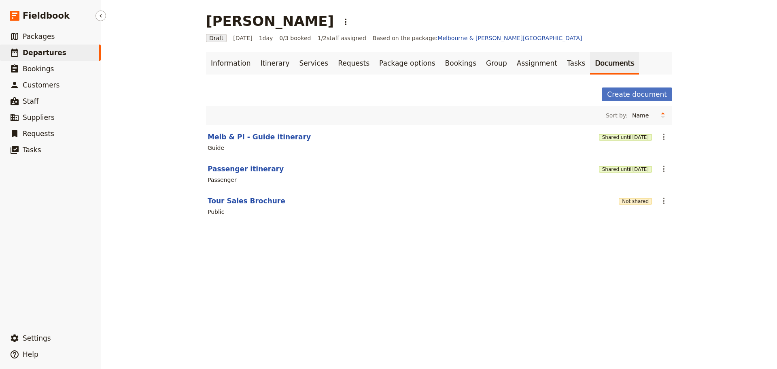
click at [55, 53] on span "Departures" at bounding box center [45, 53] width 44 height 8
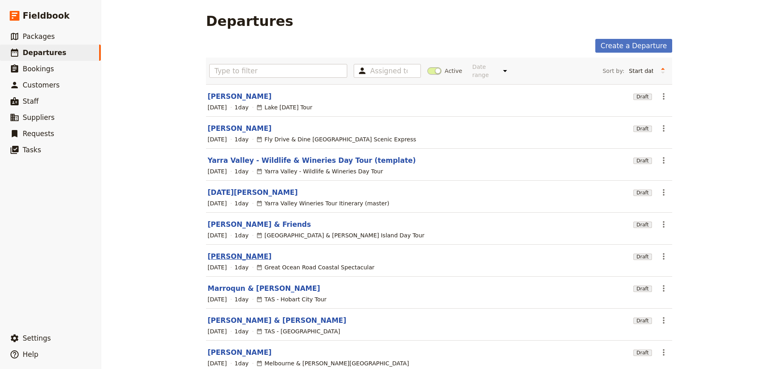
click at [212, 251] on link "[PERSON_NAME]" at bounding box center [240, 256] width 64 height 10
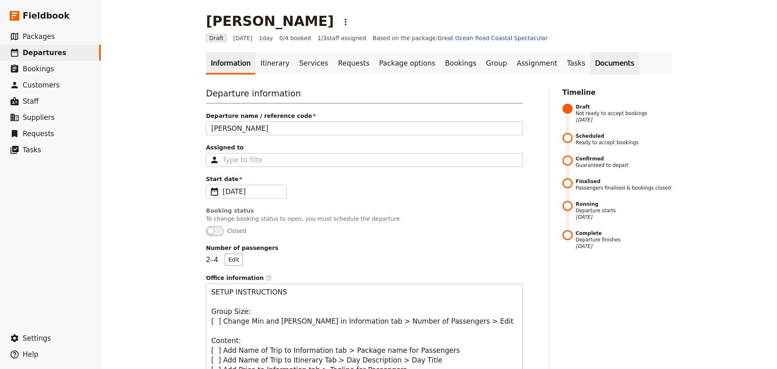
click at [590, 63] on link "Documents" at bounding box center [614, 63] width 49 height 23
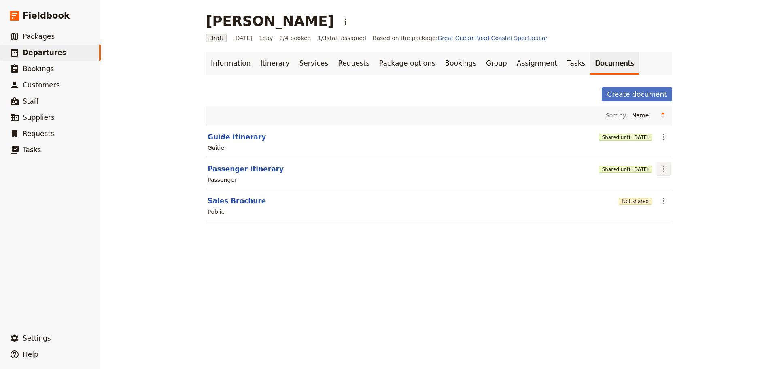
click at [659, 167] on icon "Actions" at bounding box center [664, 169] width 10 height 10
click at [661, 185] on span "Share" at bounding box center [667, 187] width 16 height 8
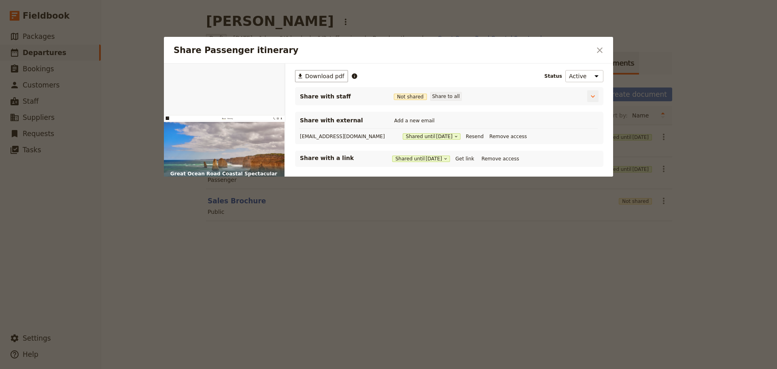
click at [441, 96] on button "Share to all" at bounding box center [446, 96] width 32 height 9
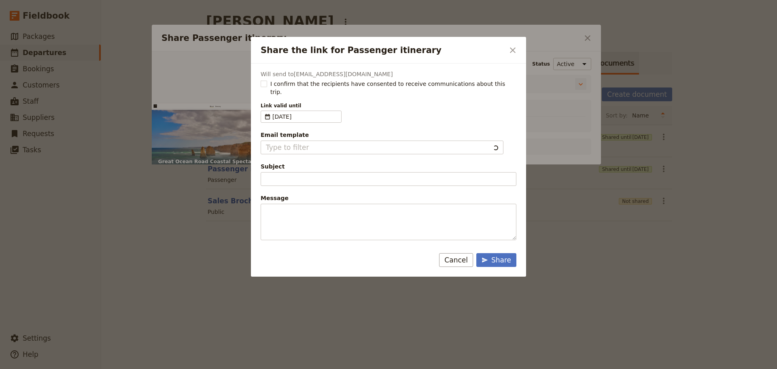
type input "Client Itinerary Template"
type input "Document shared with you: Passenger itinerary - Great Ocean Road Coastal Specta…"
type textarea "Good Morning / Afternoon, We are looking forward to welcoming you on our XYZ Da…"
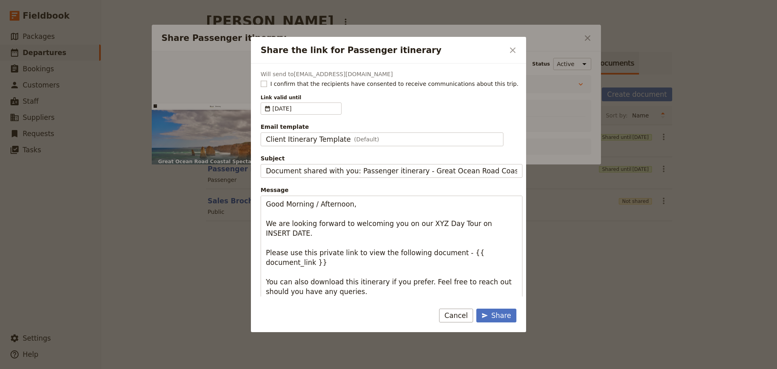
click at [264, 81] on rect "Share the link for Passenger itinerary" at bounding box center [264, 84] width 6 height 6
click at [261, 80] on input "I confirm that the recipients have consented to receive communications about th…" at bounding box center [260, 79] width 0 height 0
checkbox input "true"
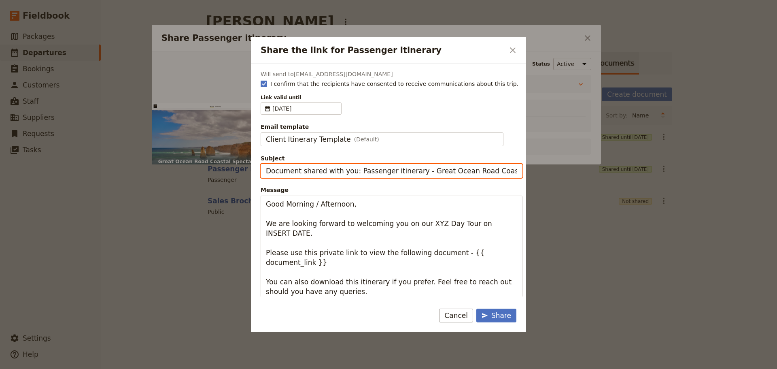
drag, startPoint x: 351, startPoint y: 171, endPoint x: 142, endPoint y: 171, distance: 208.8
click at [142, 368] on div "Share the link for Passenger itinerary ​ Will send to fiona.work.h3@gmail.com I…" at bounding box center [388, 369] width 777 height 0
type input "Passenger itinerary - Great Ocean Road Coastal Spectacular"
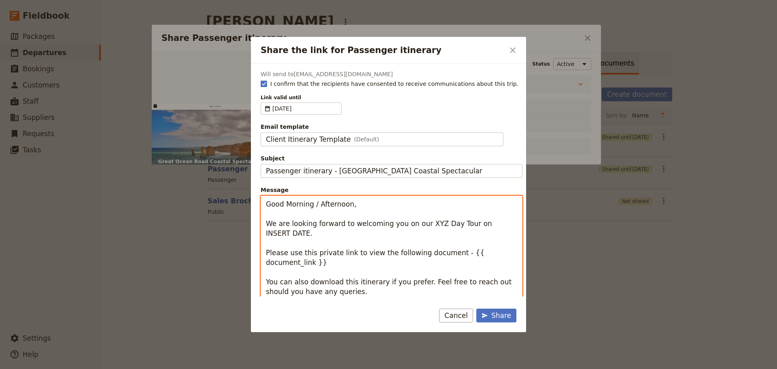
drag, startPoint x: 275, startPoint y: 224, endPoint x: 251, endPoint y: 203, distance: 31.9
click at [251, 203] on div "Will send to fiona.work.h3@gmail.com I confirm that the recipients have consent…" at bounding box center [388, 180] width 275 height 233
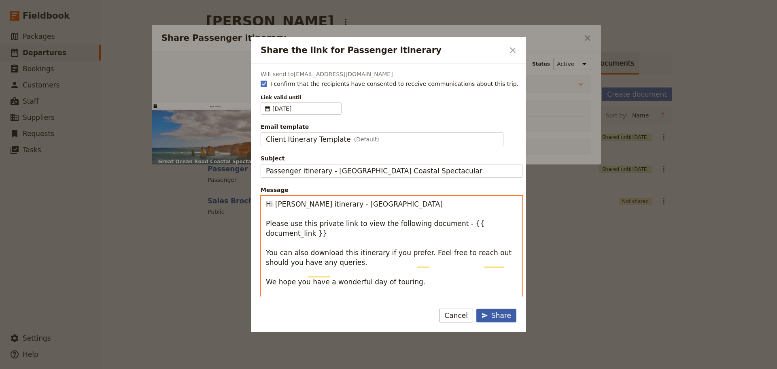
type textarea "Hi Fiona Passenger itinerary - GOR Please use this private link to view the fol…"
click at [500, 312] on div "Share" at bounding box center [497, 315] width 30 height 10
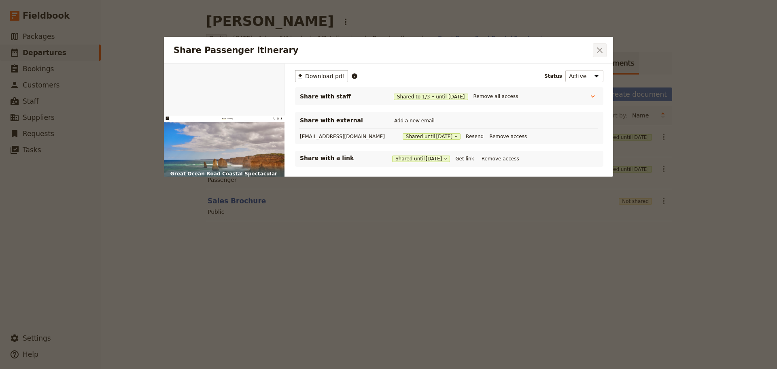
click at [604, 52] on icon "Close dialog" at bounding box center [600, 50] width 10 height 10
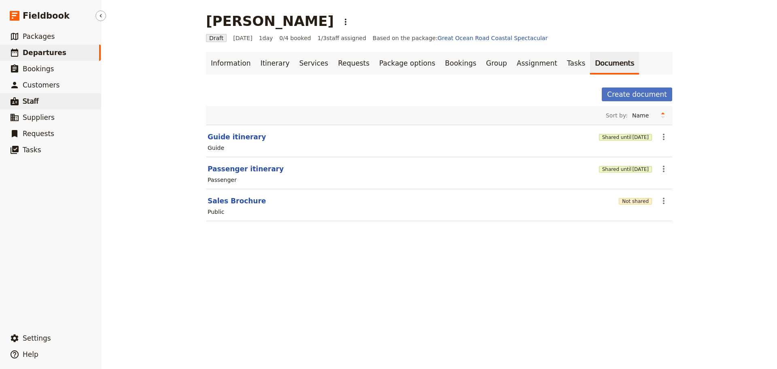
click at [32, 98] on span "Staff" at bounding box center [31, 101] width 16 height 8
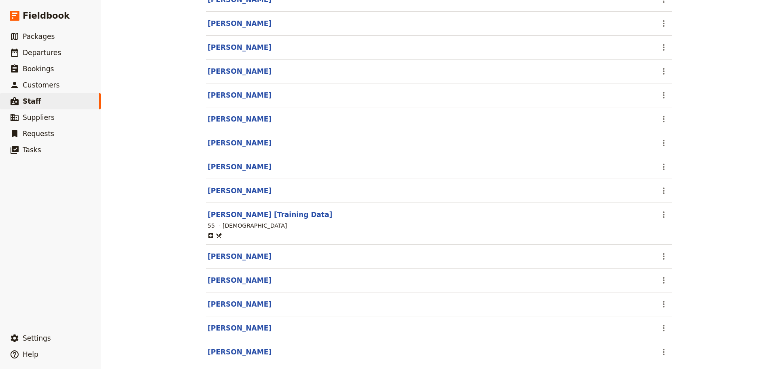
scroll to position [121, 0]
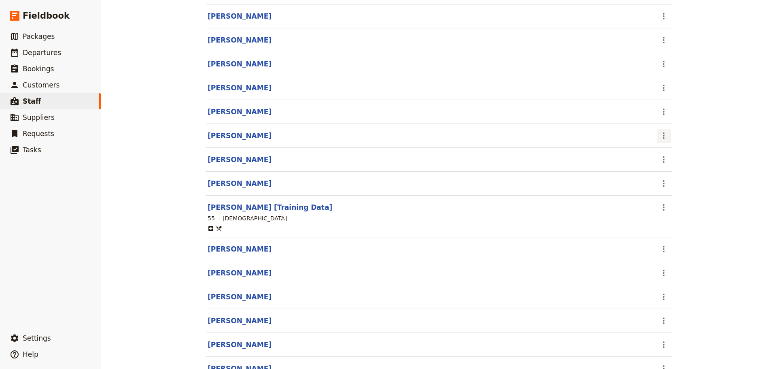
click at [663, 132] on icon "Actions" at bounding box center [664, 136] width 10 height 10
click at [665, 152] on span "View staff" at bounding box center [673, 153] width 28 height 8
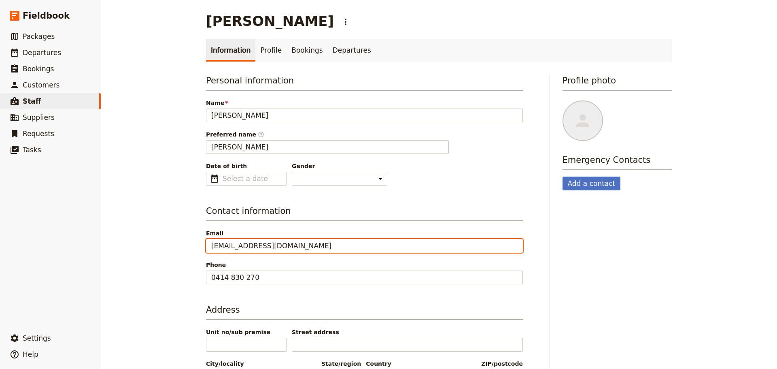
drag, startPoint x: 230, startPoint y: 242, endPoint x: 182, endPoint y: 238, distance: 48.3
click at [182, 238] on div "[PERSON_NAME] ​ Information Profile Bookings Departures Personal information Na…" at bounding box center [439, 184] width 676 height 369
paste input "work."
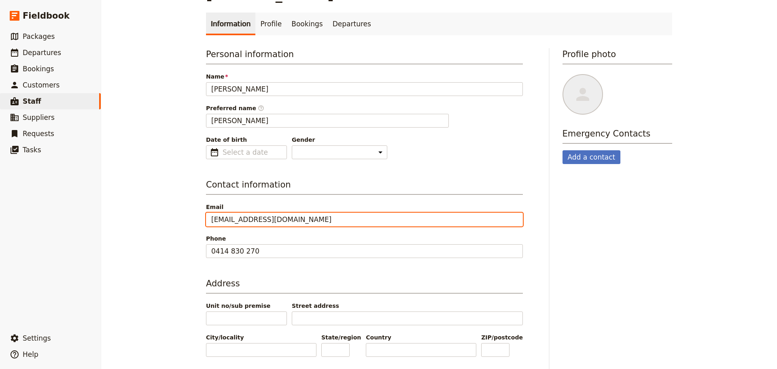
scroll to position [54, 0]
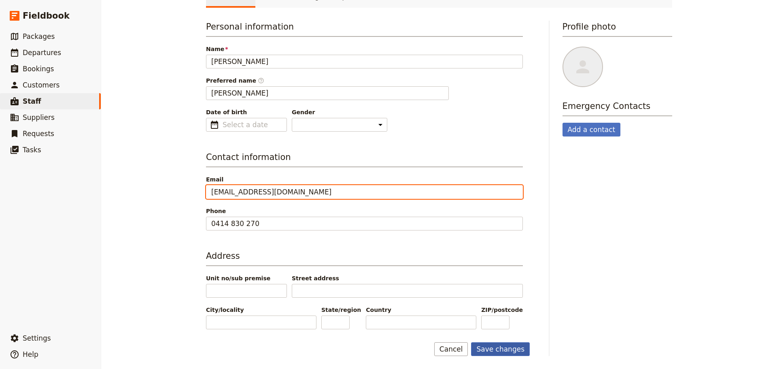
type input "[EMAIL_ADDRESS][DOMAIN_NAME]"
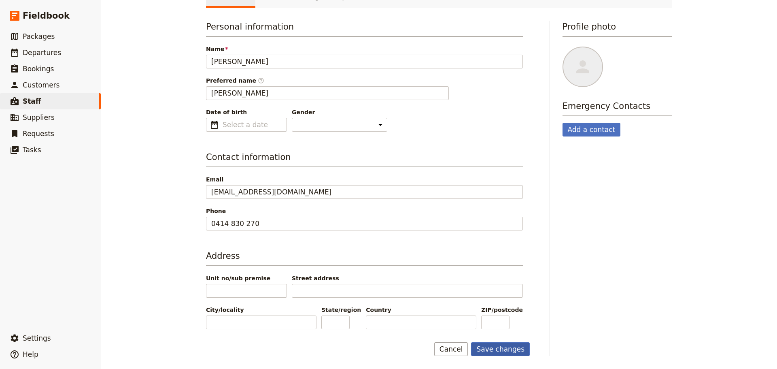
click at [510, 349] on button "Save changes" at bounding box center [500, 349] width 59 height 14
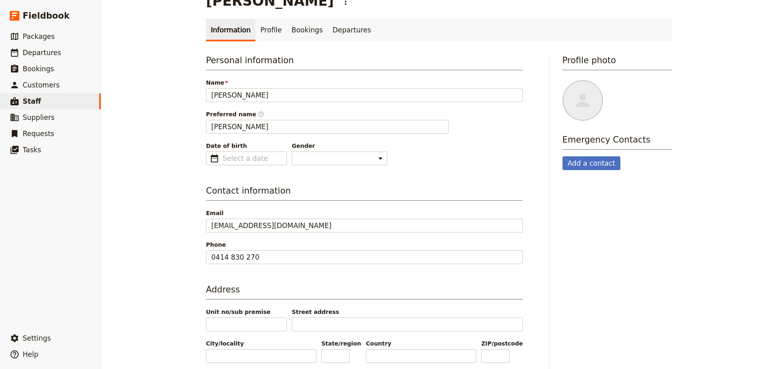
scroll to position [0, 0]
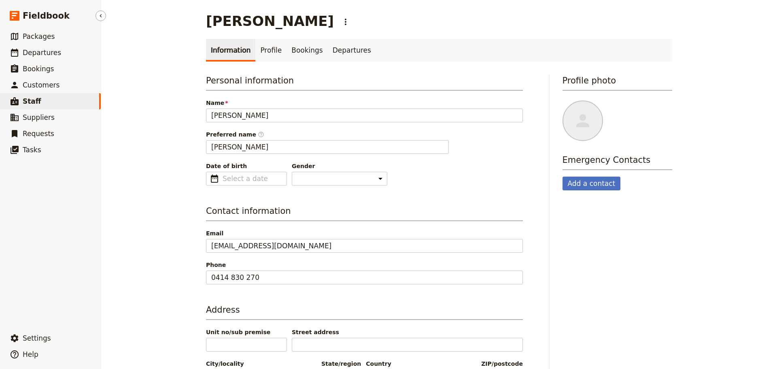
drag, startPoint x: 18, startPoint y: 99, endPoint x: 23, endPoint y: 99, distance: 5.3
click at [18, 98] on icon at bounding box center [15, 101] width 10 height 10
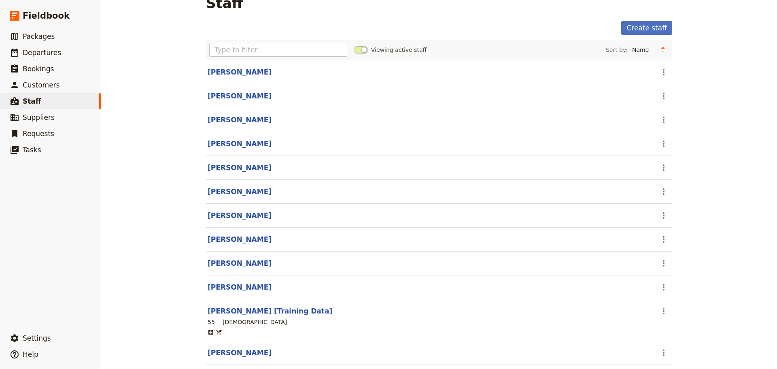
scroll to position [180, 0]
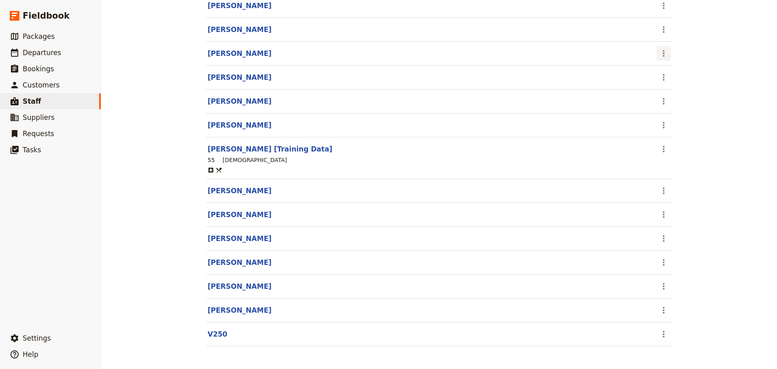
click at [661, 49] on icon "Actions" at bounding box center [664, 54] width 10 height 10
click at [680, 79] on span "Remove staff from roster" at bounding box center [694, 83] width 71 height 8
click at [30, 34] on span "Packages" at bounding box center [39, 36] width 32 height 8
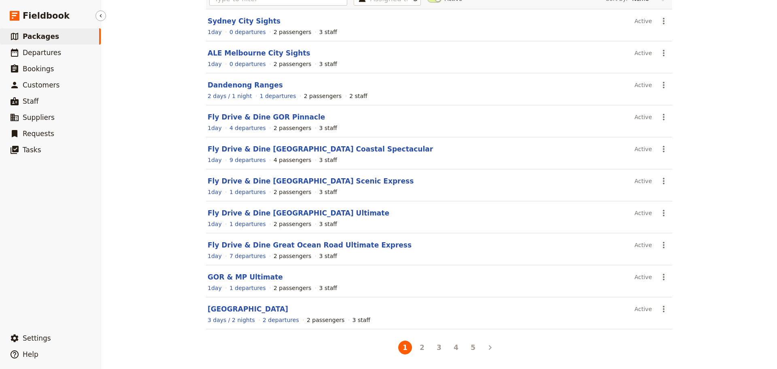
scroll to position [69, 0]
click at [32, 52] on span "Departures" at bounding box center [42, 53] width 38 height 8
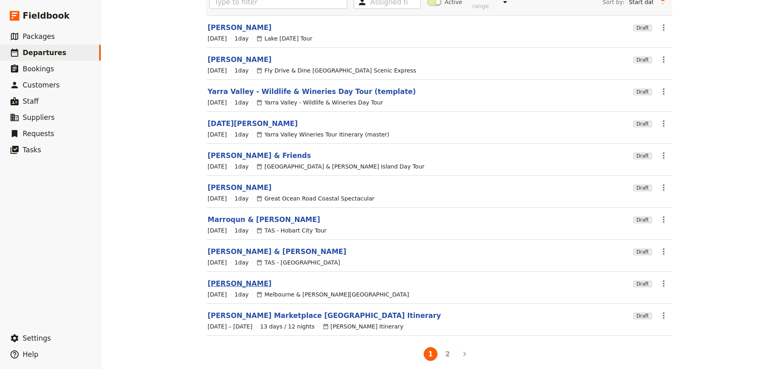
click at [224, 278] on link "[PERSON_NAME]" at bounding box center [240, 283] width 64 height 10
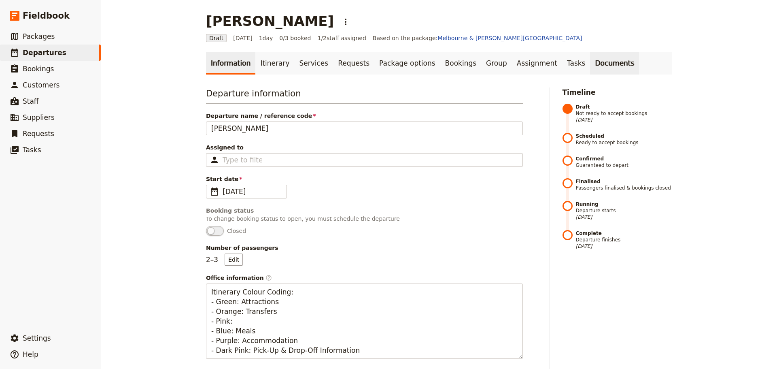
click at [590, 60] on link "Documents" at bounding box center [614, 63] width 49 height 23
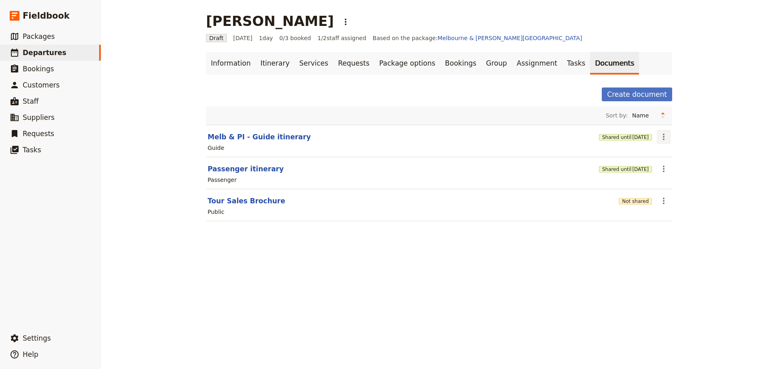
click at [660, 138] on icon "Actions" at bounding box center [664, 137] width 10 height 10
click at [661, 154] on span "Share" at bounding box center [667, 155] width 16 height 8
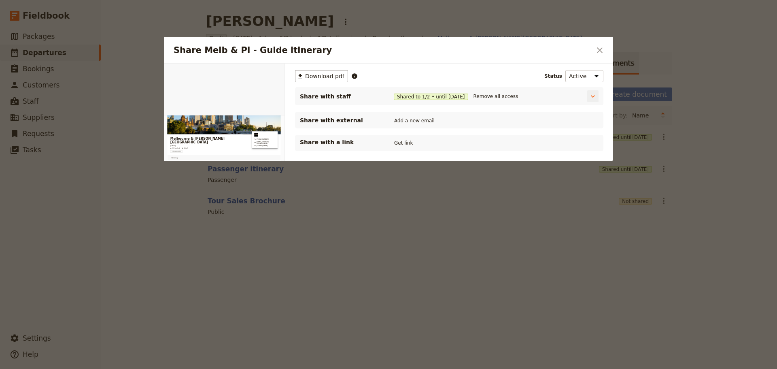
click at [415, 94] on span "Shared to" at bounding box center [408, 96] width 23 height 6
click at [593, 98] on icon "Share Melb & PI - Guide itinerary" at bounding box center [593, 96] width 8 height 8
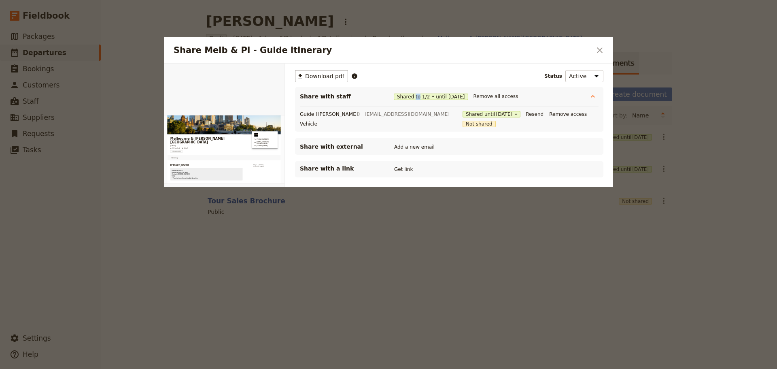
click at [604, 49] on icon "Close dialog" at bounding box center [600, 50] width 10 height 10
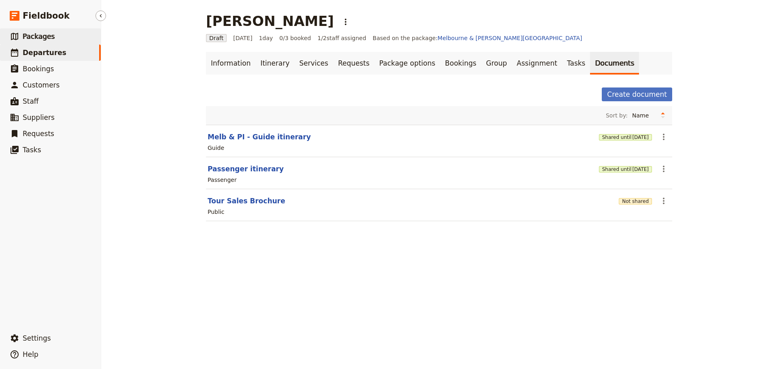
click at [76, 33] on link "​ Packages" at bounding box center [50, 36] width 101 height 16
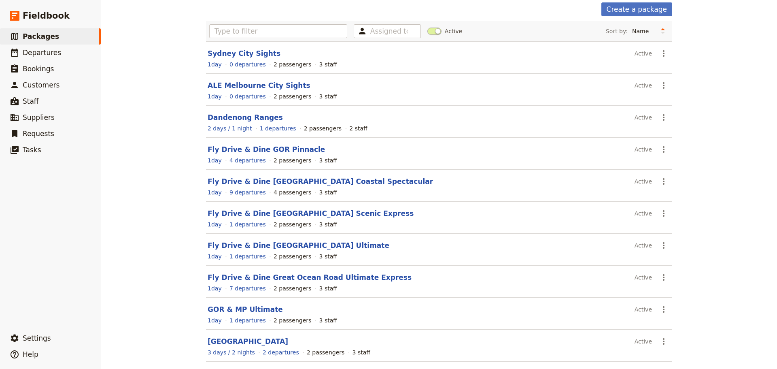
scroll to position [69, 0]
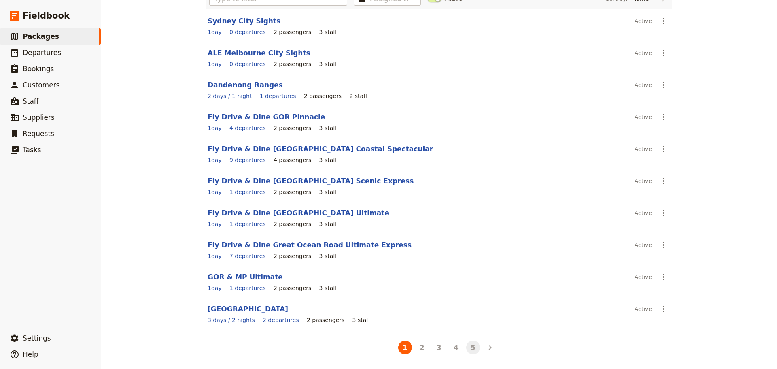
click at [469, 352] on button "5" at bounding box center [473, 347] width 14 height 14
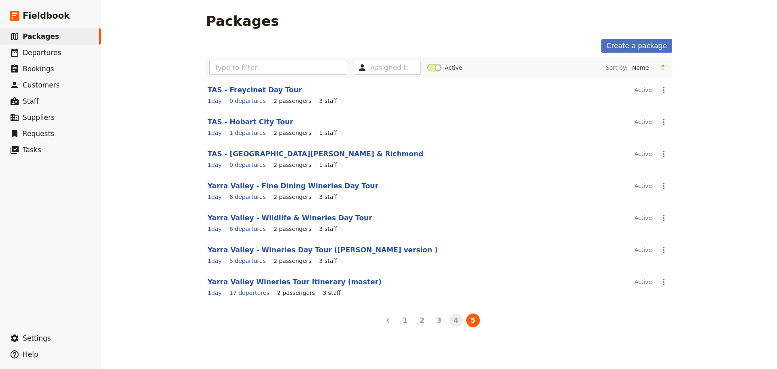
click at [455, 323] on button "4" at bounding box center [456, 320] width 14 height 14
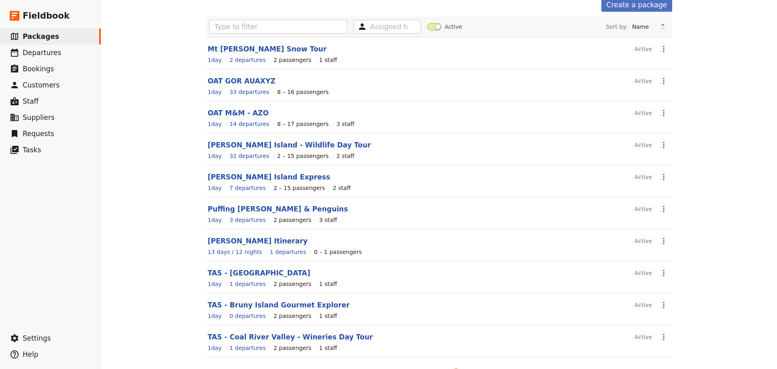
scroll to position [69, 0]
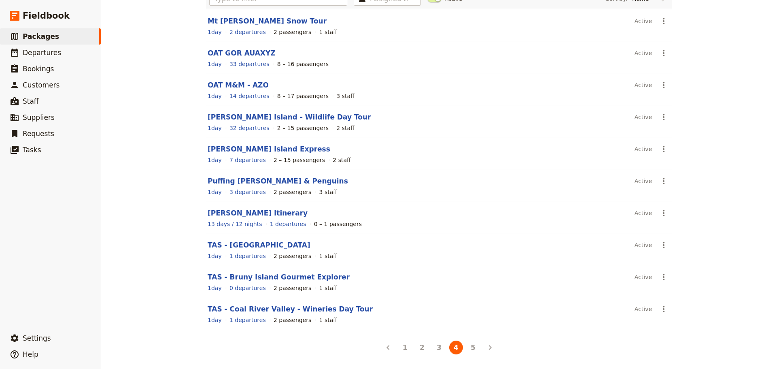
click at [261, 278] on link "TAS - Bruny Island Gourmet Explorer" at bounding box center [279, 277] width 142 height 8
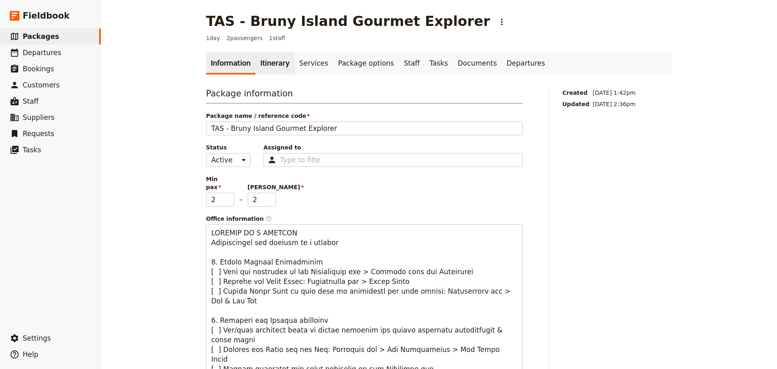
click at [267, 62] on link "Itinerary" at bounding box center [274, 63] width 39 height 23
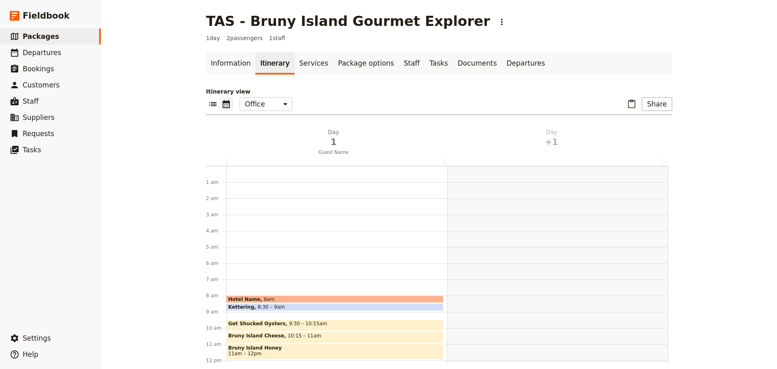
scroll to position [105, 0]
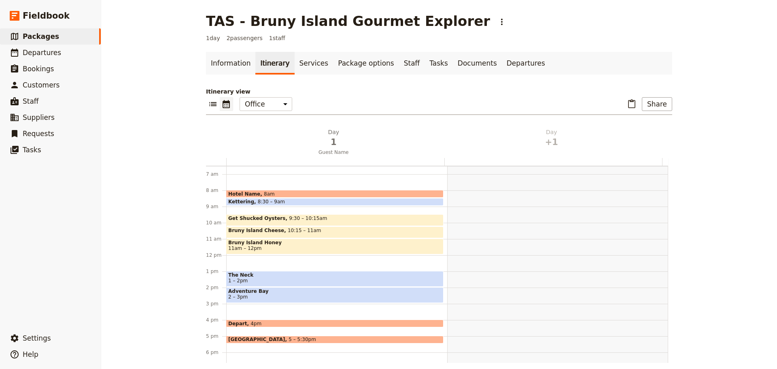
click at [475, 212] on div at bounding box center [557, 255] width 221 height 389
select select "2"
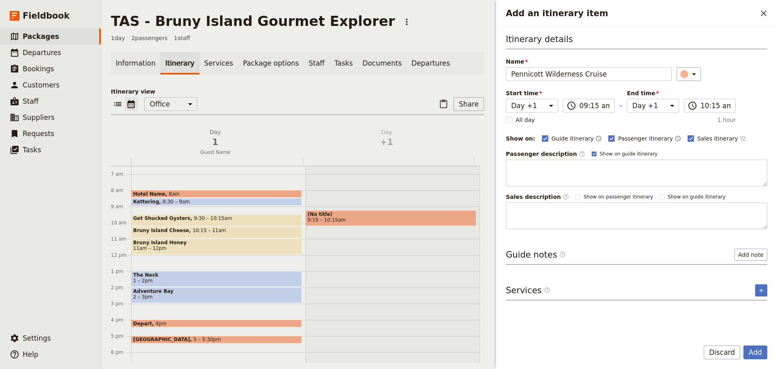
type input "Pennicott Wilderness Cruise"
drag, startPoint x: 717, startPoint y: 136, endPoint x: 699, endPoint y: 141, distance: 19.3
click at [740, 136] on icon "Time not shown on sales itinerary" at bounding box center [743, 138] width 6 height 6
click at [592, 155] on rect "Add an itinerary item" at bounding box center [594, 153] width 4 height 4
click at [591, 151] on input "Show on guide itinerary" at bounding box center [591, 150] width 0 height 0
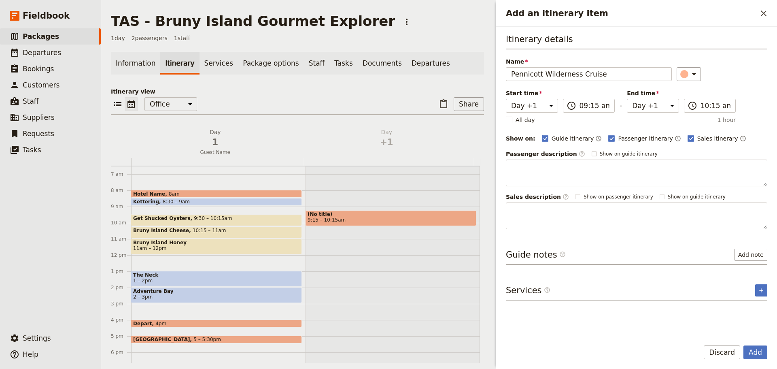
checkbox input "false"
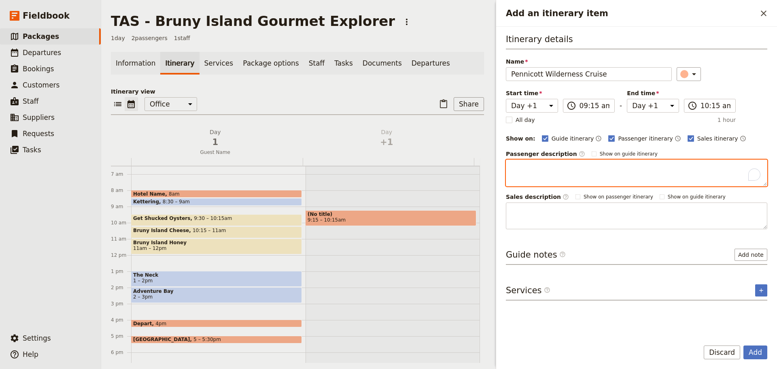
paste textarea "Bruny Island Cruises is an award-winning cruise exploring the rugged coastline …"
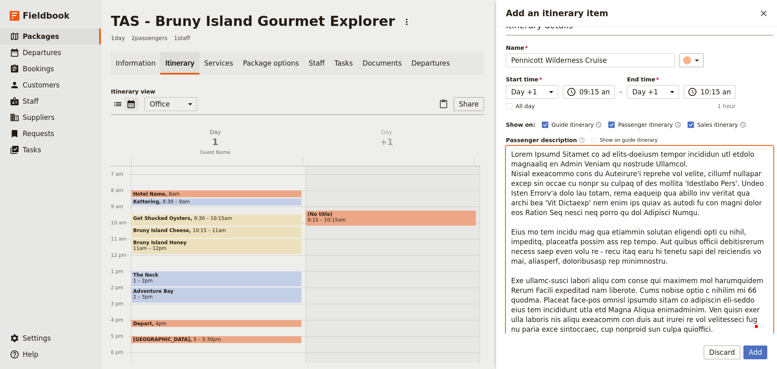
scroll to position [14, 0]
click at [629, 163] on textarea "To enrich screen reader interactions, please activate Accessibility in Grammarl…" at bounding box center [640, 242] width 268 height 192
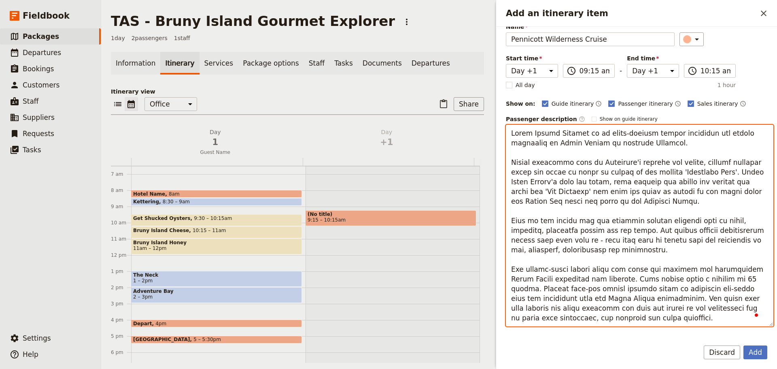
scroll to position [81, 0]
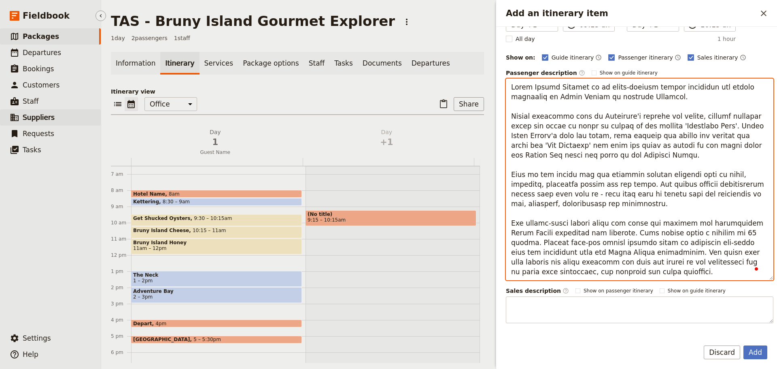
type textarea "Bruny Island Cruises is an award-winning cruise exploring the rugged coastline …"
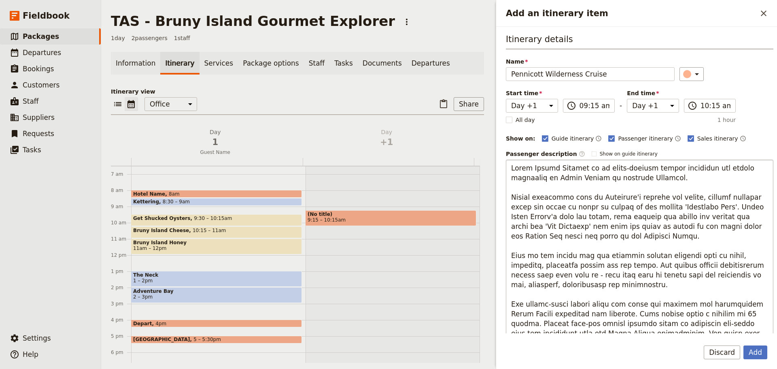
scroll to position [0, 0]
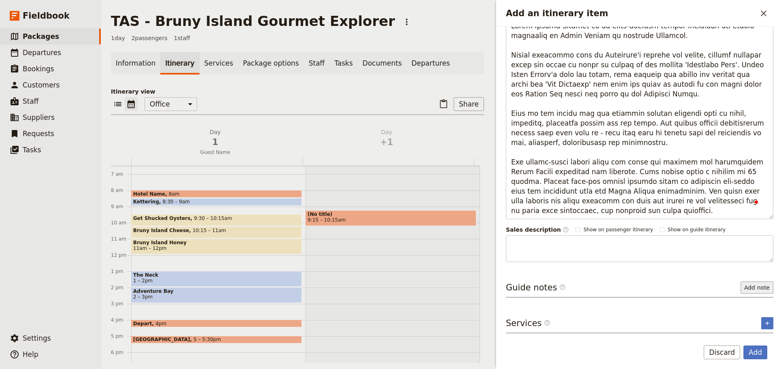
click at [756, 282] on button "Add note" at bounding box center [757, 287] width 33 height 12
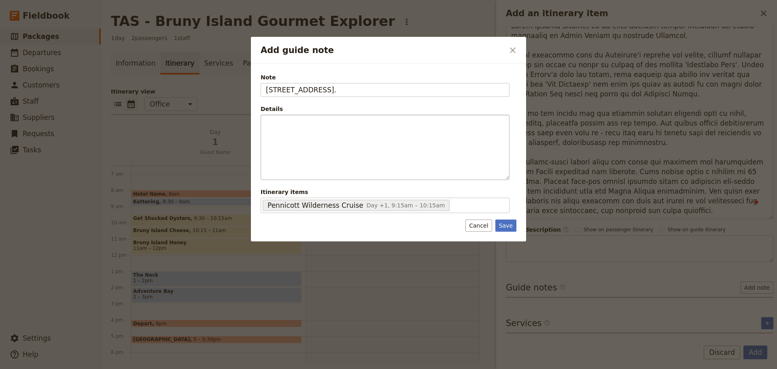
type input "1005 Adventure Bay Rd, Adventure Bay."
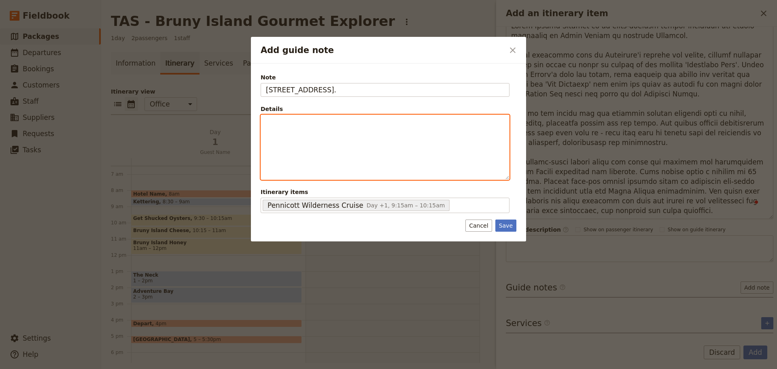
click at [366, 139] on div "Add guide note" at bounding box center [385, 147] width 248 height 64
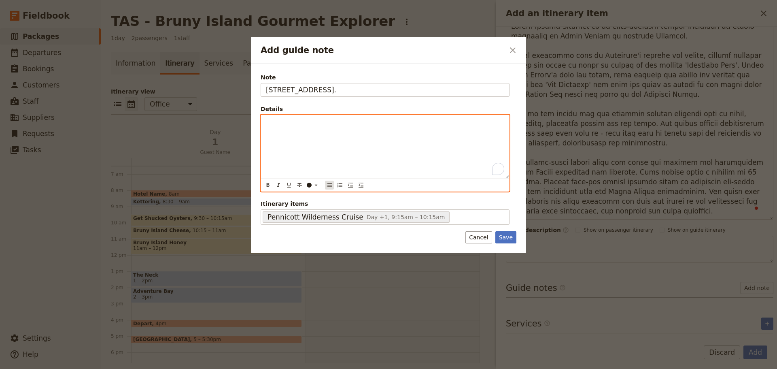
drag, startPoint x: 327, startPoint y: 185, endPoint x: 333, endPoint y: 183, distance: 5.8
click at [328, 185] on icon "Bulleted list" at bounding box center [329, 185] width 6 height 6
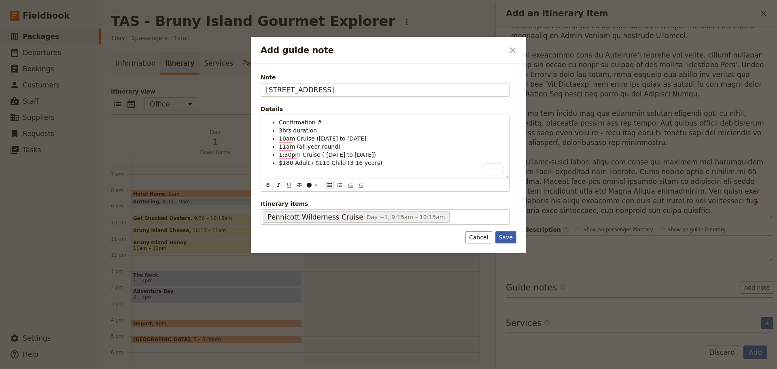
click at [512, 239] on button "Save" at bounding box center [505, 237] width 21 height 12
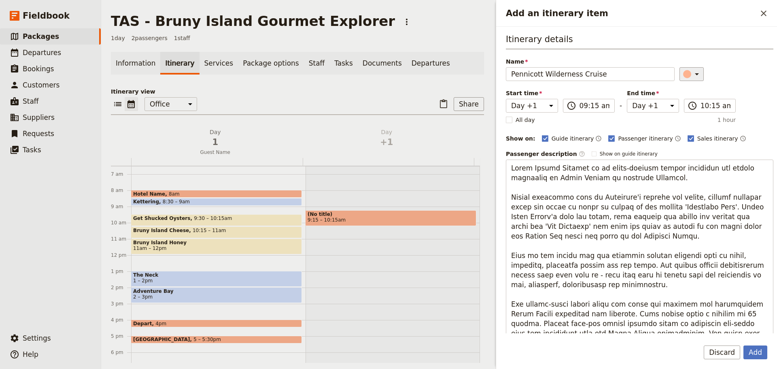
click at [692, 76] on icon "Add an itinerary item" at bounding box center [697, 74] width 10 height 10
click at [690, 113] on div "button" at bounding box center [689, 110] width 8 height 8
click at [760, 349] on button "Add" at bounding box center [755, 352] width 24 height 14
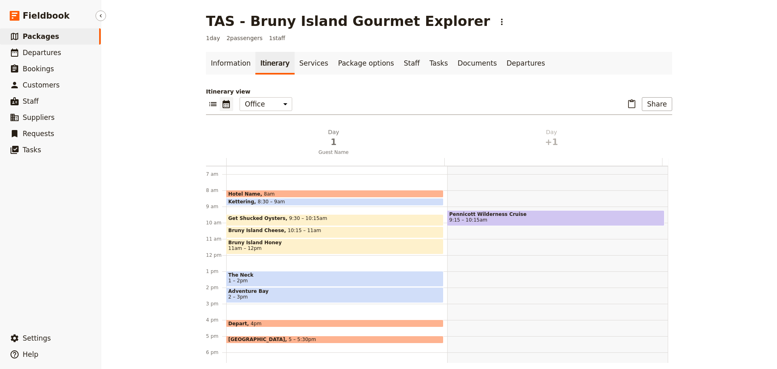
click at [50, 38] on span "Packages" at bounding box center [41, 36] width 36 height 8
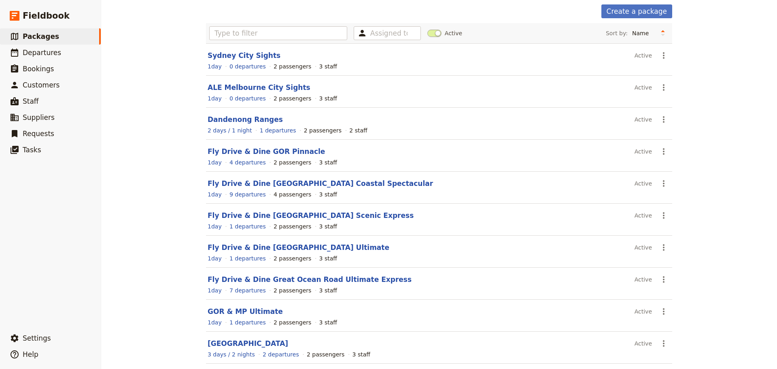
scroll to position [69, 0]
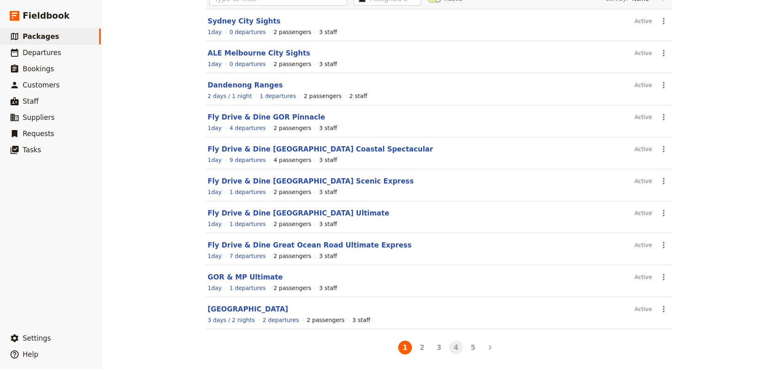
click at [456, 345] on button "4" at bounding box center [456, 347] width 14 height 14
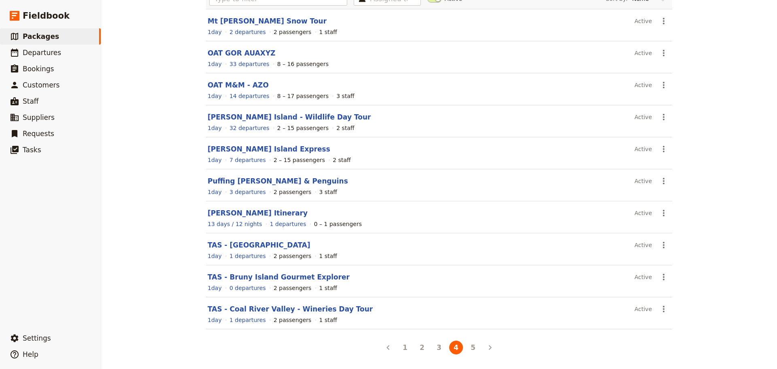
click at [466, 345] on button "5" at bounding box center [473, 347] width 14 height 14
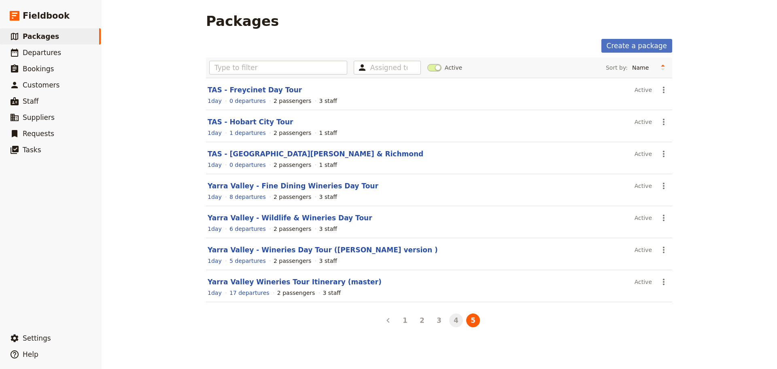
click at [450, 317] on button "4" at bounding box center [456, 320] width 14 height 14
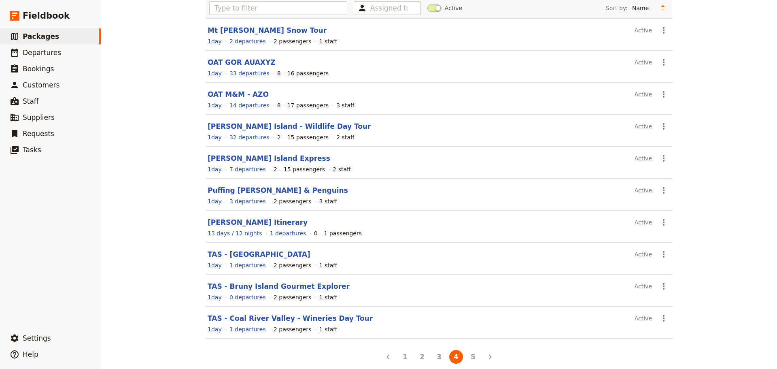
scroll to position [69, 0]
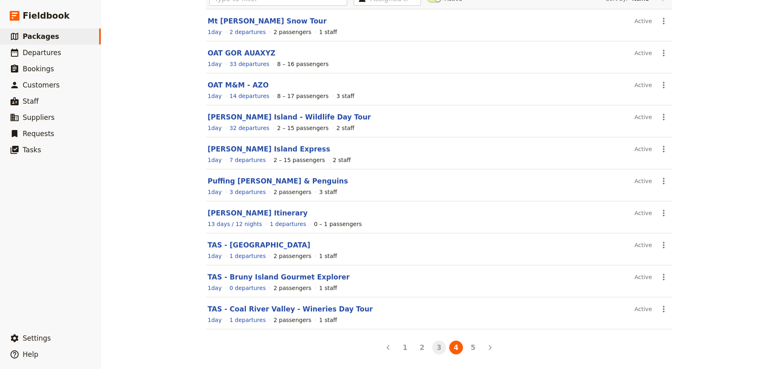
click at [438, 346] on button "3" at bounding box center [439, 347] width 14 height 14
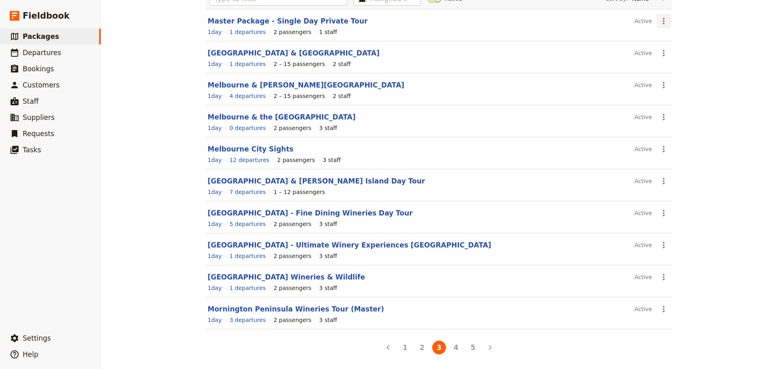
click at [663, 19] on icon "Actions" at bounding box center [664, 21] width 2 height 6
click at [665, 62] on span "Clone this package" at bounding box center [686, 61] width 54 height 8
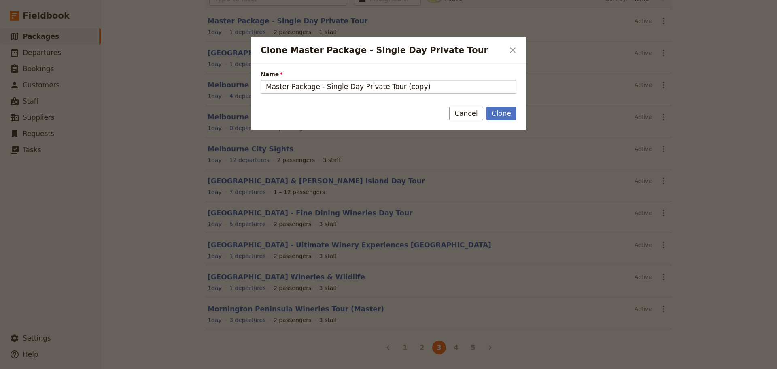
drag, startPoint x: 430, startPoint y: 91, endPoint x: 272, endPoint y: 91, distance: 158.2
click at [272, 91] on input "Master Package - Single Day Private Tour (copy)" at bounding box center [389, 87] width 256 height 14
click at [268, 87] on input "Maria Island" at bounding box center [389, 87] width 256 height 14
type input "TAS - [PERSON_NAME][GEOGRAPHIC_DATA]"
click at [501, 105] on form "Name TAS - Maria Island Clone Cancel" at bounding box center [388, 97] width 275 height 66
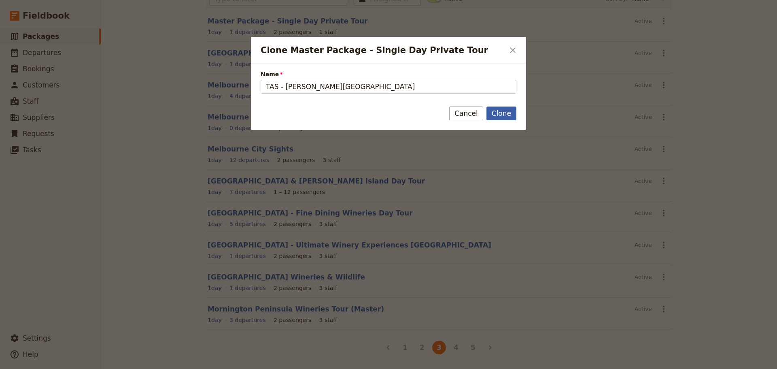
click at [501, 111] on button "Clone" at bounding box center [501, 113] width 30 height 14
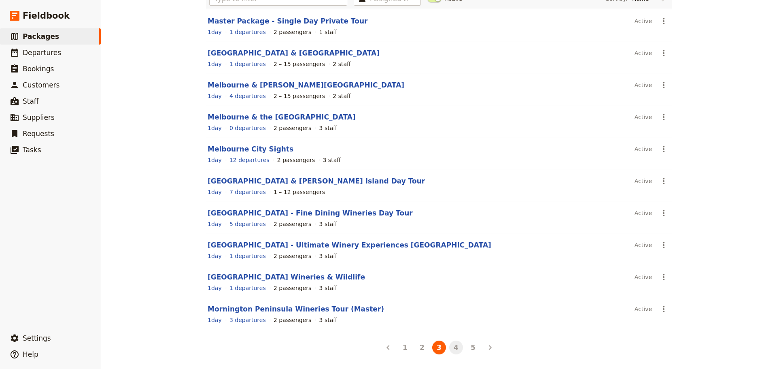
click at [457, 350] on button "4" at bounding box center [456, 347] width 14 height 14
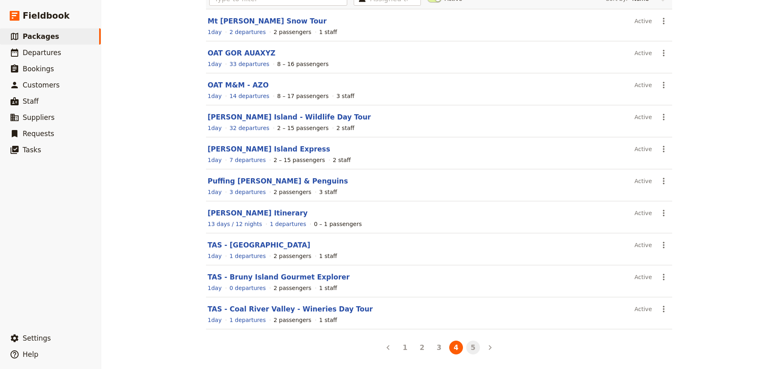
click at [474, 350] on button "5" at bounding box center [473, 347] width 14 height 14
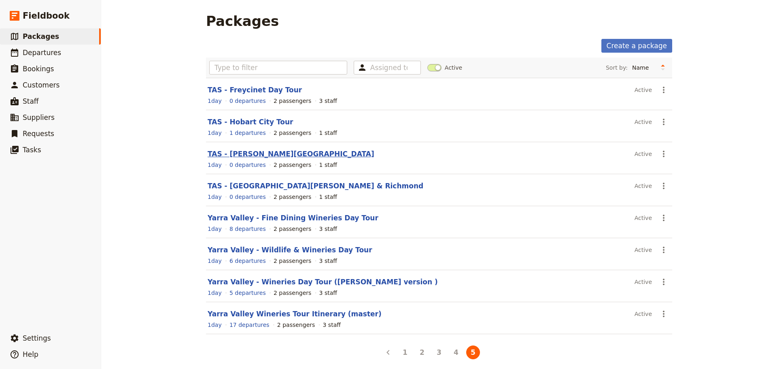
click at [242, 154] on link "TAS - [PERSON_NAME][GEOGRAPHIC_DATA]" at bounding box center [291, 154] width 167 height 8
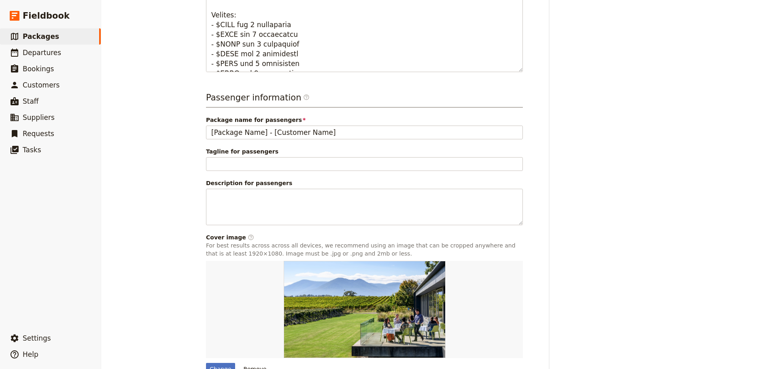
scroll to position [449, 0]
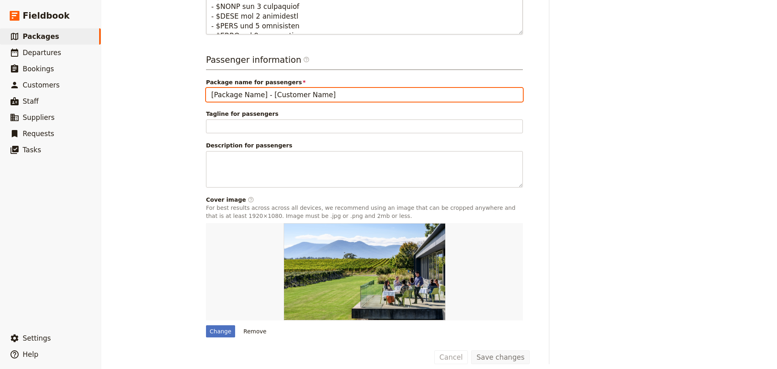
drag, startPoint x: 338, startPoint y: 88, endPoint x: 212, endPoint y: 0, distance: 153.1
click at [140, 88] on div "TAS - Maria Island ​ 1 day 2 passengers 1 staff Information Itinerary Services …" at bounding box center [439, 184] width 676 height 369
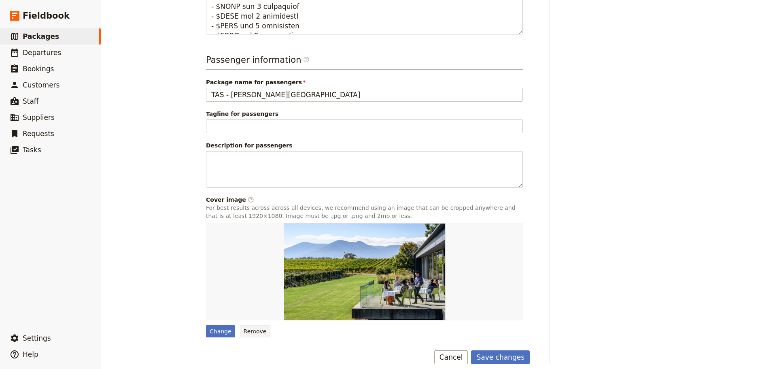
click at [251, 325] on button "Remove" at bounding box center [255, 331] width 30 height 12
type input "[Package Name] - [Customer Name]"
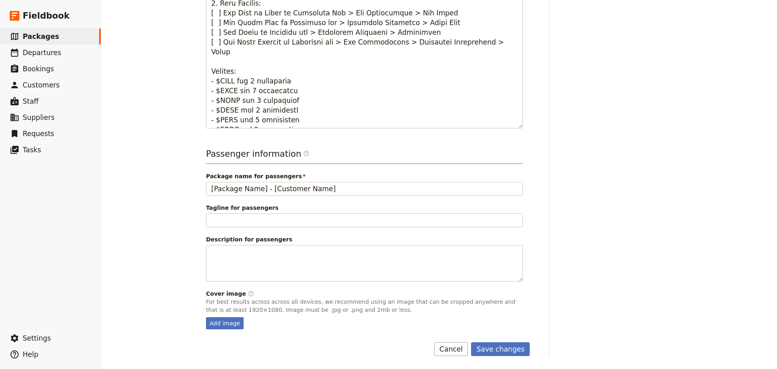
scroll to position [347, 0]
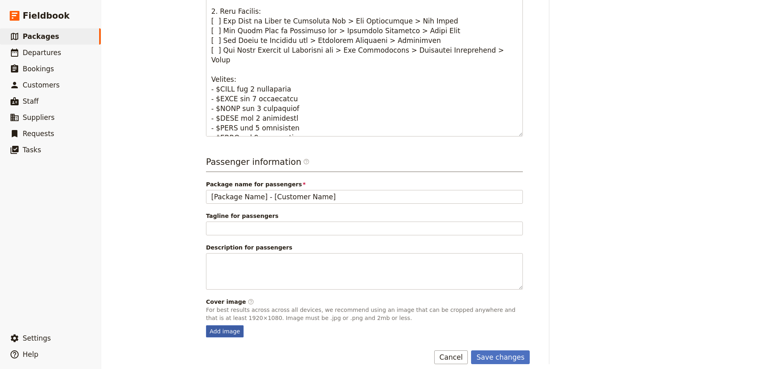
click at [219, 325] on div "Add image" at bounding box center [225, 331] width 38 height 12
click at [206, 325] on input "Add image" at bounding box center [206, 325] width 0 height 0
click at [224, 325] on div "Add image" at bounding box center [225, 331] width 38 height 12
click at [206, 325] on input "Add image" at bounding box center [206, 325] width 0 height 0
type input "C:\fakepath\Painted cliffs. M.C to Tourism Tasmania & Popp Hackner Photography.…"
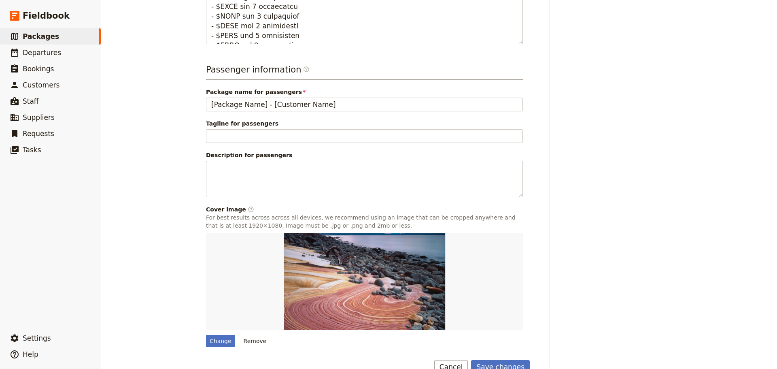
scroll to position [449, 0]
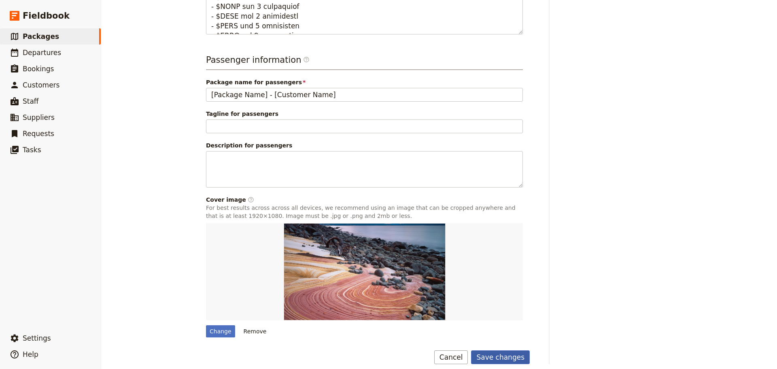
click at [494, 350] on button "Save changes" at bounding box center [500, 357] width 59 height 14
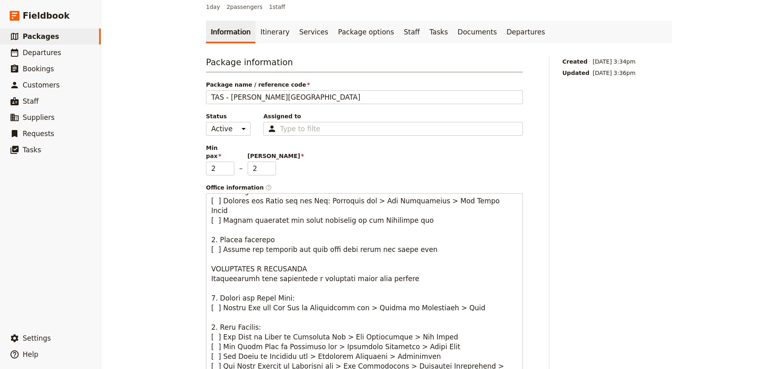
scroll to position [0, 0]
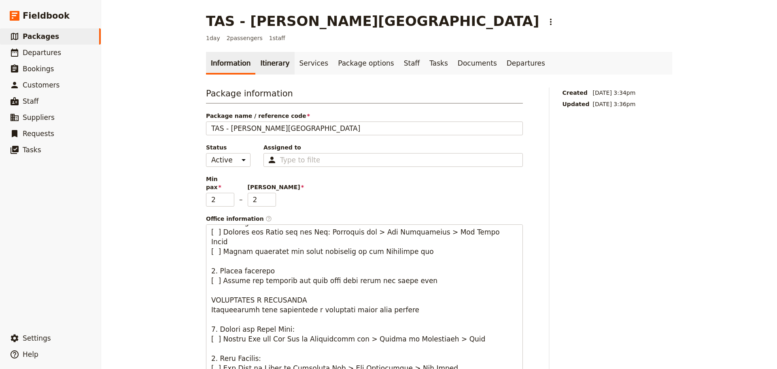
click at [273, 67] on link "Itinerary" at bounding box center [274, 63] width 39 height 23
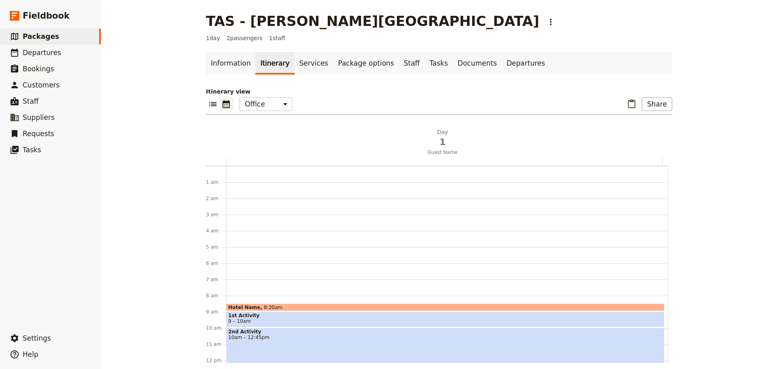
scroll to position [105, 0]
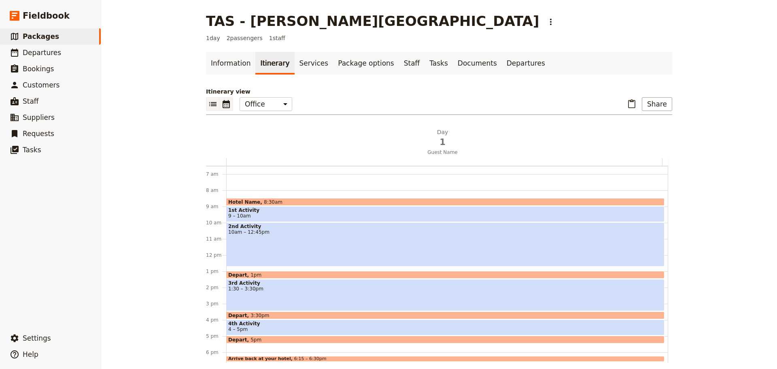
click at [211, 104] on icon "List view" at bounding box center [212, 104] width 7 height 4
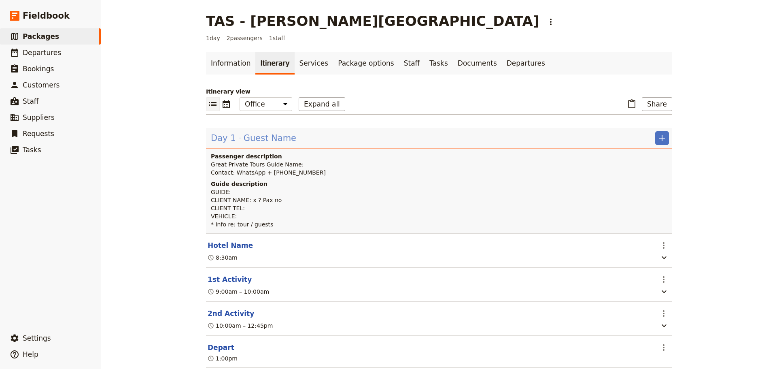
click at [255, 139] on span "Guest Name" at bounding box center [270, 138] width 53 height 12
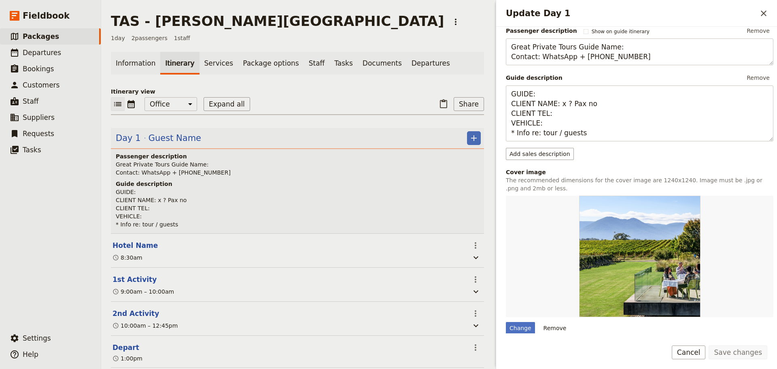
scroll to position [202, 0]
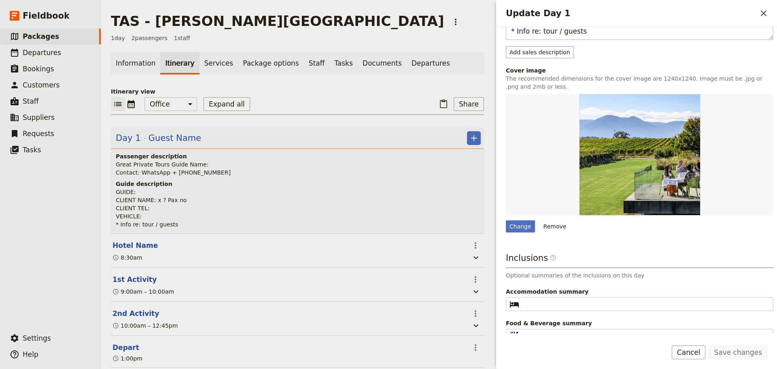
click at [549, 229] on button "Remove" at bounding box center [555, 226] width 30 height 12
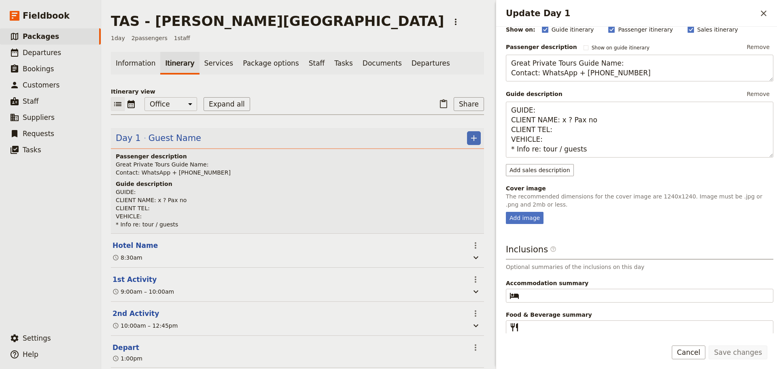
scroll to position [86, 0]
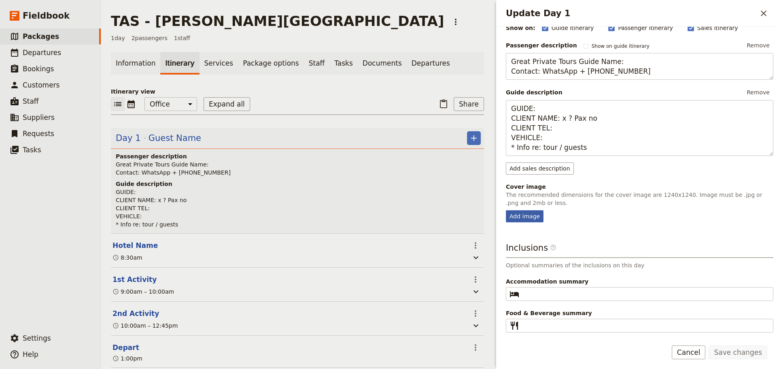
click at [518, 217] on div "Add image" at bounding box center [525, 216] width 38 height 12
click at [506, 210] on input "Add image" at bounding box center [505, 210] width 0 height 0
type input "C:\fakepath\Maria island wombat. M.C to Tourism Tasmania & Dominic Zeng Photoar…"
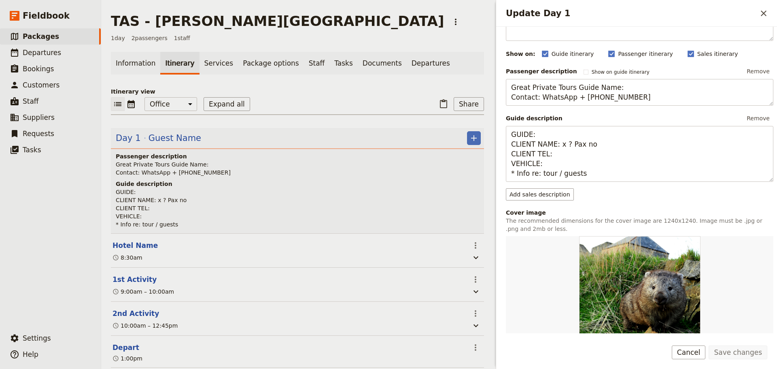
scroll to position [0, 0]
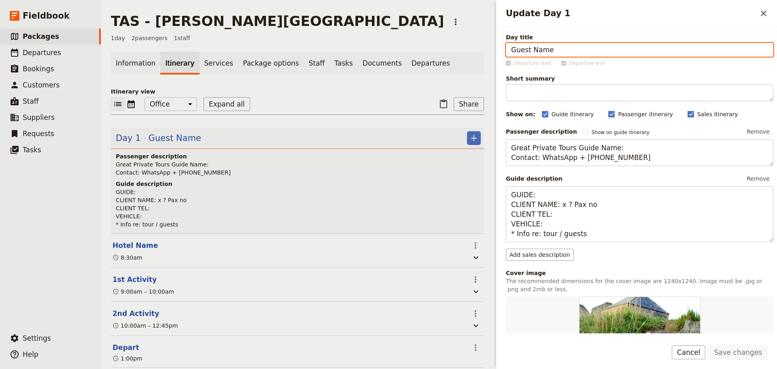
click at [357, 262] on div "8:30am" at bounding box center [289, 258] width 355 height 10
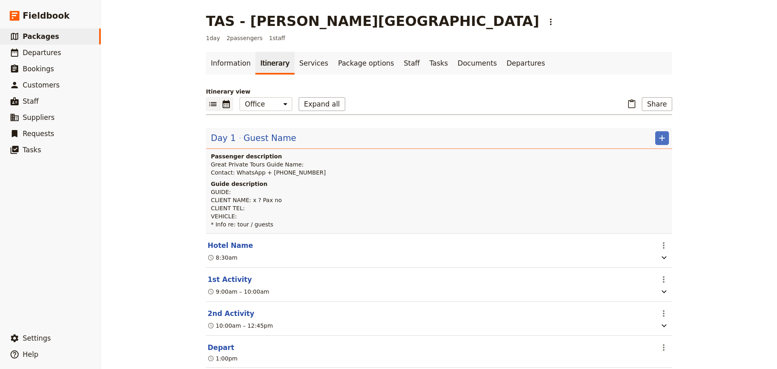
click at [221, 107] on icon "Calendar view" at bounding box center [226, 104] width 10 height 10
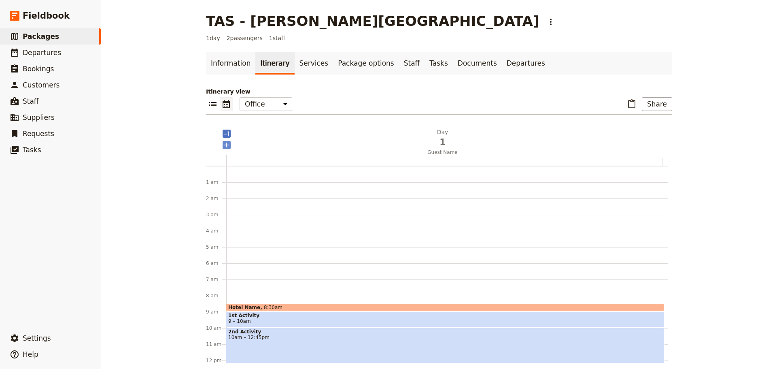
scroll to position [105, 0]
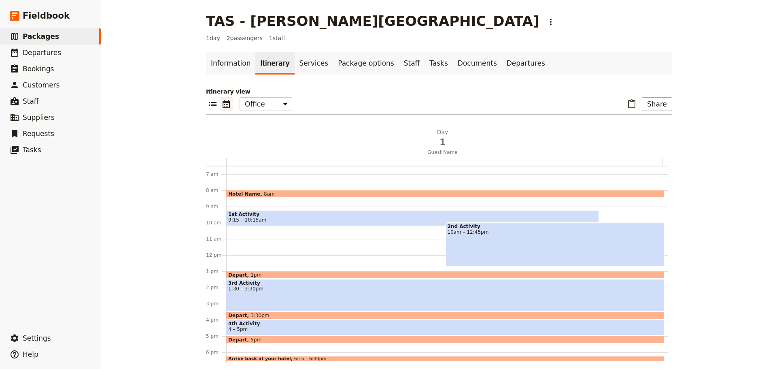
click at [248, 215] on span "1st Activity" at bounding box center [412, 214] width 369 height 6
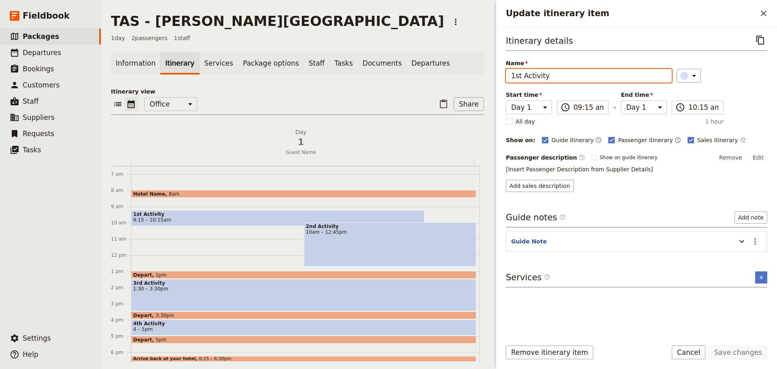
drag, startPoint x: 544, startPoint y: 79, endPoint x: 422, endPoint y: 76, distance: 121.4
click at [427, 76] on div "TAS - Maria Island ​ 1 day 2 passengers 1 staff Information Itinerary Services …" at bounding box center [439, 184] width 676 height 369
type input "Arrive Triabunna"
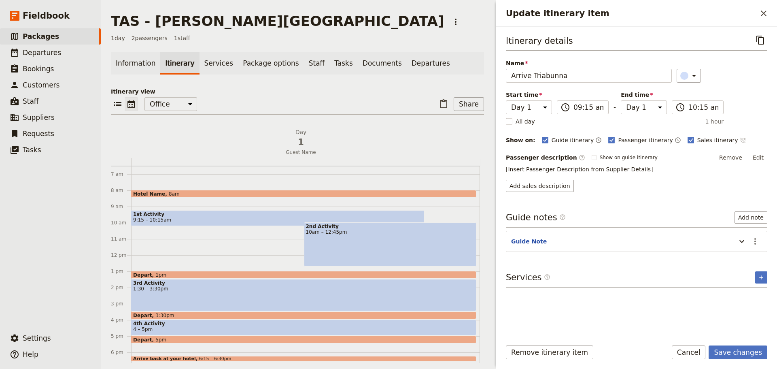
click at [740, 140] on icon "Time not shown on sales itinerary" at bounding box center [743, 140] width 6 height 6
click at [740, 142] on icon "Time shown on sales itinerary" at bounding box center [742, 139] width 5 height 5
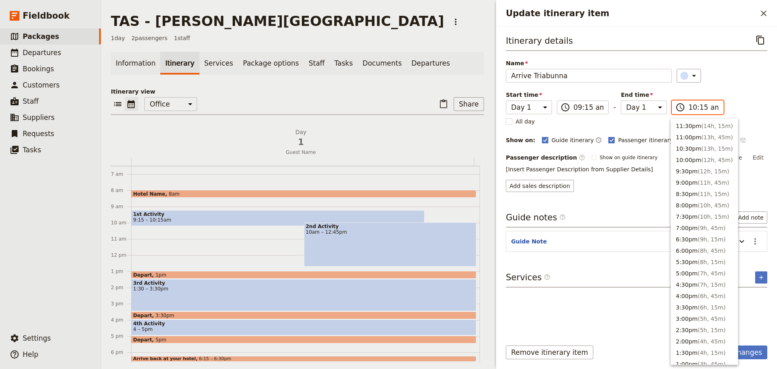
click at [704, 108] on input "10:15 am" at bounding box center [703, 107] width 30 height 10
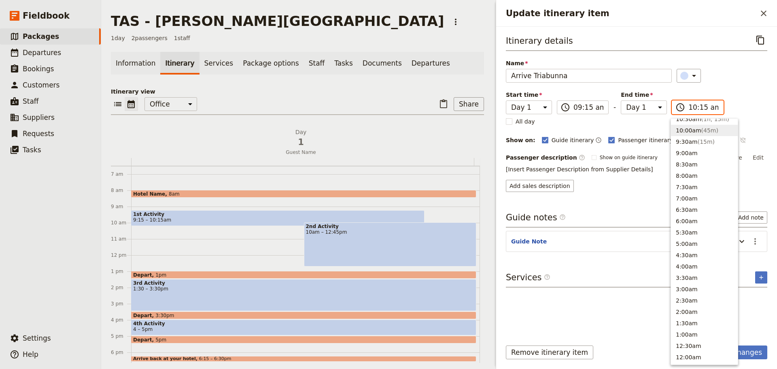
scroll to position [297, 0]
click at [698, 147] on span "( 15m )" at bounding box center [706, 146] width 17 height 6
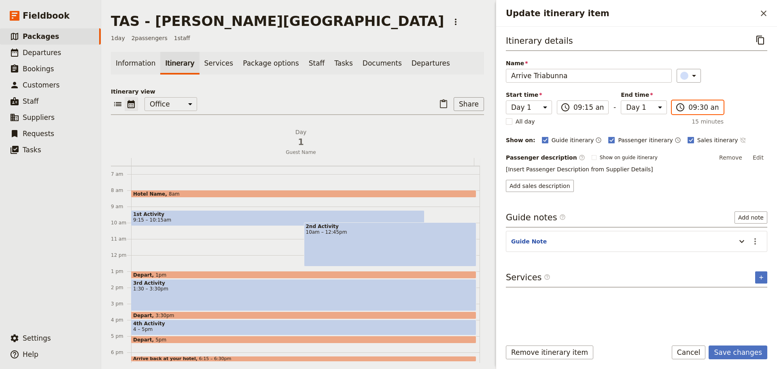
click at [699, 110] on input "09:30 am" at bounding box center [703, 107] width 30 height 10
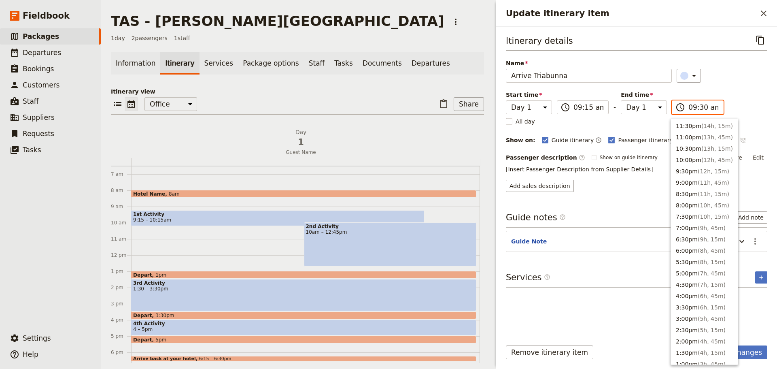
scroll to position [296, 0]
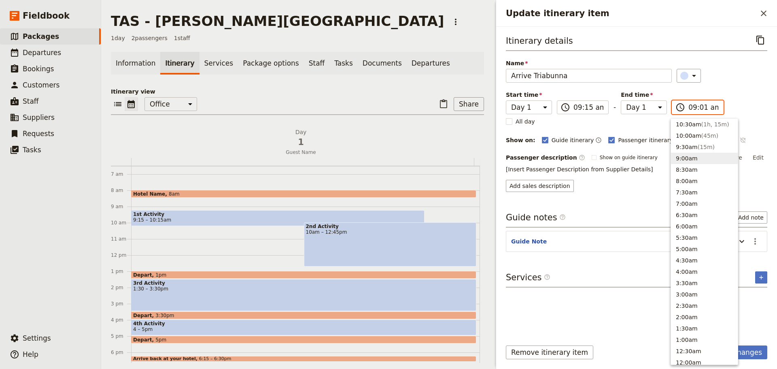
type input "09:15 am"
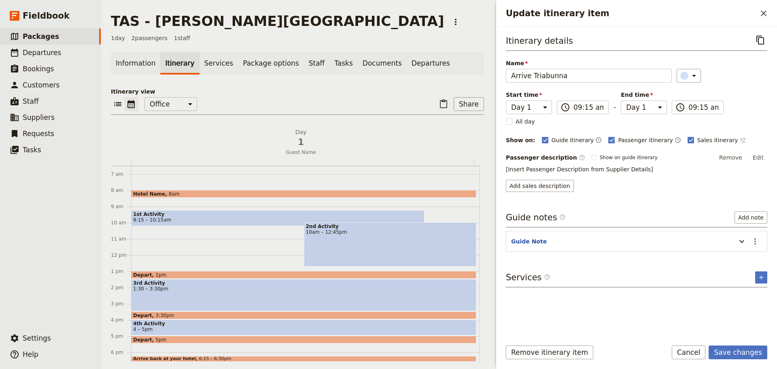
click at [748, 88] on div "Itinerary details ​ Name Arrive Triabunna ​ Start time Day 1 09:15 ​ 09:15 am -…" at bounding box center [636, 112] width 261 height 159
click at [762, 158] on button "Edit" at bounding box center [758, 157] width 18 height 12
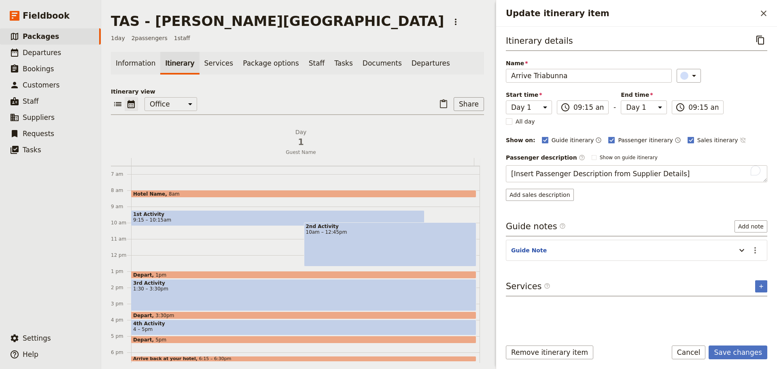
drag, startPoint x: 684, startPoint y: 174, endPoint x: 506, endPoint y: 126, distance: 184.2
click at [472, 178] on div "TAS - Maria Island ​ 1 day 2 passengers 1 staff Information Itinerary Services …" at bounding box center [439, 184] width 676 height 369
type textarea "Check into the ferry to Maria Island."
click at [740, 142] on icon "Time not shown on sales itinerary" at bounding box center [743, 140] width 6 height 6
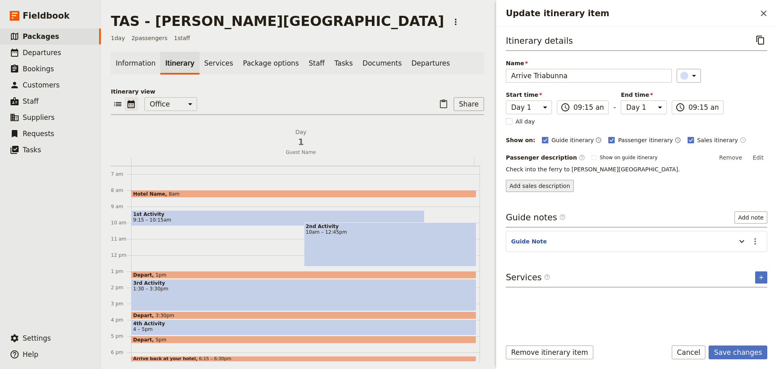
click at [526, 185] on button "Add sales description" at bounding box center [540, 186] width 68 height 12
drag, startPoint x: 756, startPoint y: 156, endPoint x: 765, endPoint y: 156, distance: 8.9
click at [757, 156] on button "Edit" at bounding box center [758, 157] width 18 height 12
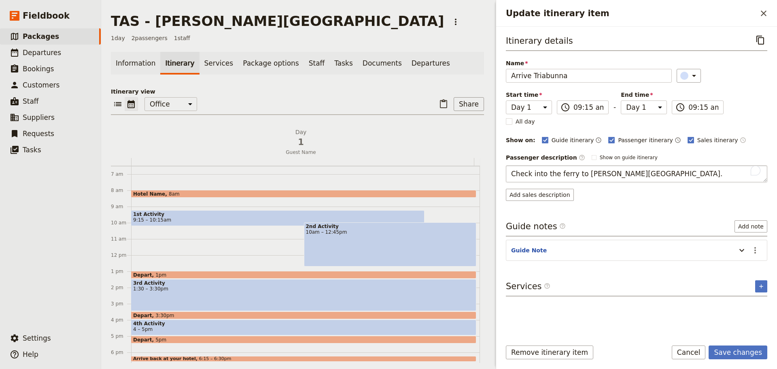
click at [512, 174] on textarea "Check into the ferry to Maria Island." at bounding box center [636, 173] width 261 height 17
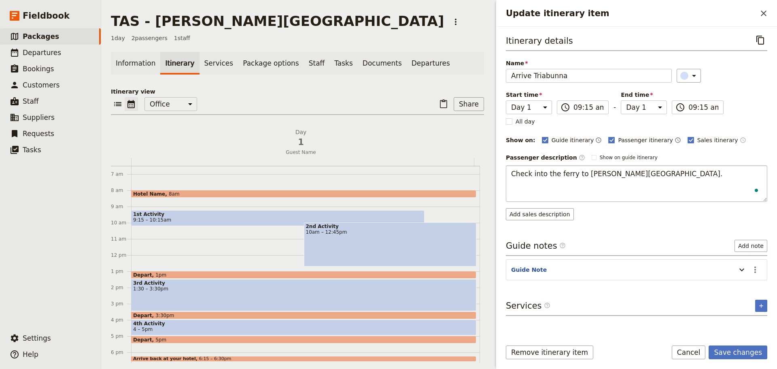
click at [512, 174] on textarea "Check into the ferry to Maria Island." at bounding box center [636, 183] width 261 height 36
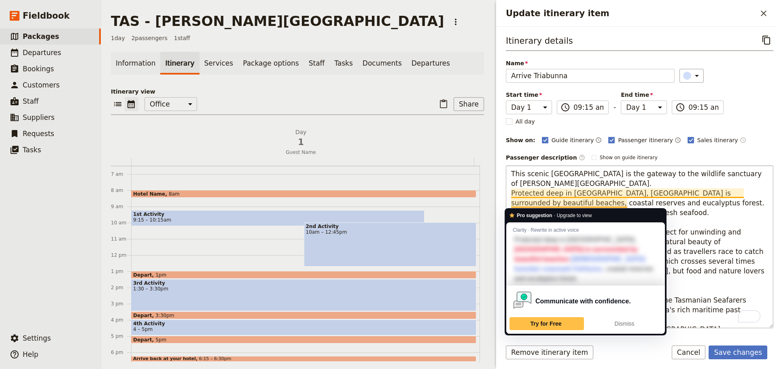
click at [575, 183] on textarea "This scenic portside town is the gateway to the wildlife sanctuary of Maria Isl…" at bounding box center [640, 246] width 268 height 163
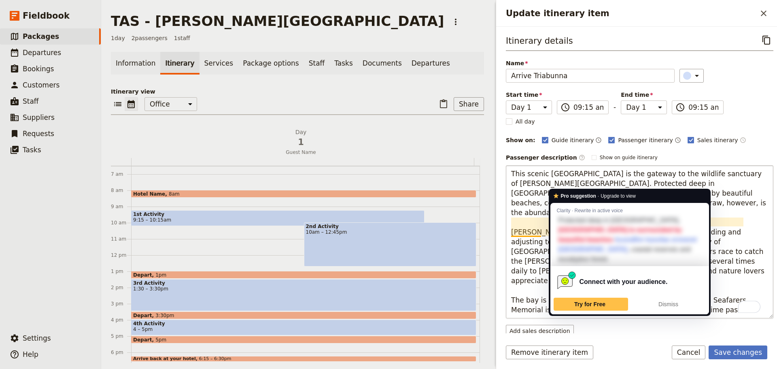
click at [535, 226] on textarea "This scenic portside town is the gateway to the wildlife sanctuary of Maria Isl…" at bounding box center [640, 241] width 268 height 153
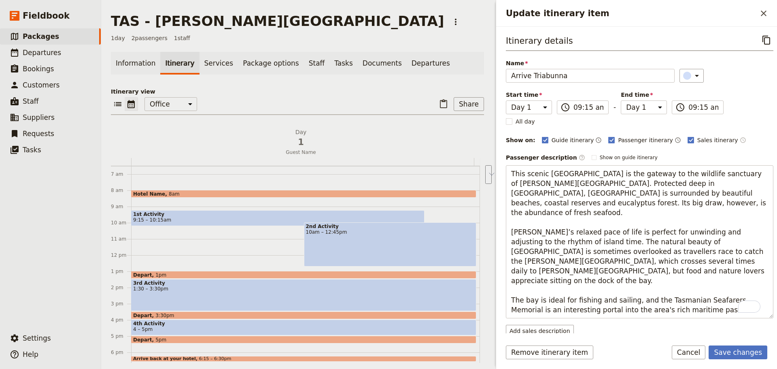
drag, startPoint x: 688, startPoint y: 293, endPoint x: 501, endPoint y: 278, distance: 187.6
click at [501, 278] on div "Itinerary details ​ Name Arrive Triabunna ​ Start time Day 1 09:15 ​ 09:15 am -…" at bounding box center [636, 180] width 281 height 306
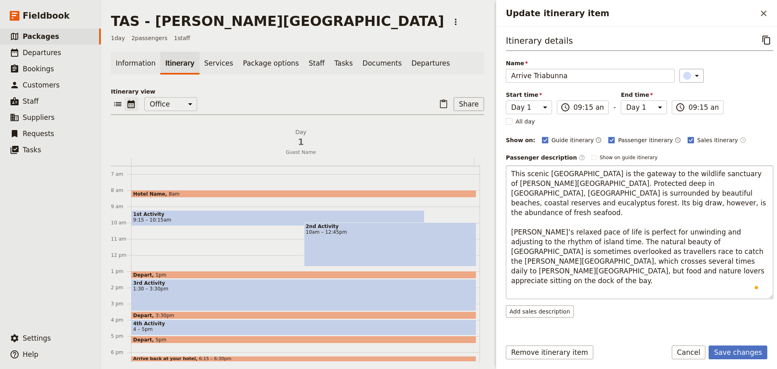
click at [569, 274] on textarea "This scenic portside town is the gateway to the wildlife sanctuary of Maria Isl…" at bounding box center [640, 232] width 268 height 134
click at [568, 278] on textarea "This scenic portside town is the gateway to the wildlife sanctuary of Maria Isl…" at bounding box center [640, 232] width 268 height 134
type textarea "This scenic portside town is the gateway to the wildlife sanctuary of Maria Isl…"
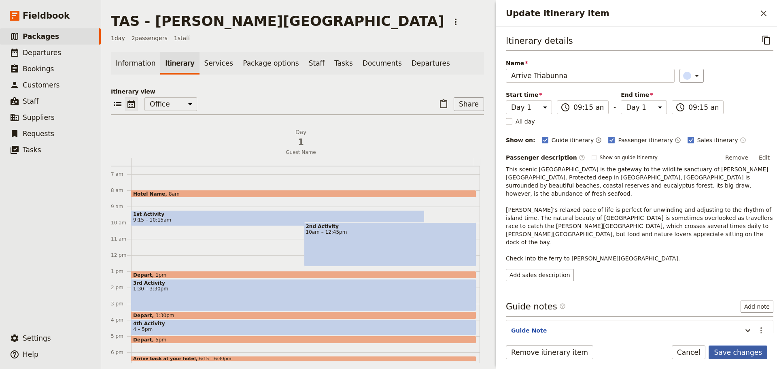
click at [748, 349] on button "Save changes" at bounding box center [738, 352] width 59 height 14
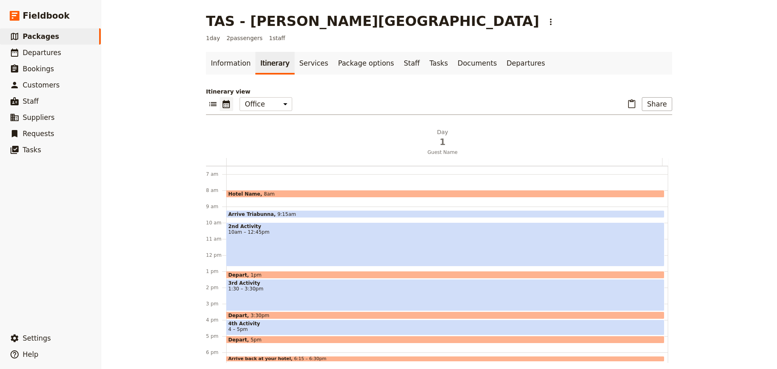
click at [292, 240] on div "2nd Activity 10am – 12:45pm" at bounding box center [445, 244] width 438 height 44
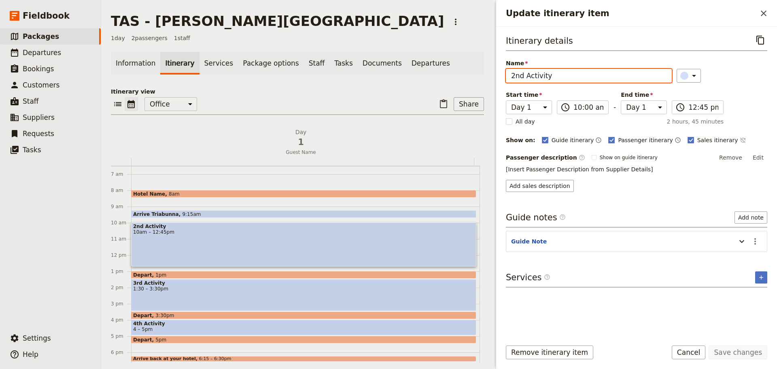
drag, startPoint x: 567, startPoint y: 74, endPoint x: 471, endPoint y: 75, distance: 95.1
click at [471, 75] on div "TAS - Maria Island ​ 1 day 2 passengers 1 staff Information Itinerary Services …" at bounding box center [439, 184] width 676 height 369
type input "Ferry crossing"
drag, startPoint x: 2, startPoint y: 216, endPoint x: 0, endPoint y: 228, distance: 12.2
click at [2, 240] on ul "​ Packages ​ Departures ​ Bookings ​ Customers ​ Staff ​ Suppliers ​ Requests ​…" at bounding box center [50, 177] width 101 height 298
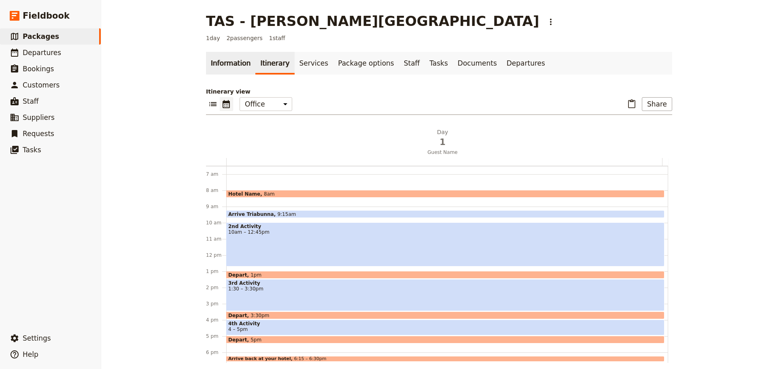
click at [219, 67] on link "Information" at bounding box center [230, 63] width 49 height 23
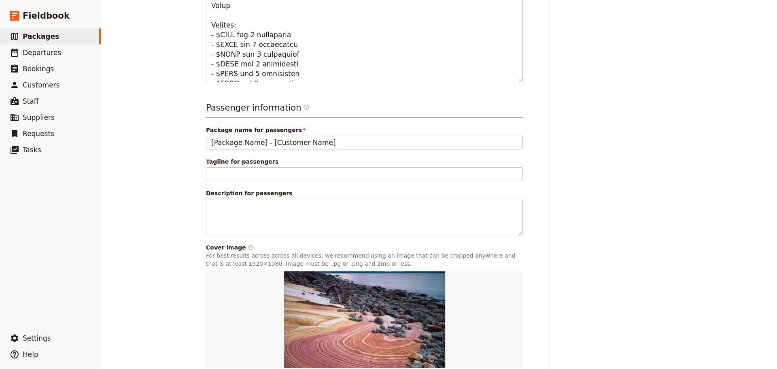
scroll to position [405, 0]
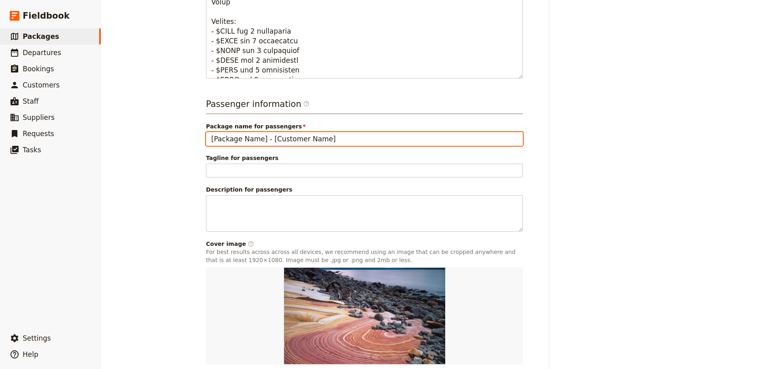
drag, startPoint x: 334, startPoint y: 134, endPoint x: 107, endPoint y: 123, distance: 227.7
click at [103, 130] on div "TAS - Maria Island ​ 1 day 2 passengers 1 staff Information Itinerary Services …" at bounding box center [439, 184] width 676 height 369
type input "TAS - [PERSON_NAME][GEOGRAPHIC_DATA]"
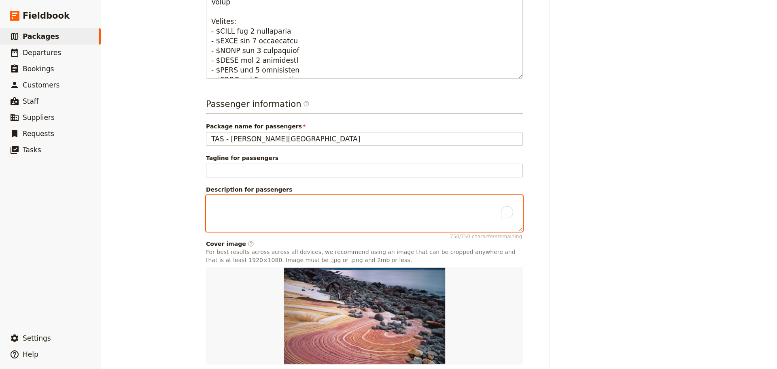
paste textarea "Maria Island is a stunning island located off the east coast of Tasmania. Locat…"
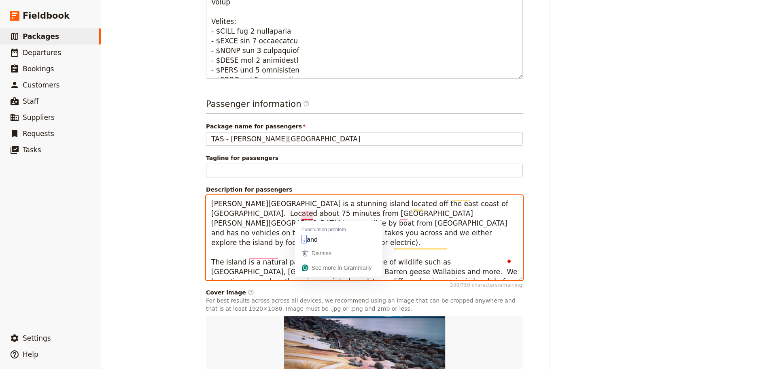
click at [279, 224] on textarea "Maria Island is a stunning island located off the east coast of Tasmania. Locat…" at bounding box center [364, 237] width 317 height 85
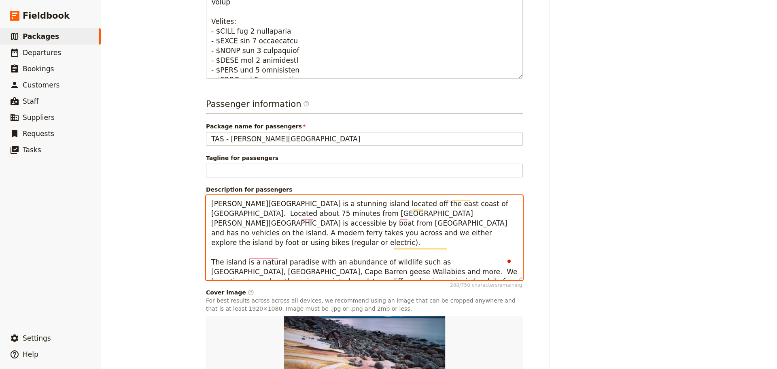
click at [353, 231] on textarea "Maria Island is a stunning island located off the east coast of Tasmania. Locat…" at bounding box center [364, 237] width 317 height 85
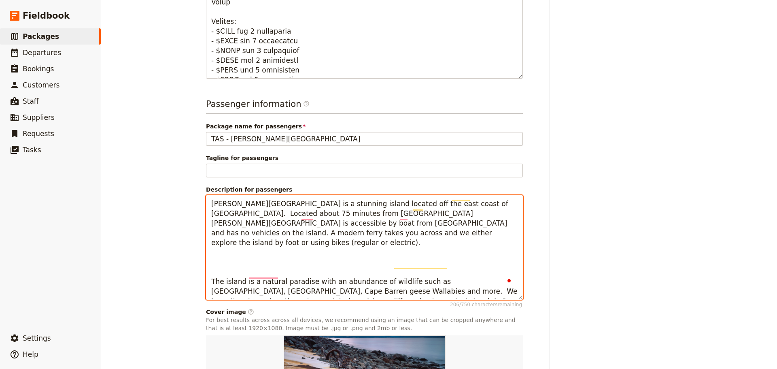
click at [249, 243] on textarea "Maria Island is a stunning island located off the east coast of Tasmania. Locat…" at bounding box center [364, 247] width 317 height 104
paste textarea "Home to the World Heritage-listed convict probation site of Darlington, the isl…"
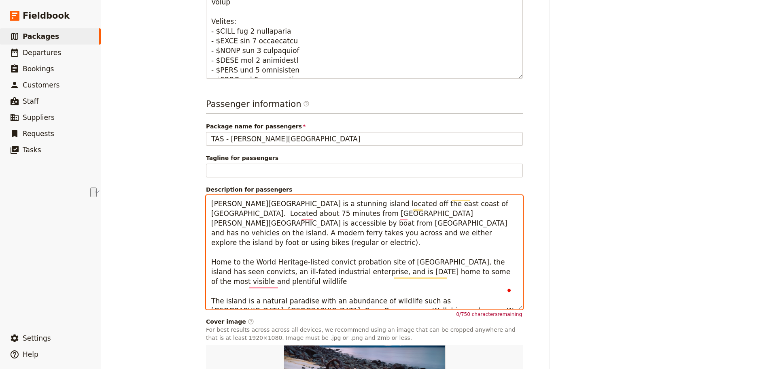
drag, startPoint x: 392, startPoint y: 275, endPoint x: 205, endPoint y: 265, distance: 187.7
click at [206, 265] on textarea "Maria Island is a stunning island located off the east coast of Tasmania. Locat…" at bounding box center [364, 252] width 317 height 114
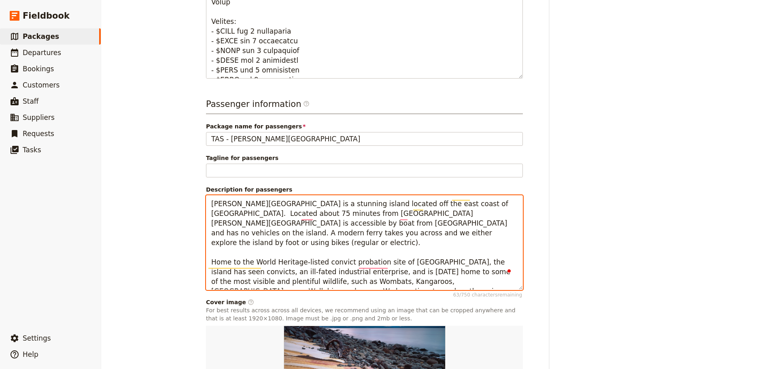
click at [424, 266] on textarea "Maria Island is a stunning island located off the east coast of Tasmania. Locat…" at bounding box center [364, 242] width 317 height 95
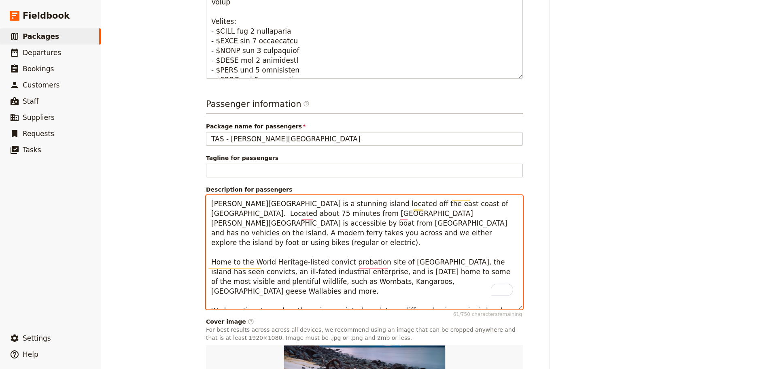
click at [235, 295] on textarea "Maria Island is a stunning island located off the east coast of Tasmania. Locat…" at bounding box center [364, 252] width 317 height 114
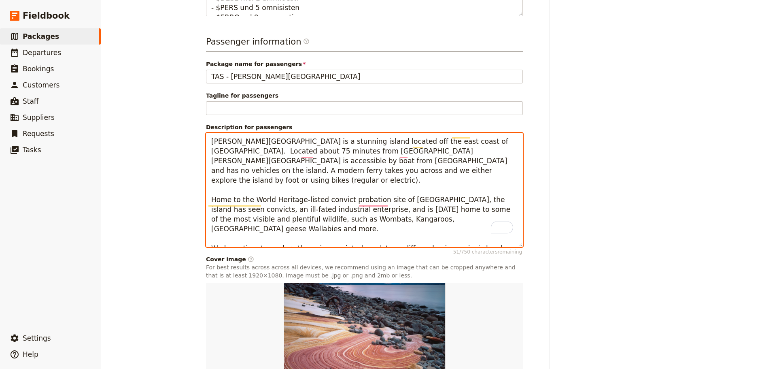
scroll to position [527, 0]
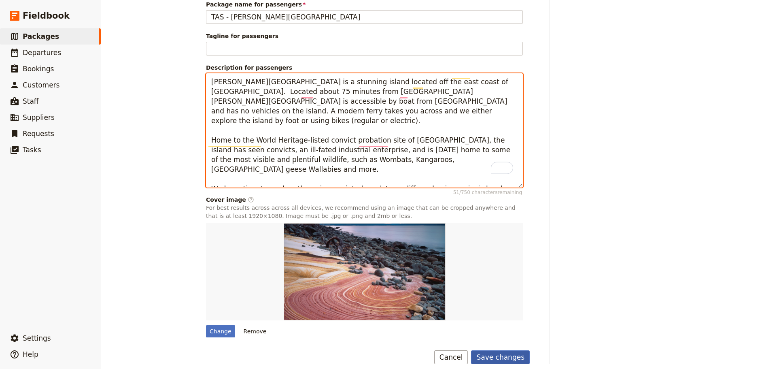
type textarea "Maria Island is a stunning island located off the east coast of Tasmania. Locat…"
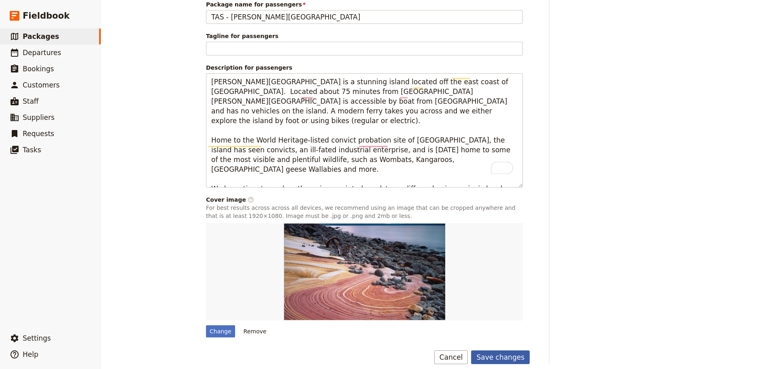
click at [495, 350] on button "Save changes" at bounding box center [500, 357] width 59 height 14
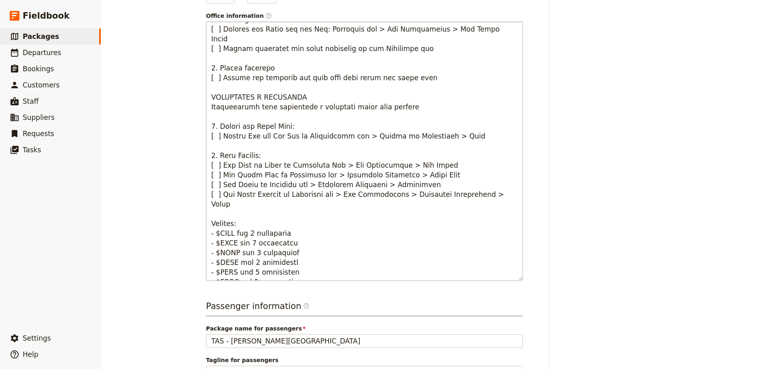
scroll to position [24, 0]
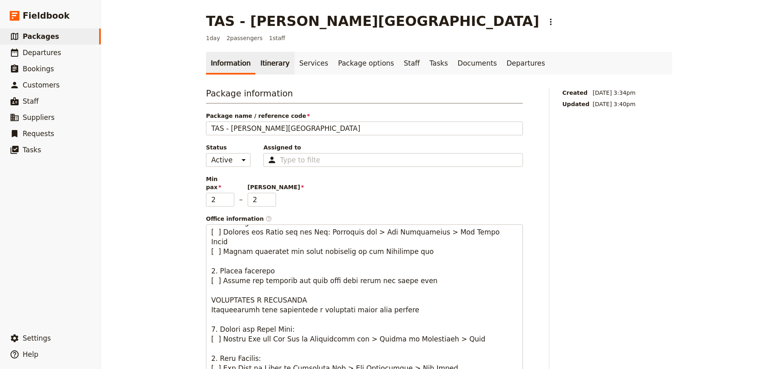
click at [262, 62] on link "Itinerary" at bounding box center [274, 63] width 39 height 23
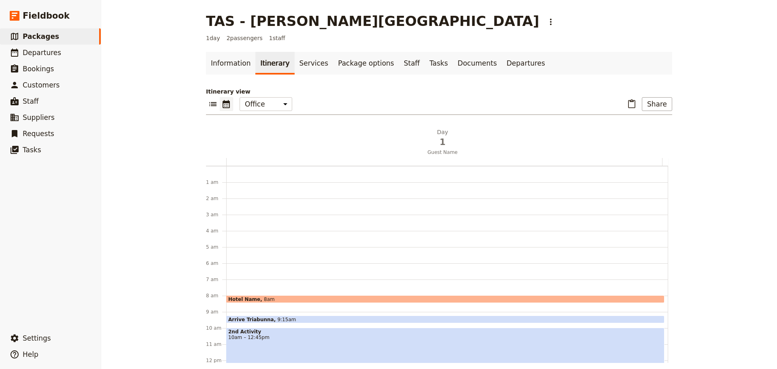
scroll to position [105, 0]
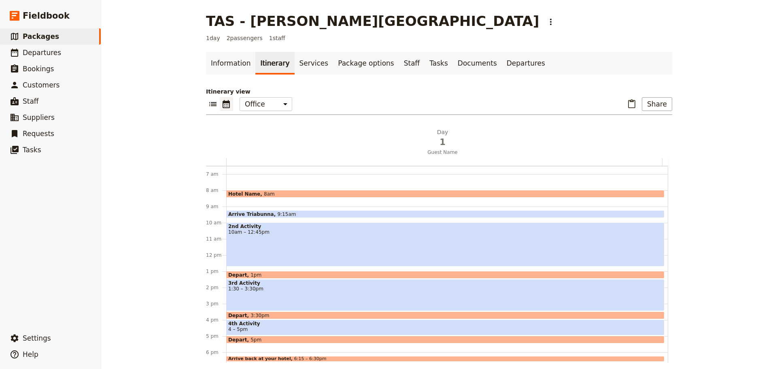
click at [272, 232] on span "10am – 12:45pm" at bounding box center [445, 232] width 434 height 6
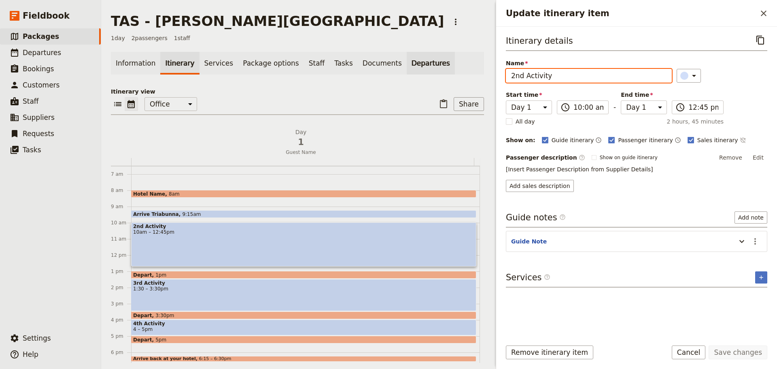
drag, startPoint x: 556, startPoint y: 78, endPoint x: 416, endPoint y: 73, distance: 140.1
click at [416, 73] on div "TAS - Maria Island ​ 1 day 2 passengers 1 staff Information Itinerary Services …" at bounding box center [439, 184] width 676 height 369
type input "Explore Maria Island"
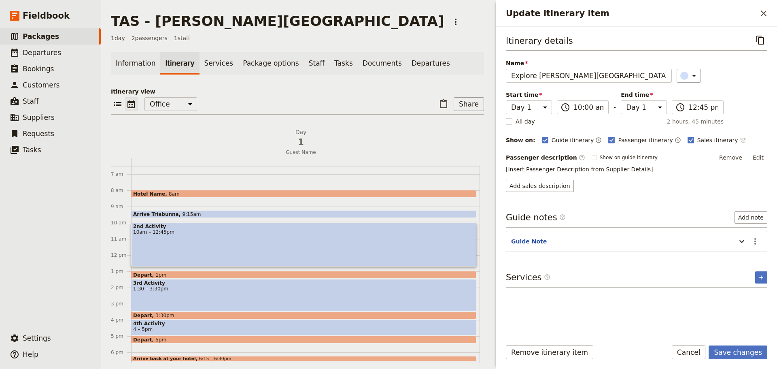
click at [740, 139] on icon "Time not shown on sales itinerary" at bounding box center [742, 140] width 5 height 5
click at [760, 157] on button "Edit" at bounding box center [758, 157] width 18 height 12
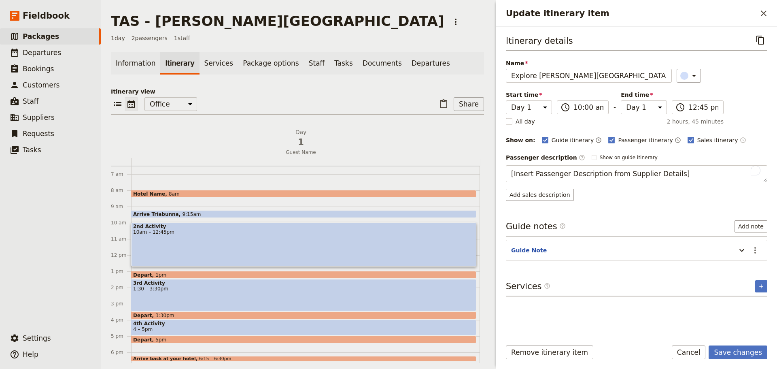
drag, startPoint x: 629, startPoint y: 174, endPoint x: 459, endPoint y: 172, distance: 169.6
click at [459, 172] on div "TAS - Maria Island ​ 1 day 2 passengers 1 staff Information Itinerary Services …" at bounding box center [439, 184] width 676 height 369
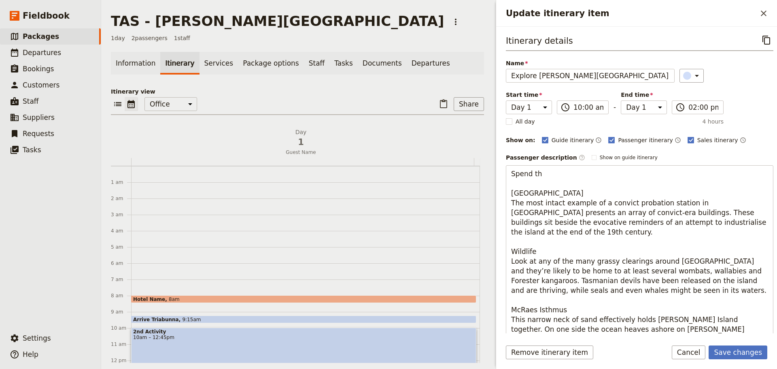
scroll to position [105, 0]
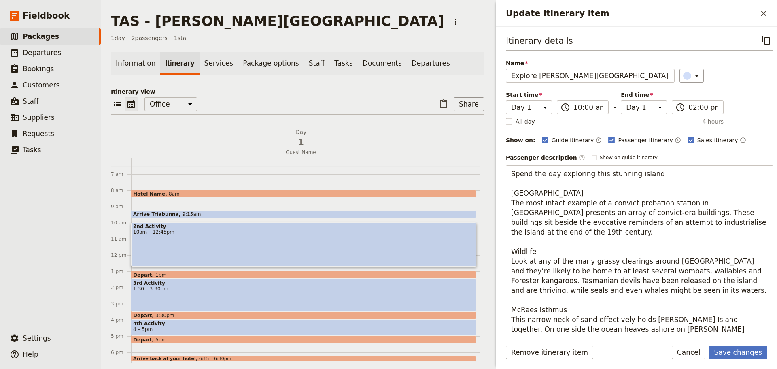
type textarea "Spend the day exploring this stunning island. [GEOGRAPHIC_DATA] The most intact…"
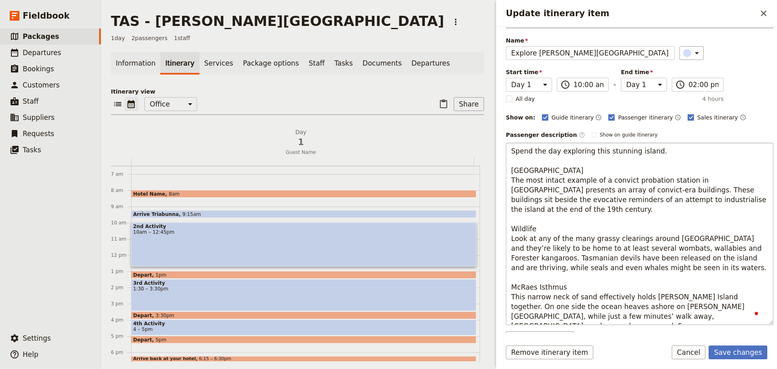
scroll to position [40, 0]
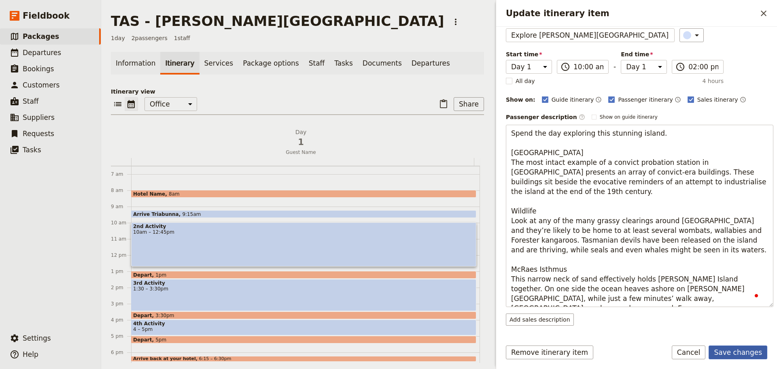
click at [735, 346] on button "Save changes" at bounding box center [738, 352] width 59 height 14
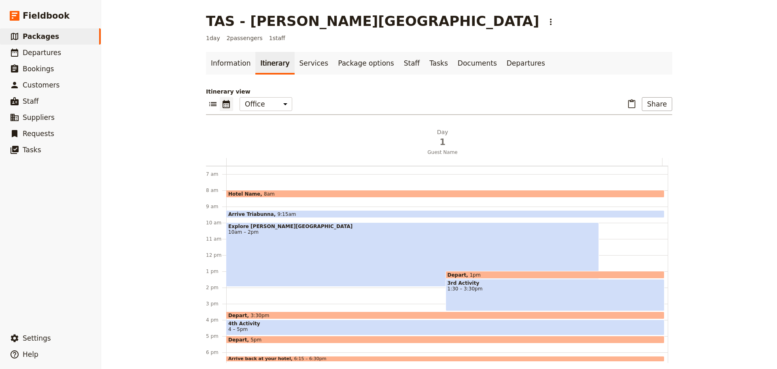
click at [534, 271] on div "Depart 1pm" at bounding box center [555, 275] width 219 height 8
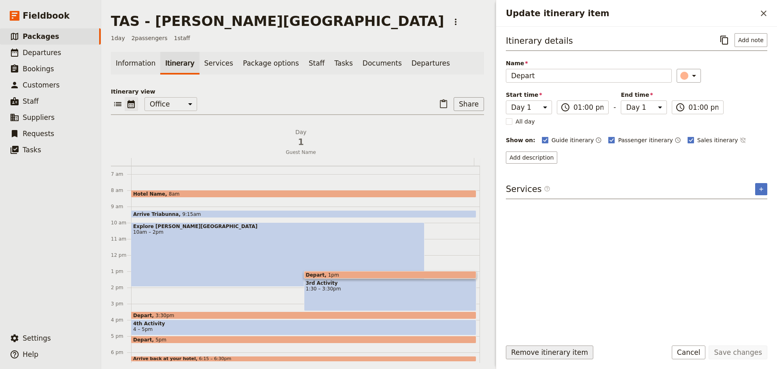
click at [540, 353] on button "Remove itinerary item" at bounding box center [549, 352] width 87 height 14
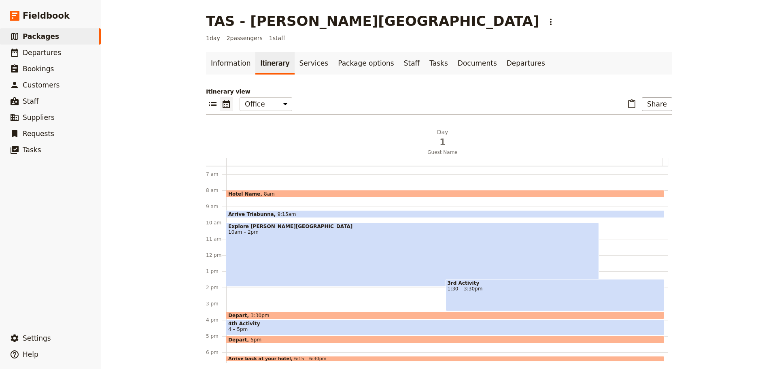
click at [260, 327] on span "4 – 5pm" at bounding box center [445, 329] width 434 height 6
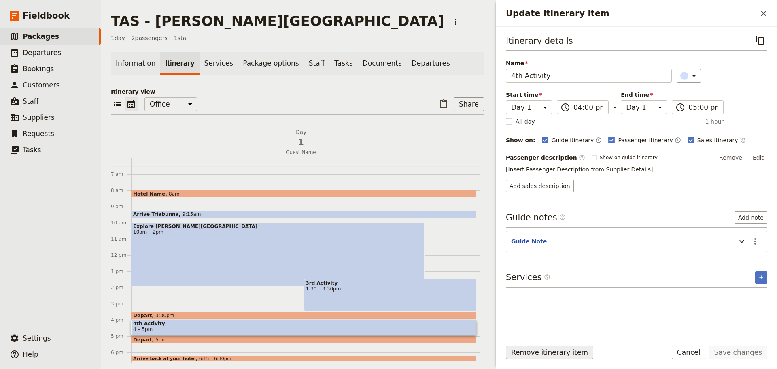
click at [549, 356] on button "Remove itinerary item" at bounding box center [549, 352] width 87 height 14
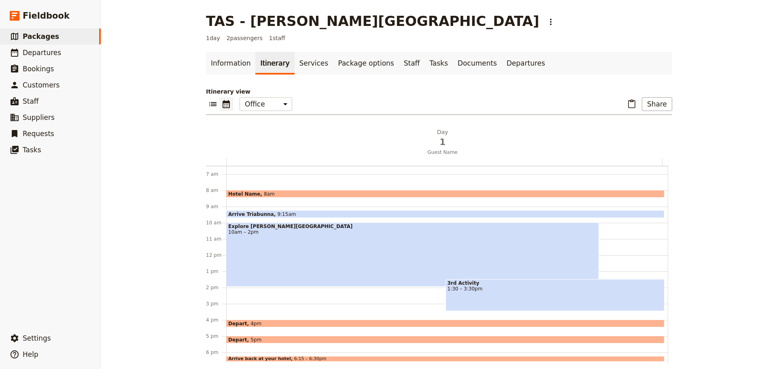
click at [266, 338] on div "Depart 5pm" at bounding box center [445, 340] width 438 height 8
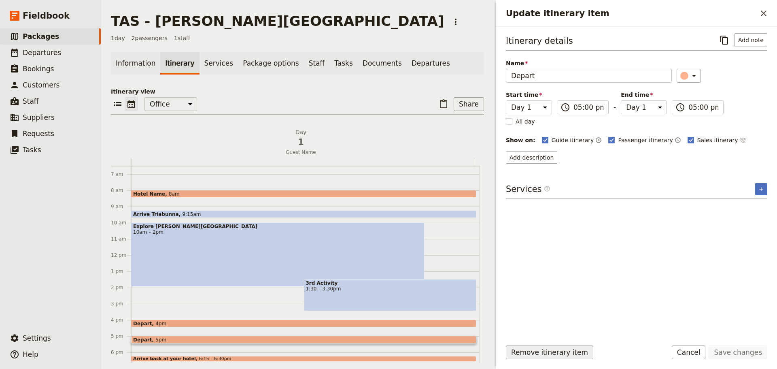
click at [560, 348] on button "Remove itinerary item" at bounding box center [549, 352] width 87 height 14
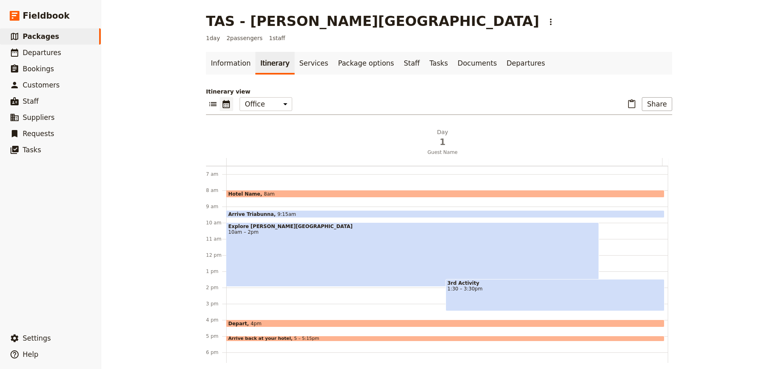
click at [513, 281] on span "3rd Activity" at bounding box center [555, 283] width 215 height 6
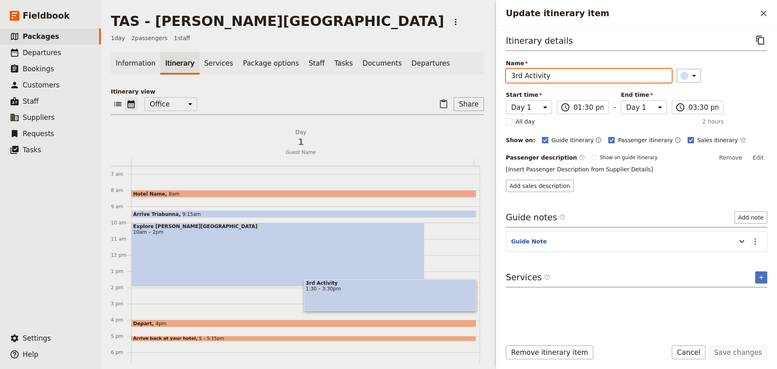
drag, startPoint x: 555, startPoint y: 77, endPoint x: 503, endPoint y: 56, distance: 55.8
click at [482, 77] on div "TAS - [PERSON_NAME][GEOGRAPHIC_DATA] ​ 1 day 2 passengers 1 staff Information I…" at bounding box center [439, 184] width 676 height 369
type input "Painted Cliffs"
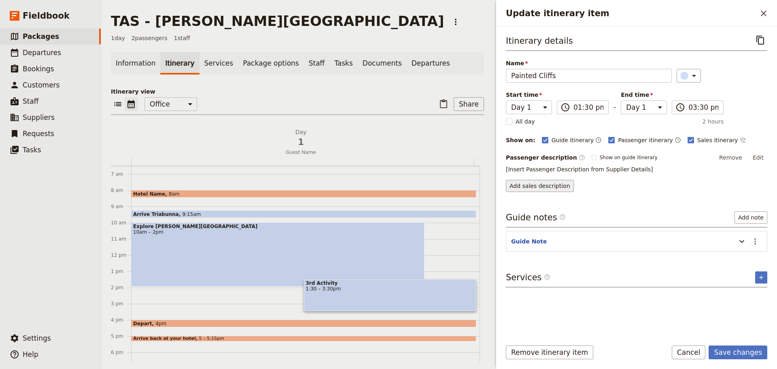
click at [549, 186] on button "Add sales description" at bounding box center [540, 186] width 68 height 12
click at [759, 160] on button "Edit" at bounding box center [758, 157] width 18 height 12
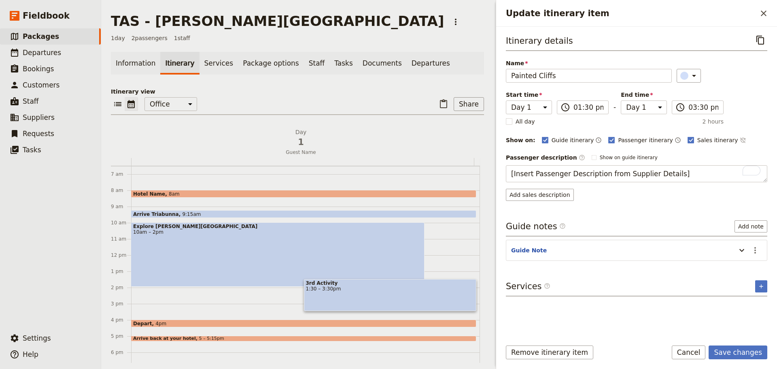
drag, startPoint x: 673, startPoint y: 172, endPoint x: 449, endPoint y: 173, distance: 224.2
click at [449, 173] on div "TAS - [PERSON_NAME][GEOGRAPHIC_DATA] ​ 1 day 2 passengers 1 staff Information I…" at bounding box center [439, 184] width 676 height 369
type textarea "Wander south of [GEOGRAPHIC_DATA] and along [GEOGRAPHIC_DATA] to find the swirl…"
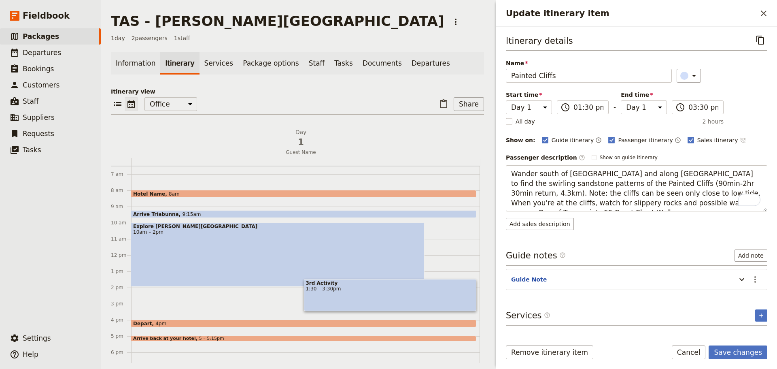
click at [740, 141] on icon "Time not shown on sales itinerary" at bounding box center [743, 140] width 6 height 6
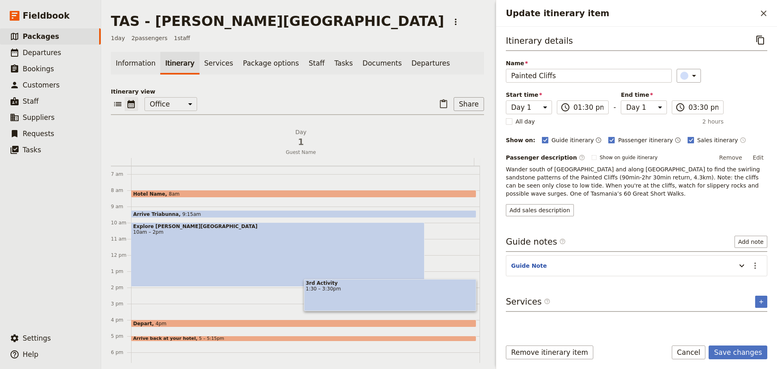
click at [557, 175] on p "Wander south of [GEOGRAPHIC_DATA] and along [GEOGRAPHIC_DATA] to find the swirl…" at bounding box center [636, 181] width 261 height 32
click at [762, 157] on button "Edit" at bounding box center [758, 157] width 18 height 12
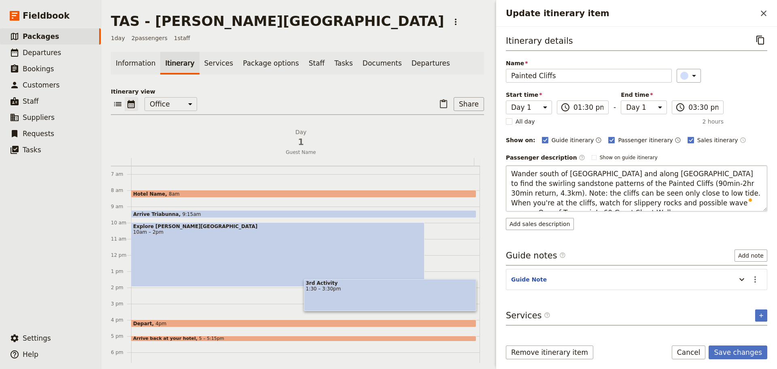
click at [710, 182] on textarea "Wander south of [GEOGRAPHIC_DATA] and along [GEOGRAPHIC_DATA] to find the swirl…" at bounding box center [636, 188] width 261 height 46
click at [633, 183] on textarea "Wander south of [GEOGRAPHIC_DATA] and along [GEOGRAPHIC_DATA] to find the swirl…" at bounding box center [636, 188] width 261 height 46
click at [635, 183] on textarea "Wander south of [GEOGRAPHIC_DATA] and along [GEOGRAPHIC_DATA] to find the swirl…" at bounding box center [636, 188] width 261 height 46
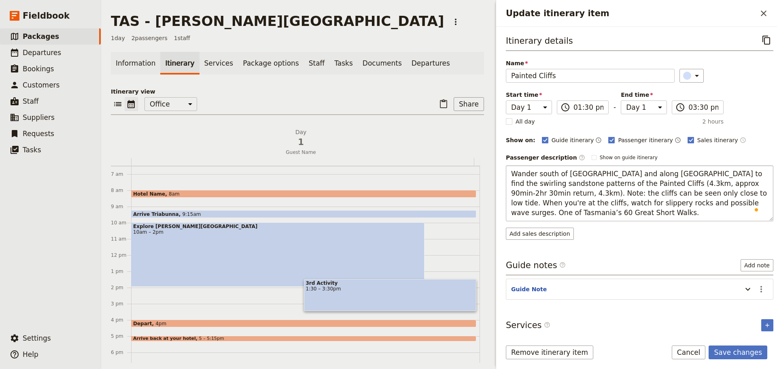
click at [754, 182] on textarea "Wander south of [GEOGRAPHIC_DATA] and along [GEOGRAPHIC_DATA] to find the swirl…" at bounding box center [640, 193] width 268 height 56
click at [545, 217] on textarea "Wander south of [GEOGRAPHIC_DATA] and along [GEOGRAPHIC_DATA] to find the swirl…" at bounding box center [640, 193] width 268 height 56
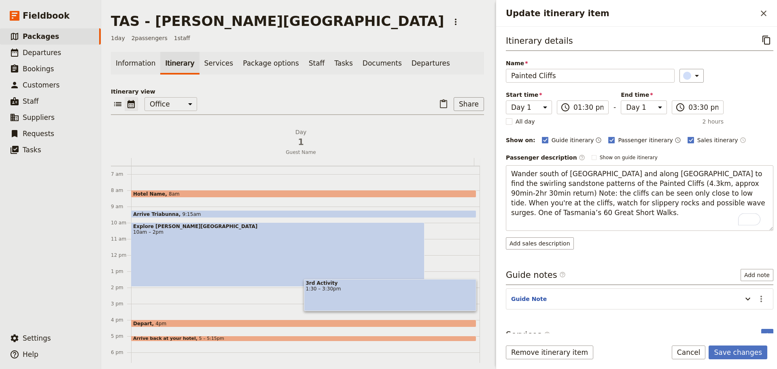
type textarea "Wander south of [GEOGRAPHIC_DATA] and along [GEOGRAPHIC_DATA] to find the swirl…"
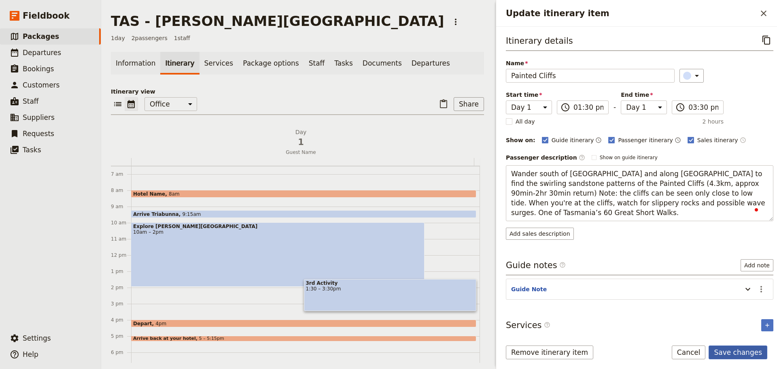
click at [742, 348] on button "Save changes" at bounding box center [738, 352] width 59 height 14
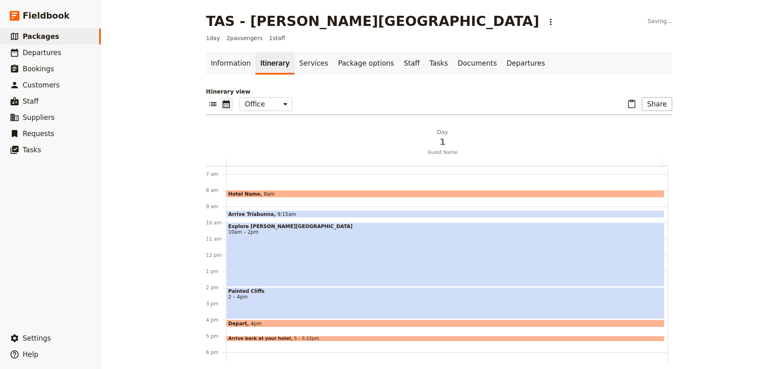
click at [372, 247] on div "Explore [PERSON_NAME][GEOGRAPHIC_DATA] 10am – 2pm" at bounding box center [445, 254] width 438 height 64
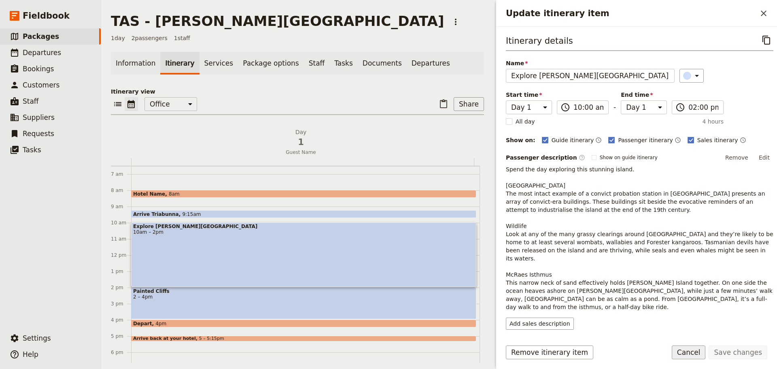
click at [687, 352] on button "Cancel" at bounding box center [689, 352] width 34 height 14
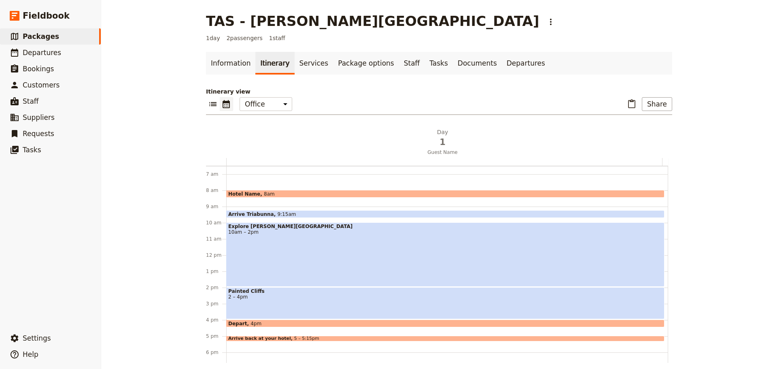
click at [325, 236] on div "Explore [PERSON_NAME][GEOGRAPHIC_DATA] 10am – 2pm" at bounding box center [445, 254] width 438 height 64
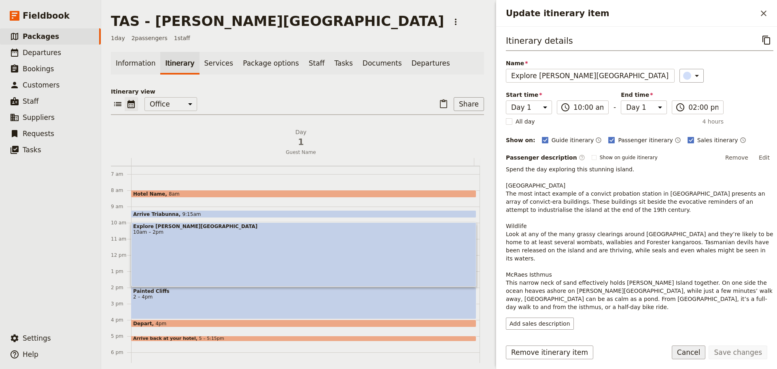
click at [702, 354] on button "Cancel" at bounding box center [689, 352] width 34 height 14
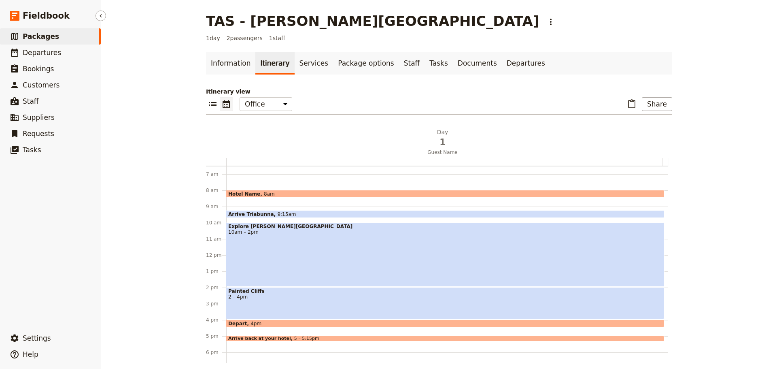
click at [25, 37] on span "Packages" at bounding box center [41, 36] width 36 height 8
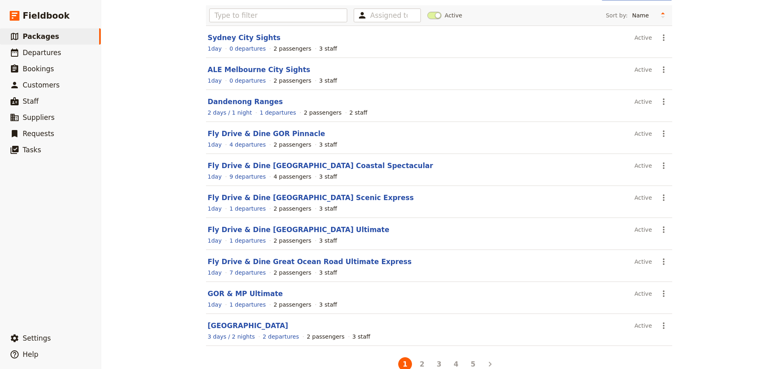
scroll to position [69, 0]
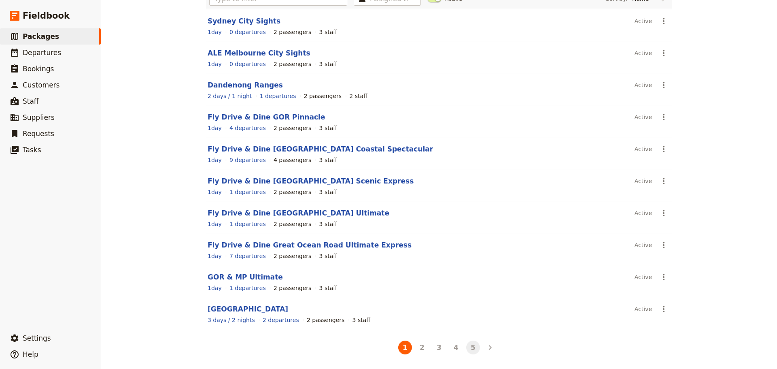
click at [469, 345] on button "5" at bounding box center [473, 347] width 14 height 14
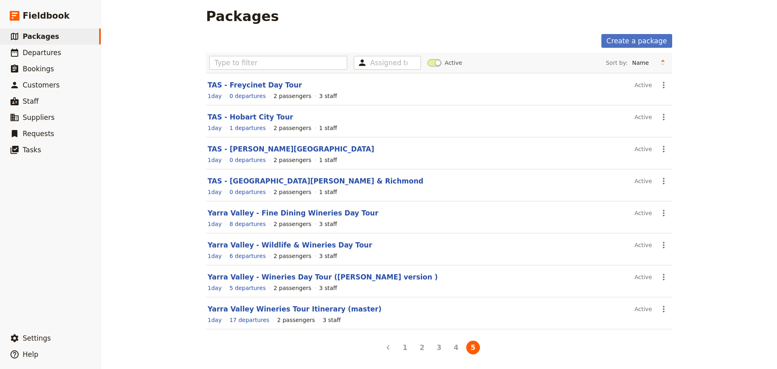
scroll to position [5, 0]
click at [454, 345] on button "4" at bounding box center [456, 347] width 14 height 14
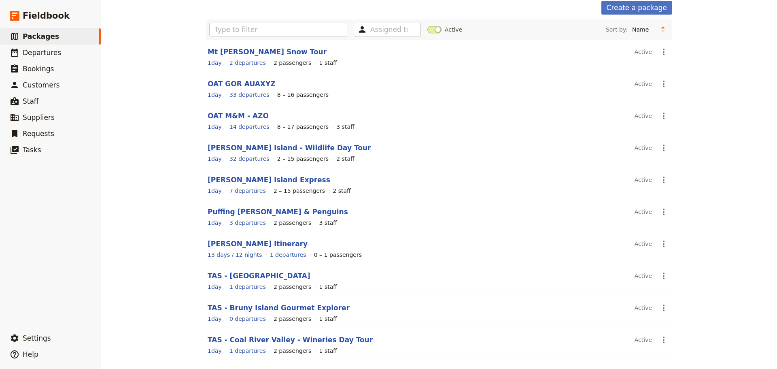
scroll to position [69, 0]
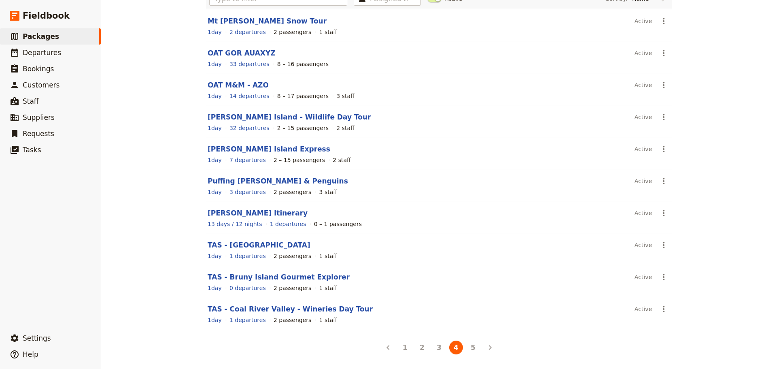
click at [474, 353] on li "5" at bounding box center [473, 347] width 17 height 17
click at [473, 352] on li "5" at bounding box center [473, 347] width 17 height 17
click at [473, 352] on button "5" at bounding box center [473, 347] width 14 height 14
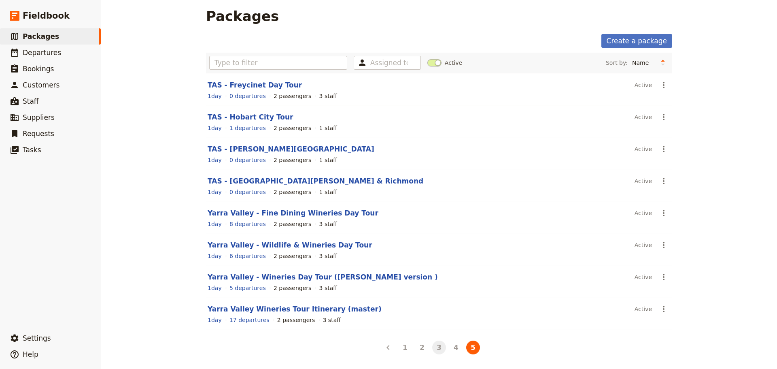
click at [433, 346] on button "3" at bounding box center [439, 347] width 14 height 14
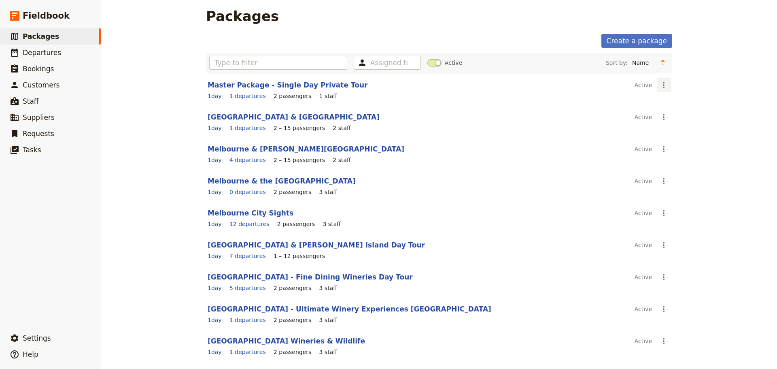
click at [659, 83] on icon "Actions" at bounding box center [664, 85] width 10 height 10
click at [667, 125] on span "Clone this package" at bounding box center [686, 125] width 54 height 8
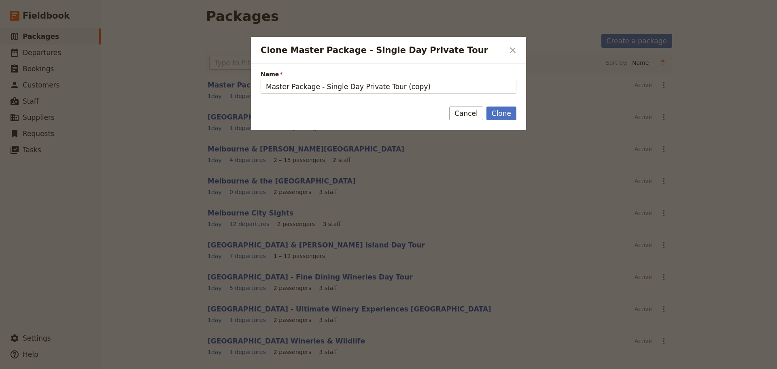
drag, startPoint x: 415, startPoint y: 87, endPoint x: 191, endPoint y: 88, distance: 223.8
click at [192, 368] on div "Clone Master Package - Single Day Private Tour ​ Name Master Package - Single D…" at bounding box center [388, 369] width 777 height 0
type input "TAS - Huon Valley - Tahune Tourer"
click at [501, 113] on button "Clone" at bounding box center [501, 113] width 30 height 14
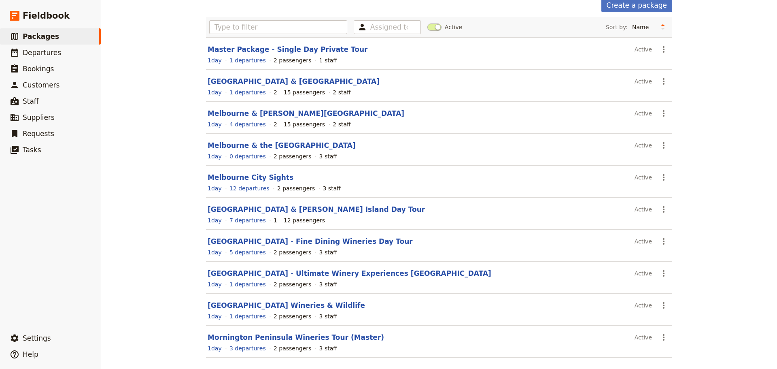
scroll to position [69, 0]
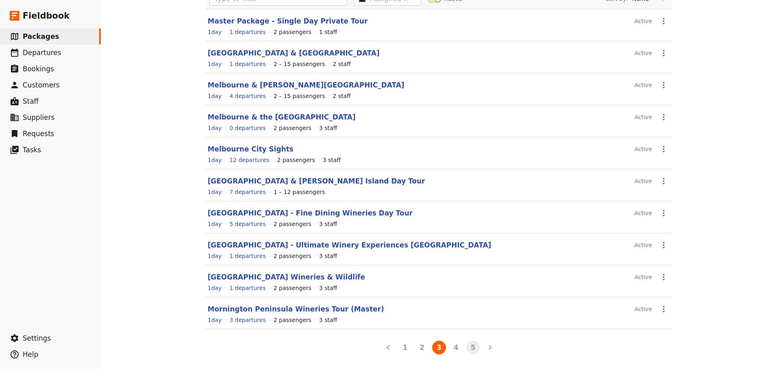
click at [467, 353] on button "5" at bounding box center [473, 347] width 14 height 14
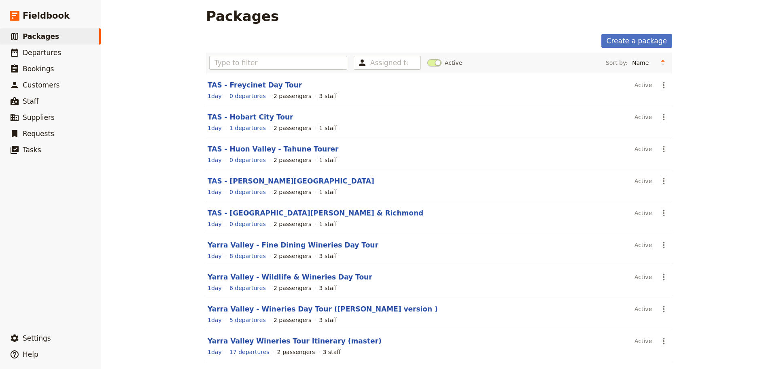
scroll to position [37, 0]
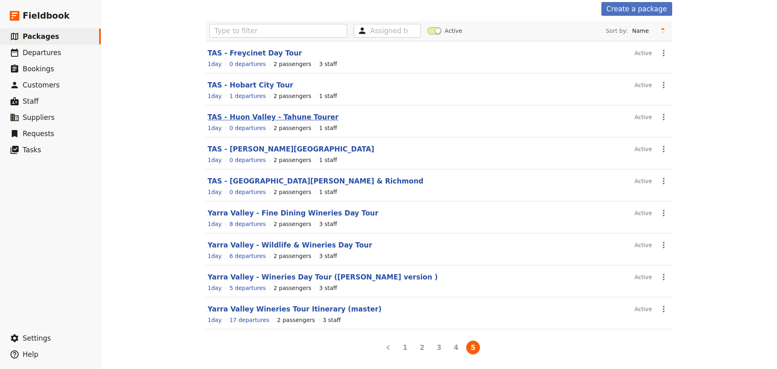
click at [255, 119] on link "TAS - Huon Valley - Tahune Tourer" at bounding box center [273, 117] width 131 height 8
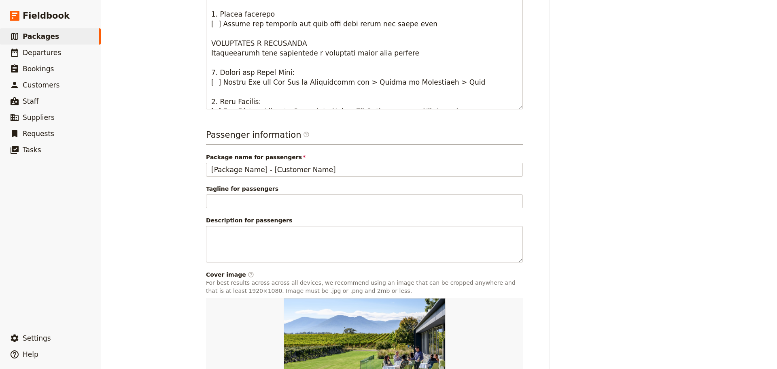
scroll to position [449, 0]
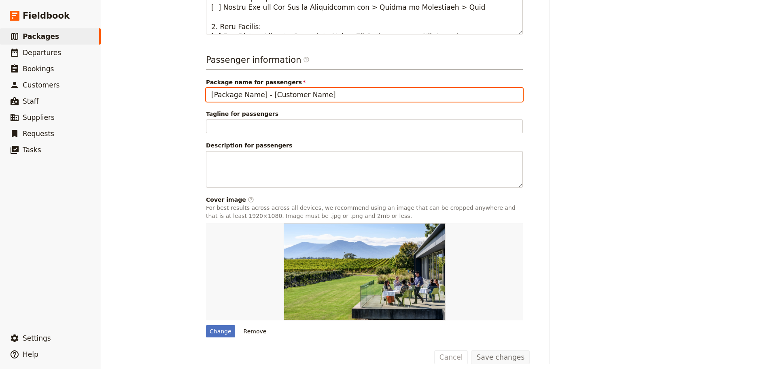
drag, startPoint x: 336, startPoint y: 81, endPoint x: 331, endPoint y: 84, distance: 6.1
click at [333, 88] on input "[Package Name] - [Customer Name]" at bounding box center [364, 95] width 317 height 14
drag, startPoint x: 184, startPoint y: 89, endPoint x: 145, endPoint y: 89, distance: 38.5
click at [145, 89] on div "TAS - [GEOGRAPHIC_DATA] - Tahune Tourer ​ 1 day 2 passengers 1 staff Informatio…" at bounding box center [439, 184] width 676 height 369
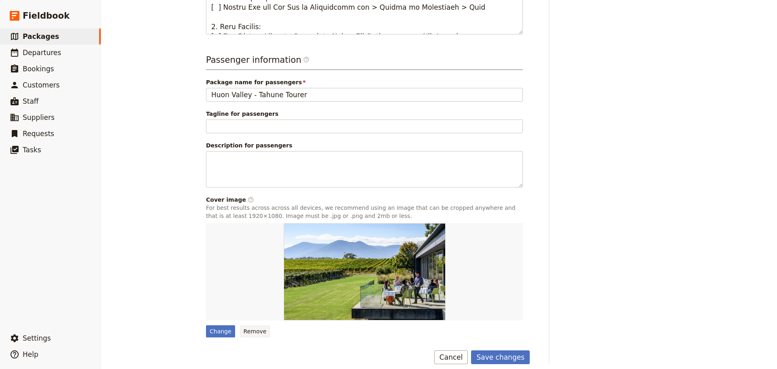
click at [257, 326] on button "Remove" at bounding box center [255, 331] width 30 height 12
type input "[Package Name] - [Customer Name]"
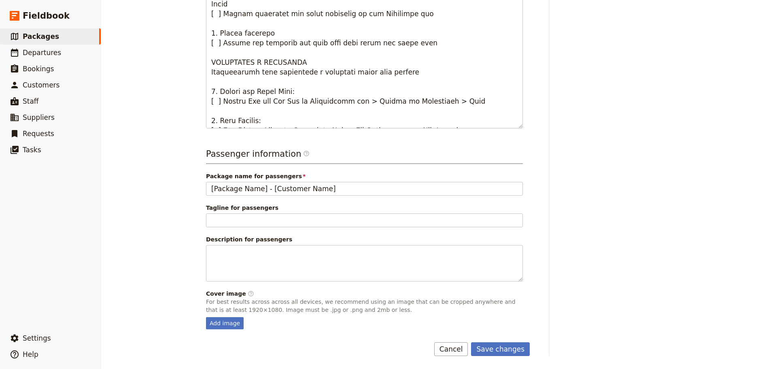
scroll to position [347, 0]
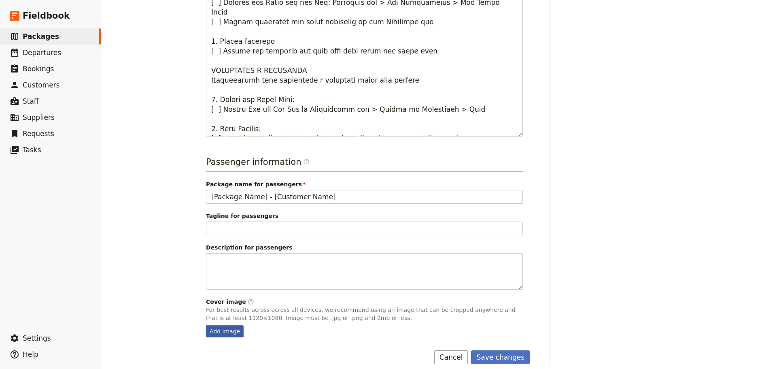
click at [224, 325] on div "Add image" at bounding box center [225, 331] width 38 height 12
click at [206, 325] on input "Add image" at bounding box center [206, 325] width 0 height 0
type input "C:\fakepath\Tahune-Airwalk-005-c.jpg"
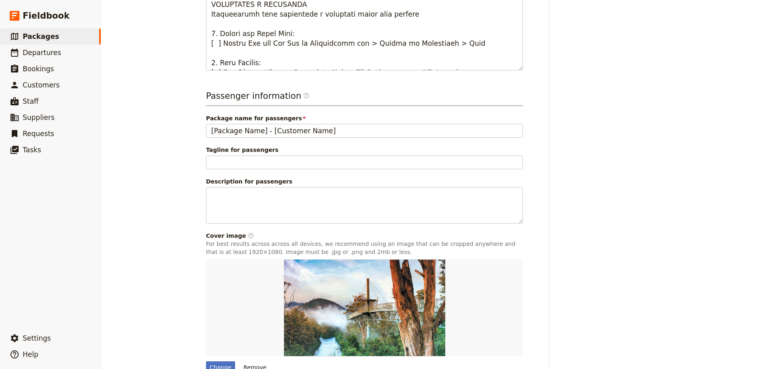
scroll to position [449, 0]
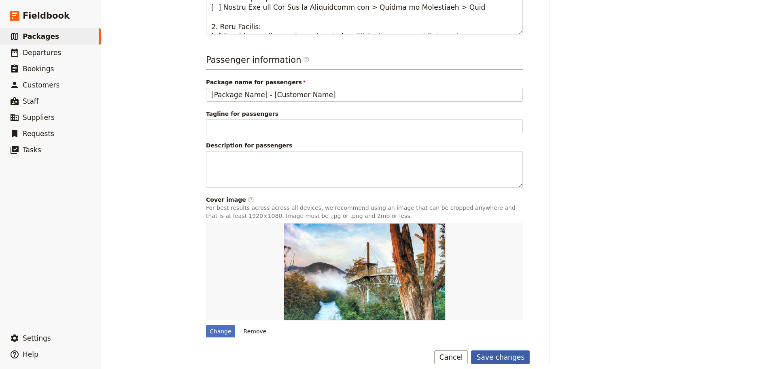
click at [501, 350] on button "Save changes" at bounding box center [500, 357] width 59 height 14
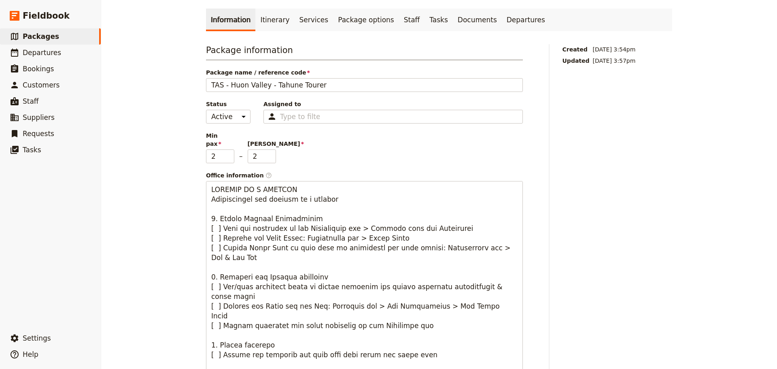
scroll to position [0, 0]
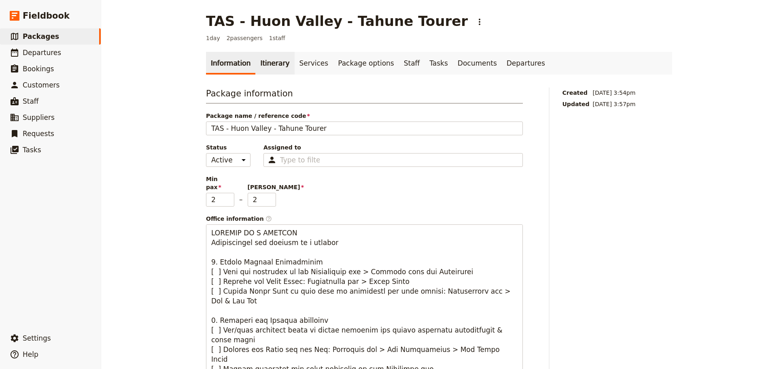
click at [260, 61] on link "Itinerary" at bounding box center [274, 63] width 39 height 23
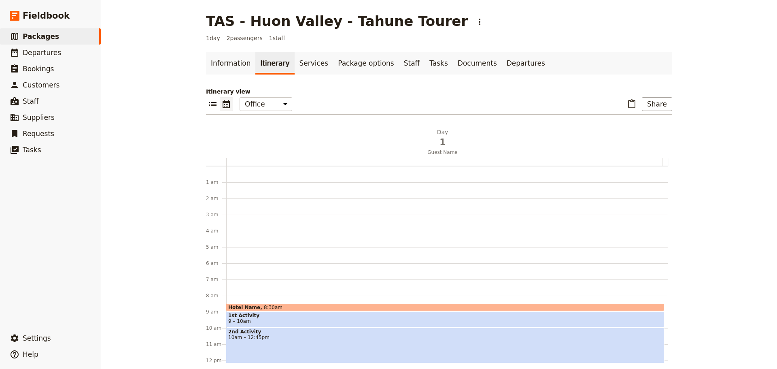
scroll to position [105, 0]
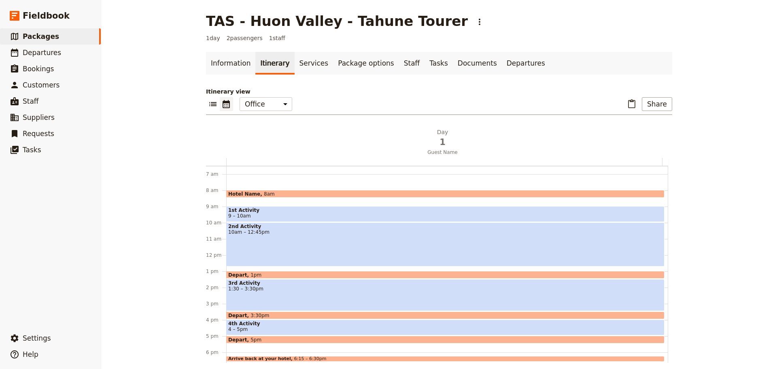
click at [251, 248] on div "2nd Activity 10am – 12:45pm" at bounding box center [445, 244] width 438 height 44
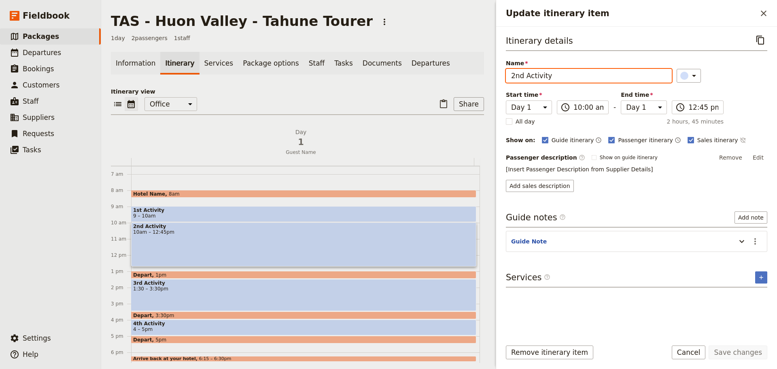
drag, startPoint x: 569, startPoint y: 74, endPoint x: 489, endPoint y: 79, distance: 79.9
click at [489, 79] on div "TAS - [GEOGRAPHIC_DATA] - Tahune Tourer ​ 1 day 2 passengers 1 staff Informatio…" at bounding box center [439, 184] width 676 height 369
type input "Tahune Tree Tops Walk"
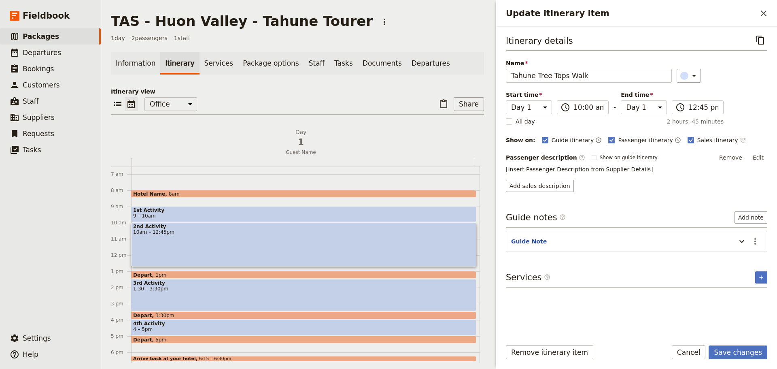
click at [740, 138] on icon "Time not shown on sales itinerary" at bounding box center [743, 140] width 6 height 6
click at [755, 156] on button "Edit" at bounding box center [758, 157] width 18 height 12
click at [754, 154] on button "Edit" at bounding box center [758, 157] width 18 height 12
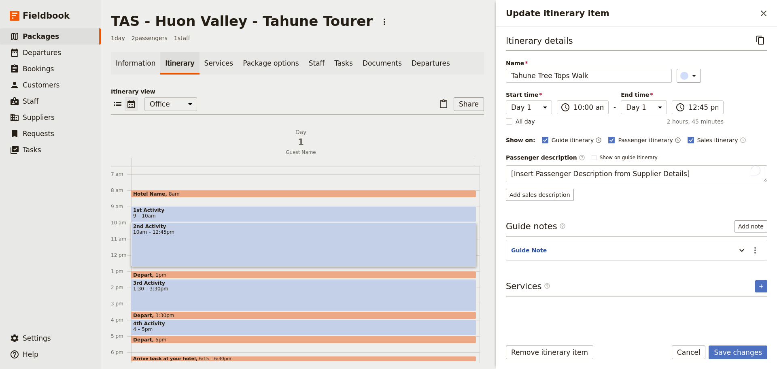
drag, startPoint x: 678, startPoint y: 174, endPoint x: 463, endPoint y: 176, distance: 214.9
click at [463, 176] on div "TAS - [GEOGRAPHIC_DATA] - Tahune Tourer ​ 1 day 2 passengers 1 staff Informatio…" at bounding box center [439, 184] width 676 height 369
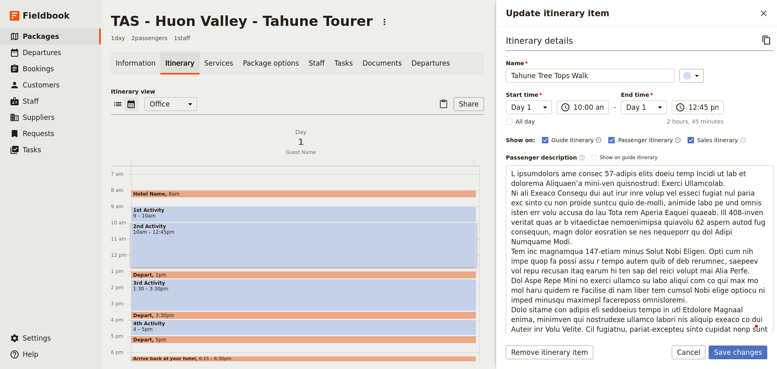
drag, startPoint x: 658, startPoint y: 183, endPoint x: 503, endPoint y: 174, distance: 155.6
click at [503, 174] on div "Itinerary details ​ Name Tahune Tree Tops Walk ​ Start time Day 1 10:00 ​ 10:00…" at bounding box center [636, 180] width 281 height 306
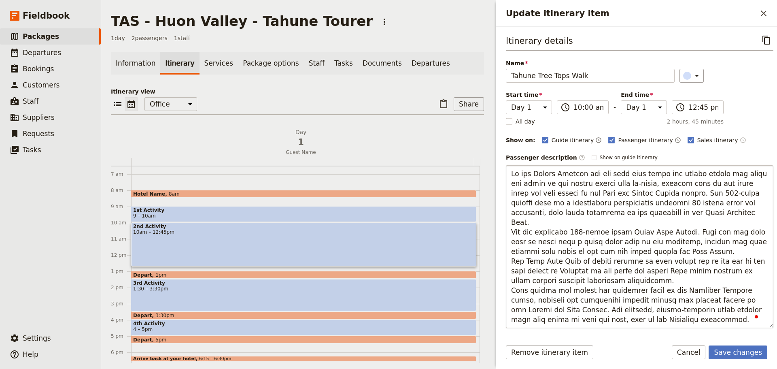
click at [511, 182] on textarea "To enrich screen reader interactions, please activate Accessibility in Grammarl…" at bounding box center [640, 246] width 268 height 163
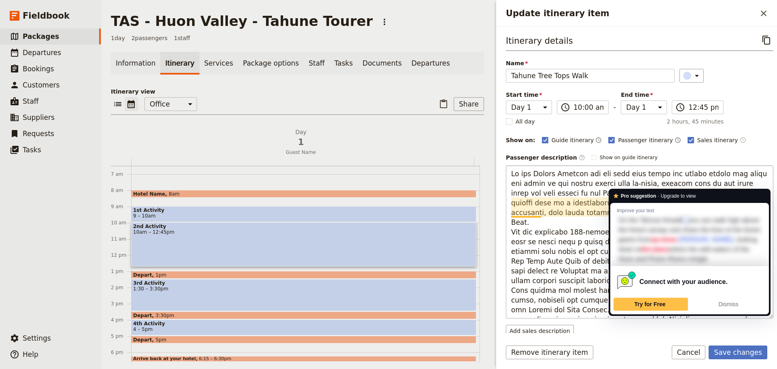
click at [530, 214] on textarea "To enrich screen reader interactions, please activate Accessibility in Grammarl…" at bounding box center [640, 241] width 268 height 153
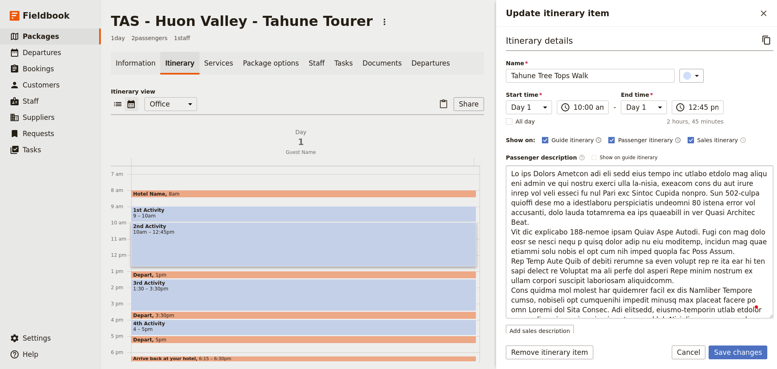
click at [698, 215] on textarea "To enrich screen reader interactions, please activate Accessibility in Grammarl…" at bounding box center [640, 241] width 268 height 153
click at [651, 194] on textarea "To enrich screen reader interactions, please activate Accessibility in Grammarl…" at bounding box center [640, 241] width 268 height 153
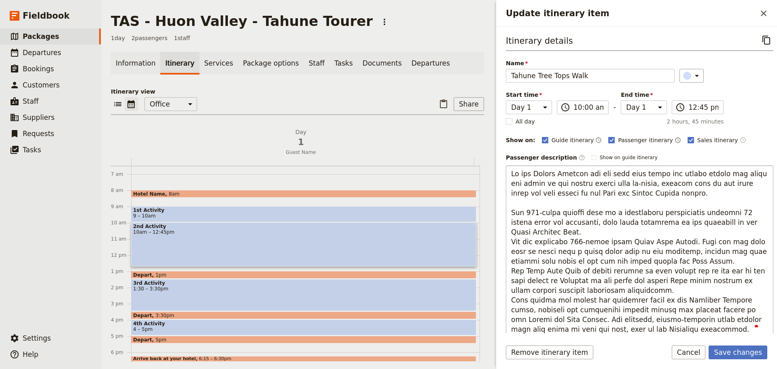
click at [587, 230] on textarea "To enrich screen reader interactions, please activate Accessibility in Grammarl…" at bounding box center [640, 251] width 268 height 172
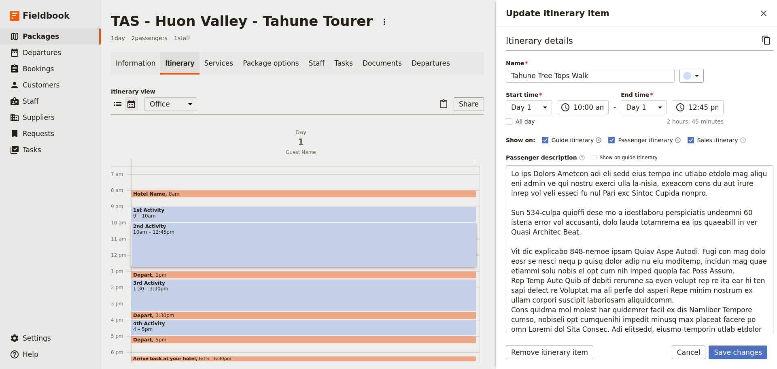
click at [683, 269] on textarea "To enrich screen reader interactions, please activate Accessibility in Grammarl…" at bounding box center [640, 256] width 268 height 182
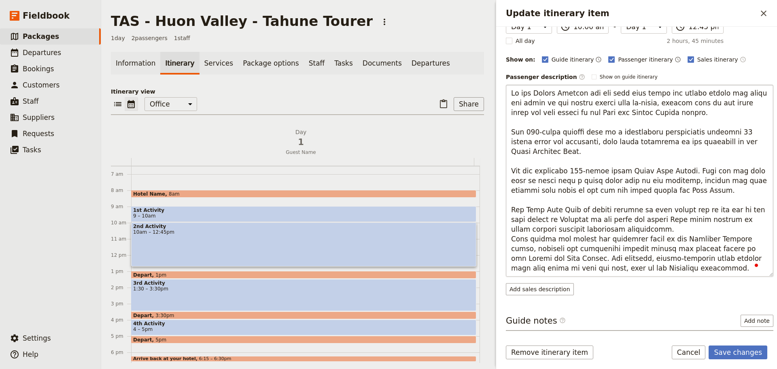
scroll to position [0, 0]
click at [646, 230] on textarea "To enrich screen reader interactions, please activate Accessibility in Grammarl…" at bounding box center [640, 180] width 268 height 192
type textarea "On the Tahune Airwalk you can walk high above the forest canopy and share the l…"
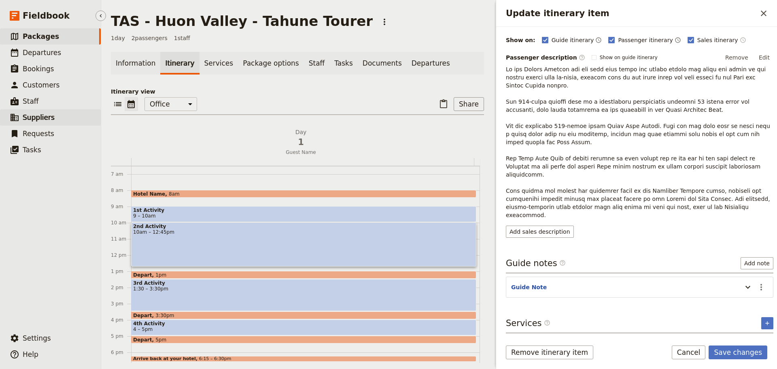
scroll to position [76, 0]
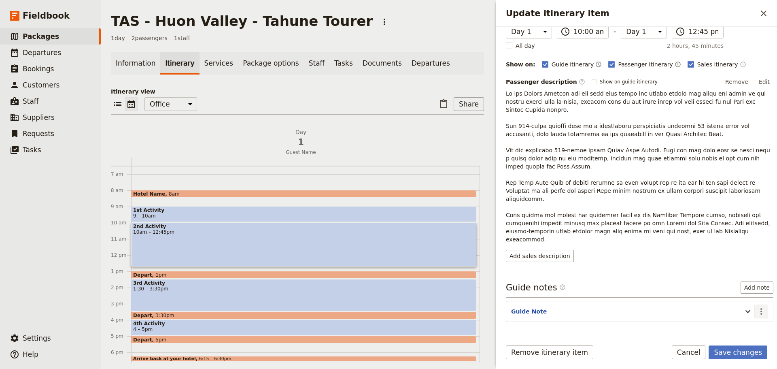
click at [756, 306] on icon "Actions" at bounding box center [761, 311] width 10 height 10
click at [752, 301] on span "Edit note" at bounding box center [738, 304] width 38 height 8
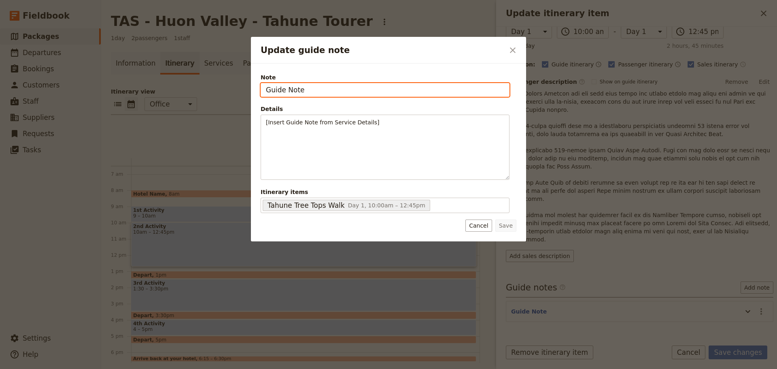
drag, startPoint x: 302, startPoint y: 91, endPoint x: 197, endPoint y: 79, distance: 106.0
click at [197, 368] on div "Update guide note ​ Note Guide Note Details [Insert Guide Note from Service Det…" at bounding box center [388, 369] width 777 height 0
paste input "[GEOGRAPHIC_DATA],"
drag, startPoint x: 353, startPoint y: 92, endPoint x: 366, endPoint y: 92, distance: 13.8
click at [353, 92] on input "[GEOGRAPHIC_DATA]," at bounding box center [385, 90] width 249 height 14
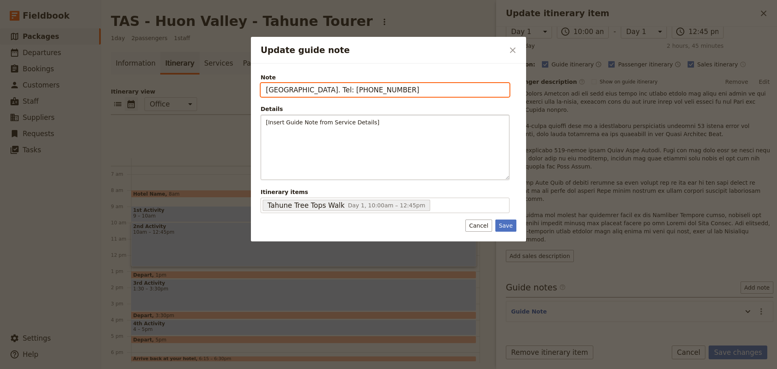
type input "[GEOGRAPHIC_DATA]. Tel: [PHONE_NUMBER]"
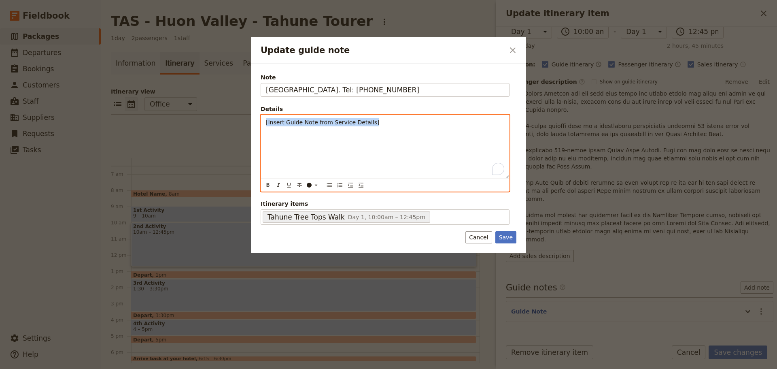
drag, startPoint x: 292, startPoint y: 123, endPoint x: 123, endPoint y: 105, distance: 170.5
click at [122, 368] on div "Update guide note ​ [GEOGRAPHIC_DATA]. Tel: [PHONE_NUMBER] Details [Insert Guid…" at bounding box center [388, 369] width 777 height 0
click at [329, 186] on icon "Bulleted list" at bounding box center [329, 185] width 6 height 6
click at [336, 121] on li "Open 10am to 4pm" at bounding box center [391, 122] width 225 height 8
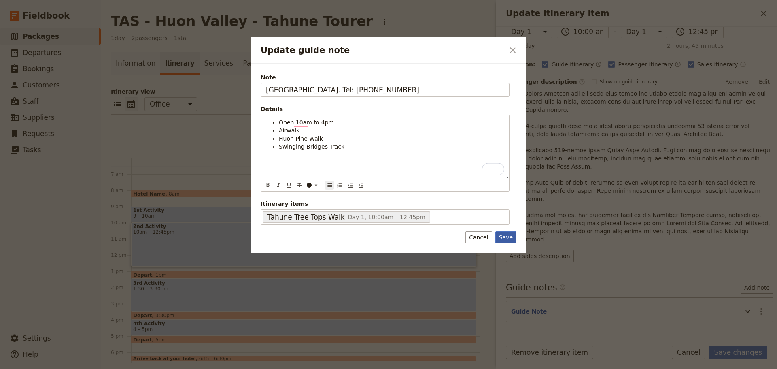
click at [505, 238] on button "Save" at bounding box center [505, 237] width 21 height 12
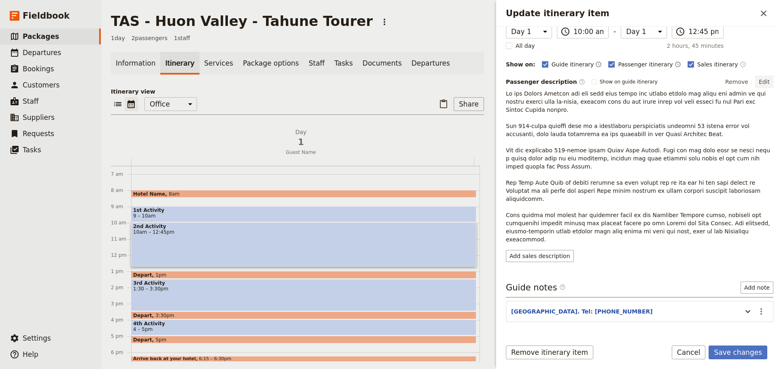
click at [757, 79] on button "Edit" at bounding box center [764, 82] width 18 height 12
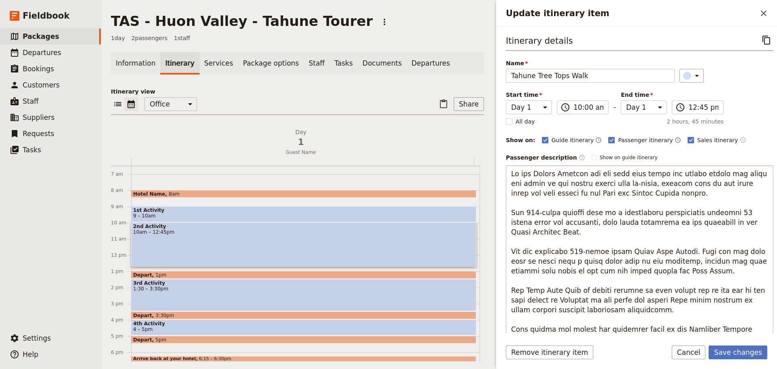
click at [693, 191] on textarea "To enrich screen reader interactions, please activate Accessibility in Grammarl…" at bounding box center [640, 261] width 268 height 192
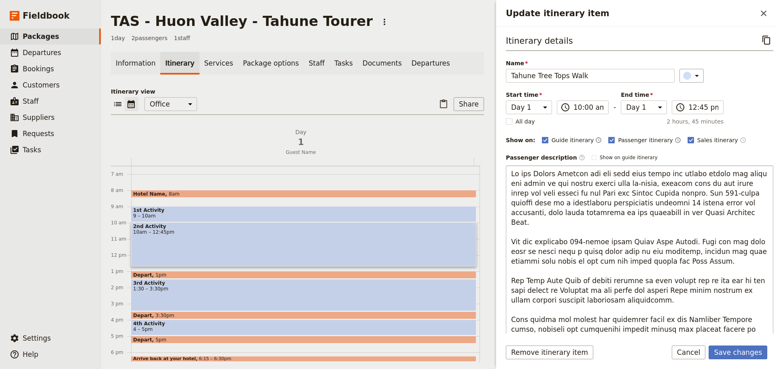
click at [690, 214] on textarea "To enrich screen reader interactions, please activate Accessibility in Grammarl…" at bounding box center [640, 256] width 268 height 182
type textarea "On the Tahune Airwalk you can walk high above the forest canopy and share the l…"
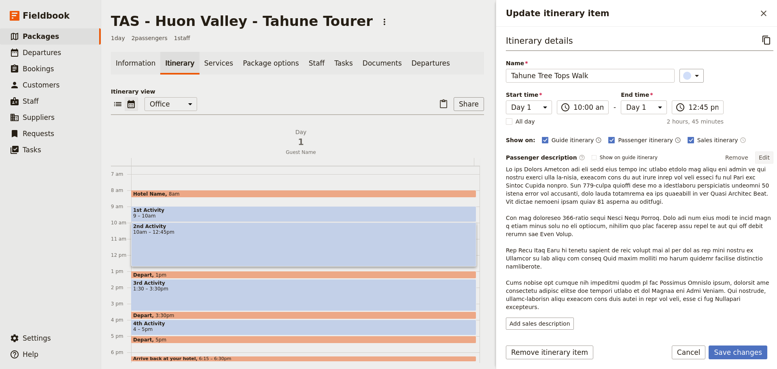
click at [756, 156] on button "Edit" at bounding box center [764, 157] width 18 height 12
click at [759, 159] on button "Edit" at bounding box center [764, 157] width 18 height 12
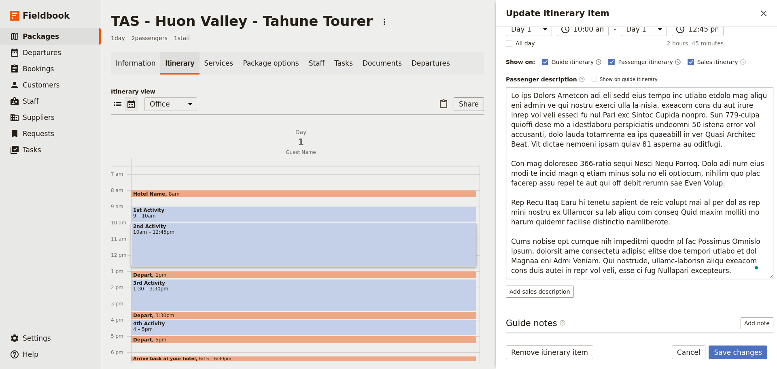
scroll to position [81, 0]
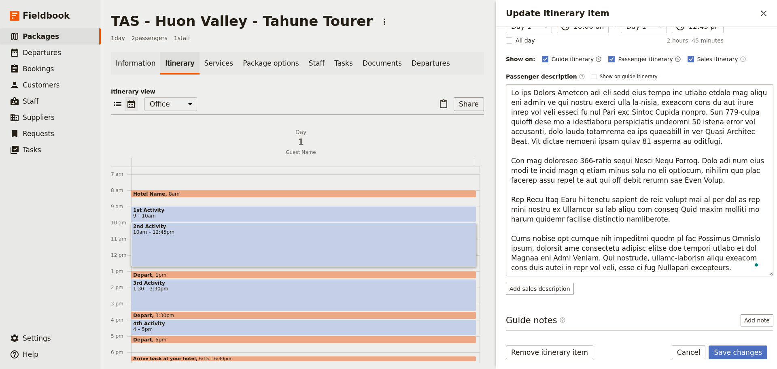
click at [638, 216] on textarea "To enrich screen reader interactions, please activate Accessibility in Grammarl…" at bounding box center [640, 180] width 268 height 192
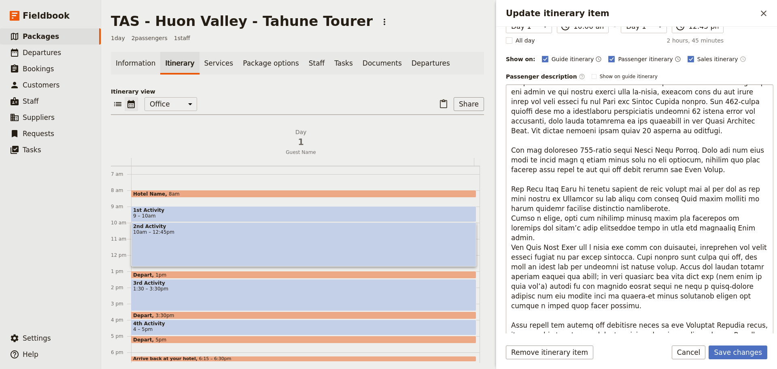
scroll to position [11, 0]
click at [648, 212] on textarea "To enrich screen reader interactions, please activate Accessibility in Grammarl…" at bounding box center [640, 213] width 268 height 259
type textarea "Lo ips Dolors Ametcon adi eli sedd eius tempo inc utlabo etdolo mag aliqu eni a…"
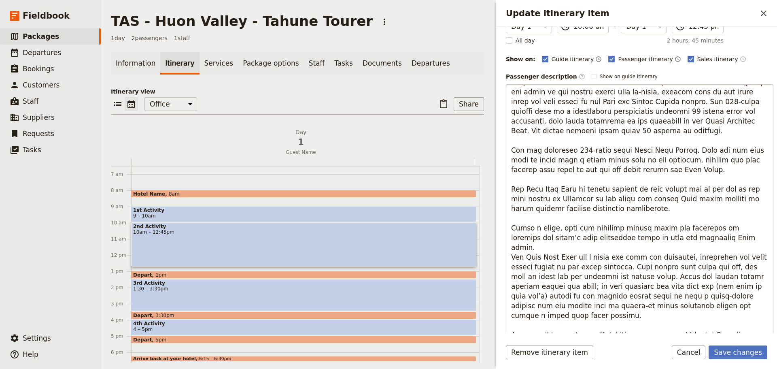
click at [699, 238] on textarea "To enrich screen reader interactions, please activate Accessibility in Grammarl…" at bounding box center [640, 213] width 268 height 259
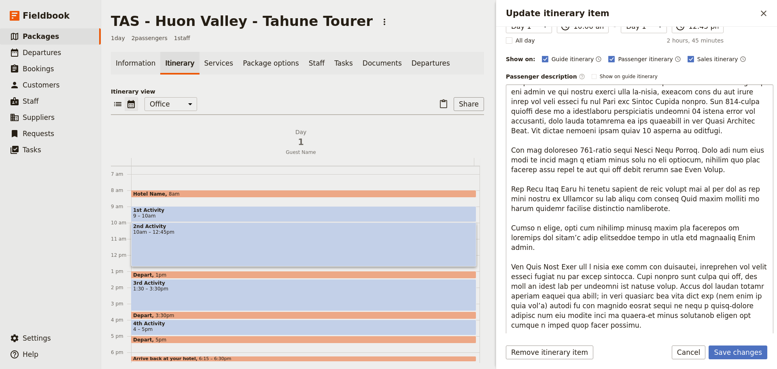
click at [644, 207] on textarea "To enrich screen reader interactions, please activate Accessibility in Grammarl…" at bounding box center [640, 213] width 268 height 259
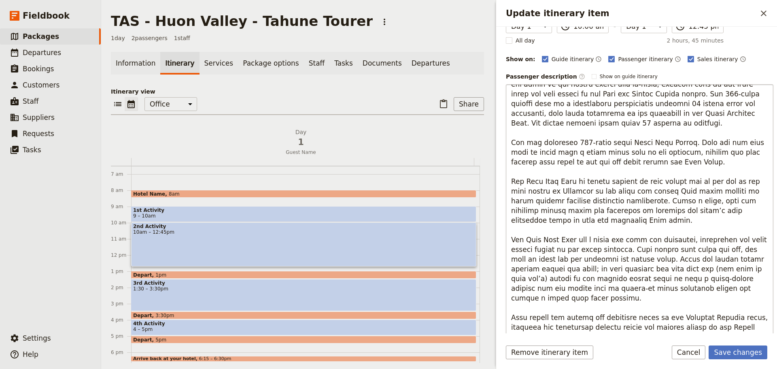
scroll to position [20, 0]
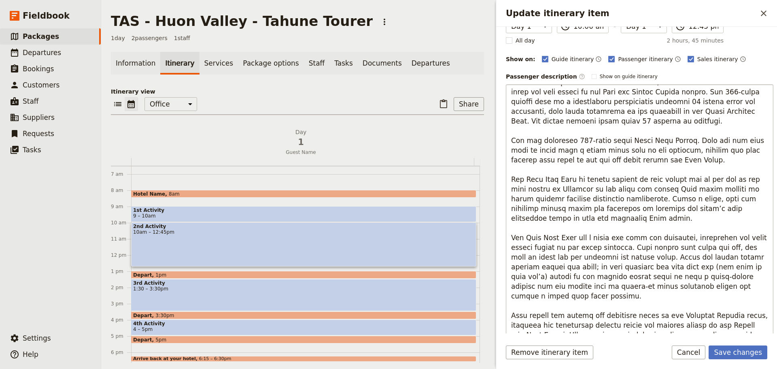
click at [587, 195] on textarea "To enrich screen reader interactions, please activate Accessibility in Grammarl…" at bounding box center [640, 213] width 268 height 259
drag, startPoint x: 740, startPoint y: 290, endPoint x: 507, endPoint y: 240, distance: 238.7
click at [507, 240] on textarea "To enrich screen reader interactions, please activate Accessibility in Grammarl…" at bounding box center [640, 213] width 268 height 259
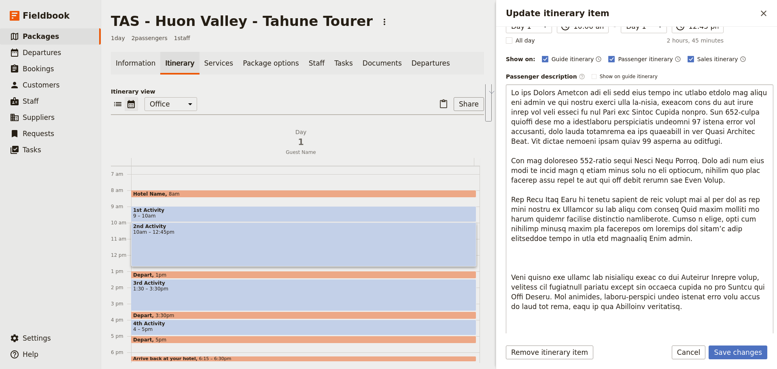
scroll to position [0, 0]
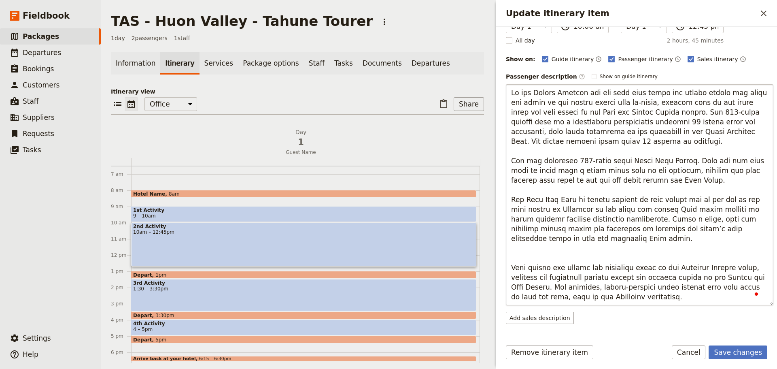
click at [573, 257] on textarea "To enrich screen reader interactions, please activate Accessibility in Grammarl…" at bounding box center [640, 194] width 268 height 221
type textarea "On the Tahune Airwalk you can walk high above the forest canopy and share the l…"
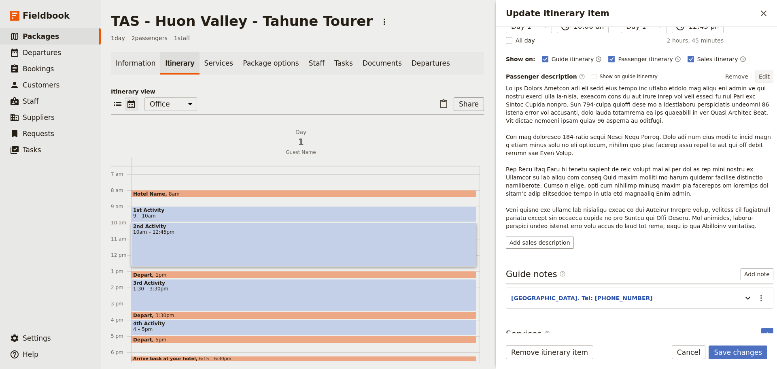
click at [760, 75] on button "Edit" at bounding box center [764, 76] width 18 height 12
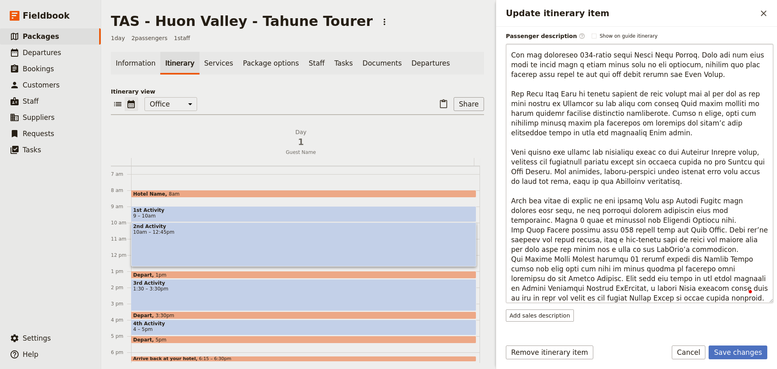
click at [652, 219] on textarea "To enrich screen reader interactions, please activate Accessibility in Grammarl…" at bounding box center [640, 173] width 268 height 259
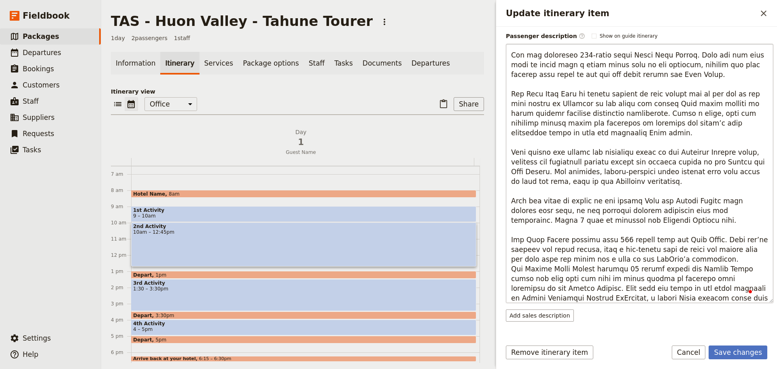
click at [699, 257] on textarea "To enrich screen reader interactions, please activate Accessibility in Grammarl…" at bounding box center [640, 173] width 268 height 259
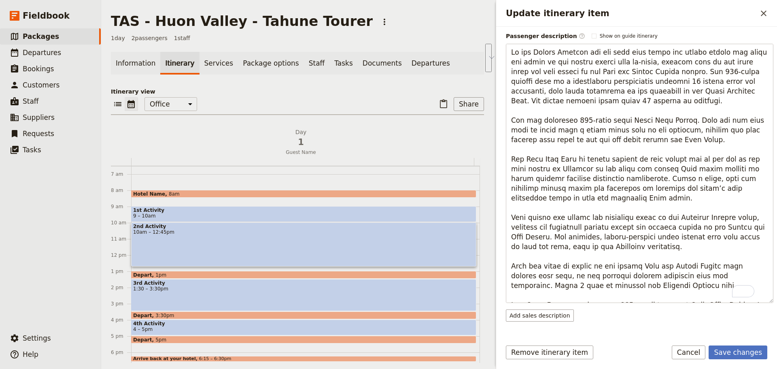
drag, startPoint x: 688, startPoint y: 145, endPoint x: 477, endPoint y: 122, distance: 211.7
click at [477, 122] on div "TAS - Huon Valley - Tahune Tourer ​ 1 day 2 passengers 1 staff Information Itin…" at bounding box center [439, 184] width 676 height 369
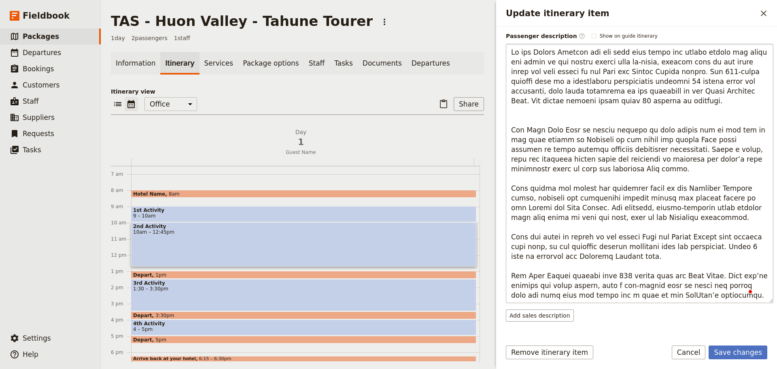
type textarea "On the Tahune Airwalk you can walk high above the forest canopy and share the l…"
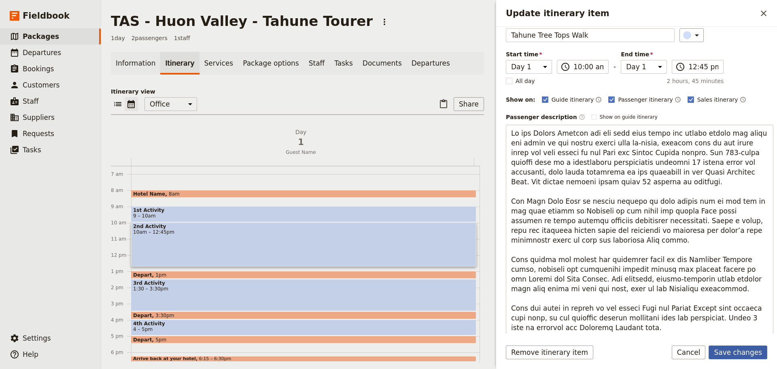
click at [754, 348] on button "Save changes" at bounding box center [738, 352] width 59 height 14
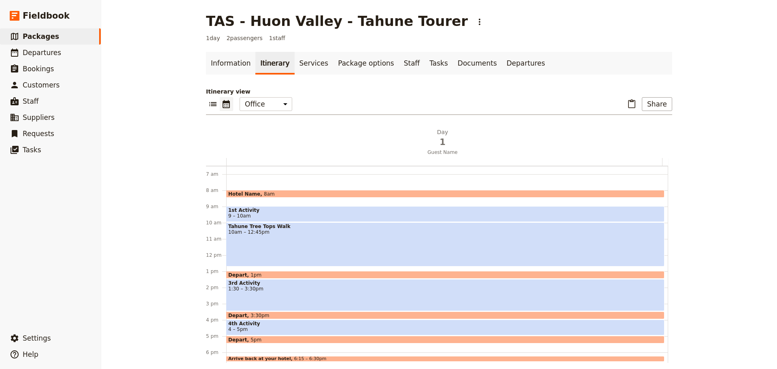
click at [340, 235] on div "Tahune Tree Tops Walk 10am – 12:45pm" at bounding box center [445, 244] width 438 height 44
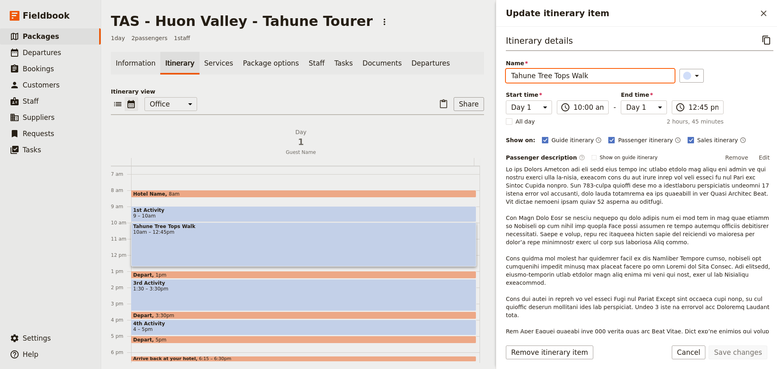
drag, startPoint x: 504, startPoint y: 70, endPoint x: 534, endPoint y: 68, distance: 30.1
click at [535, 70] on input "Tahune Tree Tops Walk" at bounding box center [590, 76] width 169 height 14
type input "Tahune Adventures"
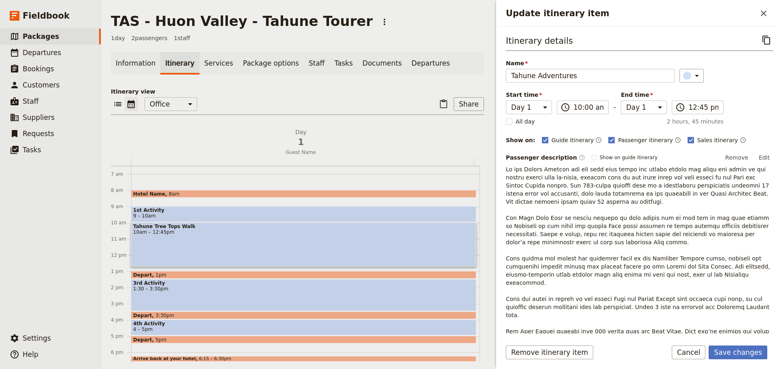
click at [761, 156] on button "Edit" at bounding box center [764, 157] width 18 height 12
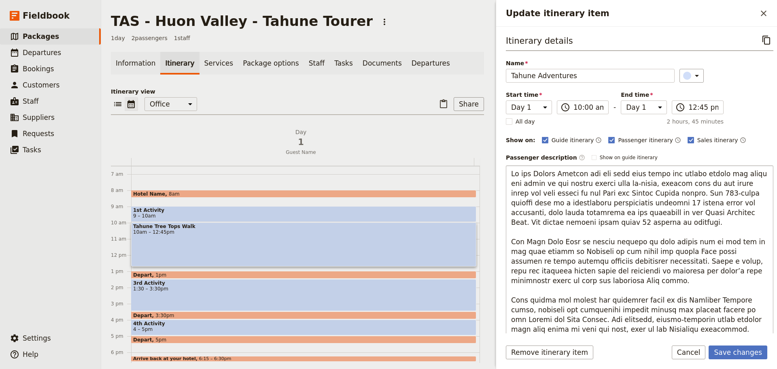
click at [510, 175] on textarea "To enrich screen reader interactions, please activate Accessibility in Grammarl…" at bounding box center [640, 294] width 268 height 259
click at [526, 175] on textarea "To enrich screen reader interactions, please activate Accessibility in Grammarl…" at bounding box center [640, 294] width 268 height 259
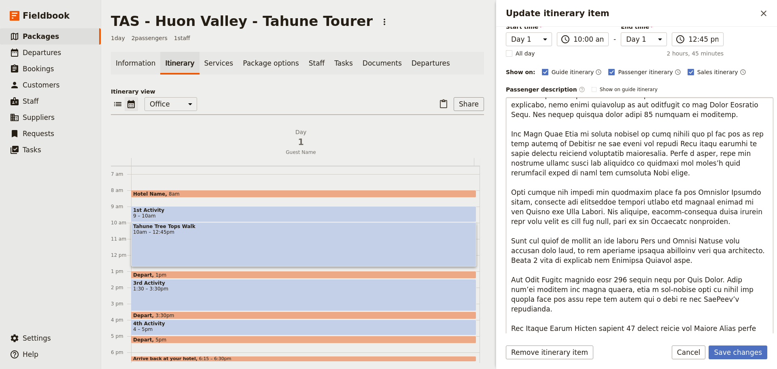
scroll to position [81, 0]
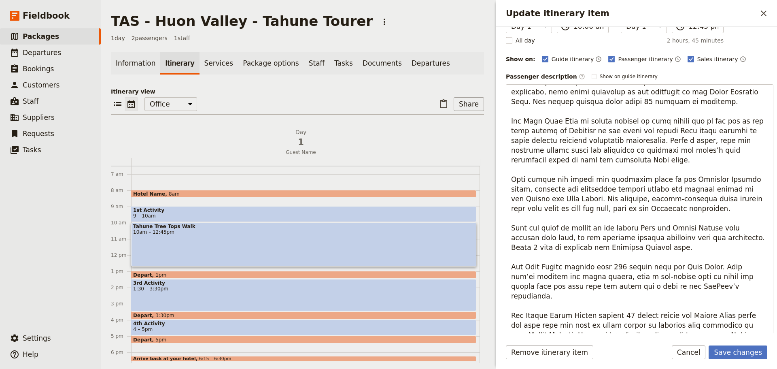
drag, startPoint x: 642, startPoint y: 199, endPoint x: 463, endPoint y: 191, distance: 179.1
click at [463, 191] on div "TAS - Huon Valley - Tahune Tourer ​ 1 day 2 passengers 1 staff Information Itin…" at bounding box center [439, 184] width 676 height 369
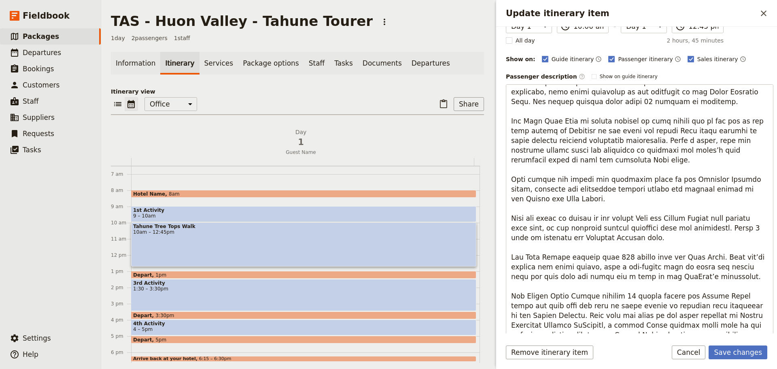
scroll to position [49, 0]
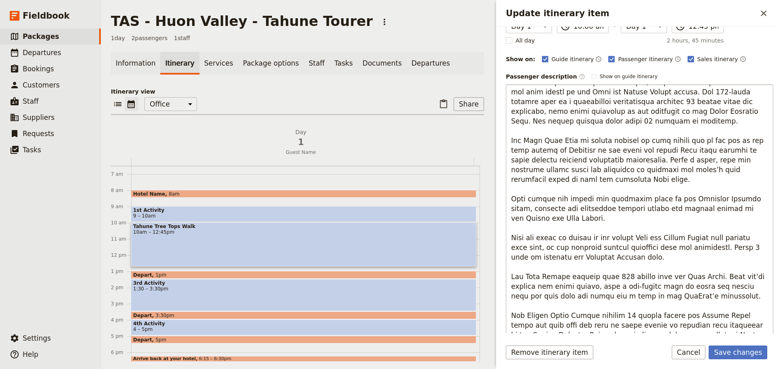
click at [510, 217] on textarea "To enrich screen reader interactions, please activate Accessibility in Grammarl…" at bounding box center [640, 213] width 268 height 259
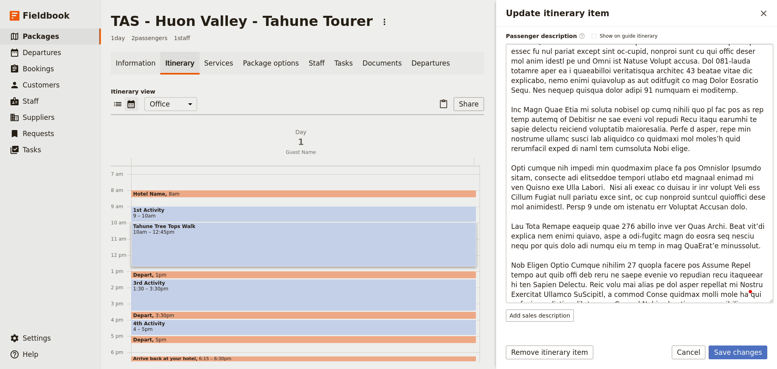
drag, startPoint x: 674, startPoint y: 295, endPoint x: 535, endPoint y: 278, distance: 140.3
click at [535, 278] on textarea "To enrich screen reader interactions, please activate Accessibility in Grammarl…" at bounding box center [640, 173] width 268 height 259
type textarea "Experience nature in all her glory with a number of great activities to enjoy. …"
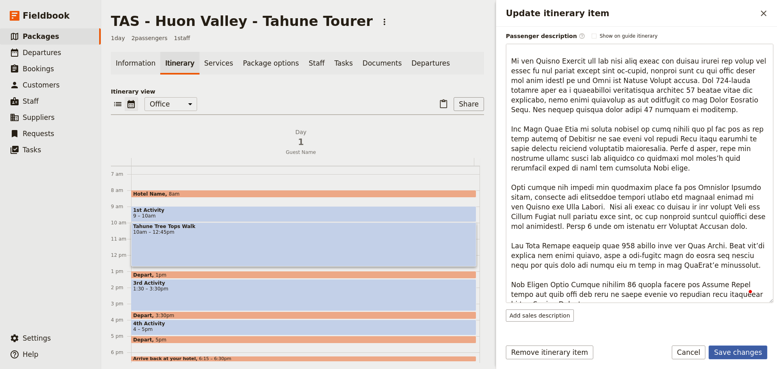
click at [745, 340] on form "Itinerary details ​ Name Tahune Adventures ​ Start time Day 1 10:00 ​ 10:00 am …" at bounding box center [636, 198] width 281 height 342
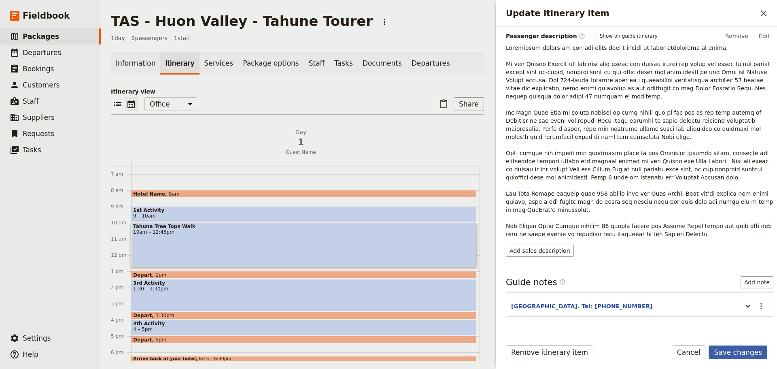
click at [747, 352] on button "Save changes" at bounding box center [738, 352] width 59 height 14
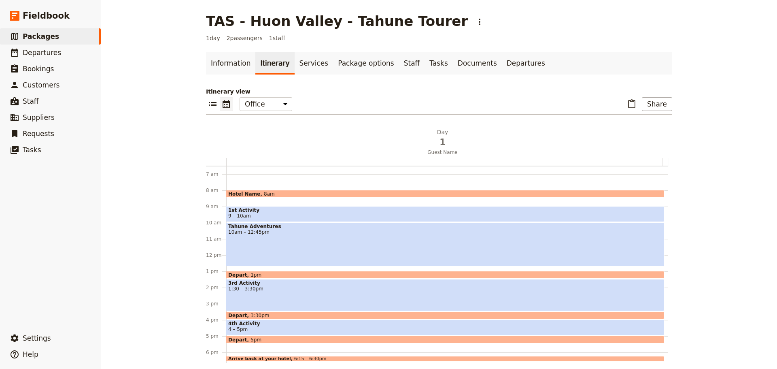
click at [274, 238] on div "Tahune Adventures 10am – 12:45pm" at bounding box center [445, 244] width 438 height 44
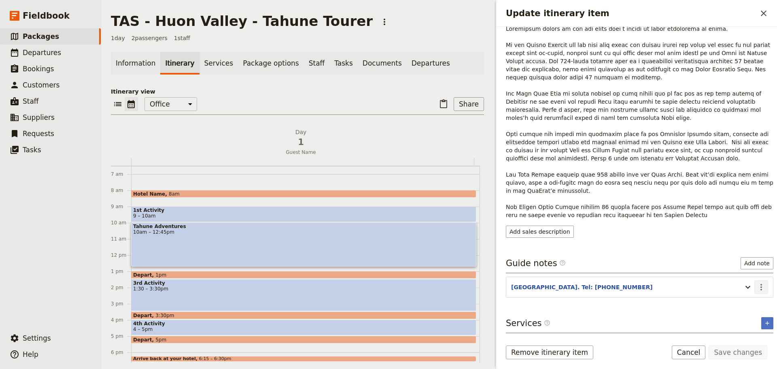
click at [756, 285] on icon "Actions" at bounding box center [761, 287] width 10 height 10
click at [749, 303] on span "Edit note" at bounding box center [738, 304] width 38 height 8
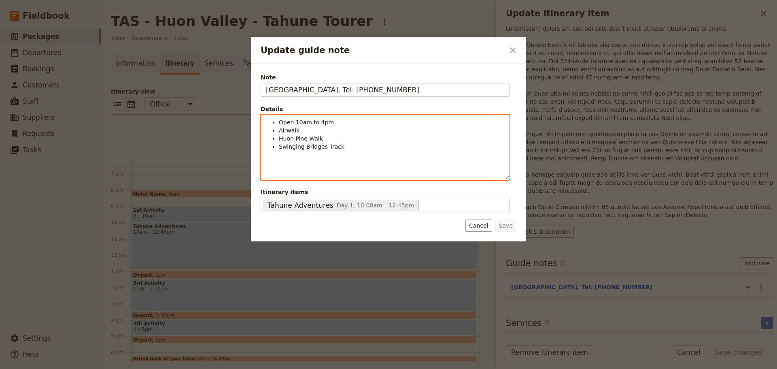
click at [376, 146] on li "Swinging Bridges Track" at bounding box center [391, 146] width 225 height 8
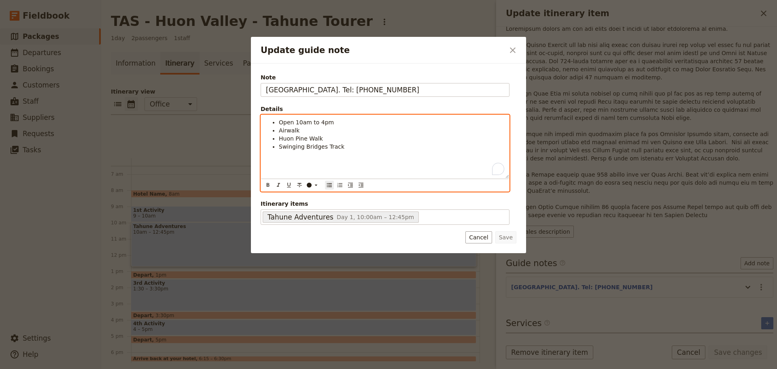
click at [277, 127] on ul "Open 10am to 4pm Airwalk Huon Pine Walk Swinging Bridges Track" at bounding box center [385, 134] width 238 height 32
click at [390, 127] on li "Included activities are the Airwalk" at bounding box center [391, 130] width 225 height 8
click at [421, 123] on li "Open 10am to 4pm" at bounding box center [391, 122] width 225 height 8
click at [420, 132] on li "Included activities are the Airwalk, Huon Pine Walk" at bounding box center [391, 130] width 225 height 8
click at [473, 132] on li "Included activities are the Airwalk, Huon Pine Walk & Swinging Bridges Track" at bounding box center [391, 130] width 225 height 8
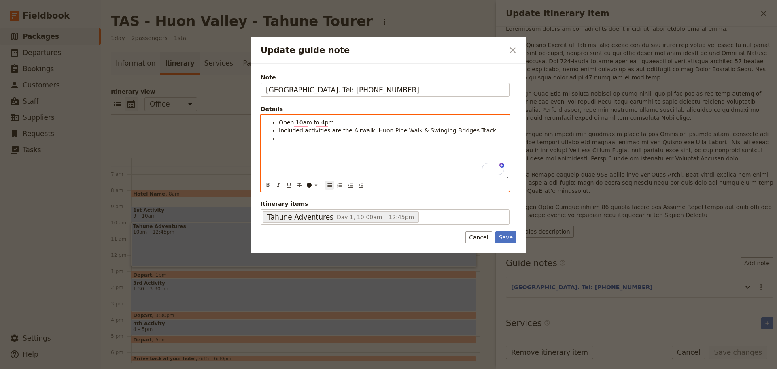
click at [310, 138] on li "To enrich screen reader interactions, please activate Accessibility in Grammarl…" at bounding box center [391, 138] width 225 height 8
click at [317, 137] on li "Adults $33" at bounding box center [391, 138] width 225 height 8
click at [392, 140] on li "Book online - Adults $33 /" at bounding box center [391, 138] width 225 height 8
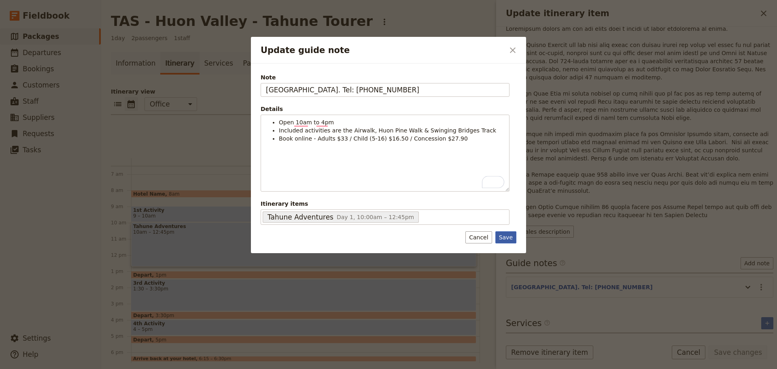
click at [510, 238] on button "Save" at bounding box center [505, 237] width 21 height 12
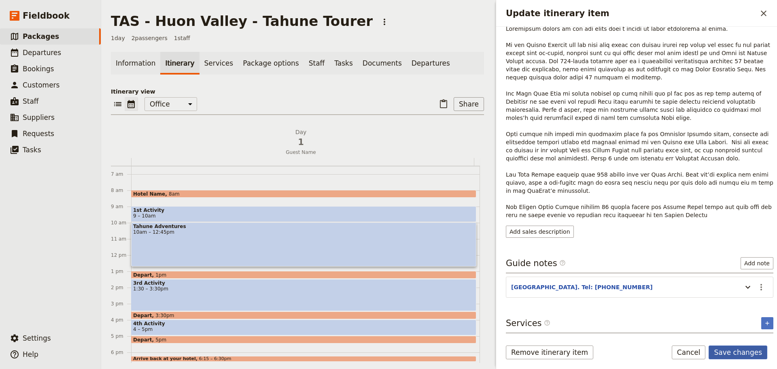
click at [743, 353] on button "Save changes" at bounding box center [738, 352] width 59 height 14
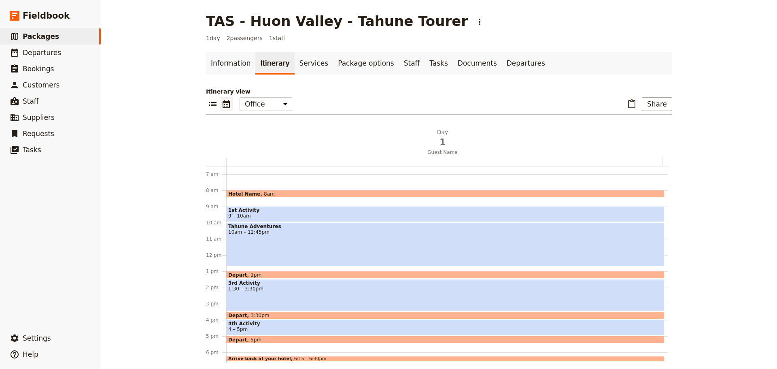
click at [249, 215] on span "9 – 10am" at bounding box center [445, 216] width 434 height 6
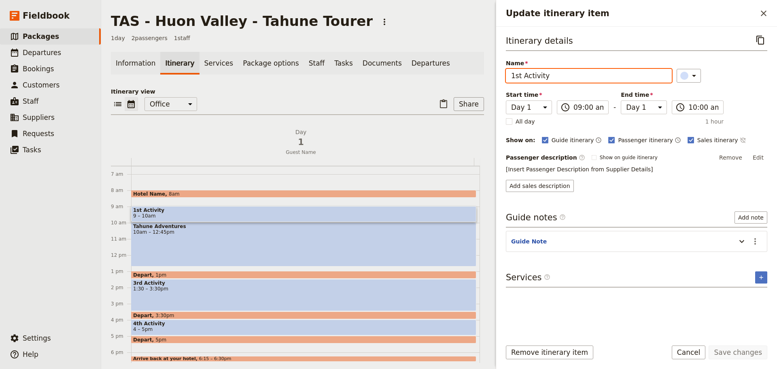
drag, startPoint x: 562, startPoint y: 75, endPoint x: 434, endPoint y: 75, distance: 128.3
click at [434, 75] on div "TAS - Huon Valley - Tahune Tourer ​ 1 day 2 passengers 1 staff Information Itin…" at bounding box center [439, 184] width 676 height 369
type input "[GEOGRAPHIC_DATA]"
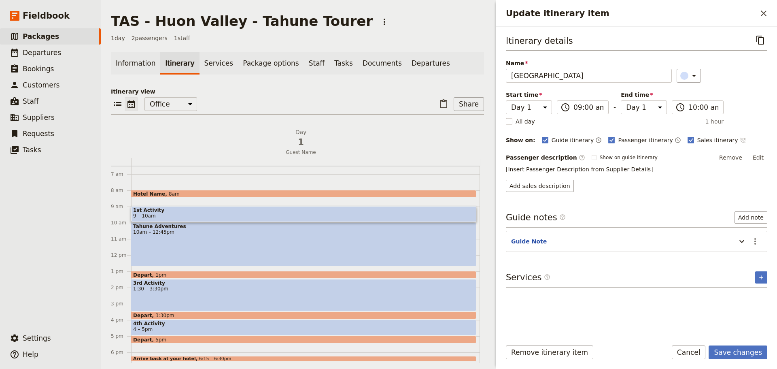
click at [740, 141] on icon "Time not shown on sales itinerary" at bounding box center [743, 140] width 6 height 6
click at [761, 244] on button "​" at bounding box center [755, 241] width 14 height 14
click at [750, 263] on button "Edit note" at bounding box center [737, 258] width 47 height 11
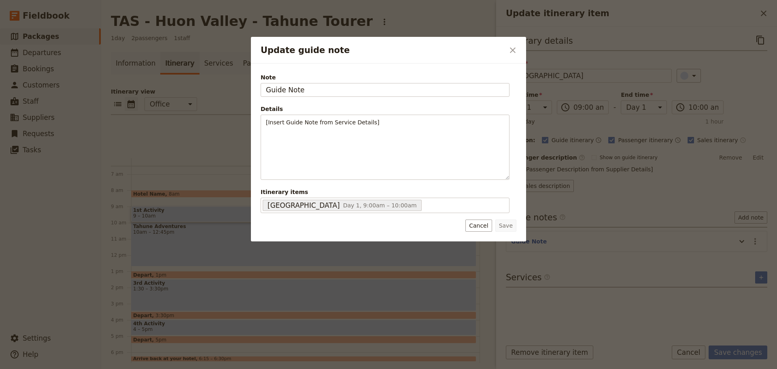
drag, startPoint x: 382, startPoint y: 93, endPoint x: 104, endPoint y: 80, distance: 277.5
click at [104, 368] on div "Update guide note ​ Note Guide Note Details [Insert Guide Note from Service Det…" at bounding box center [388, 369] width 777 height 0
type input "3333 Huon Hwy, Franklin. Tel: 6266 3586"
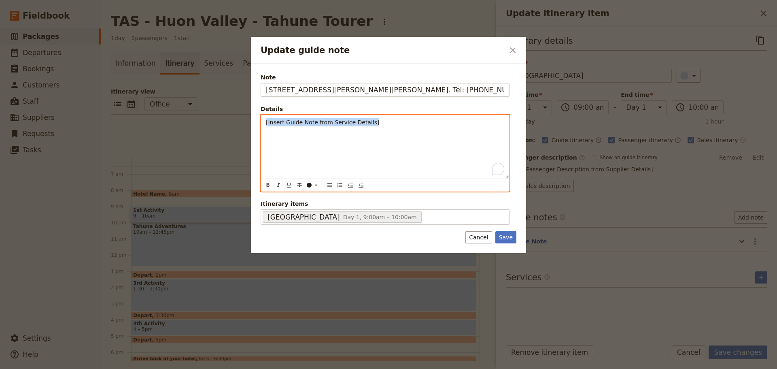
drag, startPoint x: 363, startPoint y: 118, endPoint x: 236, endPoint y: 115, distance: 126.3
click at [236, 368] on div "Update guide note ​ Note 3333 Huon Hwy, Franklin. Tel: 6266 3586 Details [Inser…" at bounding box center [388, 369] width 777 height 0
click at [340, 187] on icon "Numbered list" at bounding box center [340, 185] width 6 height 6
click at [330, 187] on icon "Bulleted list" at bounding box center [329, 185] width 6 height 6
click at [278, 124] on ul "Tours cost $15pp Guided tour takes 40mins, run on demand" at bounding box center [385, 126] width 238 height 16
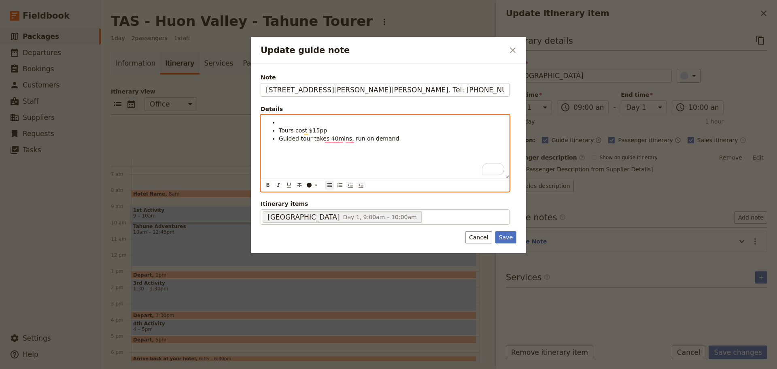
drag, startPoint x: 280, startPoint y: 123, endPoint x: 296, endPoint y: 123, distance: 15.4
click at [281, 123] on li "To enrich screen reader interactions, please activate Accessibility in Grammarl…" at bounding box center [391, 122] width 225 height 8
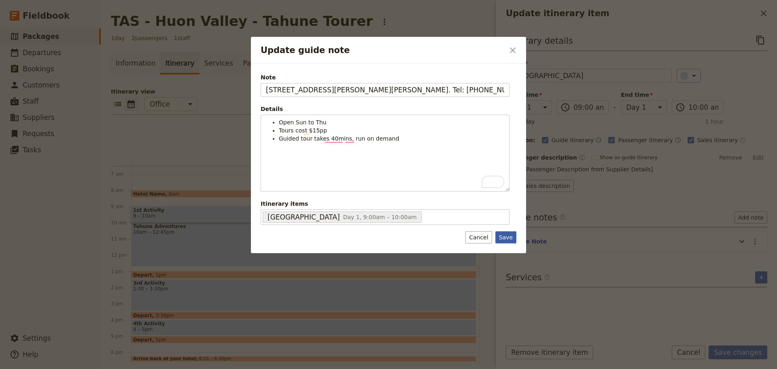
click at [509, 236] on button "Save" at bounding box center [505, 237] width 21 height 12
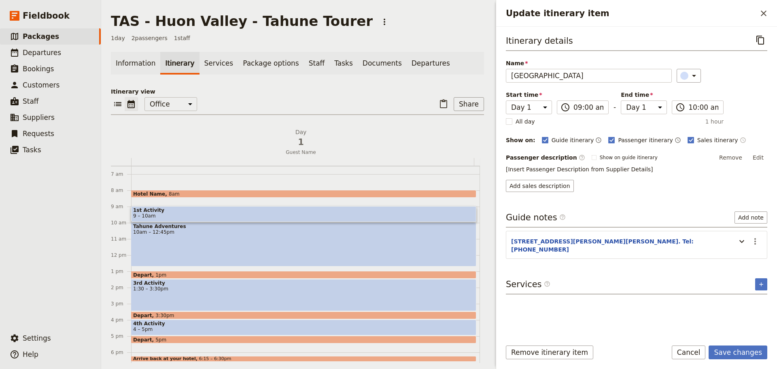
click at [760, 158] on button "Edit" at bounding box center [758, 157] width 18 height 12
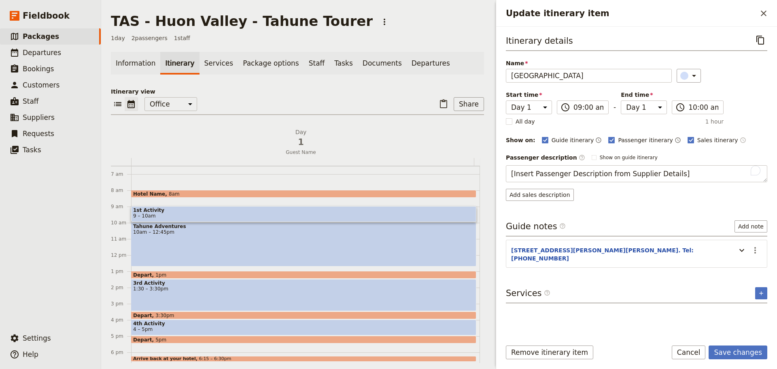
drag, startPoint x: 687, startPoint y: 175, endPoint x: 465, endPoint y: 175, distance: 221.4
click at [465, 175] on div "TAS - Huon Valley - Tahune Tourer ​ 1 day 2 passengers 1 staff Information Itin…" at bounding box center [439, 184] width 676 height 369
type textarea "If you love boats, love working with timber and love amazing craftsmanship you …"
click at [761, 155] on button "Edit" at bounding box center [758, 157] width 18 height 12
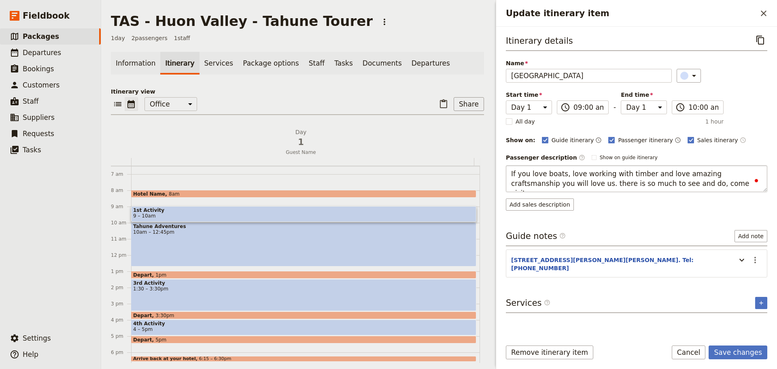
type textarea "If you love boats, love working with timber and love amazing craftsmanship you …"
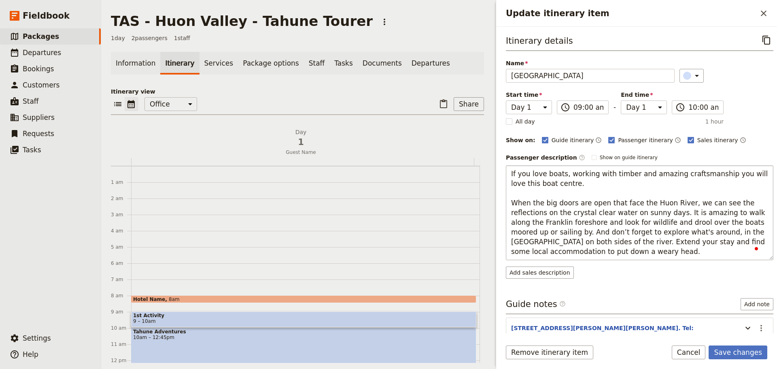
scroll to position [105, 0]
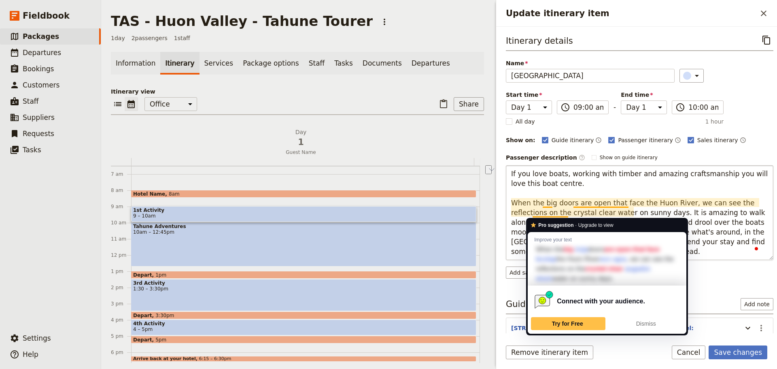
drag, startPoint x: 602, startPoint y: 203, endPoint x: 574, endPoint y: 204, distance: 28.3
click at [574, 204] on textarea "If you love boats, working with timber and amazing craftsmanship you will love …" at bounding box center [640, 212] width 268 height 95
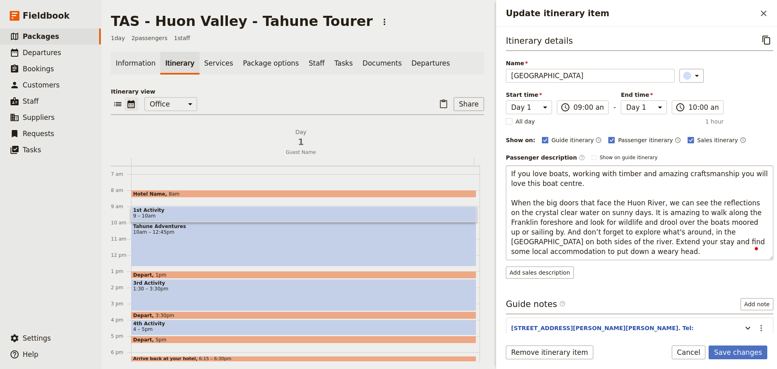
click at [646, 206] on textarea "If you love boats, working with timber and amazing craftsmanship you will love …" at bounding box center [640, 212] width 268 height 95
drag, startPoint x: 703, startPoint y: 200, endPoint x: 680, endPoint y: 207, distance: 24.4
click at [680, 207] on textarea "If you love boats, working with timber and amazing craftsmanship you will love …" at bounding box center [640, 212] width 268 height 95
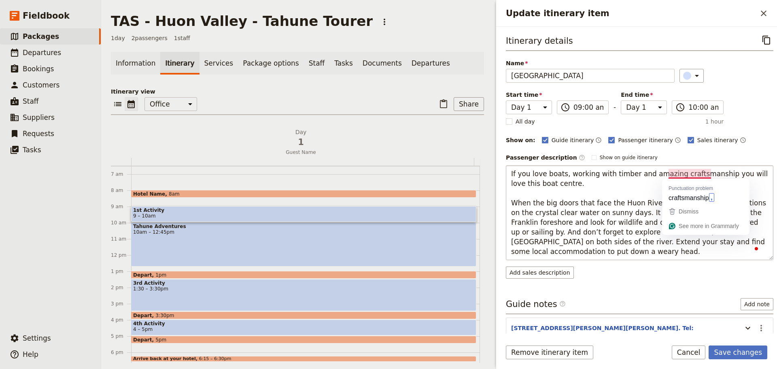
drag, startPoint x: 609, startPoint y: 203, endPoint x: 604, endPoint y: 202, distance: 5.1
click at [609, 203] on textarea "If you love boats, working with timber and amazing craftsmanship you will love …" at bounding box center [640, 212] width 268 height 95
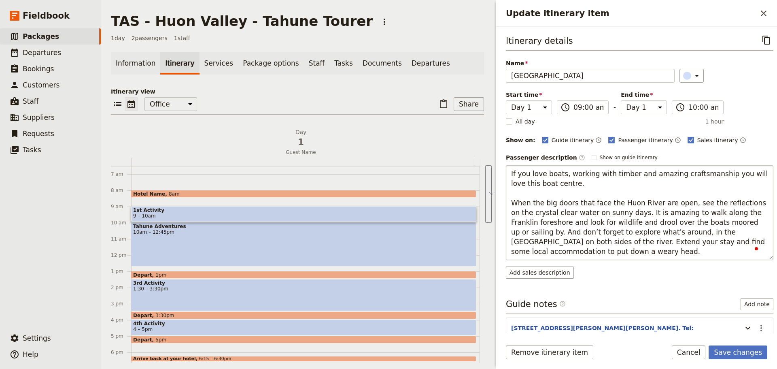
drag, startPoint x: 548, startPoint y: 255, endPoint x: 514, endPoint y: 201, distance: 63.8
click at [514, 201] on textarea "If you love boats, working with timber and amazing craftsmanship you will love …" at bounding box center [640, 212] width 268 height 95
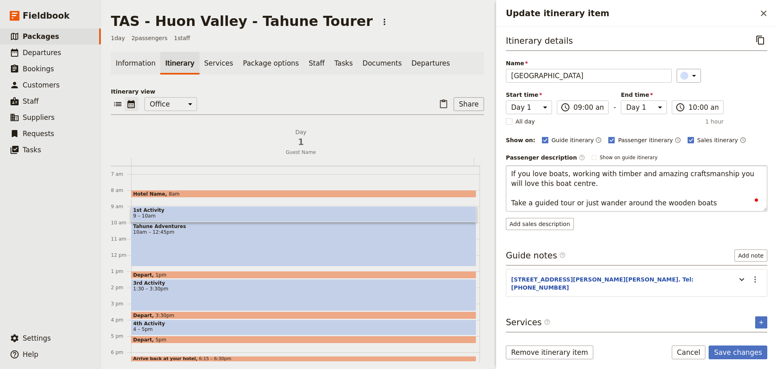
type textarea "If you love boats, working with timber and amazing craftsmanship you will love …"
click at [747, 345] on button "Save changes" at bounding box center [738, 352] width 59 height 14
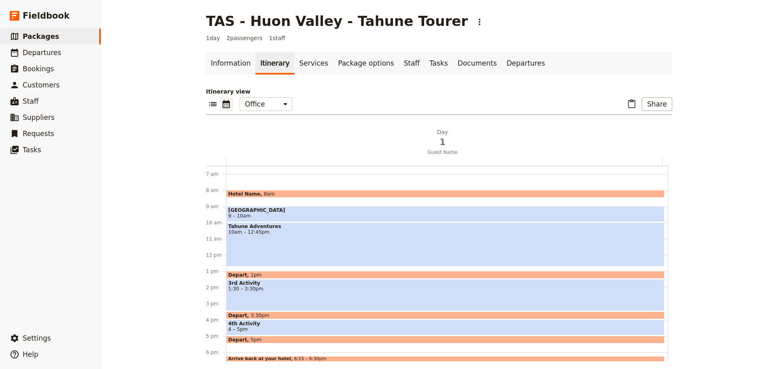
drag, startPoint x: 281, startPoint y: 285, endPoint x: 280, endPoint y: 278, distance: 6.1
click at [280, 285] on span "3rd Activity" at bounding box center [445, 283] width 434 height 6
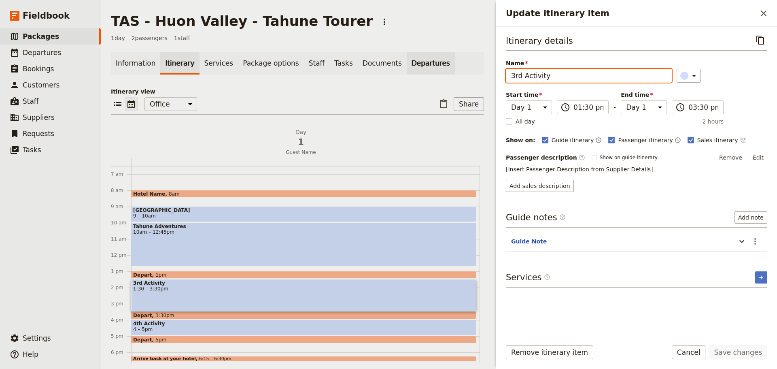
drag, startPoint x: 551, startPoint y: 75, endPoint x: 414, endPoint y: 67, distance: 136.6
click at [414, 67] on div "TAS - [GEOGRAPHIC_DATA] - Tahune Tourer ​ 1 day 2 passengers 1 staff Informatio…" at bounding box center [439, 184] width 676 height 369
type input "Geeveston - Platypus Walk"
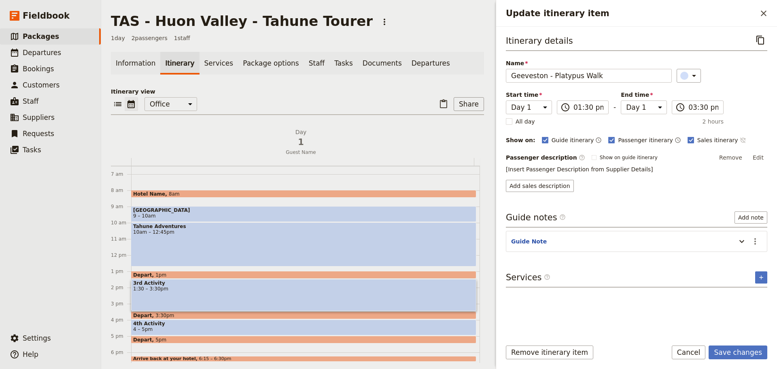
click at [740, 138] on icon "Time not shown on sales itinerary" at bounding box center [743, 140] width 6 height 6
drag, startPoint x: 762, startPoint y: 157, endPoint x: 752, endPoint y: 157, distance: 9.7
click at [762, 157] on button "Edit" at bounding box center [758, 157] width 18 height 12
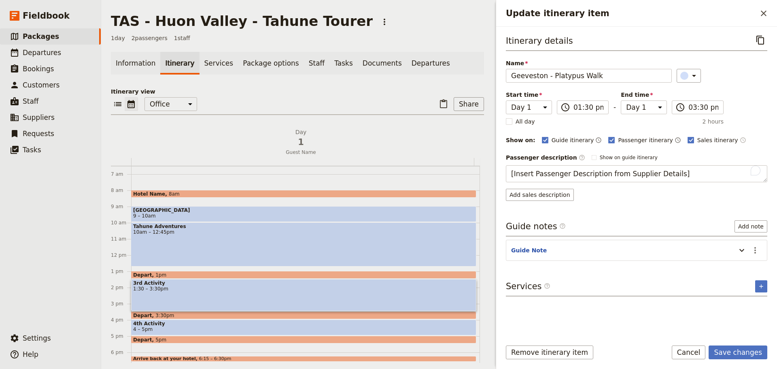
drag, startPoint x: 677, startPoint y: 175, endPoint x: 474, endPoint y: 153, distance: 203.6
click at [461, 170] on div "TAS - [GEOGRAPHIC_DATA] - Tahune Tourer ​ 1 day 2 passengers 1 staff Informatio…" at bounding box center [439, 184] width 676 height 369
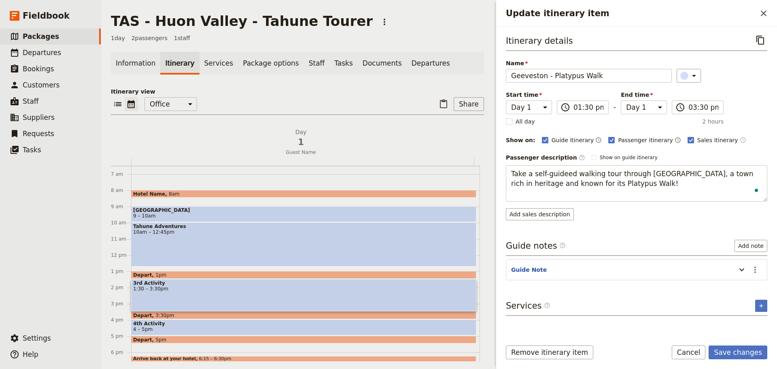
type textarea "Take a self-guideed walking tour through [GEOGRAPHIC_DATA], a town rich in heri…"
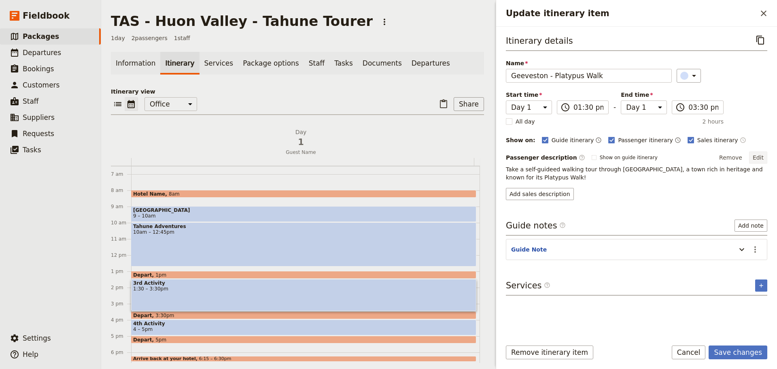
click at [758, 156] on button "Edit" at bounding box center [758, 157] width 18 height 12
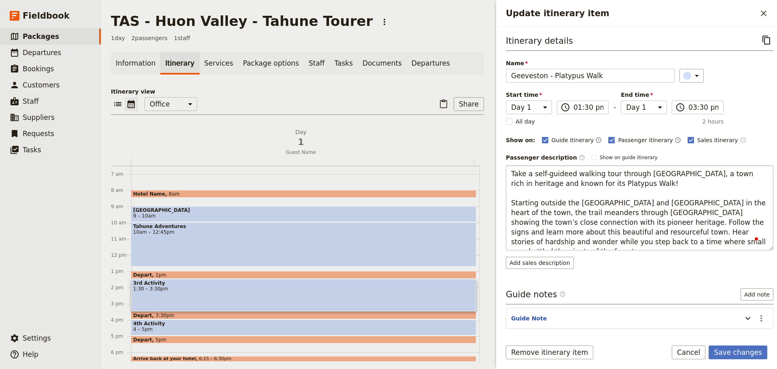
click at [723, 241] on textarea "Take a self-guideed walking tour through [GEOGRAPHIC_DATA], a town rich in heri…" at bounding box center [640, 207] width 268 height 85
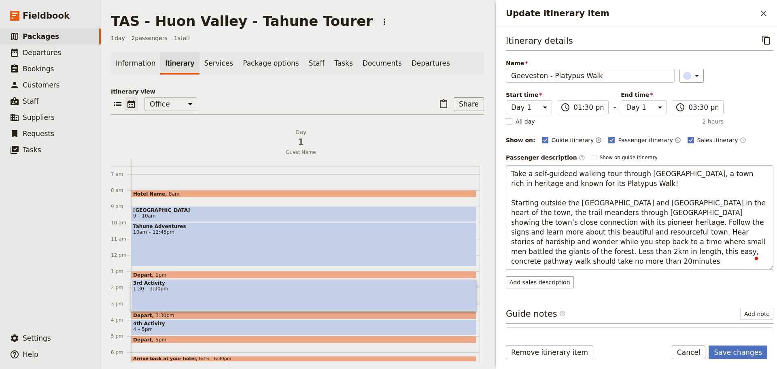
type textarea "Take a self-guideed walking tour through [GEOGRAPHIC_DATA], a town rich in heri…"
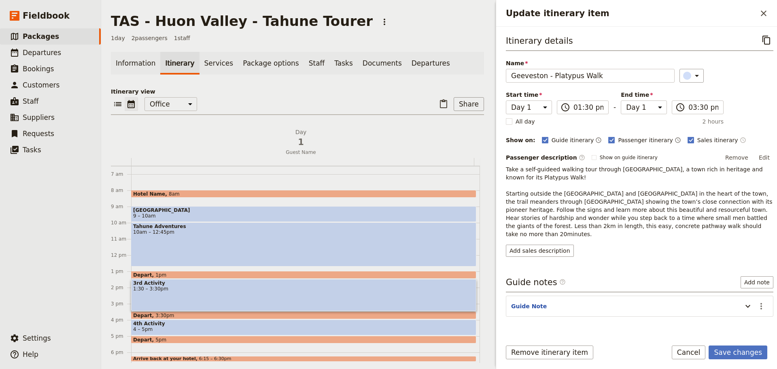
click at [759, 157] on button "Edit" at bounding box center [764, 157] width 18 height 12
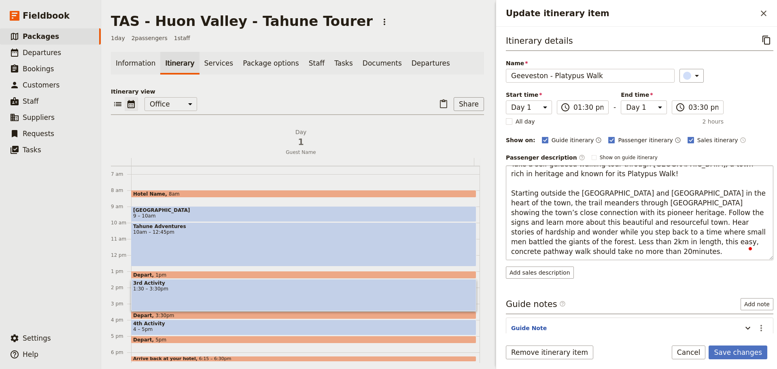
scroll to position [0, 0]
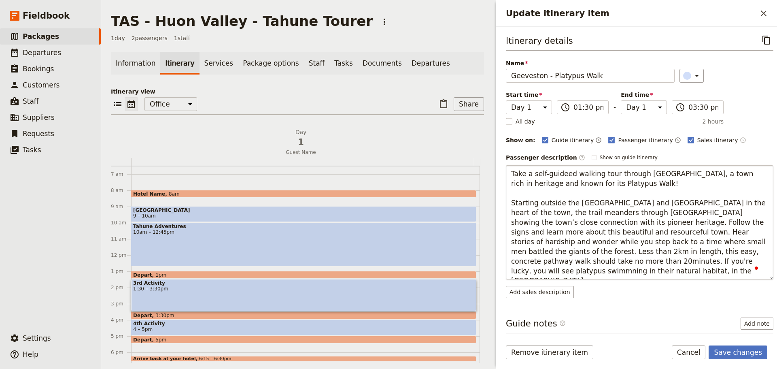
type textarea "Take a self-guideed walking tour through [GEOGRAPHIC_DATA], a town rich in heri…"
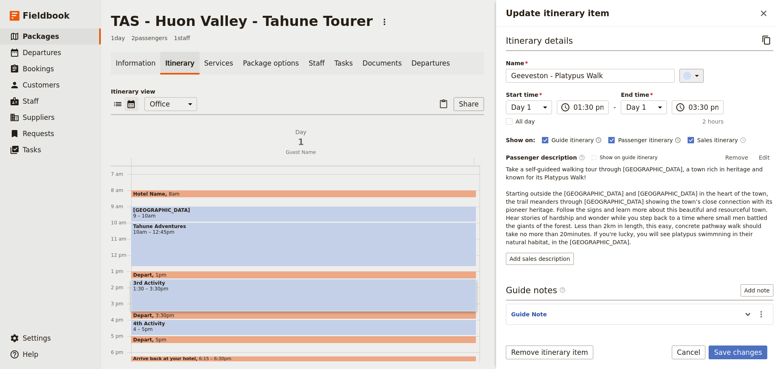
click at [692, 78] on icon "Update itinerary item" at bounding box center [697, 76] width 10 height 10
click at [683, 103] on button "button" at bounding box center [679, 103] width 10 height 10
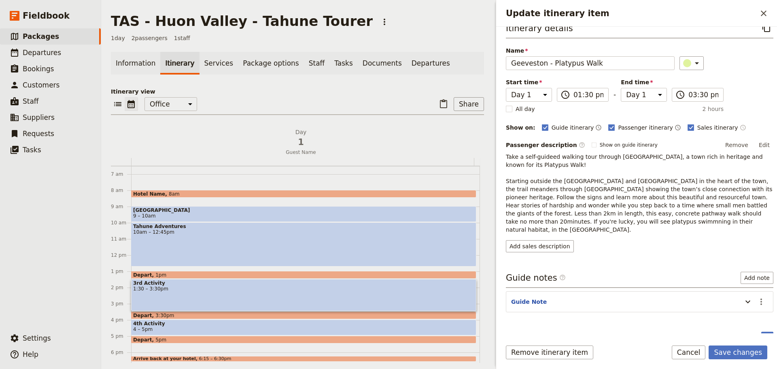
scroll to position [19, 0]
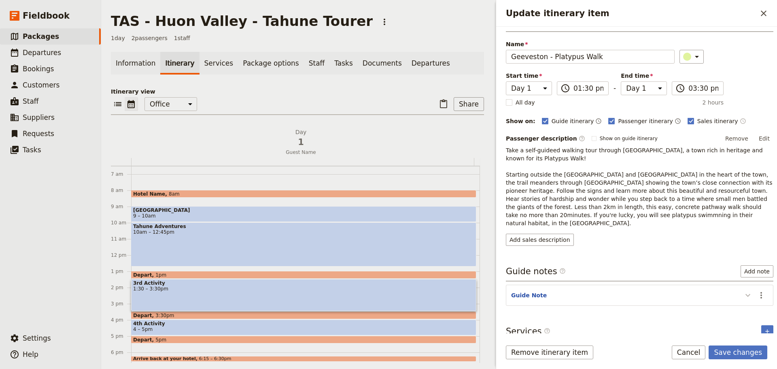
click at [745, 290] on icon "Update itinerary item" at bounding box center [748, 295] width 10 height 10
click at [762, 288] on button "​" at bounding box center [761, 295] width 14 height 14
click at [750, 301] on span "Edit note" at bounding box center [738, 304] width 38 height 8
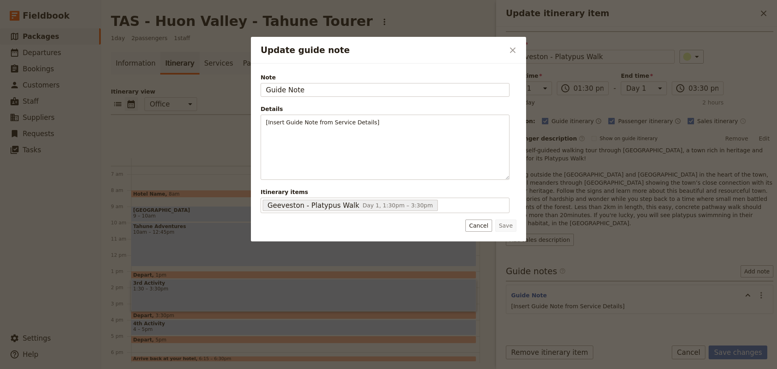
drag, startPoint x: 291, startPoint y: 93, endPoint x: 208, endPoint y: 96, distance: 83.4
click at [198, 368] on div "Update guide note ​ Note Guide Note Details [Insert Guide Note from Service Det…" at bounding box center [388, 369] width 777 height 0
type input "Platypus spotting"
click at [503, 223] on button "Save" at bounding box center [505, 225] width 21 height 12
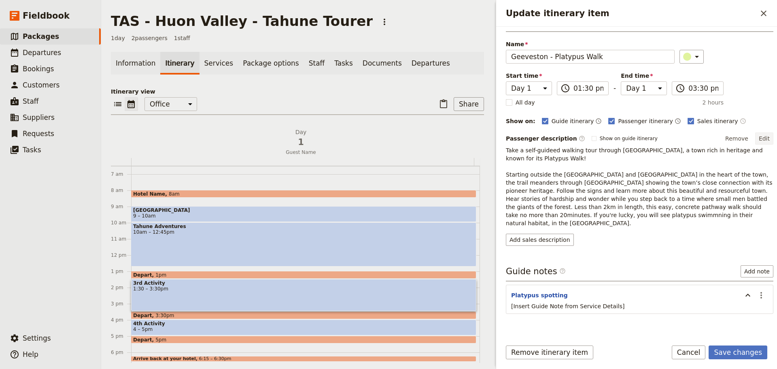
click at [762, 137] on button "Edit" at bounding box center [764, 138] width 18 height 12
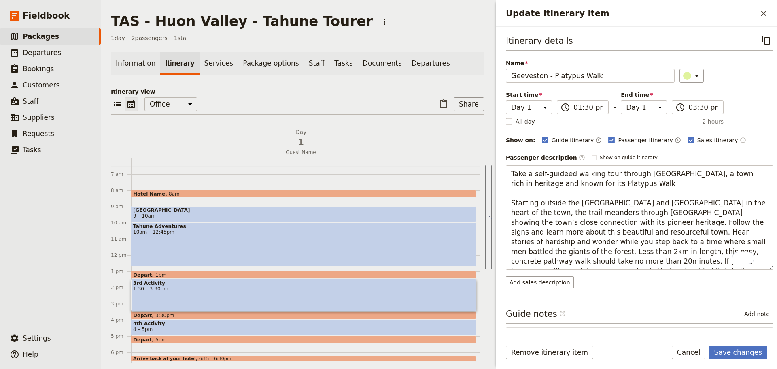
scroll to position [0, 0]
drag, startPoint x: 613, startPoint y: 263, endPoint x: 472, endPoint y: 166, distance: 170.5
click at [472, 166] on div "TAS - [GEOGRAPHIC_DATA] - Tahune Tourer ​ 1 day 2 passengers 1 staff Informatio…" at bounding box center [439, 184] width 676 height 369
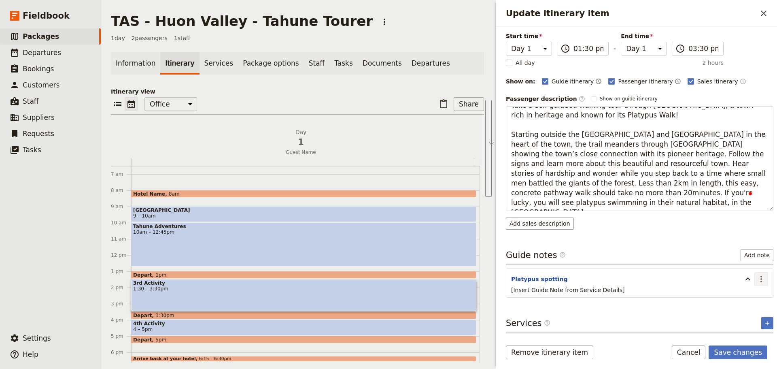
click at [751, 269] on section "Platypus spotting ​ [Insert Guide Note from Service Details]" at bounding box center [640, 282] width 268 height 29
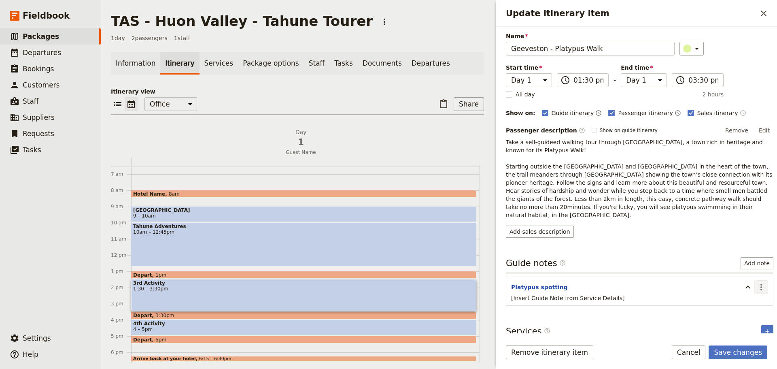
click at [756, 282] on icon "Actions" at bounding box center [761, 287] width 10 height 10
click at [746, 298] on span "Edit note" at bounding box center [738, 296] width 38 height 8
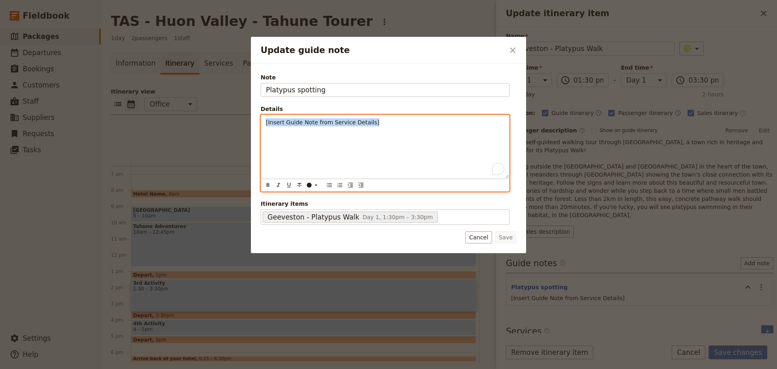
drag, startPoint x: 370, startPoint y: 122, endPoint x: 246, endPoint y: 121, distance: 124.3
click at [246, 368] on div "Update guide note ​ Note Platypus spotting Details [Insert Guide Note from Serv…" at bounding box center [388, 369] width 777 height 0
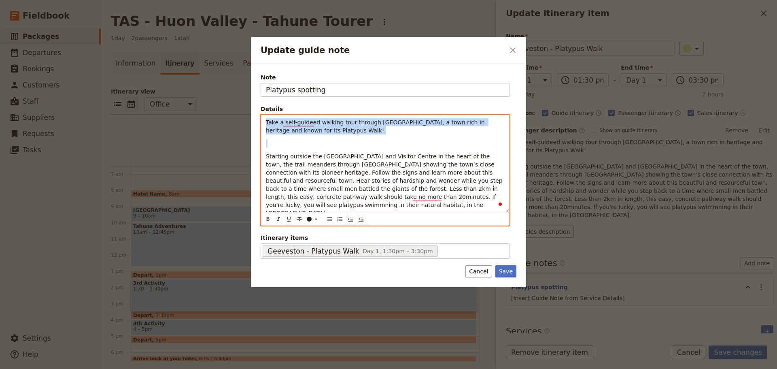
drag, startPoint x: 266, startPoint y: 158, endPoint x: 263, endPoint y: 124, distance: 34.1
click at [263, 124] on div "Take a self-guideed walking tour through [GEOGRAPHIC_DATA], a town rich in heri…" at bounding box center [385, 163] width 248 height 97
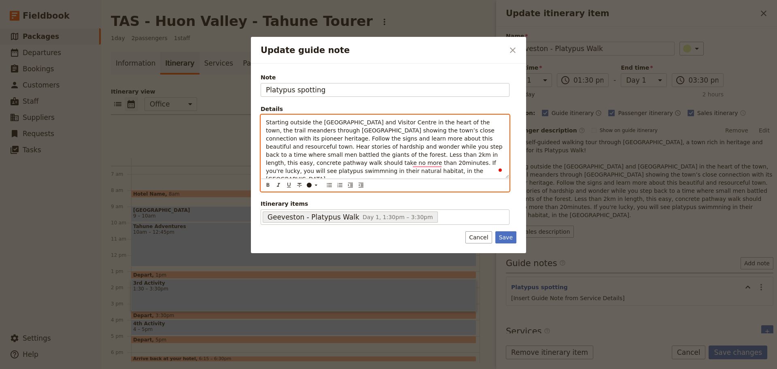
click at [290, 138] on span "Starting outside the [GEOGRAPHIC_DATA] and Visitor Centre in the heart of the t…" at bounding box center [385, 150] width 238 height 63
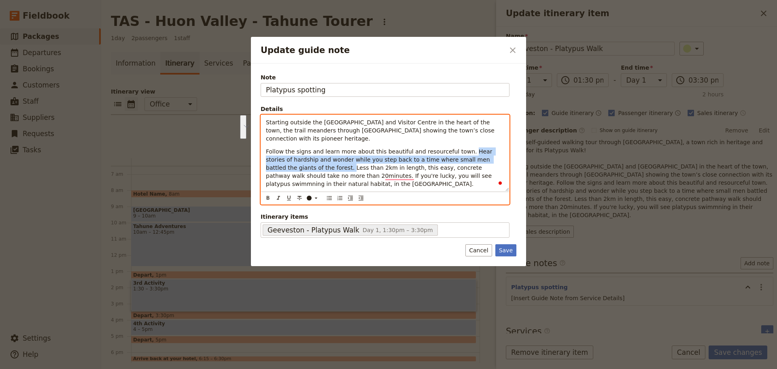
drag, startPoint x: 282, startPoint y: 170, endPoint x: 455, endPoint y: 147, distance: 173.5
click at [455, 147] on div "Starting outside the [GEOGRAPHIC_DATA] and Visitor Centre in the heart of the t…" at bounding box center [385, 153] width 248 height 76
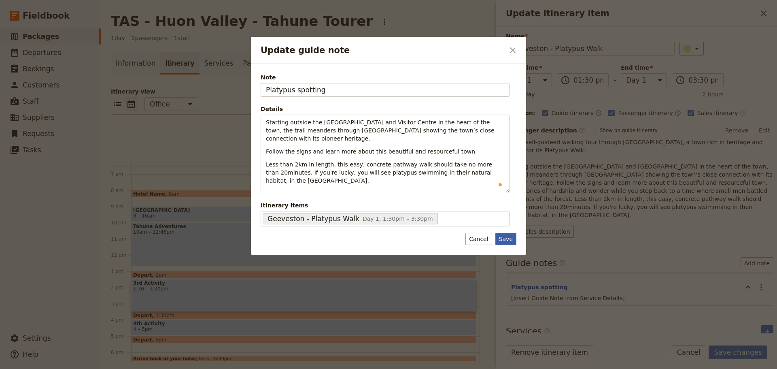
click at [509, 241] on button "Save" at bounding box center [505, 239] width 21 height 12
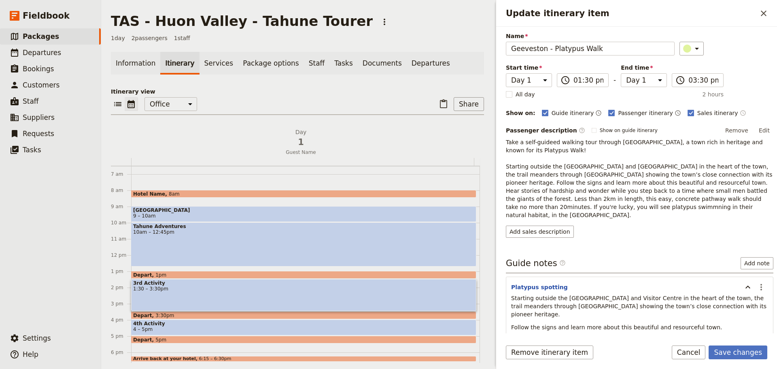
click at [759, 130] on button "Edit" at bounding box center [764, 130] width 18 height 12
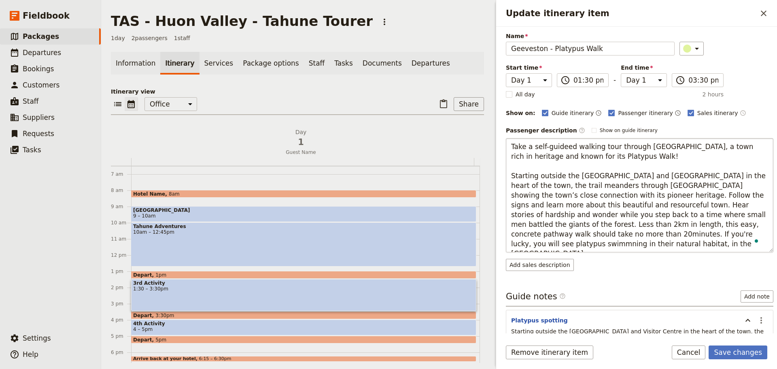
click at [681, 236] on textarea "Take a self-guideed walking tour through [GEOGRAPHIC_DATA], a town rich in heri…" at bounding box center [640, 195] width 268 height 114
type textarea "Take a self-guideed walking tour through [GEOGRAPHIC_DATA], a town rich in heri…"
click at [748, 347] on button "Save changes" at bounding box center [738, 352] width 59 height 14
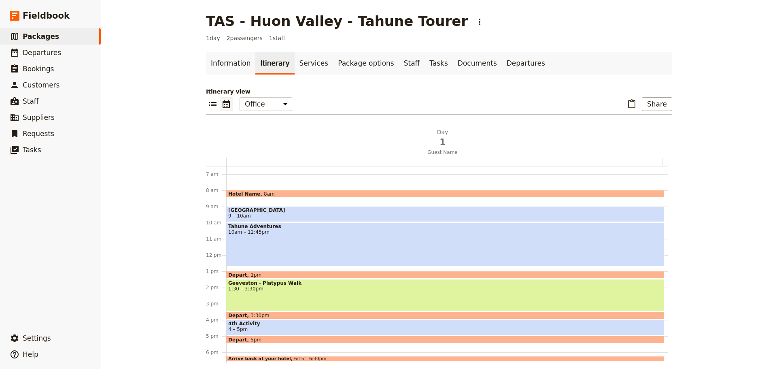
click at [272, 330] on span "4 – 5pm" at bounding box center [445, 329] width 434 height 6
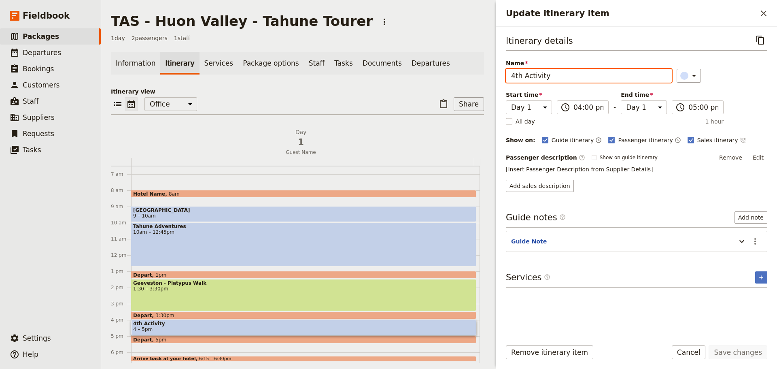
drag, startPoint x: 576, startPoint y: 74, endPoint x: 479, endPoint y: 71, distance: 97.2
click at [479, 71] on div "TAS - [GEOGRAPHIC_DATA] - Tahune Tourer ​ 1 day 2 passengers 1 staff Informatio…" at bounding box center [439, 184] width 676 height 369
type input "[PERSON_NAME] Apple Shed"
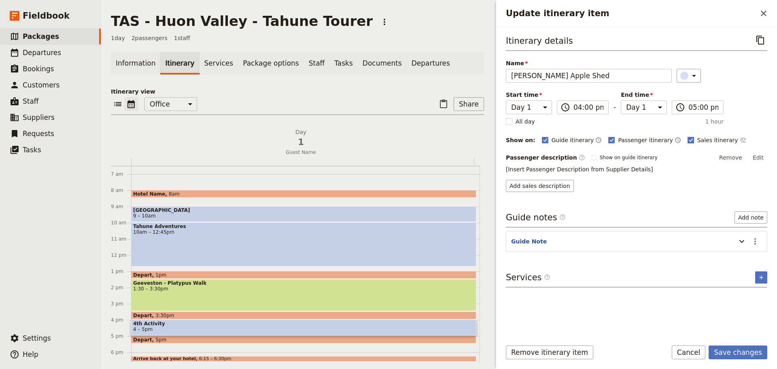
drag, startPoint x: 719, startPoint y: 139, endPoint x: 687, endPoint y: 139, distance: 32.0
click at [740, 139] on icon "Time not shown on sales itinerary" at bounding box center [743, 140] width 6 height 6
drag, startPoint x: 757, startPoint y: 156, endPoint x: 749, endPoint y: 156, distance: 8.5
click at [757, 156] on button "Edit" at bounding box center [758, 157] width 18 height 12
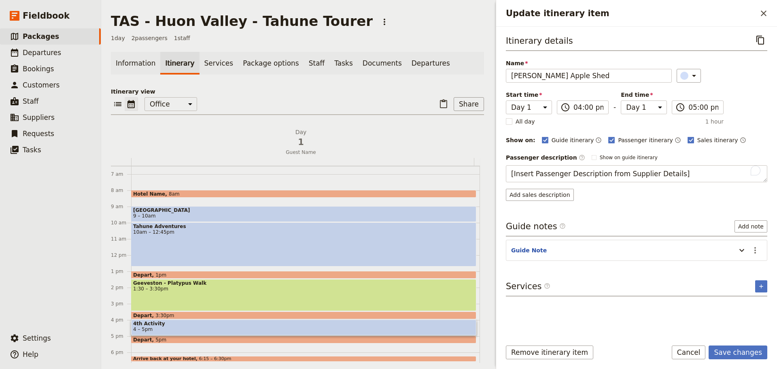
drag, startPoint x: 629, startPoint y: 173, endPoint x: 505, endPoint y: 171, distance: 123.1
click at [493, 181] on div "TAS - [GEOGRAPHIC_DATA] - Tahune Tourer ​ 1 day 2 passengers 1 staff Informatio…" at bounding box center [439, 184] width 676 height 369
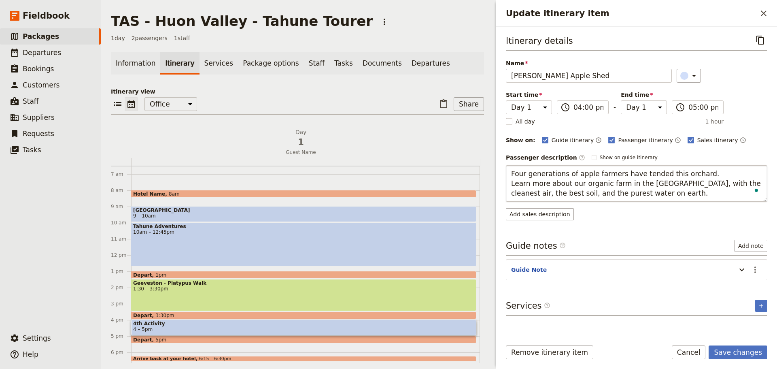
click at [709, 178] on textarea "Four generations of apple farmers have tended this orchard. Learn more about ou…" at bounding box center [636, 183] width 261 height 36
click at [706, 172] on textarea "Four generations of apple farmers have tended this orchard. Learn more about ou…" at bounding box center [636, 183] width 261 height 36
click at [752, 172] on textarea "Four generations of apple farmers have tended this orchard. Learn more about ou…" at bounding box center [636, 183] width 261 height 36
type textarea "Four generations of apple farmers have tended this orchard. Learn more about th…"
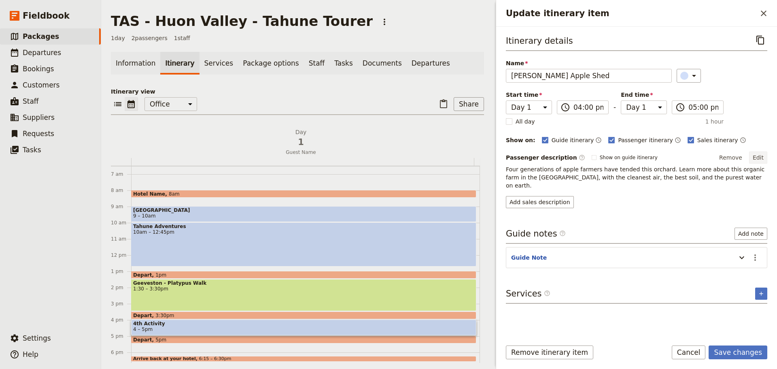
click at [758, 155] on button "Edit" at bounding box center [758, 157] width 18 height 12
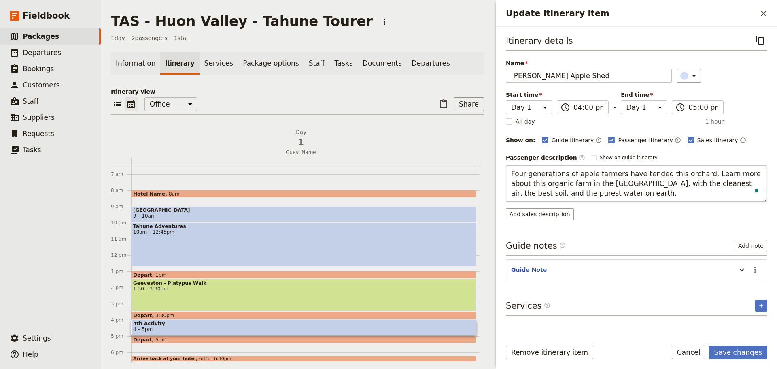
click at [573, 191] on textarea "Four generations of apple farmers have tended this orchard. Learn more about th…" at bounding box center [636, 183] width 261 height 36
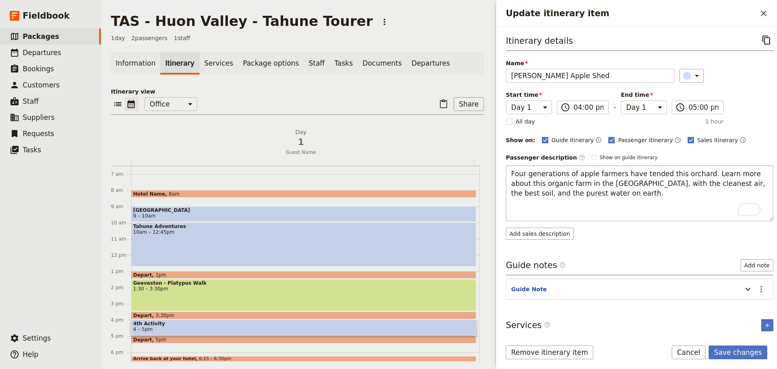
type textarea "Four generations of apple farmers have tended this orchard. Learn more about th…"
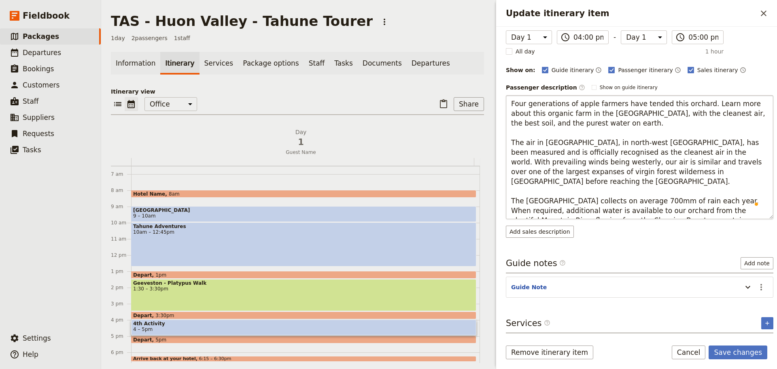
scroll to position [76, 0]
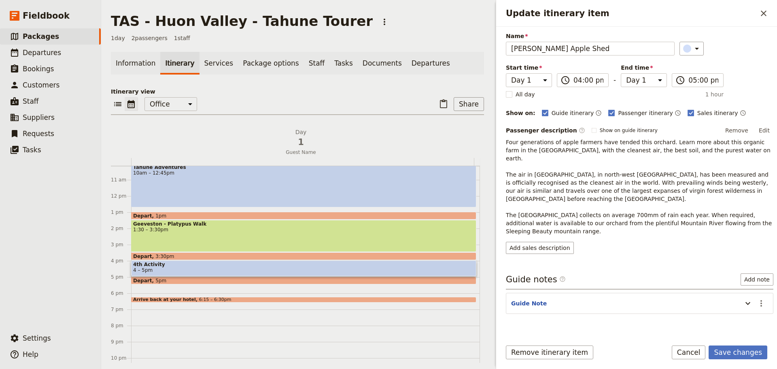
scroll to position [192, 0]
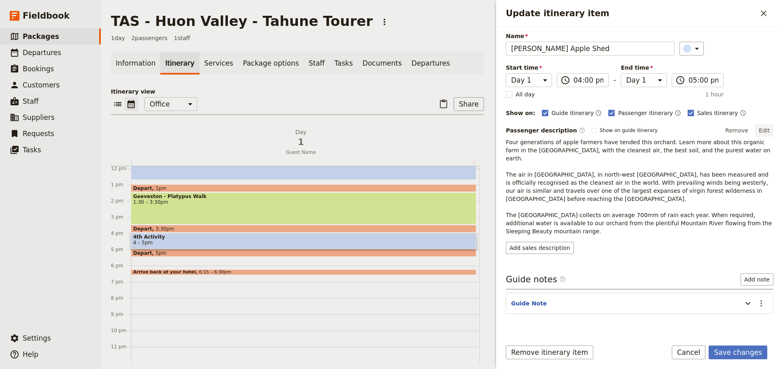
click at [757, 133] on button "Edit" at bounding box center [764, 130] width 18 height 12
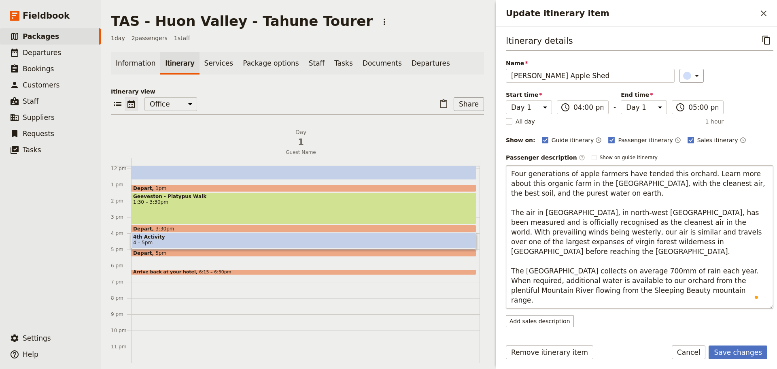
scroll to position [16, 0]
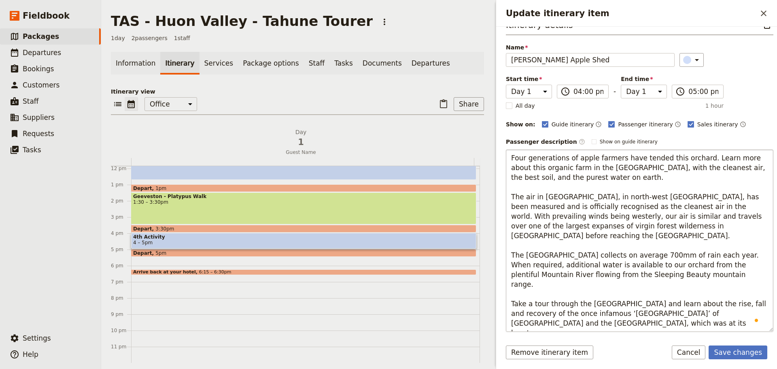
click at [625, 304] on textarea "Four generations of apple farmers have tended this orchard. Learn more about th…" at bounding box center [640, 240] width 268 height 182
type textarea "Four generations of apple farmers have tended this orchard. Learn more about th…"
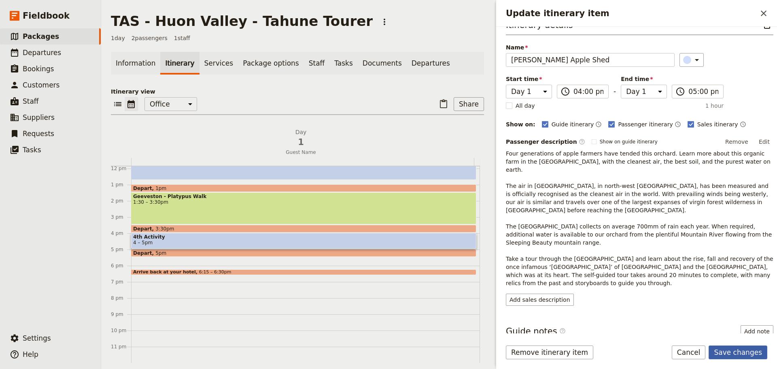
click at [732, 343] on form "Itinerary details ​ Name [PERSON_NAME] Apple Shed ​ Start time Day 1 16:00 ​ 04…" at bounding box center [636, 198] width 281 height 342
click at [695, 59] on icon "Update itinerary item" at bounding box center [697, 60] width 4 height 2
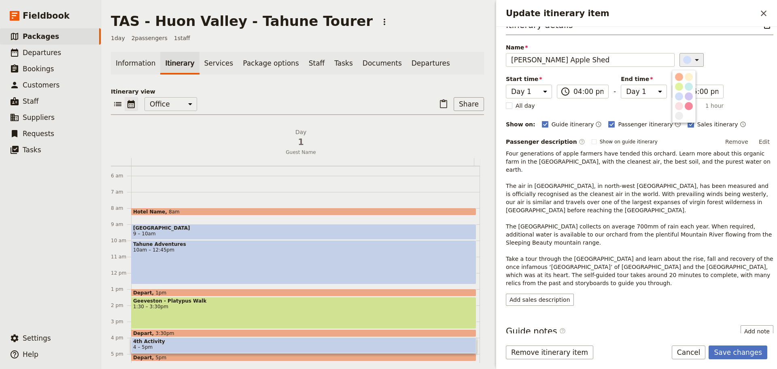
scroll to position [70, 0]
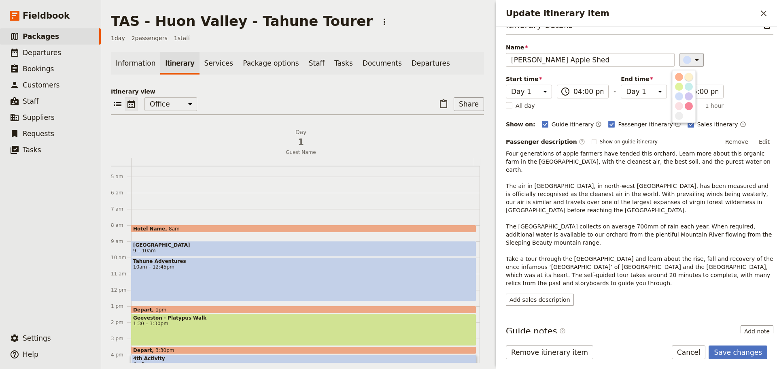
click at [717, 60] on div "​" at bounding box center [727, 60] width 94 height 14
click at [737, 354] on button "Save changes" at bounding box center [738, 352] width 59 height 14
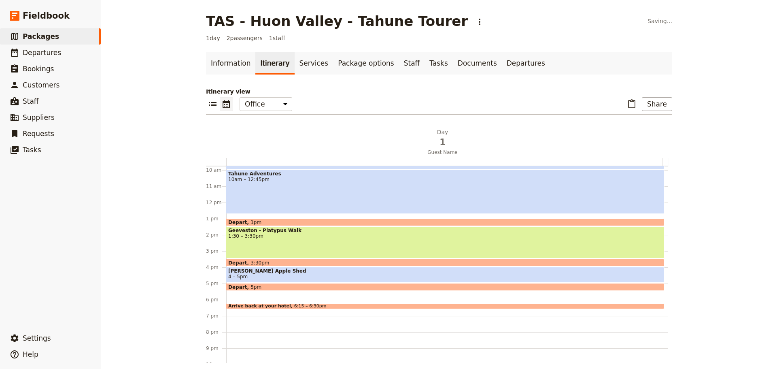
scroll to position [158, 0]
click at [251, 272] on span "[PERSON_NAME] Apple Shed" at bounding box center [445, 271] width 434 height 6
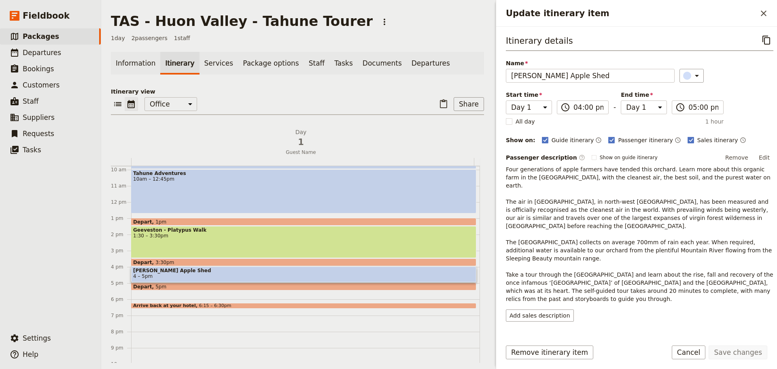
click at [748, 341] on button "Add note" at bounding box center [757, 347] width 33 height 12
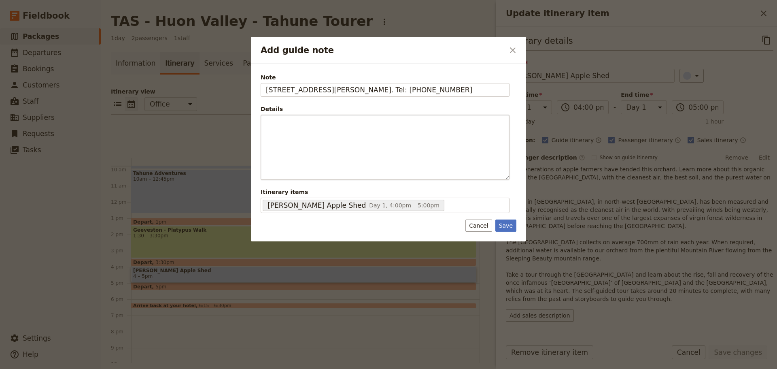
type input "[STREET_ADDRESS][PERSON_NAME]. Tel: [PHONE_NUMBER]"
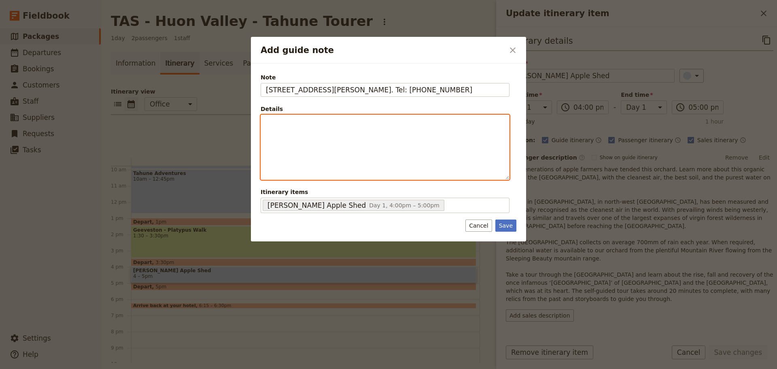
click at [340, 133] on div "Add guide note" at bounding box center [385, 147] width 248 height 64
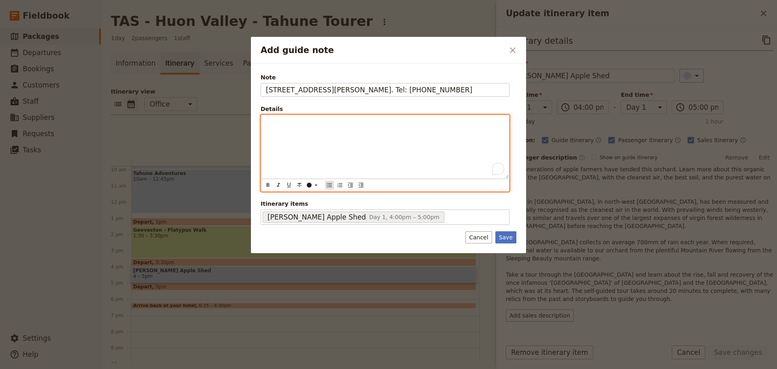
click at [331, 189] on div "​ ​ ​ ​ ​ ​ ​ ​ ​" at bounding box center [385, 185] width 245 height 11
click at [332, 187] on icon "Bulleted list" at bounding box center [329, 185] width 6 height 6
drag, startPoint x: 356, startPoint y: 126, endPoint x: 293, endPoint y: 124, distance: 63.2
click at [293, 124] on li "Open Mon to Thu" at bounding box center [391, 122] width 225 height 8
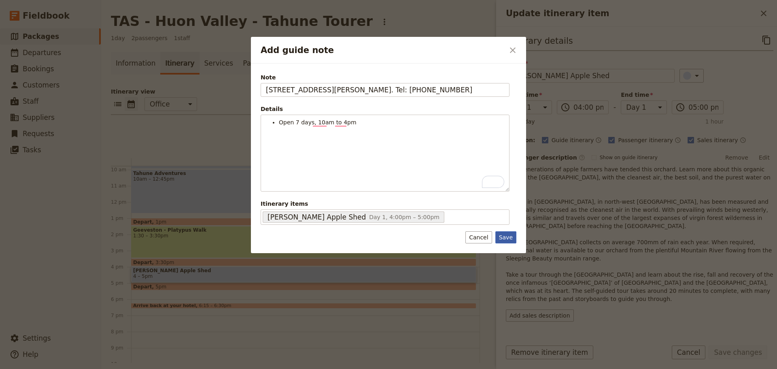
click at [502, 235] on button "Save" at bounding box center [505, 237] width 21 height 12
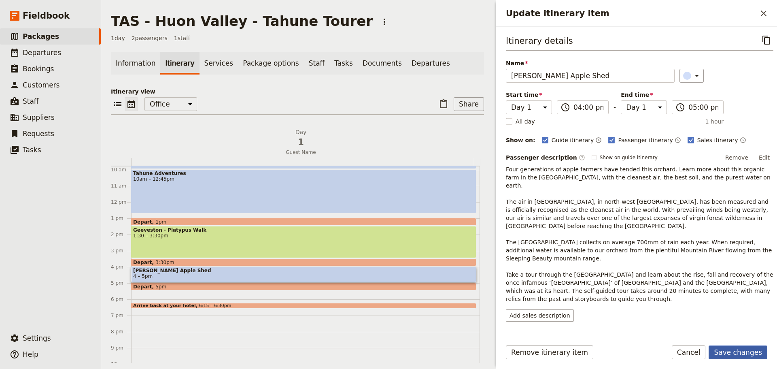
click at [746, 353] on button "Save changes" at bounding box center [738, 352] width 59 height 14
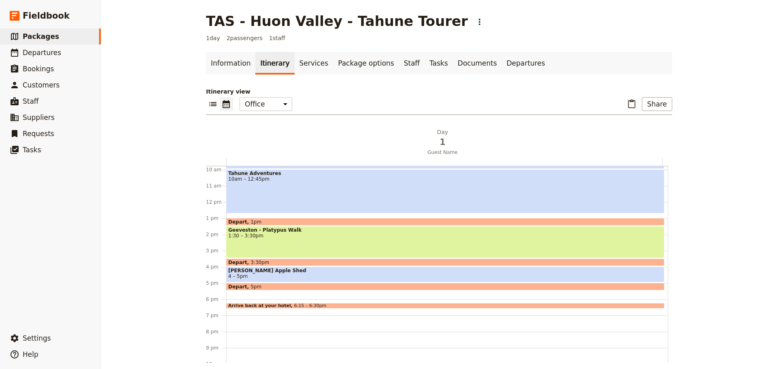
click at [298, 193] on div "Tahune Adventures 10am – 12:45pm" at bounding box center [445, 191] width 438 height 44
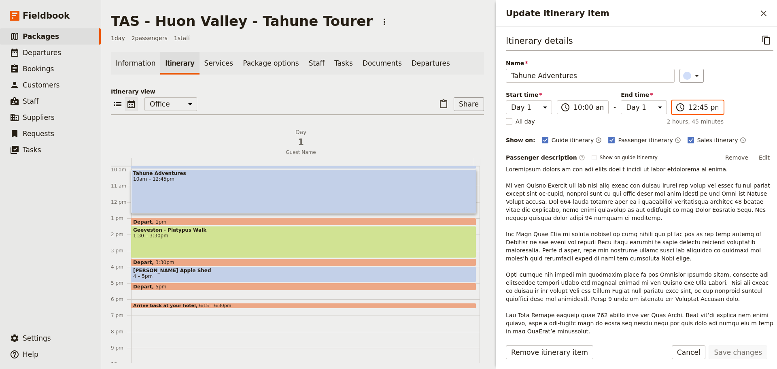
click at [703, 108] on input "12:45 pm" at bounding box center [703, 107] width 30 height 10
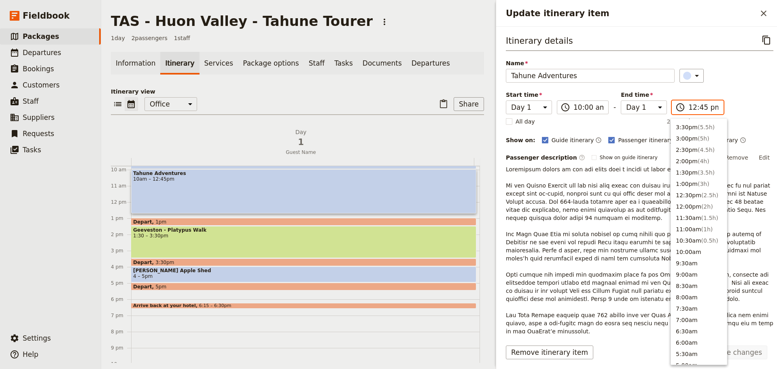
scroll to position [180, 0]
click at [685, 179] on ul "11:30pm ( 13.5h ) 11:00pm ( 13h ) 10:30pm ( 12.5h ) 10:00pm ( 12h ) 9:30pm ( 11…" at bounding box center [699, 241] width 57 height 246
click at [685, 183] on button "1:00pm ( 3h )" at bounding box center [699, 183] width 56 height 11
type input "01:00 pm"
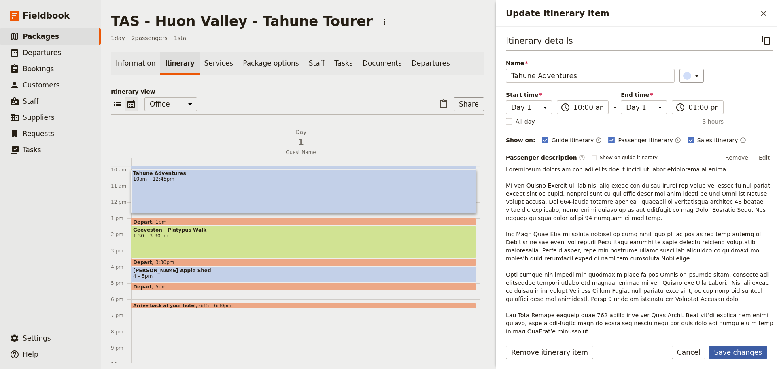
click at [724, 349] on button "Save changes" at bounding box center [738, 352] width 59 height 14
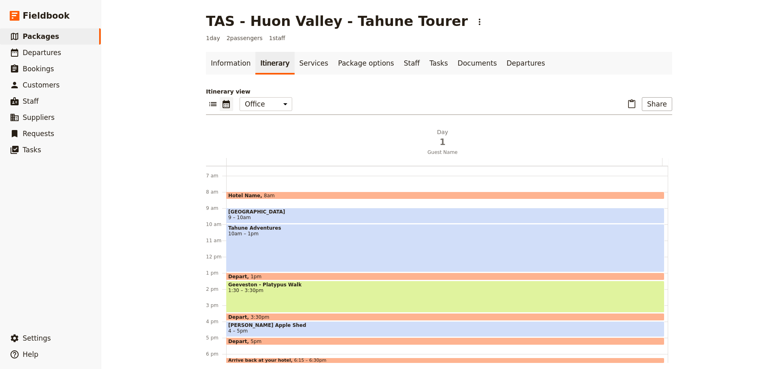
scroll to position [118, 0]
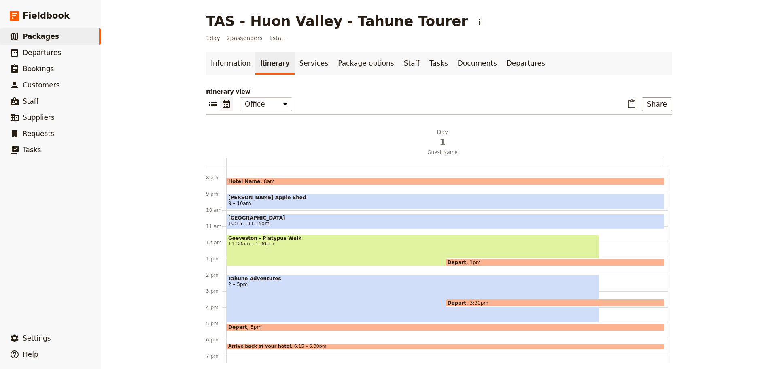
click at [457, 261] on span "Depart" at bounding box center [459, 261] width 22 height 5
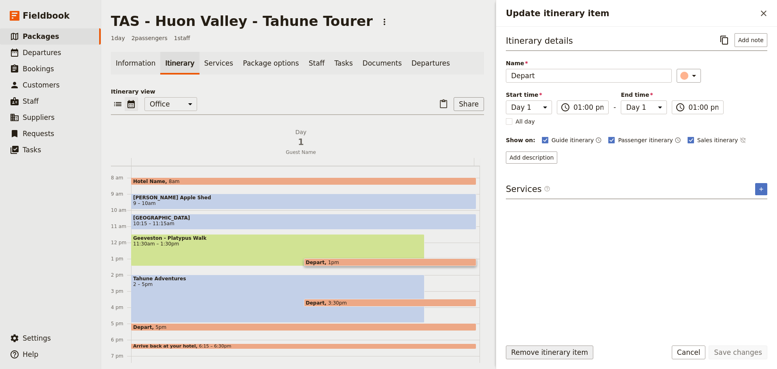
click at [561, 352] on button "Remove itinerary item" at bounding box center [549, 352] width 87 height 14
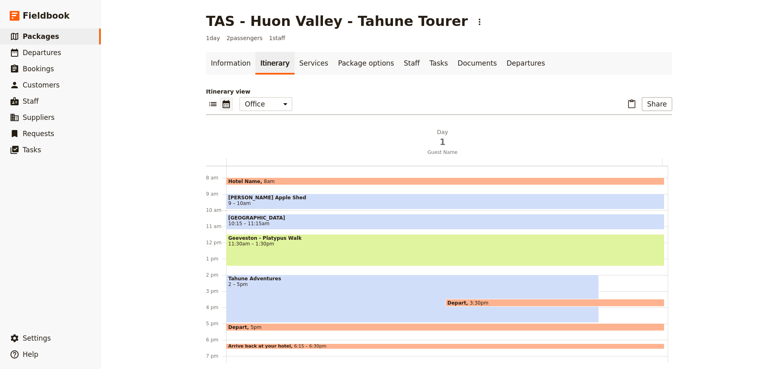
click at [321, 244] on span "11:30am – 1:30pm" at bounding box center [445, 244] width 434 height 6
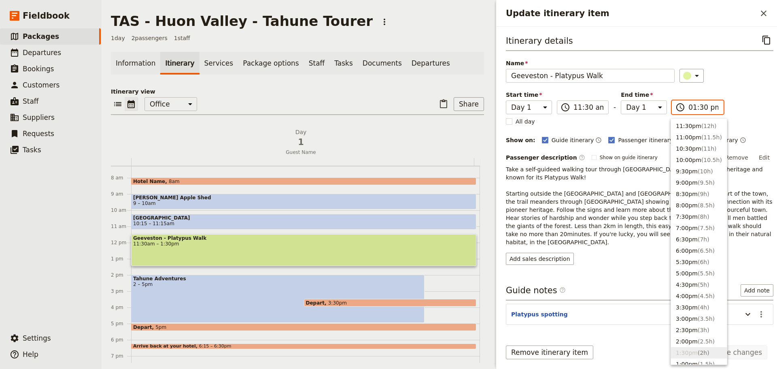
click at [701, 104] on input "01:30 pm" at bounding box center [703, 107] width 30 height 10
click at [682, 142] on button "1:00pm ( 1.5h )" at bounding box center [699, 143] width 56 height 11
type input "01:00 pm"
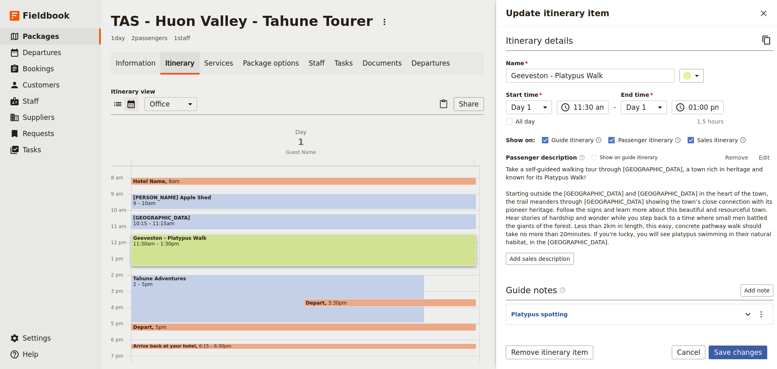
click at [744, 353] on button "Save changes" at bounding box center [738, 352] width 59 height 14
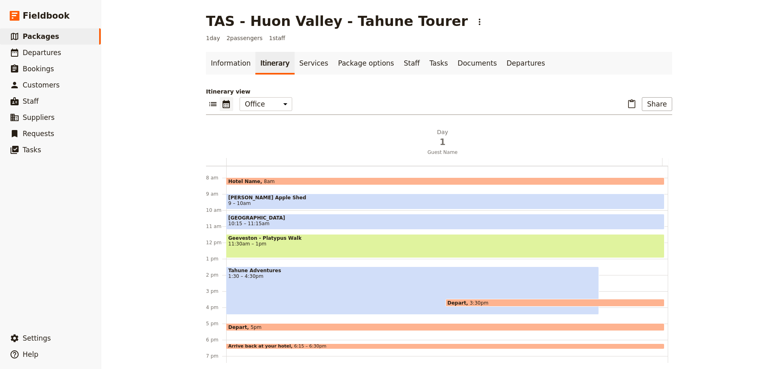
click at [263, 283] on div "Tahune Adventures 1:30 – 4:30pm" at bounding box center [412, 290] width 373 height 48
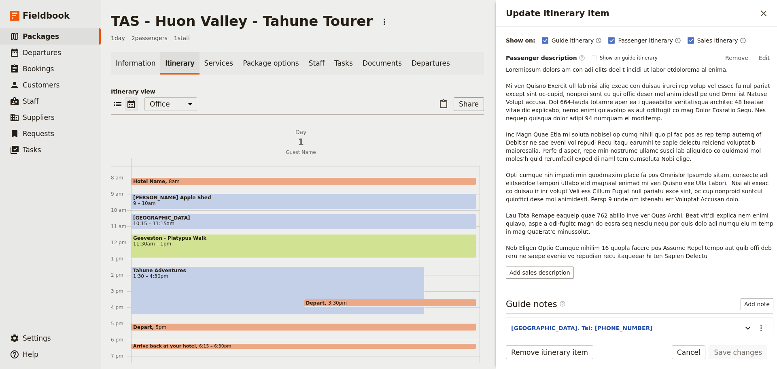
scroll to position [140, 0]
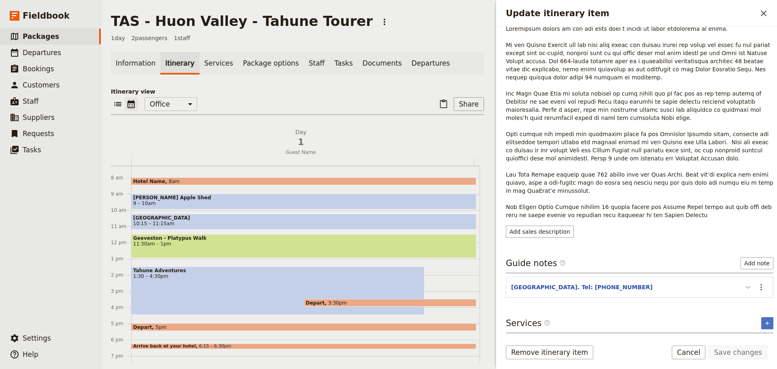
click at [743, 288] on icon "Update itinerary item" at bounding box center [748, 287] width 10 height 10
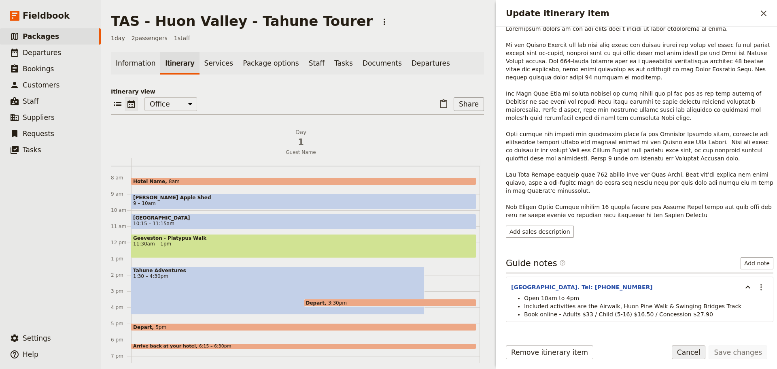
click at [691, 349] on button "Cancel" at bounding box center [689, 352] width 34 height 14
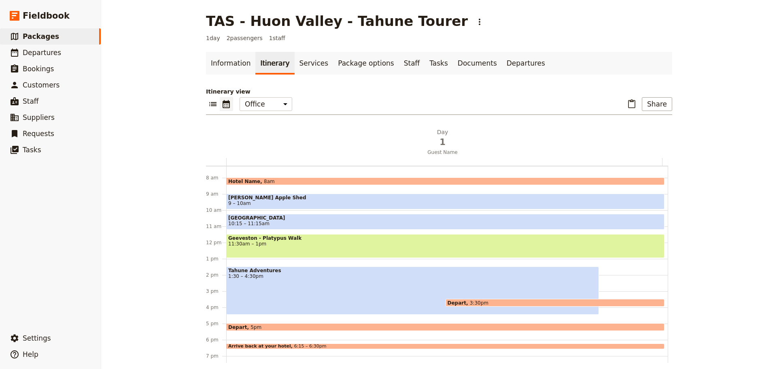
click at [282, 289] on div "Tahune Adventures 1:30 – 4:30pm" at bounding box center [412, 290] width 373 height 48
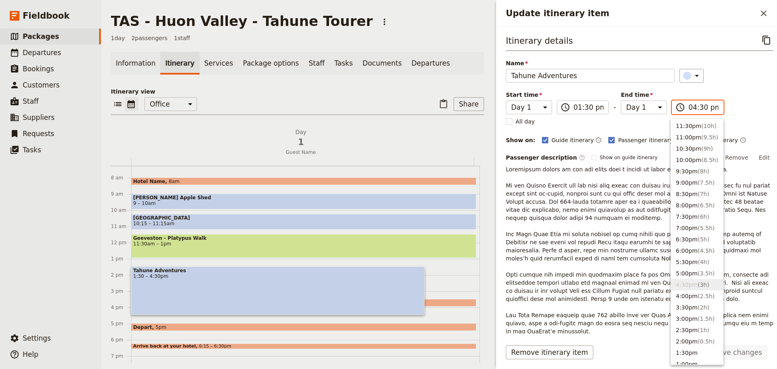
click at [691, 104] on input "04:30 pm" at bounding box center [703, 107] width 30 height 10
click at [684, 294] on button "4:00pm ( 2.5h )" at bounding box center [697, 295] width 52 height 11
type input "04:00 pm"
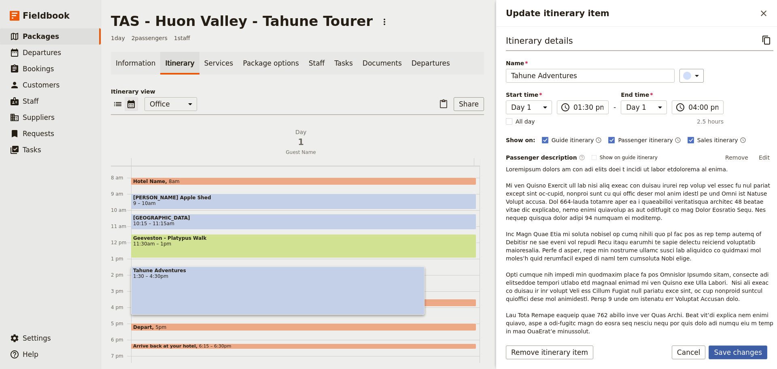
click at [740, 355] on button "Save changes" at bounding box center [738, 352] width 59 height 14
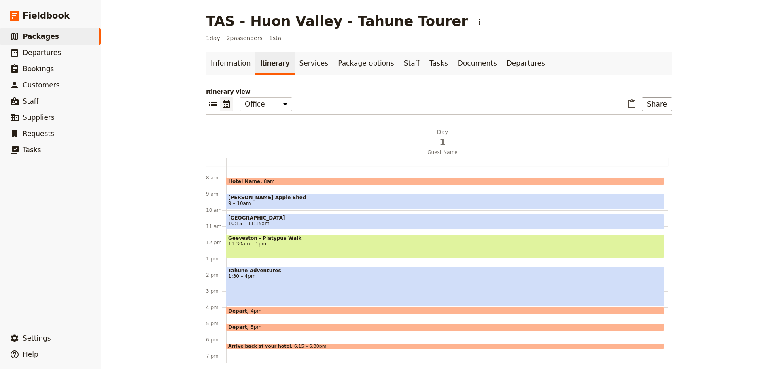
click at [269, 310] on div "Depart 4pm" at bounding box center [445, 311] width 438 height 8
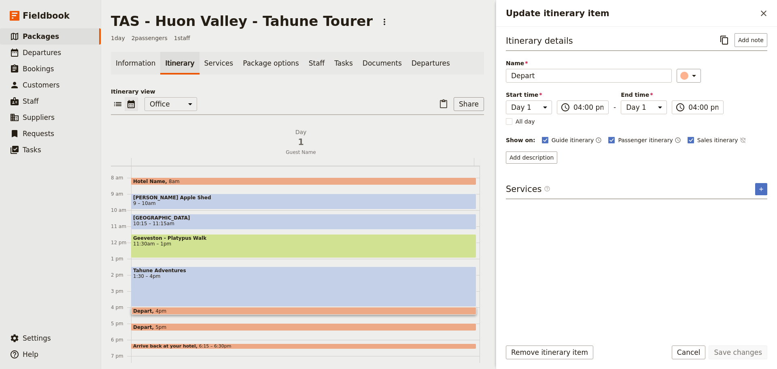
click at [187, 325] on div "Depart 5pm" at bounding box center [303, 327] width 345 height 8
click at [544, 355] on button "Remove itinerary item" at bounding box center [549, 352] width 87 height 14
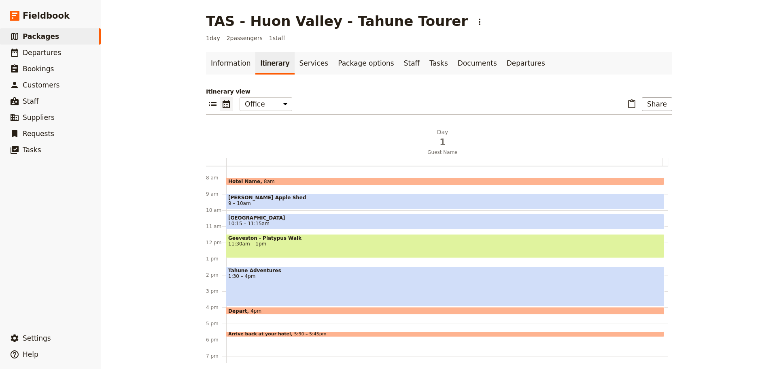
click at [294, 333] on span "5:30 – 5:45pm" at bounding box center [310, 333] width 32 height 5
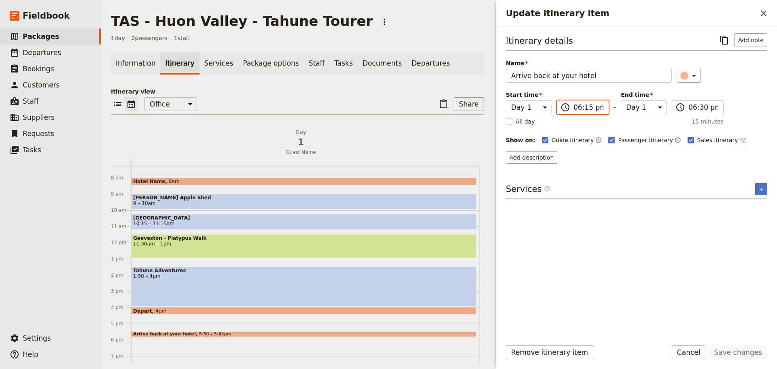
click at [595, 111] on input "06:15 pm" at bounding box center [588, 107] width 30 height 10
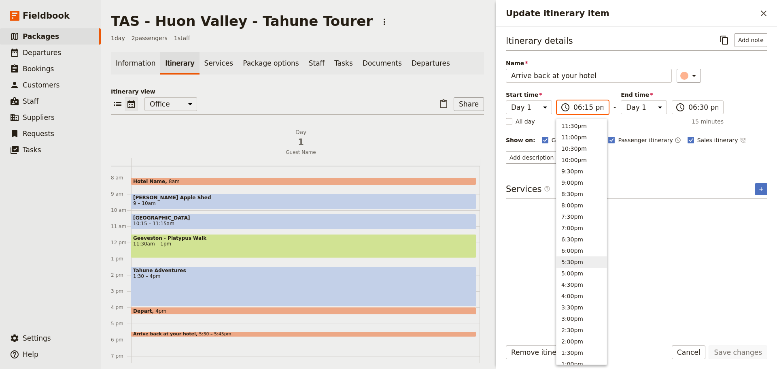
click at [568, 259] on button "5:30pm" at bounding box center [581, 261] width 50 height 11
type input "05:30 pm"
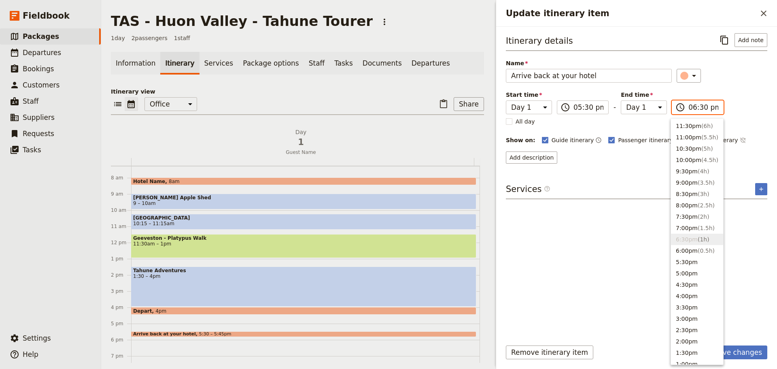
click at [700, 108] on input "06:30 pm" at bounding box center [703, 107] width 30 height 10
click at [682, 261] on button "5:30pm" at bounding box center [697, 261] width 52 height 11
type input "05:30 pm"
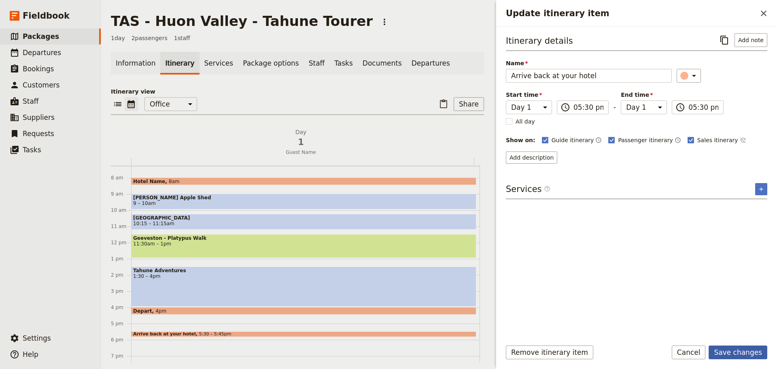
click at [739, 351] on button "Save changes" at bounding box center [738, 352] width 59 height 14
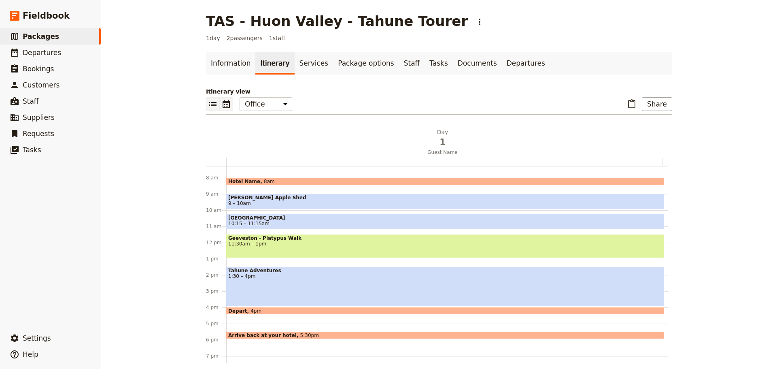
click at [208, 102] on icon "List view" at bounding box center [213, 104] width 10 height 10
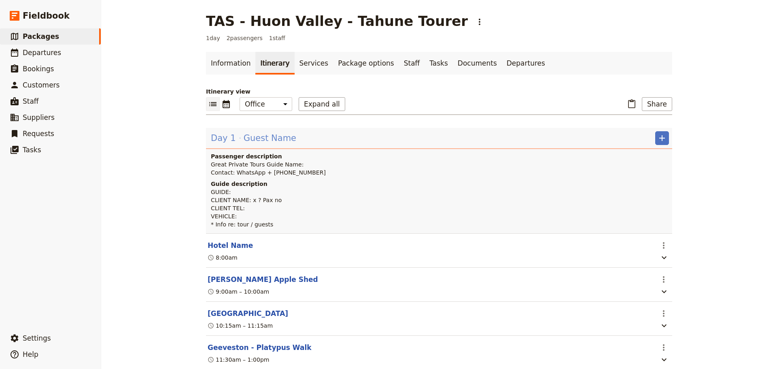
click at [245, 136] on span "Guest Name" at bounding box center [270, 138] width 53 height 12
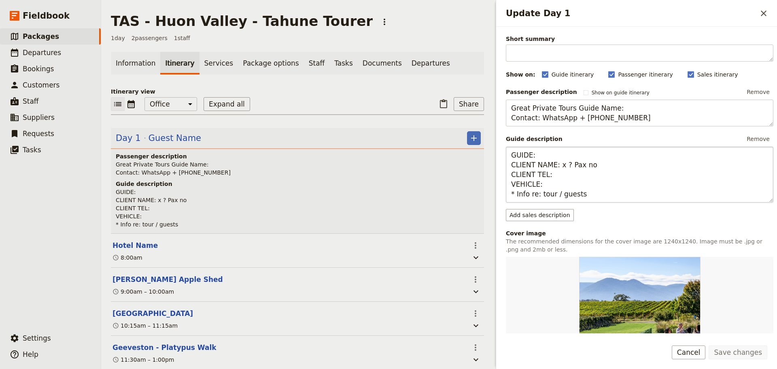
scroll to position [162, 0]
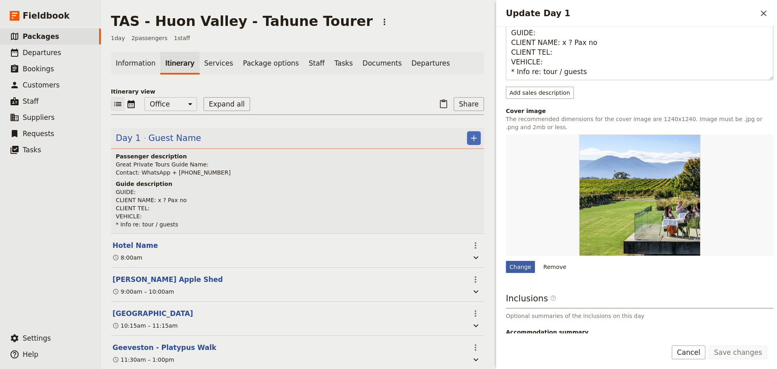
click at [516, 268] on div "Change" at bounding box center [520, 267] width 29 height 12
click at [506, 261] on input "Change" at bounding box center [505, 260] width 0 height 0
type input "C:\fakepath\the-apple-shed.jpg"
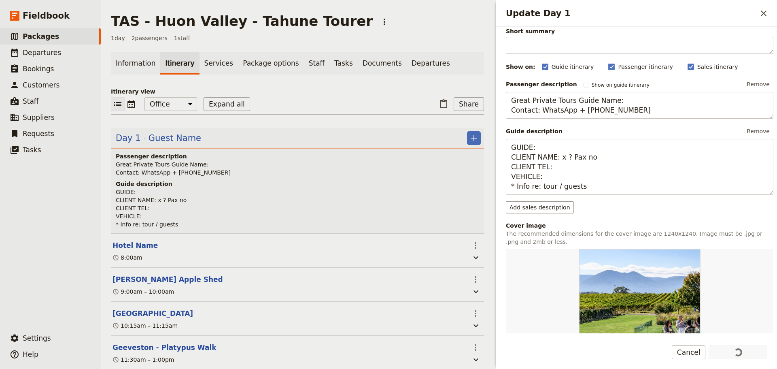
scroll to position [202, 0]
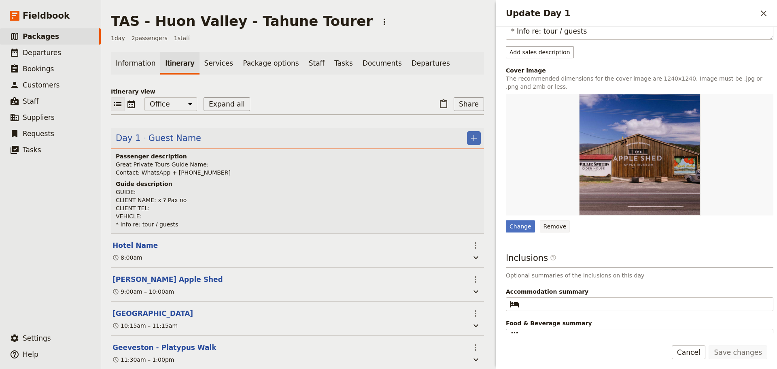
click at [547, 228] on button "Remove" at bounding box center [555, 226] width 30 height 12
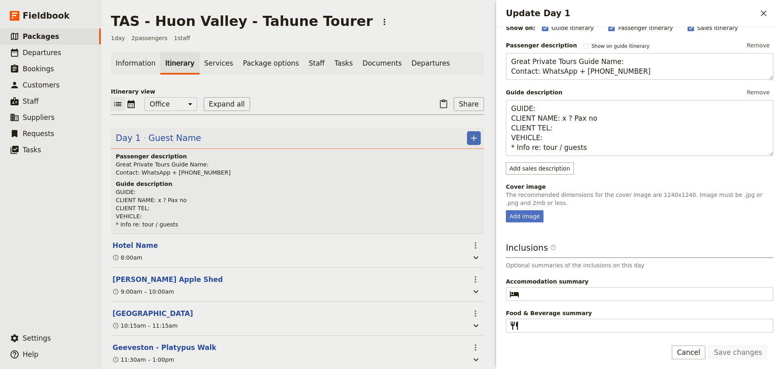
scroll to position [86, 0]
click at [515, 217] on div "Add image" at bounding box center [525, 216] width 38 height 12
click at [506, 210] on input "Add image" at bounding box center [505, 210] width 0 height 0
type input "C:\fakepath\Huon Pine Walk. M.C to [PERSON_NAME].jpg"
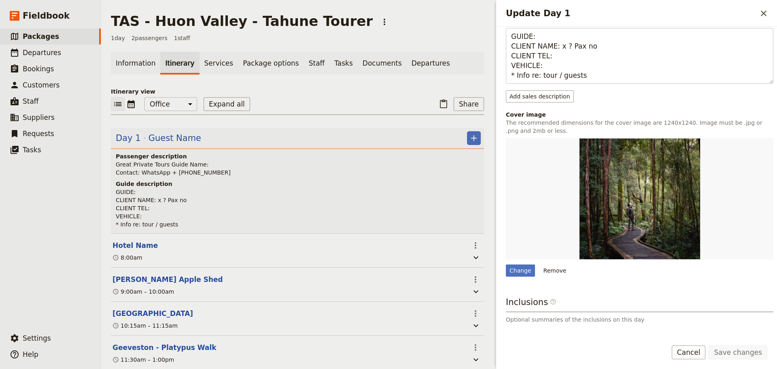
scroll to position [212, 0]
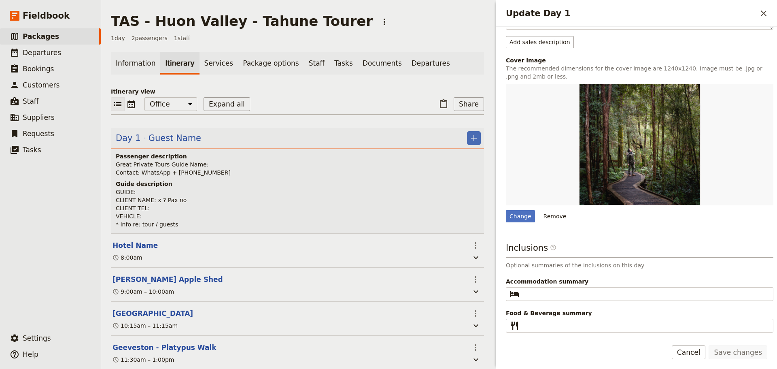
click at [701, 353] on button "Cancel" at bounding box center [689, 352] width 34 height 14
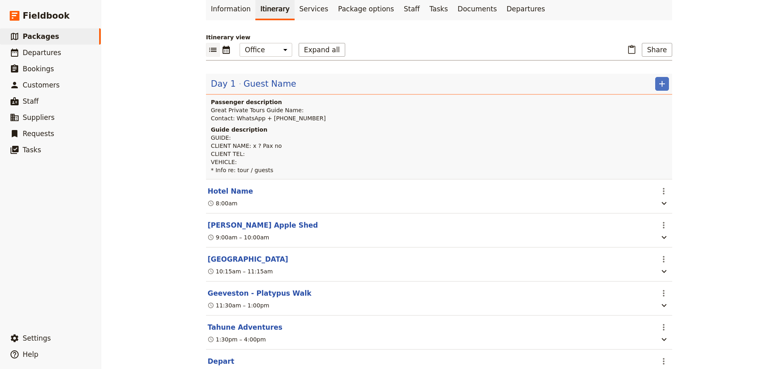
scroll to position [0, 0]
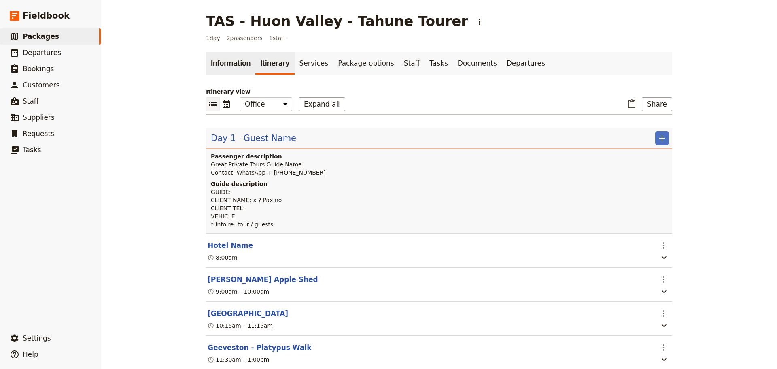
click at [221, 55] on link "Information" at bounding box center [230, 63] width 49 height 23
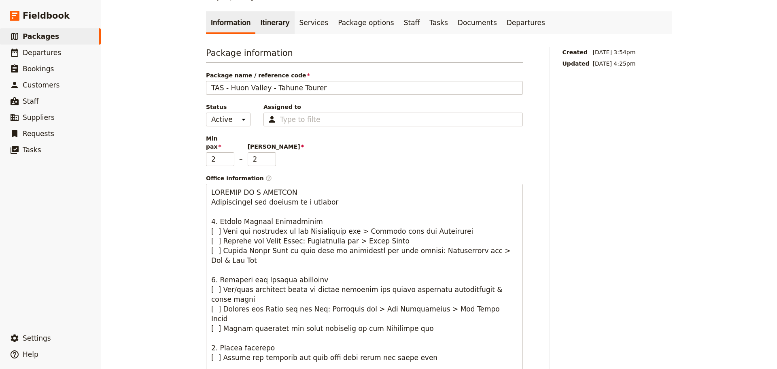
click at [261, 20] on link "Itinerary" at bounding box center [274, 22] width 39 height 23
